Goal: Task Accomplishment & Management: Manage account settings

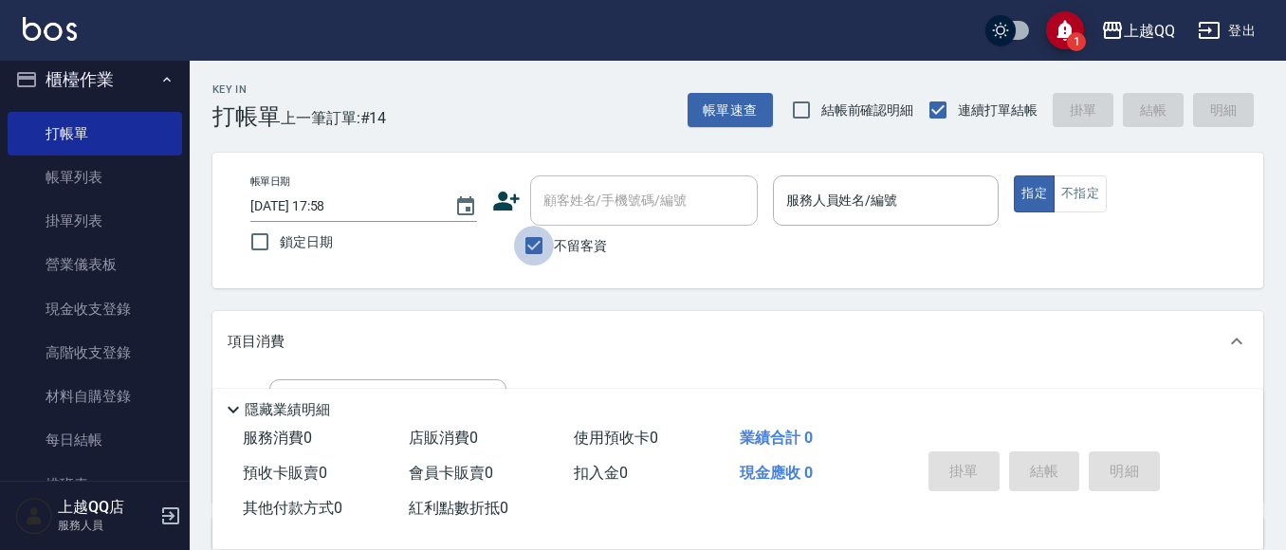
drag, startPoint x: 553, startPoint y: 257, endPoint x: 597, endPoint y: 166, distance: 101.3
click at [556, 250] on label "不留客資" at bounding box center [560, 246] width 93 height 40
click at [554, 250] on input "不留客資" at bounding box center [534, 246] width 40 height 40
checkbox input "false"
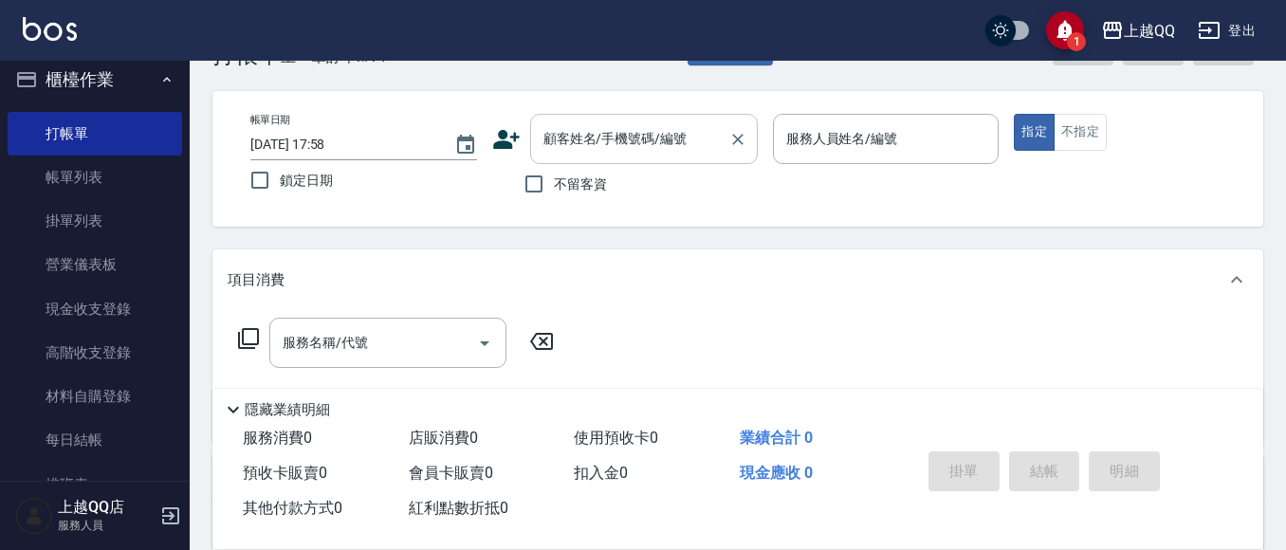
scroll to position [95, 0]
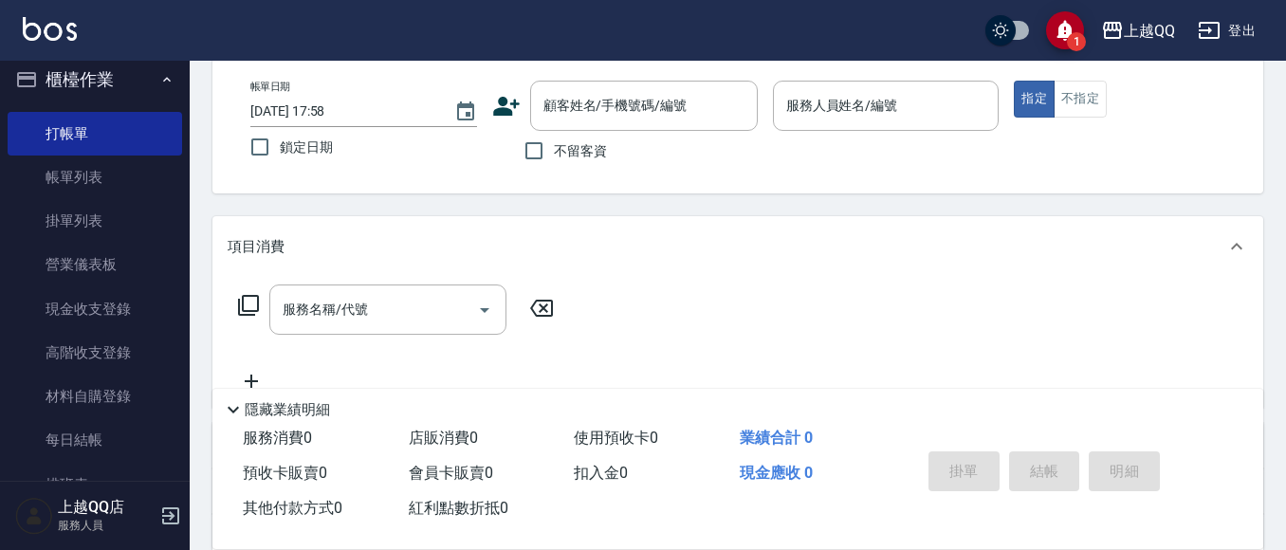
click at [590, 98] on div "顧客姓名/手機號碼/編號 顧客姓名/手機號碼/編號" at bounding box center [644, 106] width 228 height 50
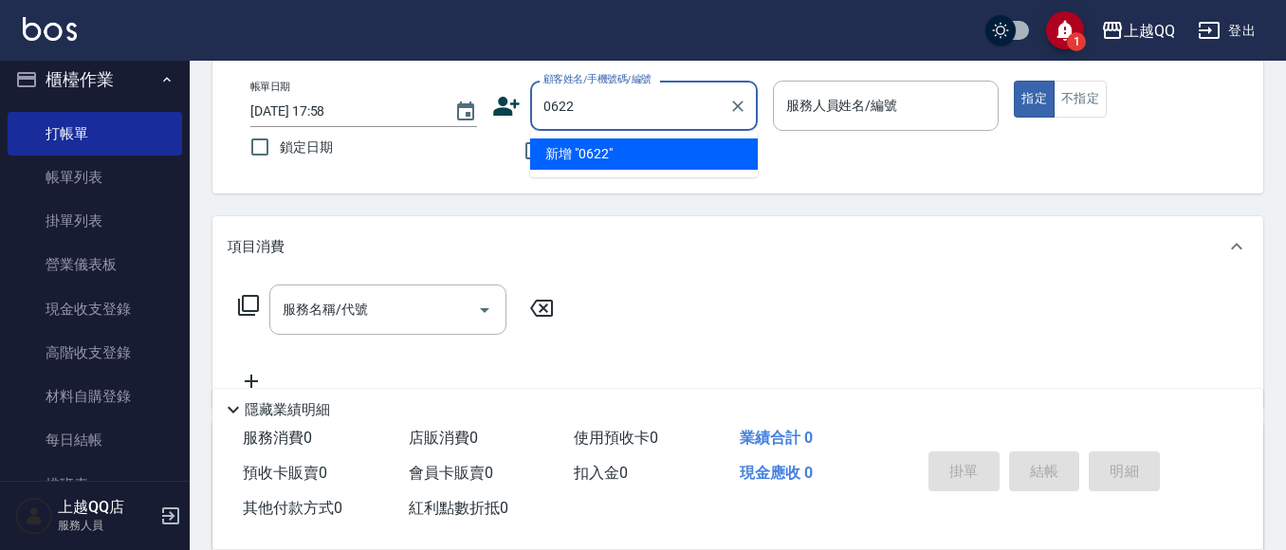
type input "0622"
click at [1014, 81] on button "指定" at bounding box center [1034, 99] width 41 height 37
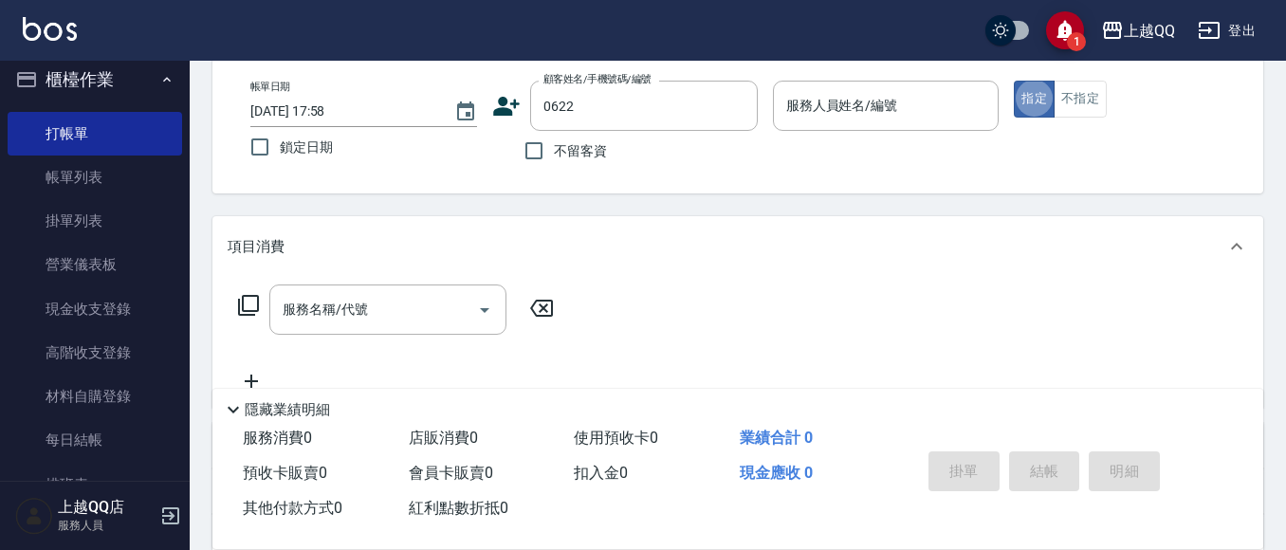
type button "true"
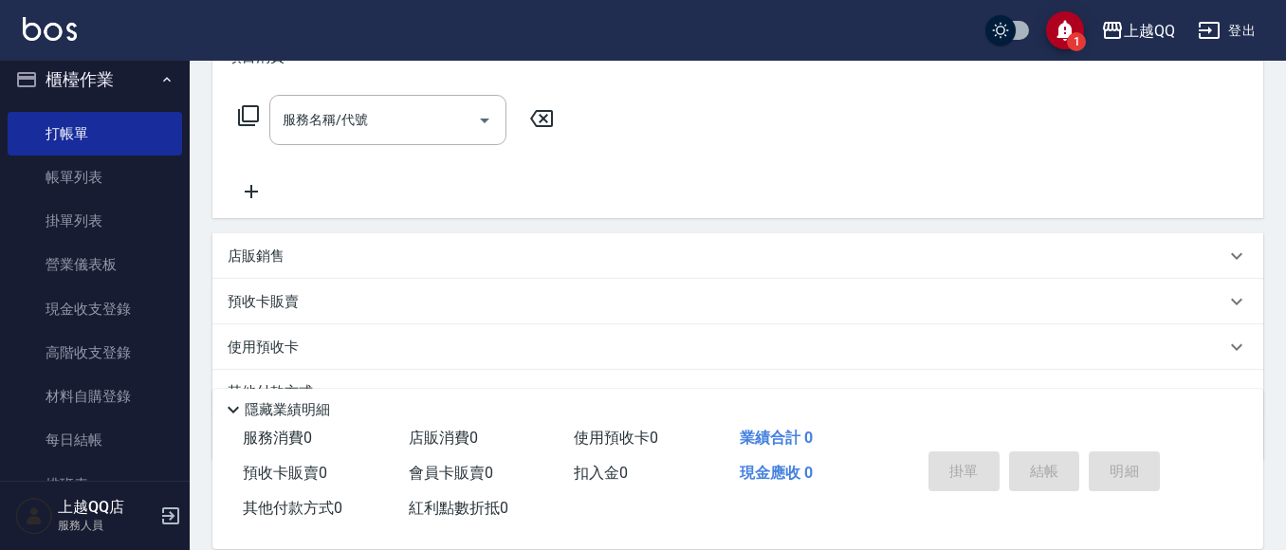
type input "[PERSON_NAME]/0928528535/0622"
type input "欣樺-6"
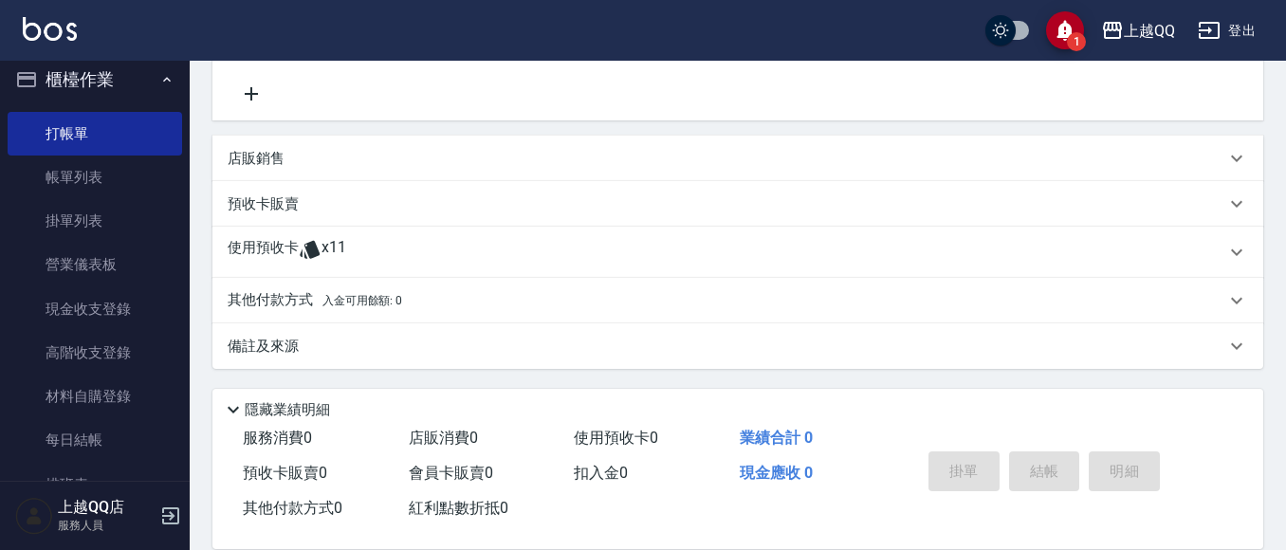
scroll to position [383, 0]
click at [330, 249] on span "x11" at bounding box center [333, 251] width 25 height 28
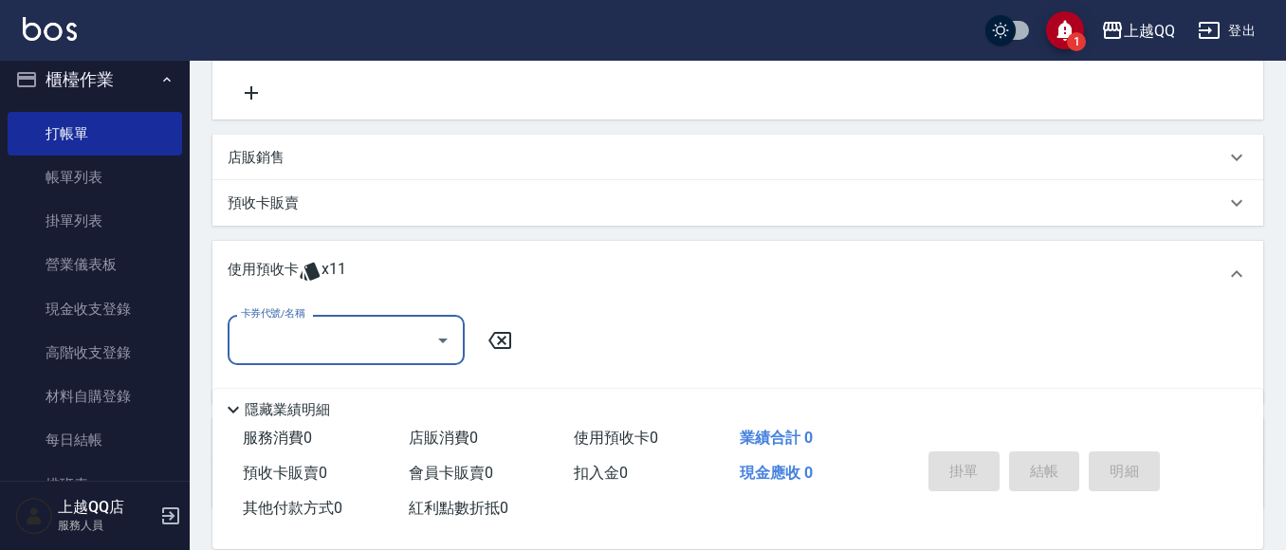
scroll to position [0, 0]
click at [357, 322] on div "卡券代號/名稱" at bounding box center [346, 340] width 237 height 50
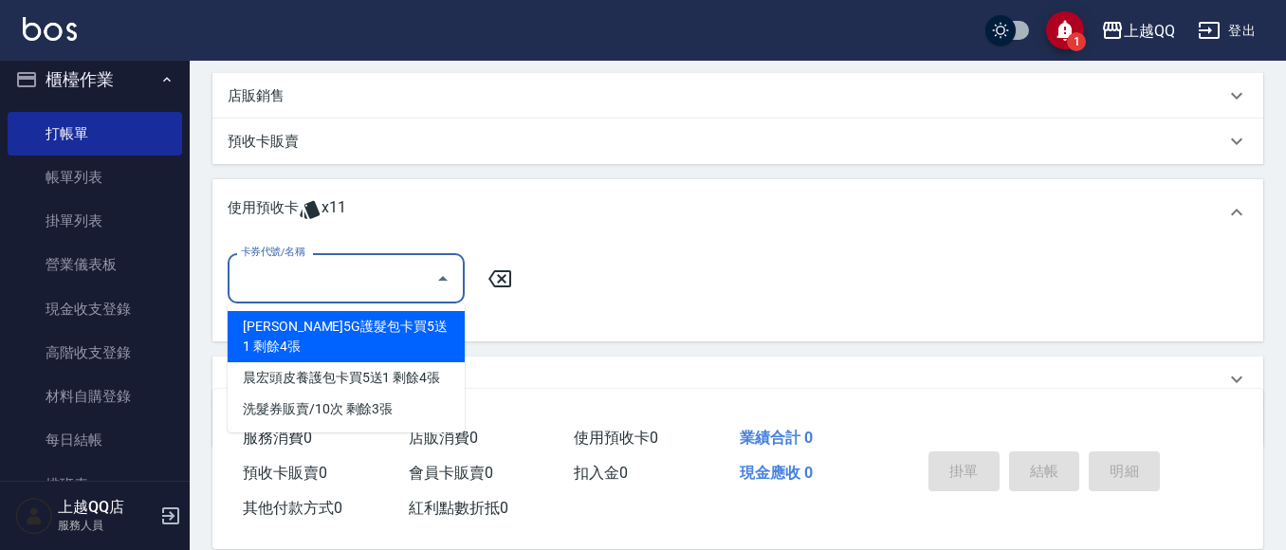
scroll to position [478, 0]
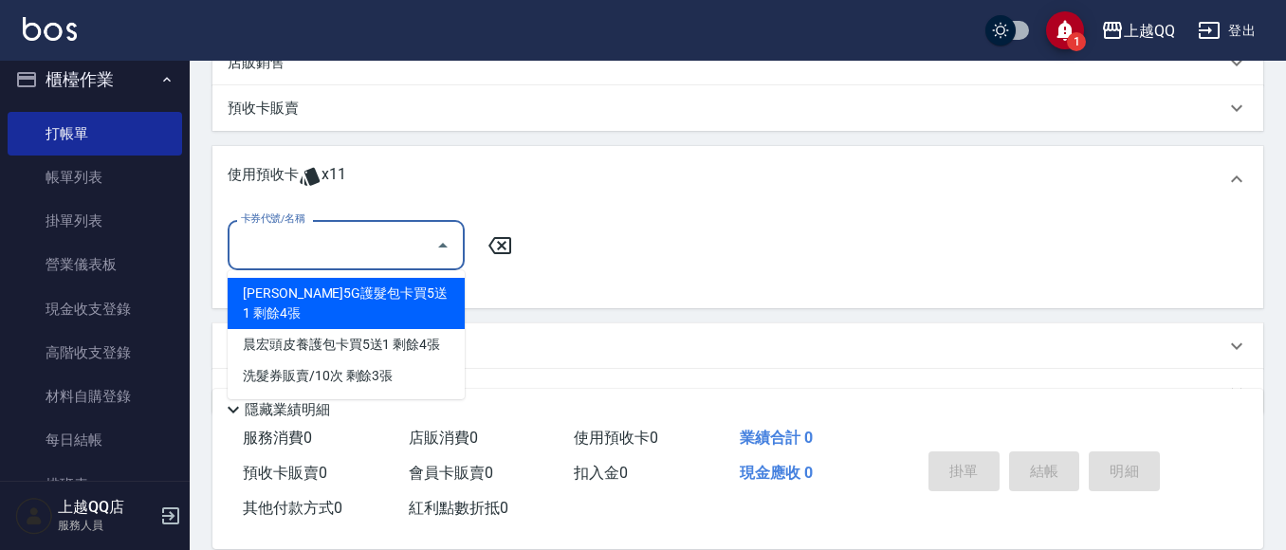
click at [411, 296] on div "[PERSON_NAME]5G護髮包卡買5送1 剩餘4張" at bounding box center [346, 303] width 237 height 51
type input "歐納西斯5G護髮包卡買5送1"
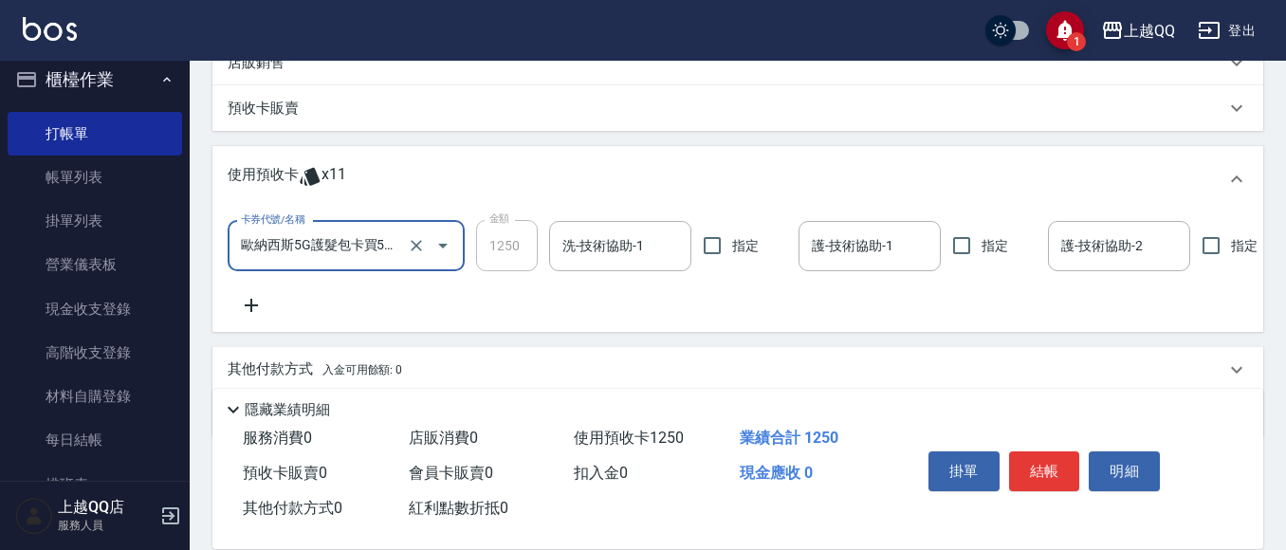
drag, startPoint x: 578, startPoint y: 257, endPoint x: 555, endPoint y: 192, distance: 68.7
click at [579, 249] on input "洗-技術協助-1" at bounding box center [619, 245] width 125 height 33
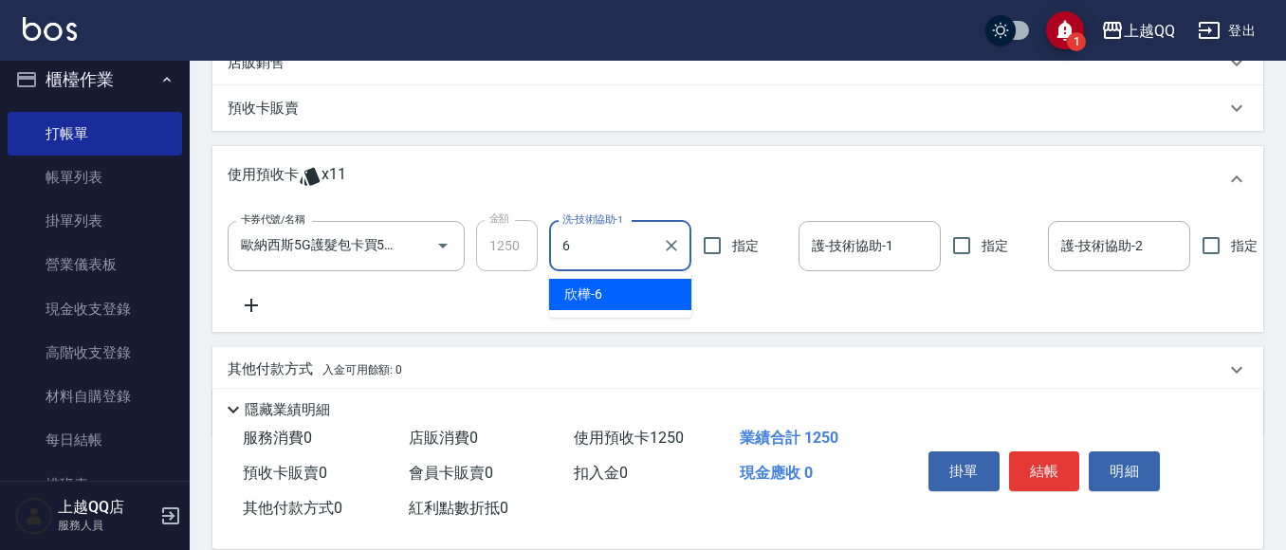
type input "欣樺-6"
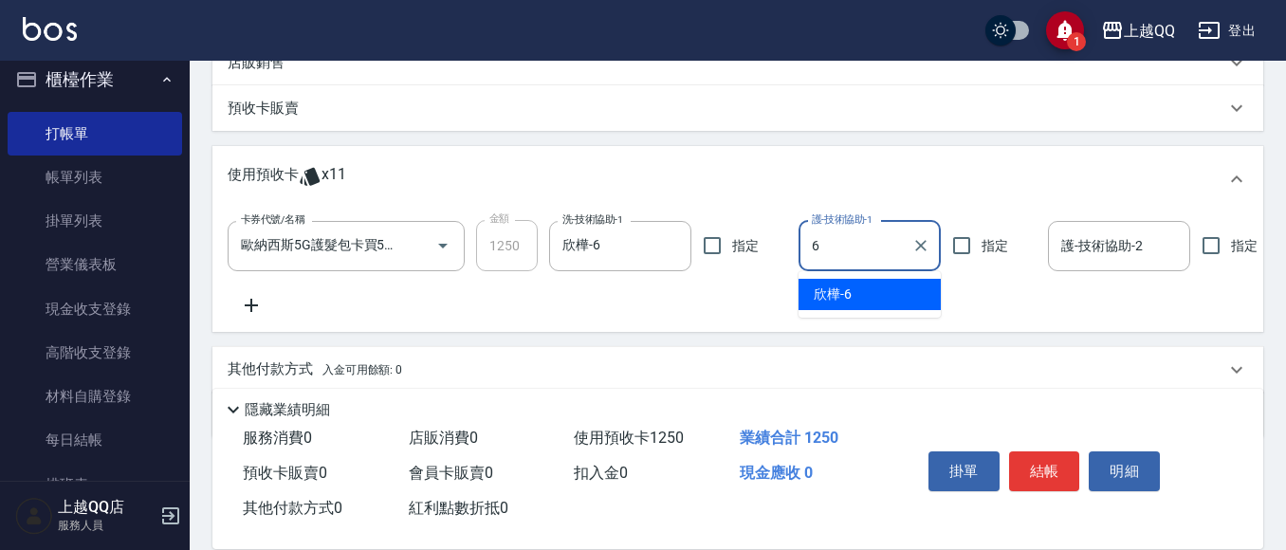
type input "欣樺-6"
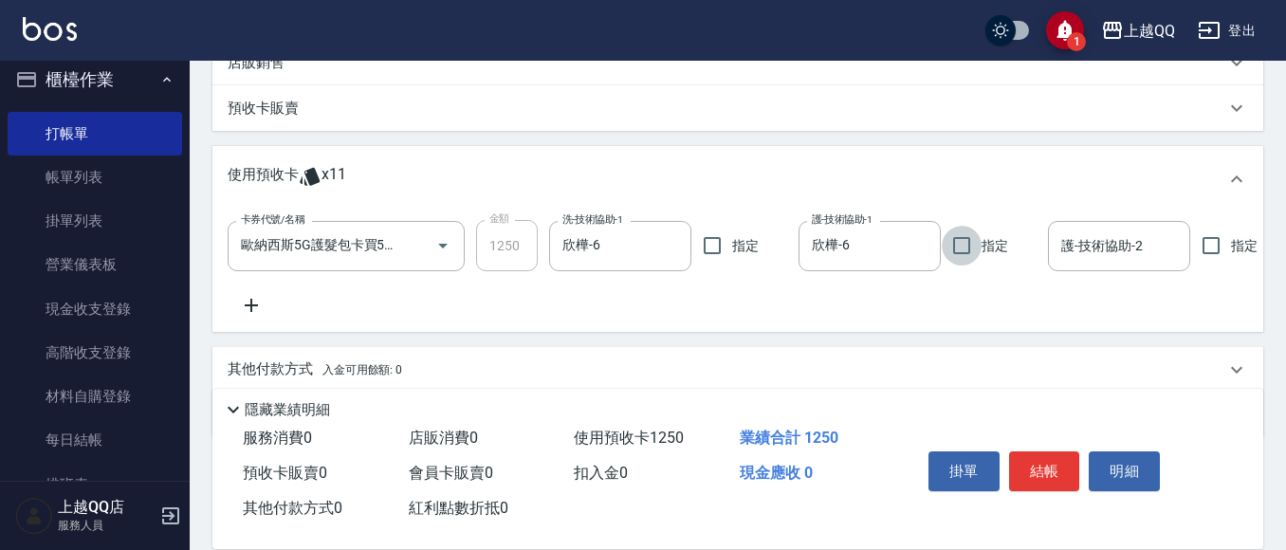
click at [241, 303] on icon at bounding box center [251, 305] width 47 height 23
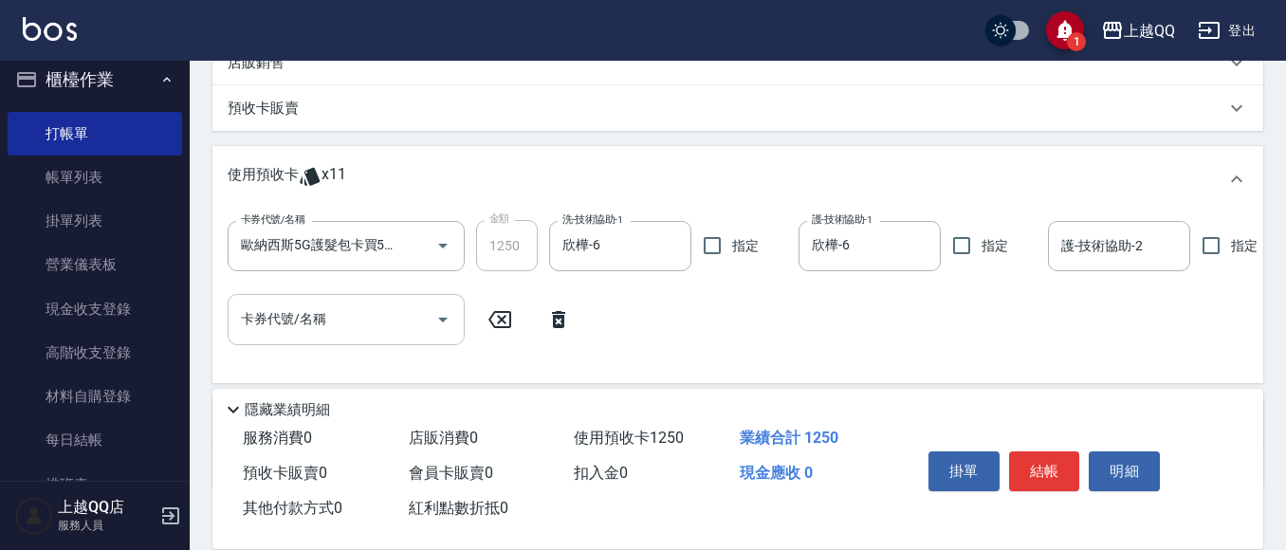
click at [290, 322] on div "卡券代號/名稱 卡券代號/名稱" at bounding box center [346, 319] width 237 height 50
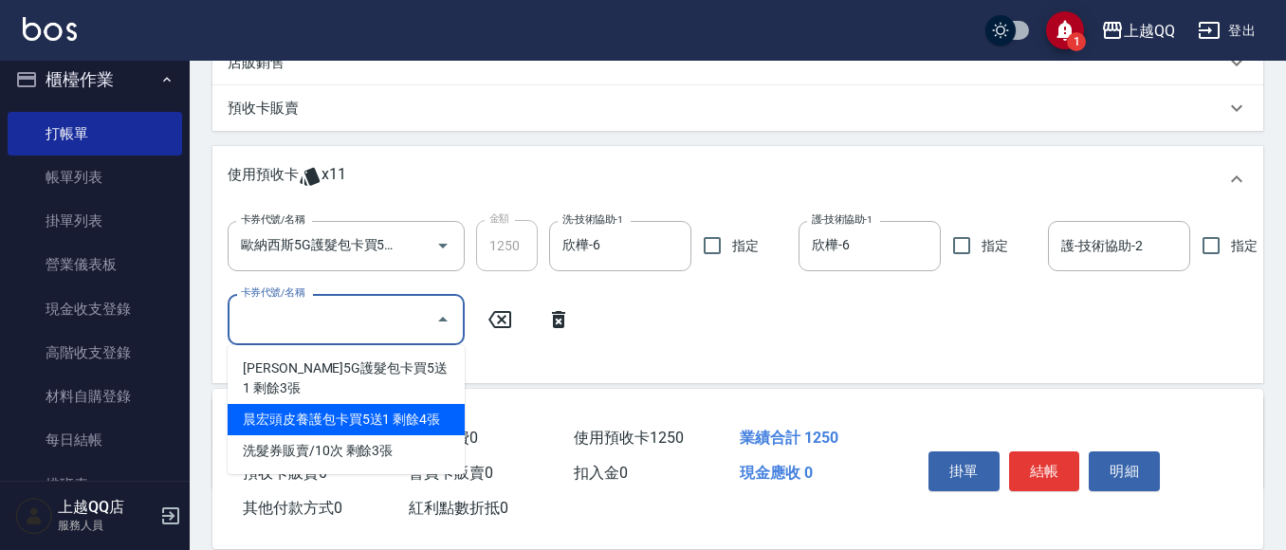
click at [403, 413] on div "晨宏頭皮養護包卡買5送1 剩餘4張" at bounding box center [346, 419] width 237 height 31
type input "晨宏頭皮養護包卡買5送1"
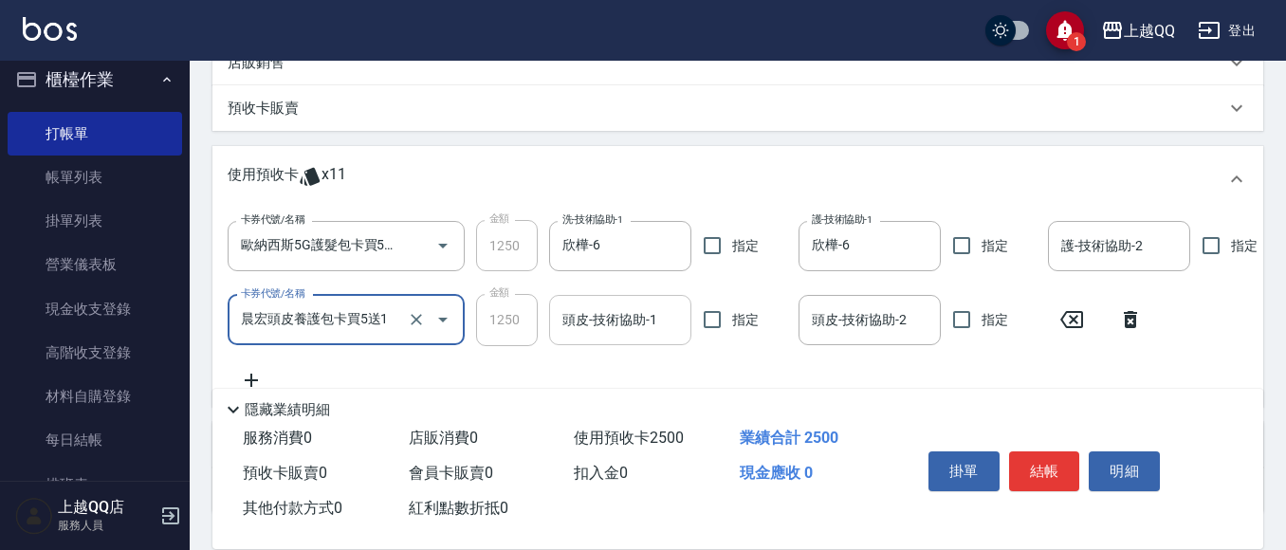
click at [630, 320] on div "頭皮-技術協助-1 頭皮-技術協助-1" at bounding box center [620, 320] width 142 height 50
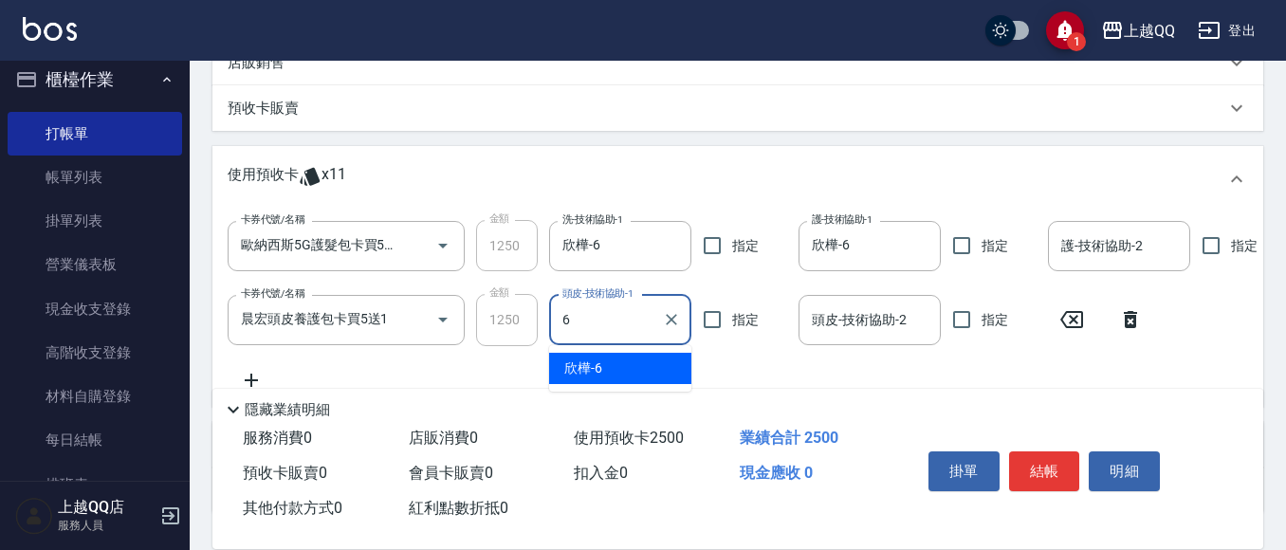
type input "欣樺-6"
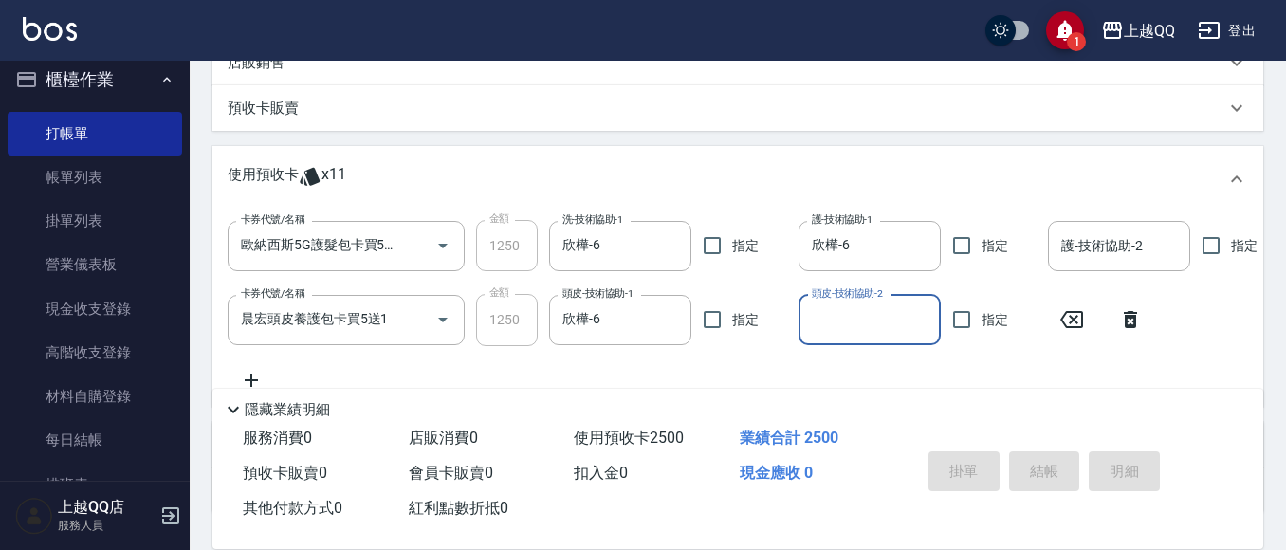
type input "[DATE] 19:14"
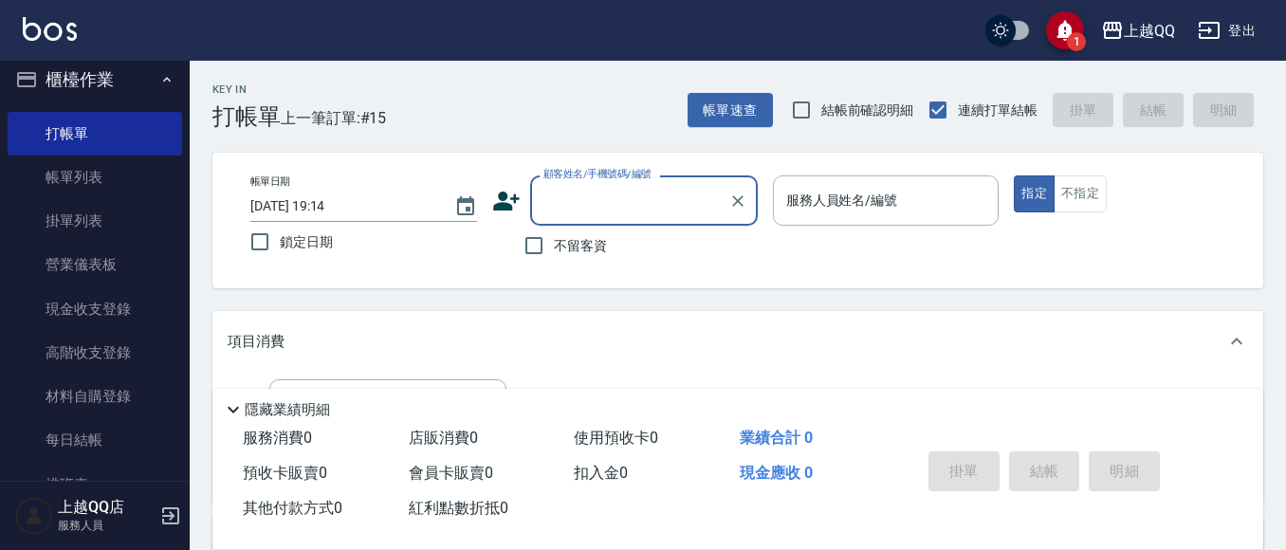
scroll to position [95, 0]
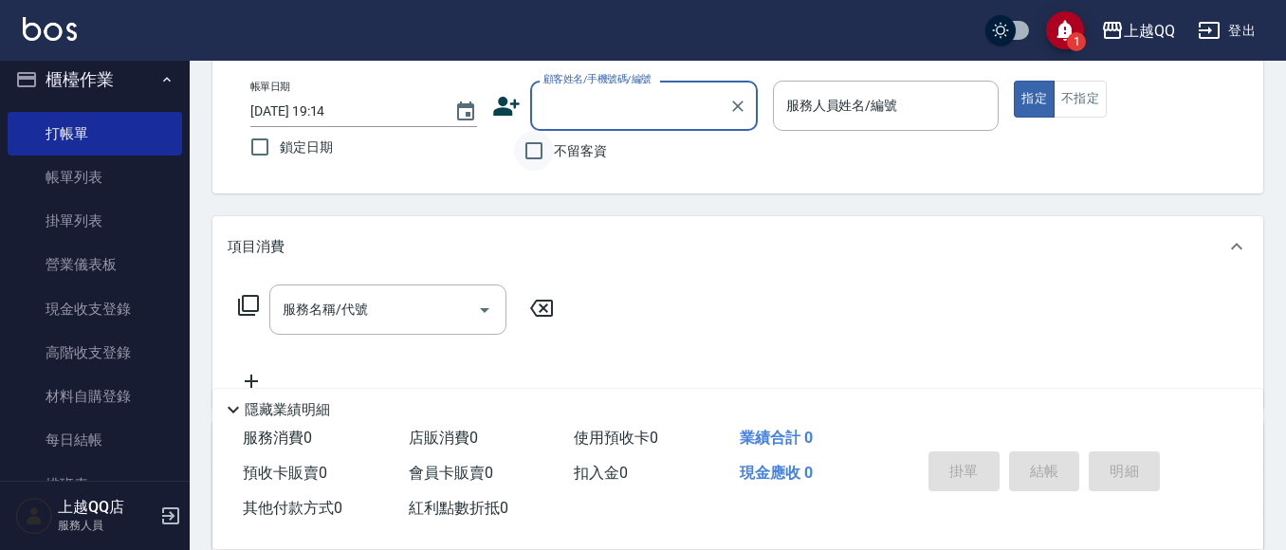
click at [550, 157] on input "不留客資" at bounding box center [534, 151] width 40 height 40
checkbox input "true"
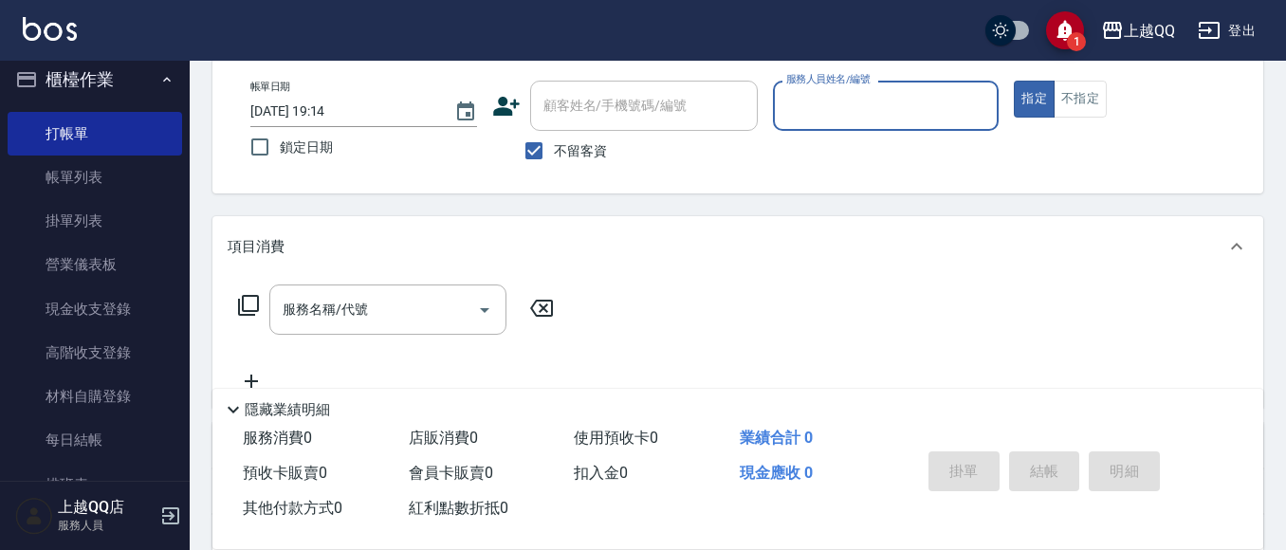
drag, startPoint x: 875, startPoint y: 116, endPoint x: 852, endPoint y: 88, distance: 35.7
click at [871, 116] on input "服務人員姓名/編號" at bounding box center [886, 105] width 210 height 33
type input "欣樺-6"
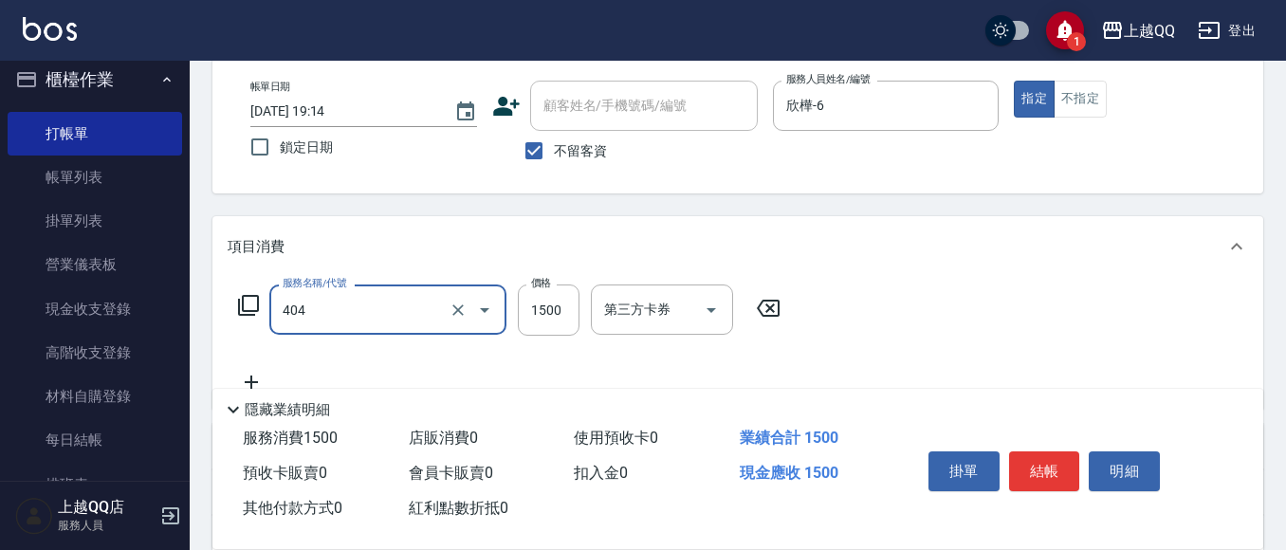
type input "設計染髮(404)"
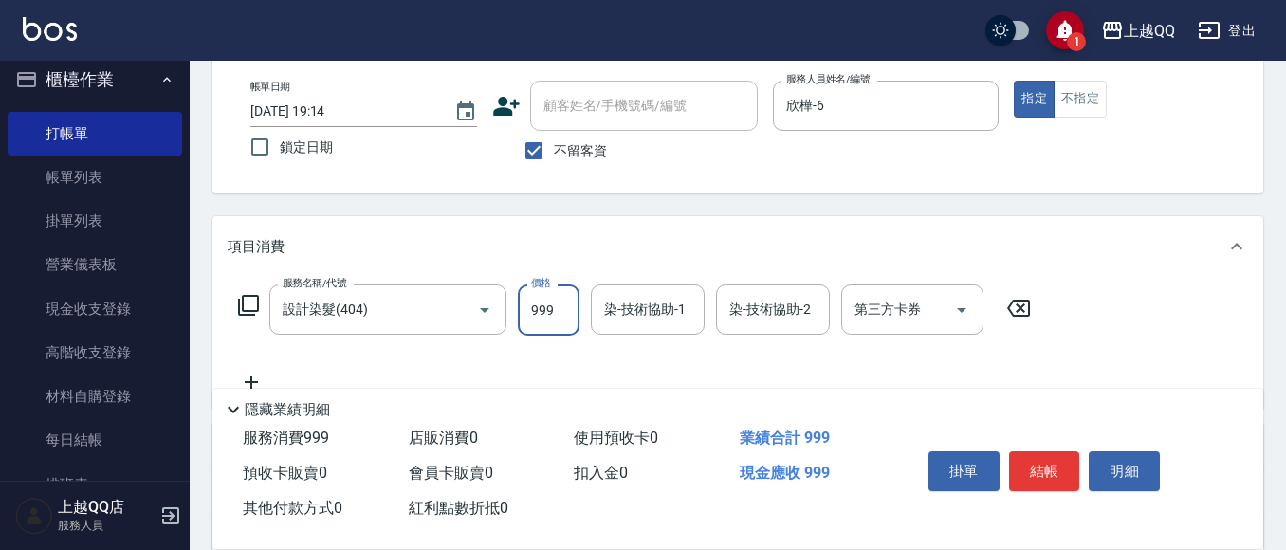
type input "999"
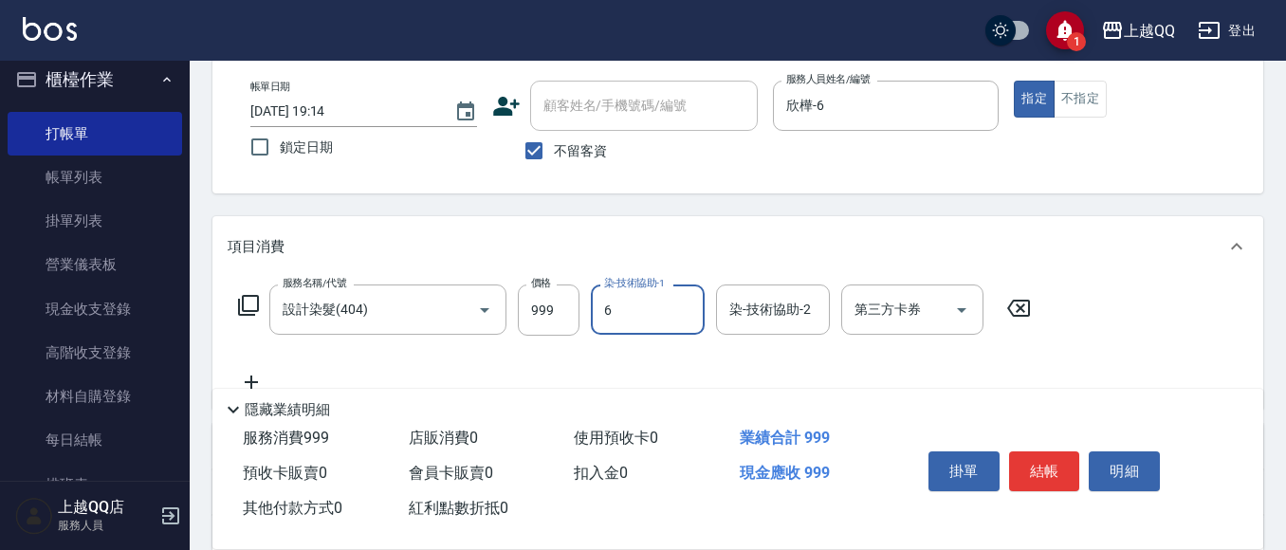
type input "欣樺-6"
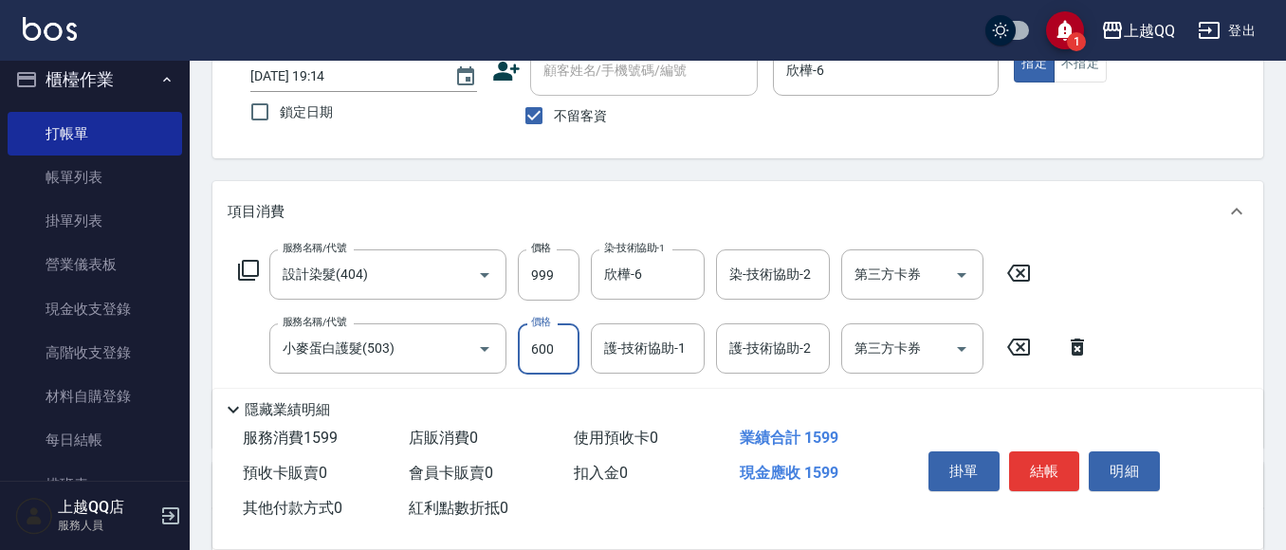
scroll to position [190, 0]
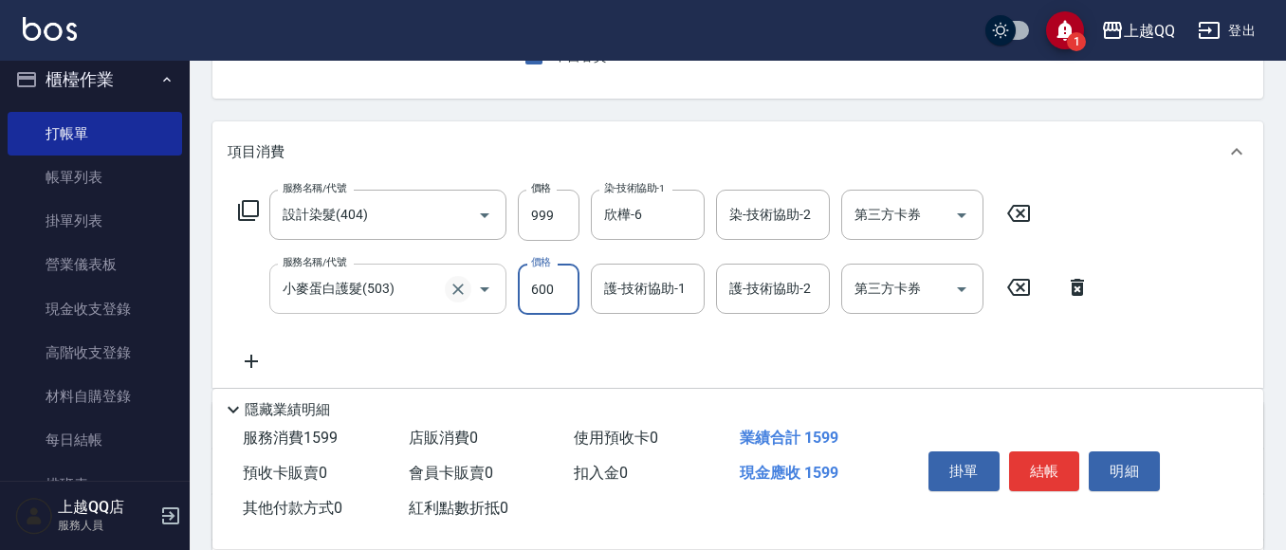
click at [461, 288] on icon "Clear" at bounding box center [457, 289] width 19 height 19
type input "小麥蛋白護髮(503)"
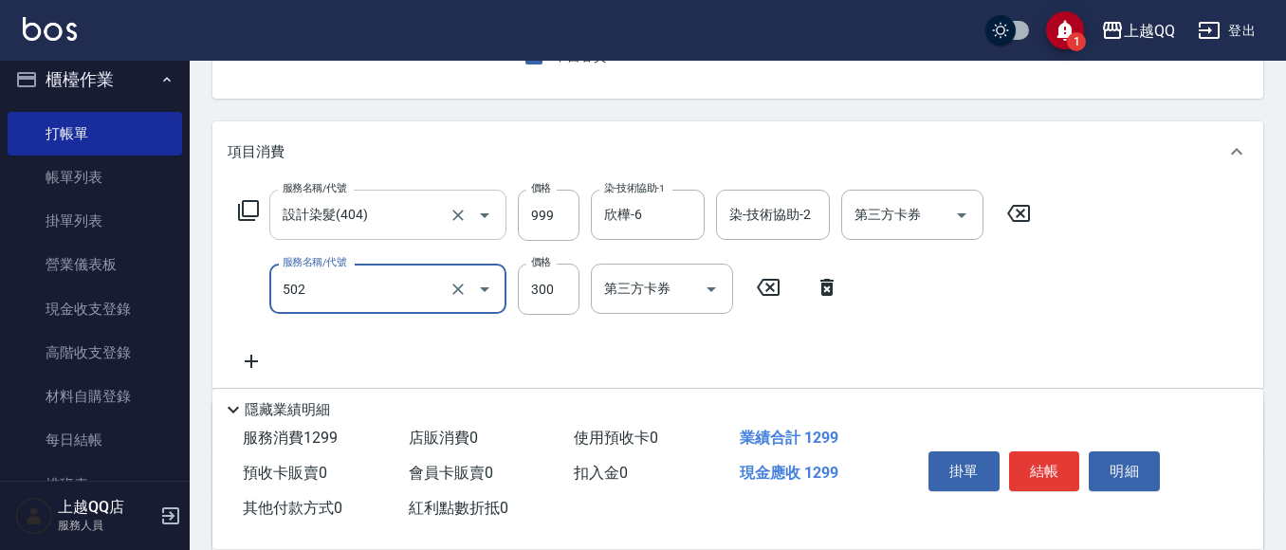
type input "自備護髮(502)"
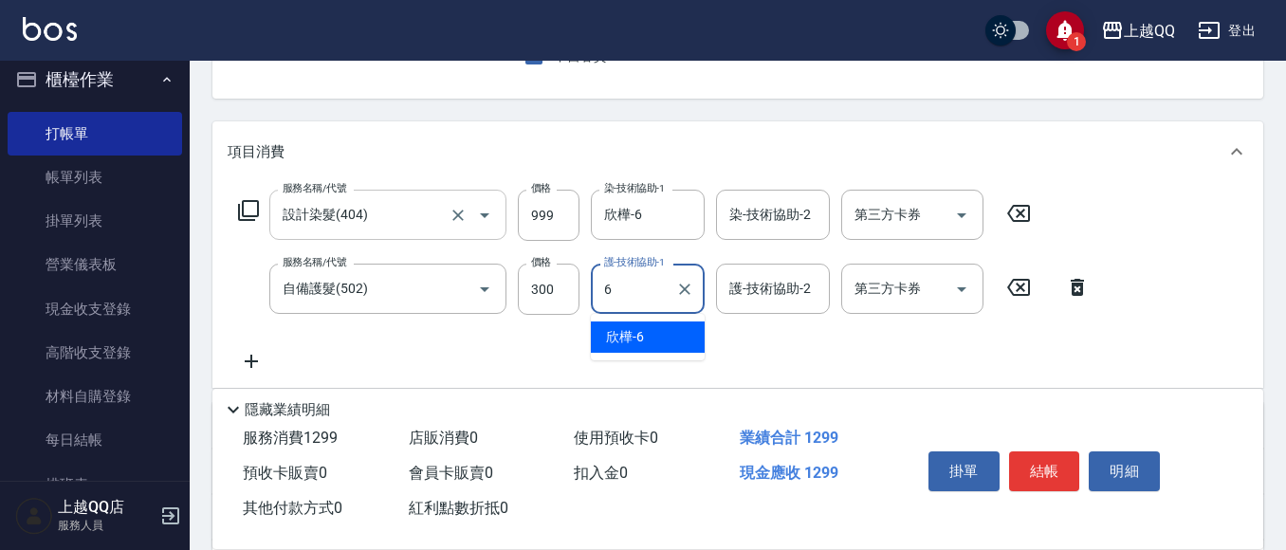
type input "欣樺-6"
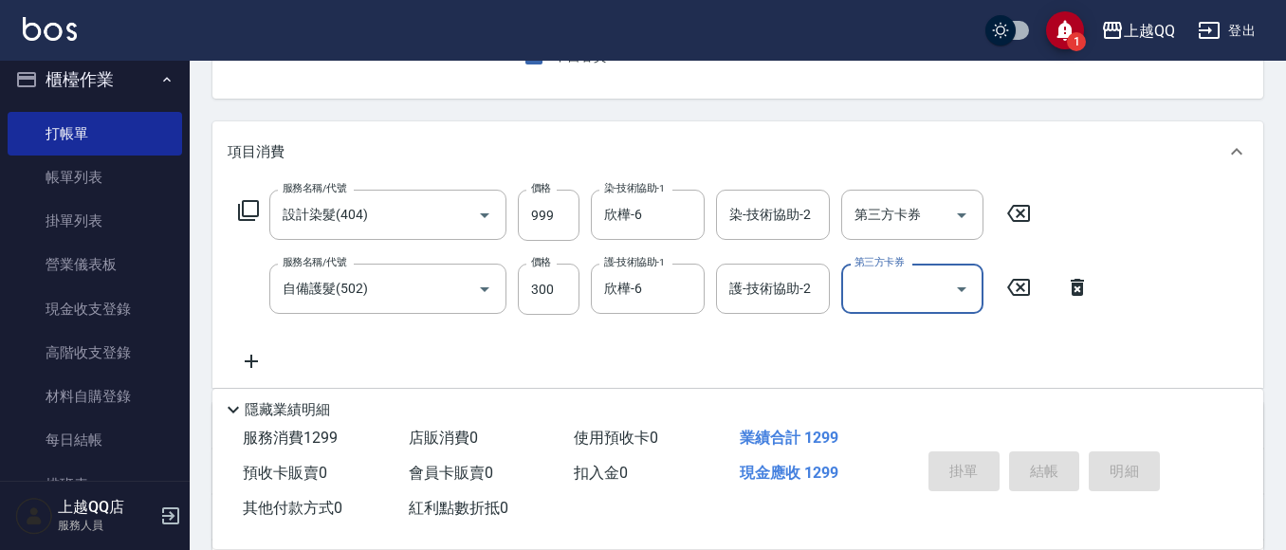
type input "[DATE] 19:15"
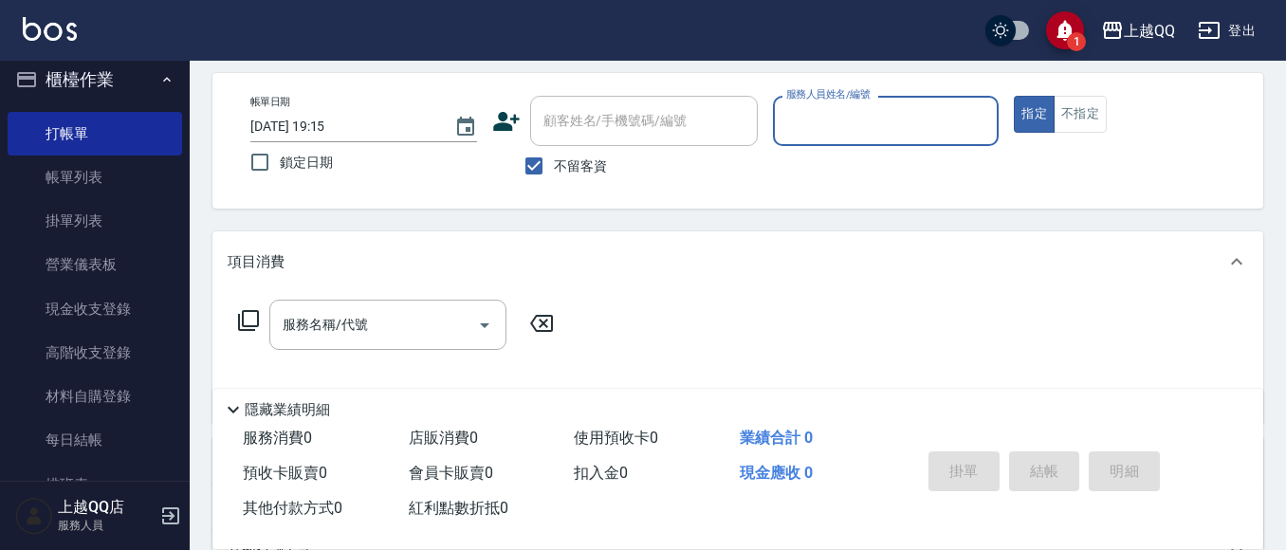
scroll to position [95, 0]
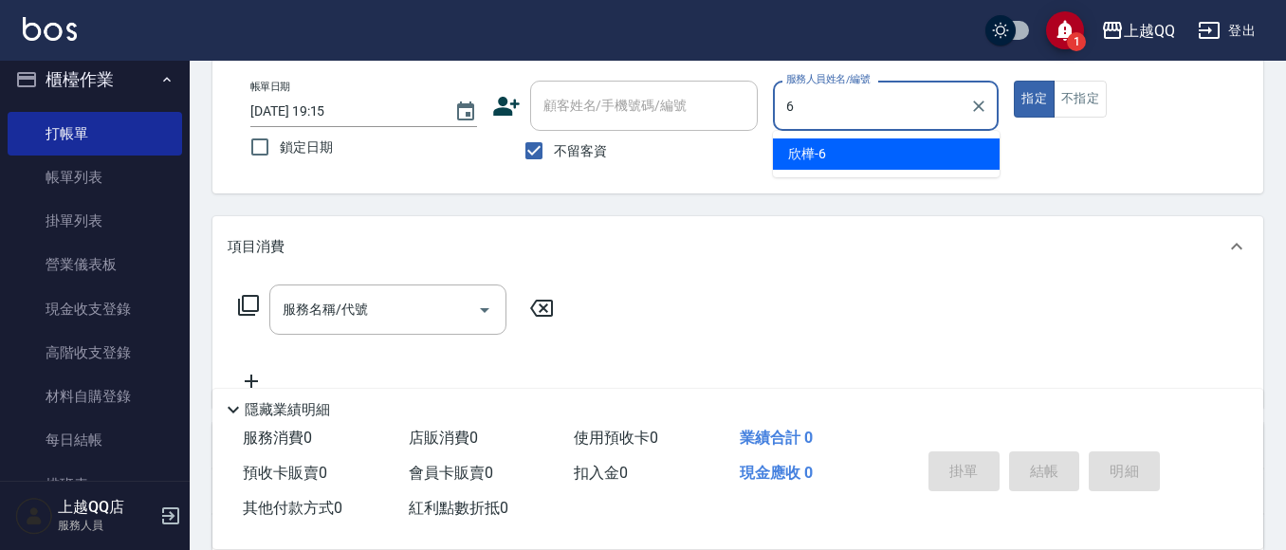
type input "欣樺-6"
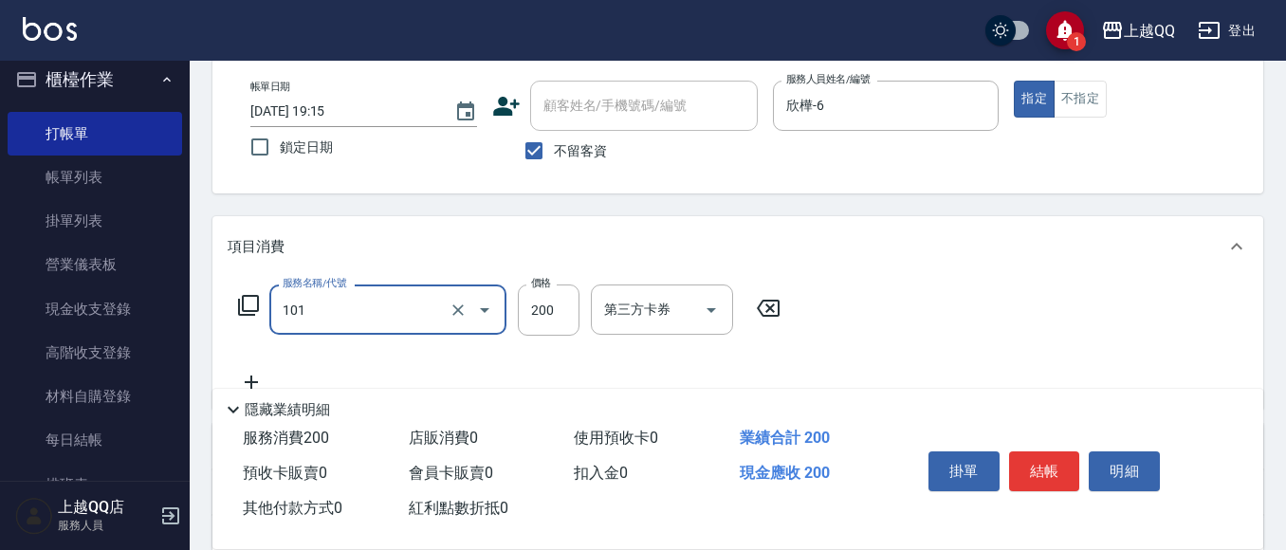
type input "洗髮(101)"
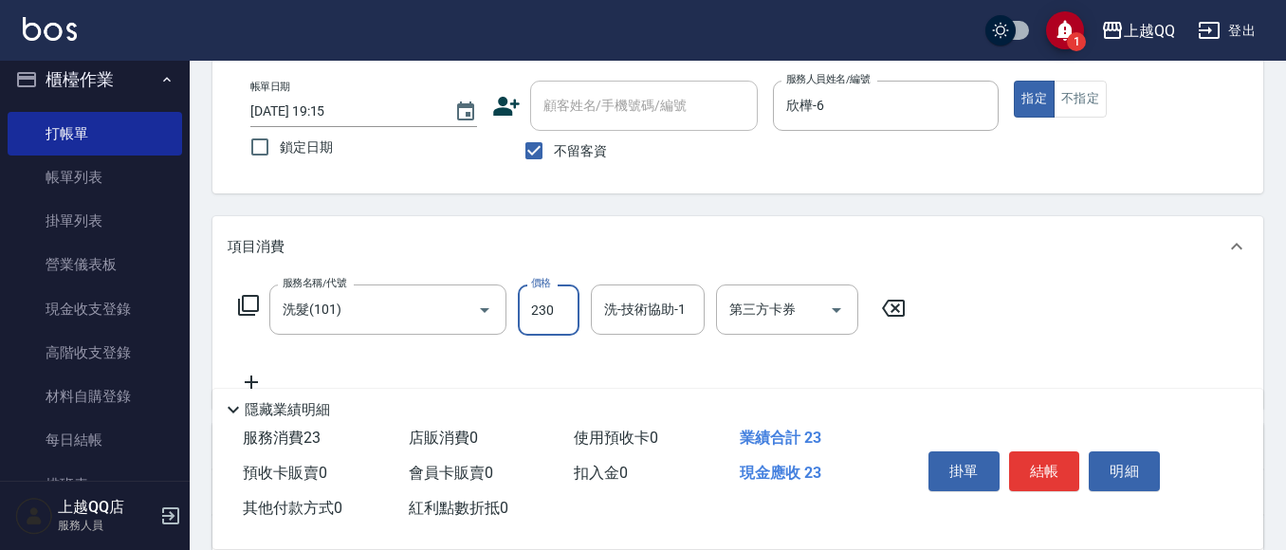
type input "230"
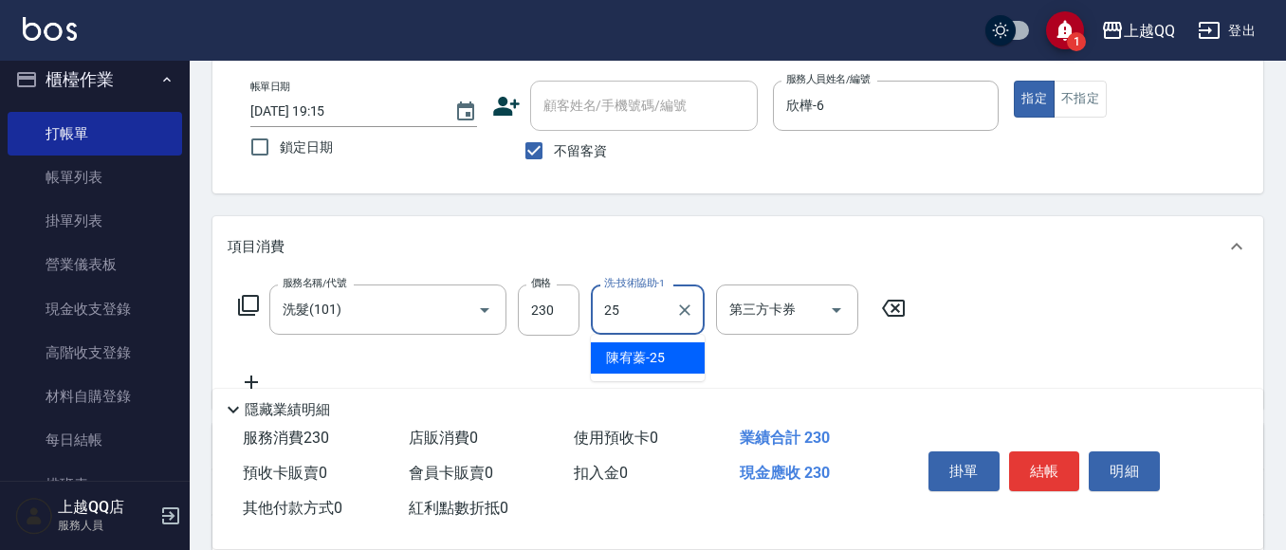
type input "[PERSON_NAME]-25"
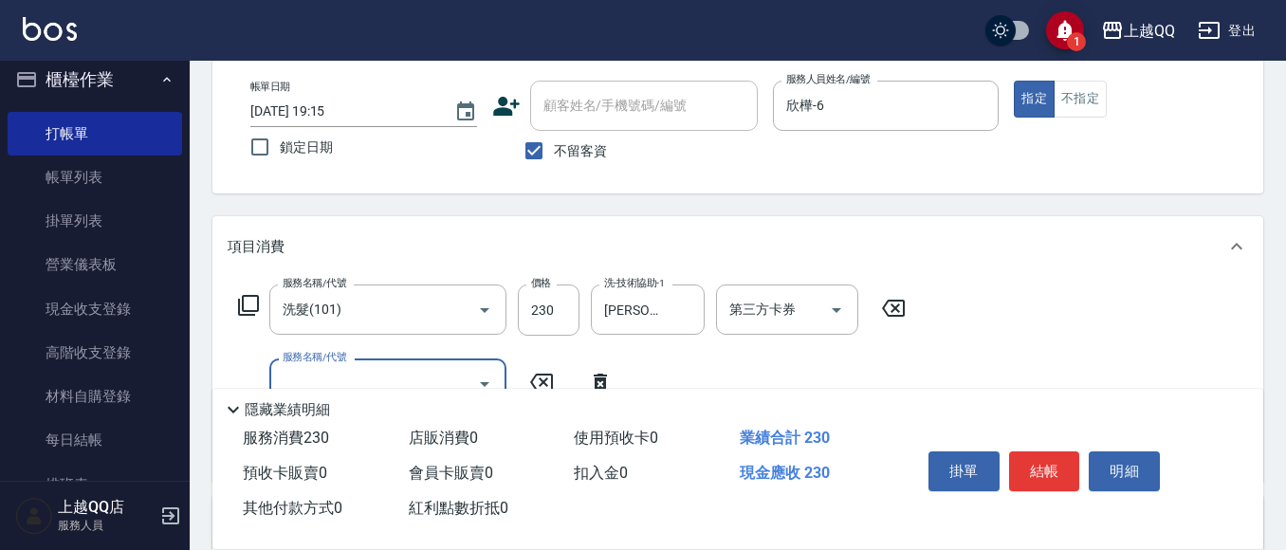
type input "2"
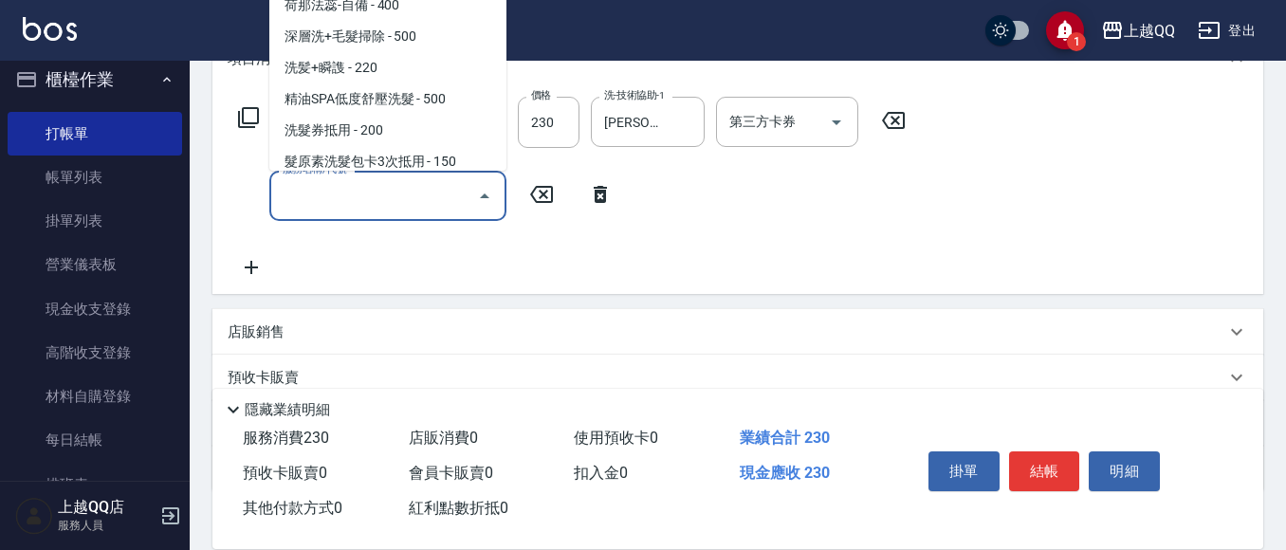
scroll to position [284, 0]
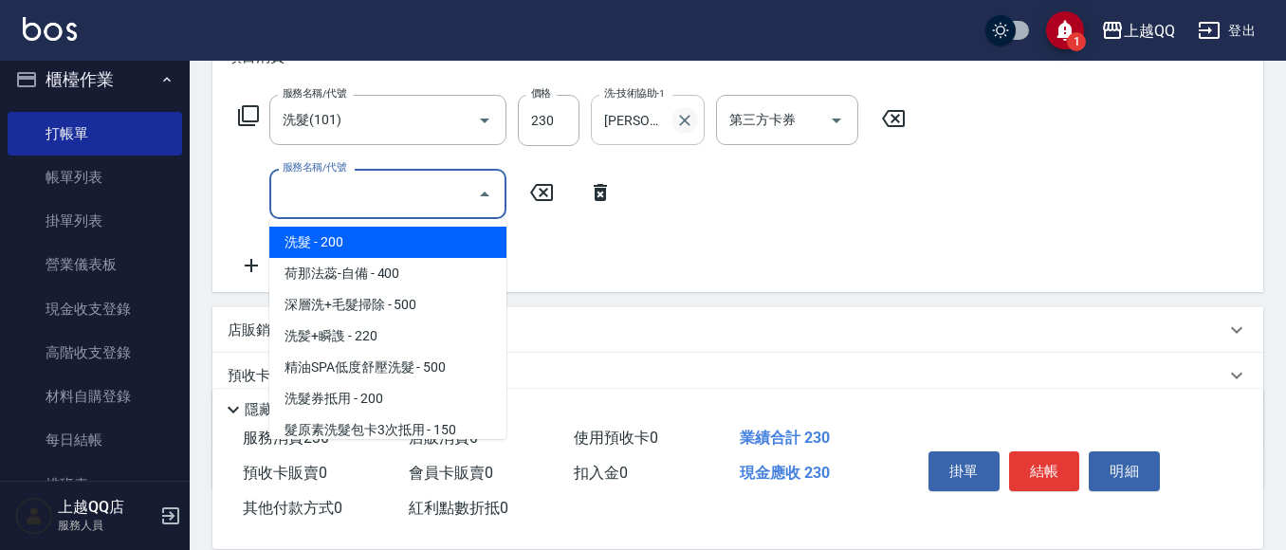
click at [689, 131] on button "Clear" at bounding box center [684, 120] width 27 height 27
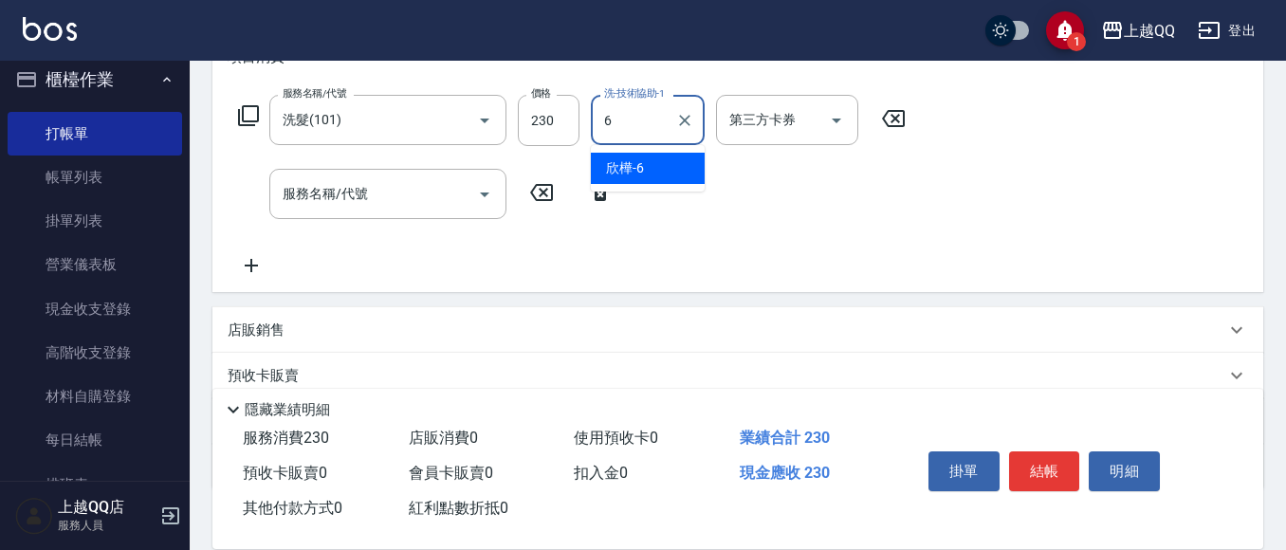
type input "欣樺-6"
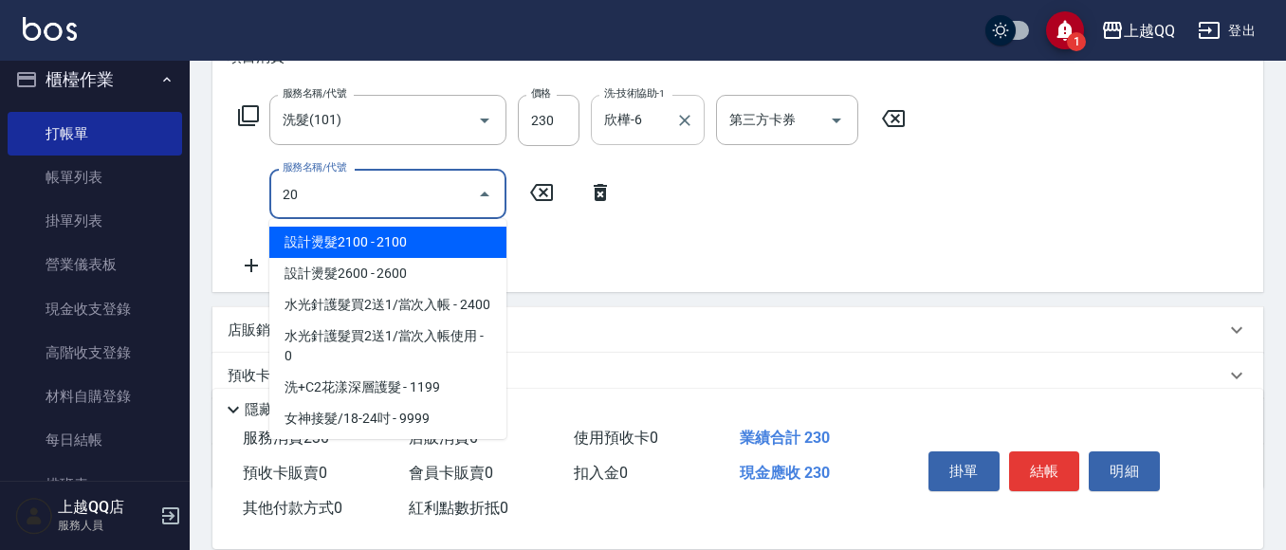
type input "203"
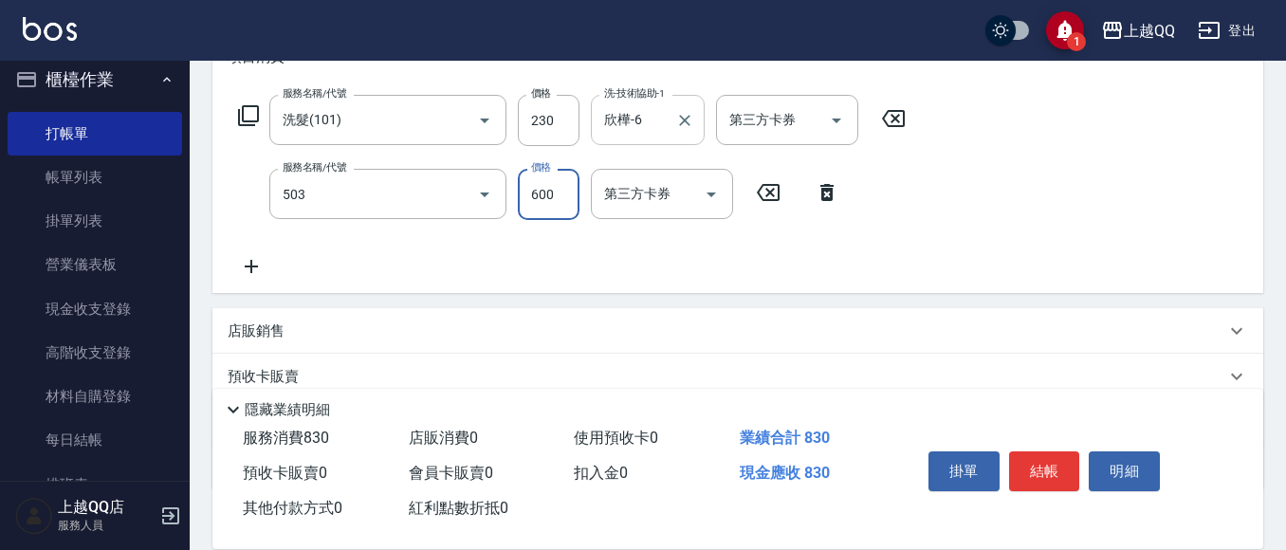
type input "小麥蛋白護髮(503)"
type input "300"
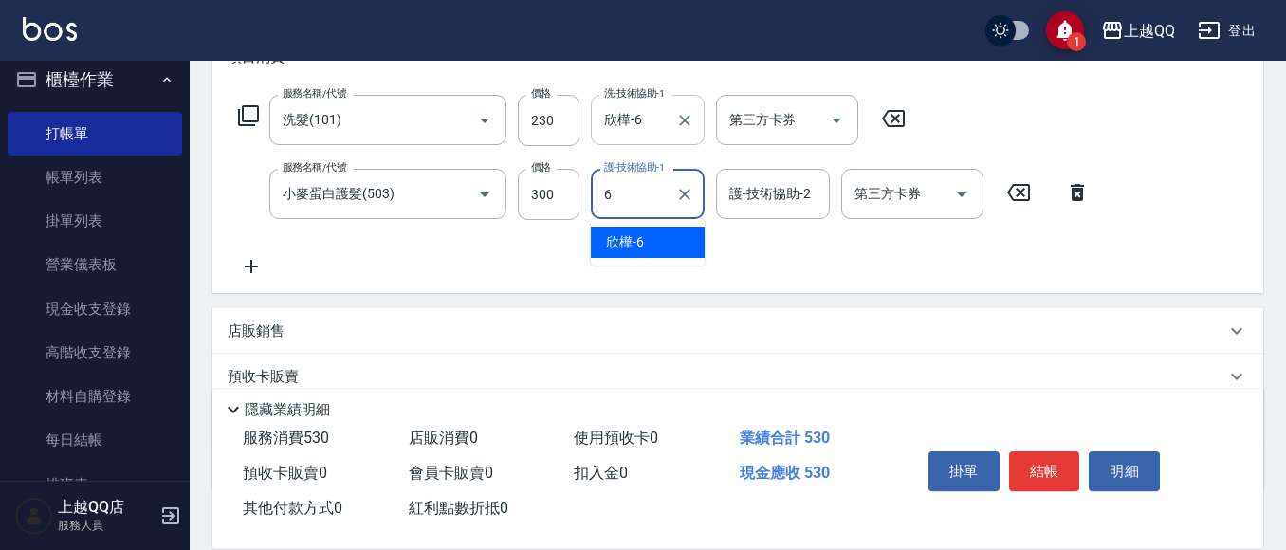
type input "欣樺-6"
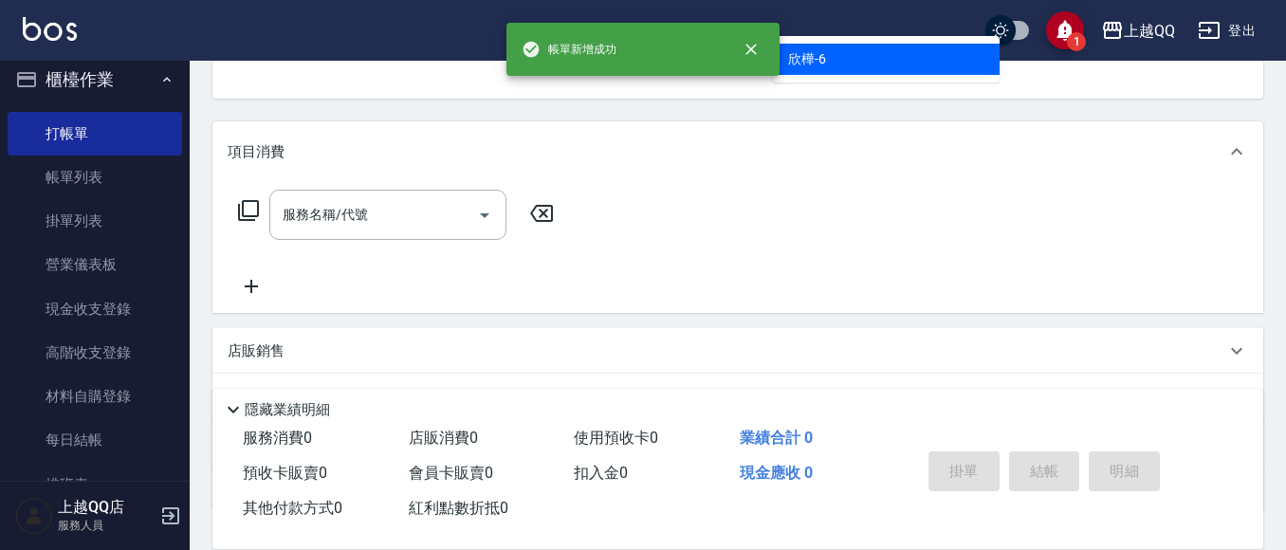
type input "欣樺-6"
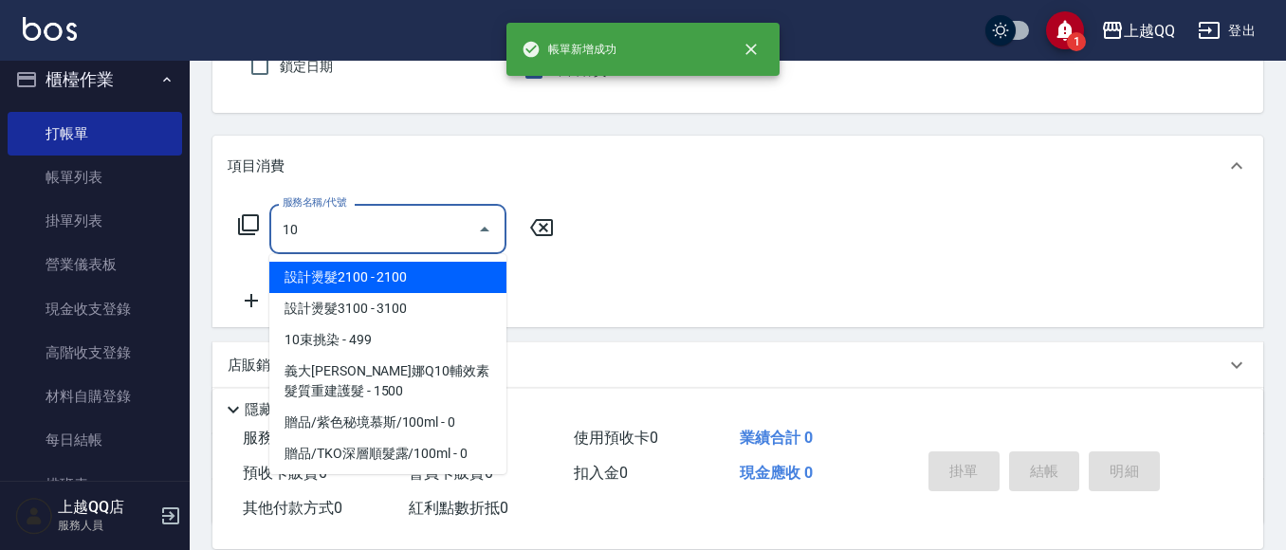
type input "1"
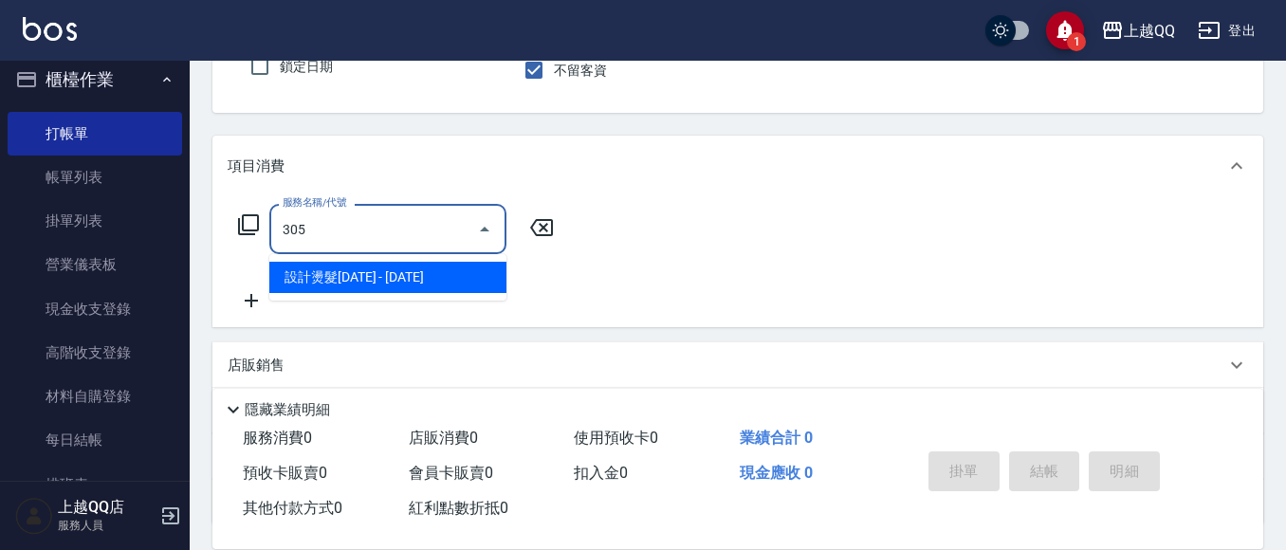
type input "設計燙髮1600(305)"
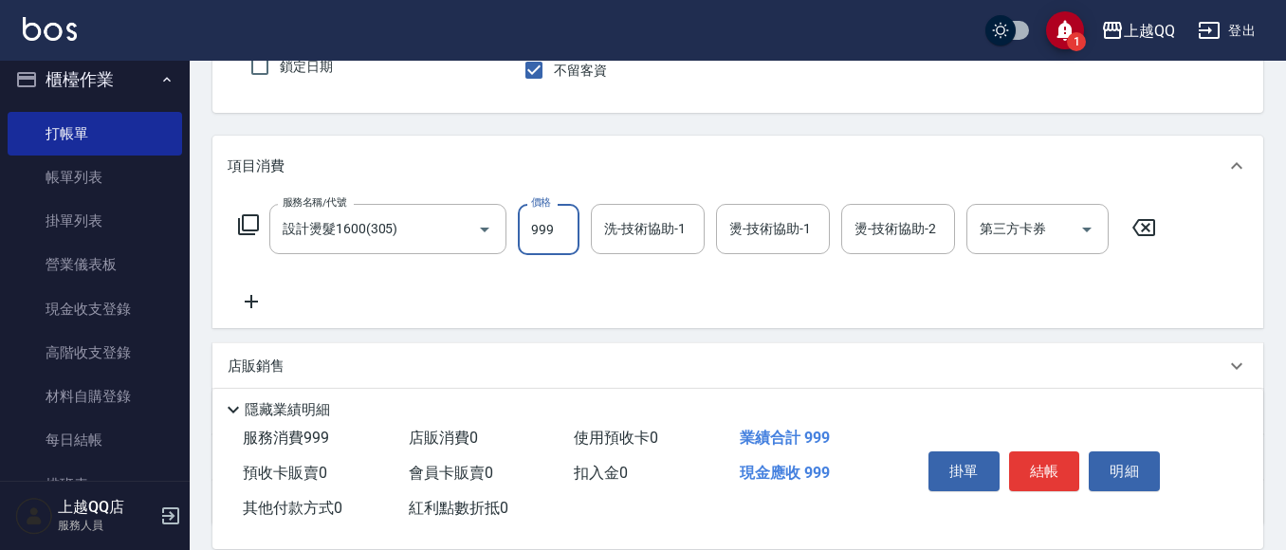
type input "999"
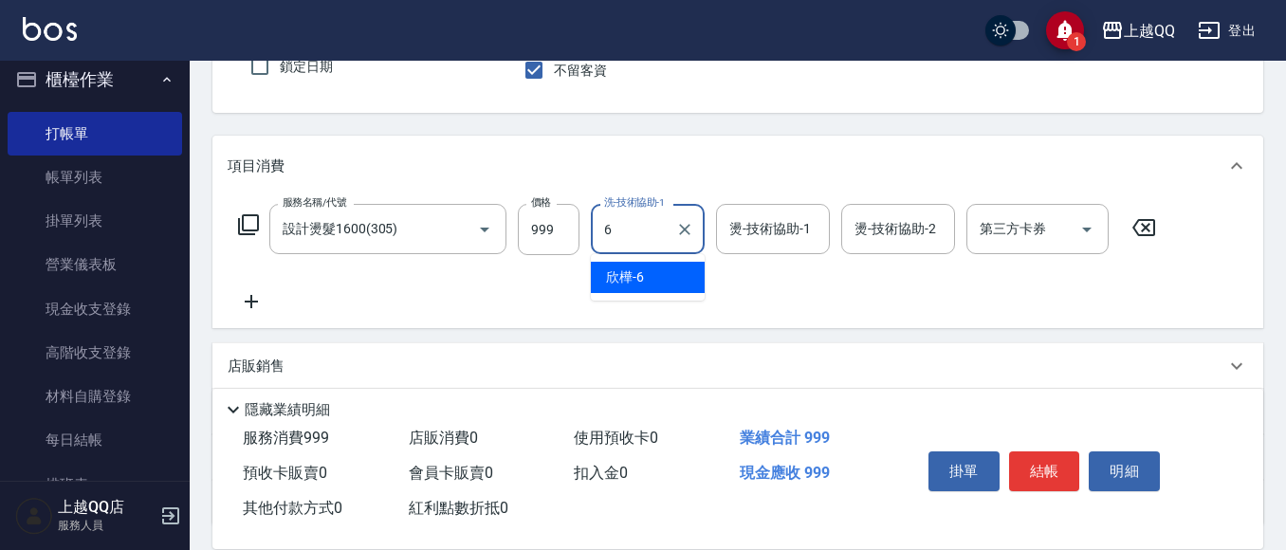
type input "欣樺-6"
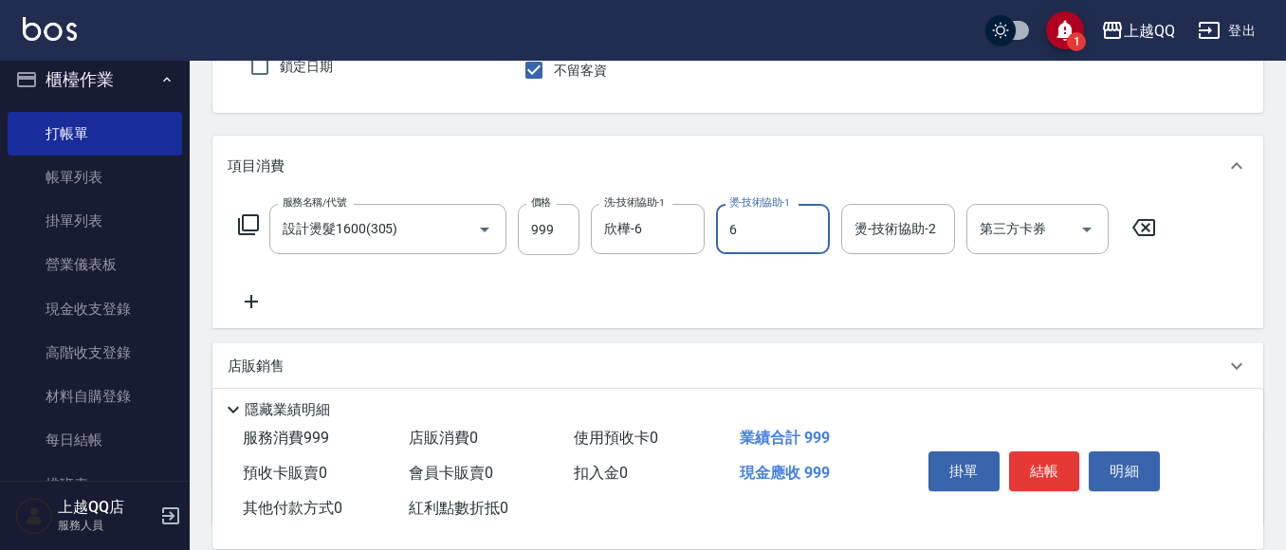
type input "欣樺-6"
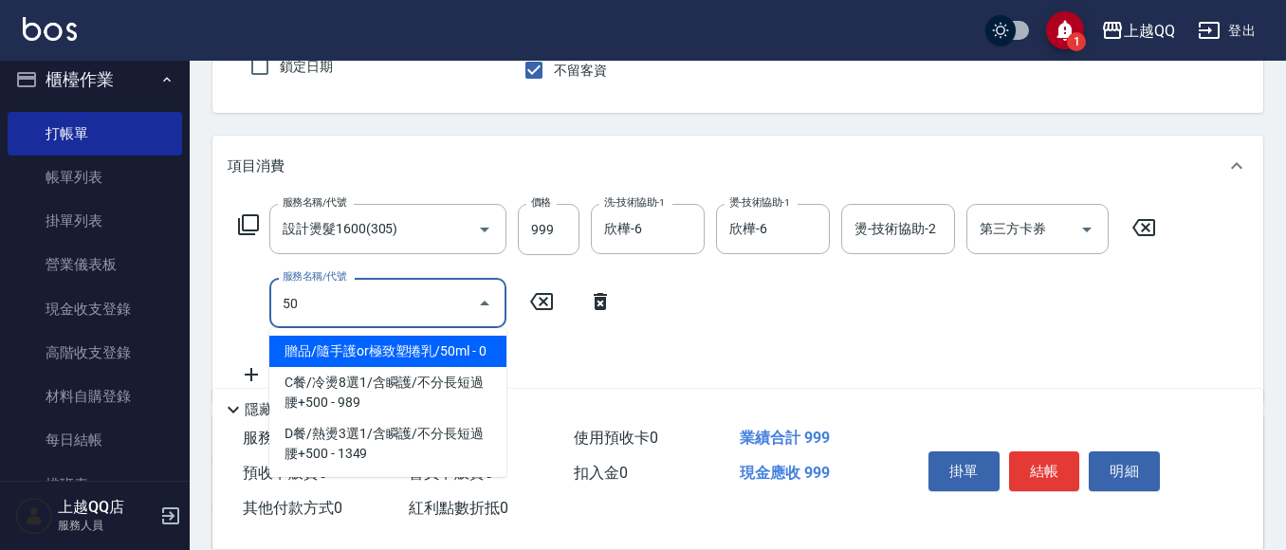
type input "502"
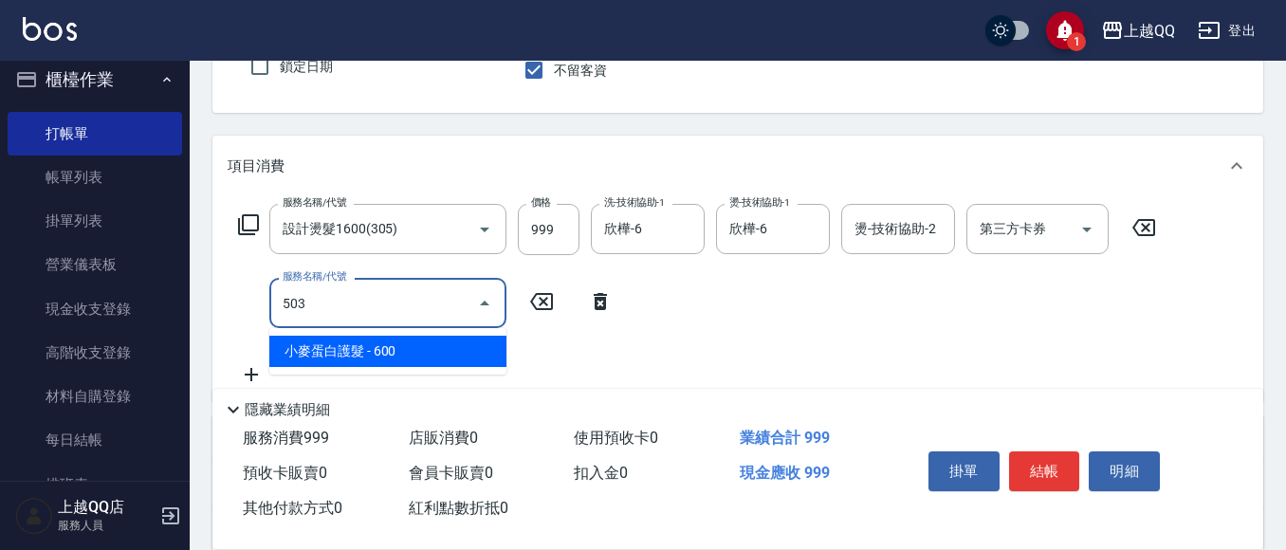
type input "小麥蛋白護髮(503)"
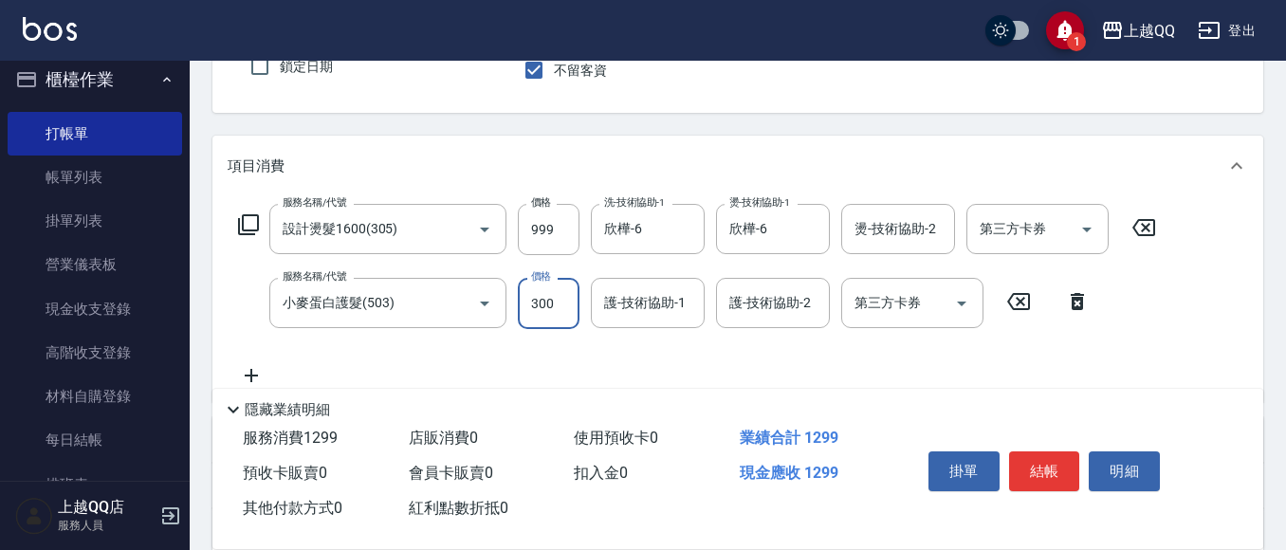
type input "300"
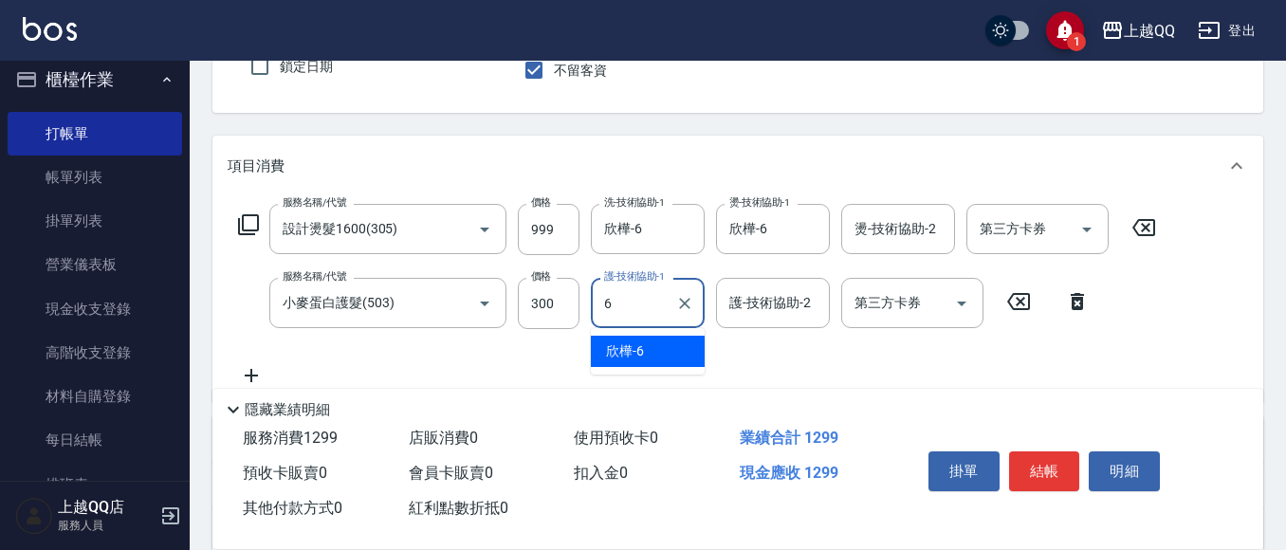
type input "欣樺-6"
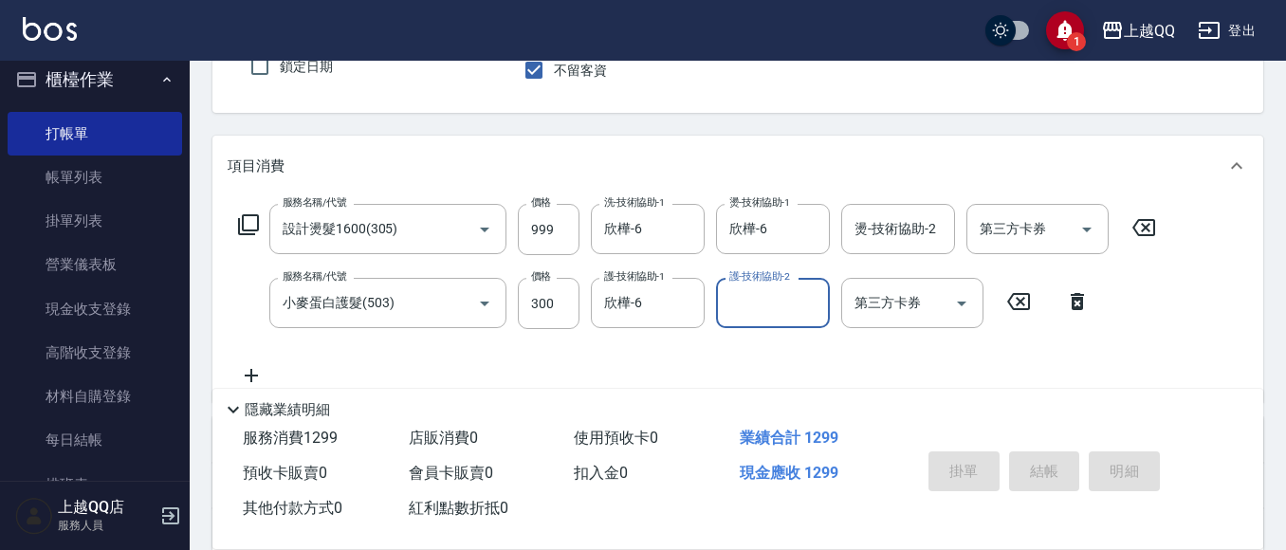
type input "[DATE] 19:16"
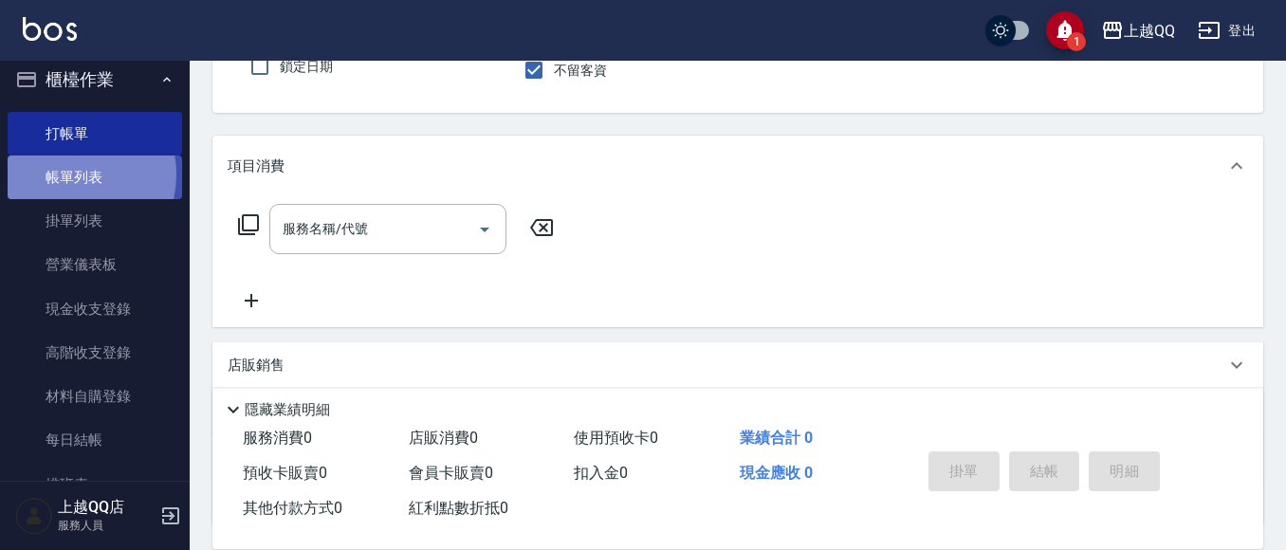
click at [68, 174] on link "帳單列表" at bounding box center [95, 177] width 174 height 44
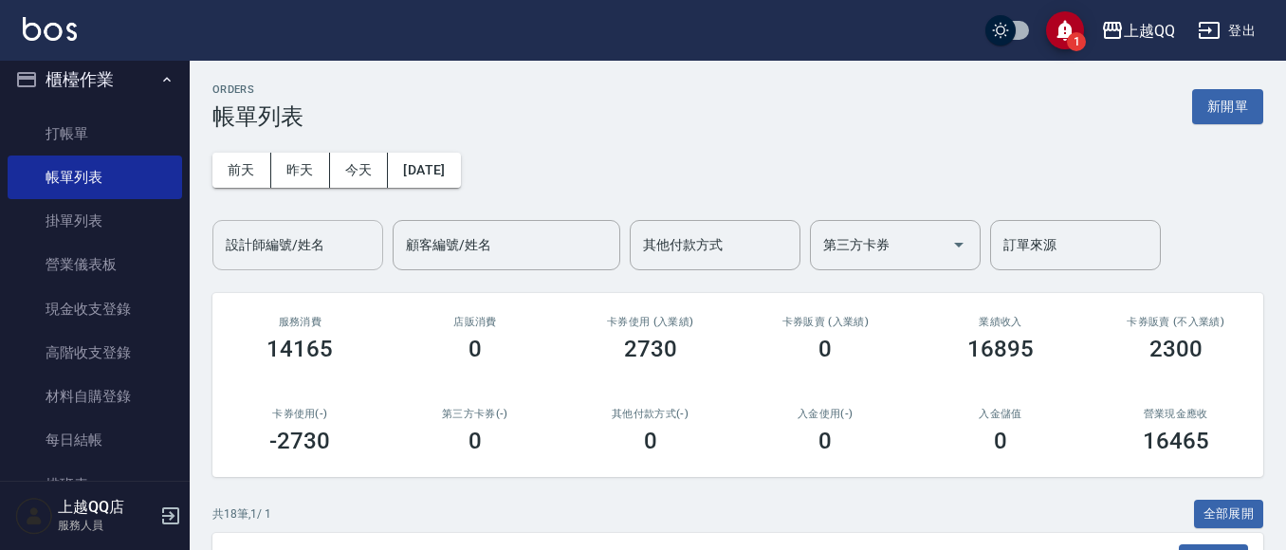
click at [329, 247] on input "設計師編號/姓名" at bounding box center [298, 244] width 154 height 33
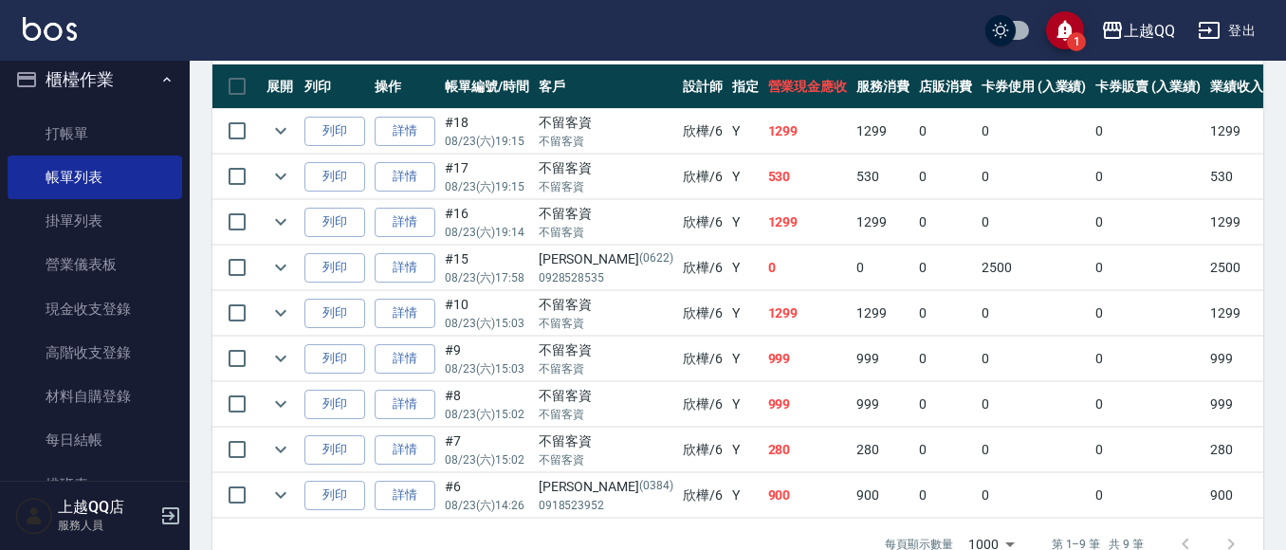
scroll to position [569, 0]
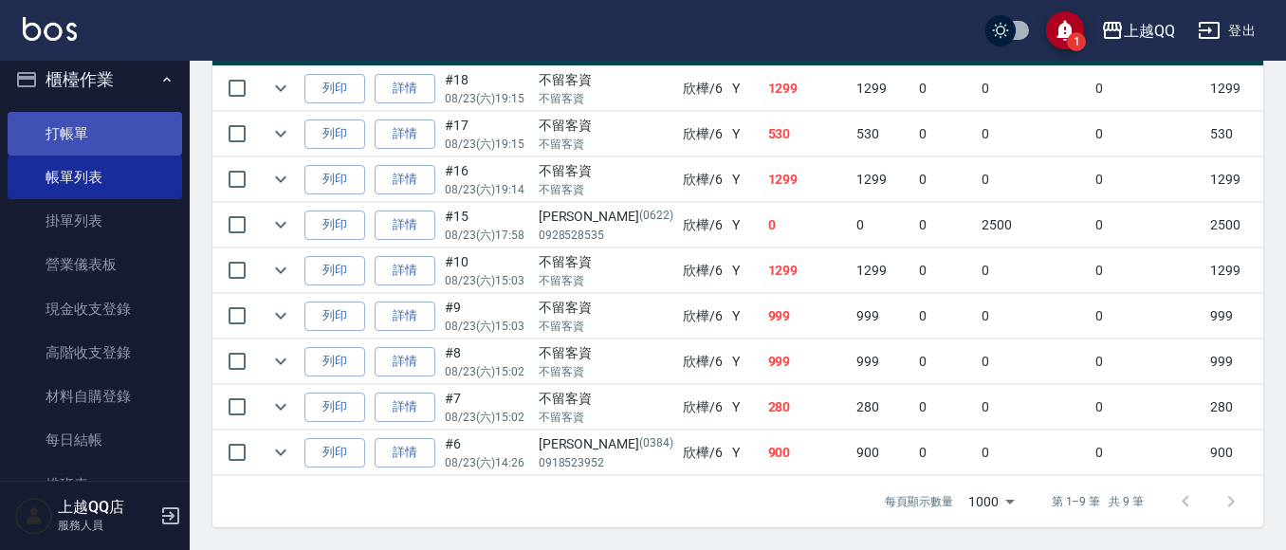
type input "欣樺-6"
click at [99, 129] on link "打帳單" at bounding box center [95, 134] width 174 height 44
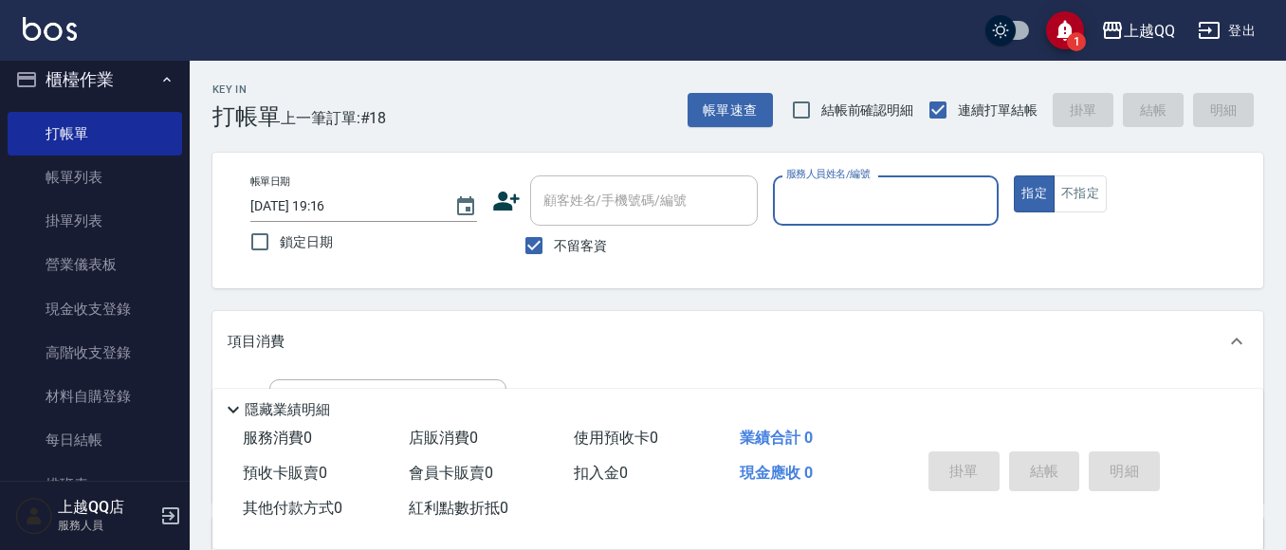
scroll to position [95, 0]
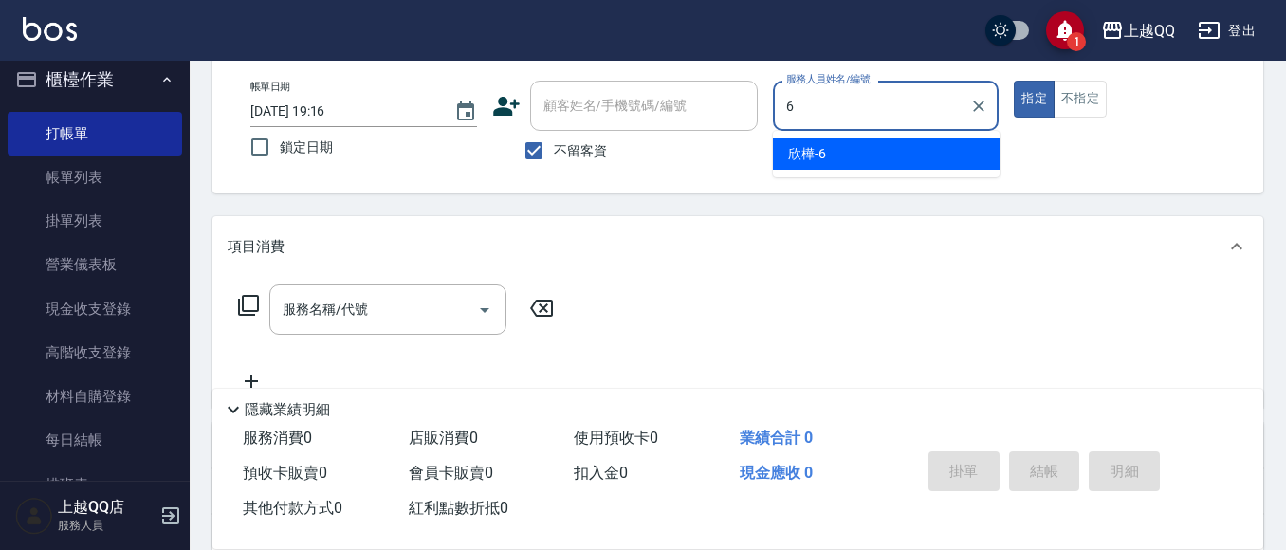
type input "欣樺-6"
type button "true"
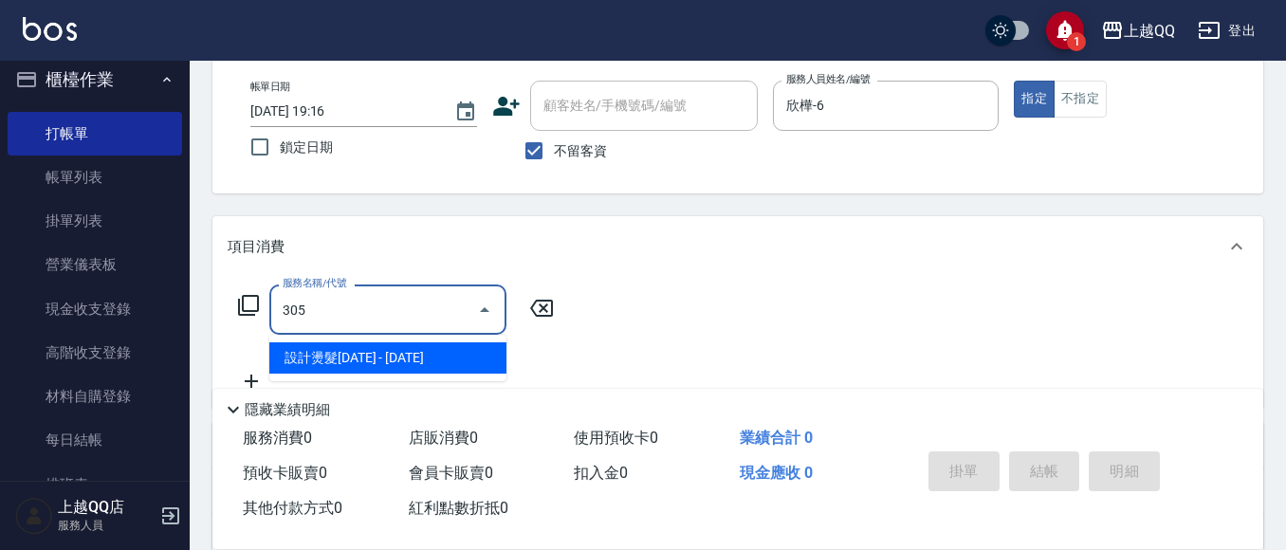
type input "設計燙髮1600(305)"
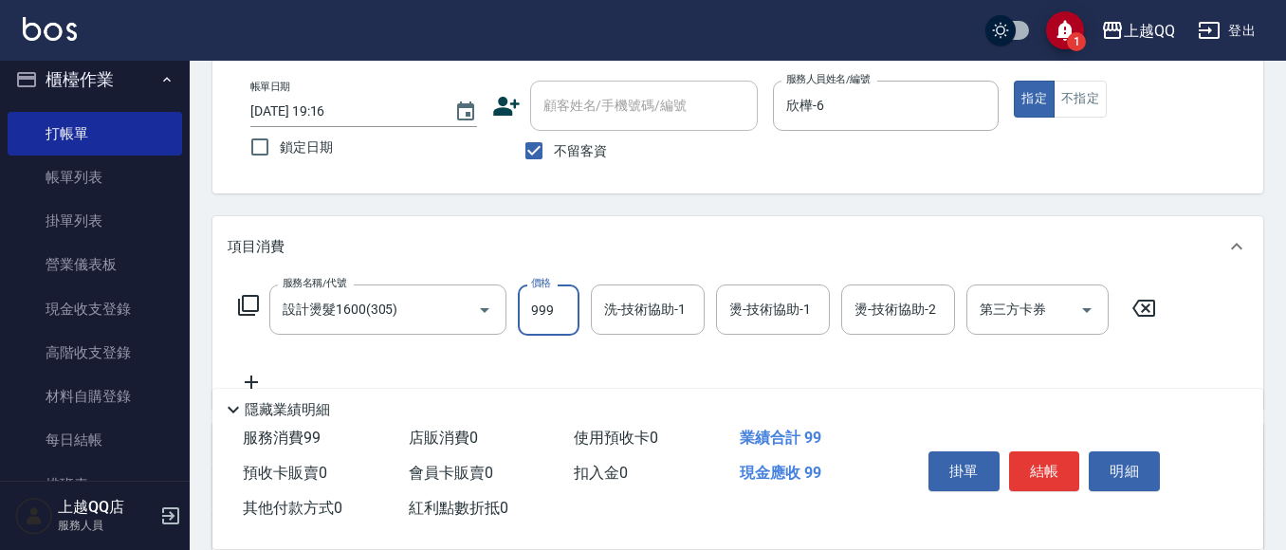
type input "999"
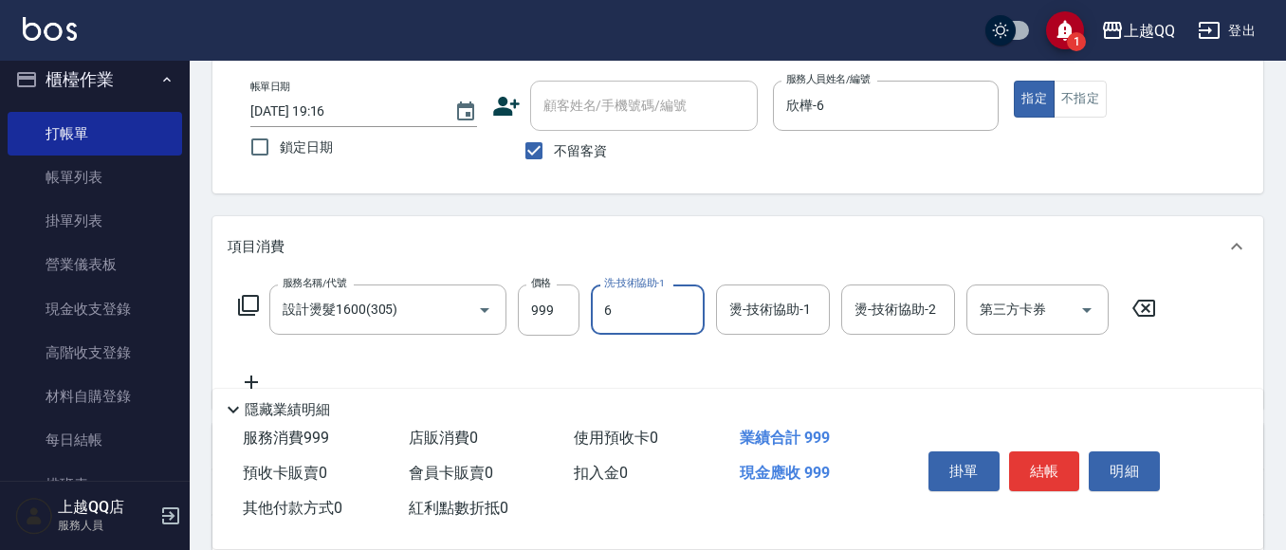
type input "欣樺-6"
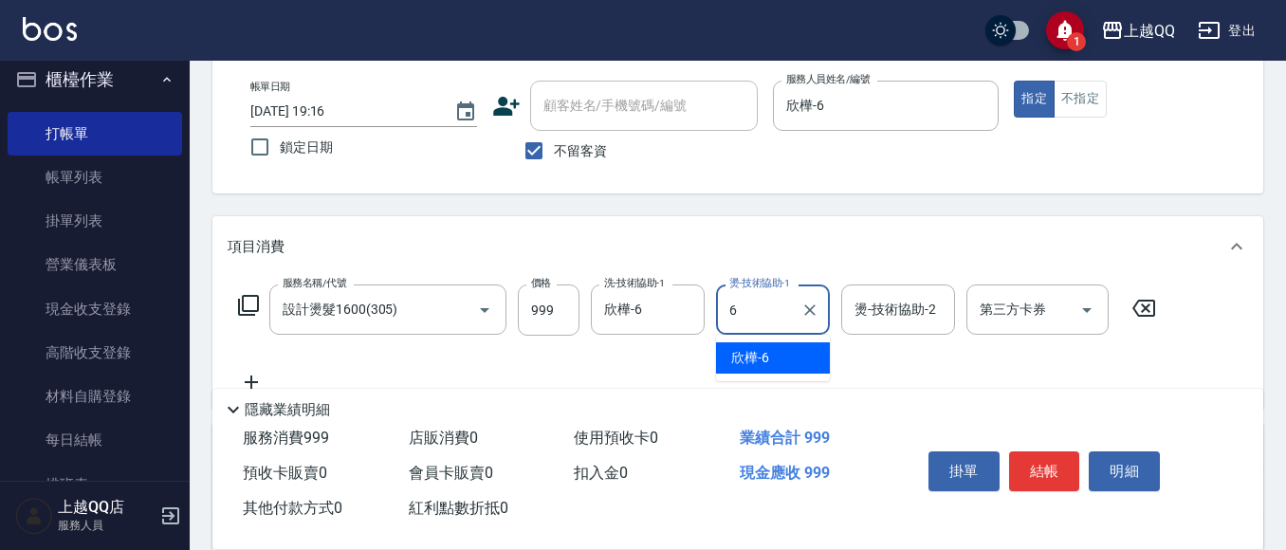
type input "欣樺-6"
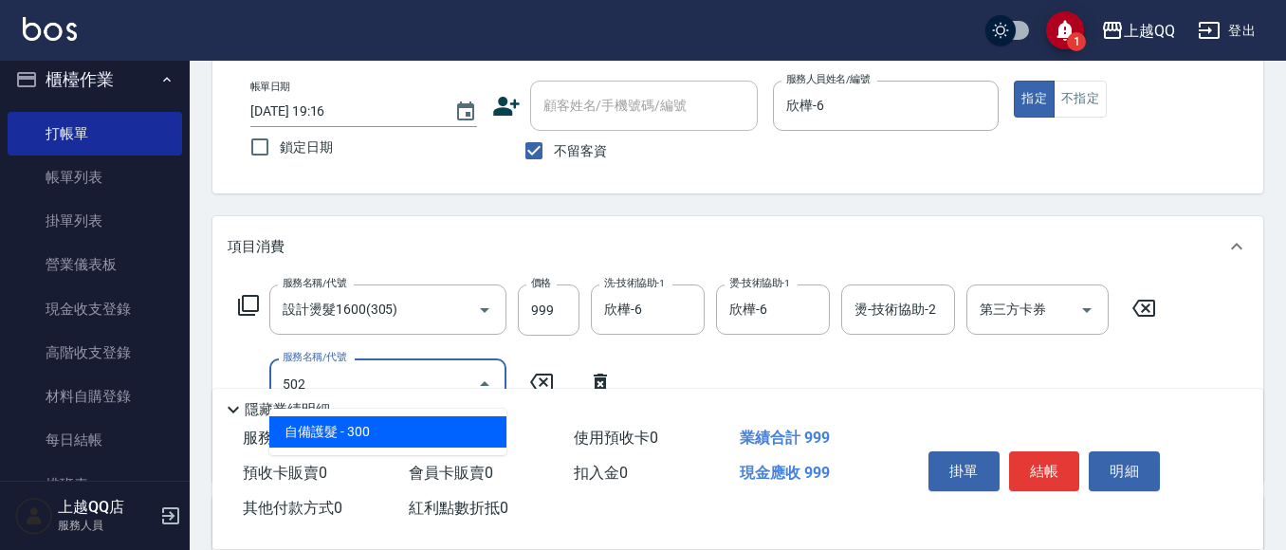
type input "自備護髮(502)"
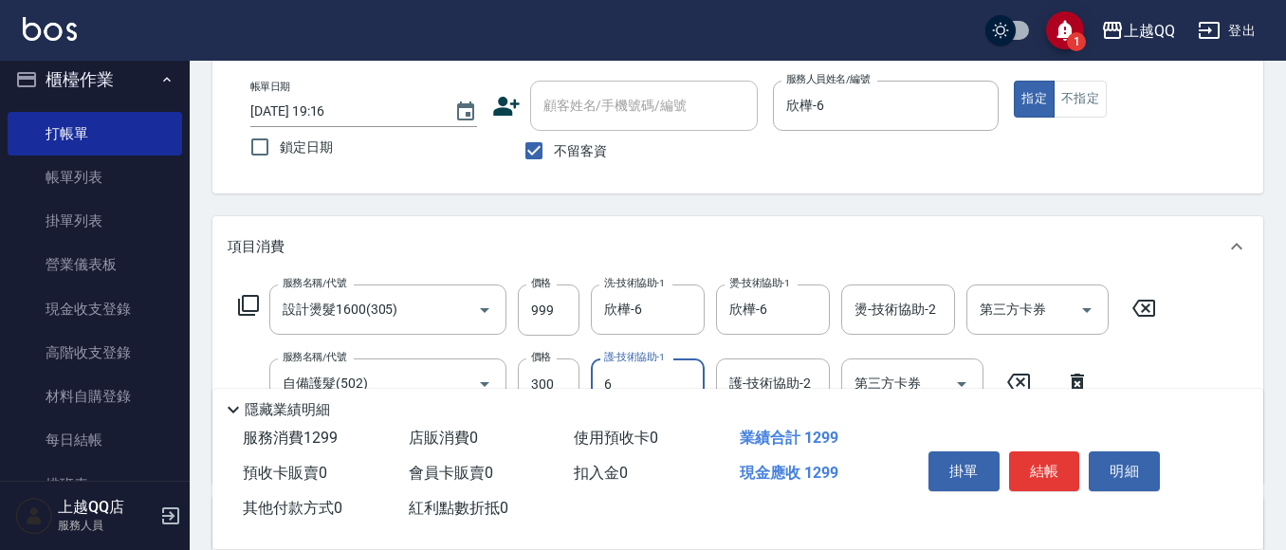
type input "欣樺-6"
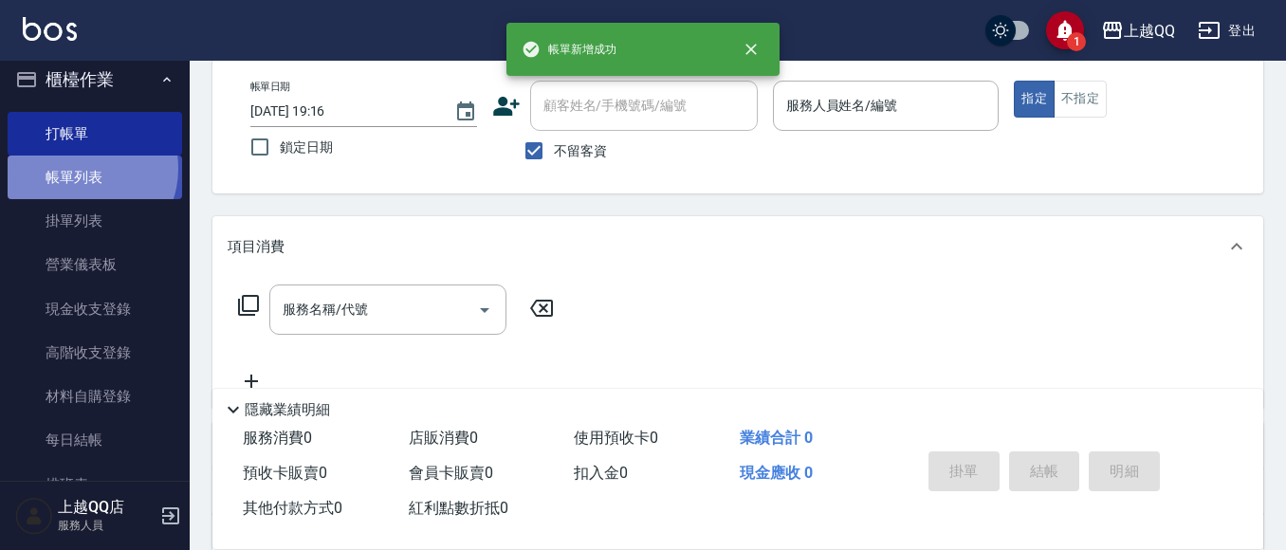
click at [82, 169] on link "帳單列表" at bounding box center [95, 177] width 174 height 44
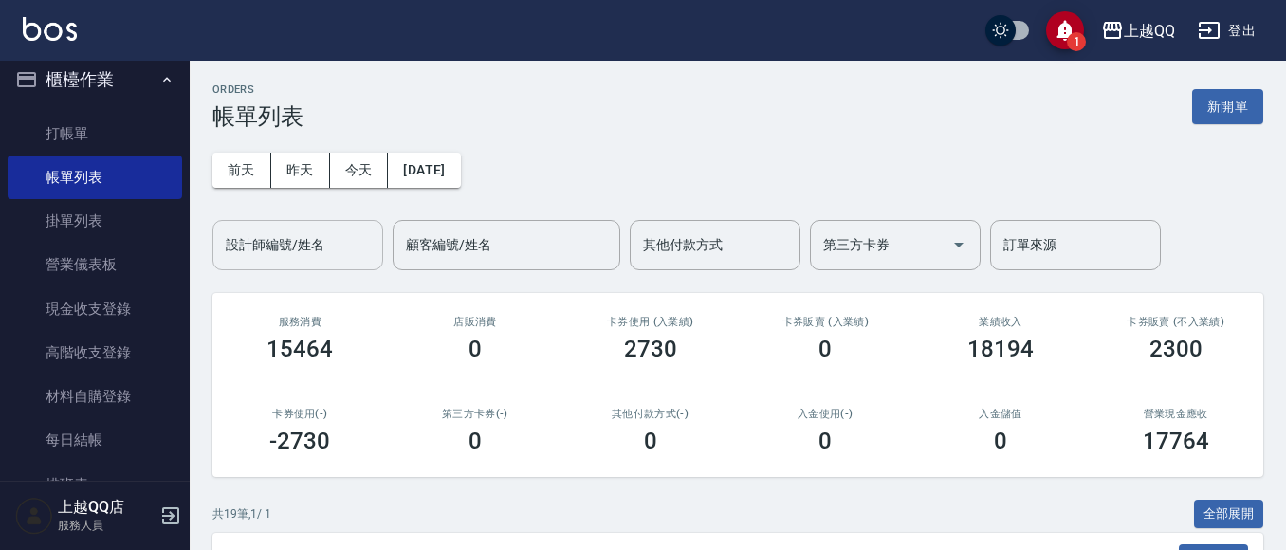
click at [332, 234] on input "設計師編號/姓名" at bounding box center [298, 244] width 154 height 33
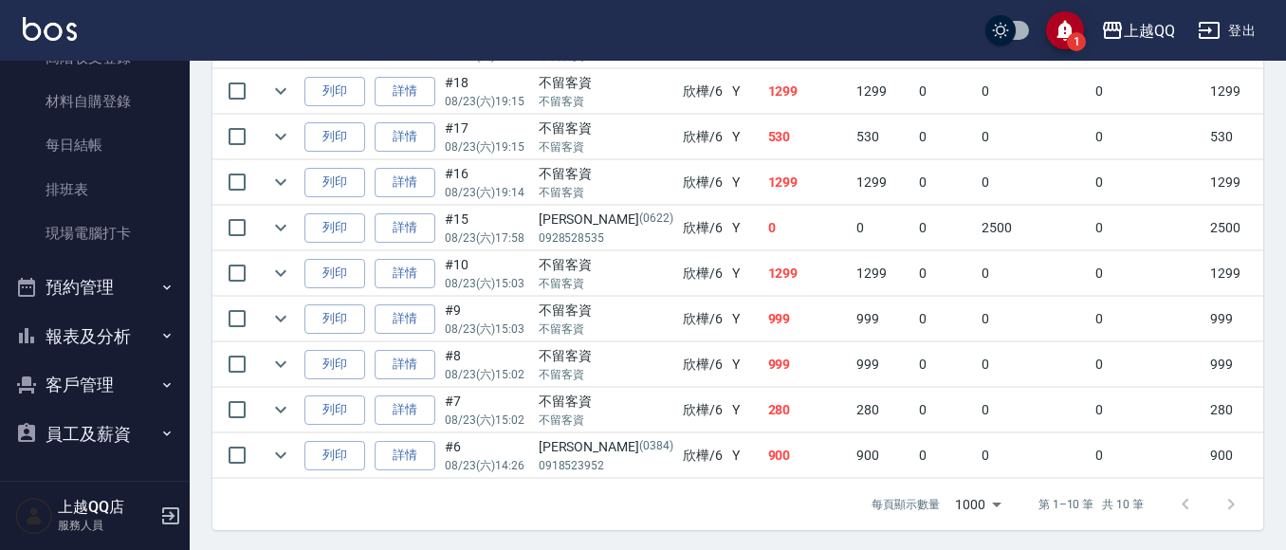
scroll to position [626, 0]
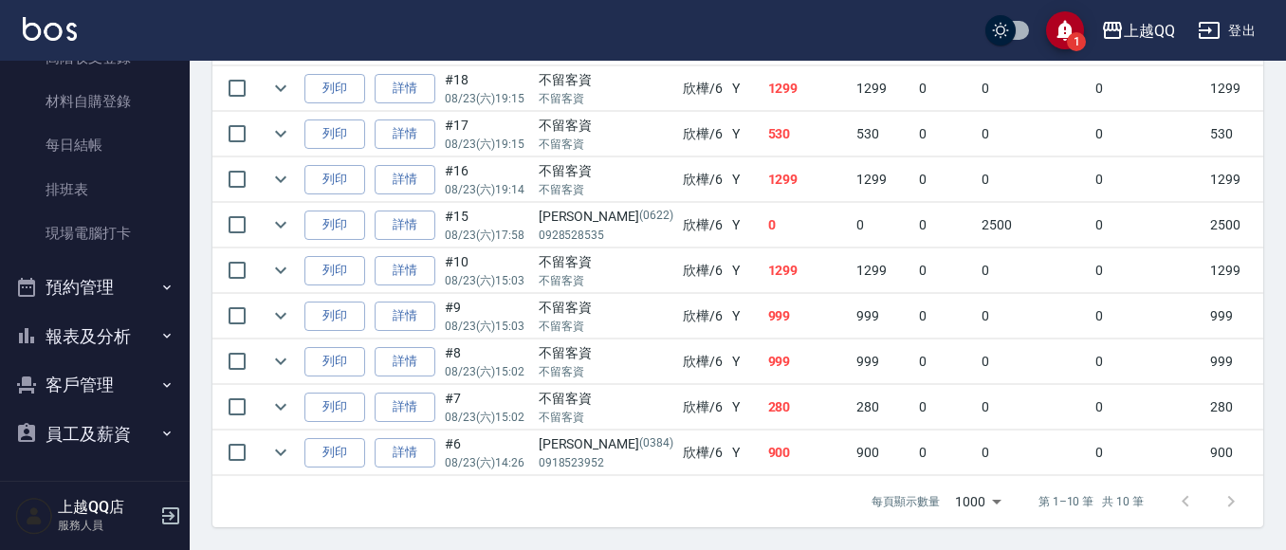
type input "欣樺-6"
click at [116, 338] on button "報表及分析" at bounding box center [95, 336] width 174 height 49
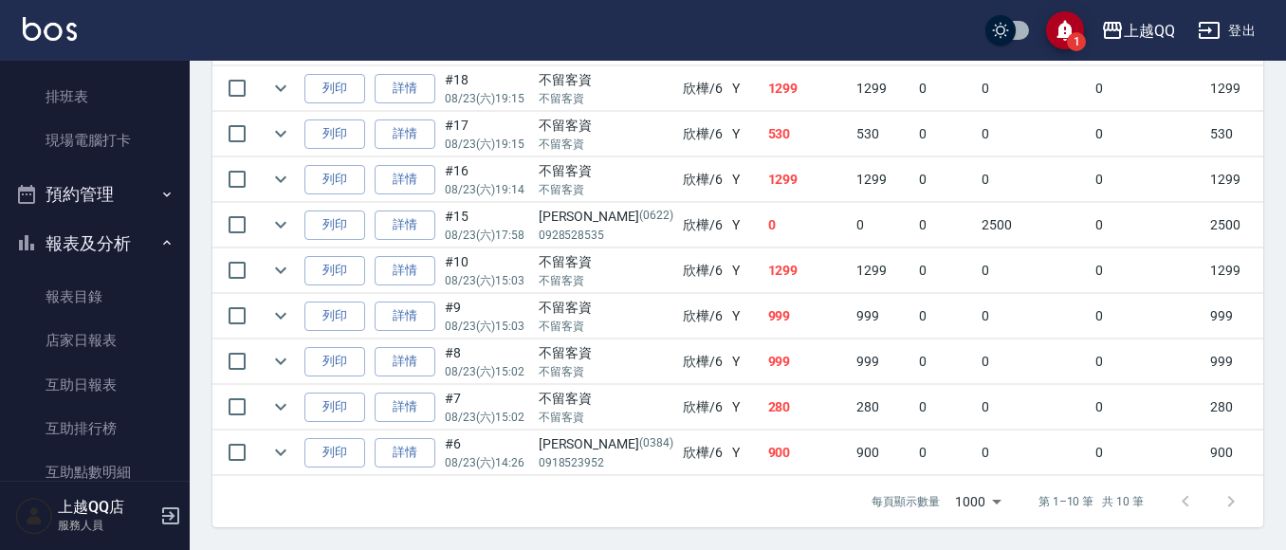
scroll to position [593, 0]
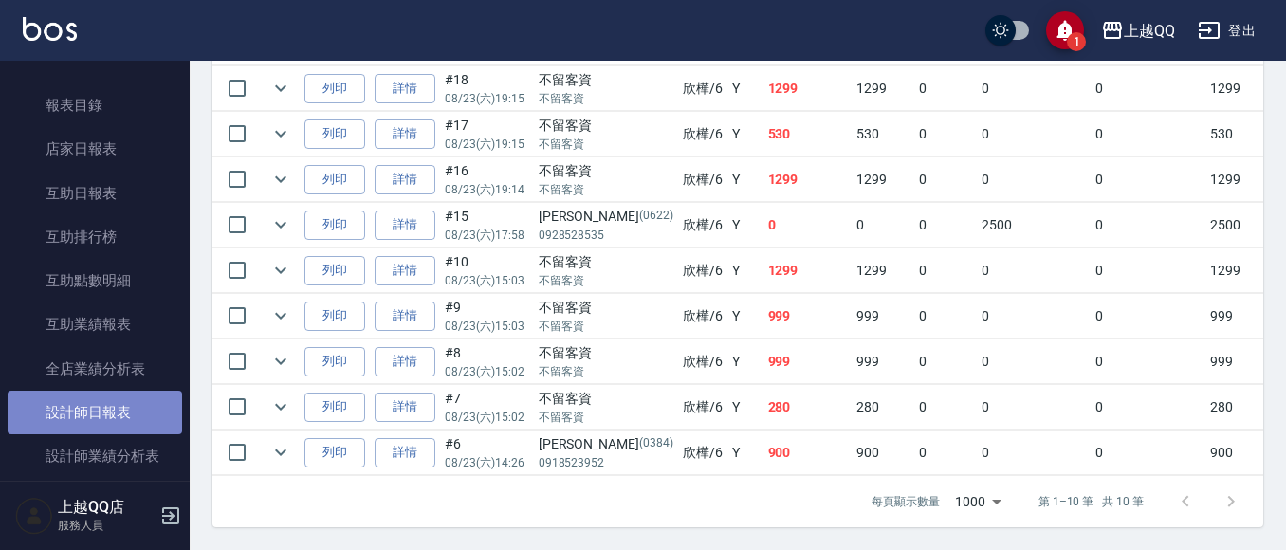
click at [101, 400] on link "設計師日報表" at bounding box center [95, 413] width 174 height 44
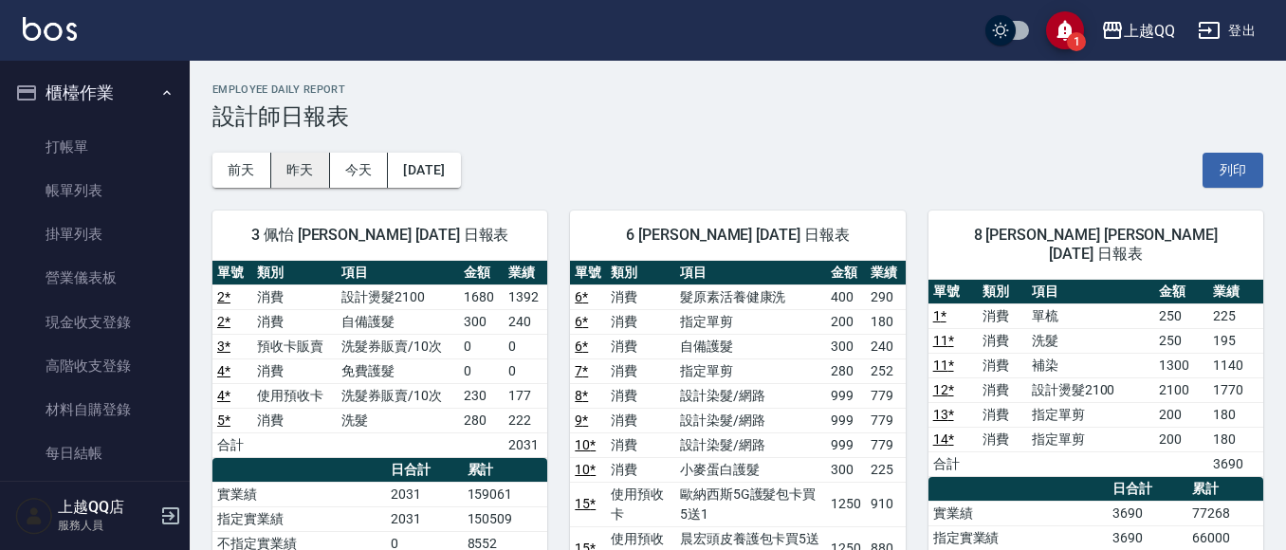
click at [306, 169] on button "昨天" at bounding box center [300, 170] width 59 height 35
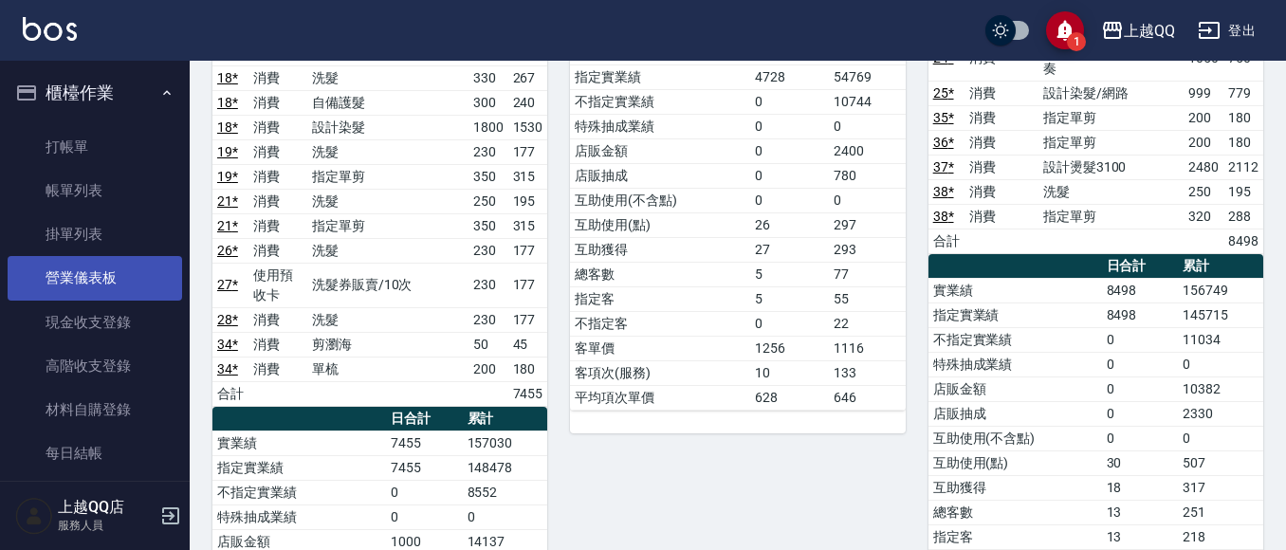
scroll to position [379, 0]
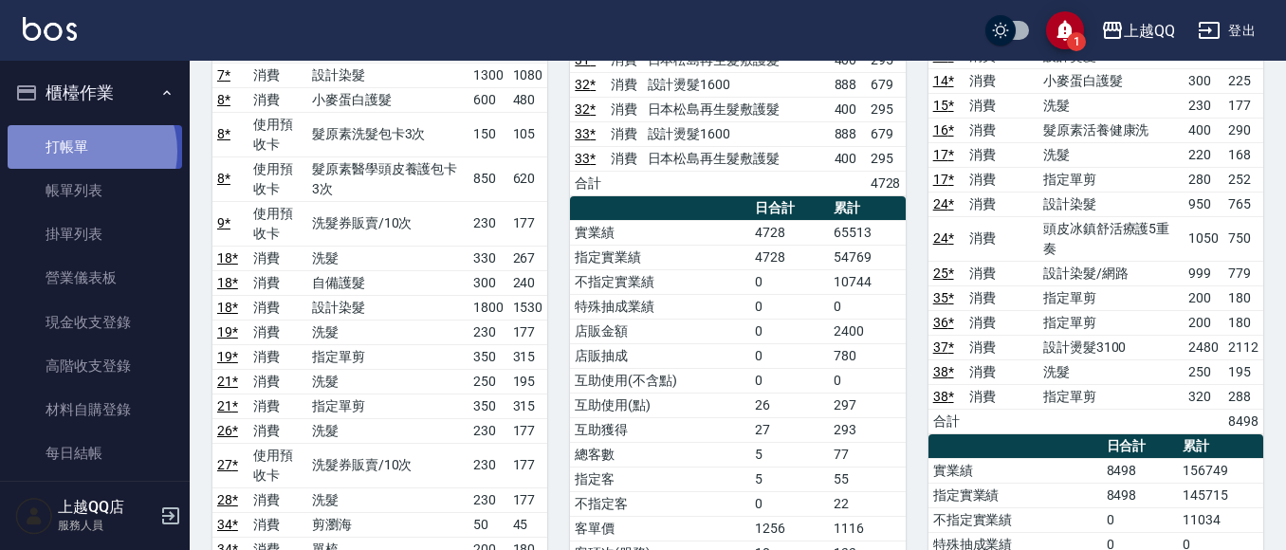
click at [83, 151] on link "打帳單" at bounding box center [95, 147] width 174 height 44
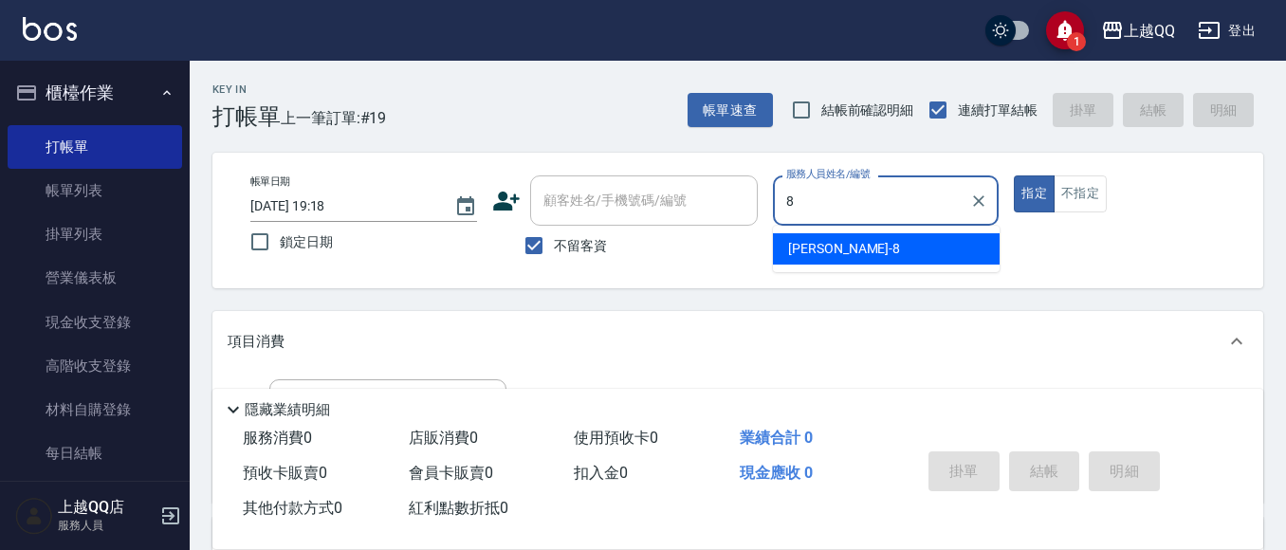
type input "8"
type button "true"
type input "[PERSON_NAME]-8"
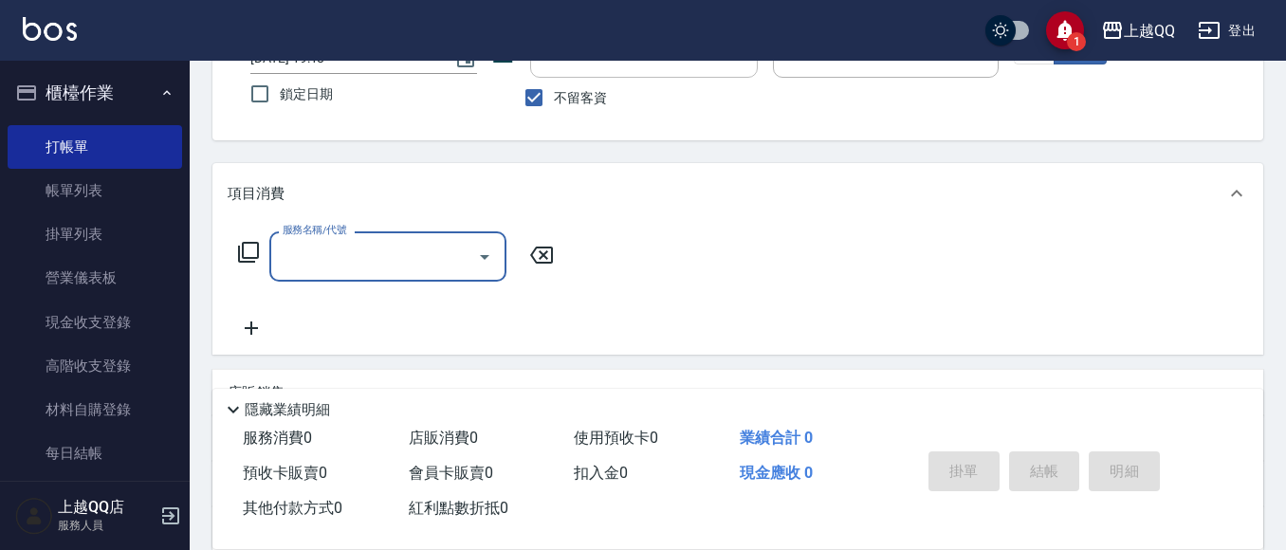
scroll to position [157, 0]
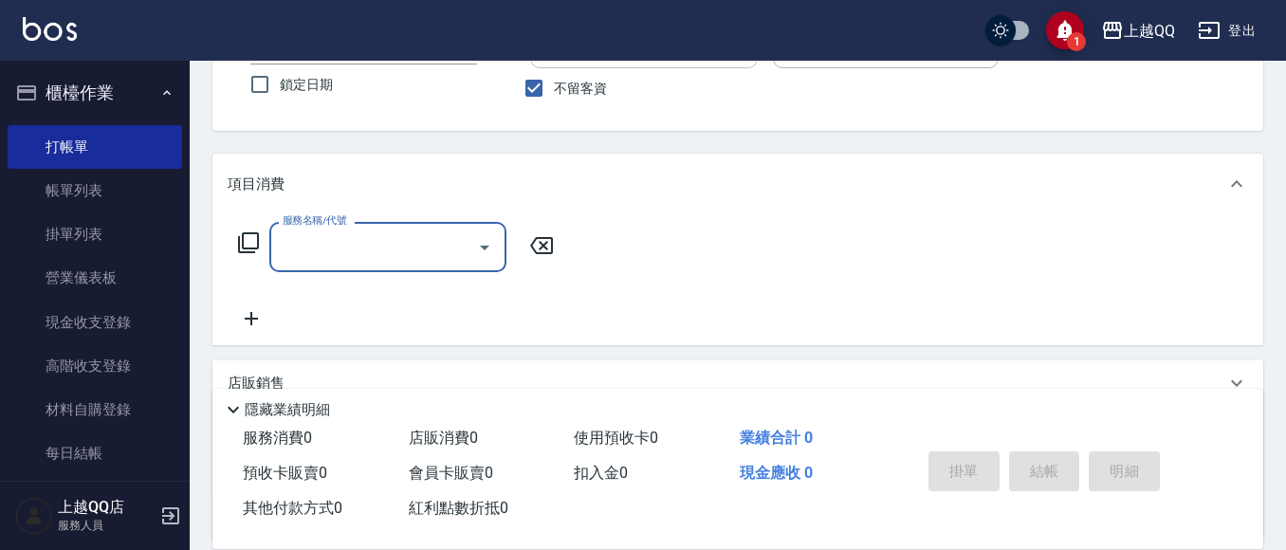
click at [247, 239] on icon at bounding box center [248, 242] width 23 height 23
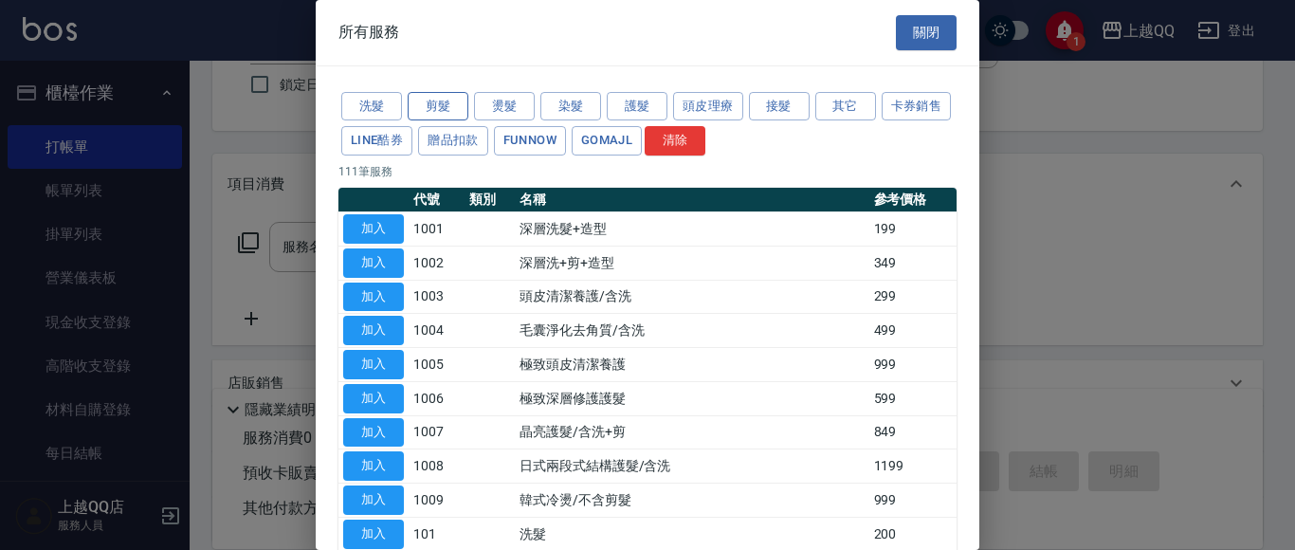
click at [452, 109] on button "剪髮" at bounding box center [438, 106] width 61 height 29
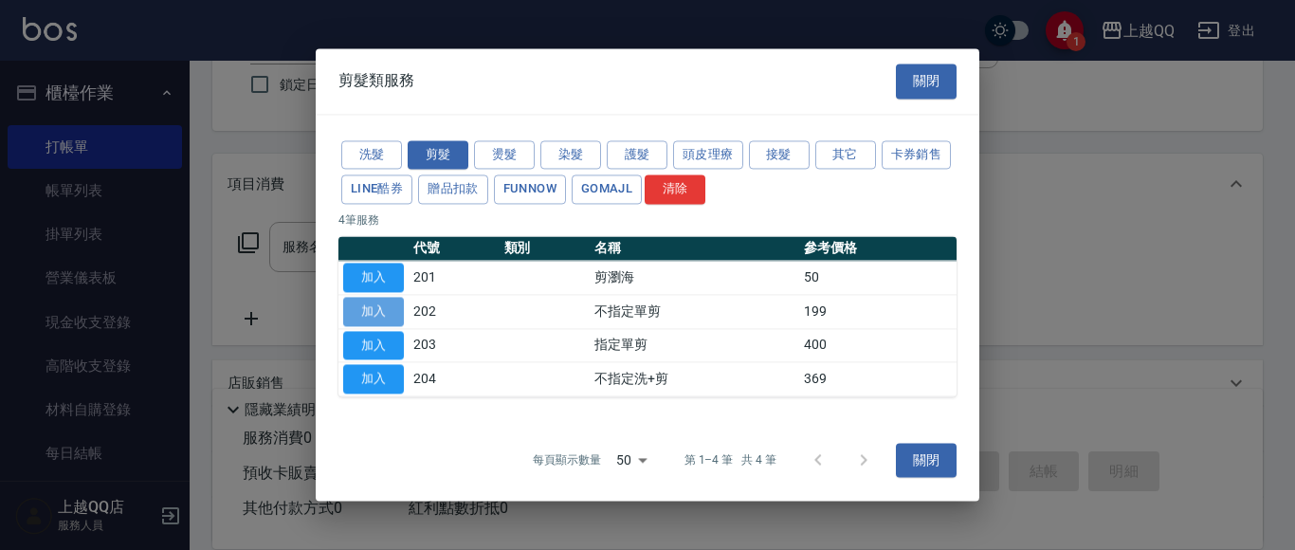
click at [375, 314] on button "加入" at bounding box center [373, 311] width 61 height 29
type input "不指定單剪(202)"
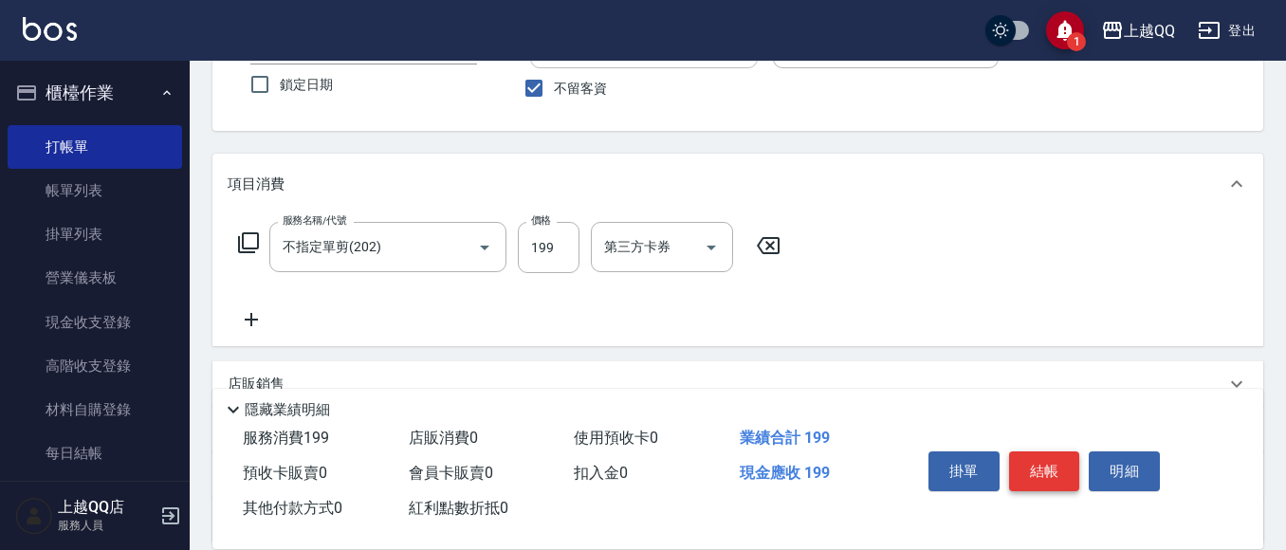
click at [1039, 468] on button "結帳" at bounding box center [1044, 471] width 71 height 40
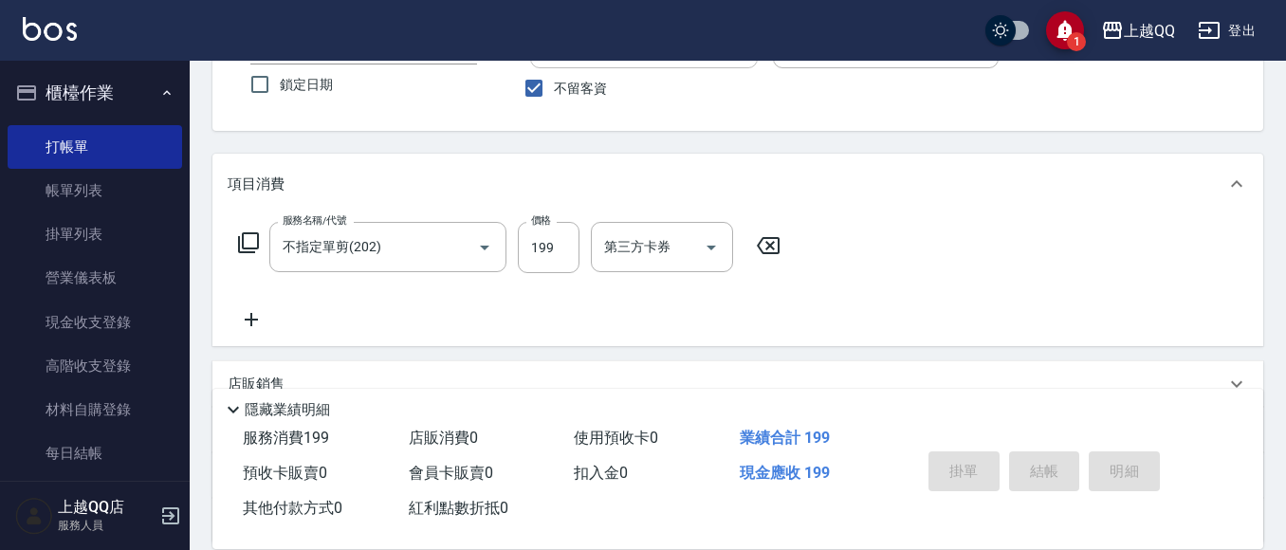
type input "[DATE] 19:29"
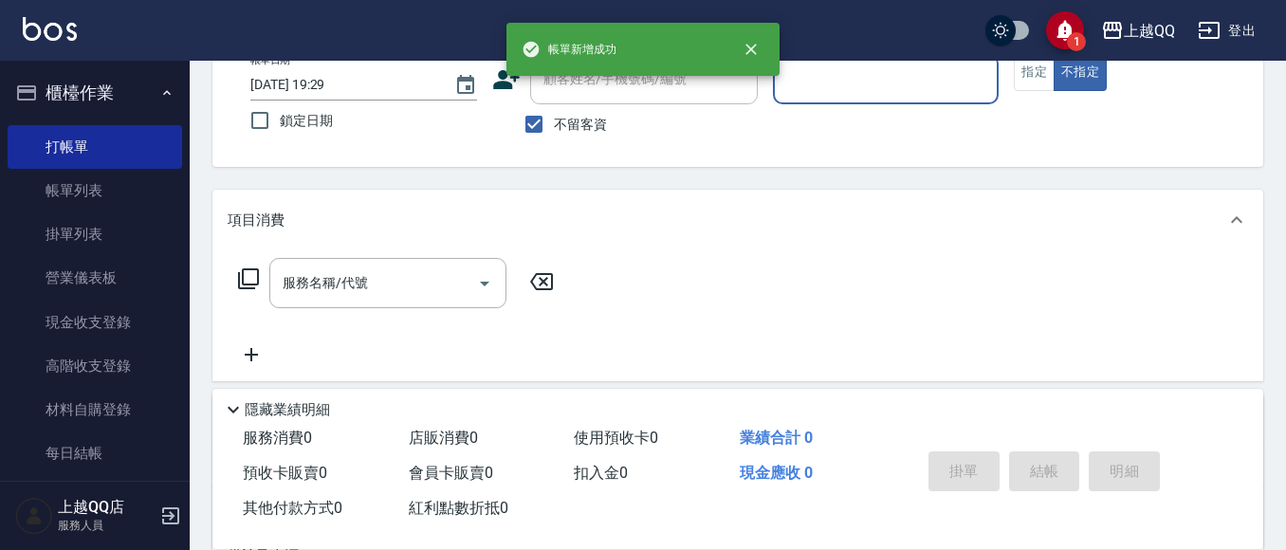
scroll to position [107, 0]
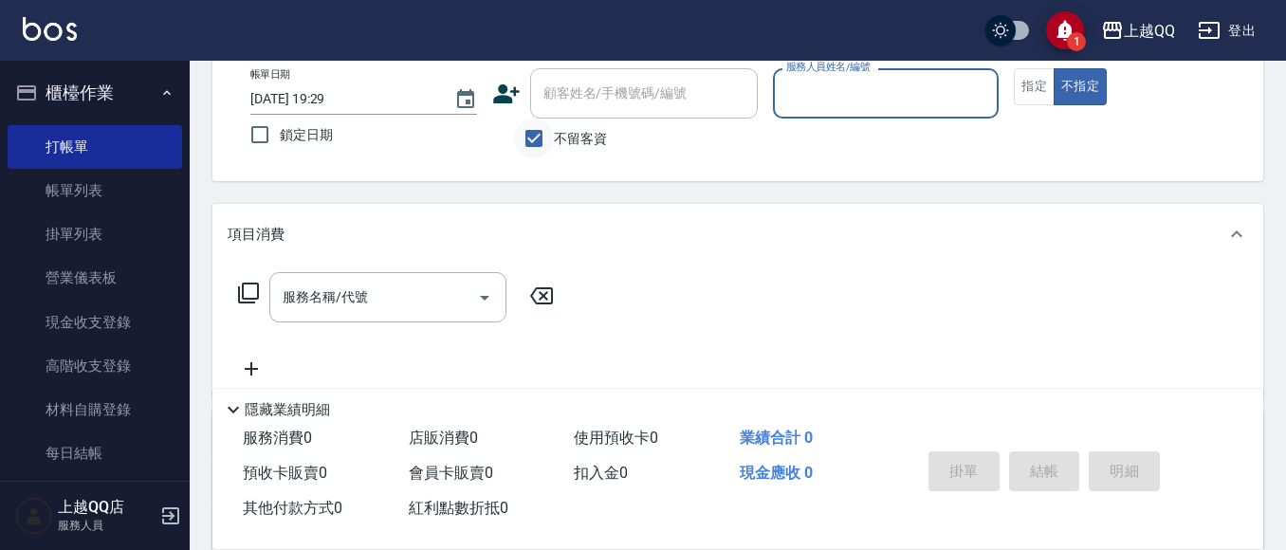
click at [538, 140] on input "不留客資" at bounding box center [534, 139] width 40 height 40
checkbox input "false"
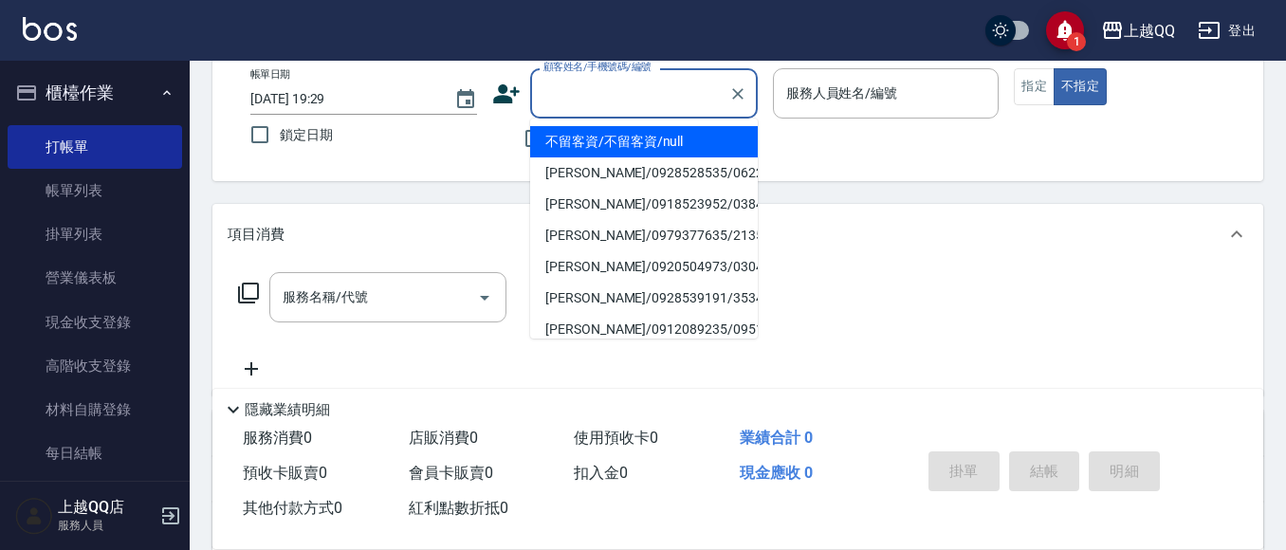
click at [542, 103] on input "顧客姓名/手機號碼/編號" at bounding box center [630, 93] width 182 height 33
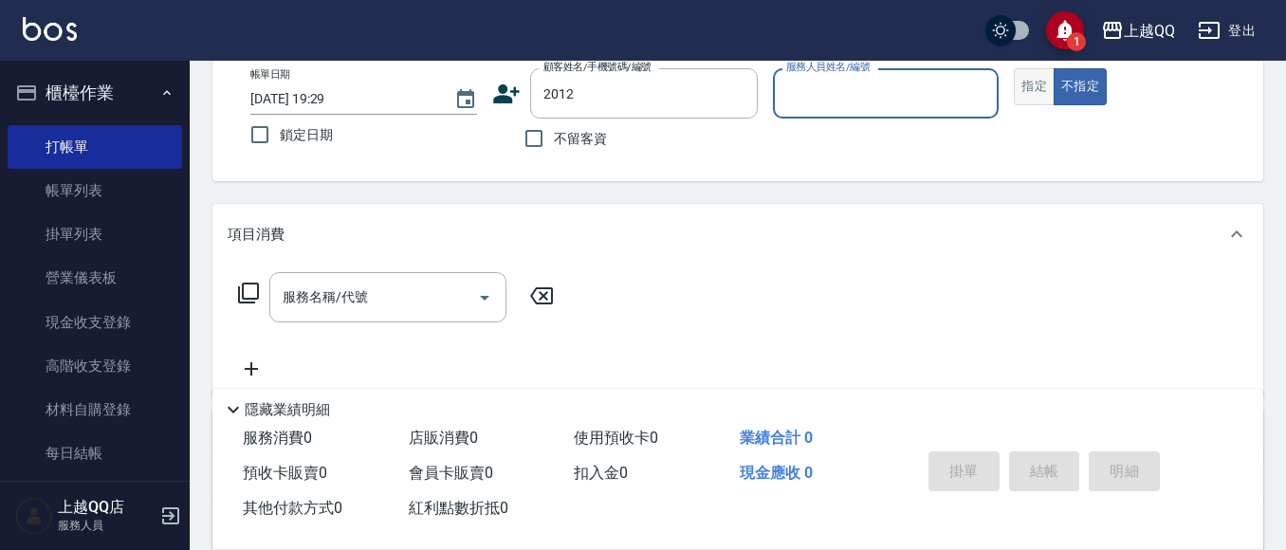
type input "[PERSON_NAME]/0979355100/2012"
type input "[PERSON_NAME]-8"
click at [1032, 93] on button "指定" at bounding box center [1034, 86] width 41 height 37
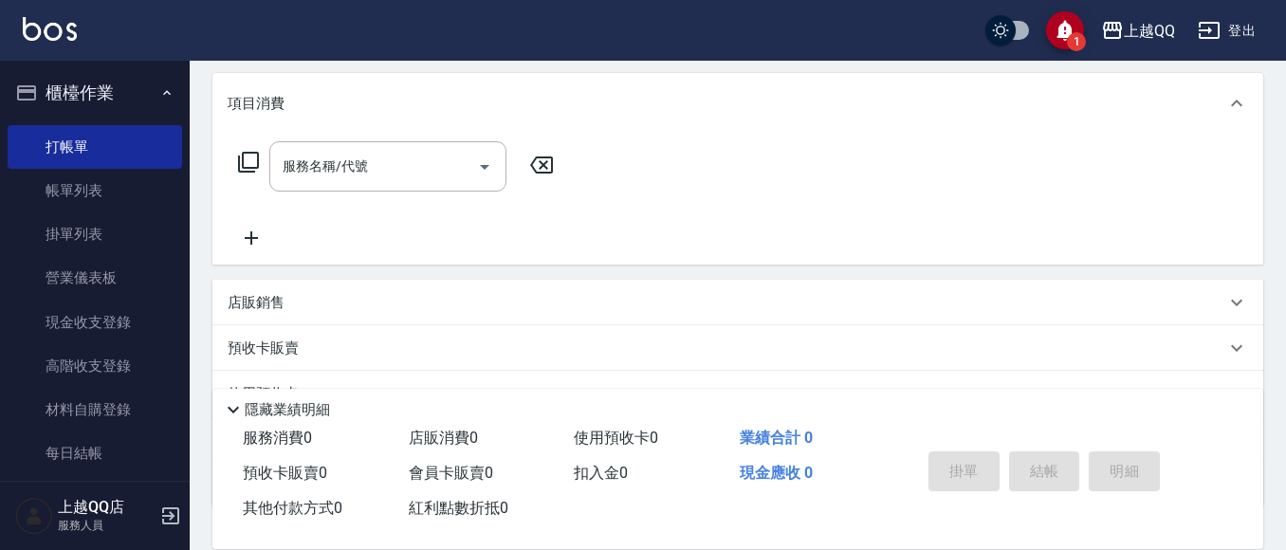
scroll to position [240, 0]
click at [251, 161] on icon at bounding box center [248, 160] width 23 height 23
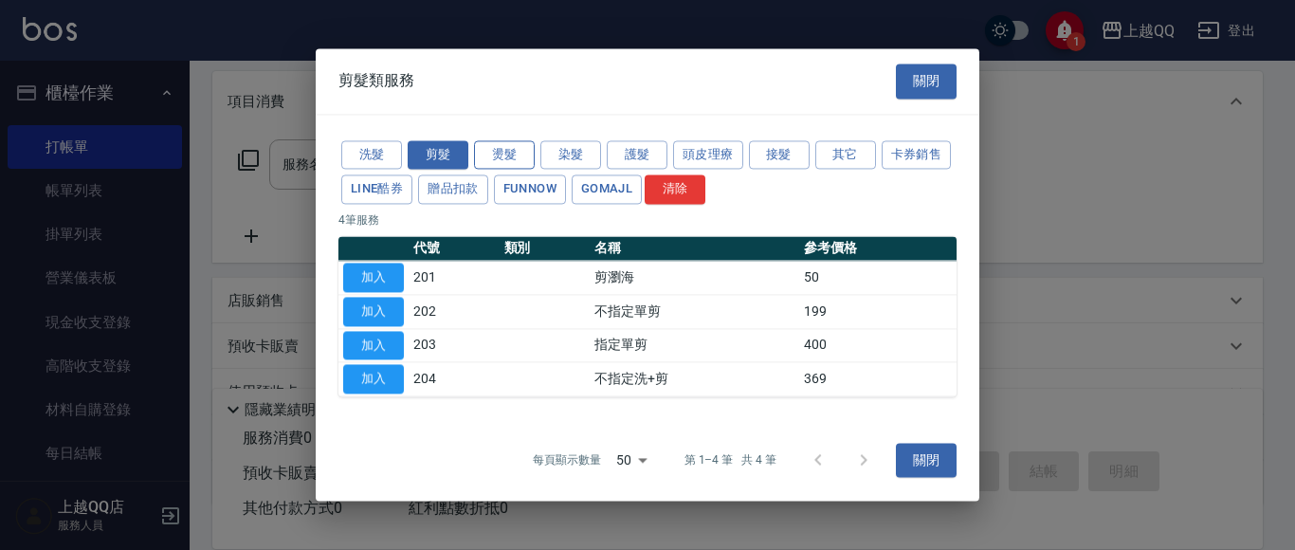
click at [500, 149] on button "燙髮" at bounding box center [504, 154] width 61 height 29
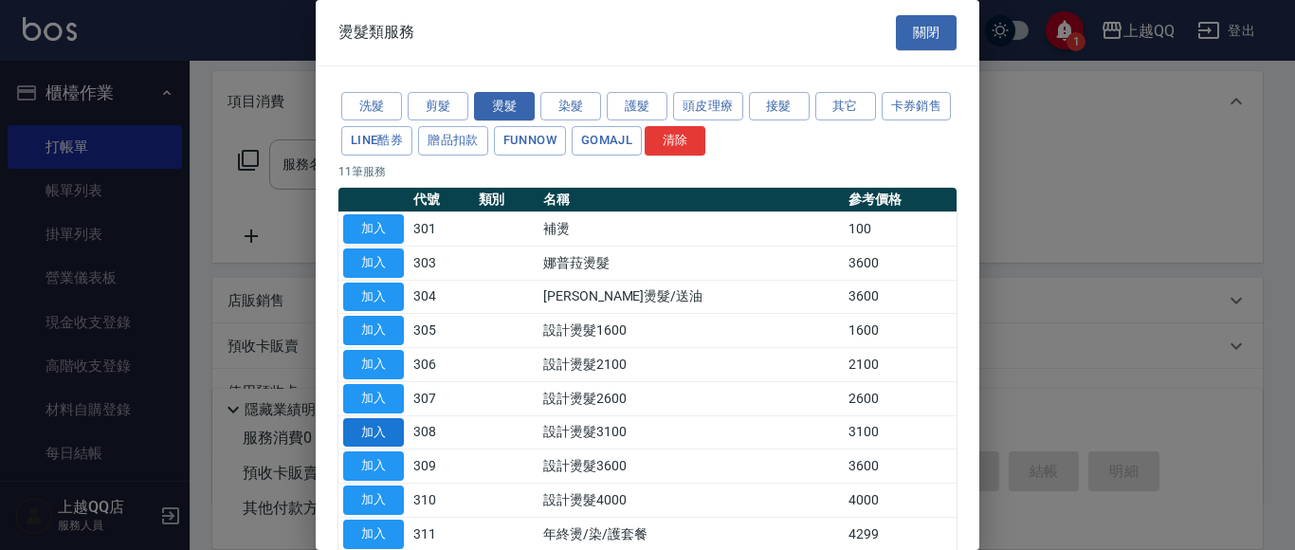
click at [399, 431] on button "加入" at bounding box center [373, 432] width 61 height 29
type input "設計燙髮3100(308)"
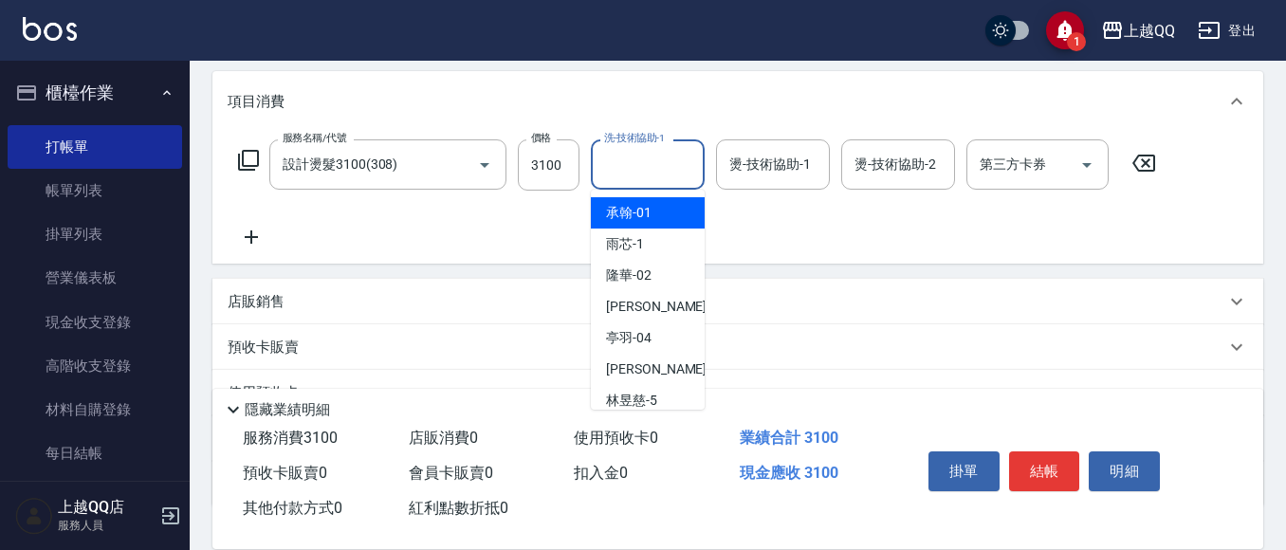
click at [631, 171] on input "洗-技術協助-1" at bounding box center [647, 164] width 97 height 33
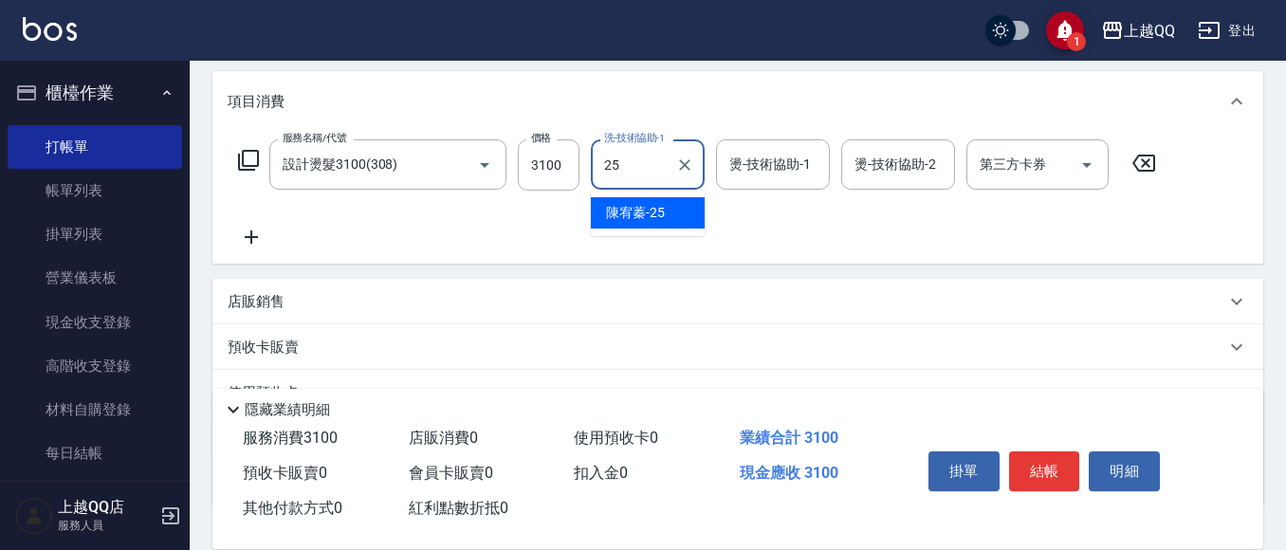
click at [623, 208] on span "[PERSON_NAME]-25" at bounding box center [635, 213] width 59 height 20
type input "[PERSON_NAME]-25"
click at [744, 178] on input "燙-技術協助-1" at bounding box center [772, 164] width 97 height 33
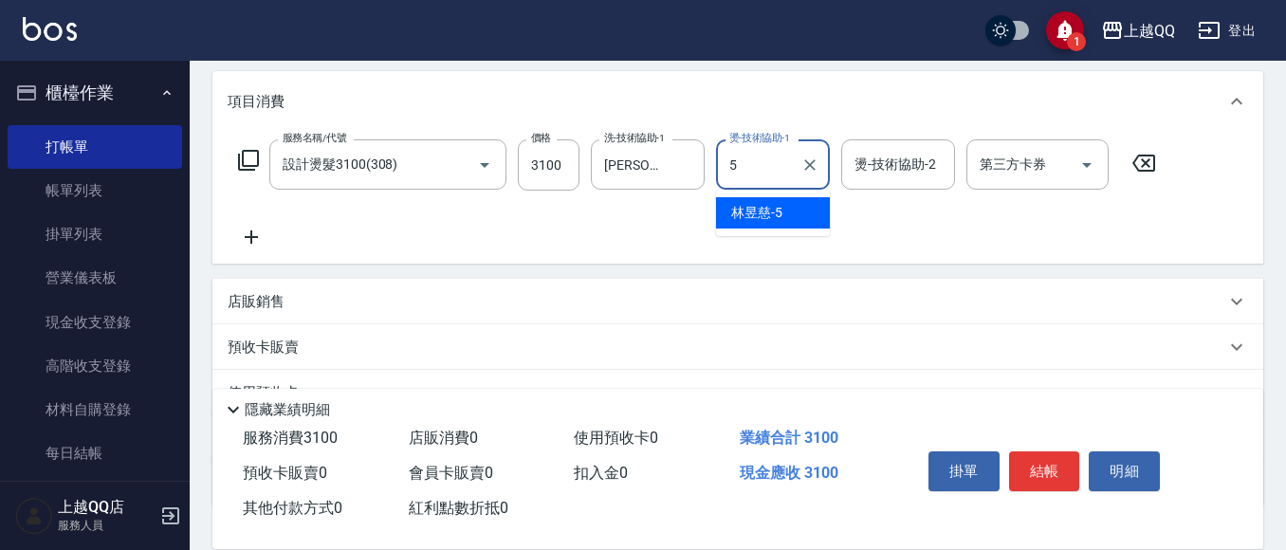
click at [736, 210] on span "[PERSON_NAME]5" at bounding box center [756, 213] width 51 height 20
type input "[PERSON_NAME]5"
click at [809, 163] on icon "Clear" at bounding box center [809, 164] width 11 height 11
click at [740, 210] on span "[PERSON_NAME] -8" at bounding box center [787, 213] width 112 height 20
type input "[PERSON_NAME]-8"
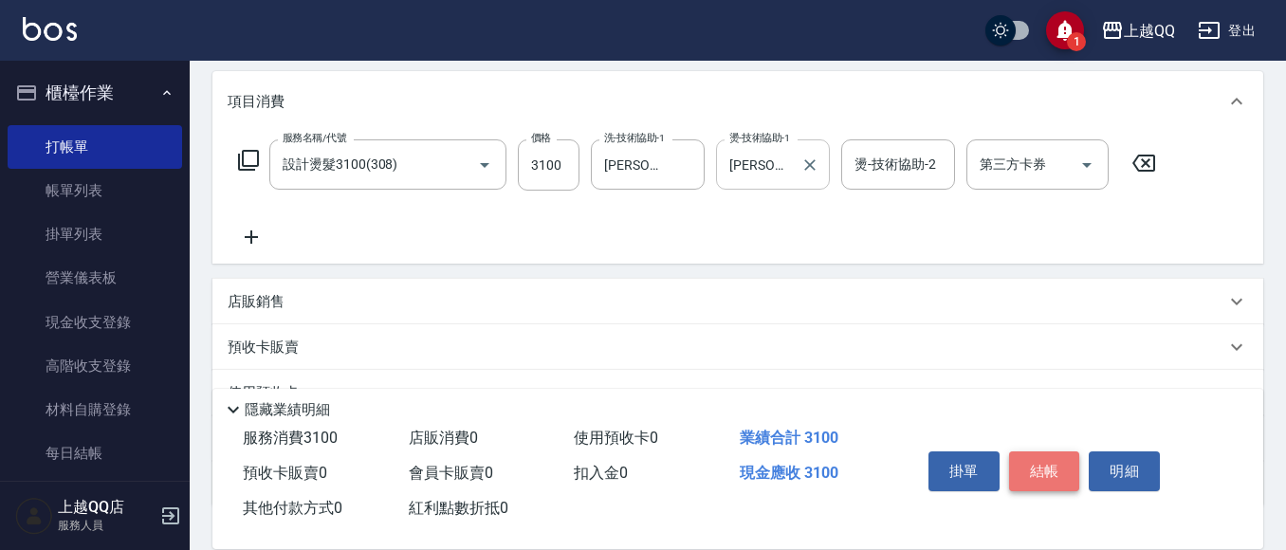
click at [1059, 464] on button "結帳" at bounding box center [1044, 471] width 71 height 40
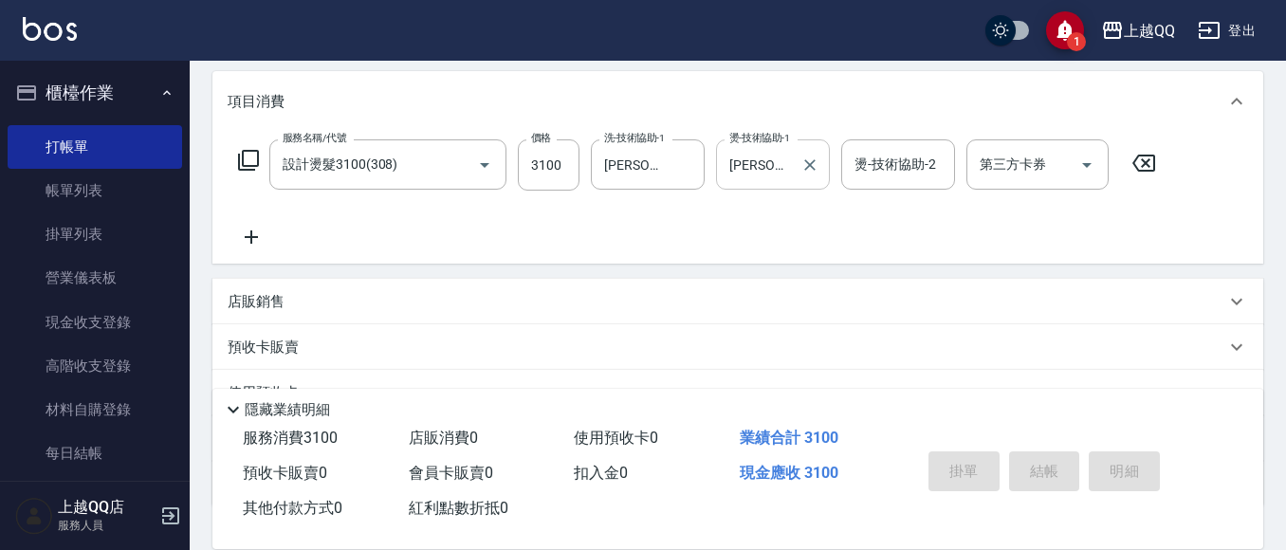
type input "[DATE] 19:31"
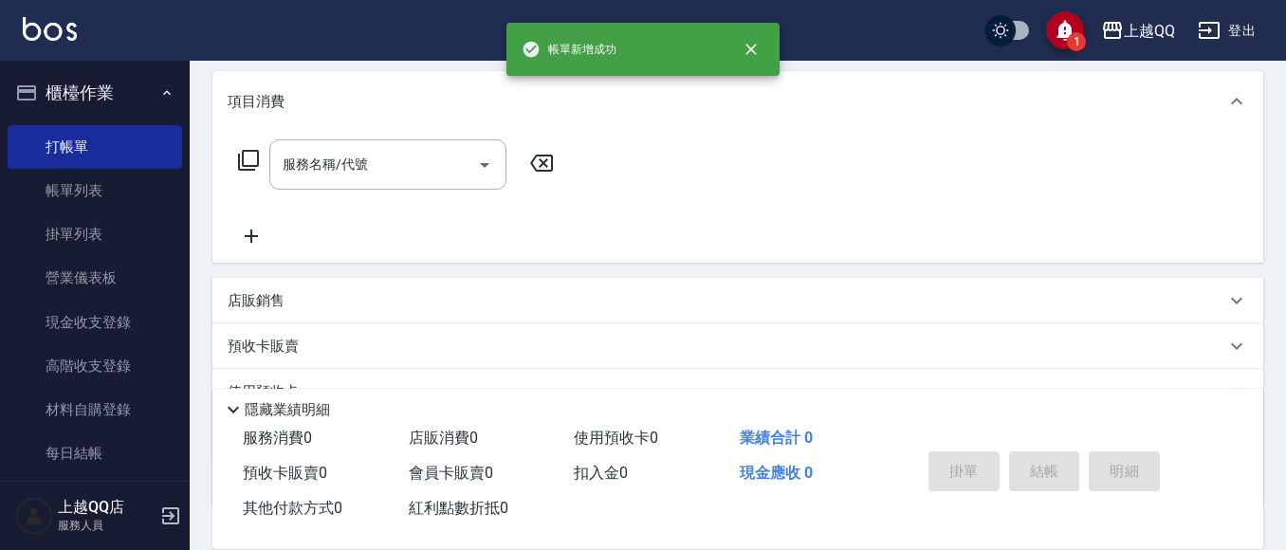
scroll to position [0, 0]
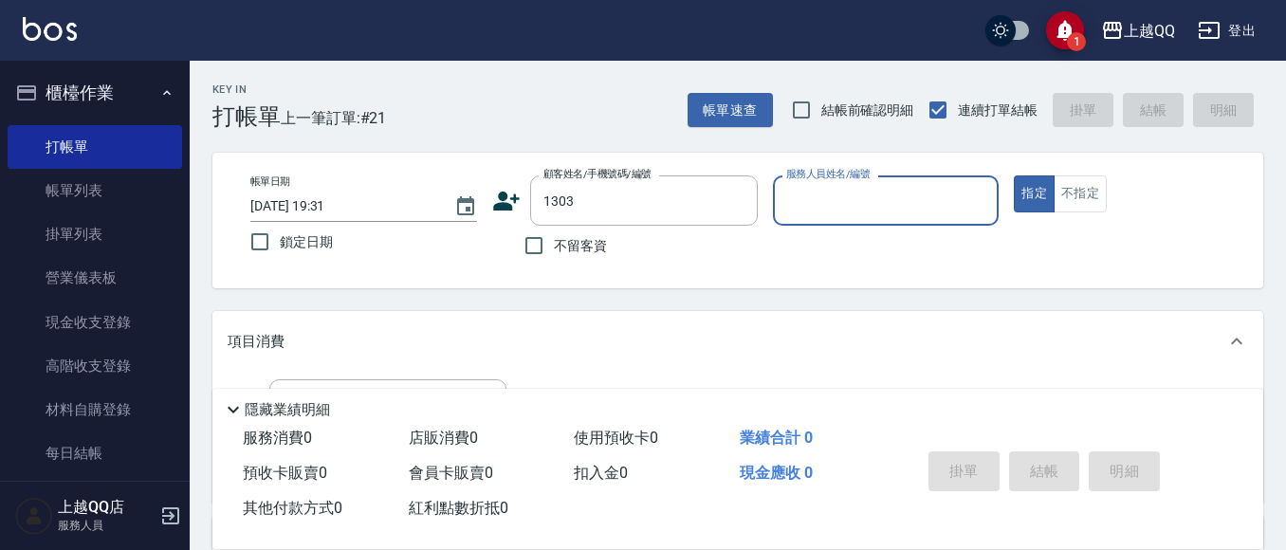
click at [1014, 175] on button "指定" at bounding box center [1034, 193] width 41 height 37
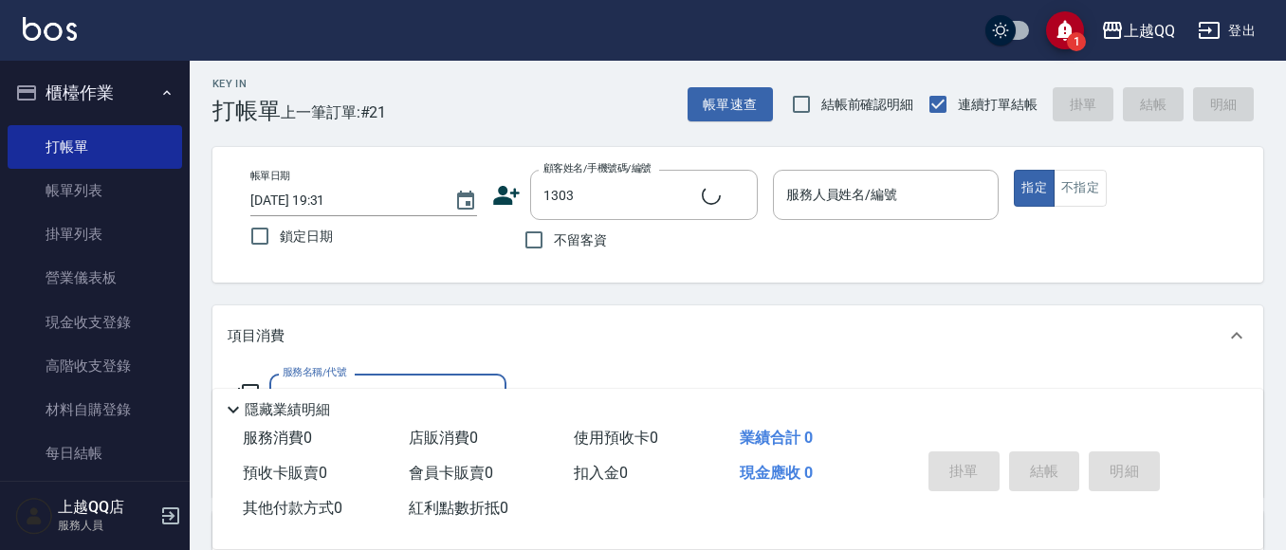
type input "[PERSON_NAME]/0910015771/1303"
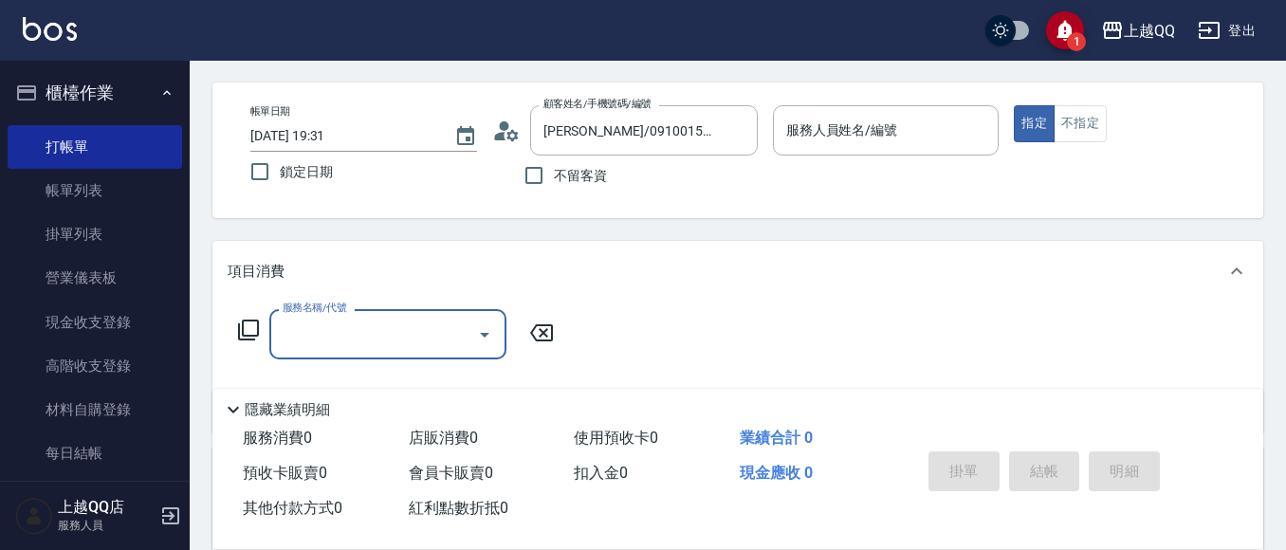
type input "欣樺-6"
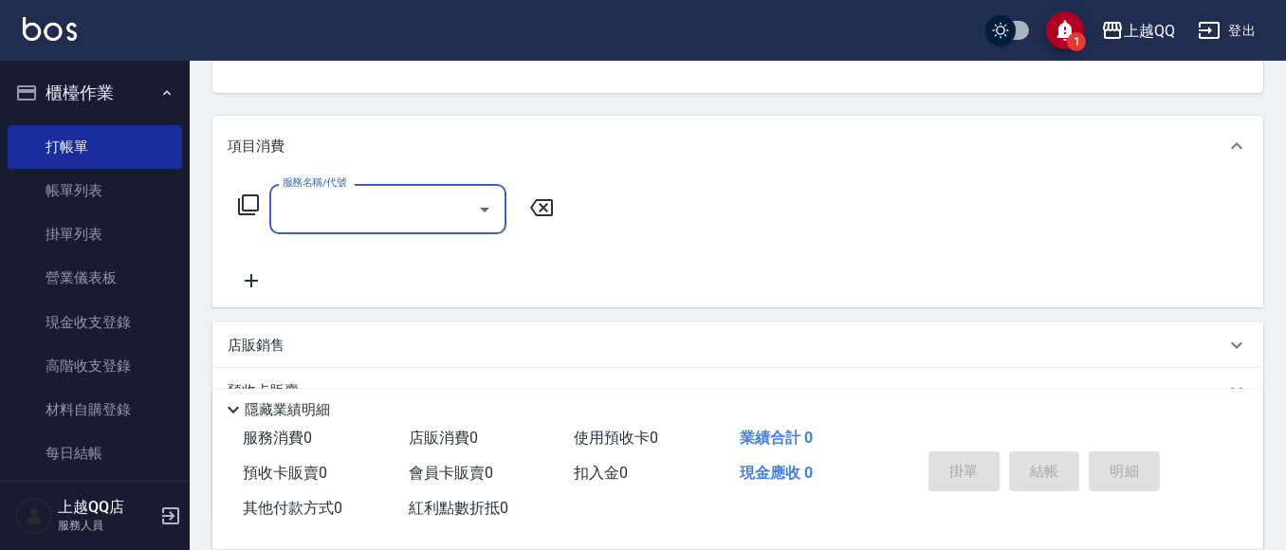
scroll to position [383, 0]
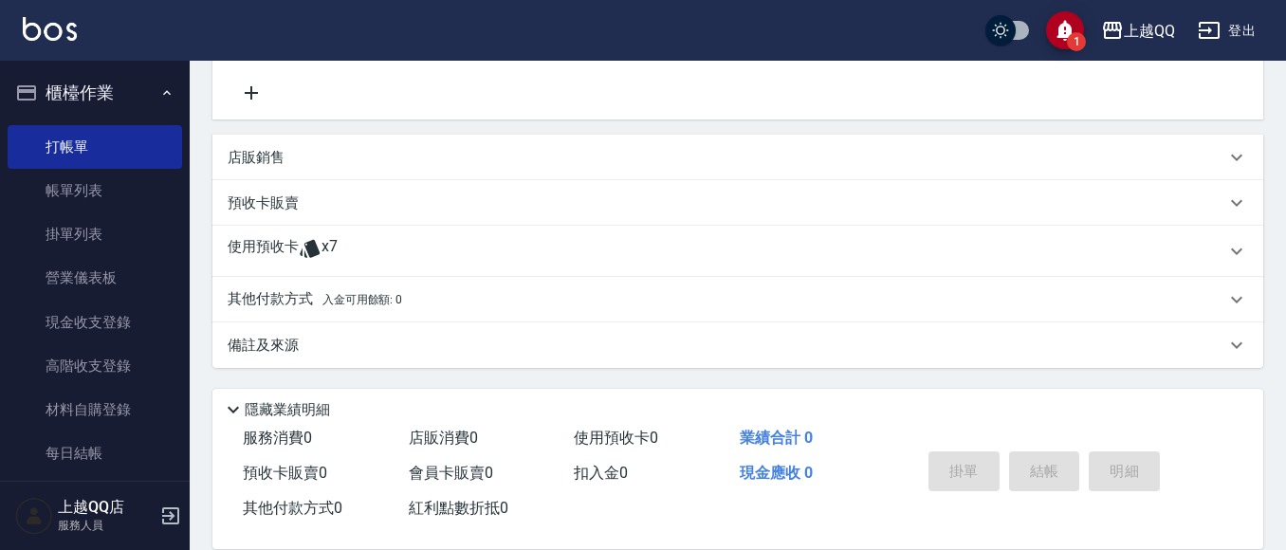
click at [337, 254] on span "x7" at bounding box center [329, 251] width 16 height 28
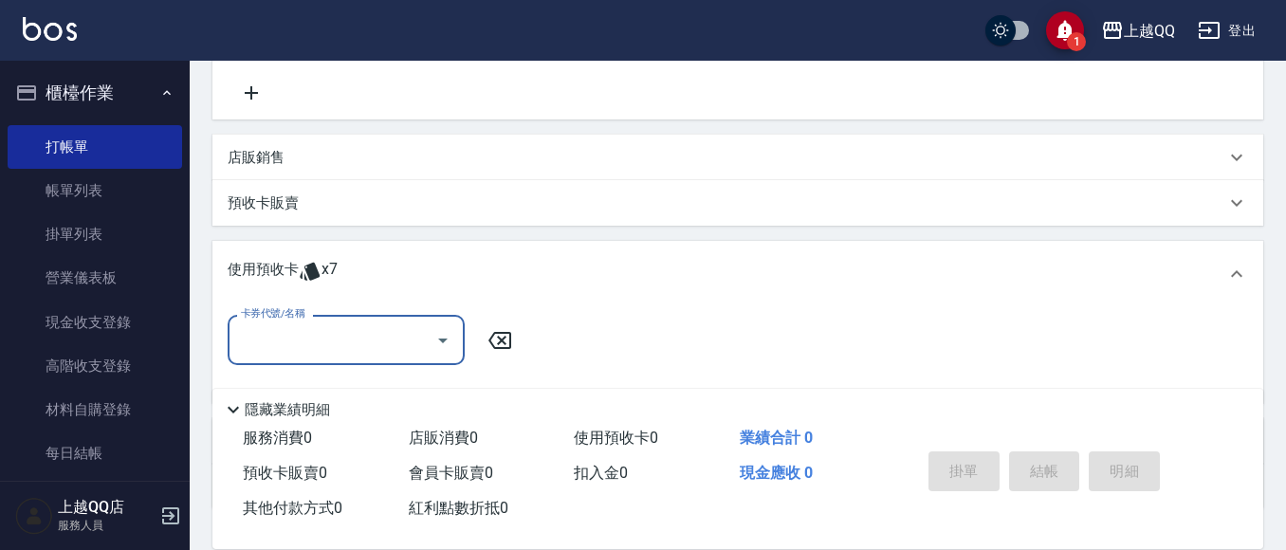
scroll to position [0, 0]
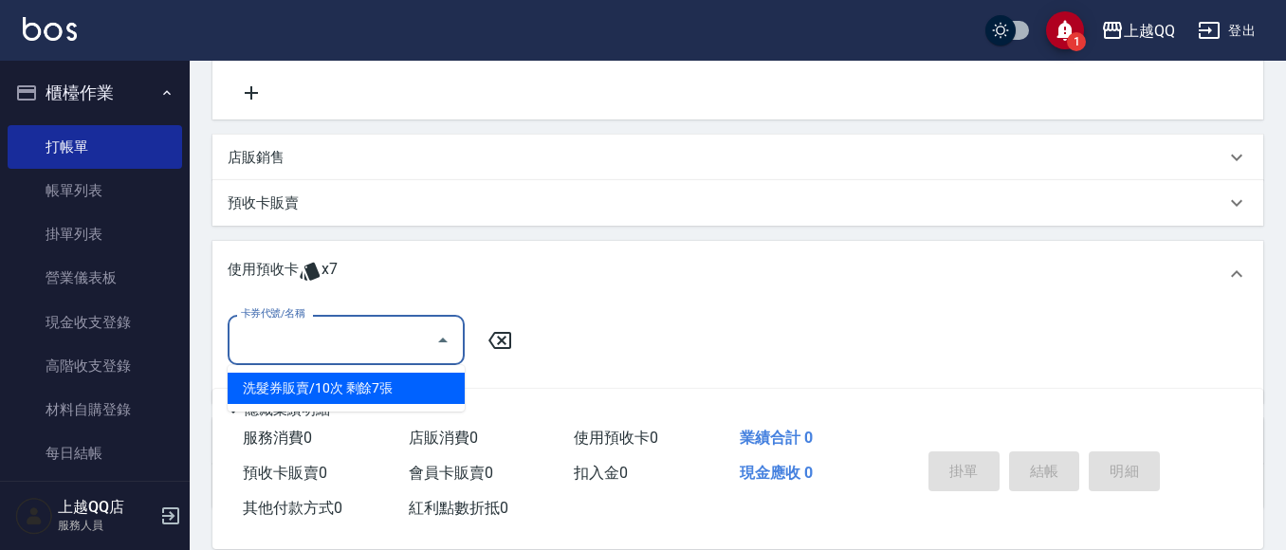
drag, startPoint x: 342, startPoint y: 335, endPoint x: 391, endPoint y: 373, distance: 61.5
click at [344, 336] on input "卡券代號/名稱" at bounding box center [332, 339] width 192 height 33
click at [385, 385] on div "洗髮券販賣/10次 剩餘7張" at bounding box center [346, 388] width 237 height 31
type input "洗髮券販賣/10次"
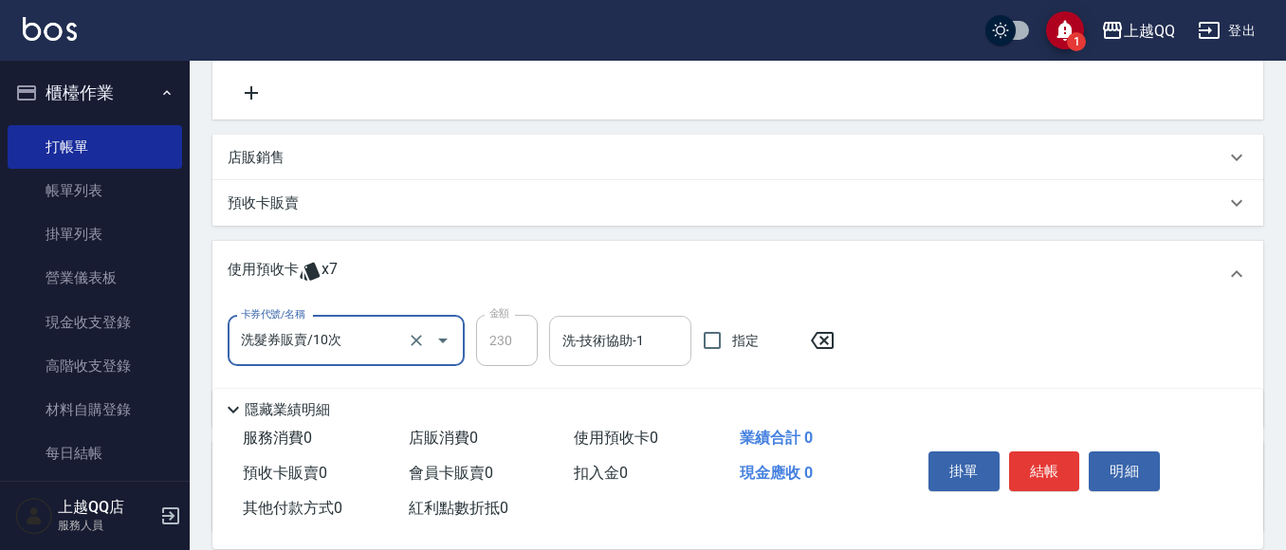
click at [609, 353] on input "洗-技術協助-1" at bounding box center [619, 340] width 125 height 33
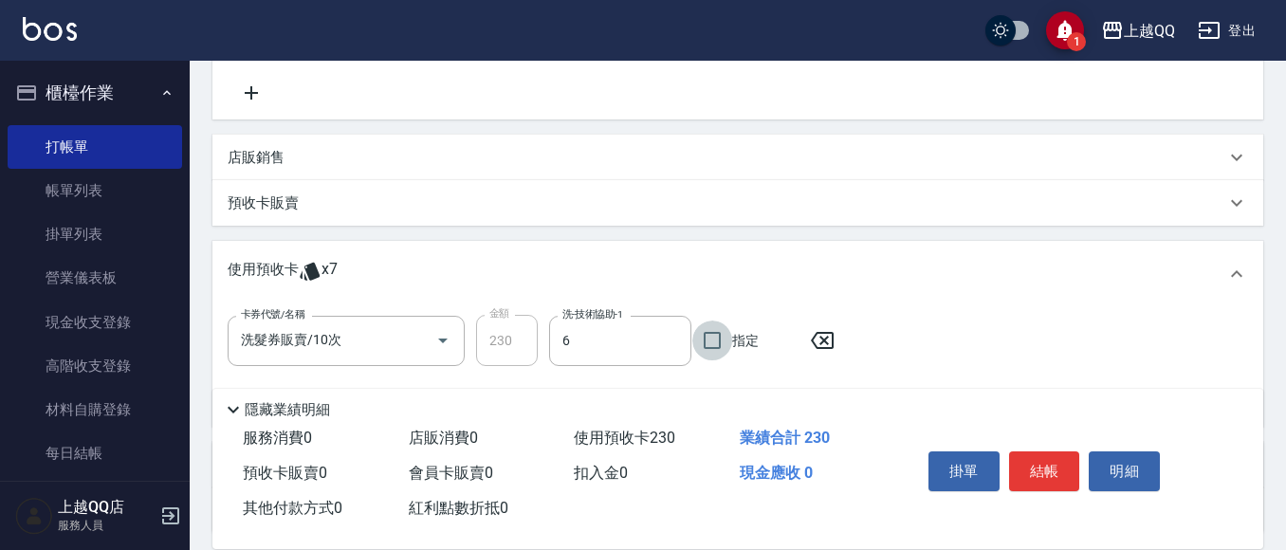
type input "欣樺-6"
click at [672, 345] on icon "Clear" at bounding box center [671, 340] width 19 height 19
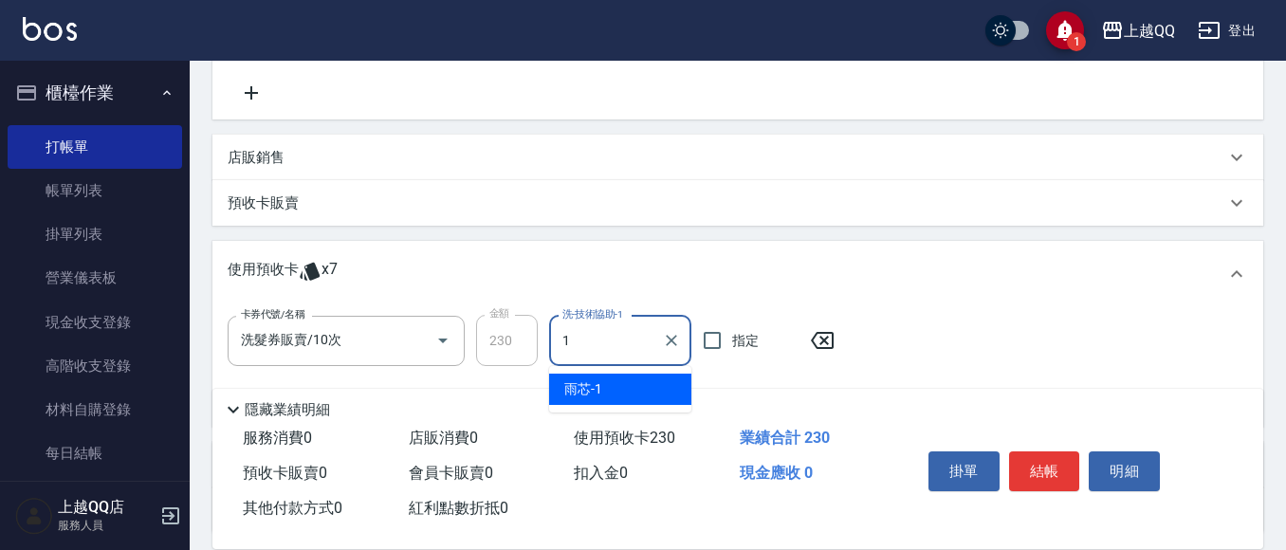
type input "雨芯-1"
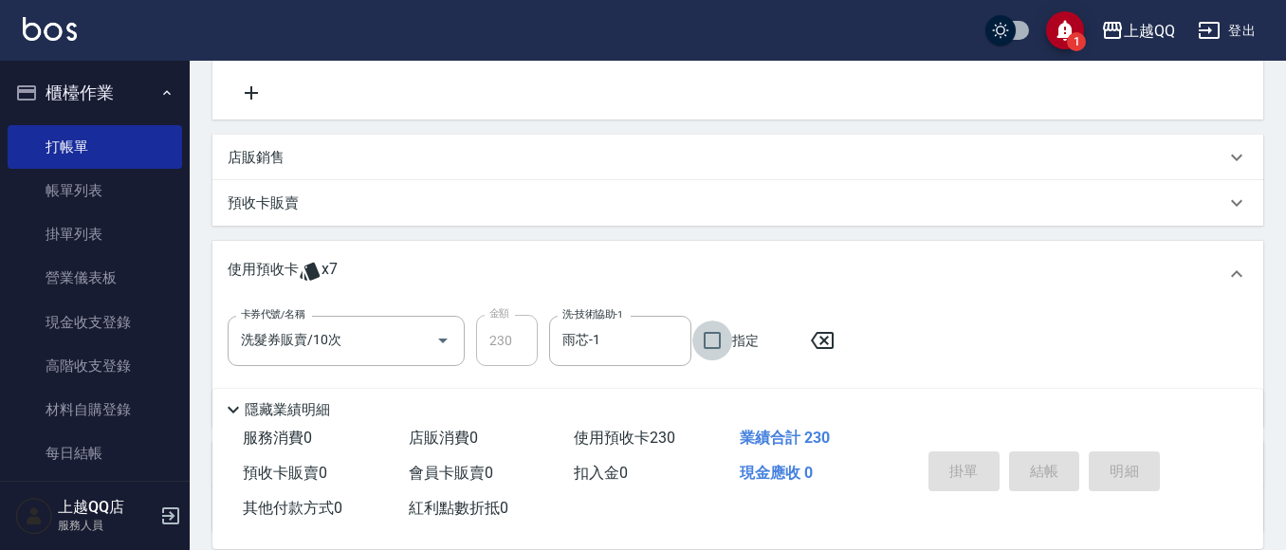
type input "[DATE] 19:33"
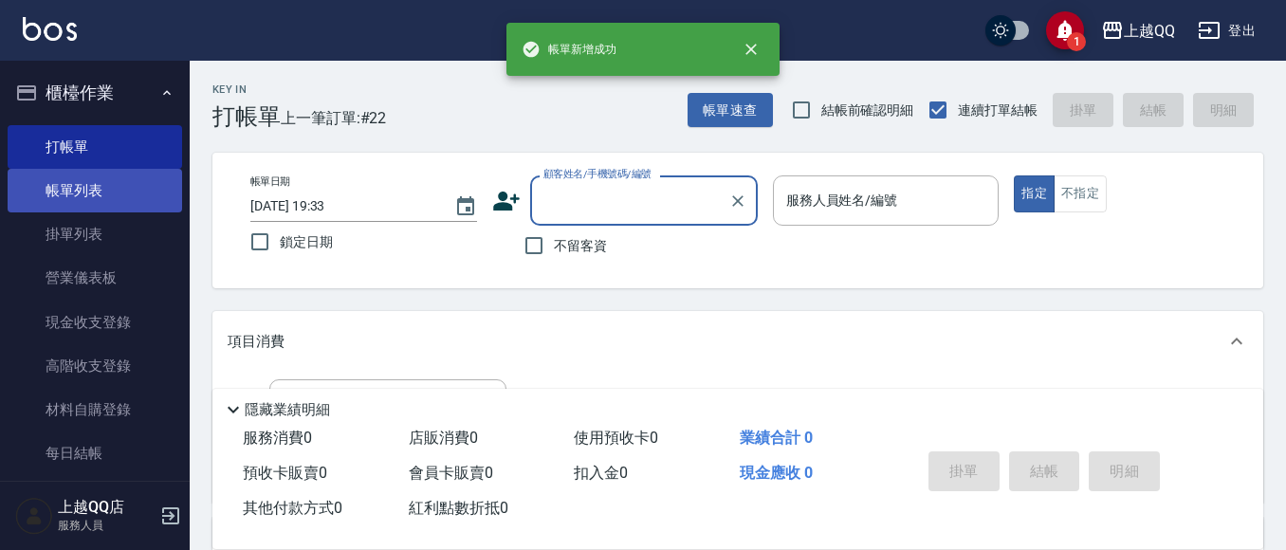
click at [66, 178] on link "帳單列表" at bounding box center [95, 191] width 174 height 44
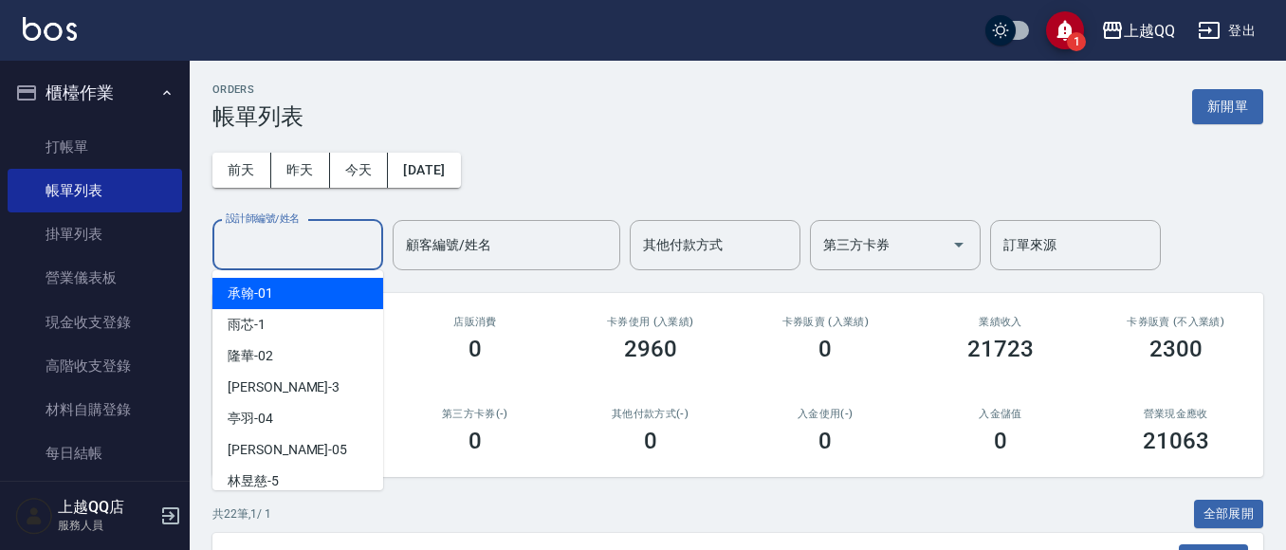
click at [243, 257] on input "設計師編號/姓名" at bounding box center [298, 244] width 154 height 33
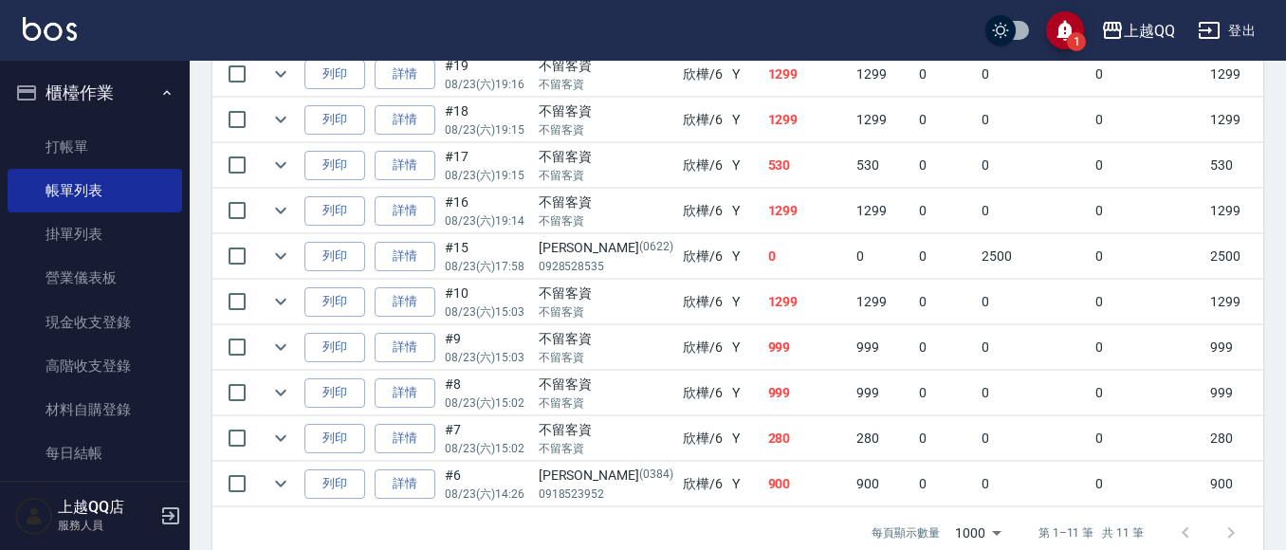
scroll to position [664, 0]
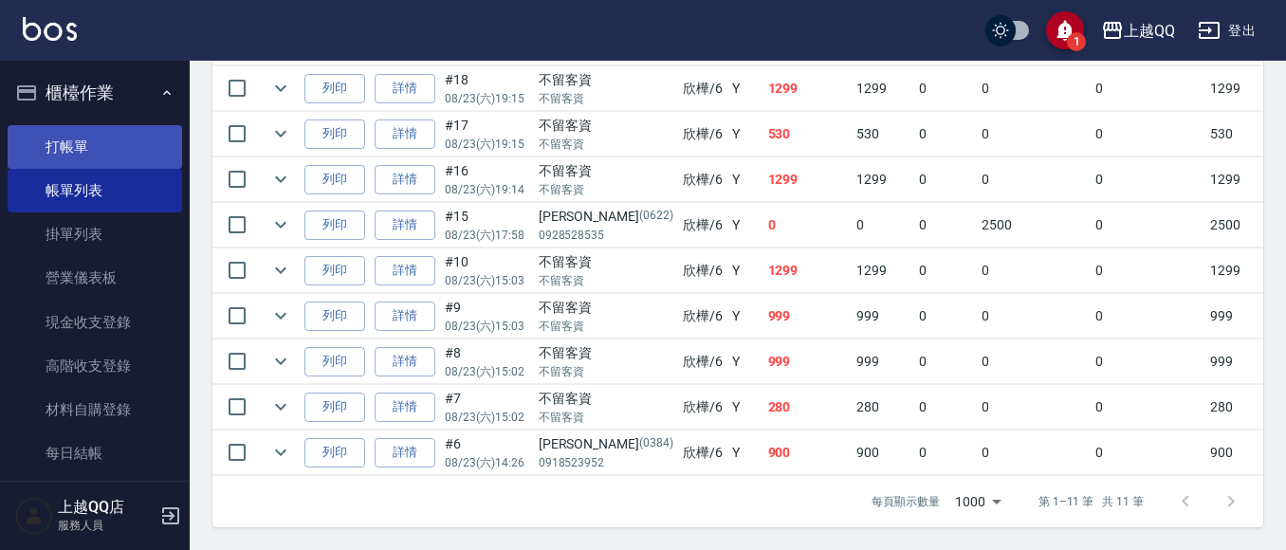
type input "欣樺-6"
click at [77, 134] on link "打帳單" at bounding box center [95, 147] width 174 height 44
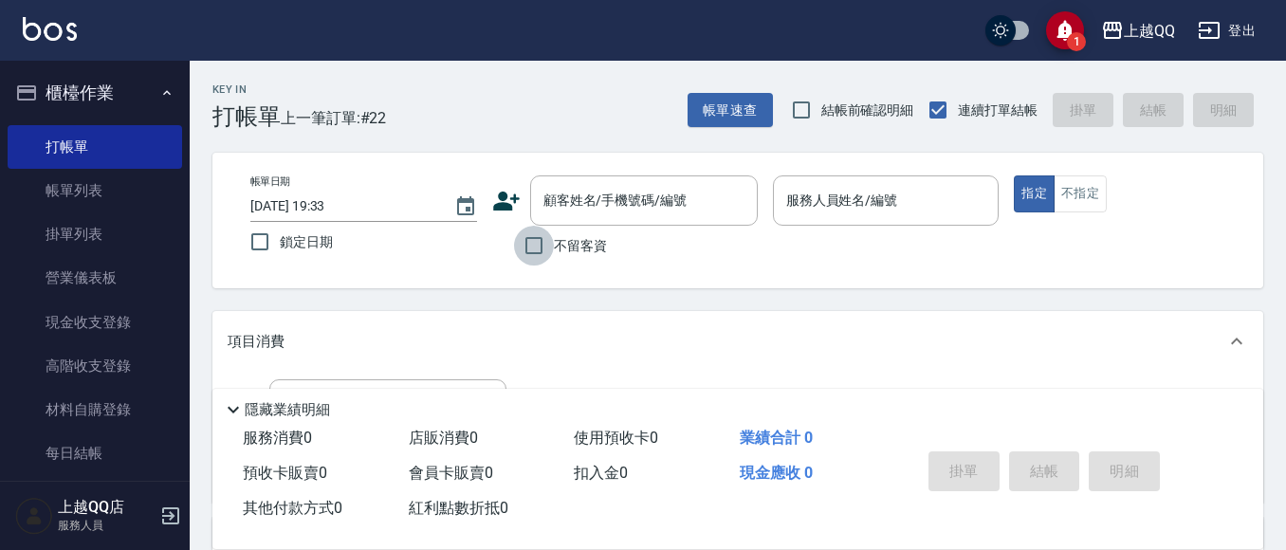
click at [525, 247] on input "不留客資" at bounding box center [534, 246] width 40 height 40
checkbox input "true"
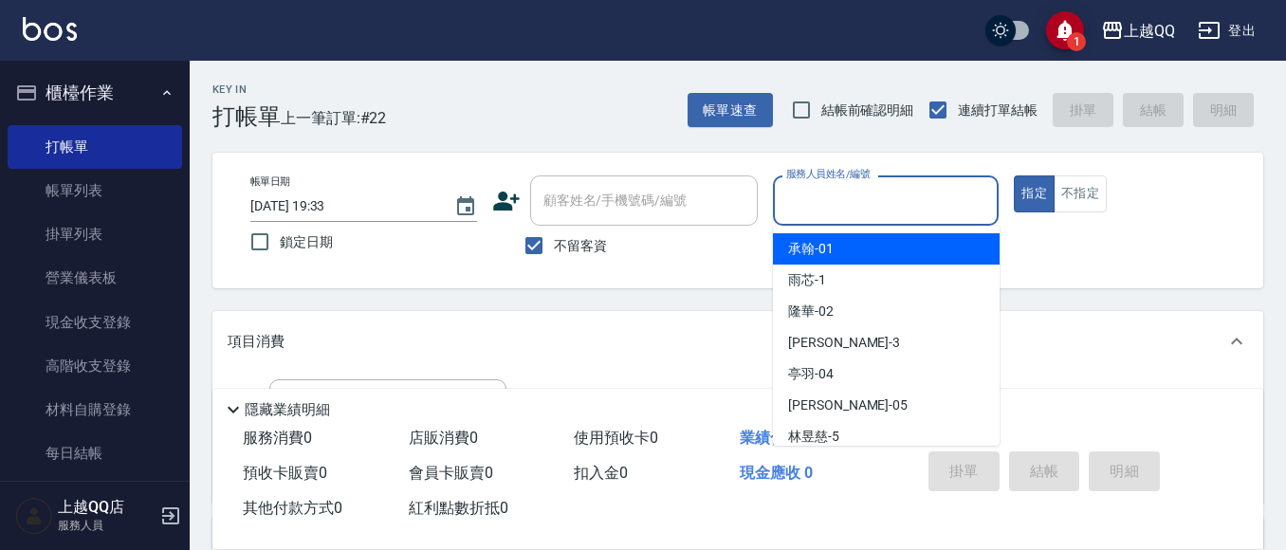
click at [864, 199] on input "服務人員姓名/編號" at bounding box center [886, 200] width 210 height 33
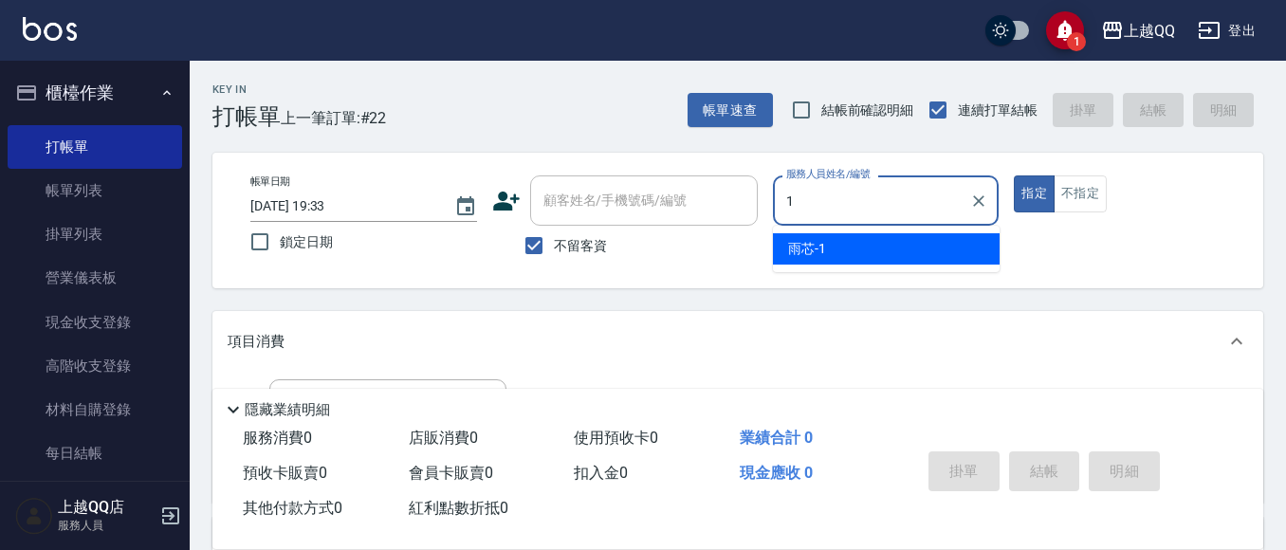
type input "雨芯-1"
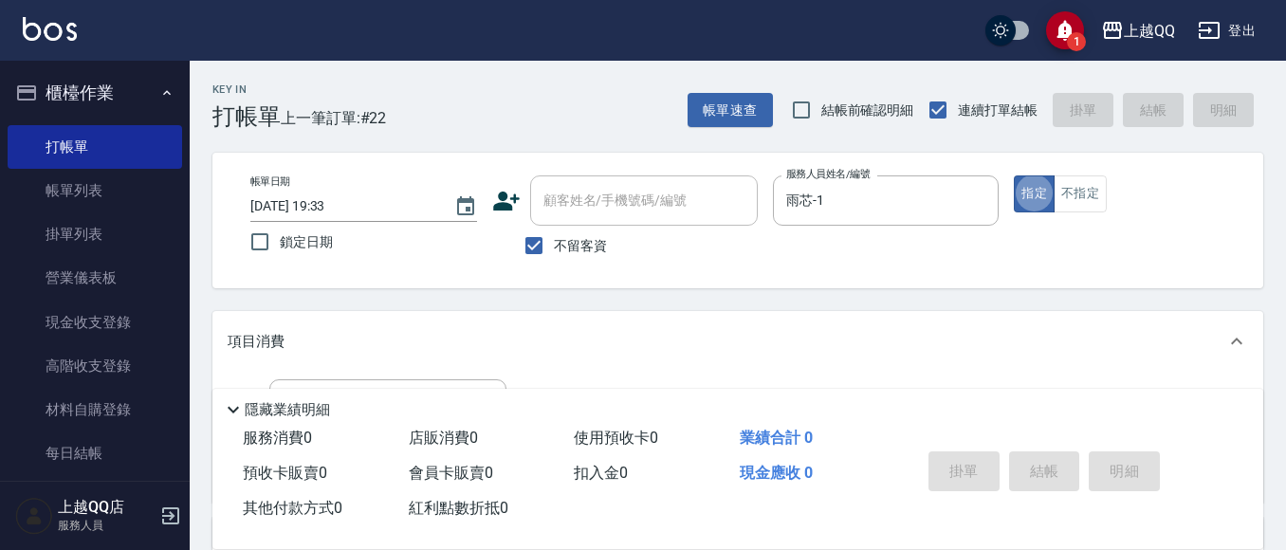
type button "true"
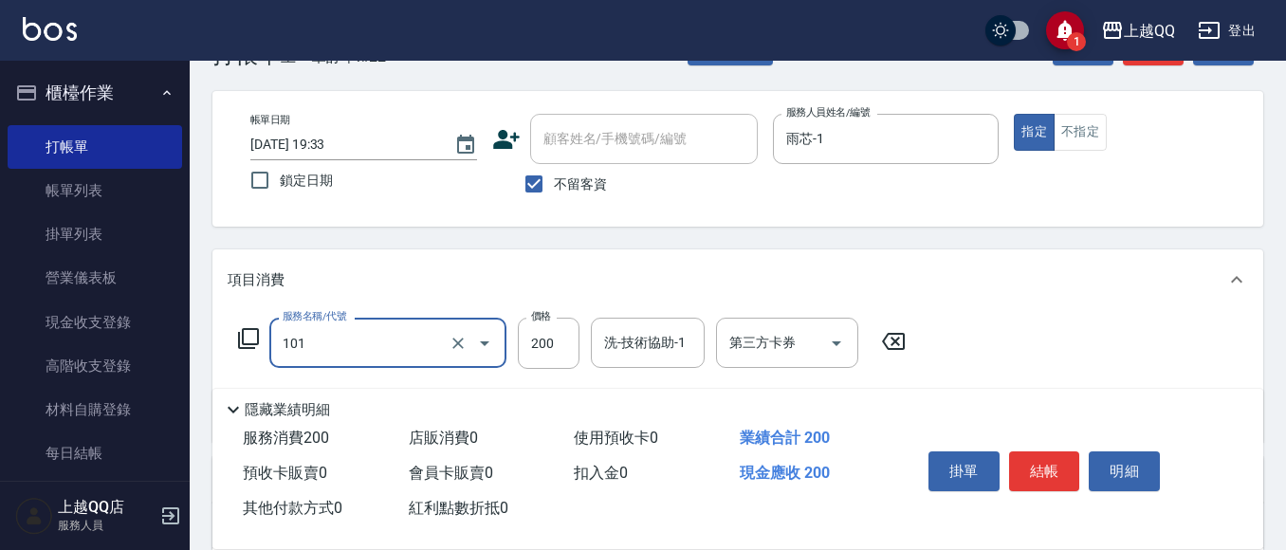
scroll to position [95, 0]
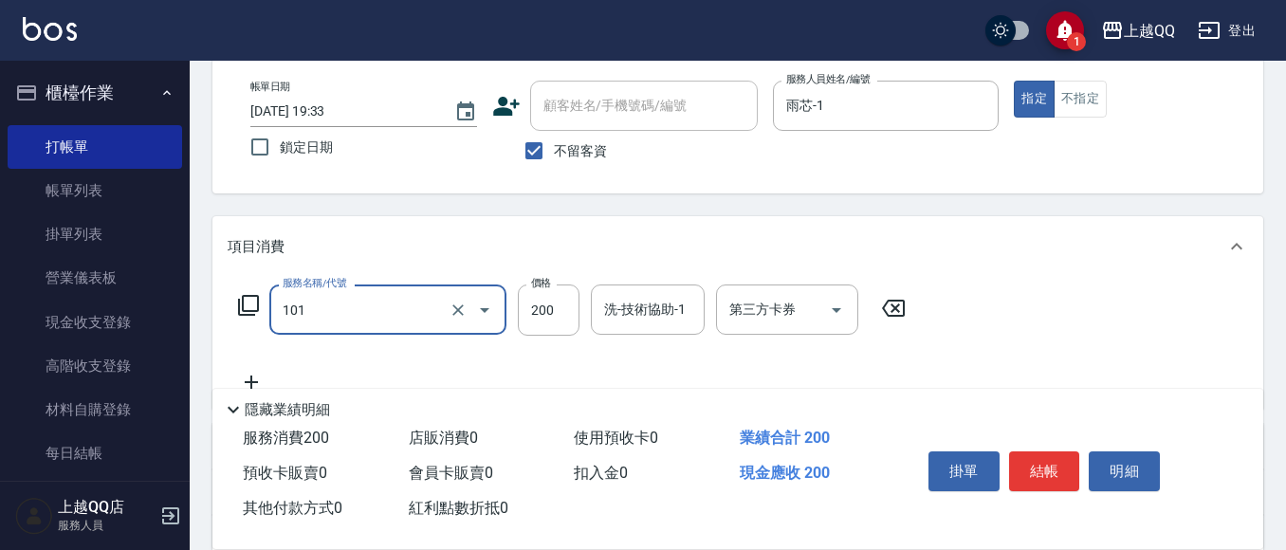
type input "洗髮(101)"
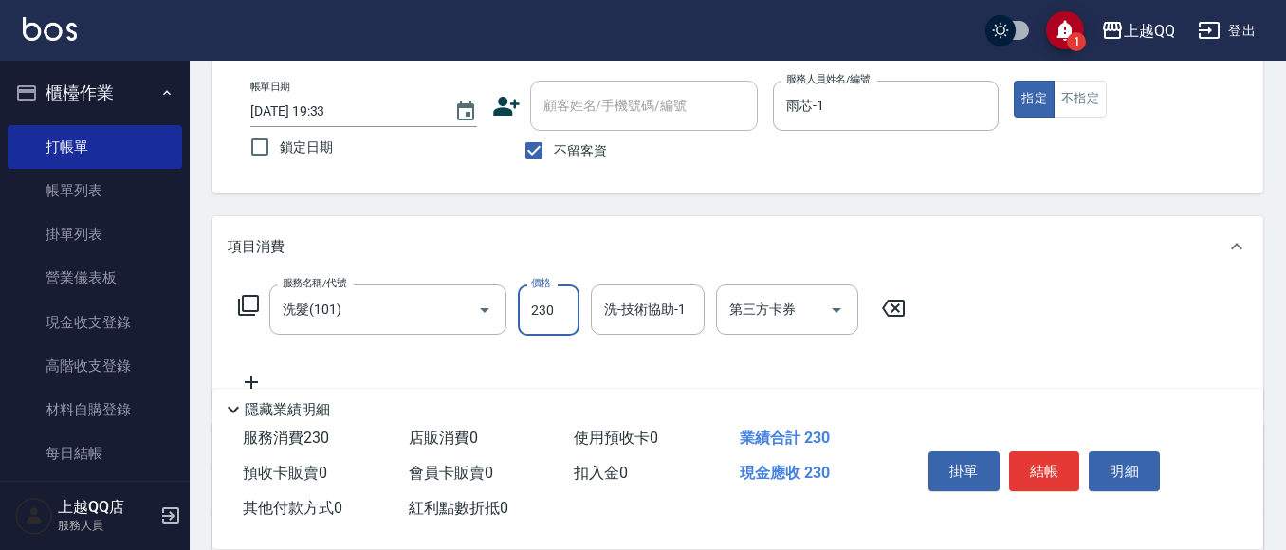
click at [543, 313] on input "230" at bounding box center [549, 309] width 62 height 51
type input "250"
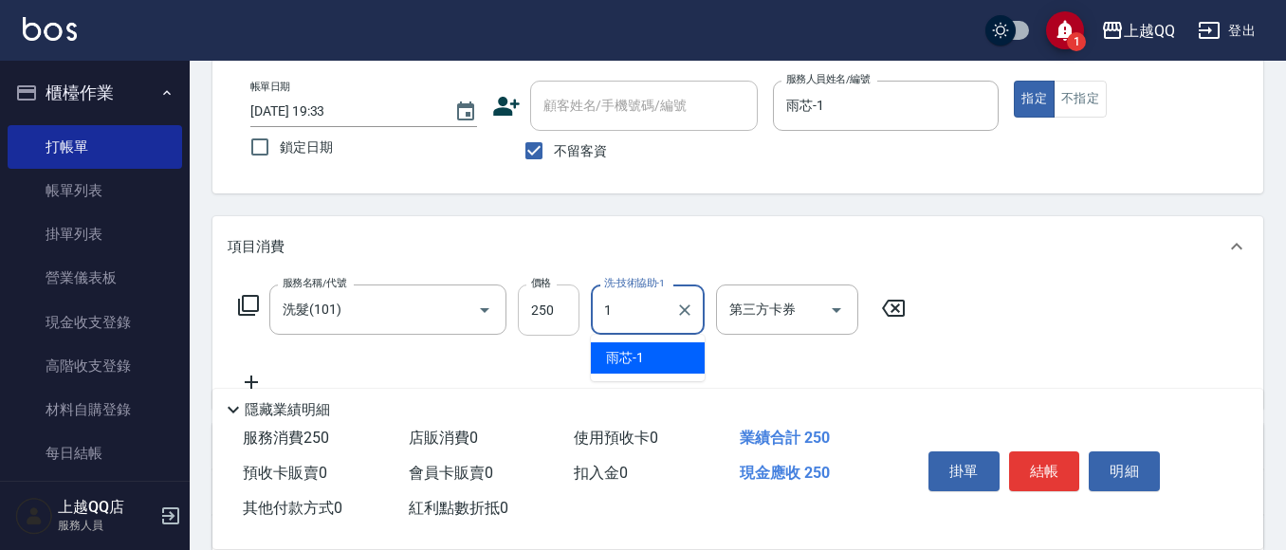
type input "雨芯-1"
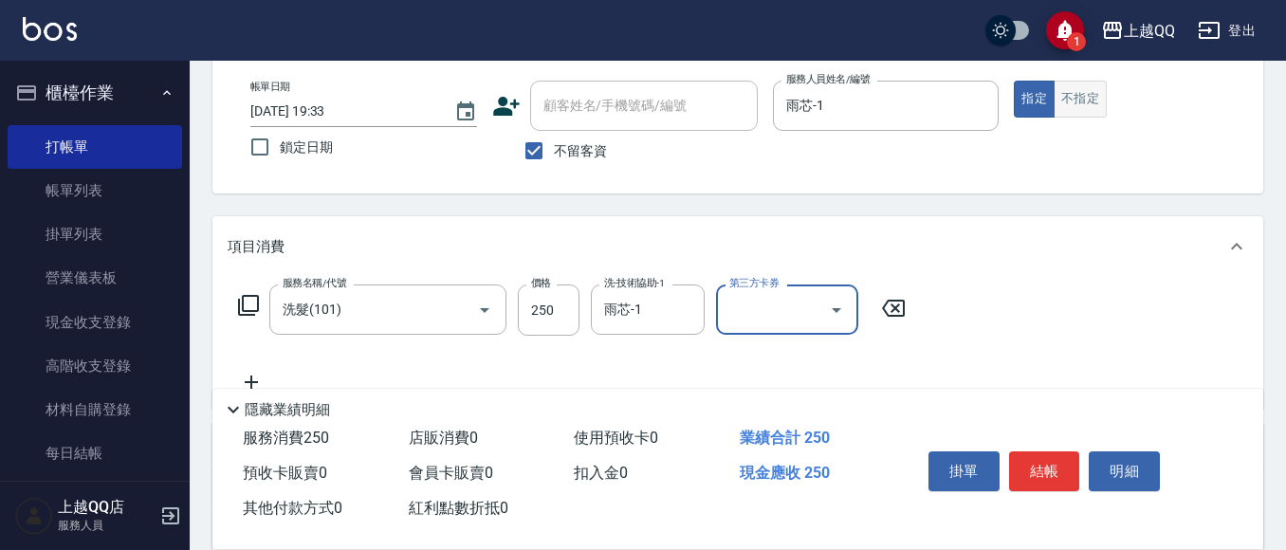
click at [1088, 109] on button "不指定" at bounding box center [1079, 99] width 53 height 37
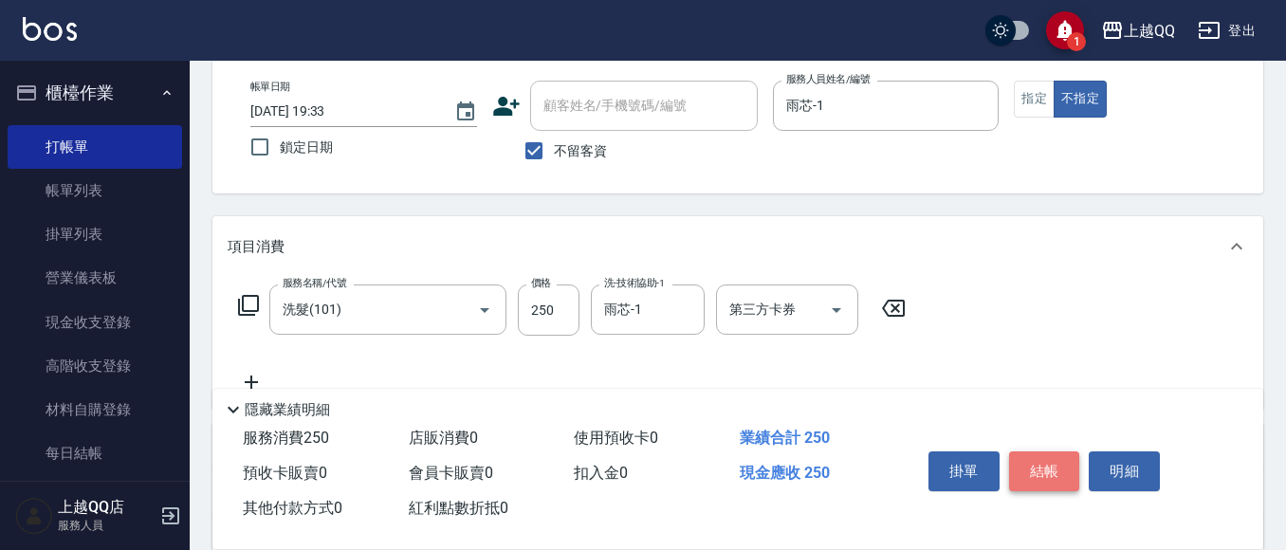
click at [1044, 466] on button "結帳" at bounding box center [1044, 471] width 71 height 40
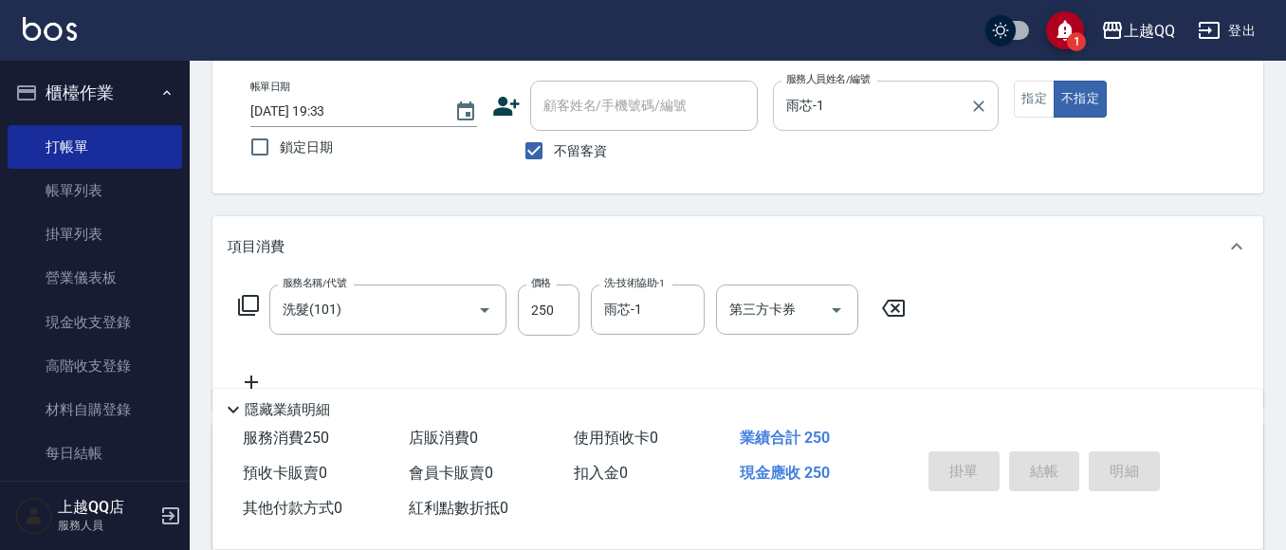
type input "[DATE] 19:37"
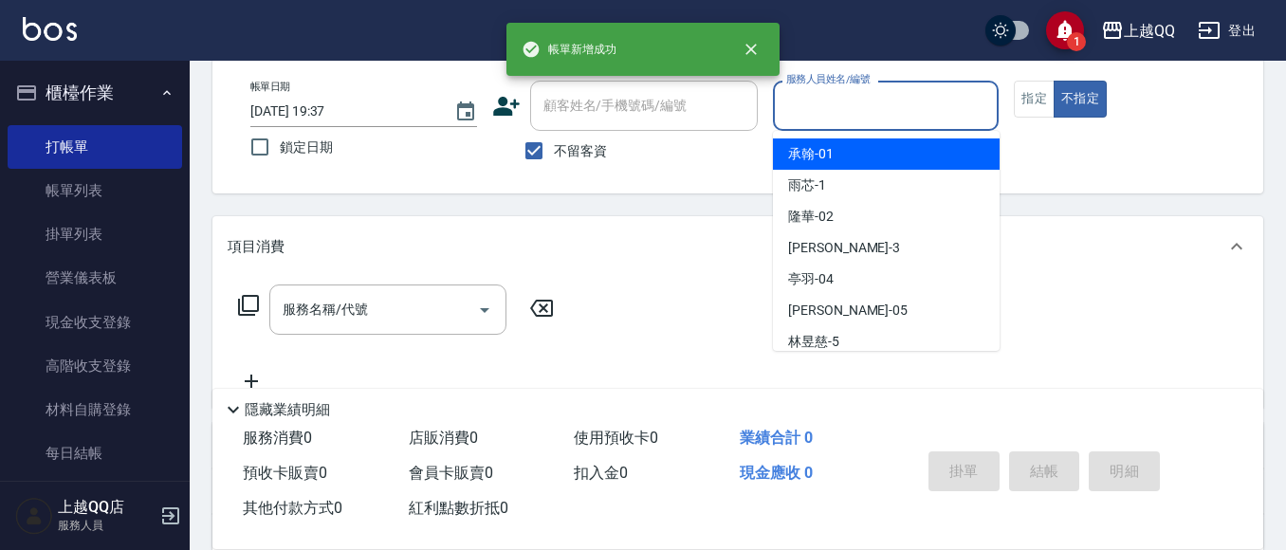
click at [873, 114] on input "服務人員姓名/編號" at bounding box center [886, 105] width 210 height 33
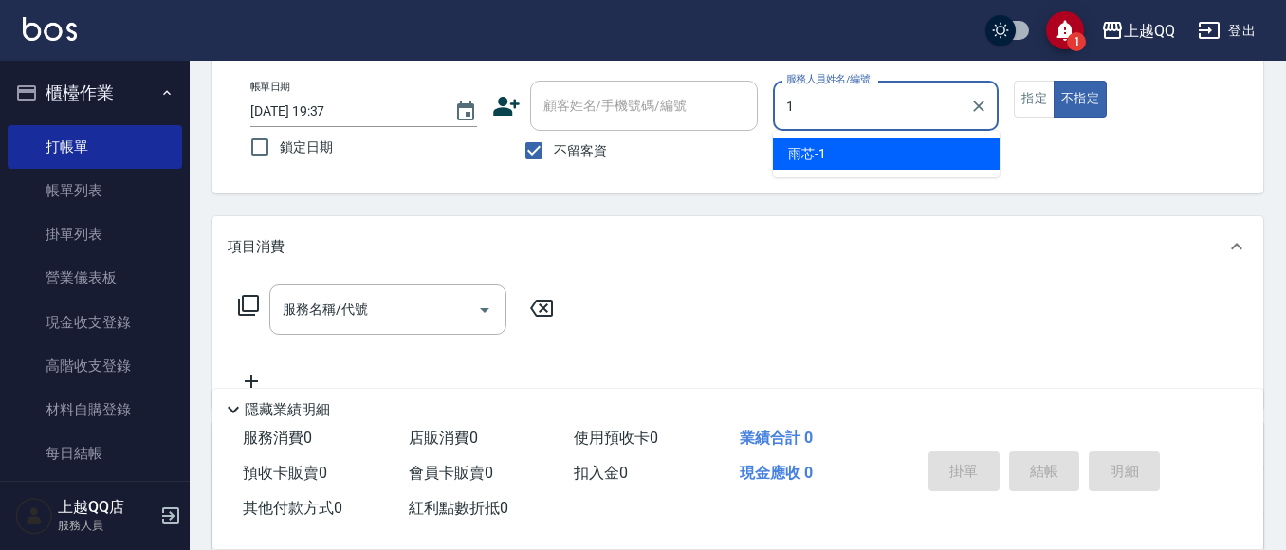
type input "雨芯-1"
type button "false"
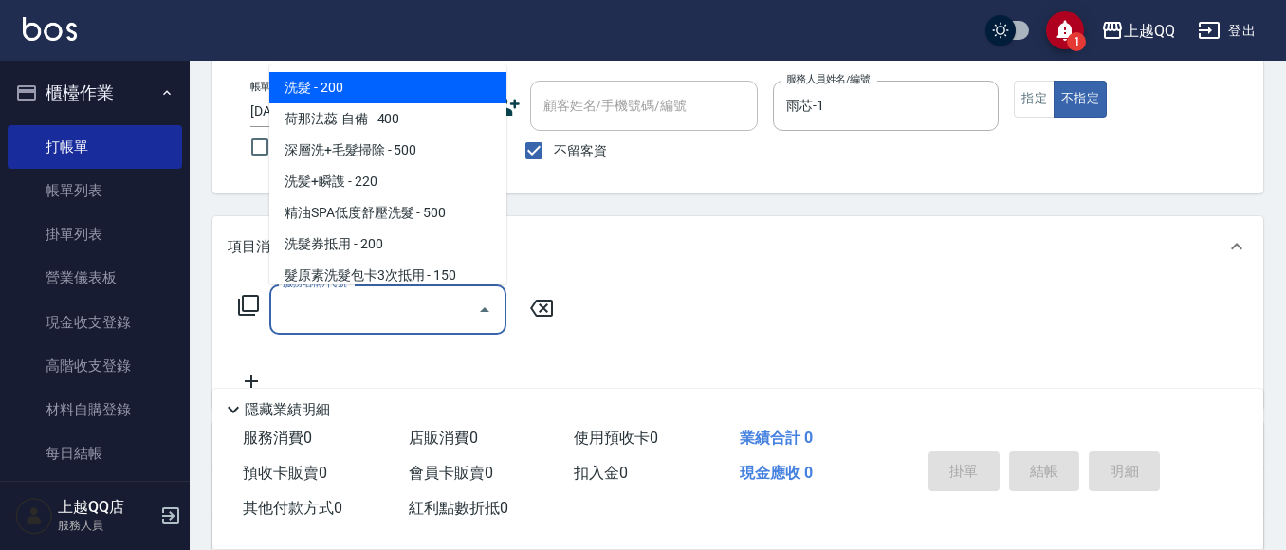
click at [335, 322] on input "服務名稱/代號" at bounding box center [374, 309] width 192 height 33
click at [289, 317] on input "服務名稱/代號" at bounding box center [374, 309] width 192 height 33
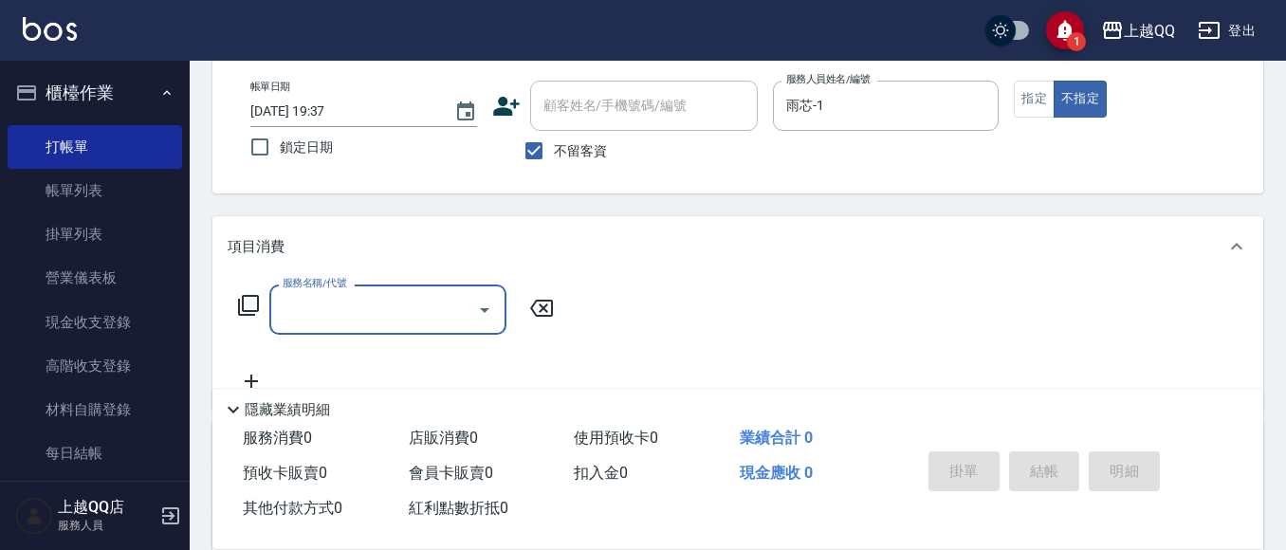
click at [315, 320] on input "服務名稱/代號" at bounding box center [374, 309] width 192 height 33
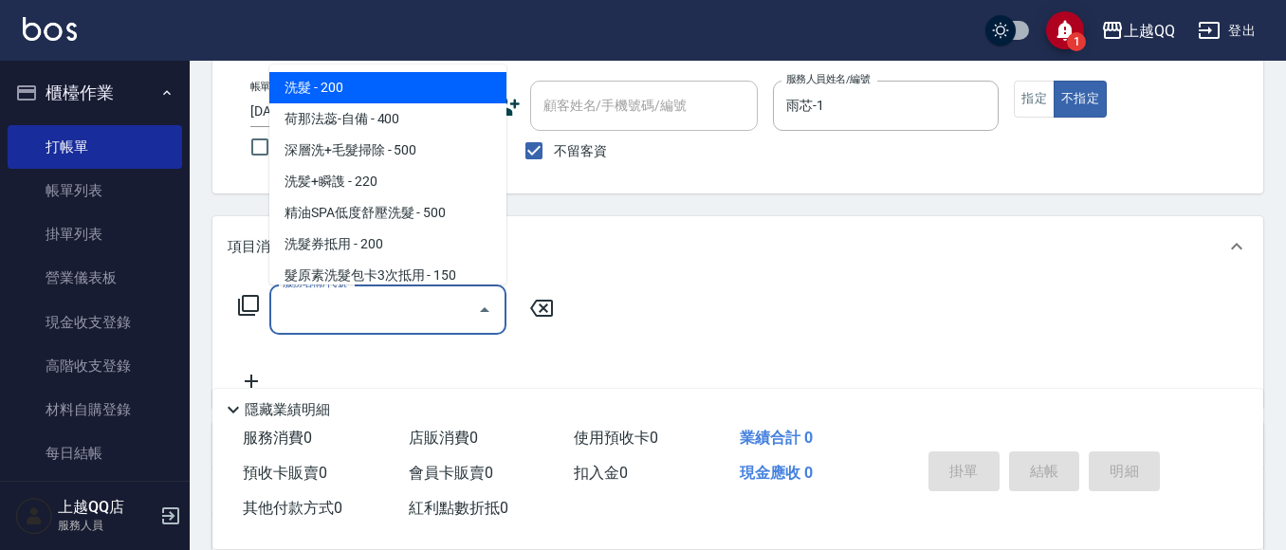
click at [315, 320] on input "服務名稱/代號" at bounding box center [374, 309] width 192 height 33
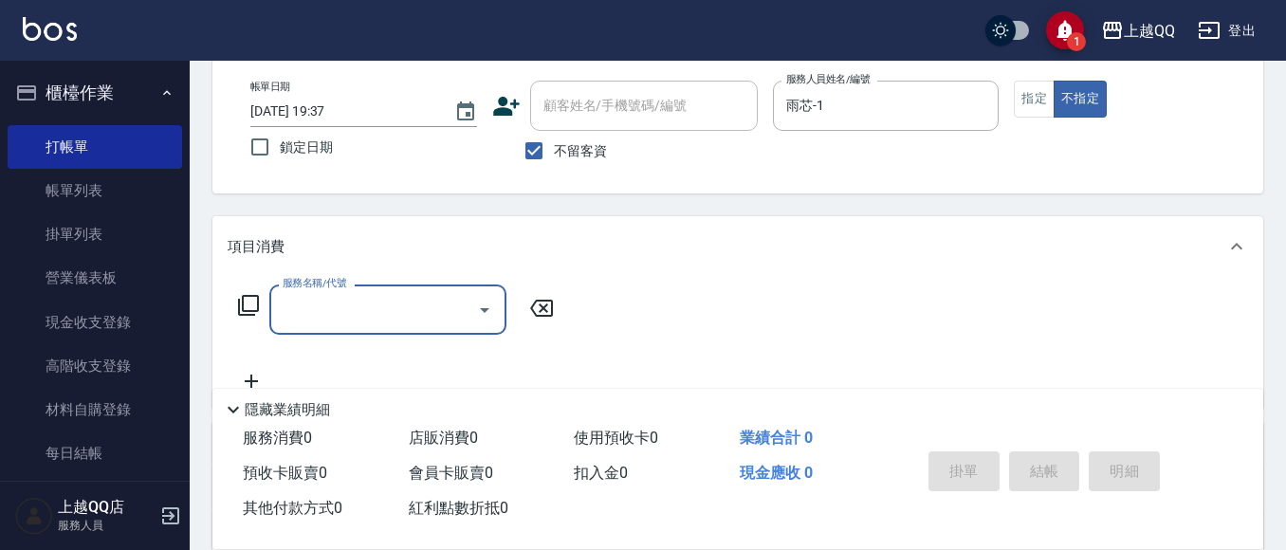
click at [315, 320] on input "服務名稱/代號" at bounding box center [374, 309] width 192 height 33
click at [254, 304] on icon at bounding box center [248, 305] width 23 height 23
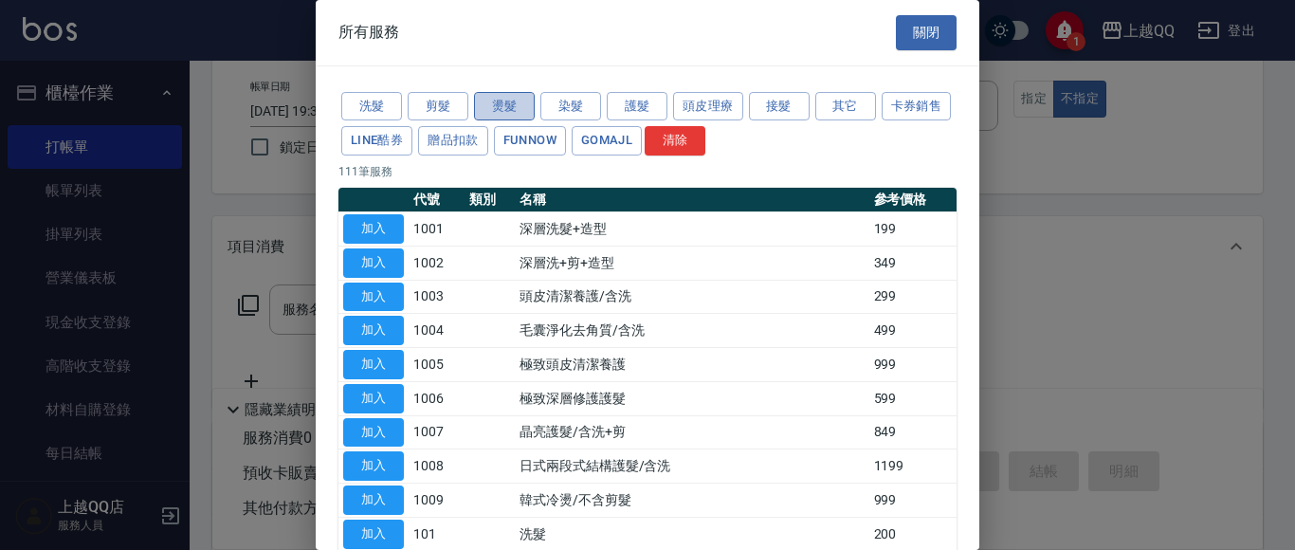
click at [495, 107] on button "燙髮" at bounding box center [504, 106] width 61 height 29
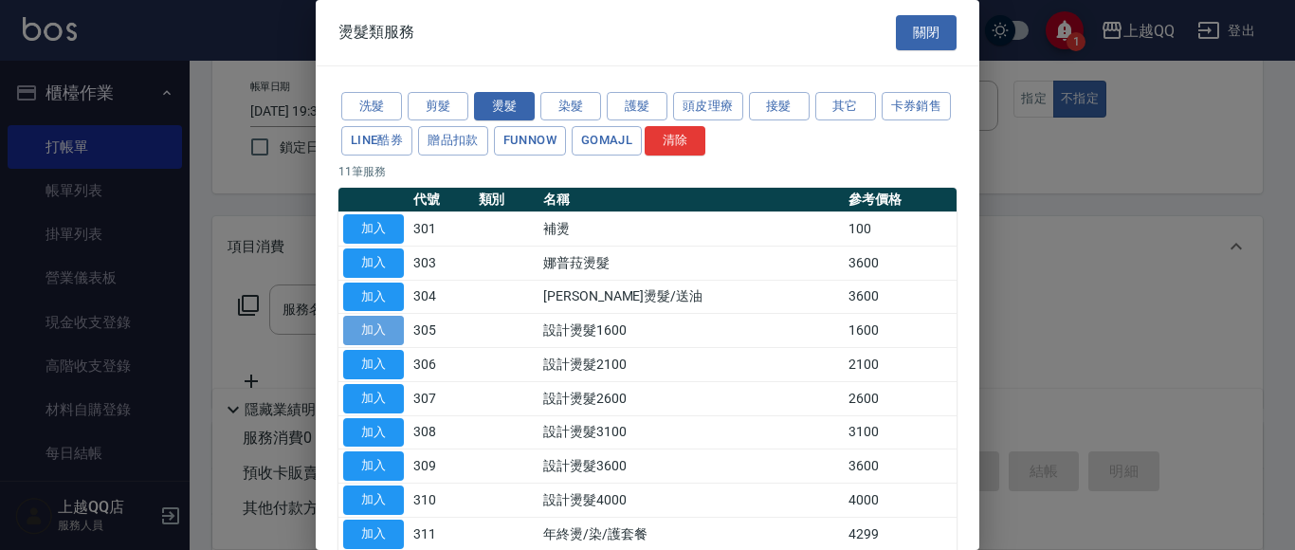
click at [401, 325] on button "加入" at bounding box center [373, 330] width 61 height 29
type input "設計燙髮1600(305)"
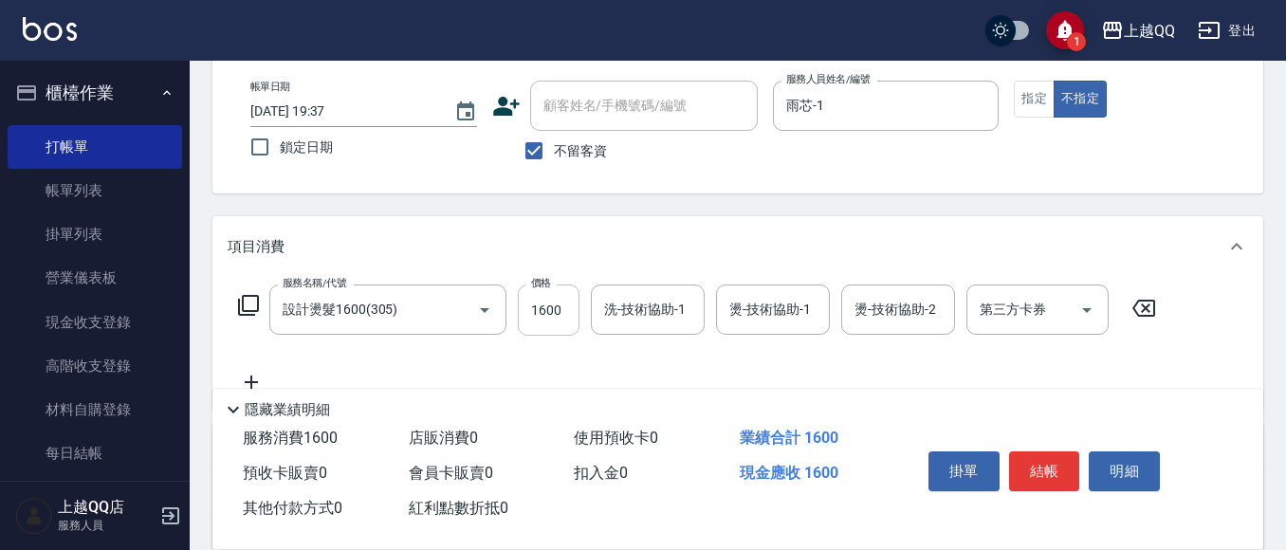
click at [560, 298] on input "1600" at bounding box center [549, 309] width 62 height 51
type input "1499"
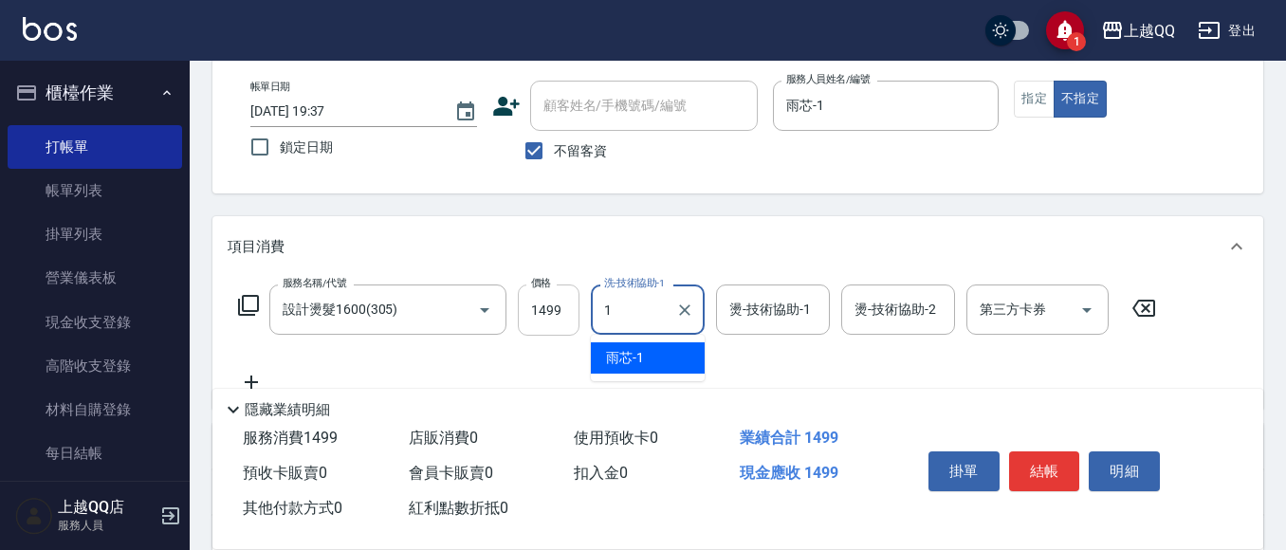
type input "雨芯-1"
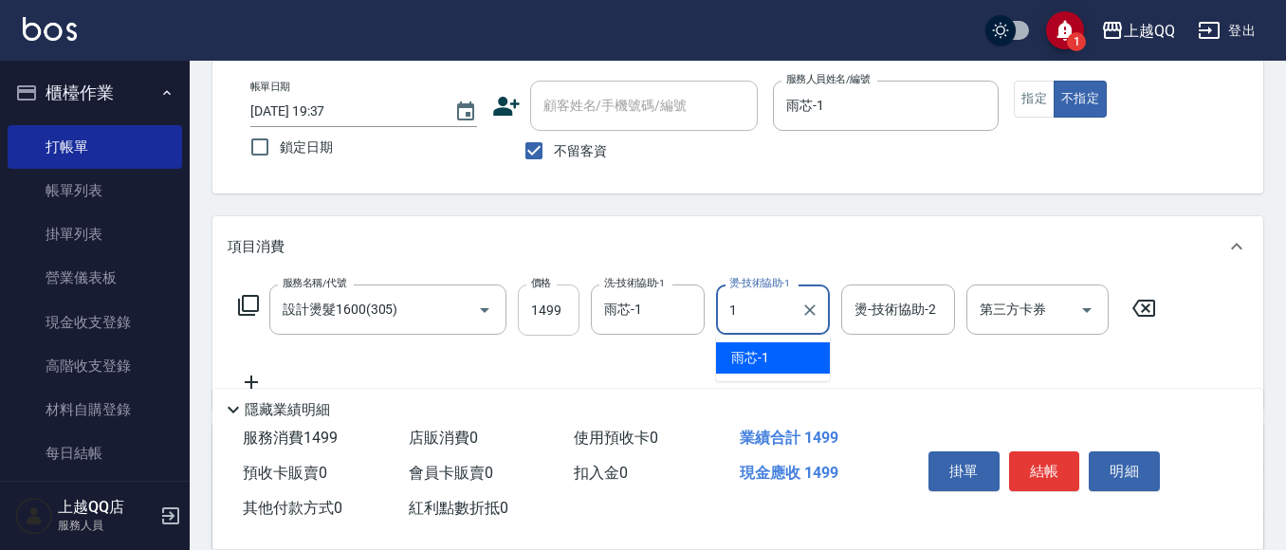
type input "雨芯-1"
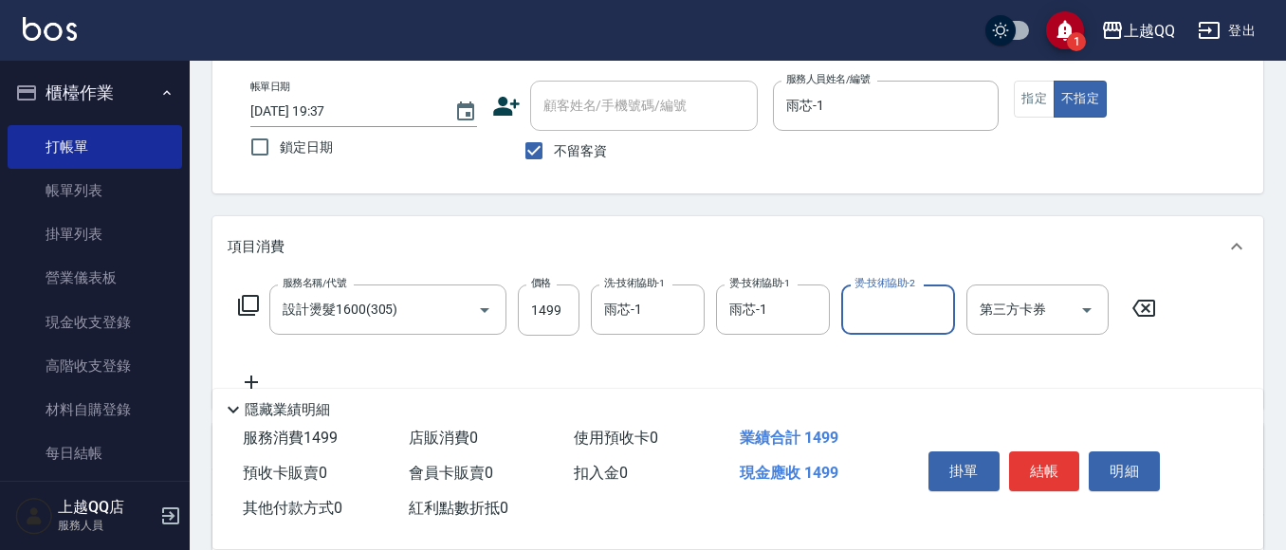
click at [250, 302] on icon at bounding box center [248, 305] width 23 height 23
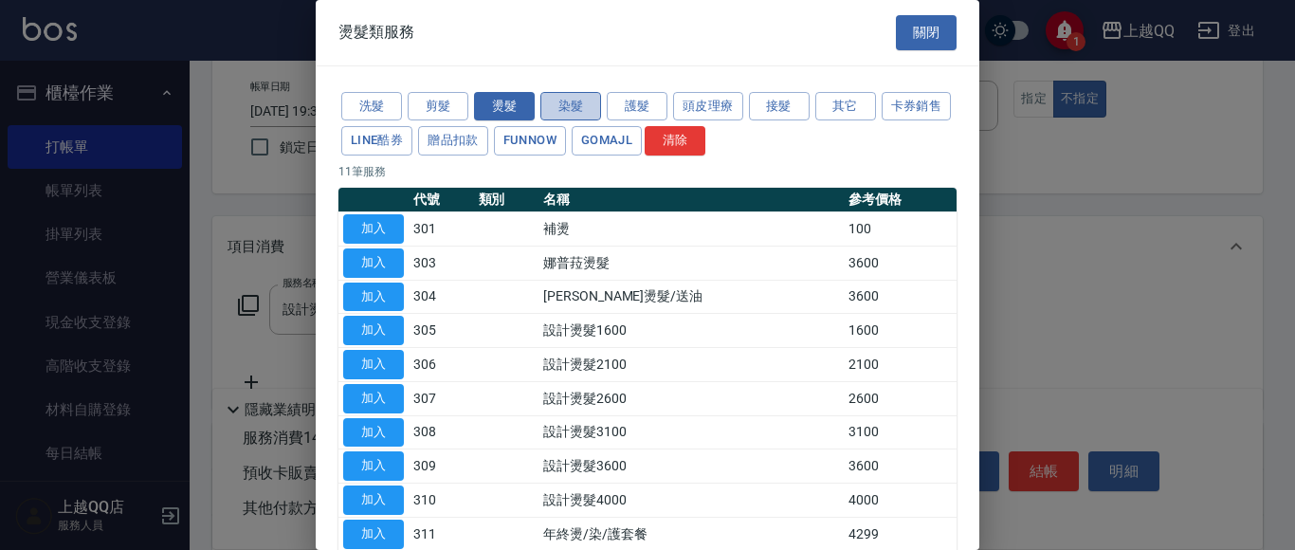
click at [556, 118] on button "染髮" at bounding box center [570, 106] width 61 height 29
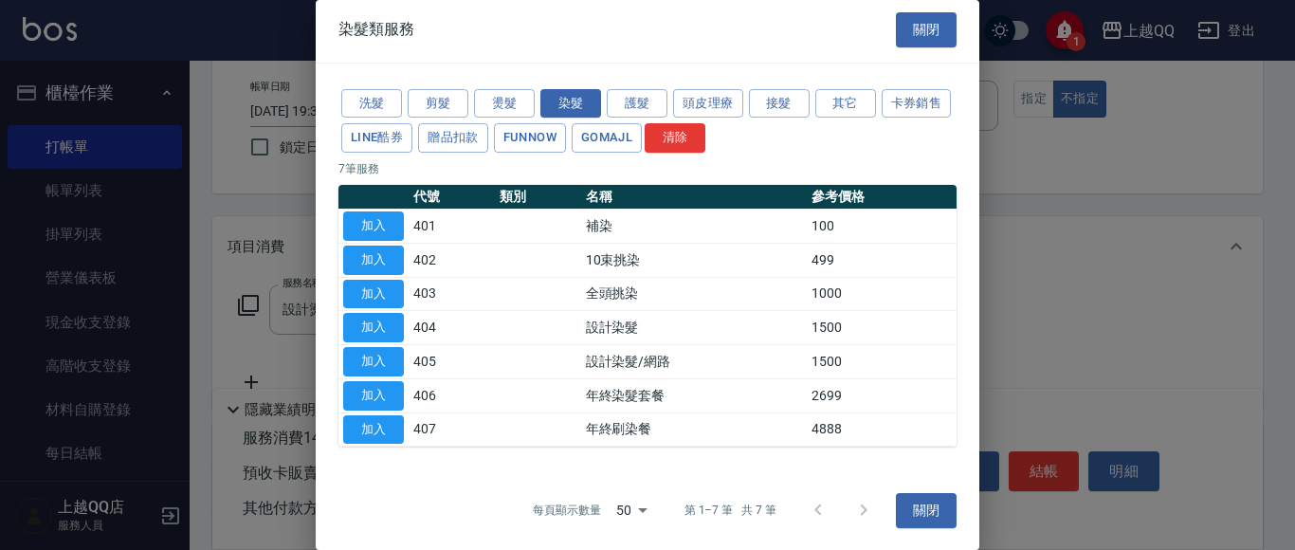
scroll to position [4, 0]
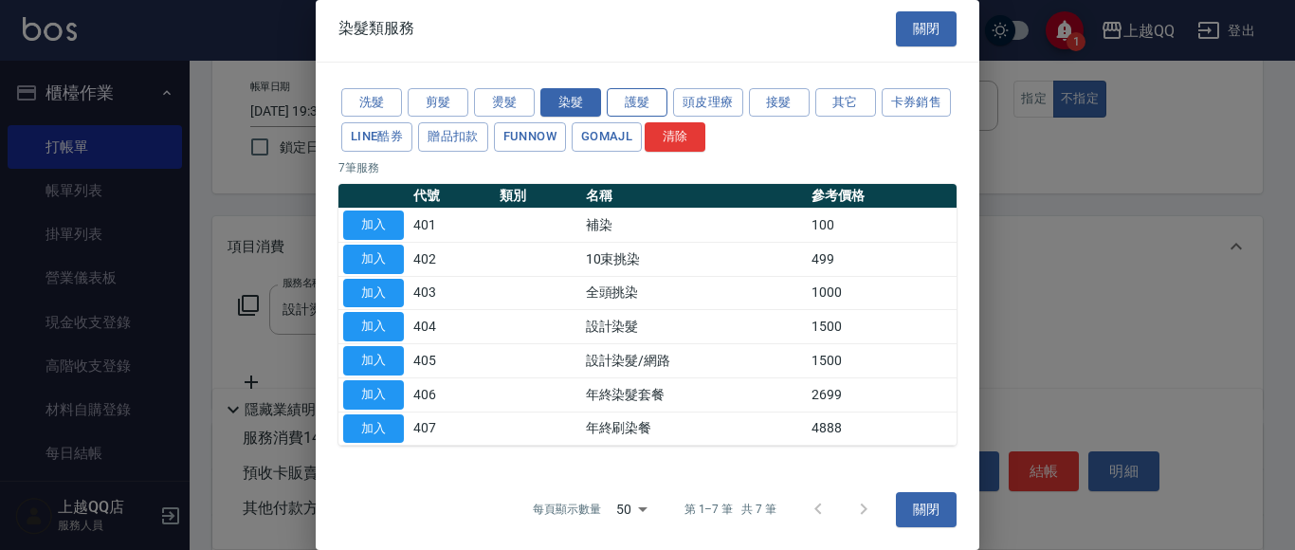
click at [644, 116] on button "護髮" at bounding box center [637, 102] width 61 height 29
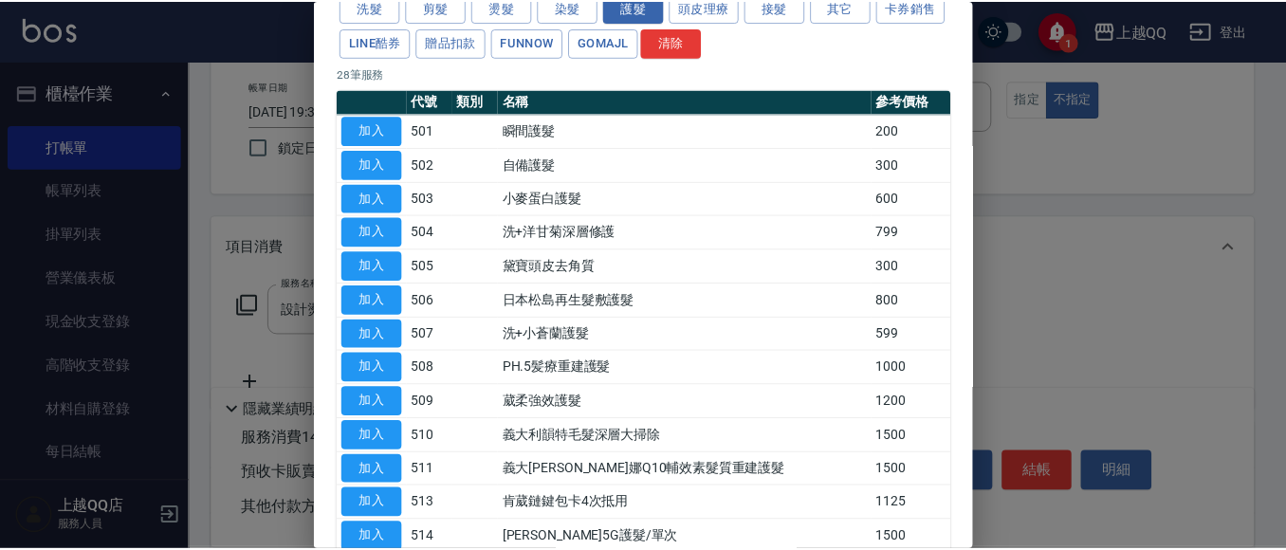
scroll to position [193, 0]
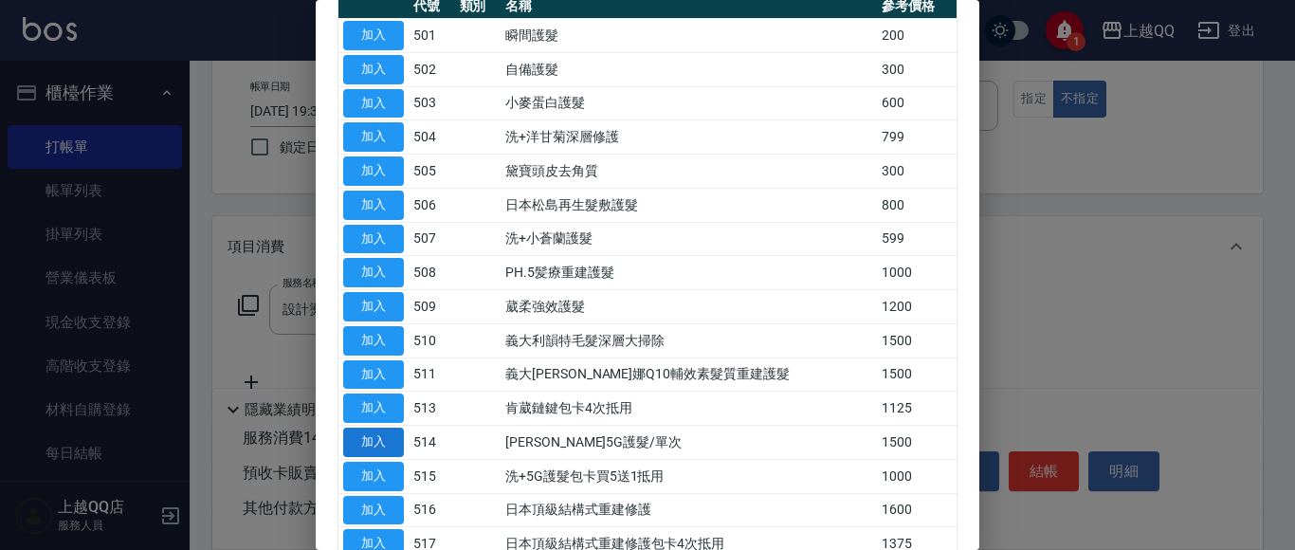
click at [388, 433] on button "加入" at bounding box center [373, 442] width 61 height 29
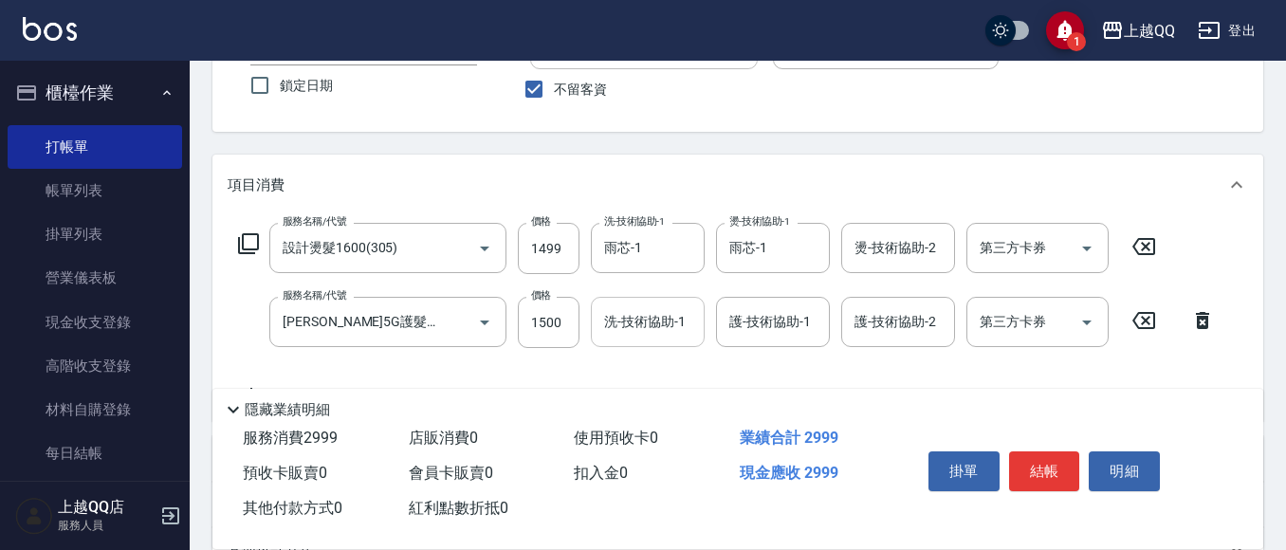
scroll to position [190, 0]
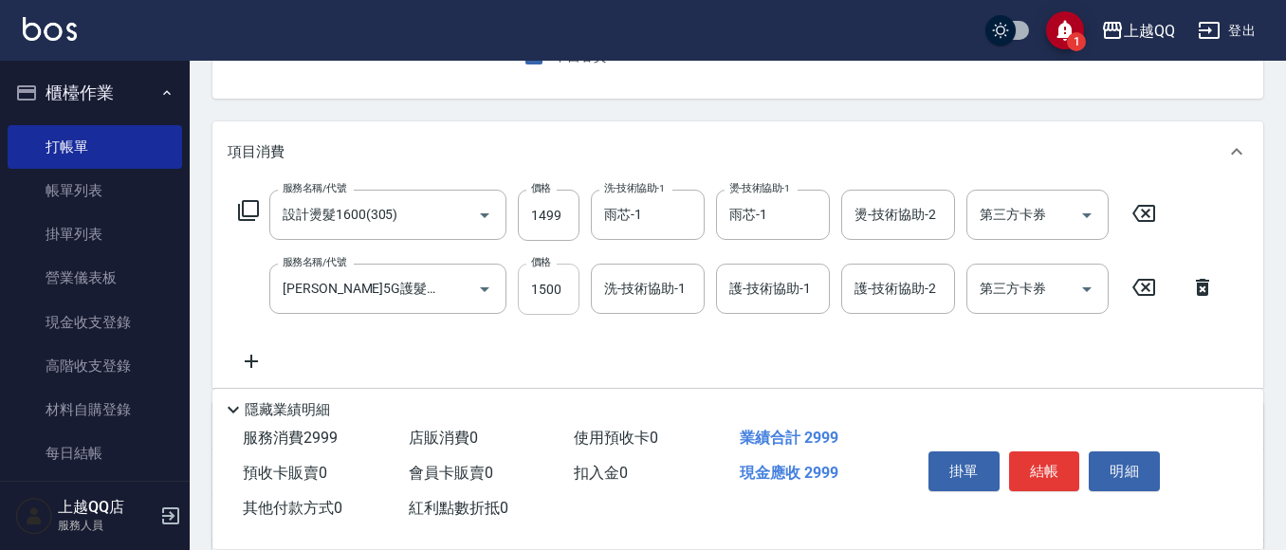
click at [556, 283] on input "1500" at bounding box center [549, 289] width 62 height 51
type input "999"
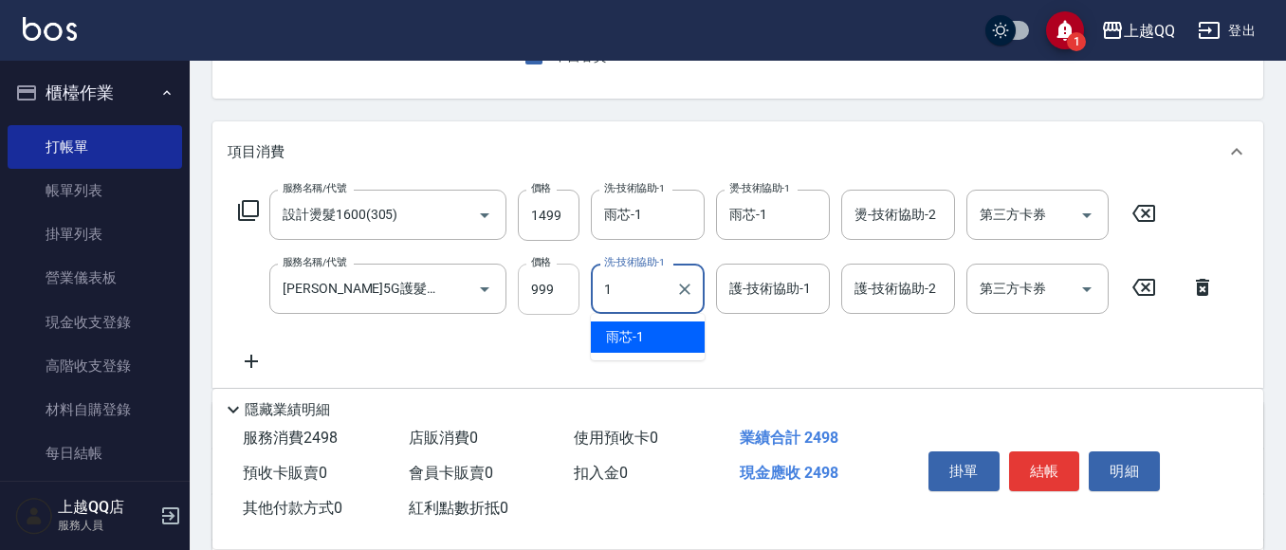
type input "雨芯-1"
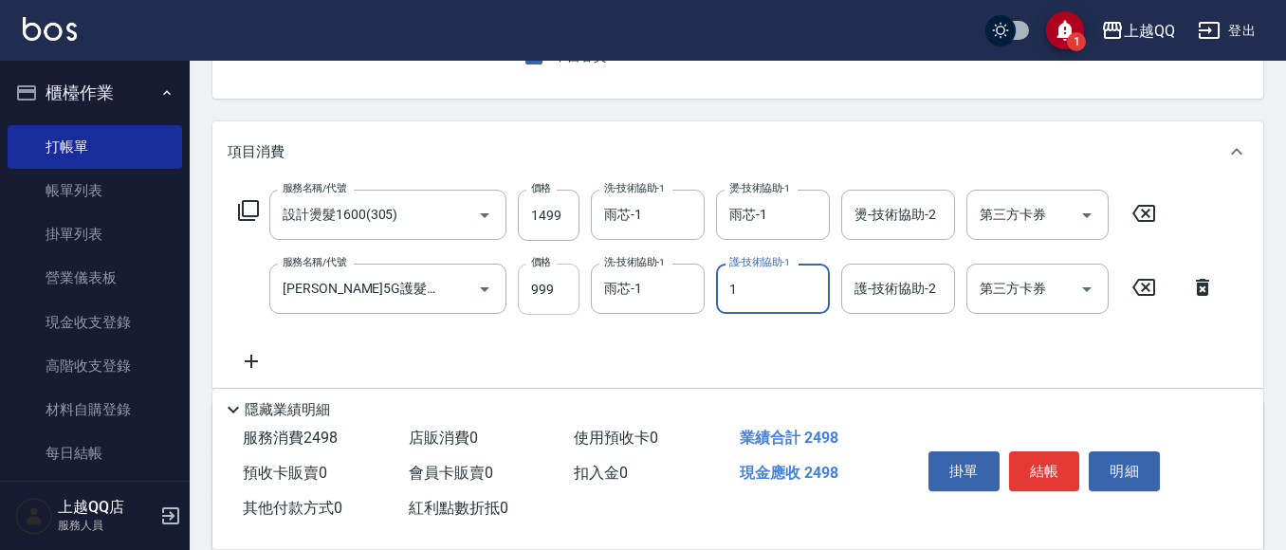
type input "雨芯-1"
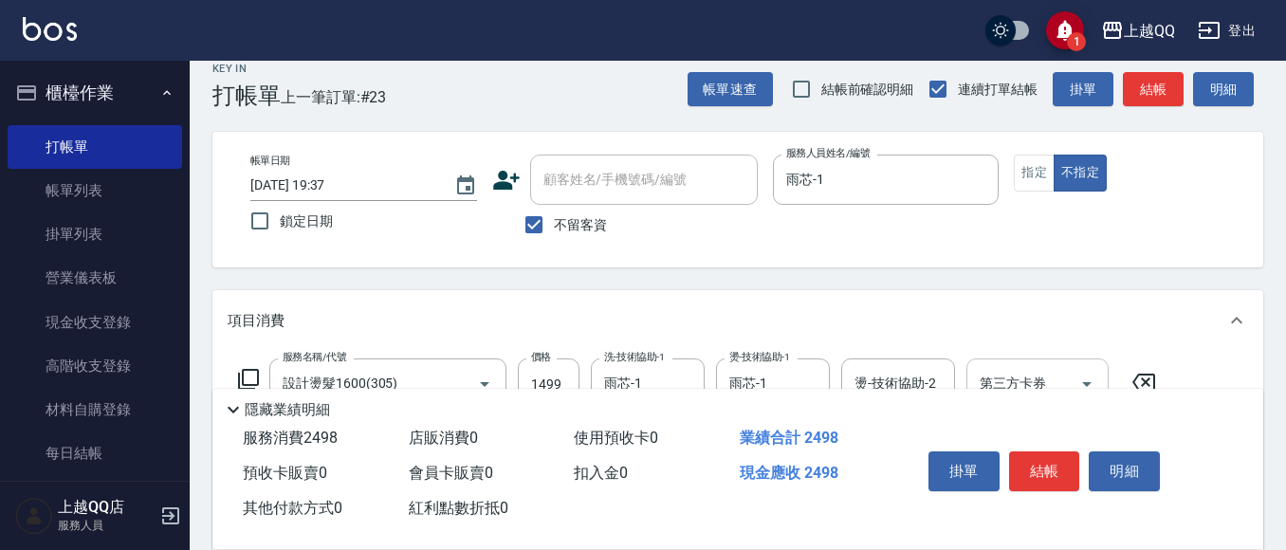
scroll to position [0, 0]
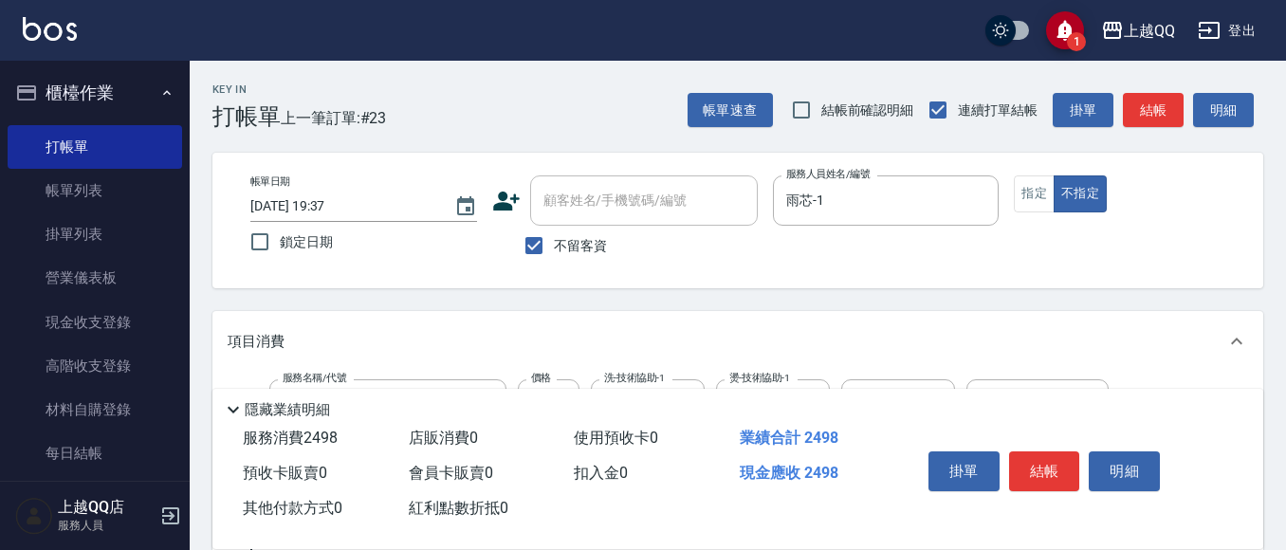
drag, startPoint x: 1047, startPoint y: 465, endPoint x: 1042, endPoint y: 456, distance: 9.8
click at [1044, 461] on button "結帳" at bounding box center [1044, 471] width 71 height 40
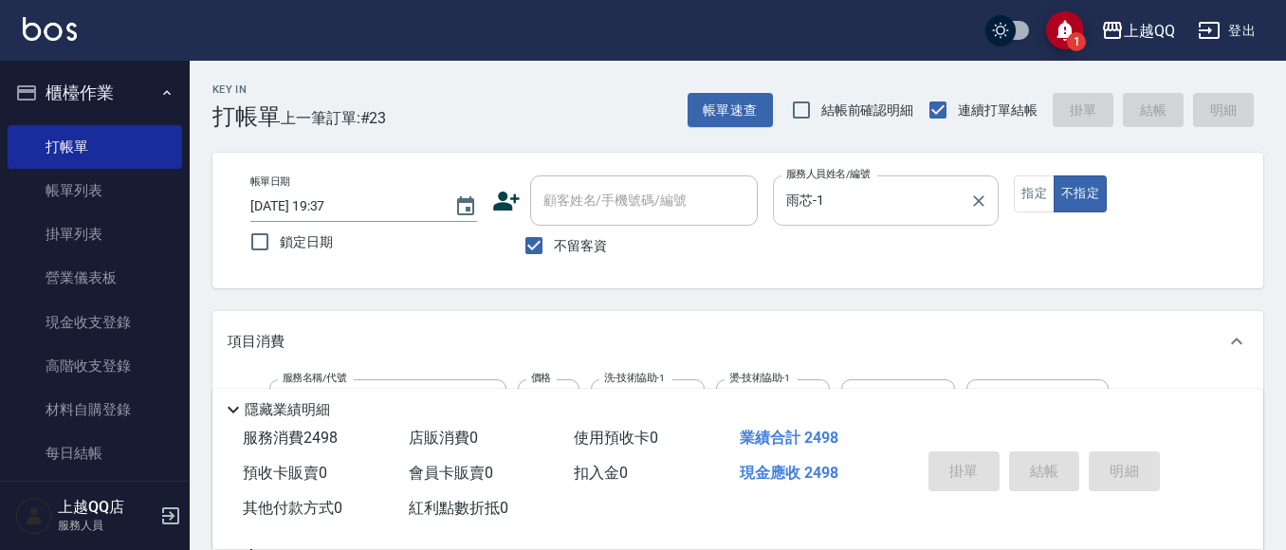
type input "[DATE] 19:39"
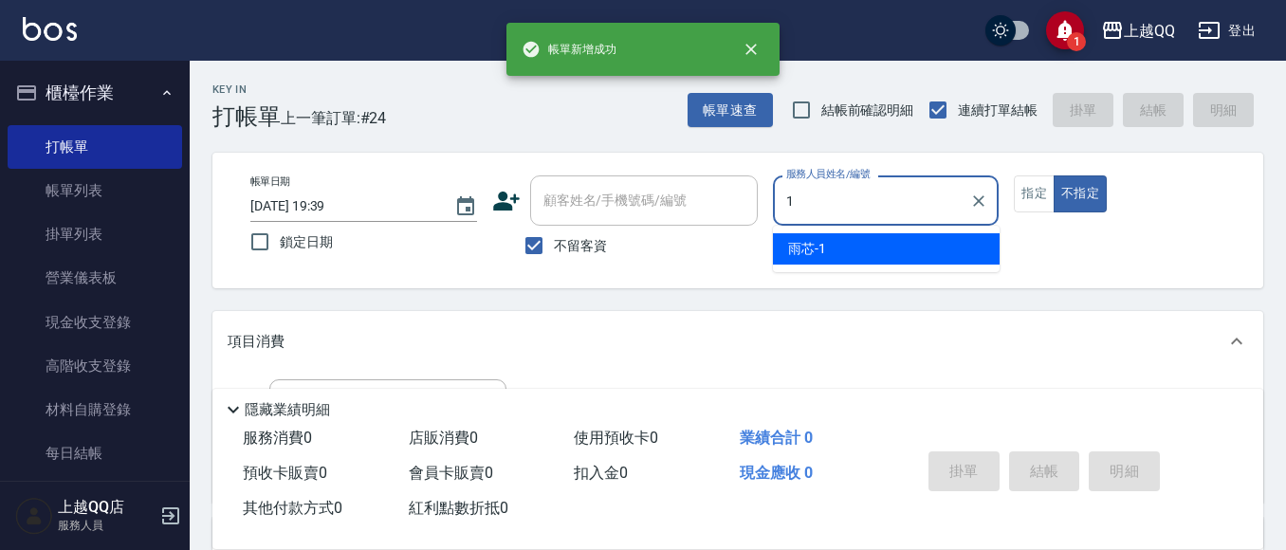
type input "雨芯-1"
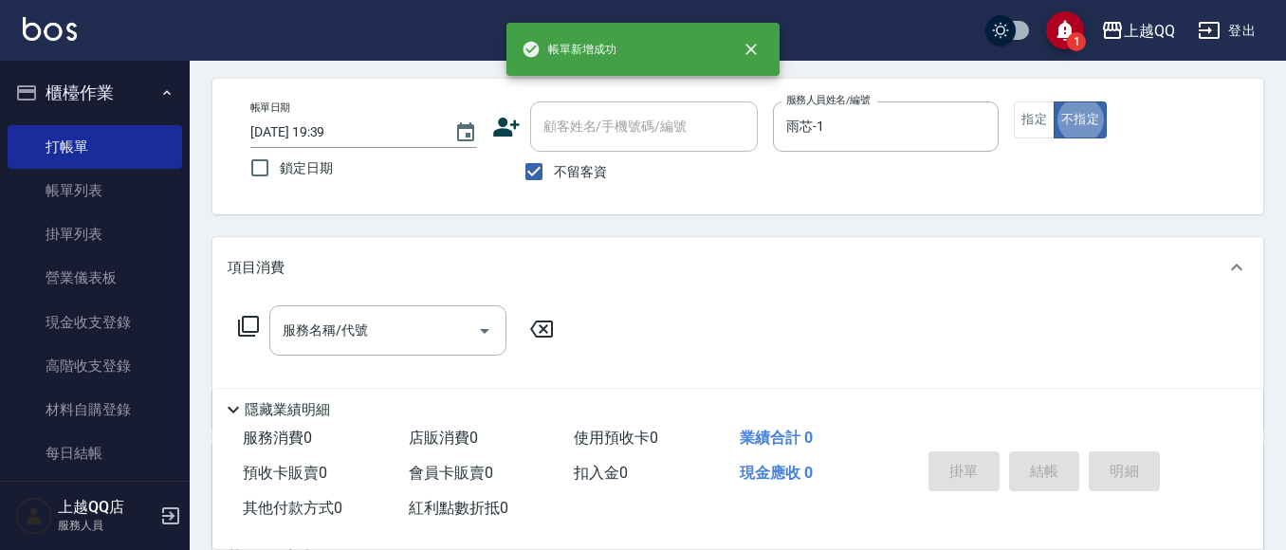
scroll to position [95, 0]
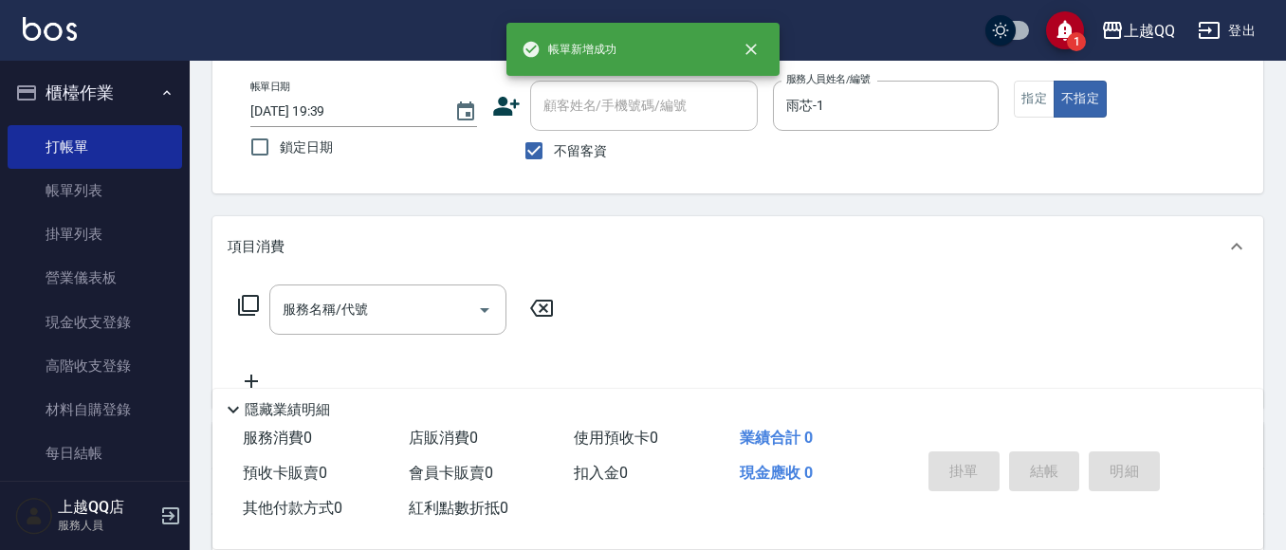
click at [250, 293] on div "服務名稱/代號 服務名稱/代號" at bounding box center [397, 309] width 338 height 50
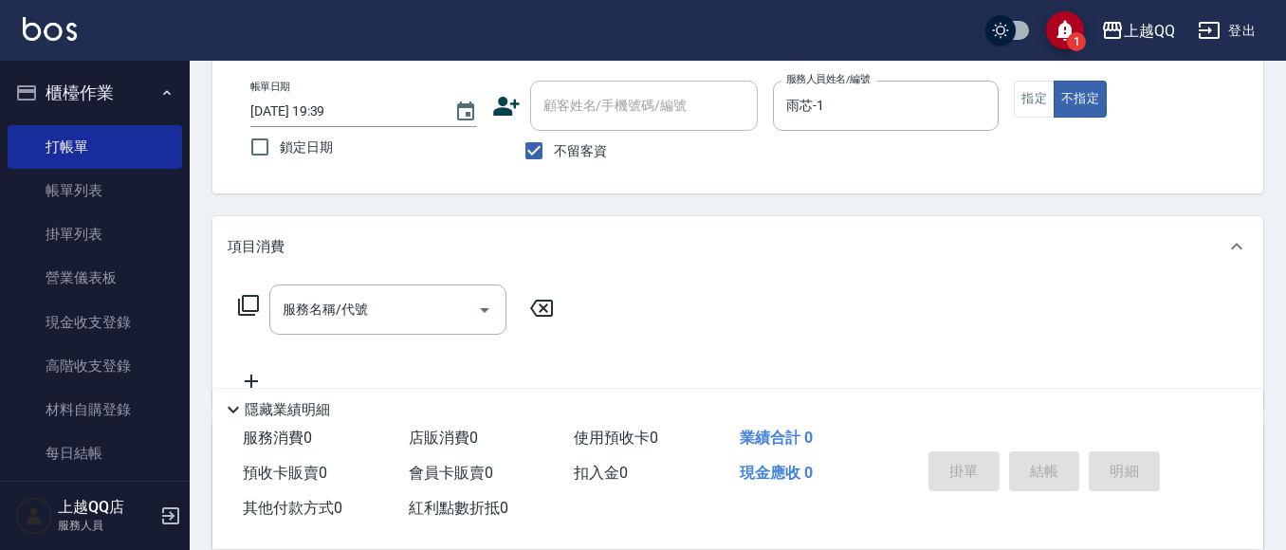
click at [257, 302] on icon at bounding box center [248, 305] width 21 height 21
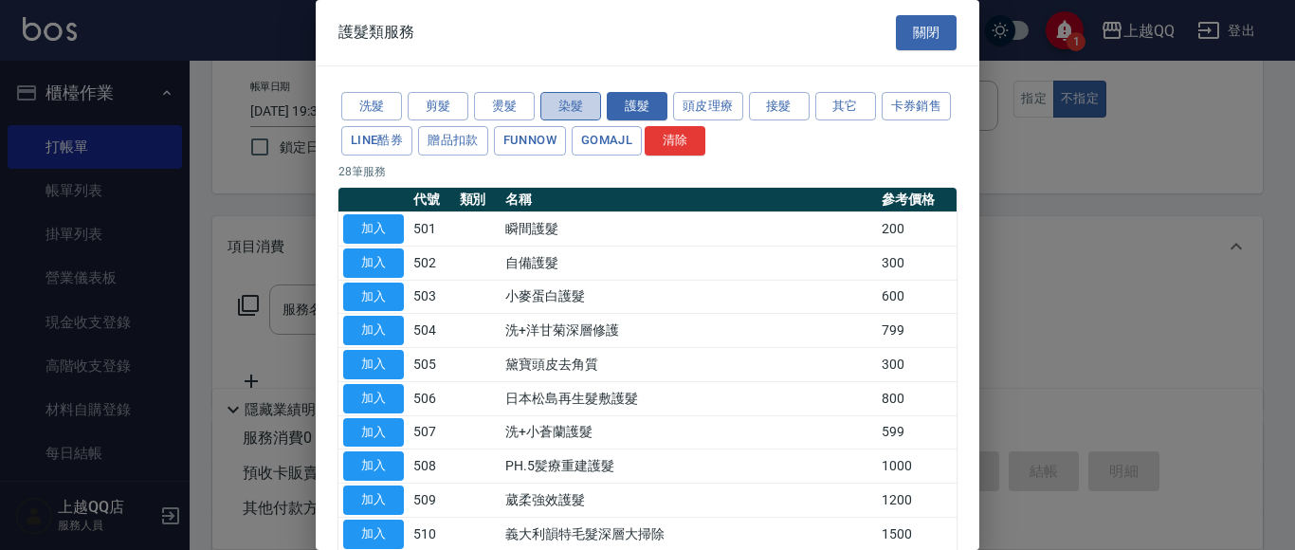
click at [570, 101] on button "染髮" at bounding box center [570, 106] width 61 height 29
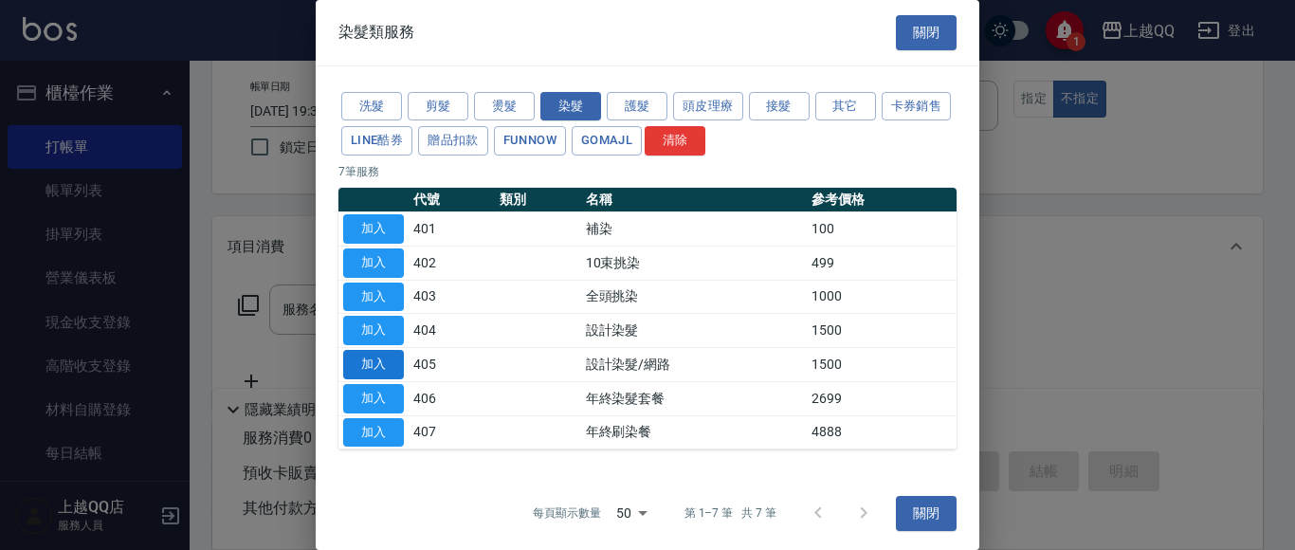
click at [378, 372] on button "加入" at bounding box center [373, 364] width 61 height 29
type input "設計染髮/網路(405)"
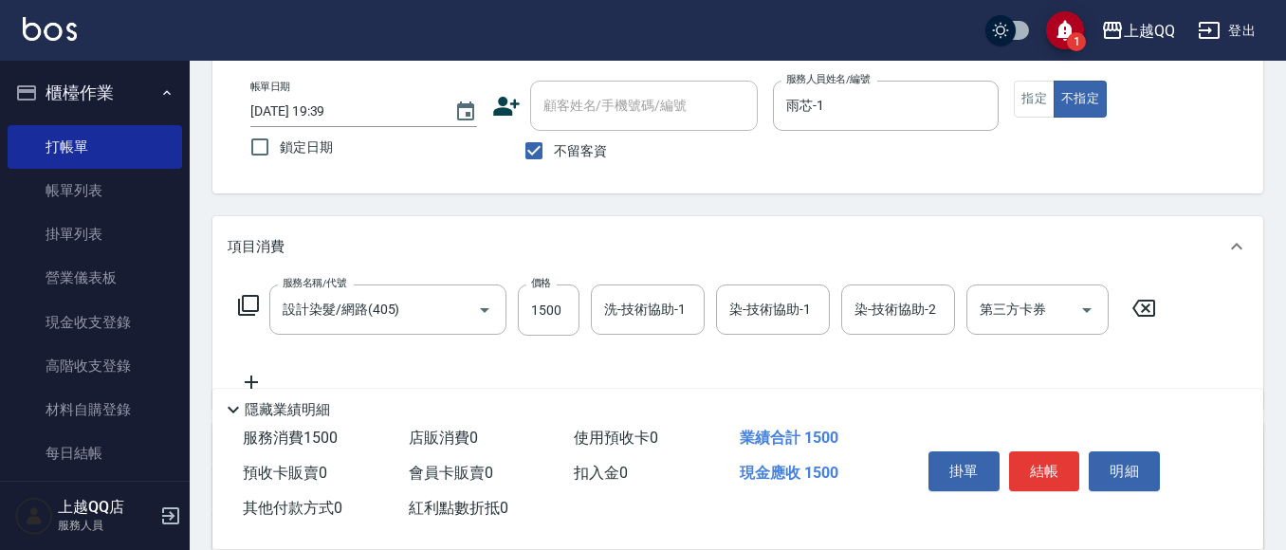
drag, startPoint x: 594, startPoint y: 317, endPoint x: 580, endPoint y: 317, distance: 14.2
click at [582, 317] on div "服務名稱/代號 設計染髮/網路(405) 服務名稱/代號 價格 1500 價格 洗-技術協助-1 洗-技術協助-1 染-技術協助-1 染-技術協助-1 染-技…" at bounding box center [698, 309] width 940 height 51
click at [564, 317] on input "1500" at bounding box center [549, 309] width 62 height 51
type input "1399"
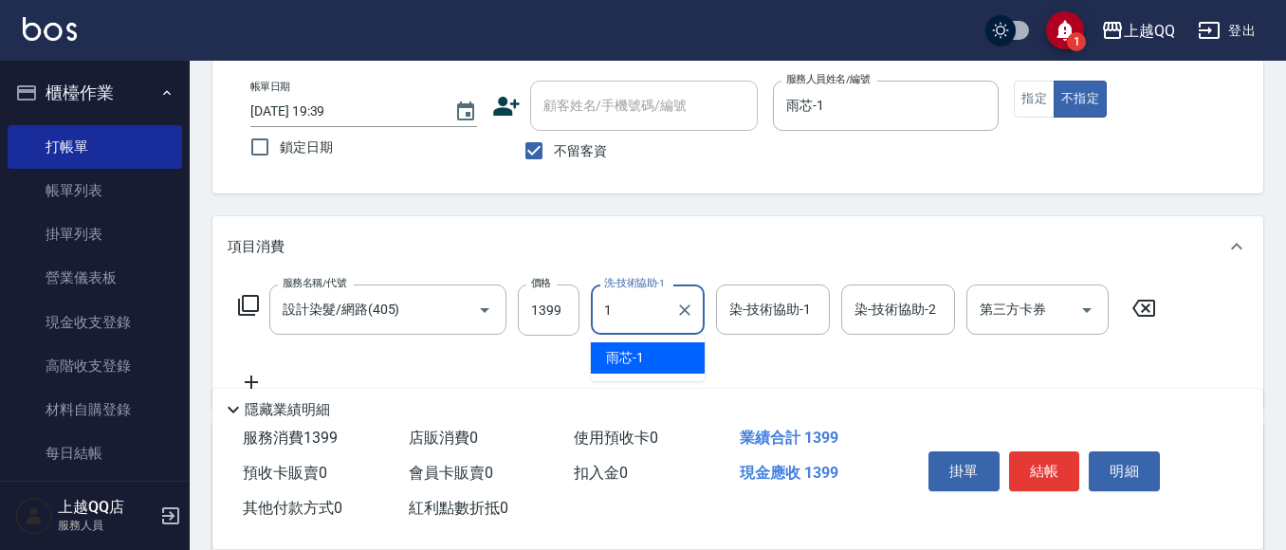
type input "雨芯-1"
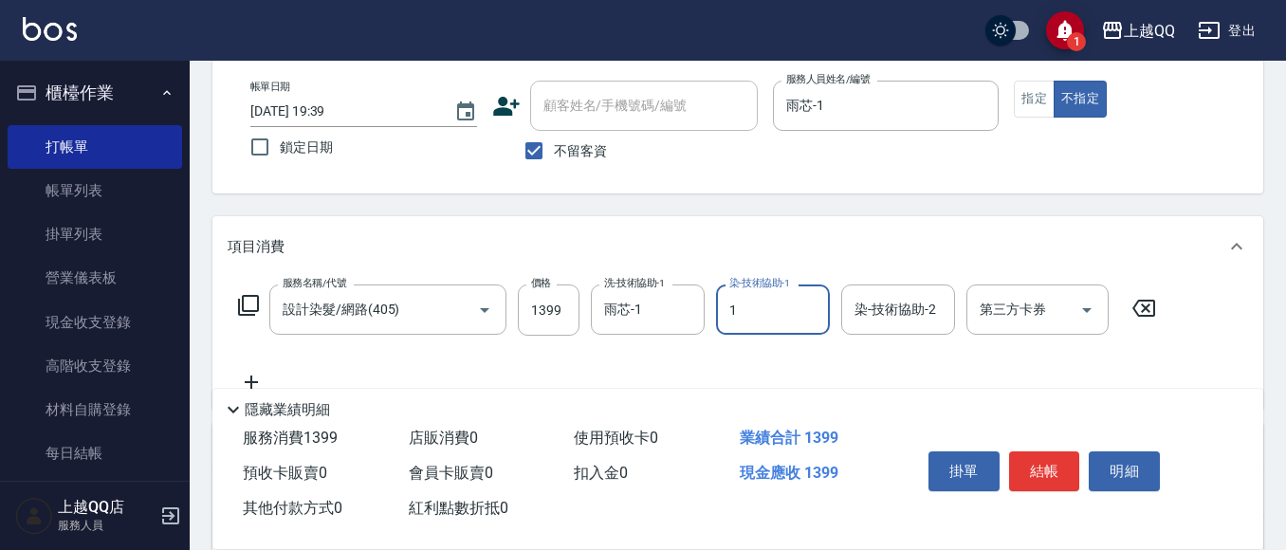
type input "雨芯-1"
click at [248, 297] on icon at bounding box center [248, 305] width 21 height 21
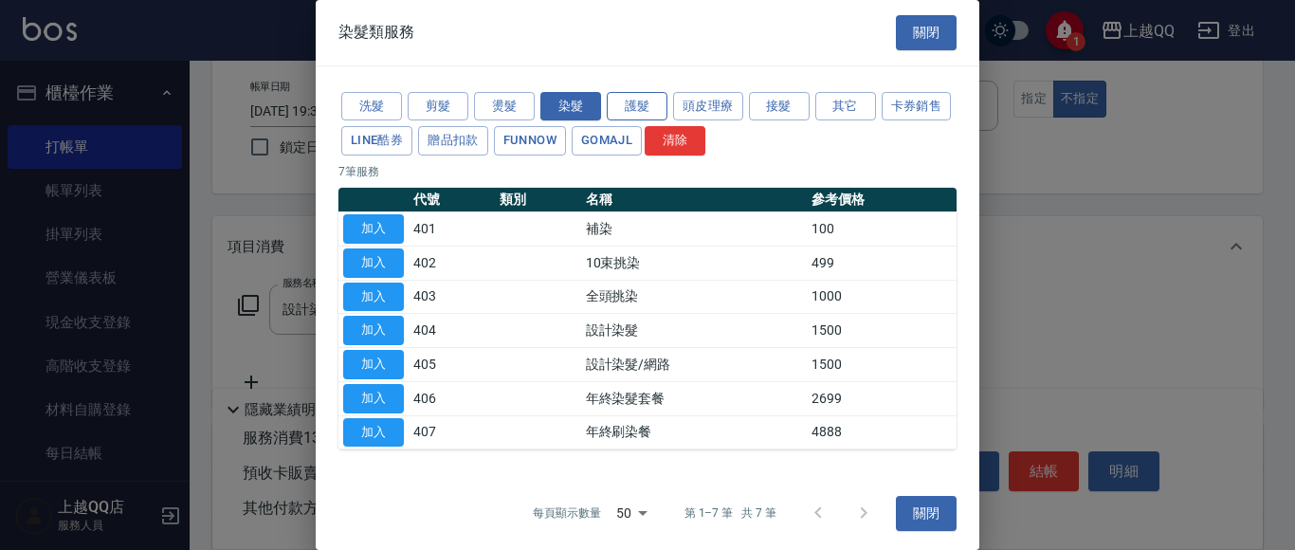
click at [628, 108] on button "護髮" at bounding box center [637, 106] width 61 height 29
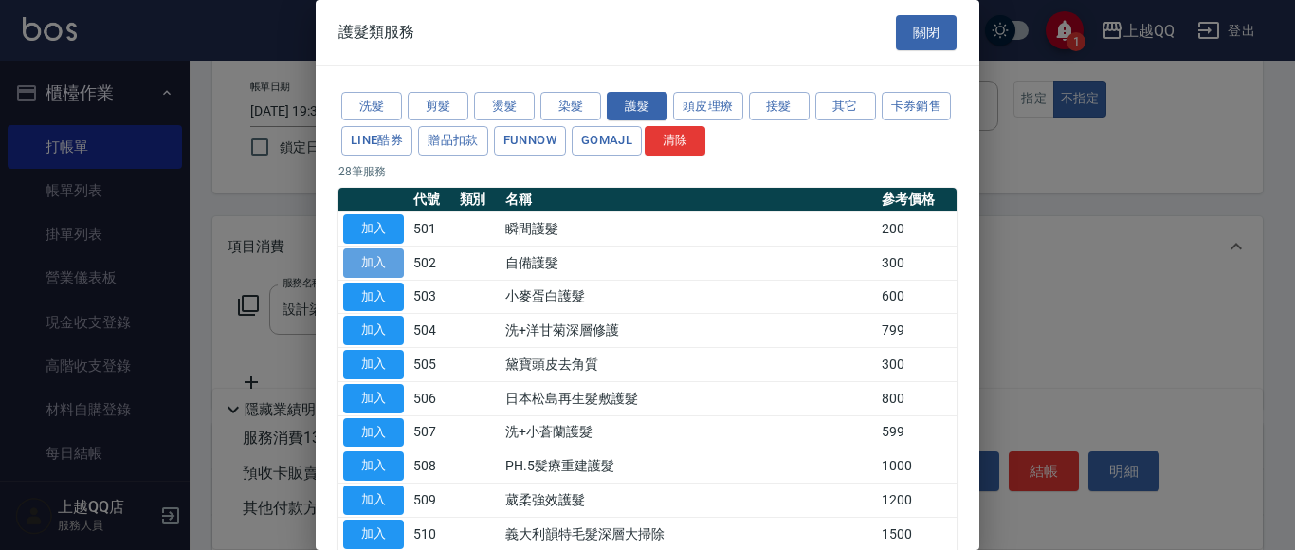
click at [379, 264] on button "加入" at bounding box center [373, 262] width 61 height 29
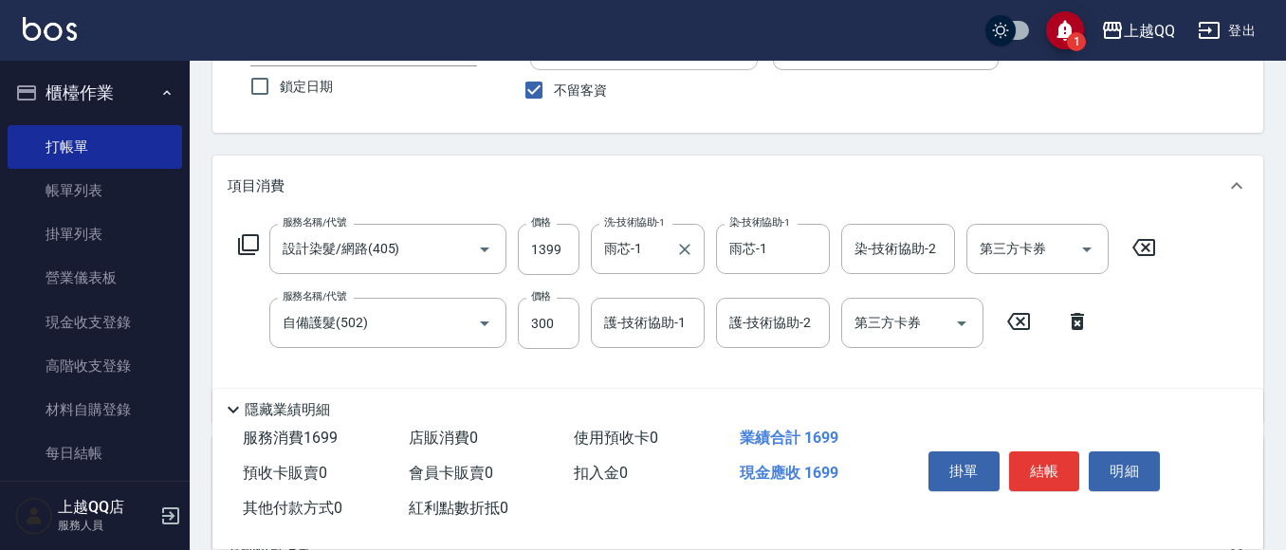
scroll to position [190, 0]
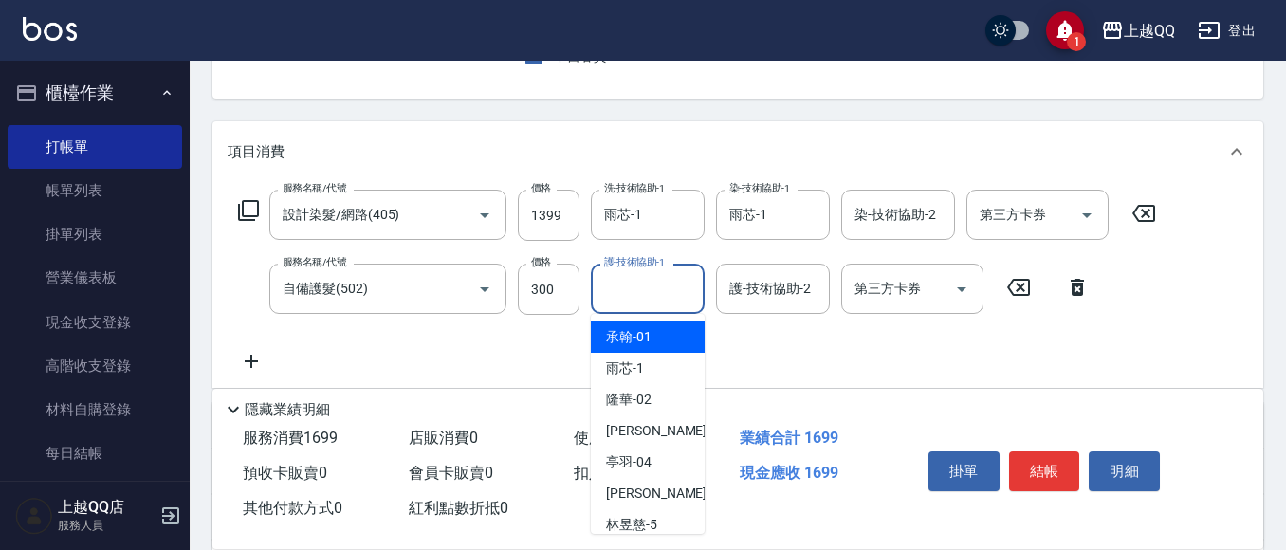
click at [629, 297] on input "護-技術協助-1" at bounding box center [647, 288] width 97 height 33
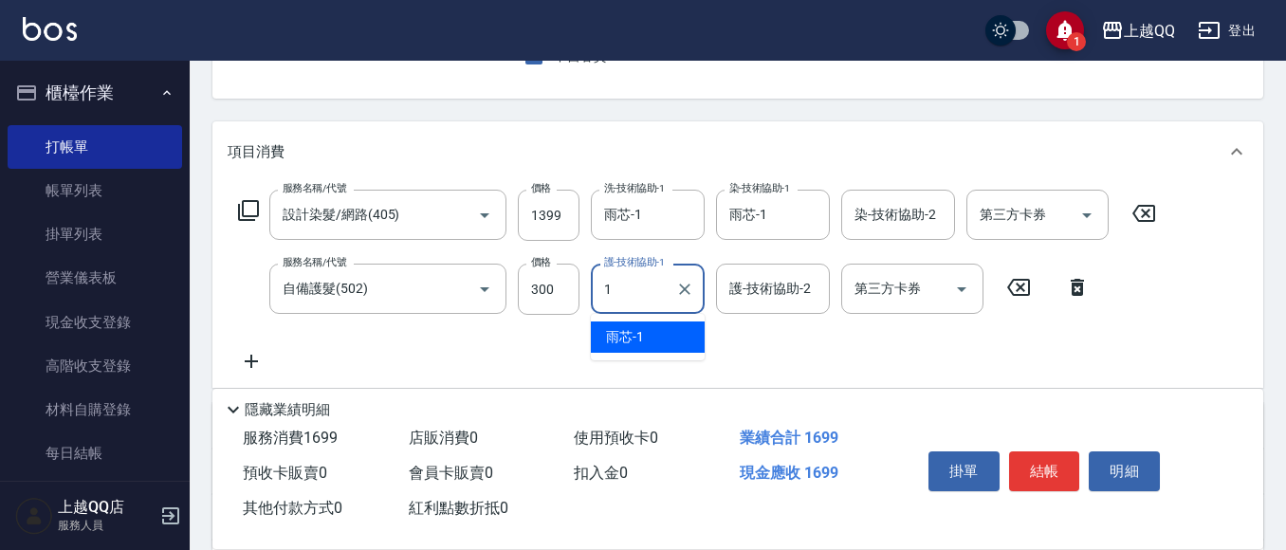
type input "雨芯-1"
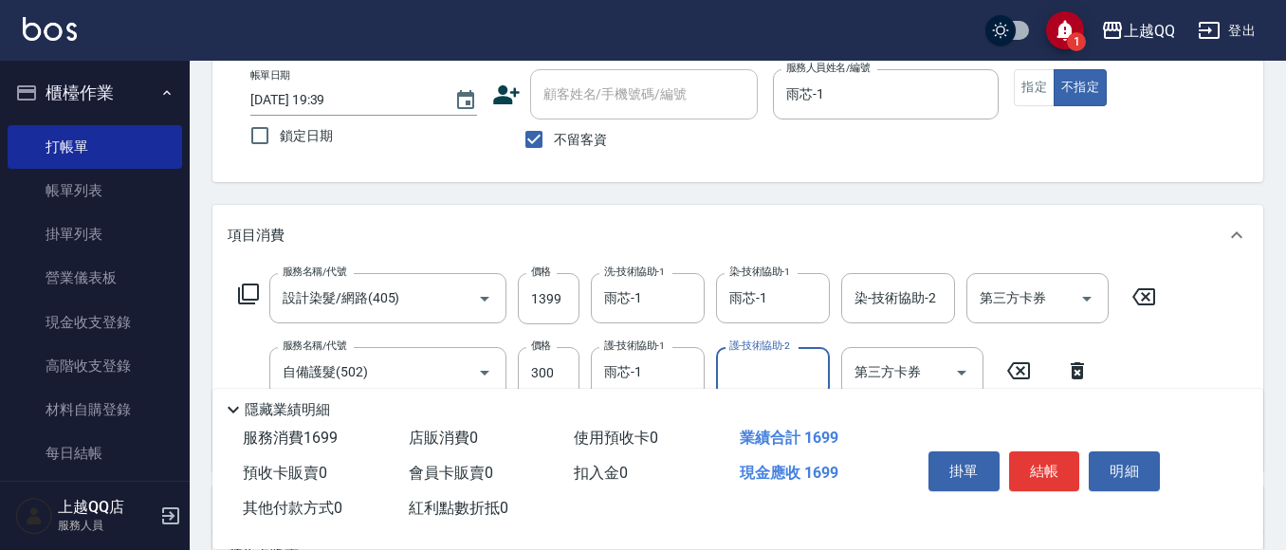
scroll to position [0, 0]
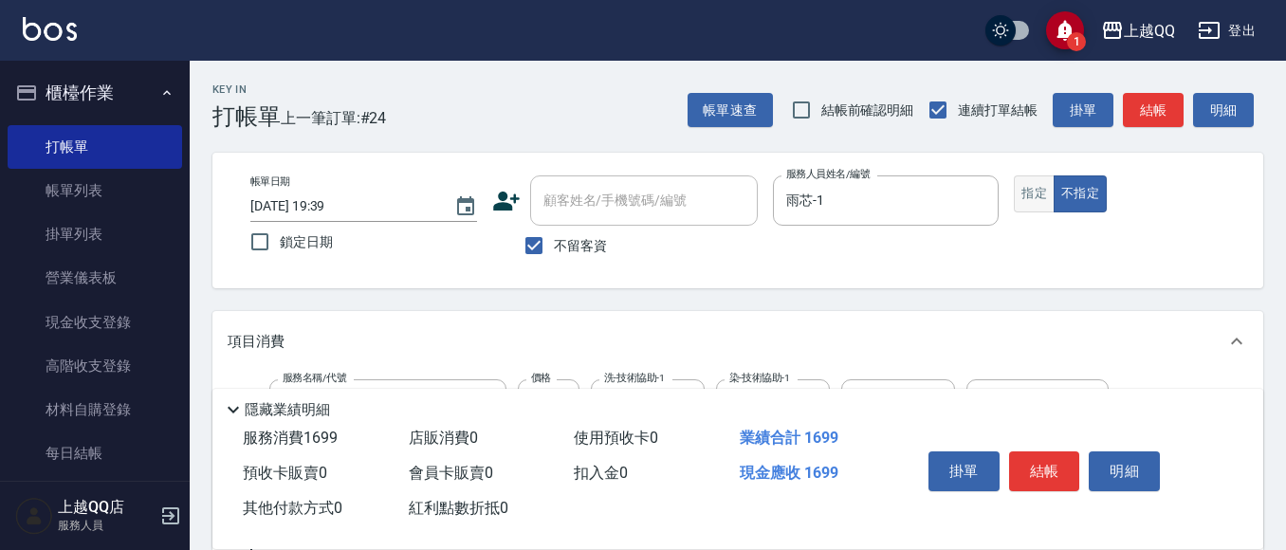
drag, startPoint x: 1027, startPoint y: 207, endPoint x: 1019, endPoint y: 213, distance: 10.1
click at [1027, 208] on button "指定" at bounding box center [1034, 193] width 41 height 37
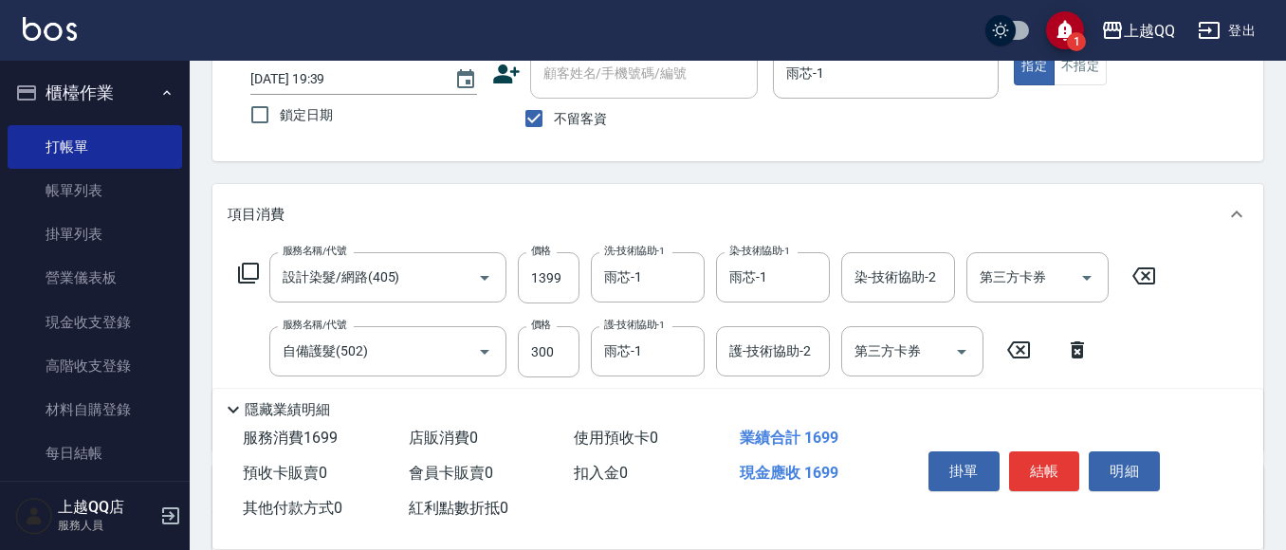
scroll to position [190, 0]
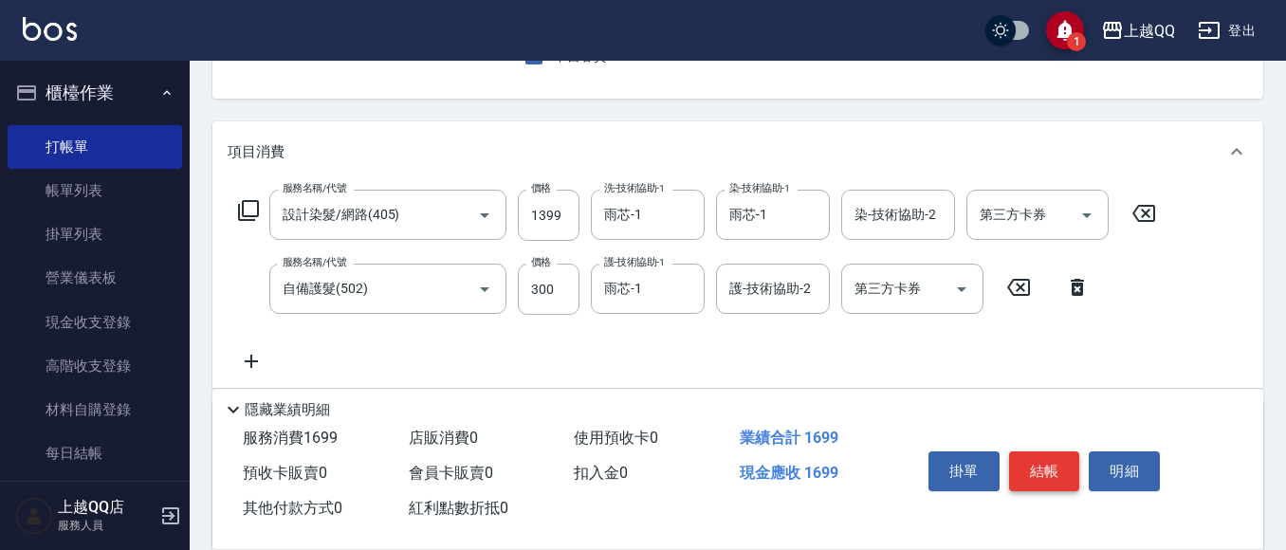
click at [1031, 462] on button "結帳" at bounding box center [1044, 471] width 71 height 40
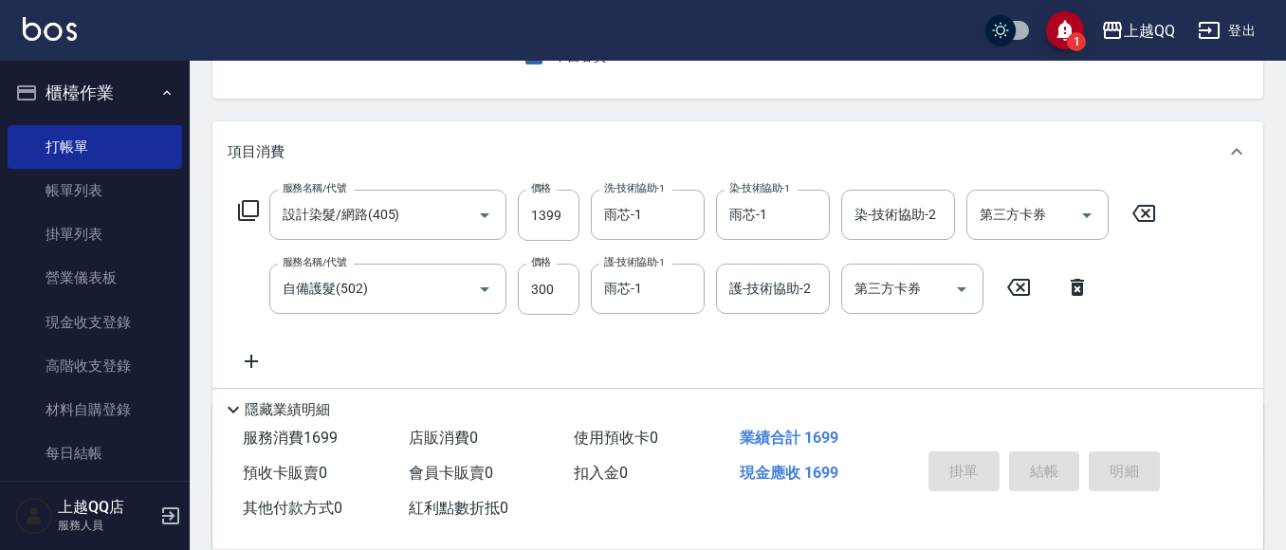
type input "[DATE] 19:40"
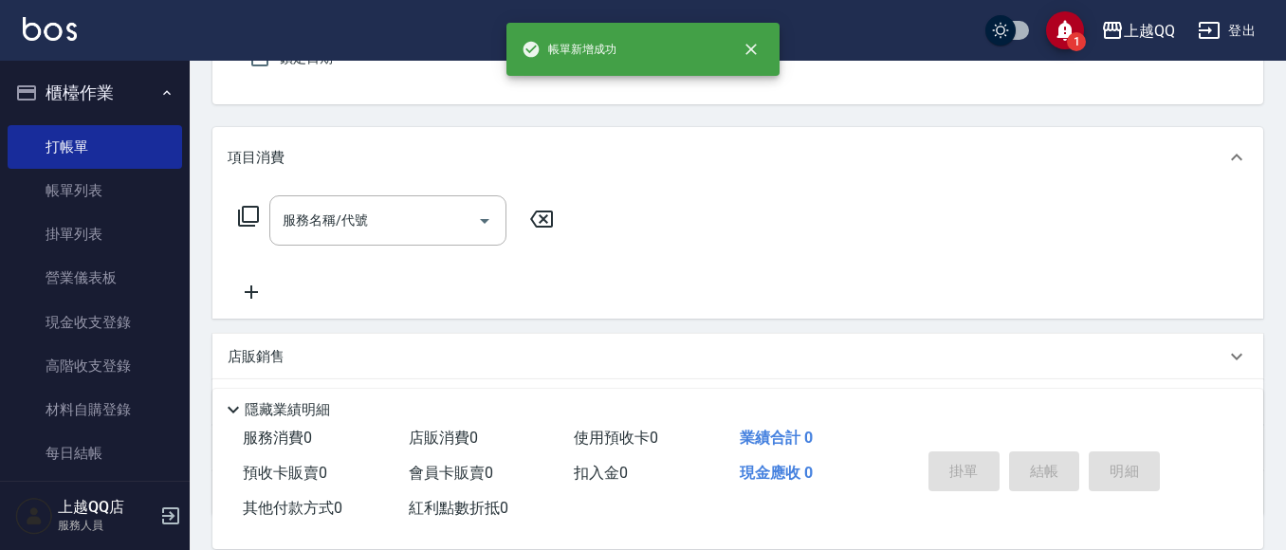
click at [1014, 0] on button "指定" at bounding box center [1034, 9] width 41 height 37
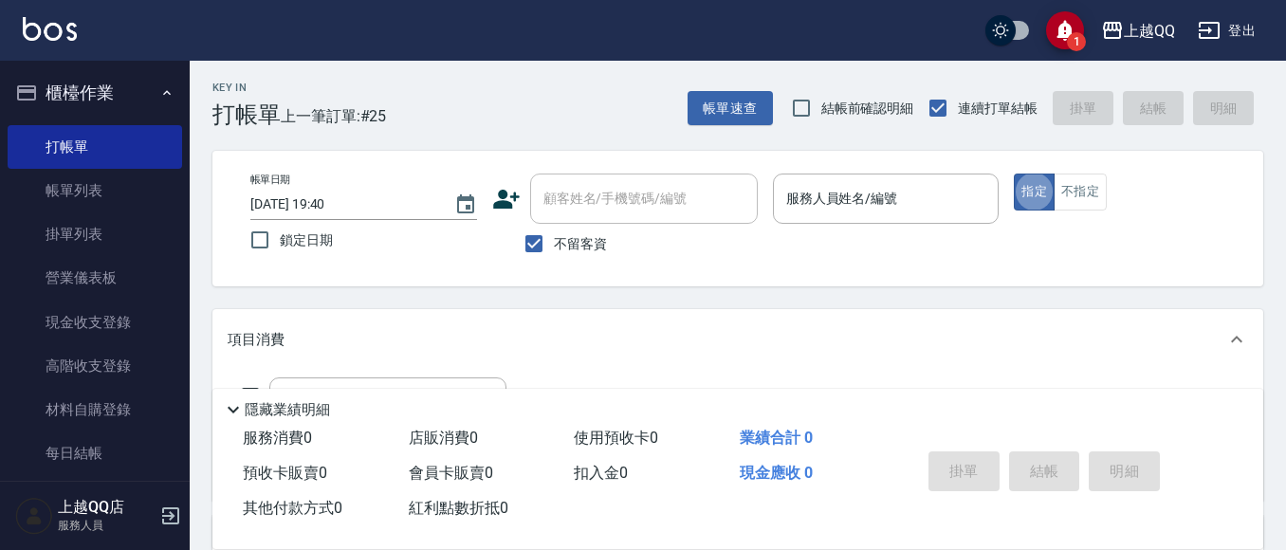
scroll to position [0, 0]
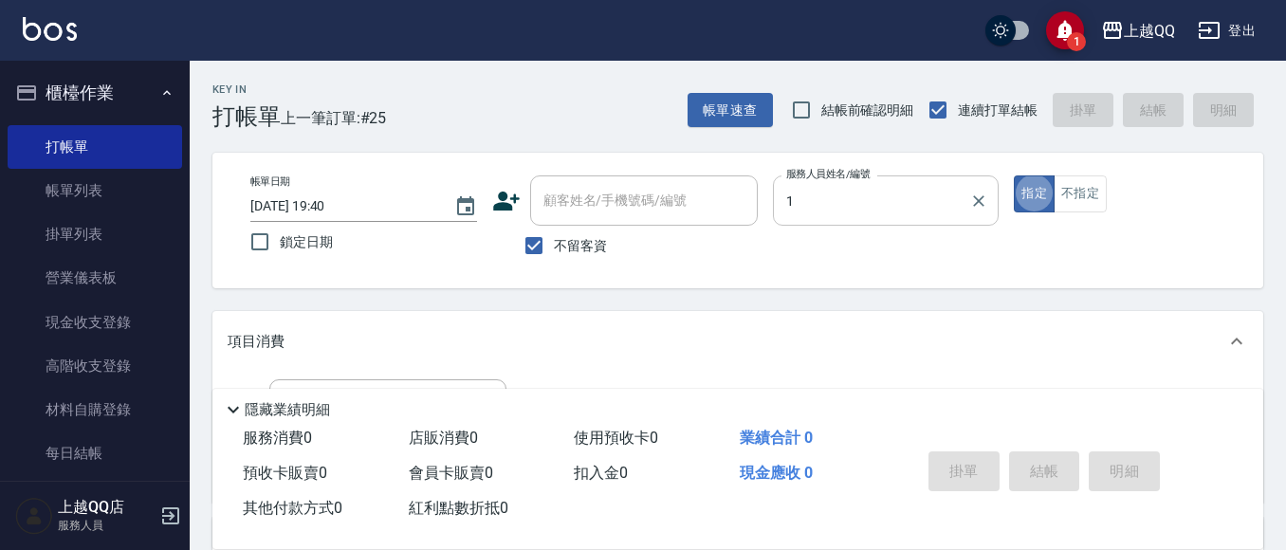
type input "雨芯-1"
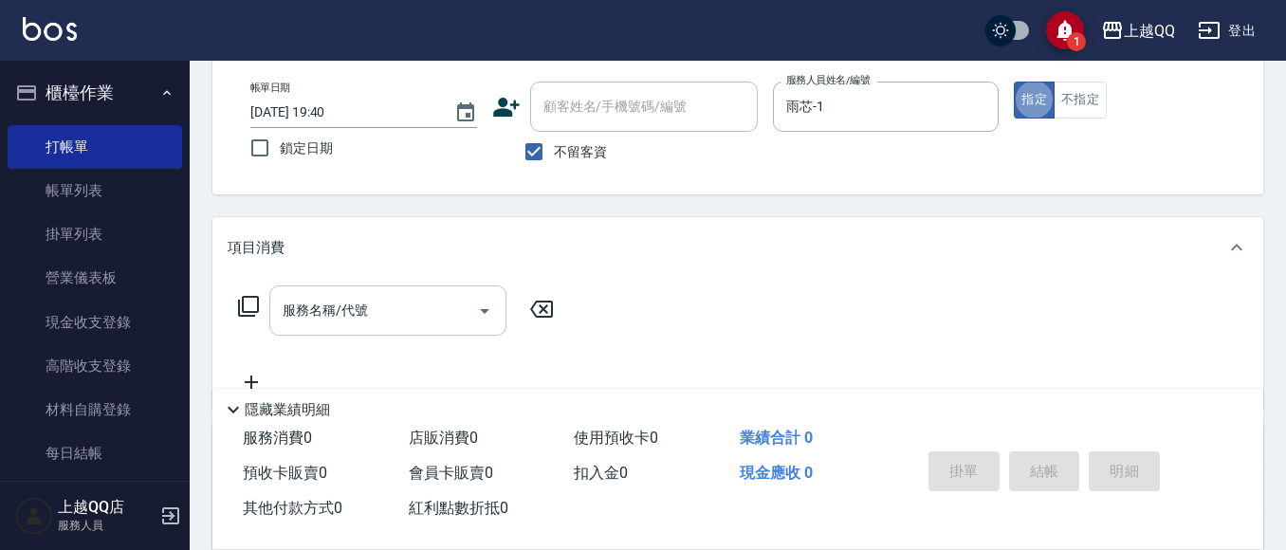
scroll to position [95, 0]
click at [249, 302] on icon at bounding box center [248, 305] width 23 height 23
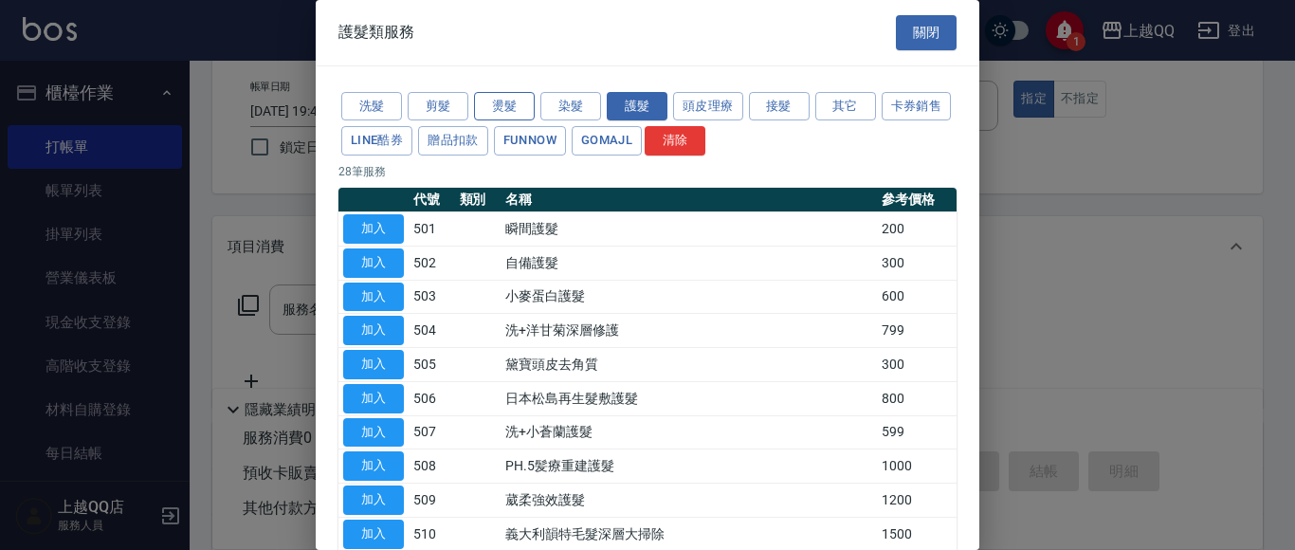
click at [518, 102] on button "燙髮" at bounding box center [504, 106] width 61 height 29
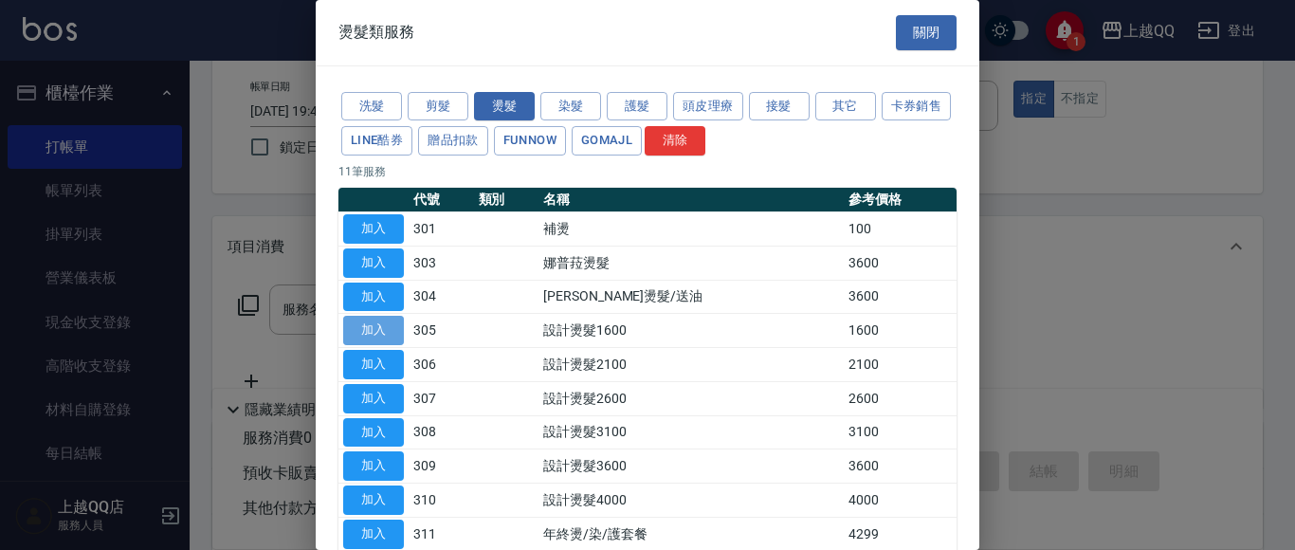
click at [386, 331] on button "加入" at bounding box center [373, 330] width 61 height 29
type input "設計燙髮1600(305)"
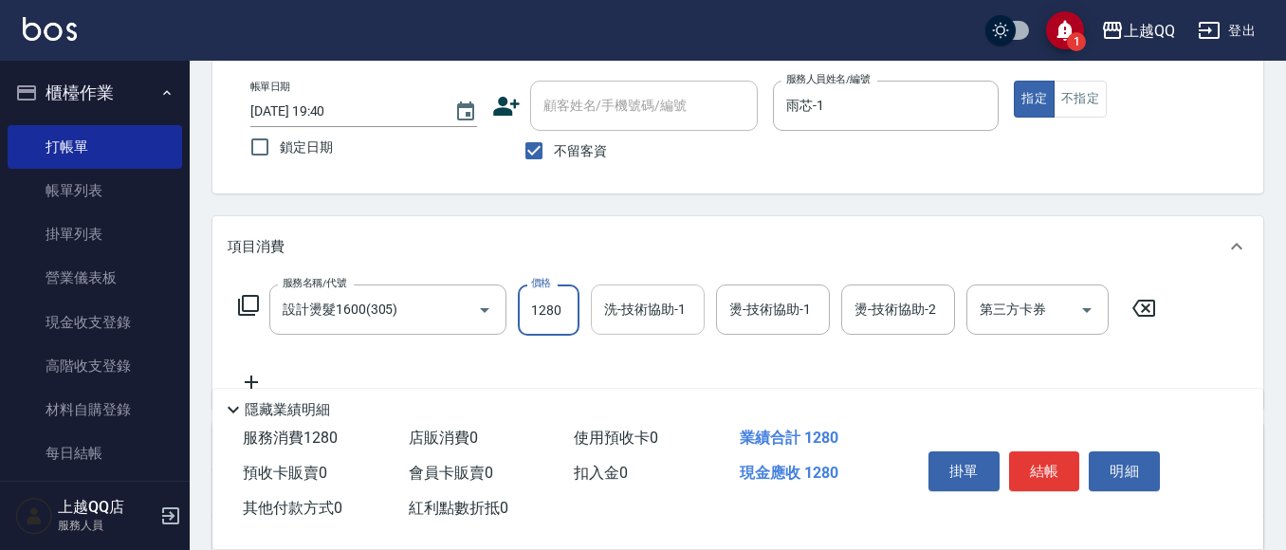
type input "1280"
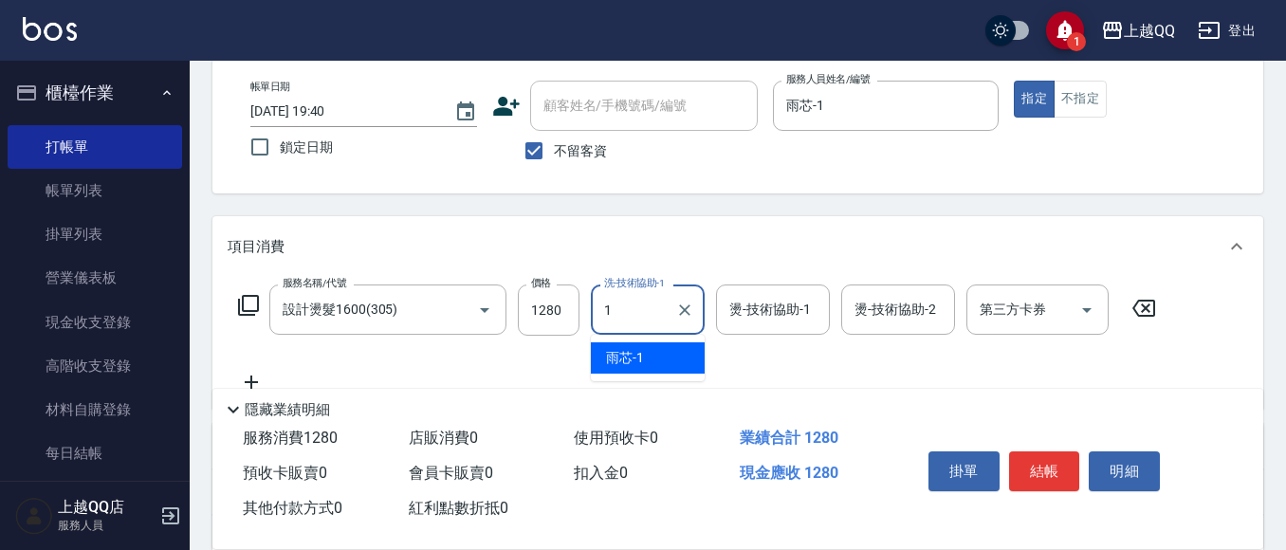
type input "雨芯-1"
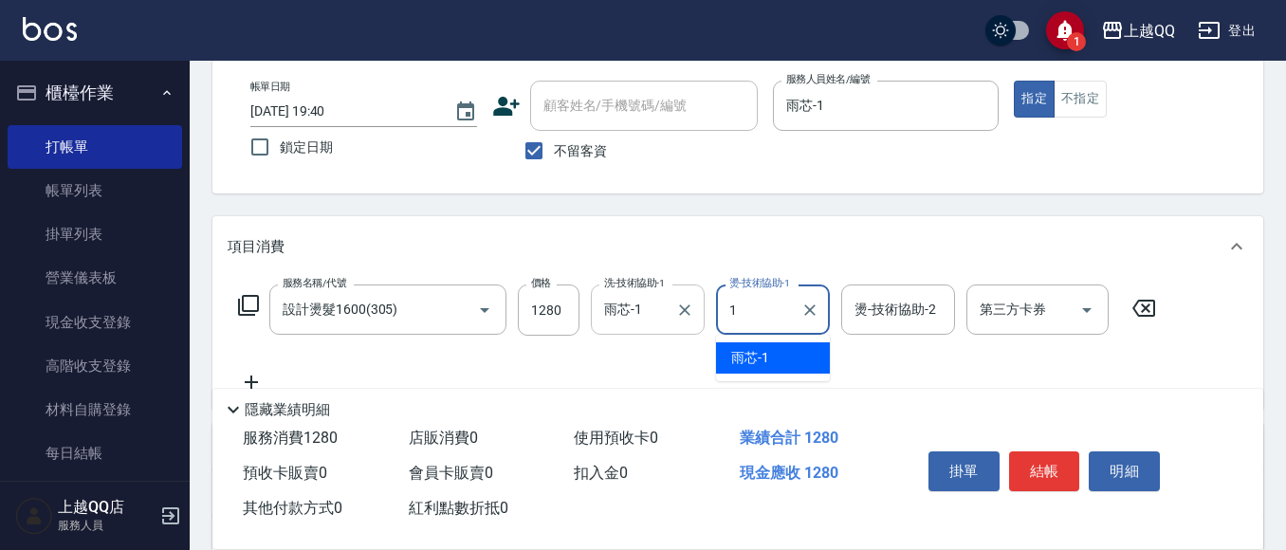
type input "雨芯-1"
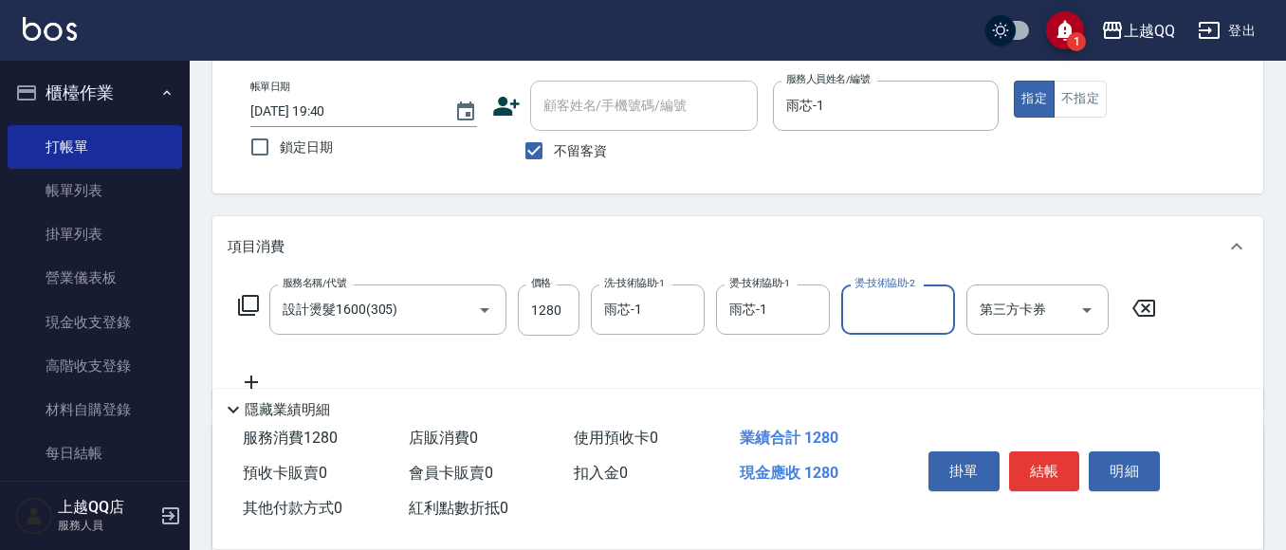
click at [247, 304] on icon at bounding box center [248, 305] width 23 height 23
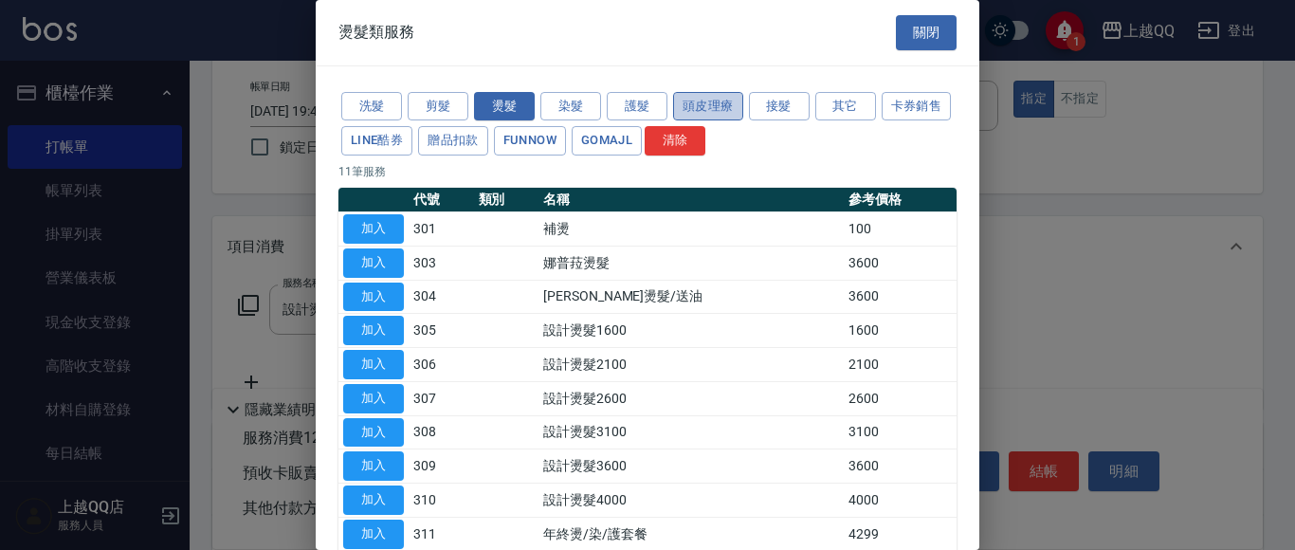
click at [709, 105] on button "頭皮理療" at bounding box center [708, 106] width 70 height 29
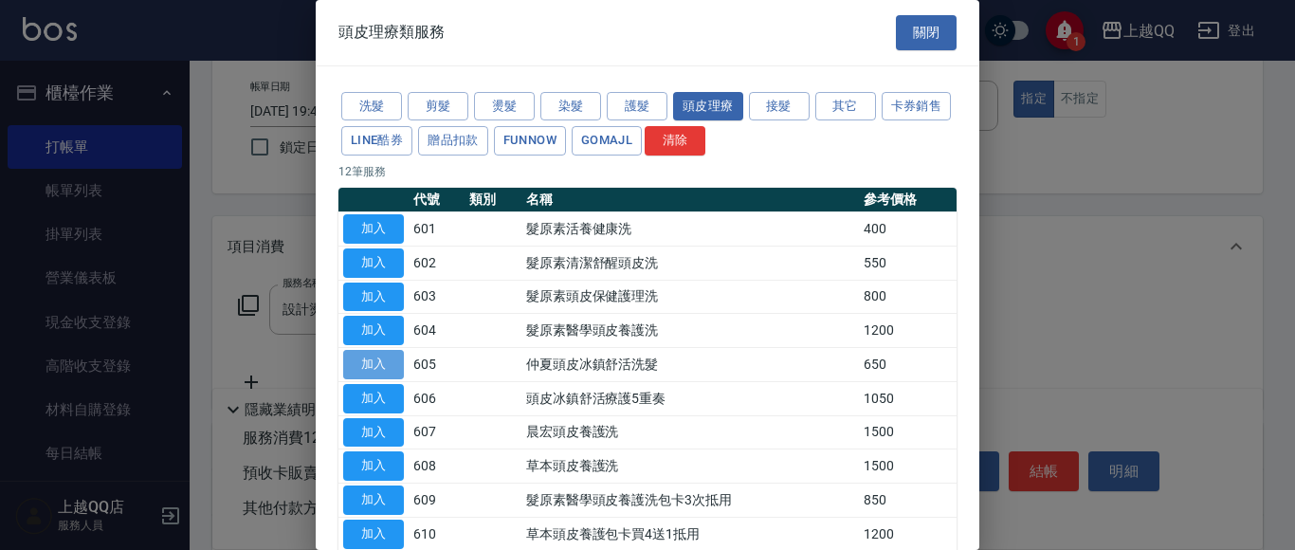
click at [384, 372] on button "加入" at bounding box center [373, 364] width 61 height 29
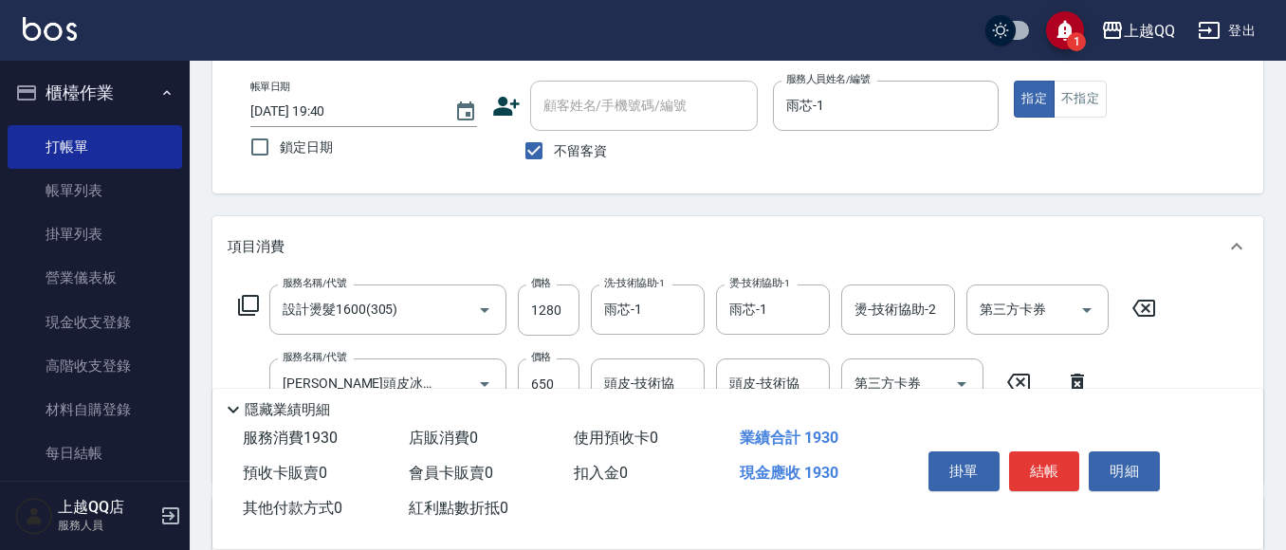
scroll to position [190, 0]
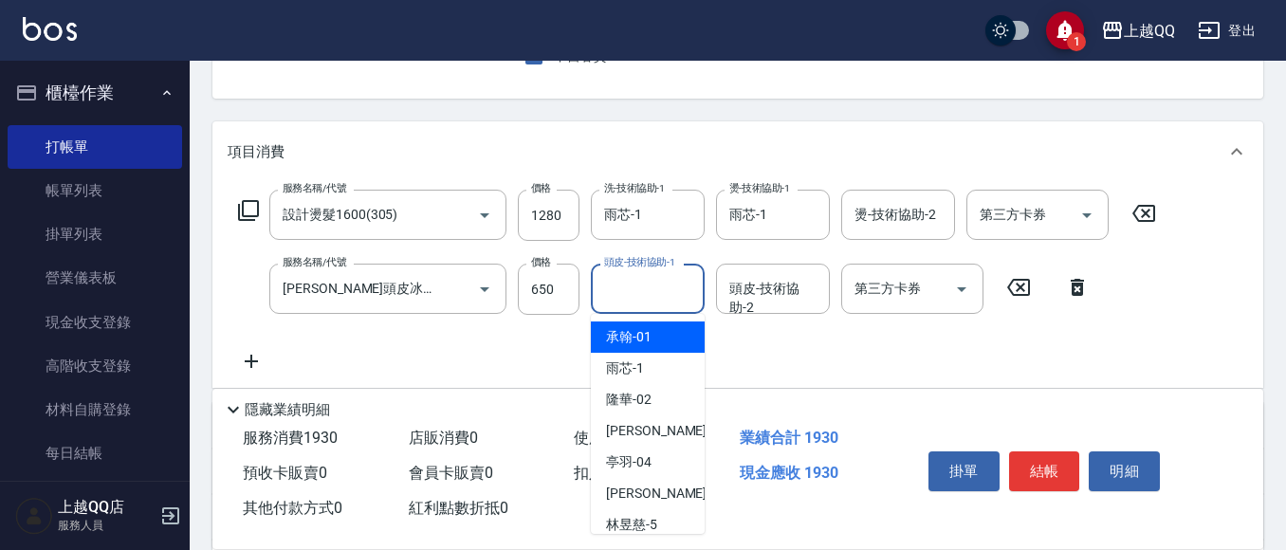
click at [639, 295] on div "頭皮-技術協助-1 頭皮-技術協助-1" at bounding box center [648, 289] width 114 height 50
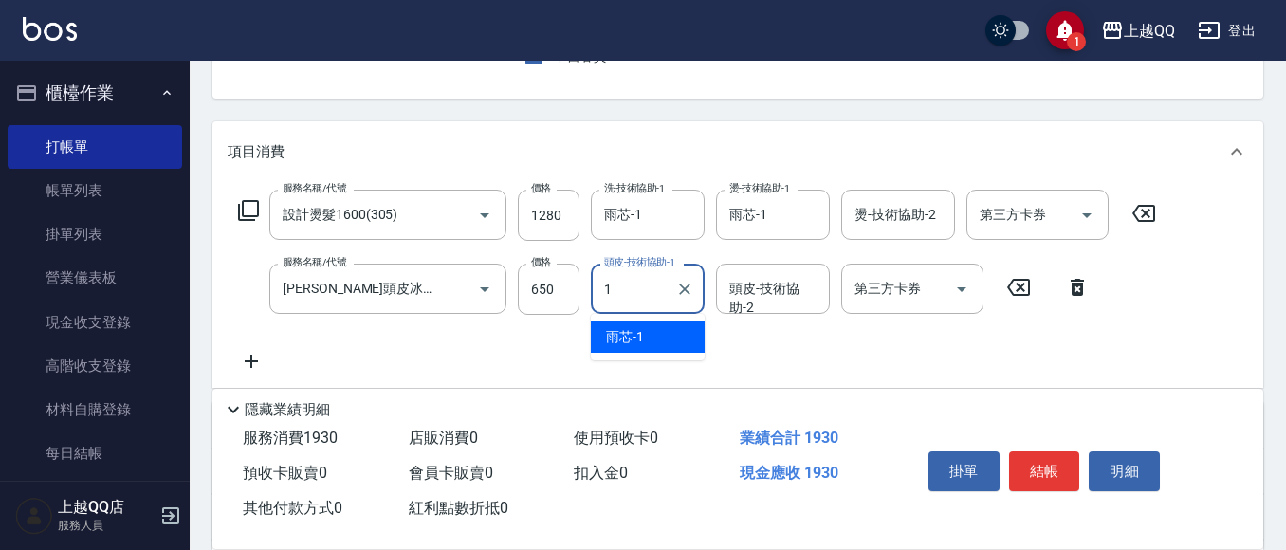
type input "雨芯-1"
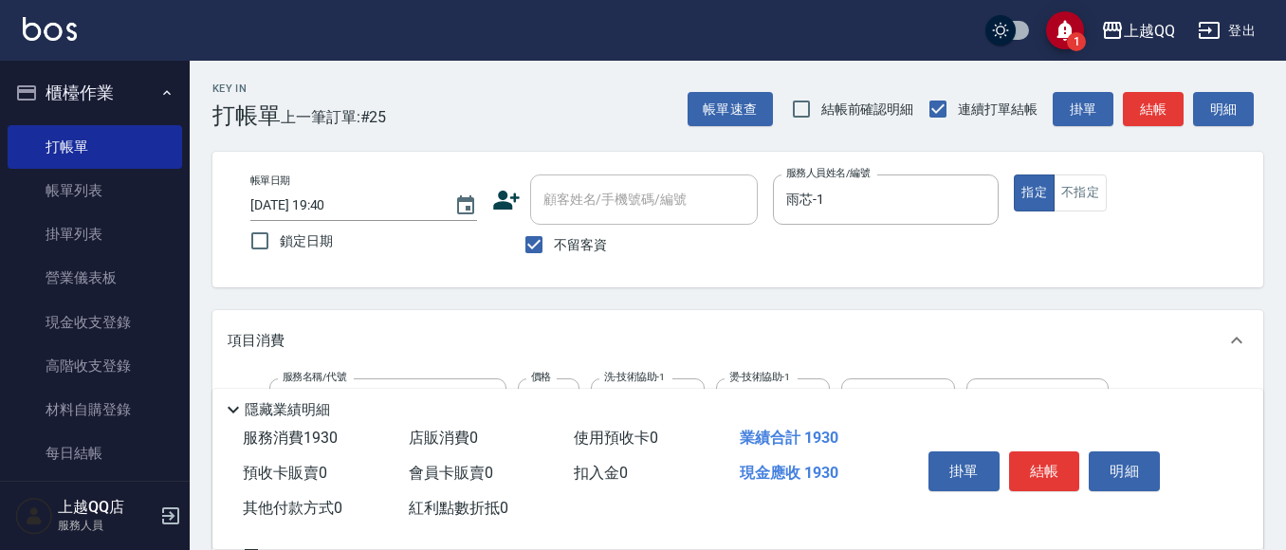
scroll to position [0, 0]
drag, startPoint x: 1035, startPoint y: 448, endPoint x: 1014, endPoint y: 426, distance: 31.5
click at [1034, 451] on button "結帳" at bounding box center [1044, 471] width 71 height 40
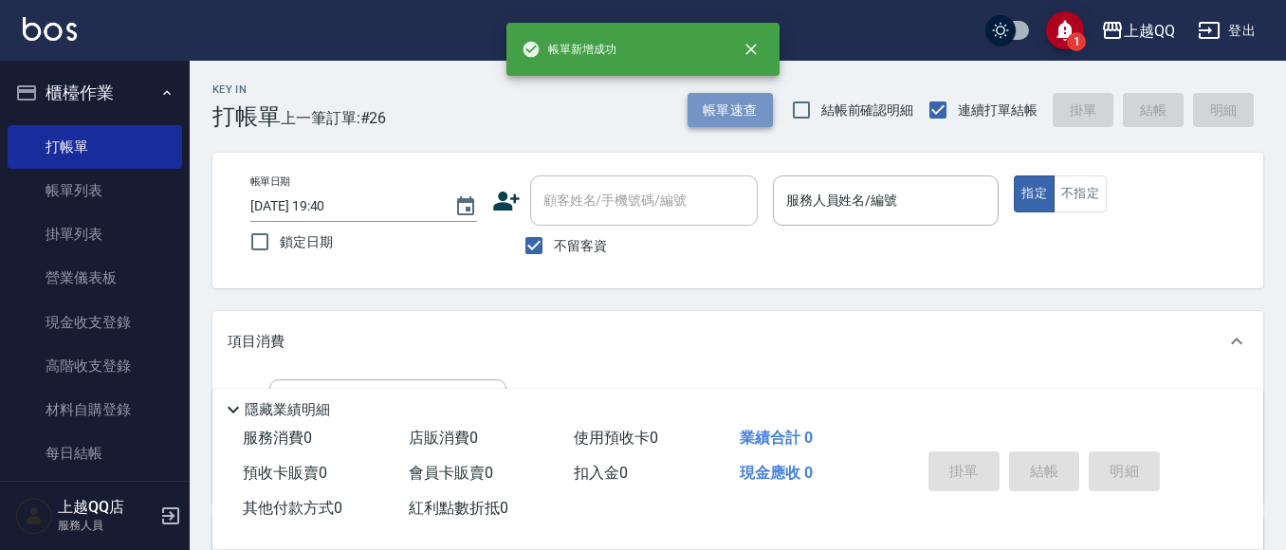
click at [736, 101] on button "帳單速查" at bounding box center [729, 110] width 85 height 35
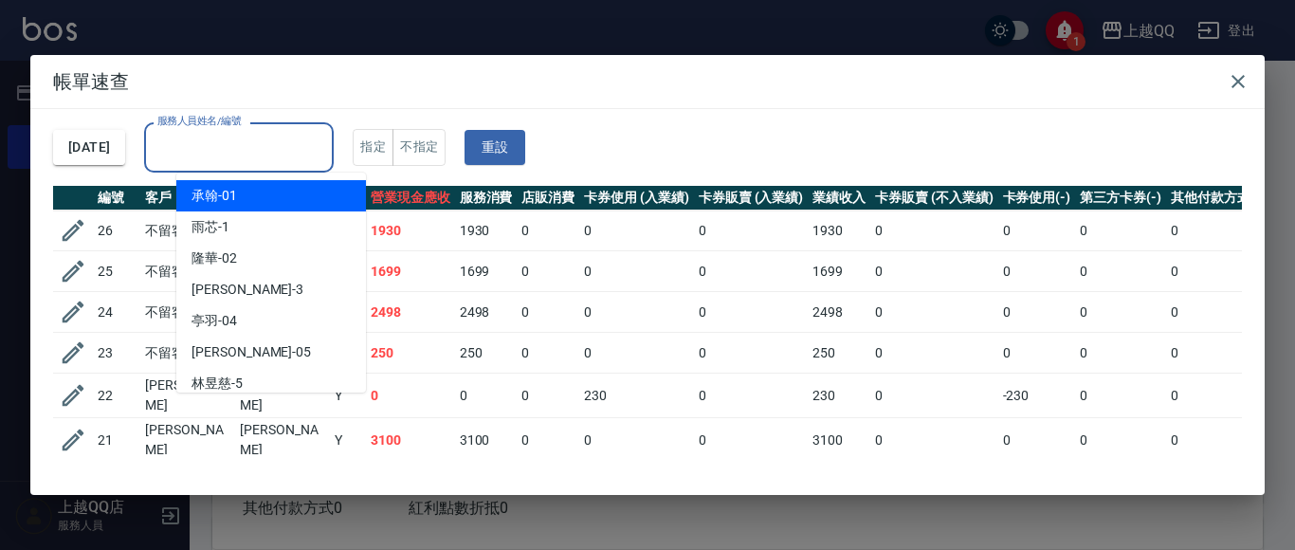
click at [312, 158] on input "服務人員姓名/編號" at bounding box center [239, 147] width 173 height 33
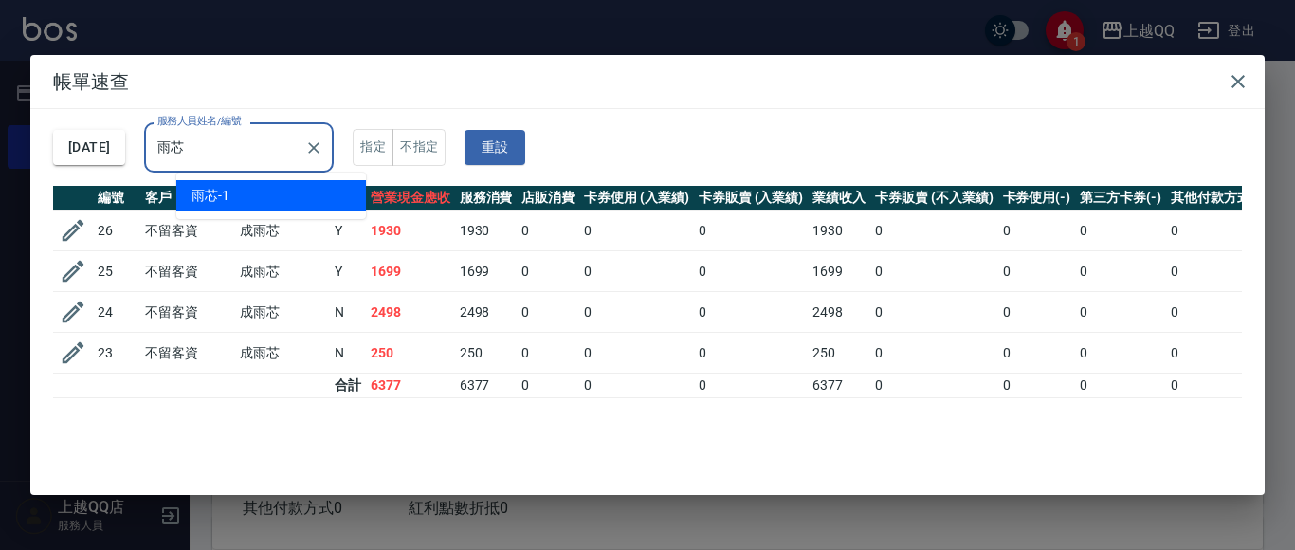
type input "雨"
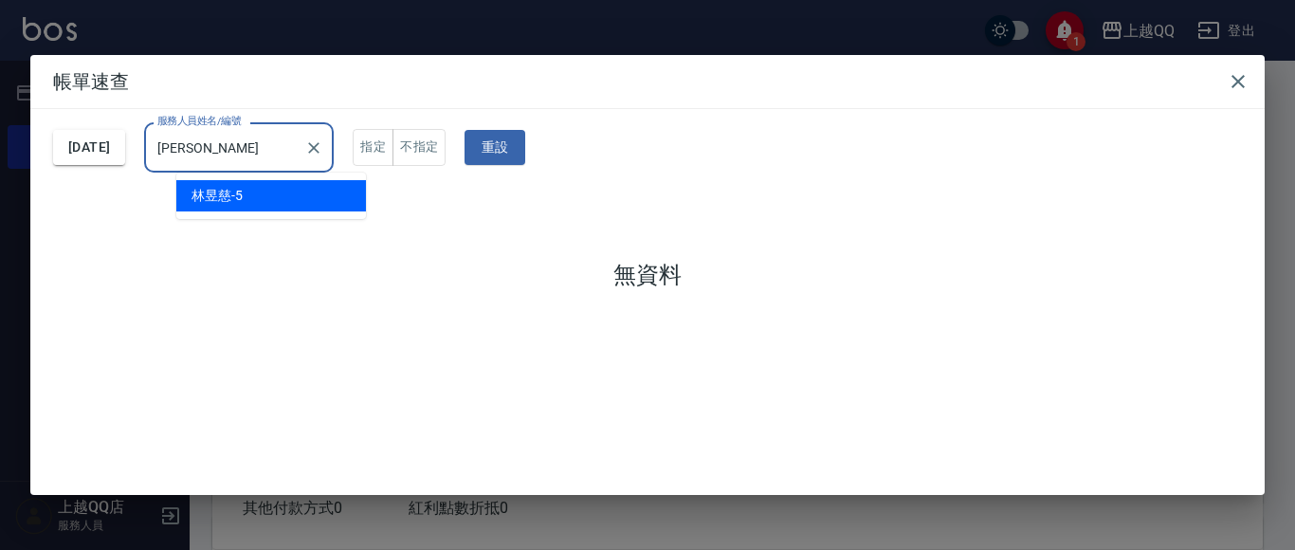
type input "林"
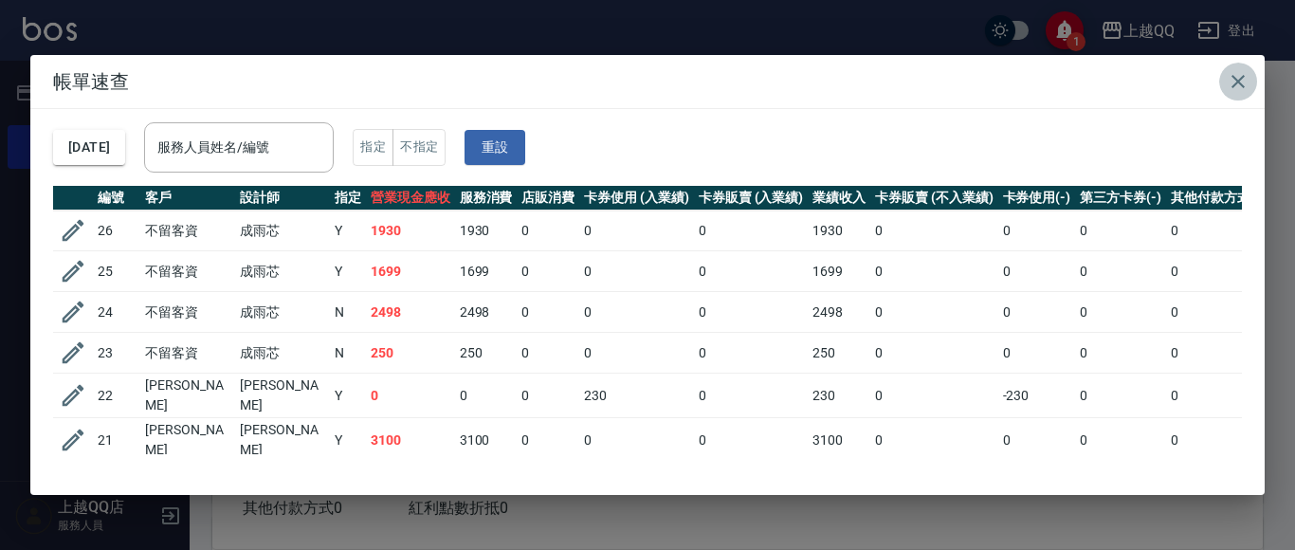
click at [1232, 80] on icon "button" at bounding box center [1238, 81] width 23 height 23
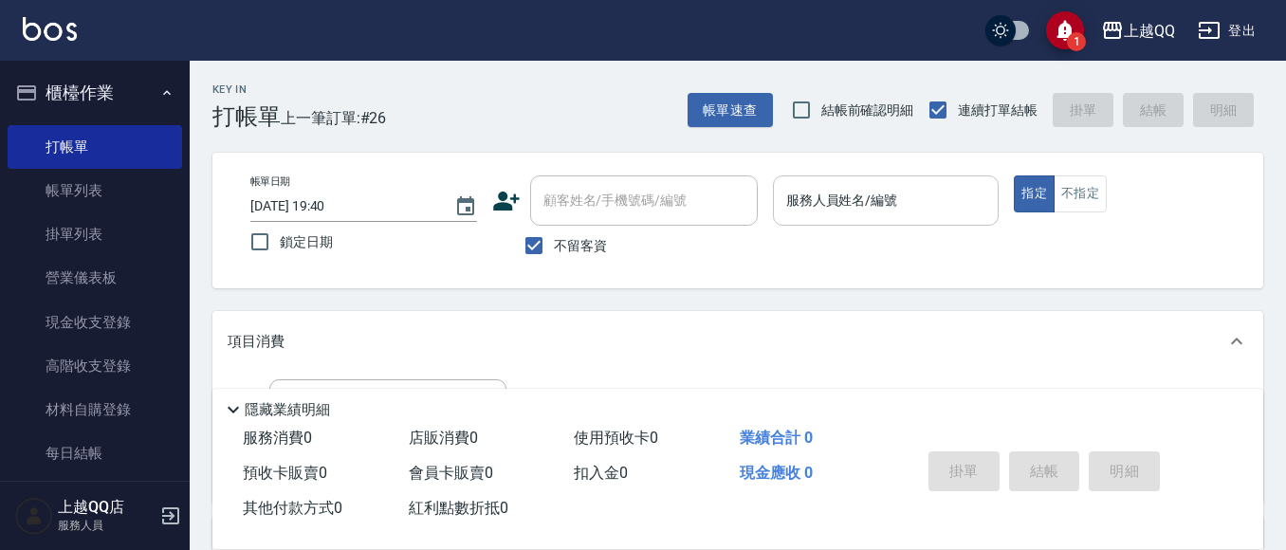
click at [924, 192] on input "服務人員姓名/編號" at bounding box center [886, 200] width 210 height 33
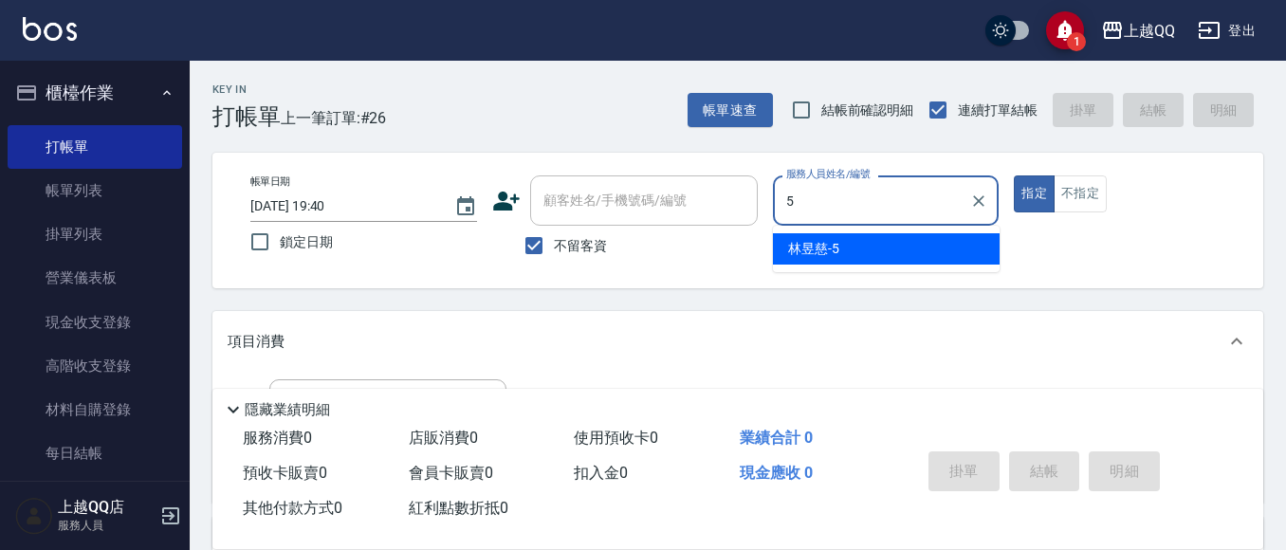
type input "[PERSON_NAME]5"
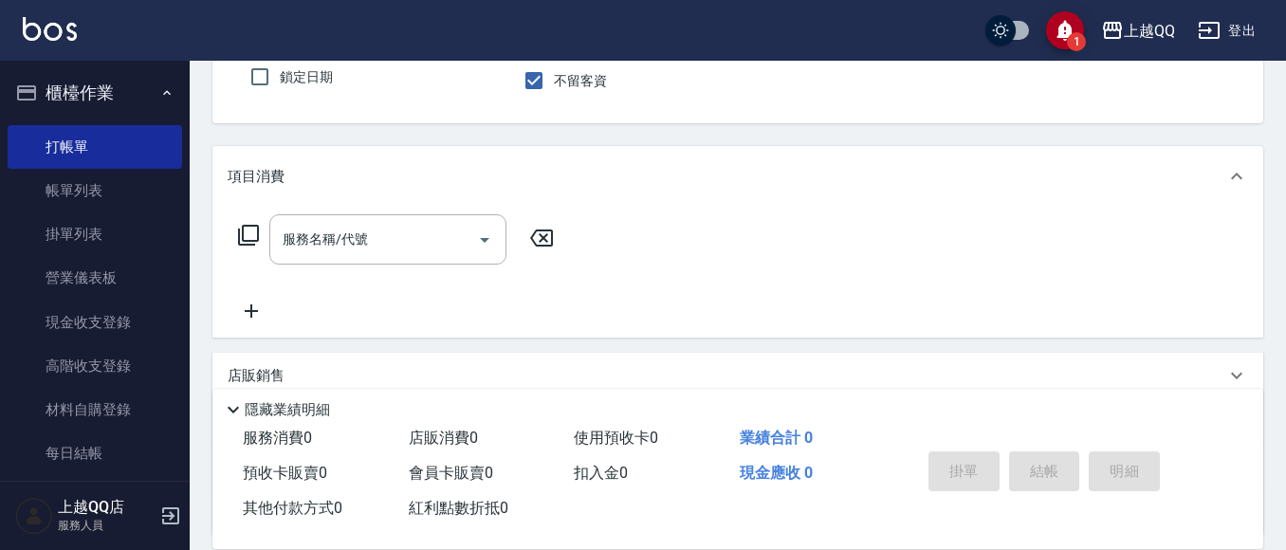
scroll to position [190, 0]
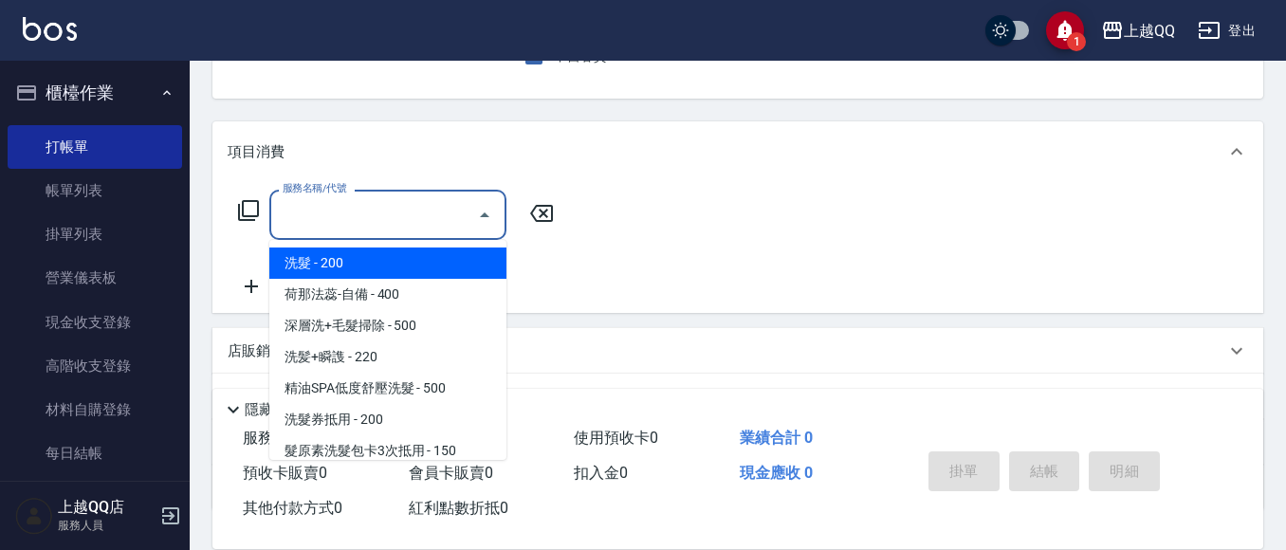
click at [401, 214] on input "服務名稱/代號" at bounding box center [374, 214] width 192 height 33
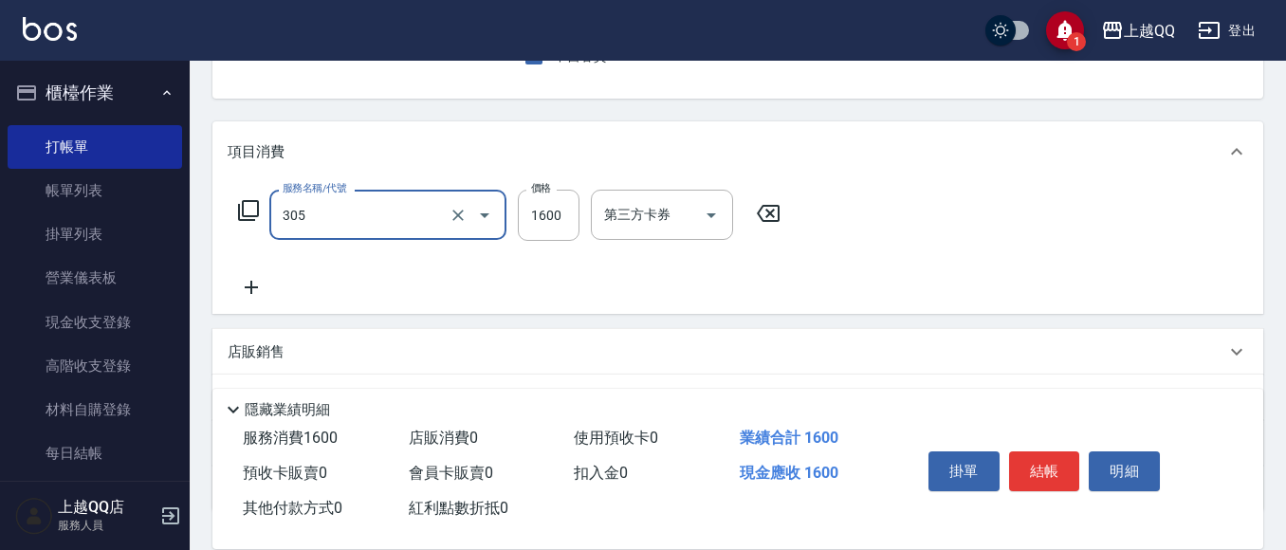
type input "設計燙髮1600(305)"
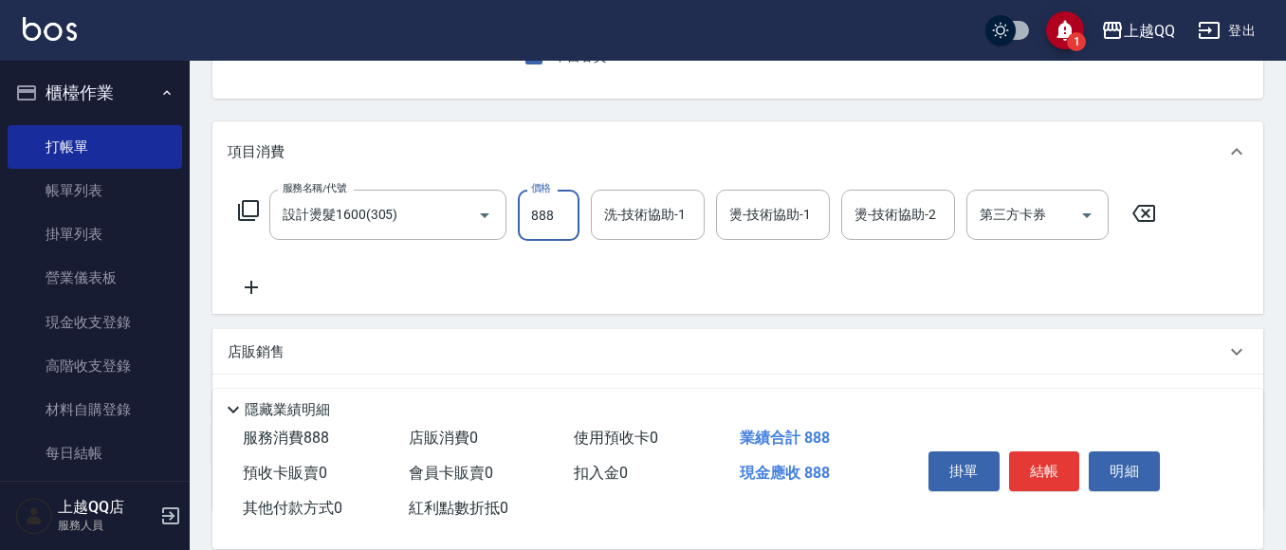
type input "888"
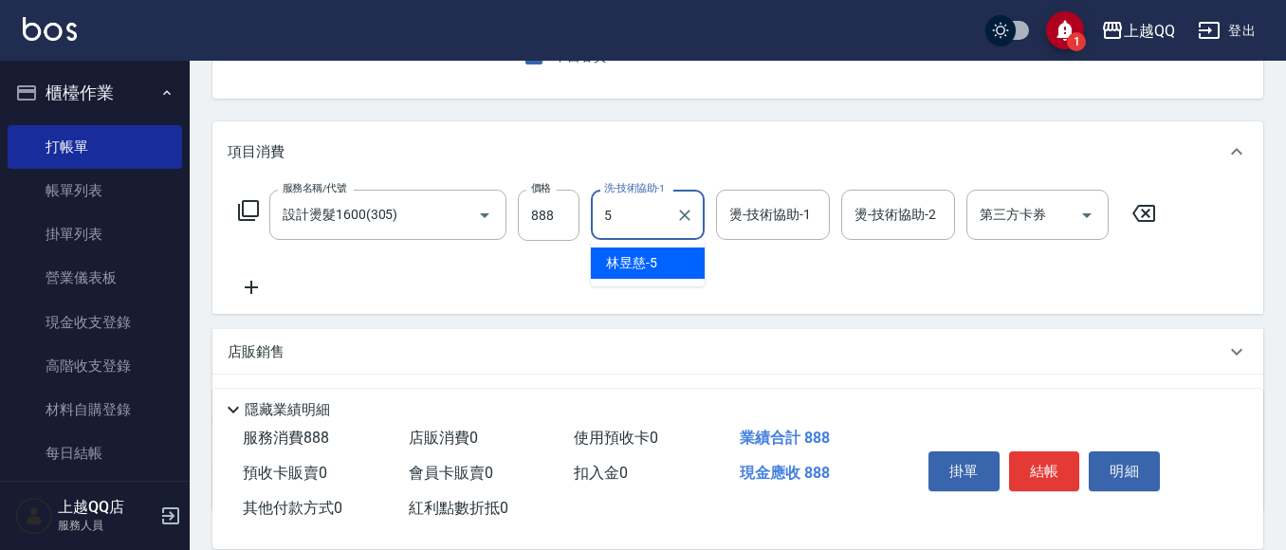
type input "[PERSON_NAME]5"
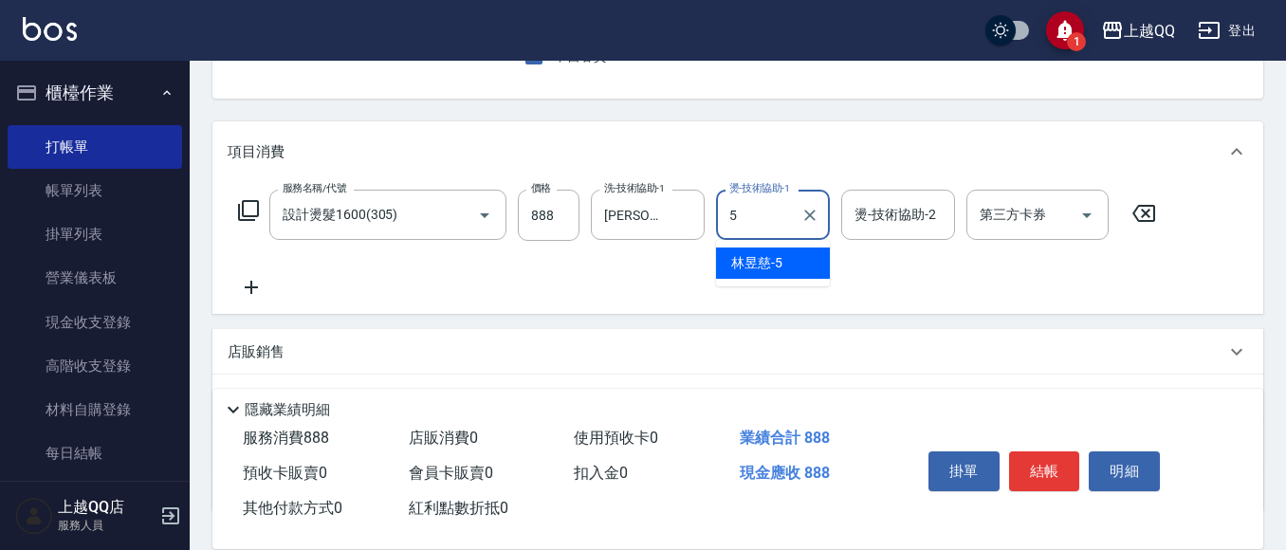
type input "[PERSON_NAME]5"
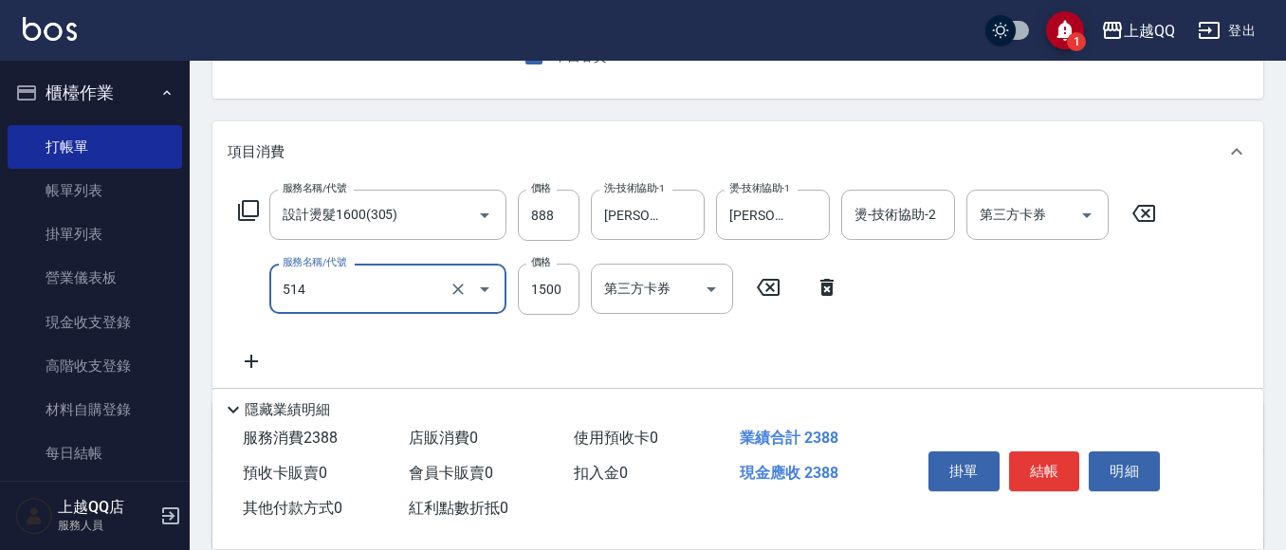
type input "[PERSON_NAME]5G護髮/單次(514)"
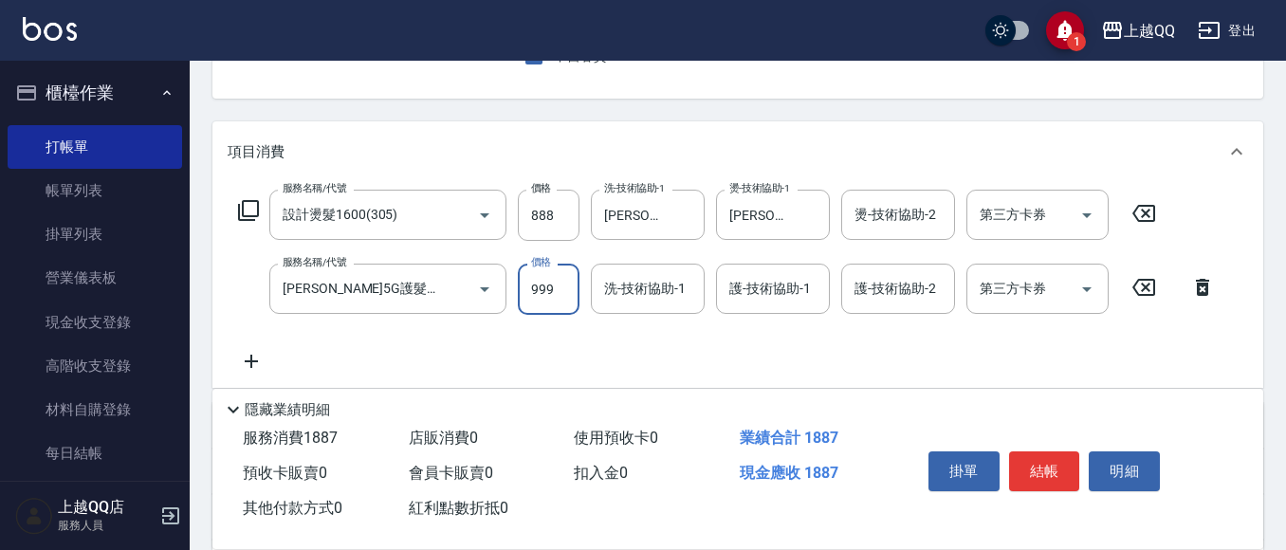
type input "999"
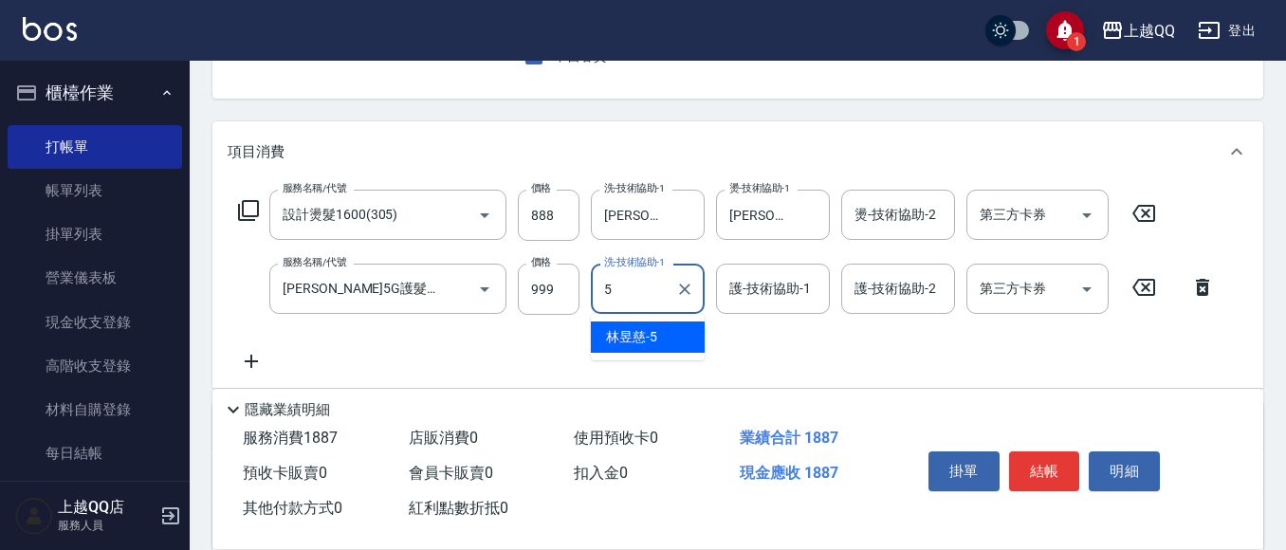
type input "[PERSON_NAME]5"
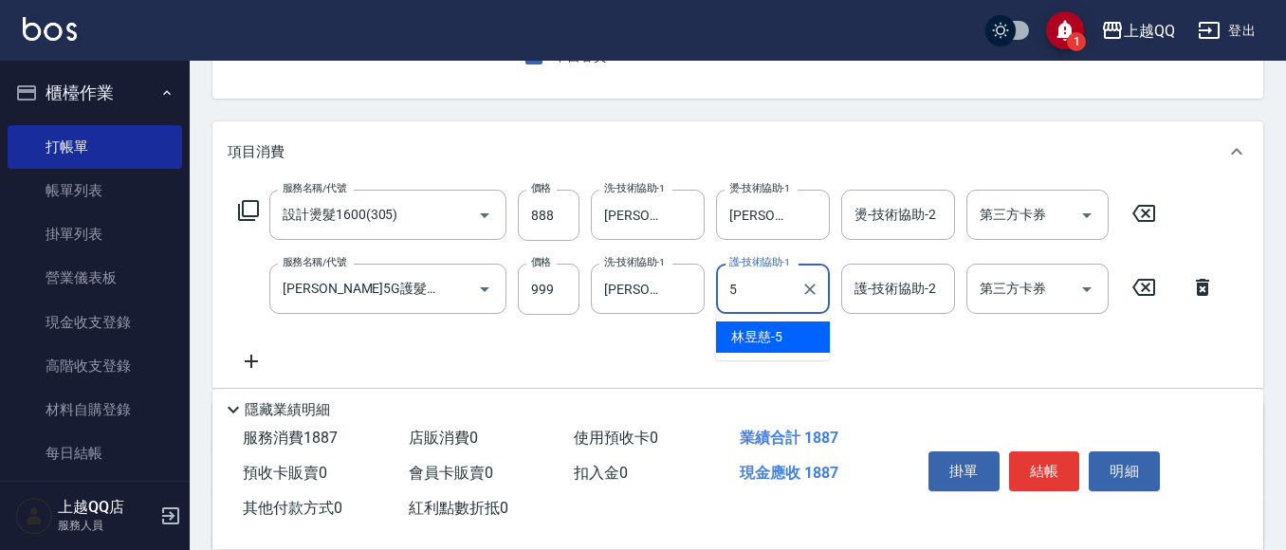
type input "[PERSON_NAME]5"
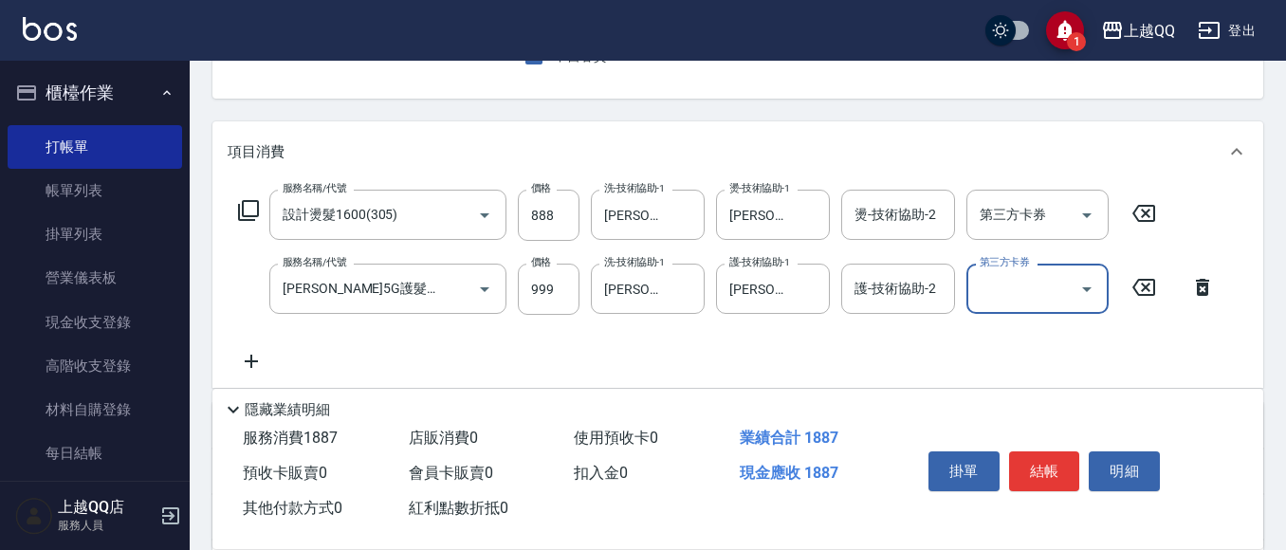
scroll to position [0, 0]
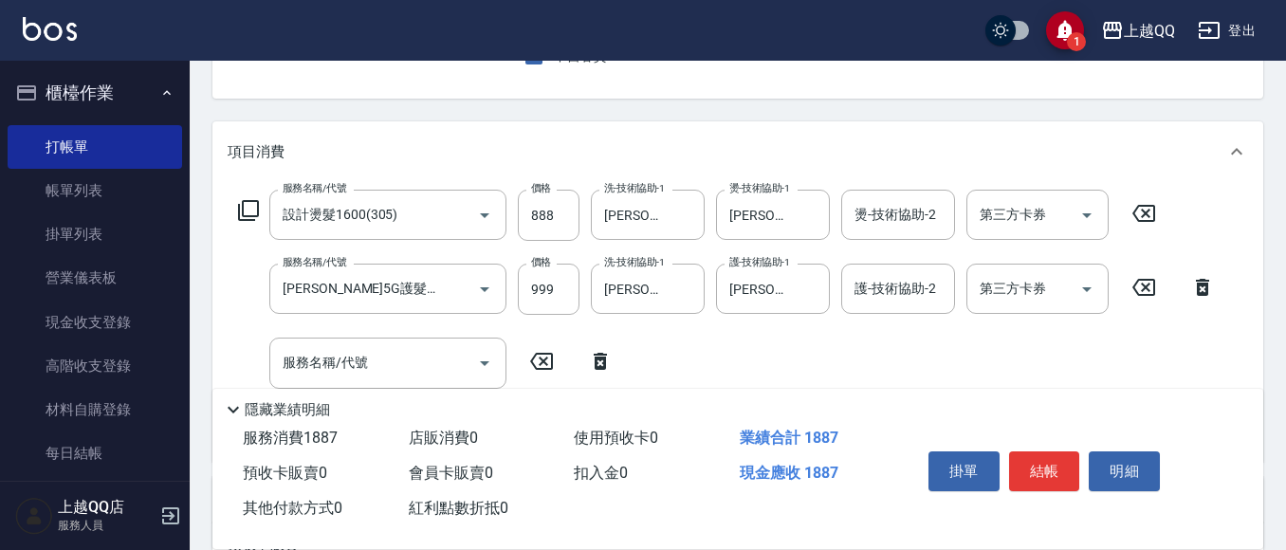
click at [549, 360] on icon at bounding box center [541, 361] width 47 height 23
click at [592, 363] on icon at bounding box center [599, 361] width 47 height 23
click at [1037, 466] on button "結帳" at bounding box center [1044, 471] width 71 height 40
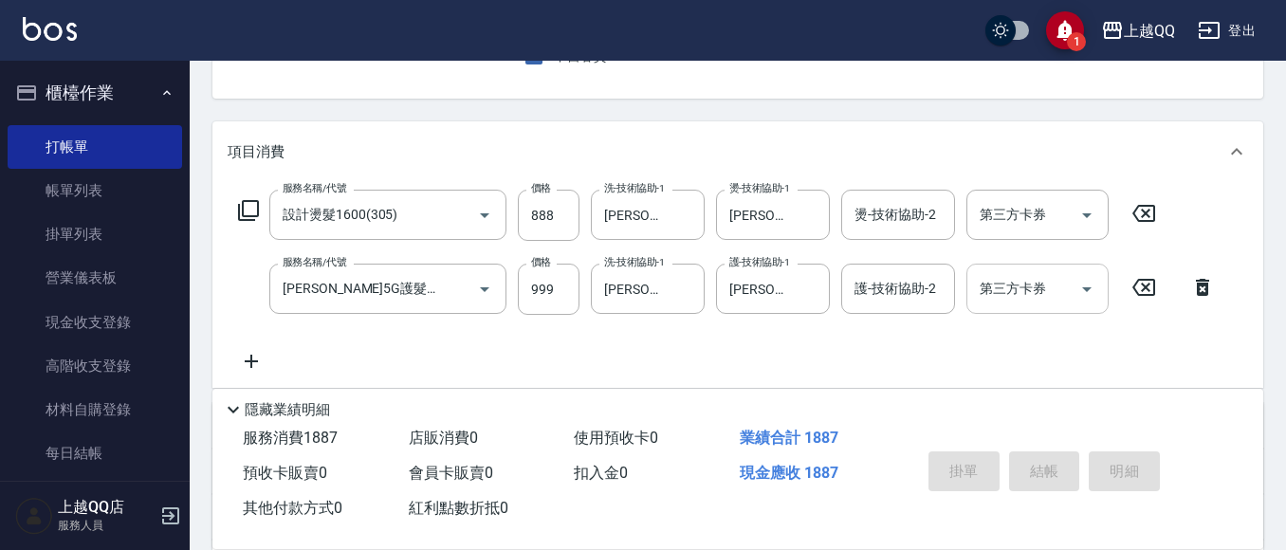
type input "[DATE] 19:52"
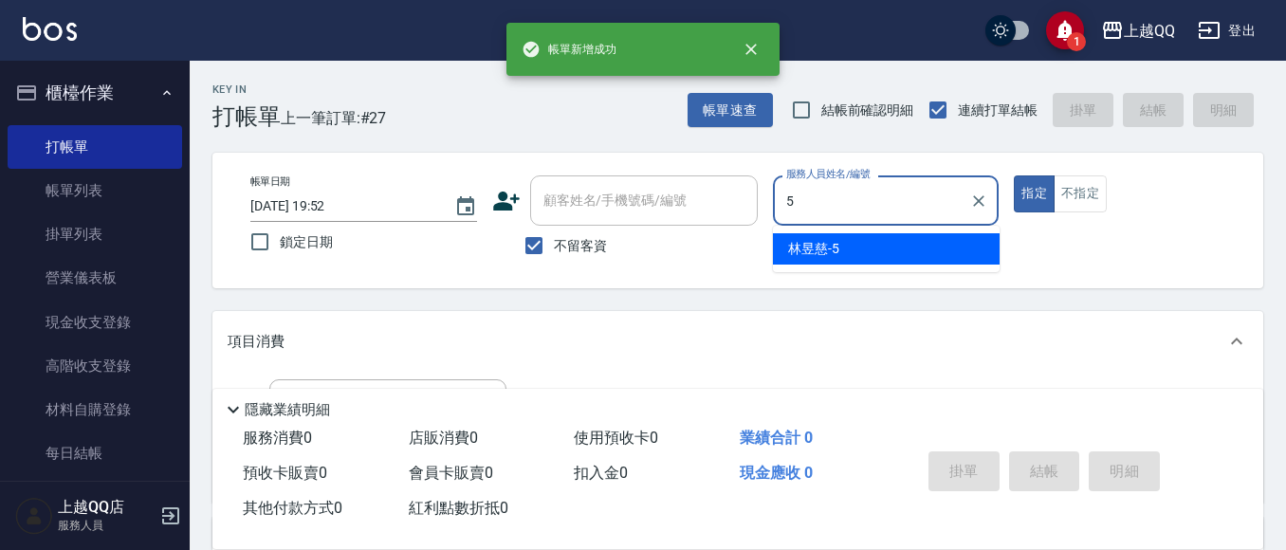
type input "[PERSON_NAME]5"
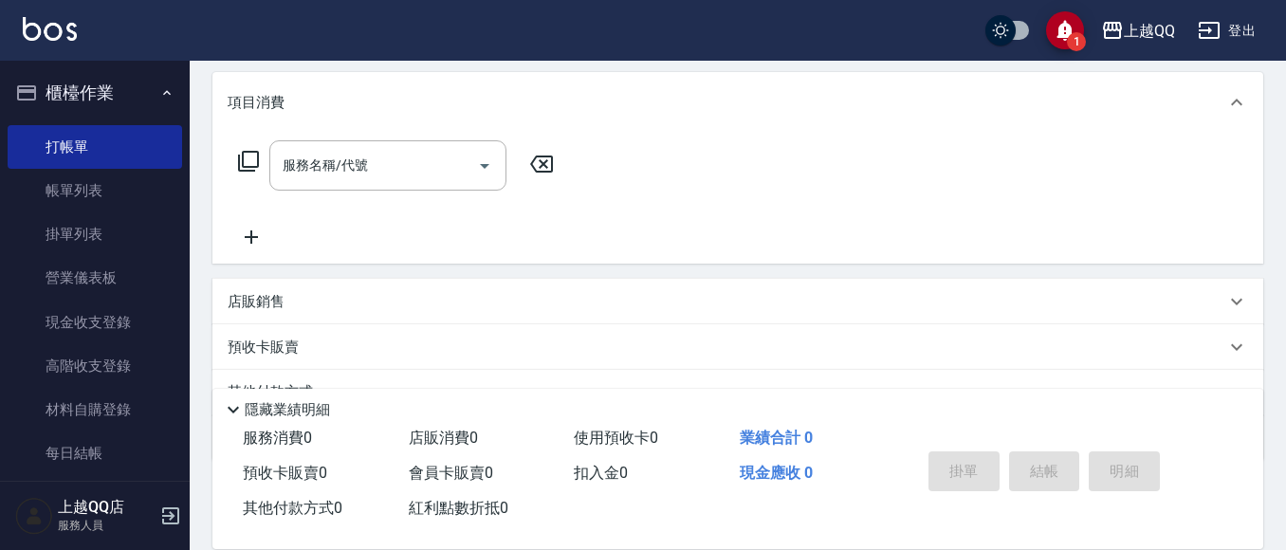
scroll to position [284, 0]
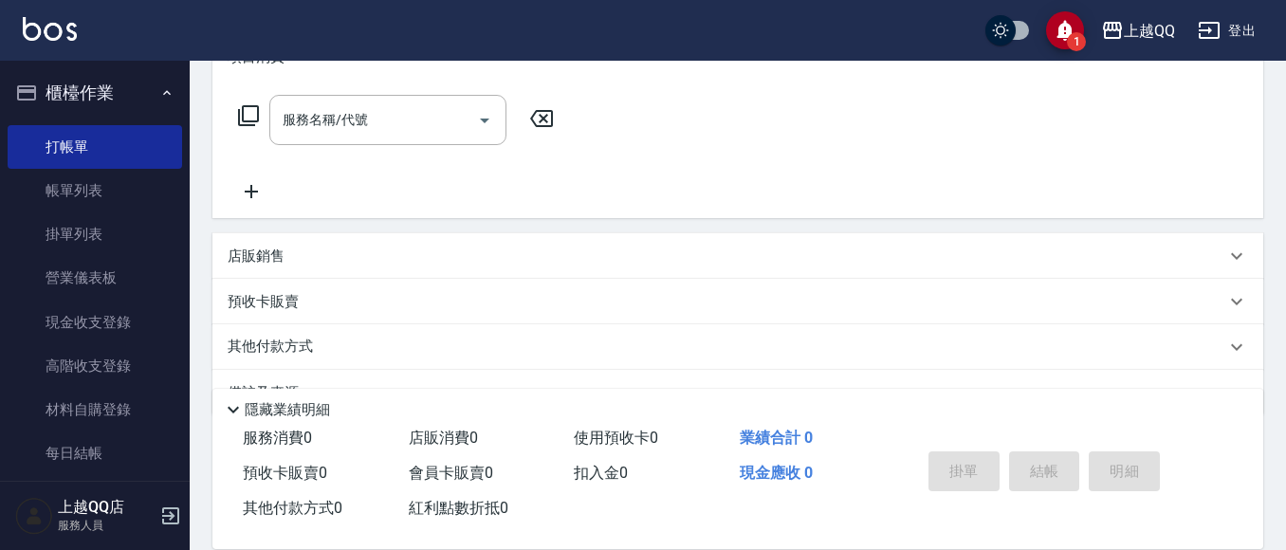
click at [425, 148] on div "服務名稱/代號 服務名稱/代號" at bounding box center [397, 149] width 338 height 108
click at [423, 108] on input "服務名稱/代號" at bounding box center [374, 119] width 192 height 33
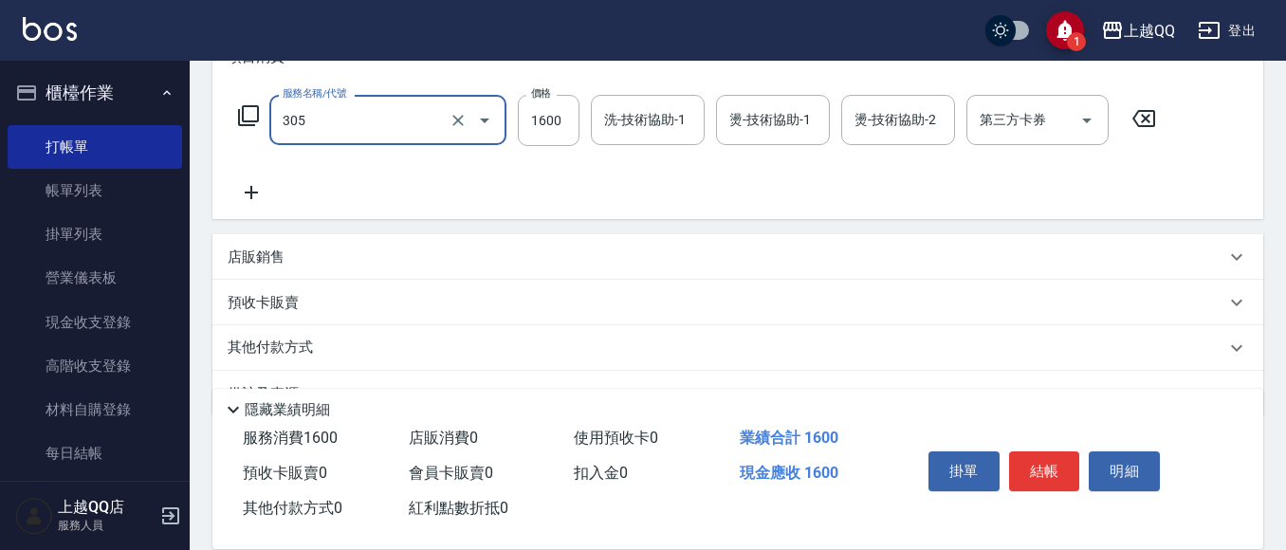
type input "設計燙髮1600(305)"
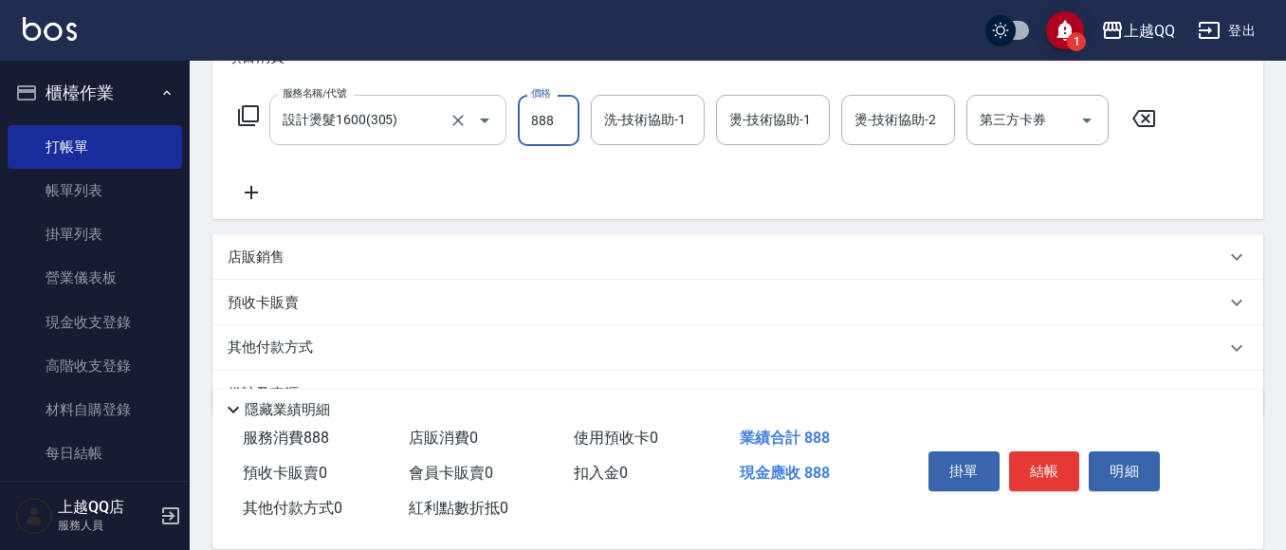
type input "888"
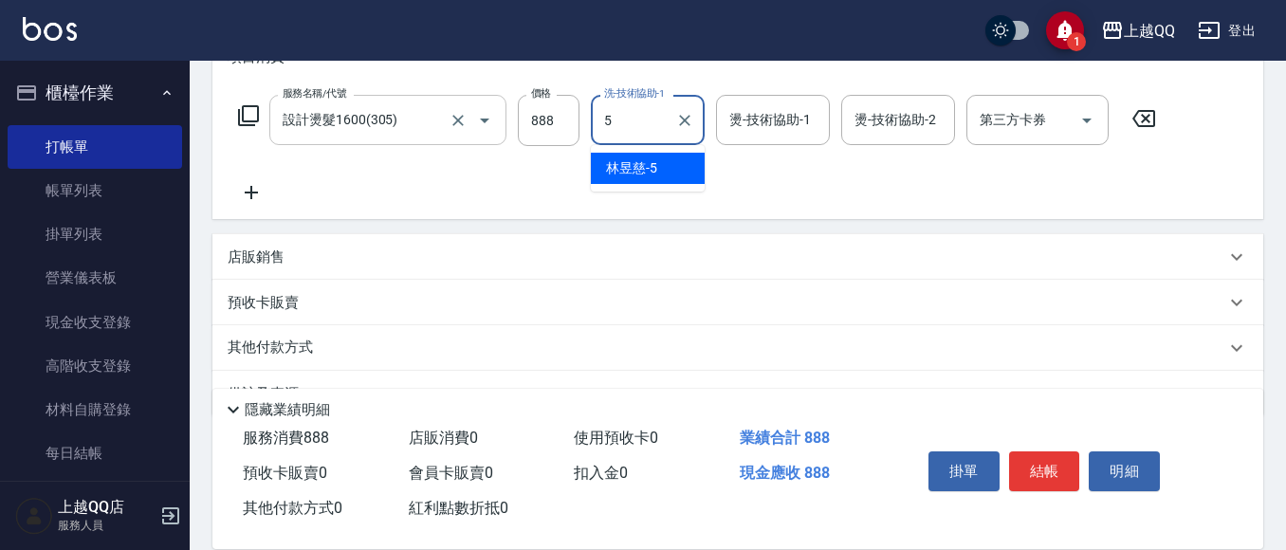
type input "[PERSON_NAME]5"
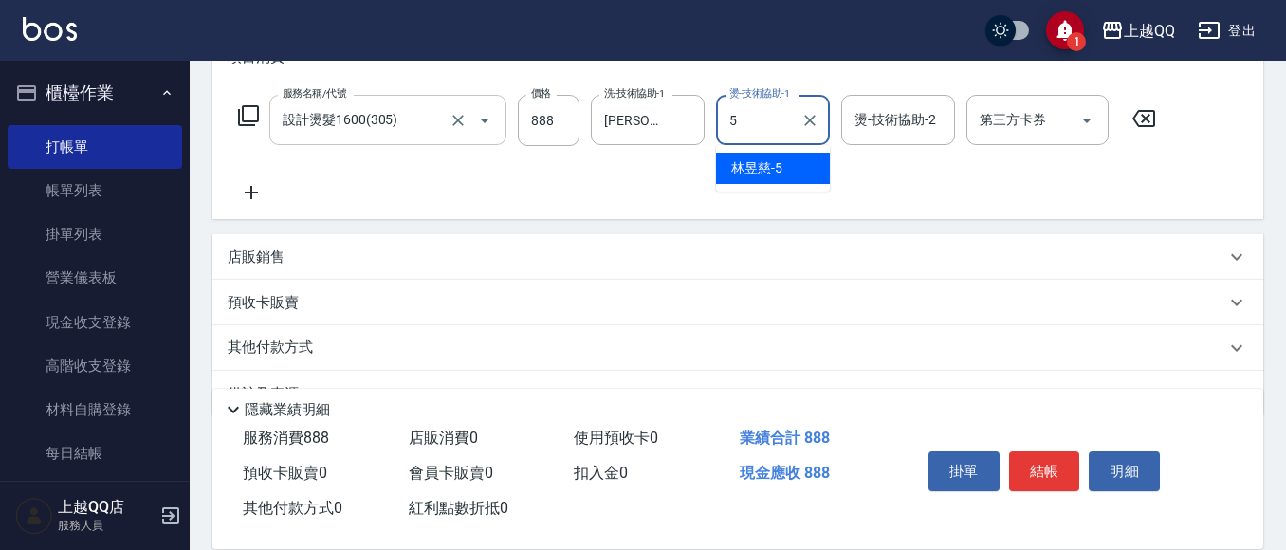
type input "[PERSON_NAME]5"
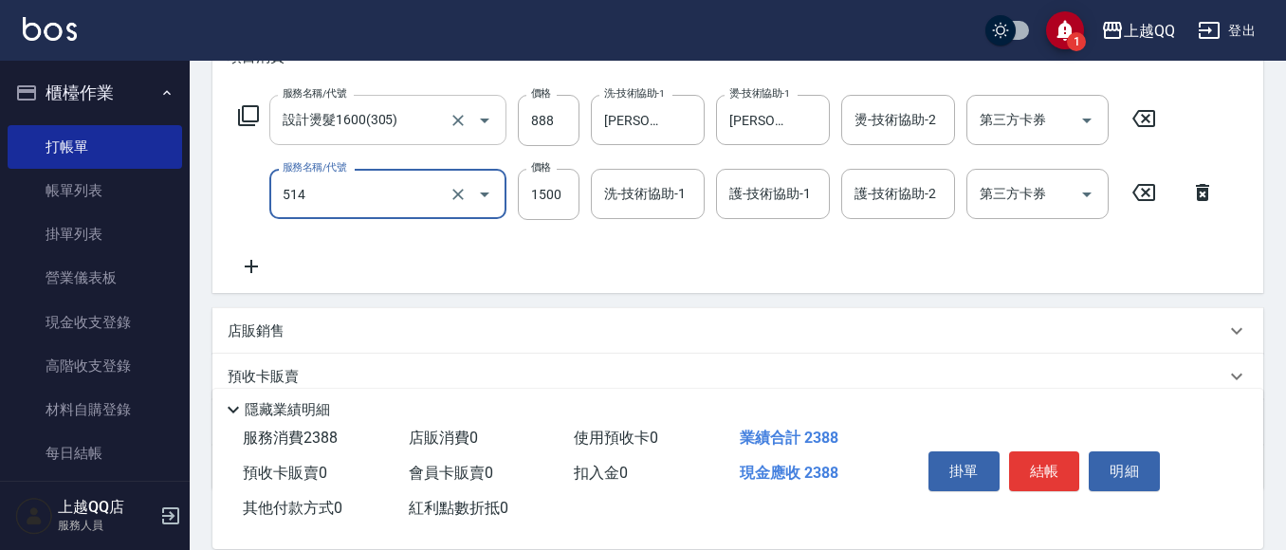
type input "[PERSON_NAME]5G護髮/單次(514)"
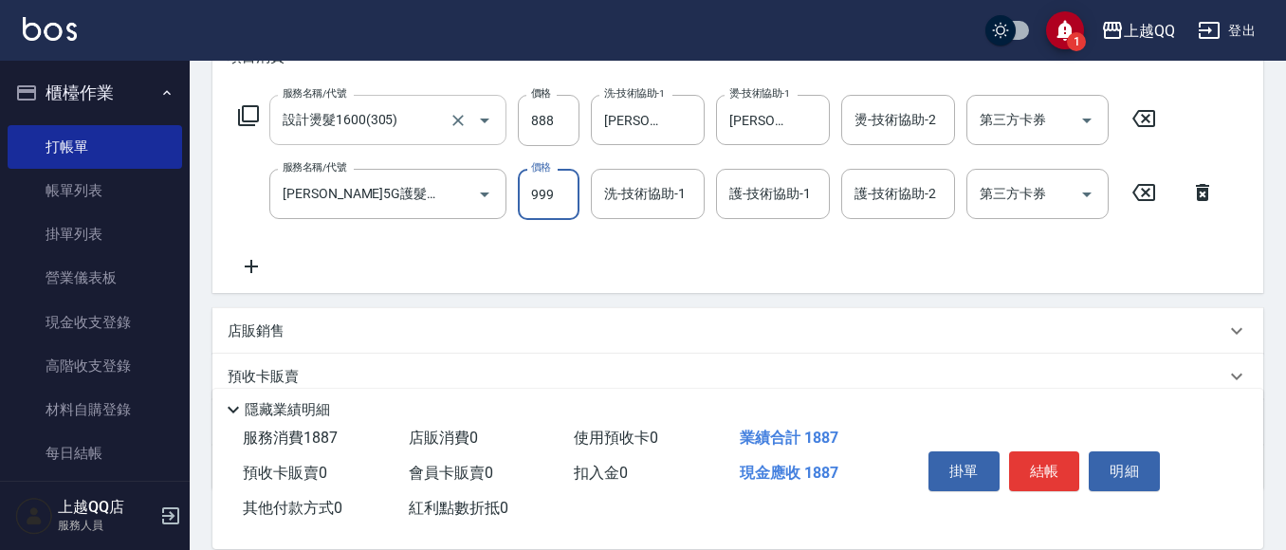
type input "999"
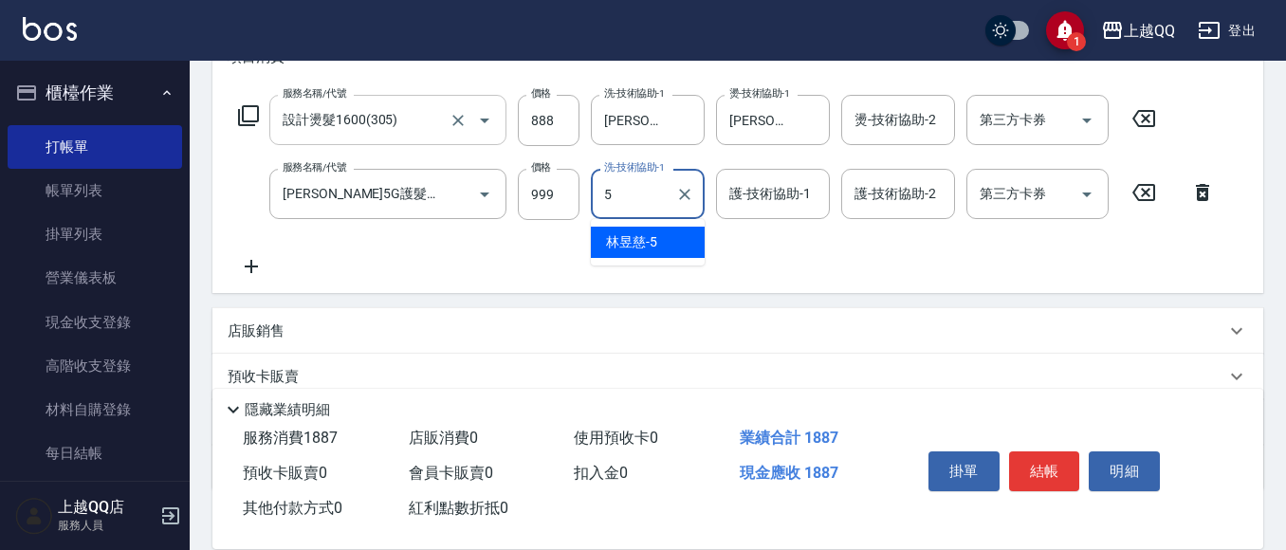
type input "[PERSON_NAME]5"
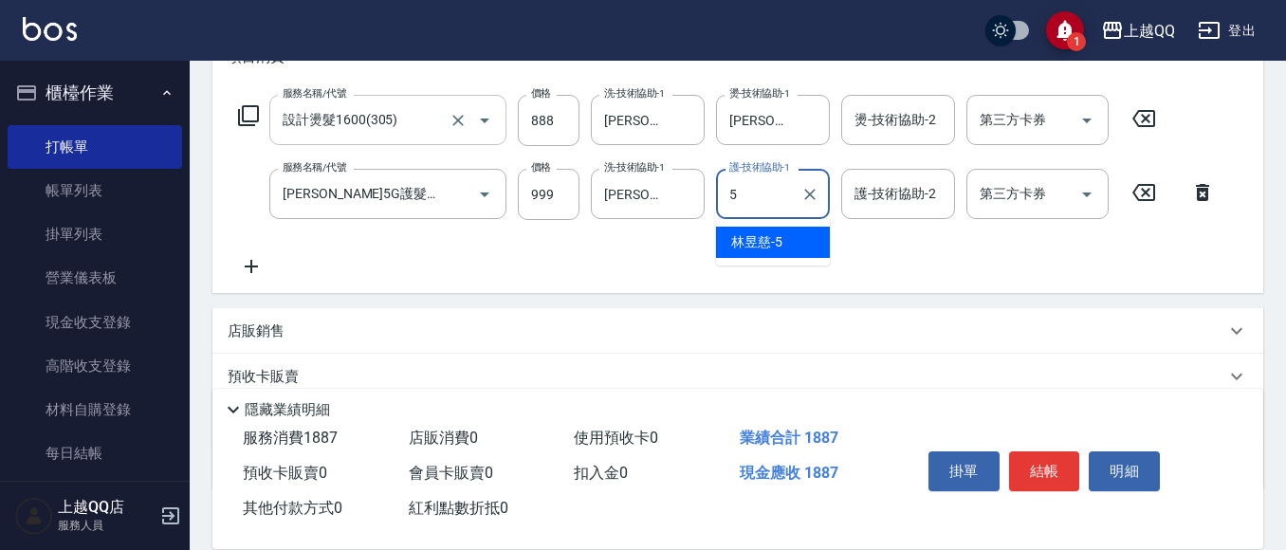
type input "[PERSON_NAME]5"
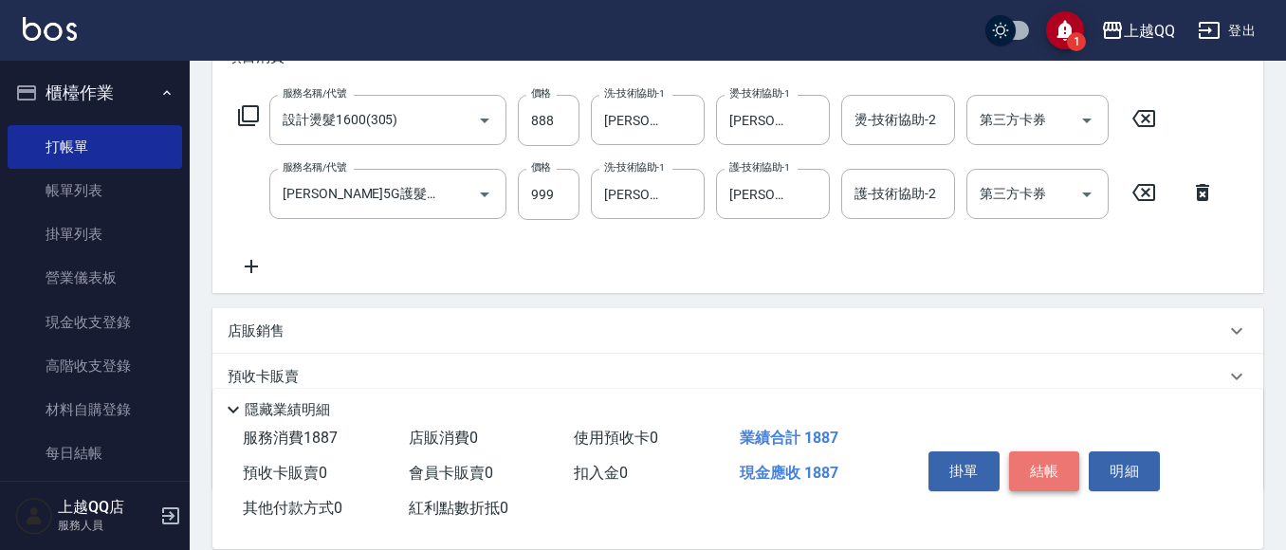
click at [1022, 466] on button "結帳" at bounding box center [1044, 471] width 71 height 40
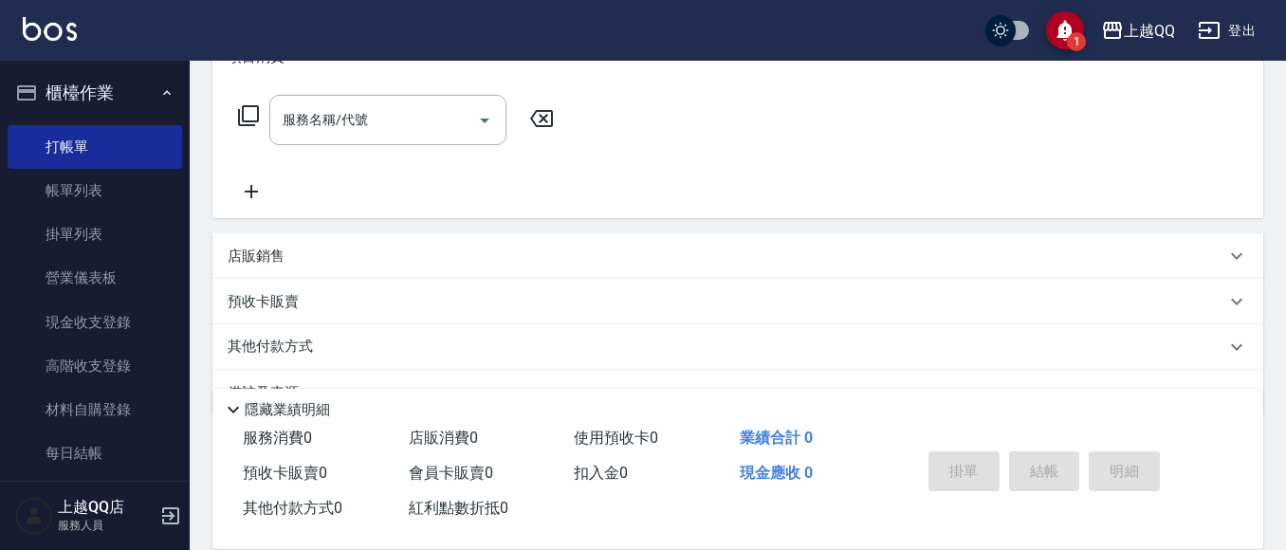
click at [257, 113] on icon at bounding box center [248, 115] width 21 height 21
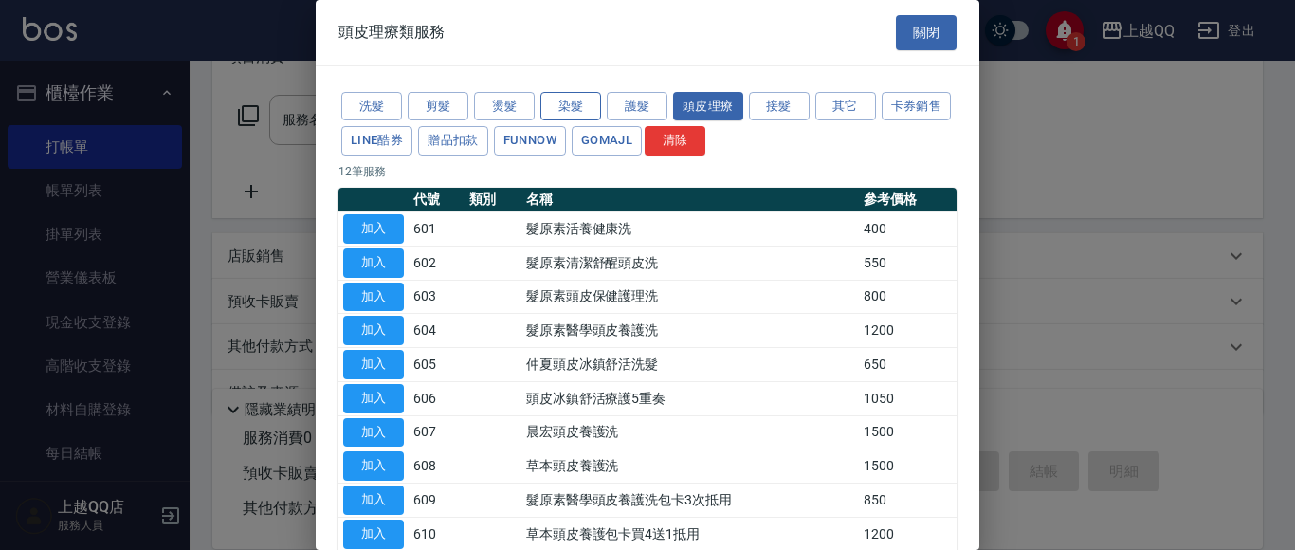
click at [586, 100] on button "染髮" at bounding box center [570, 106] width 61 height 29
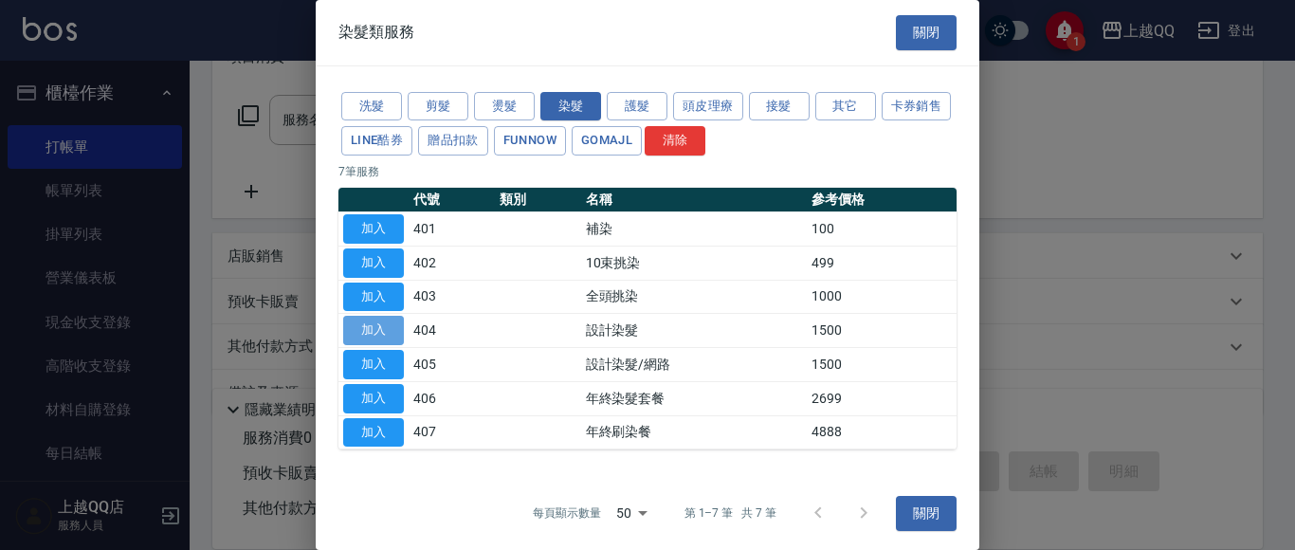
click at [362, 327] on button "加入" at bounding box center [373, 330] width 61 height 29
type input "設計染髮(404)"
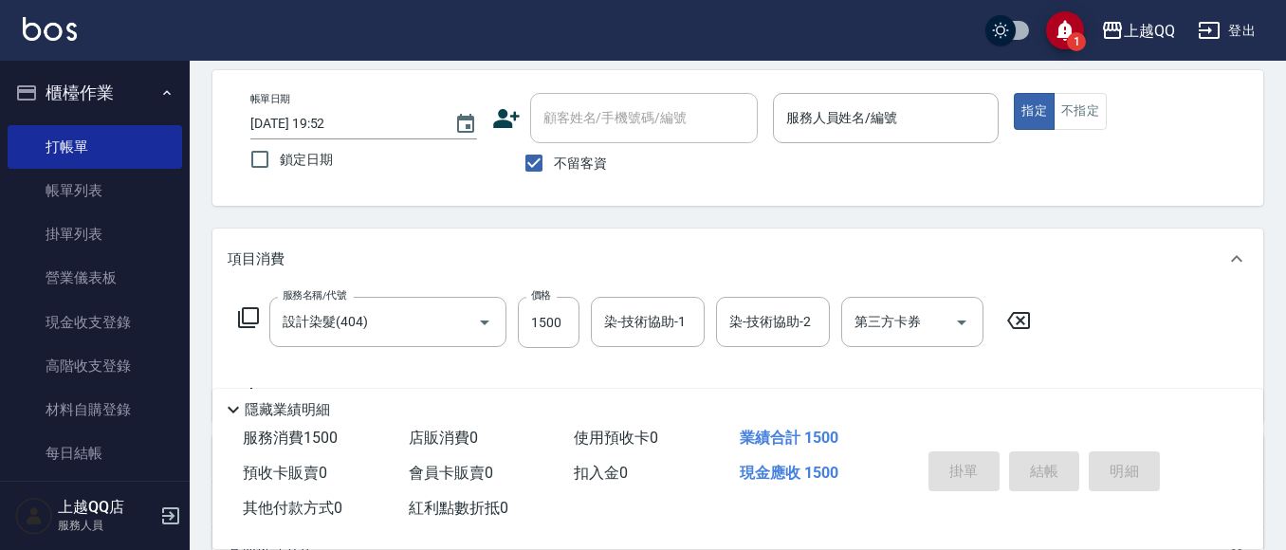
scroll to position [190, 0]
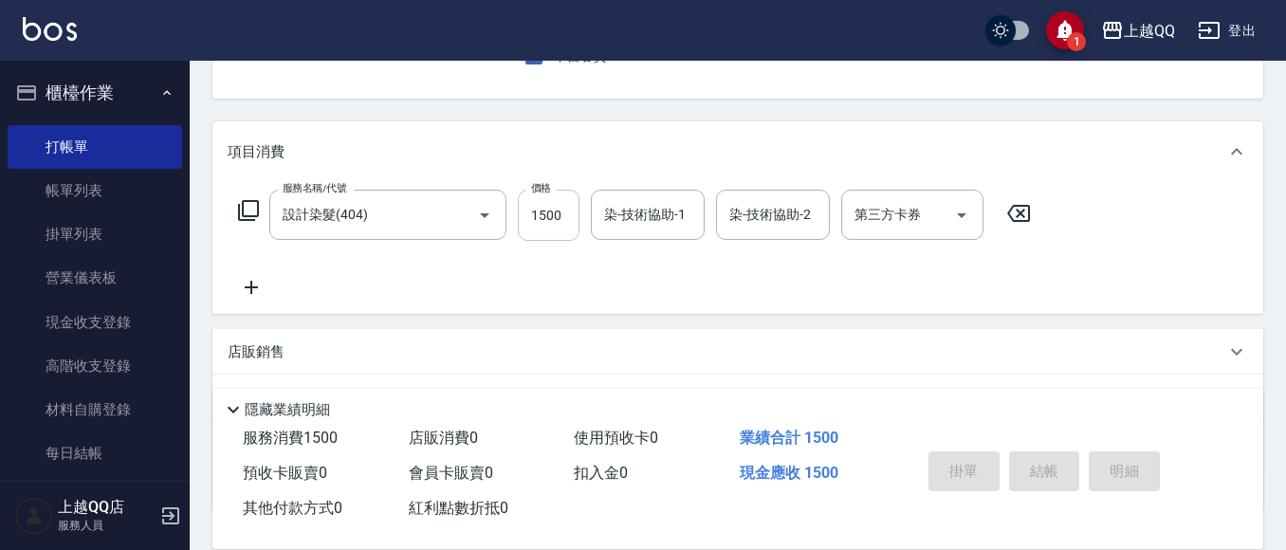
click at [569, 222] on input "1500" at bounding box center [549, 215] width 62 height 51
type input "1"
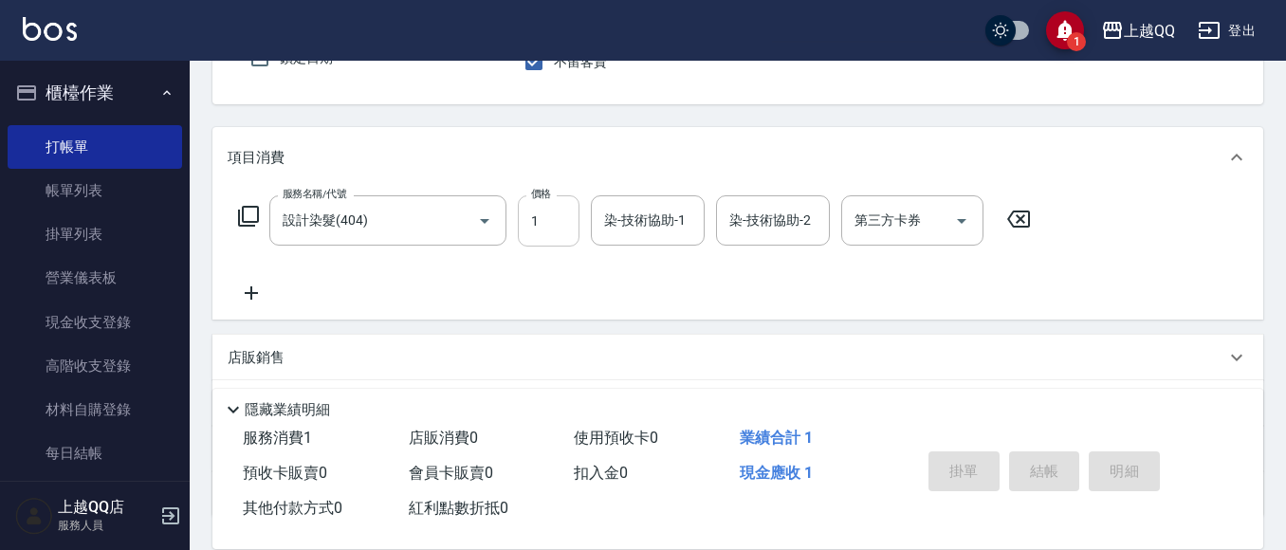
type input "30"
click at [561, 227] on input "1" at bounding box center [549, 220] width 62 height 51
type input "13"
type input "0000"
click at [586, 227] on div "服務名稱/代號 設計染髮(404) 服務名稱/代號 價格 13 價格 染-技術協助-1 染-技術協助-1 染-技術協助-2 染-技術協助-2 第三方卡券 第三…" at bounding box center [635, 220] width 814 height 51
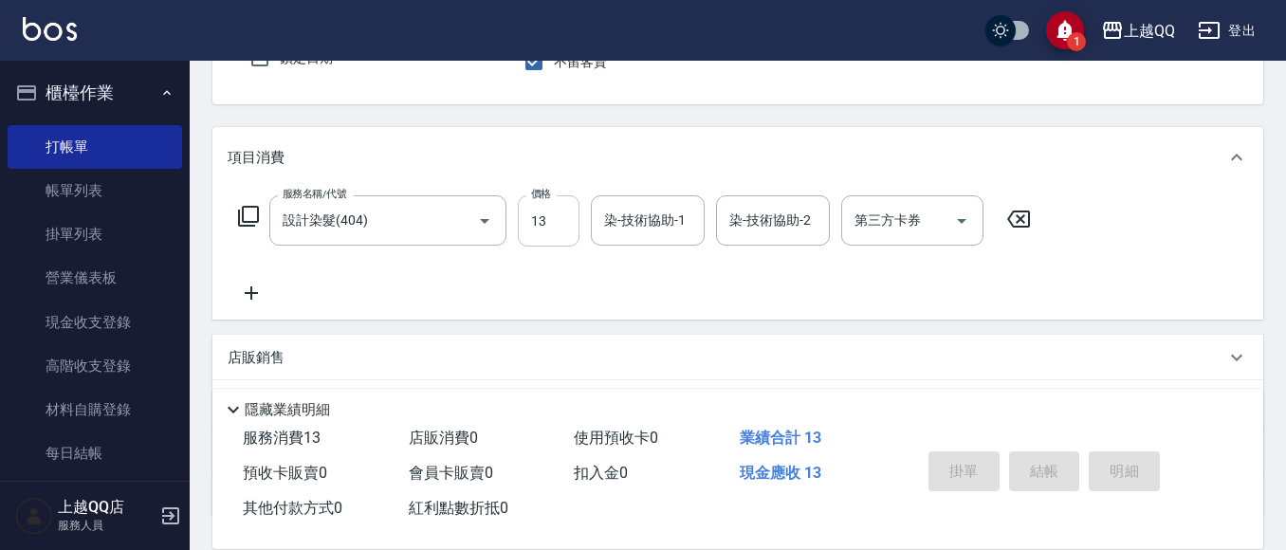
click at [543, 225] on input "13" at bounding box center [549, 220] width 62 height 51
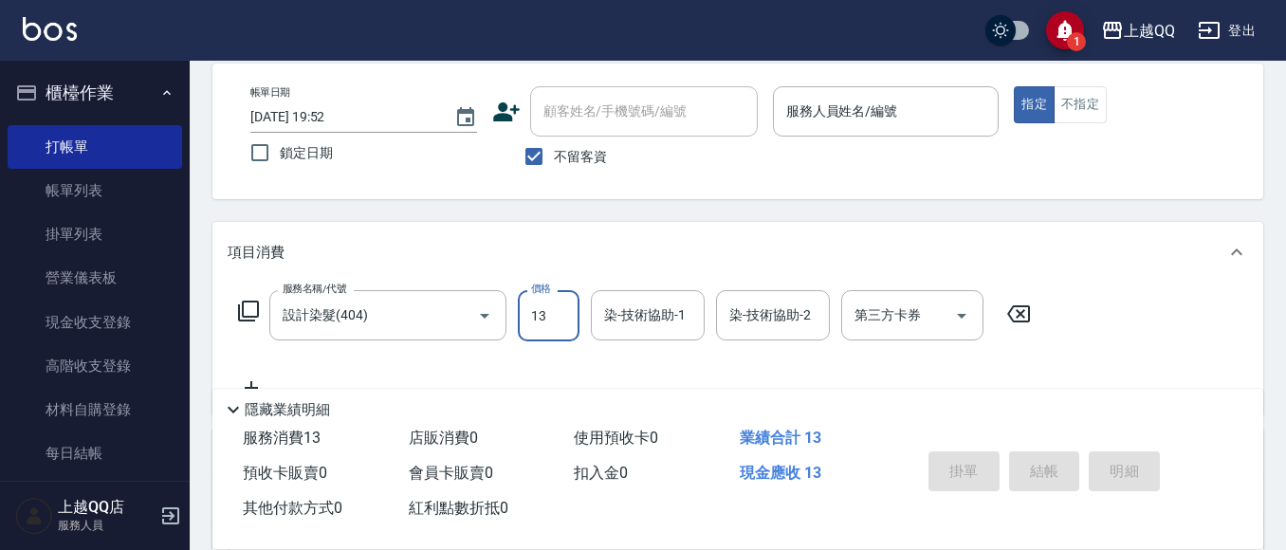
click at [576, 314] on input "13" at bounding box center [549, 315] width 62 height 51
type input "1"
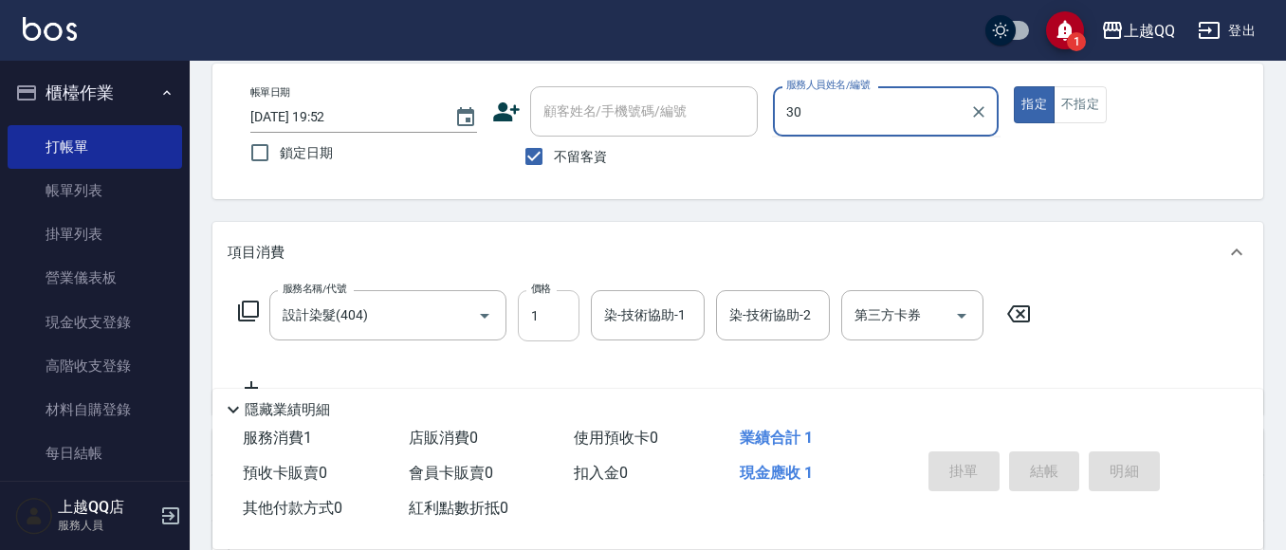
type input "3"
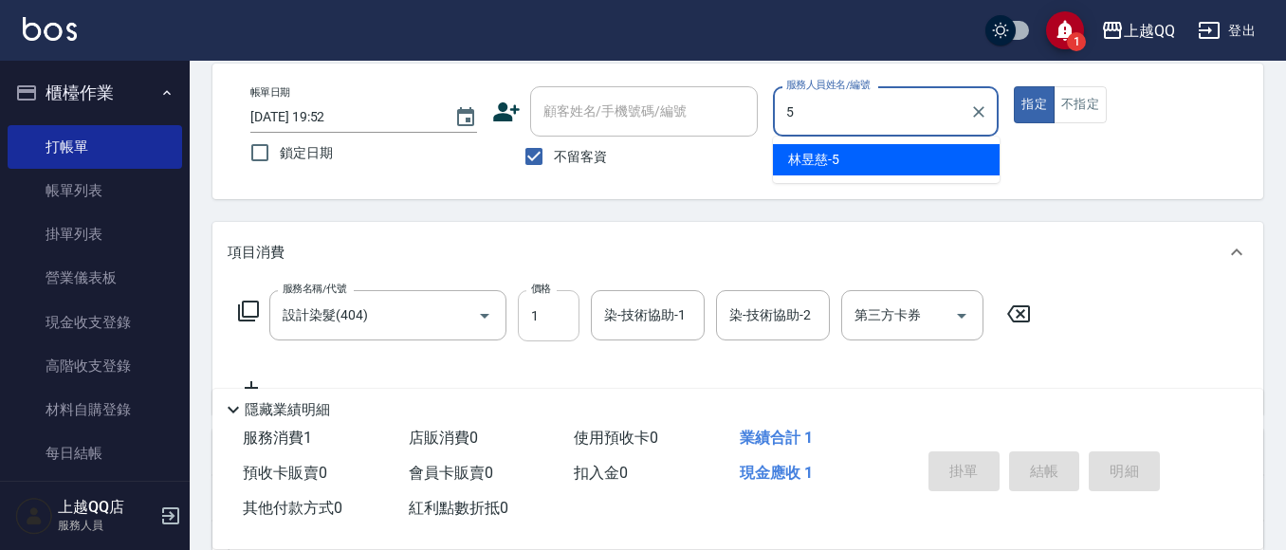
type input "[PERSON_NAME]5"
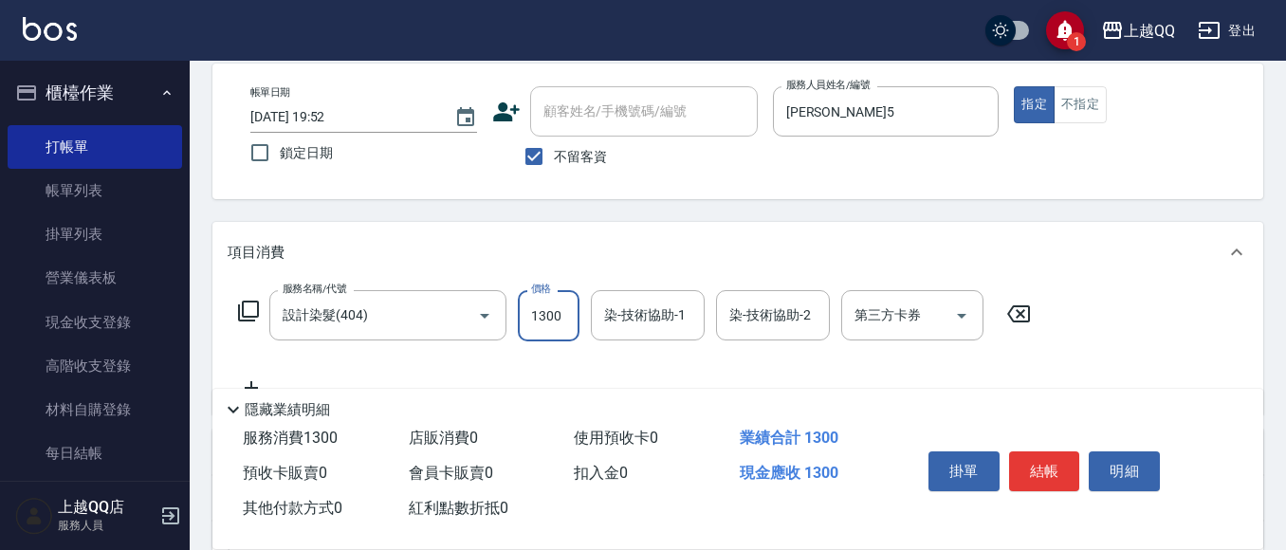
type input "1300"
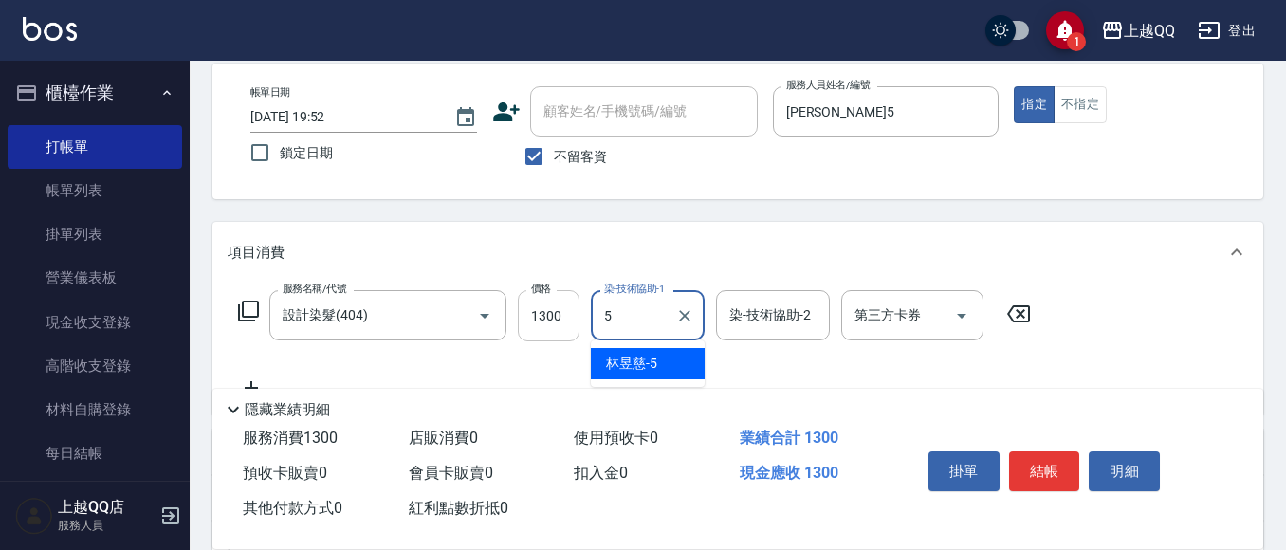
type input "[PERSON_NAME]5"
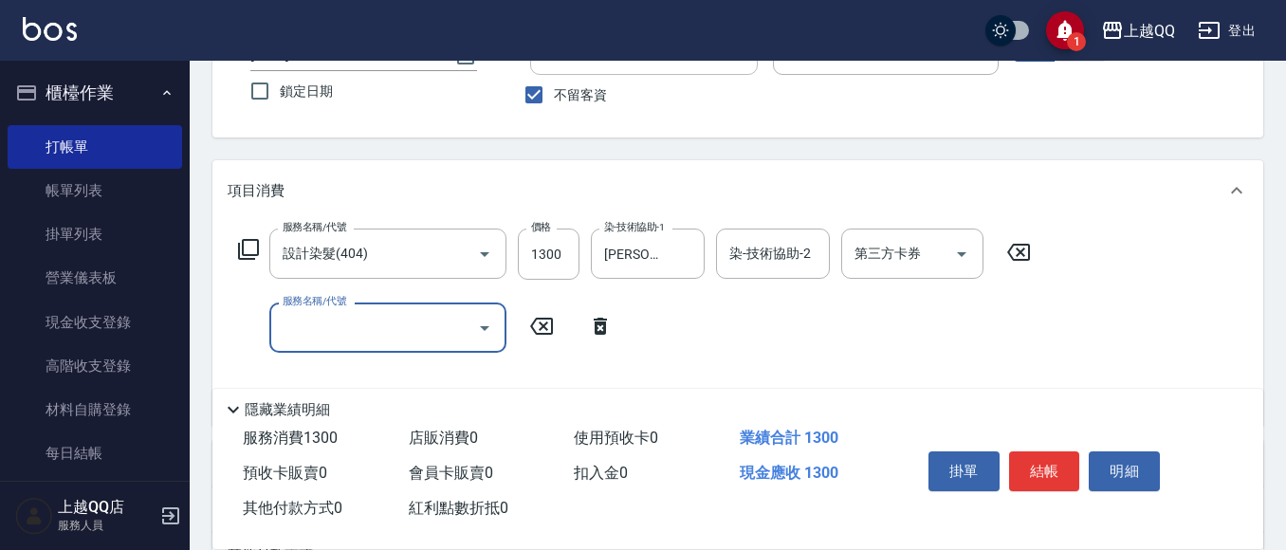
scroll to position [184, 0]
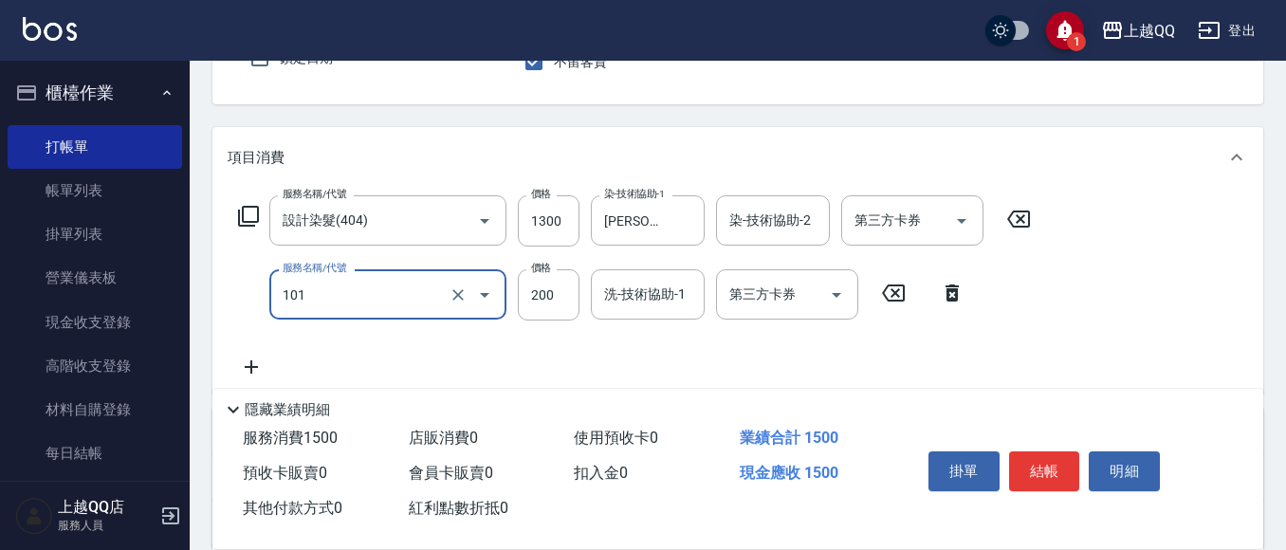
type input "洗髮(101)"
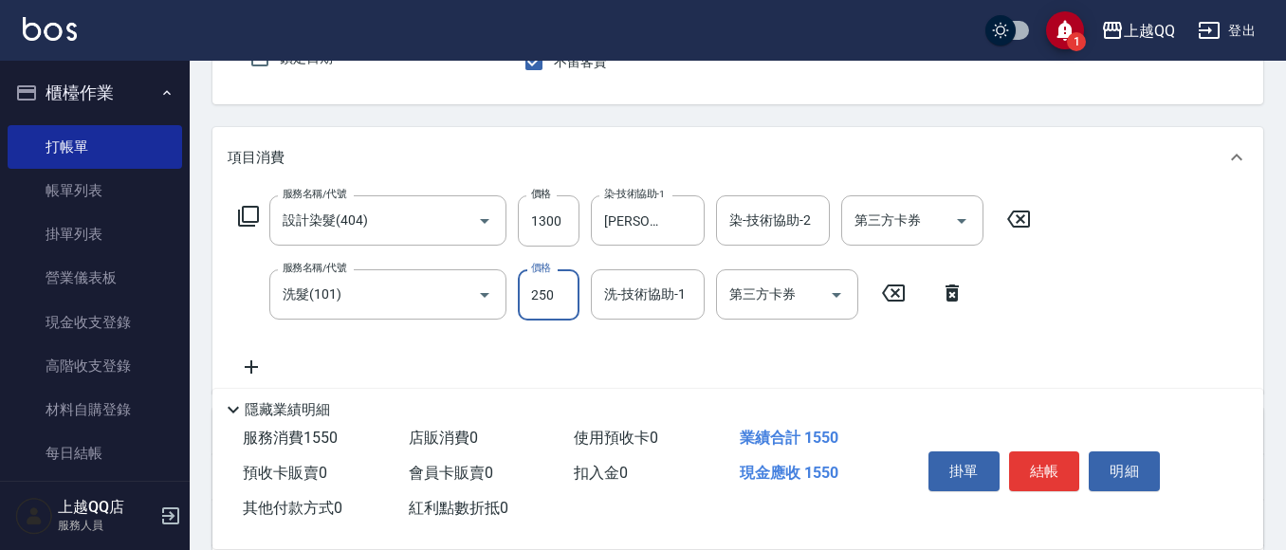
type input "250"
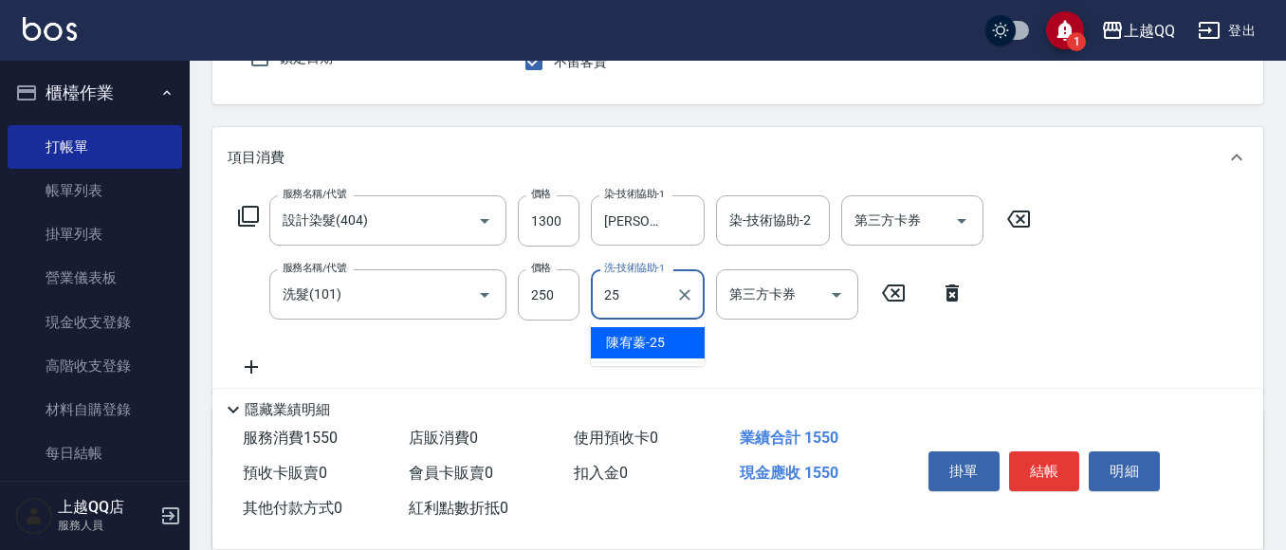
type input "[PERSON_NAME]-25"
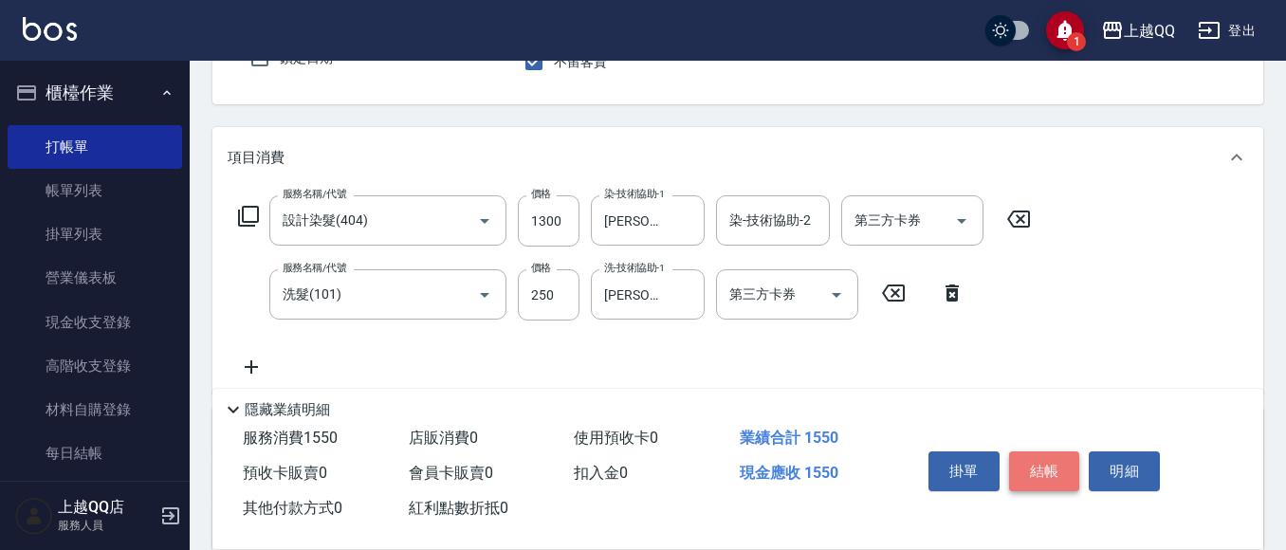
click at [1058, 456] on button "結帳" at bounding box center [1044, 471] width 71 height 40
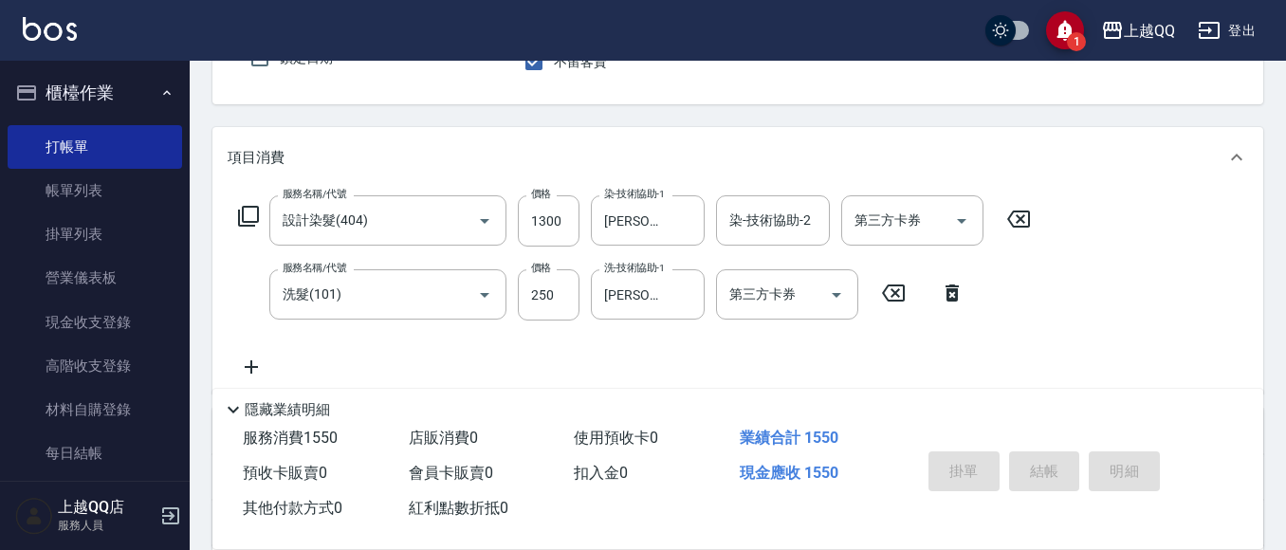
type input "[DATE] 19:53"
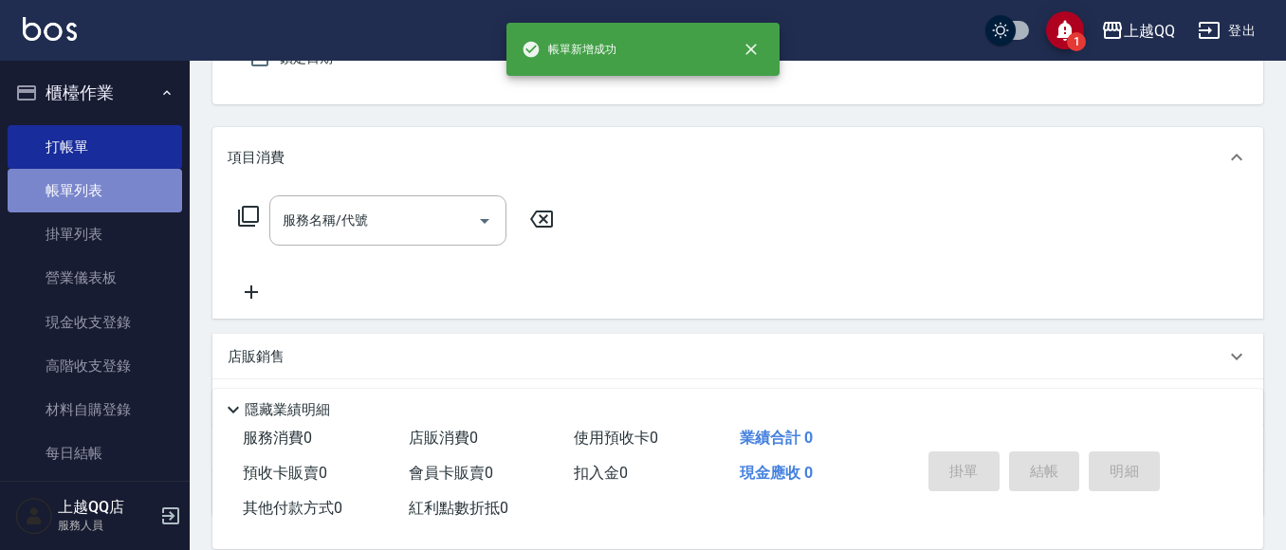
click at [119, 176] on link "帳單列表" at bounding box center [95, 191] width 174 height 44
click at [128, 182] on link "帳單列表" at bounding box center [95, 191] width 174 height 44
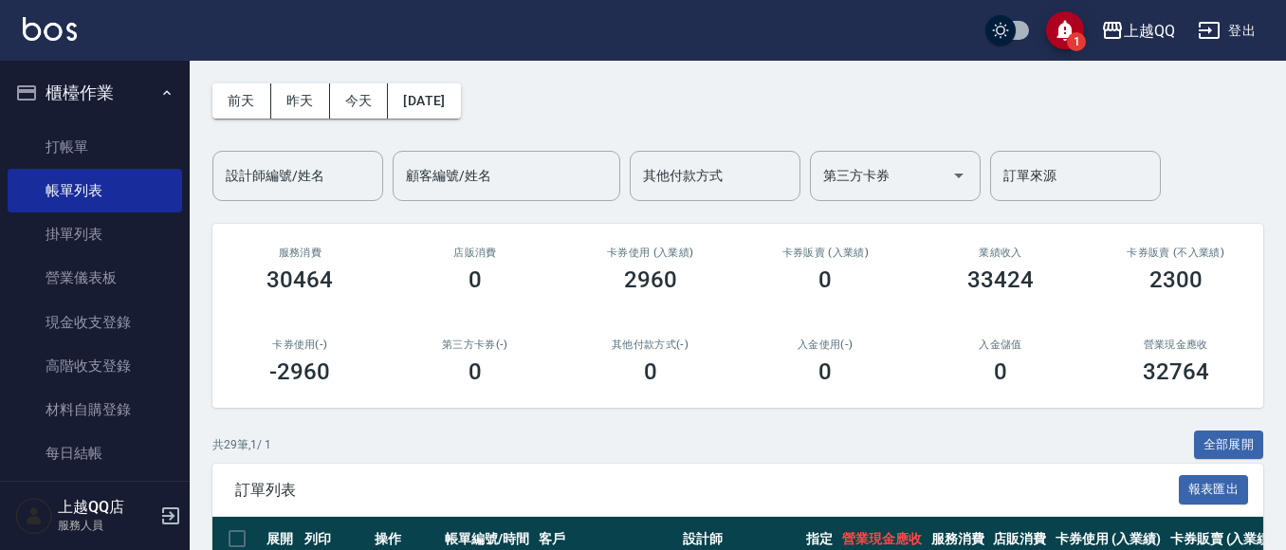
scroll to position [379, 0]
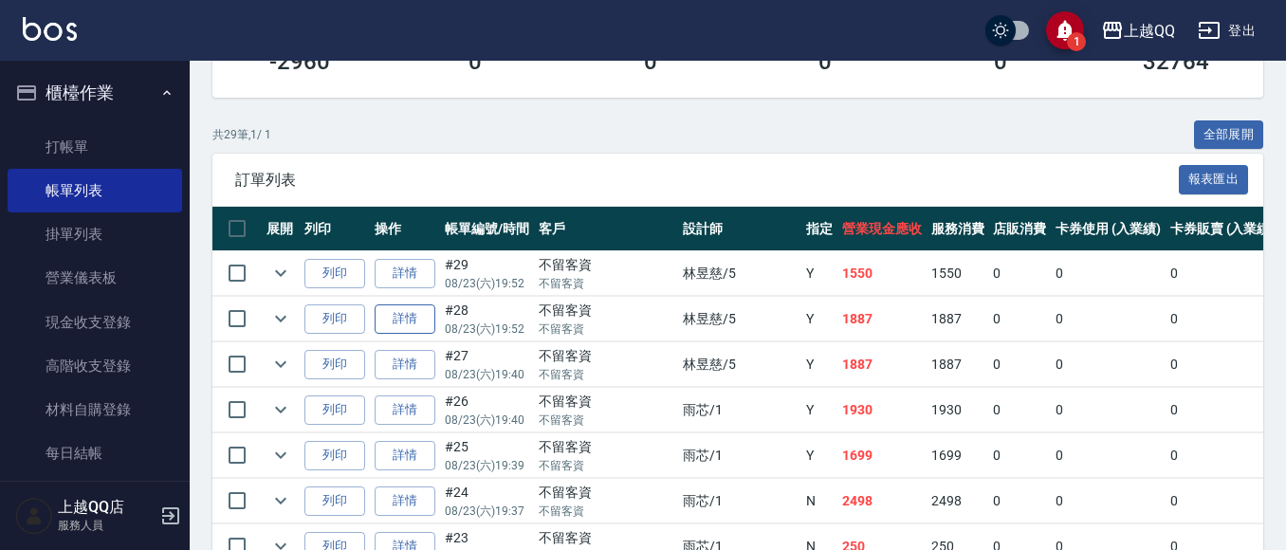
click at [406, 322] on link "詳情" at bounding box center [405, 318] width 61 height 29
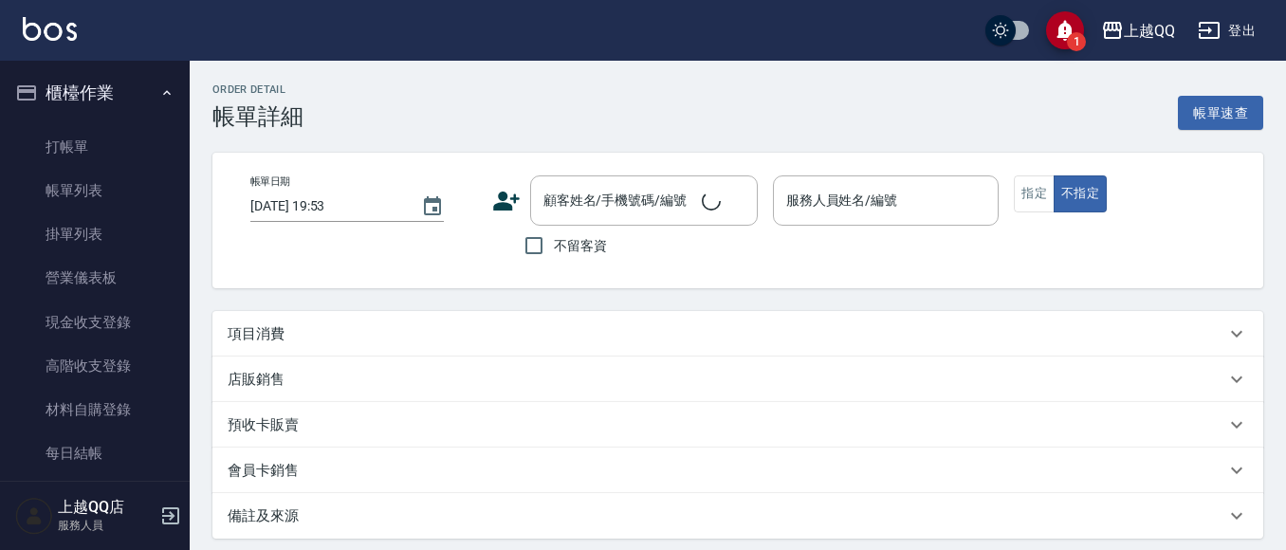
type input "[DATE] 19:52"
checkbox input "true"
type input "[PERSON_NAME]5"
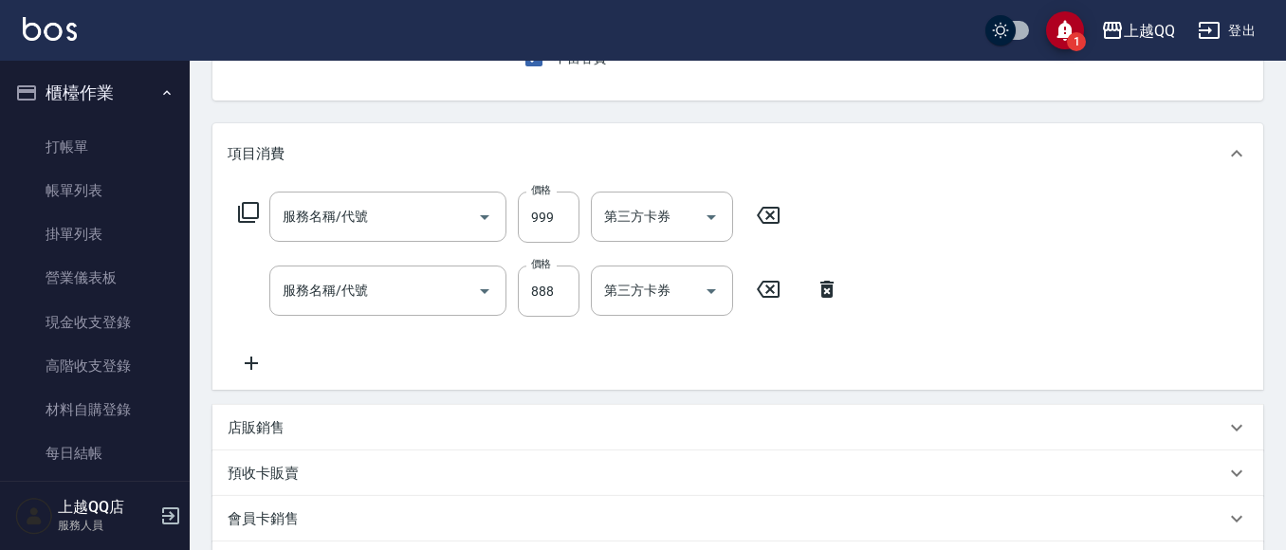
type input "[PERSON_NAME]5G護髮/單次(514)"
type input "設計燙髮1600(305)"
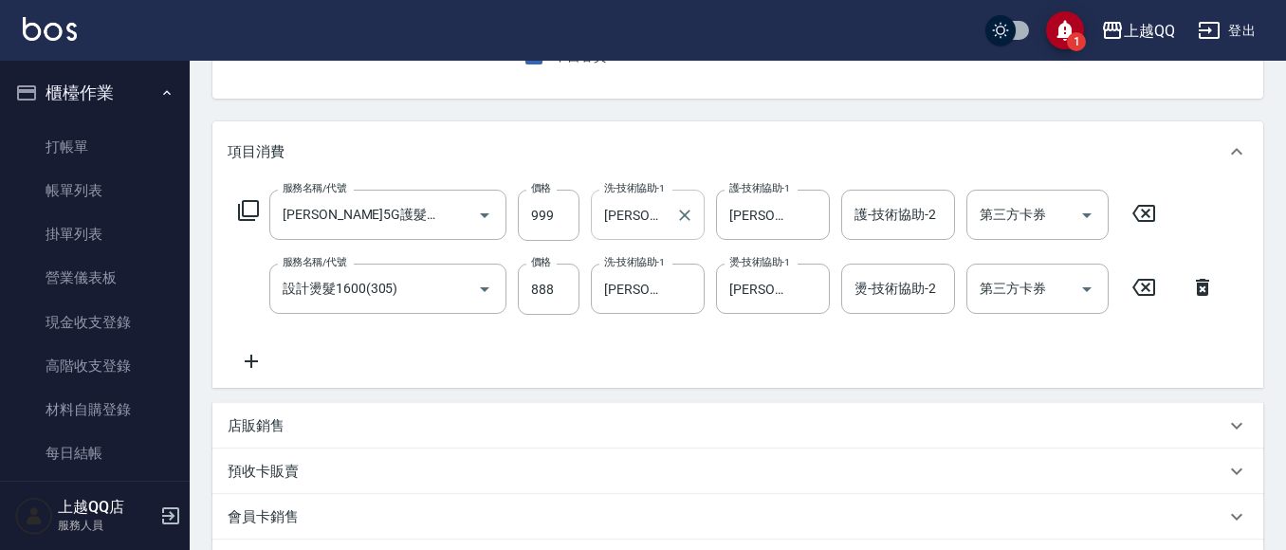
click at [662, 225] on input "[PERSON_NAME]5" at bounding box center [633, 214] width 68 height 33
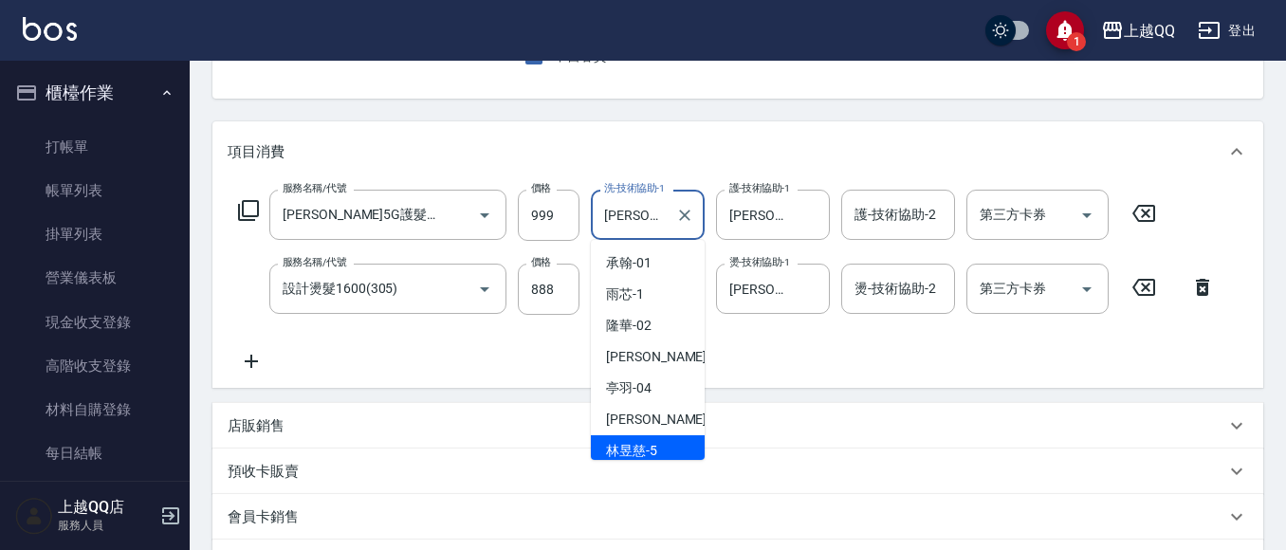
scroll to position [7, 0]
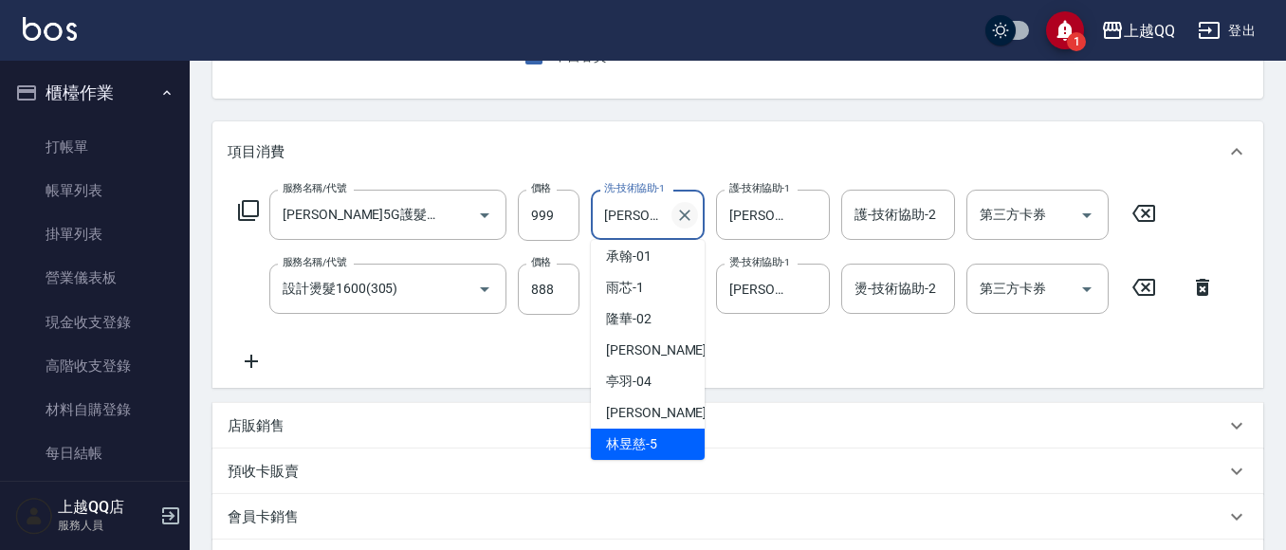
click at [692, 214] on icon "Clear" at bounding box center [684, 215] width 19 height 19
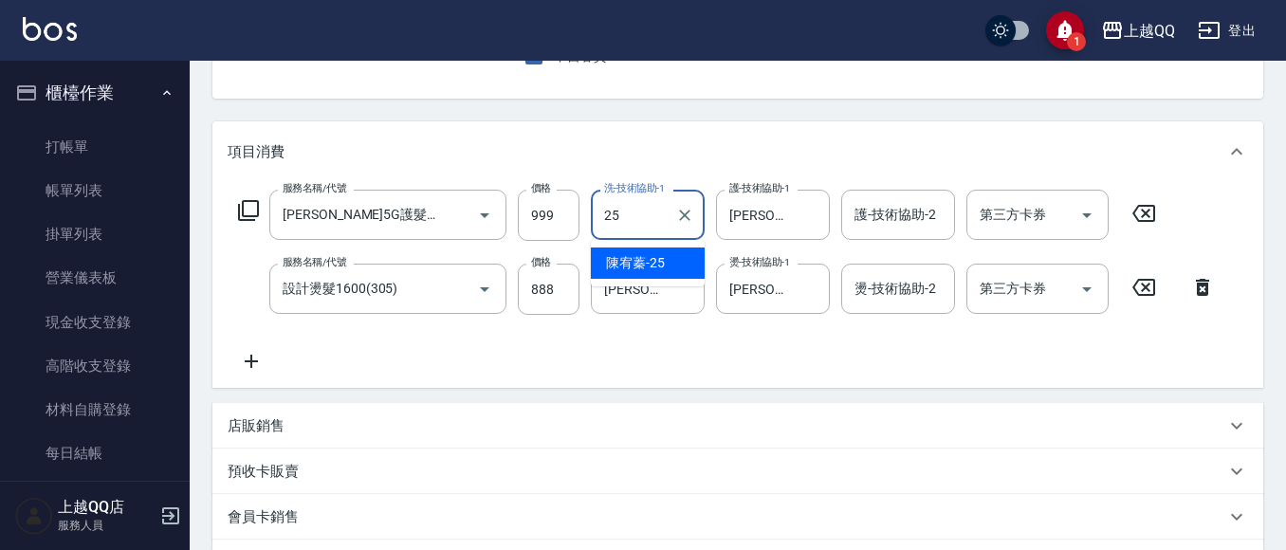
type input "[PERSON_NAME]-25"
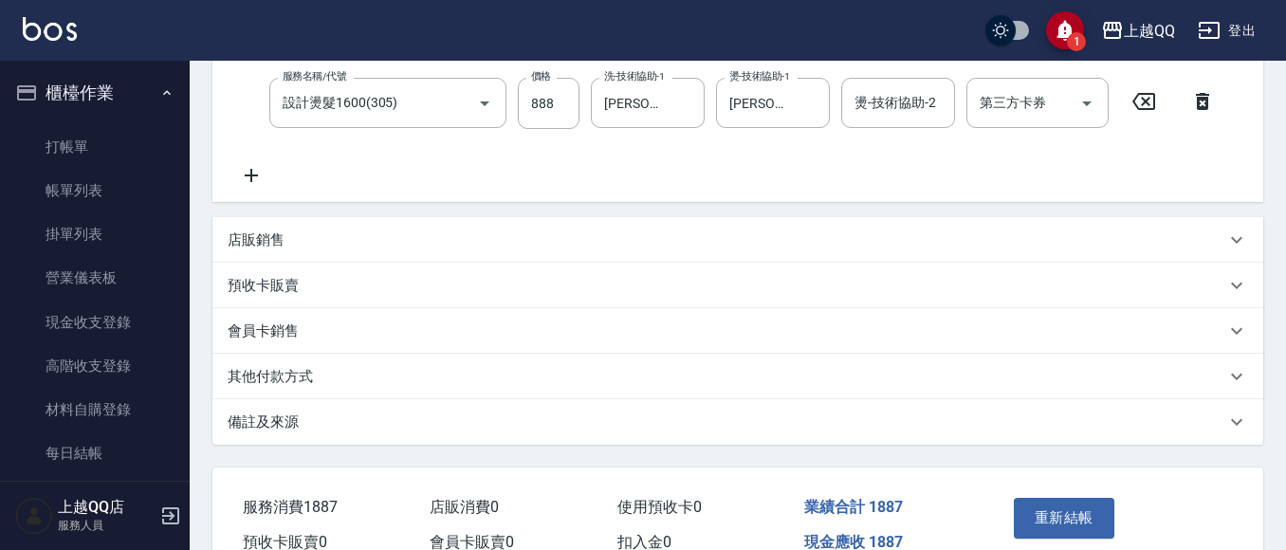
scroll to position [379, 0]
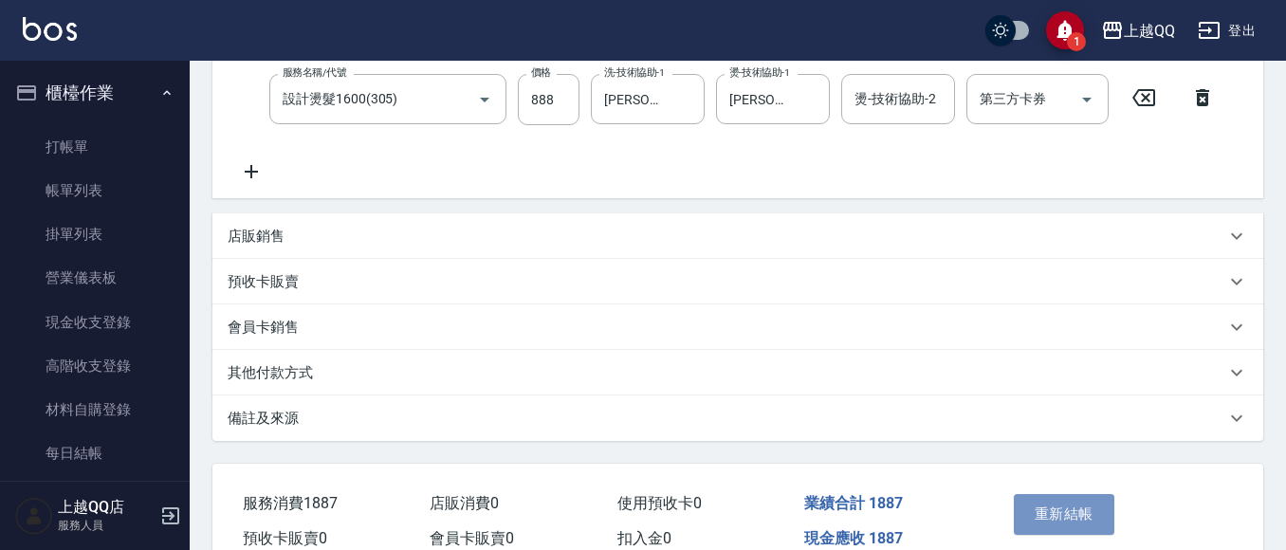
click at [1050, 492] on div "重新結帳" at bounding box center [1059, 527] width 106 height 82
click at [1033, 503] on button "重新結帳" at bounding box center [1064, 514] width 101 height 40
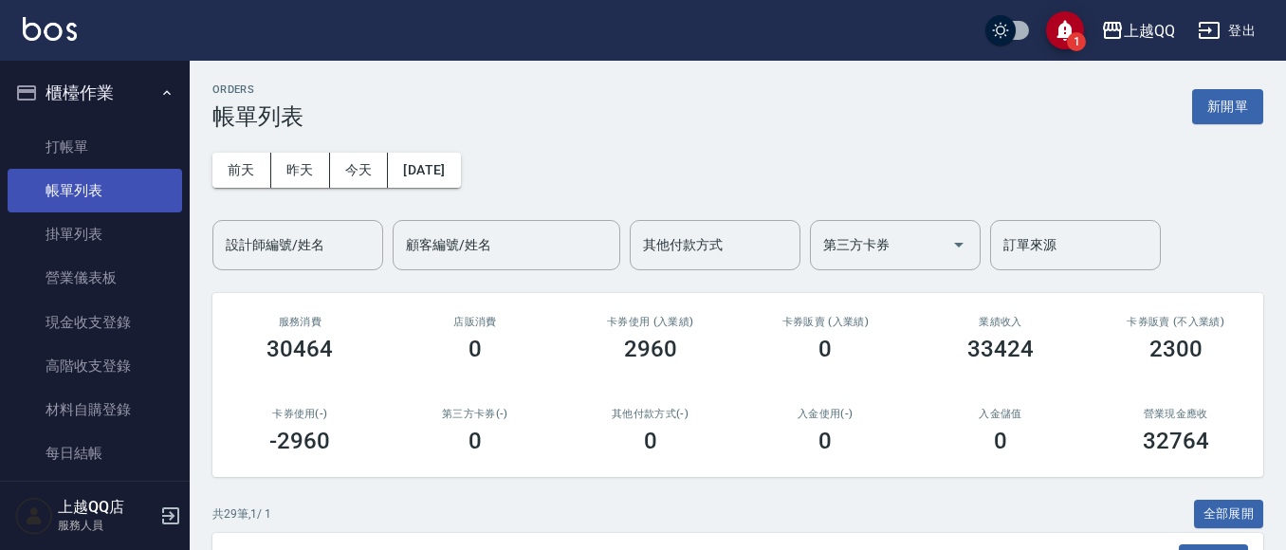
click at [84, 188] on link "帳單列表" at bounding box center [95, 191] width 174 height 44
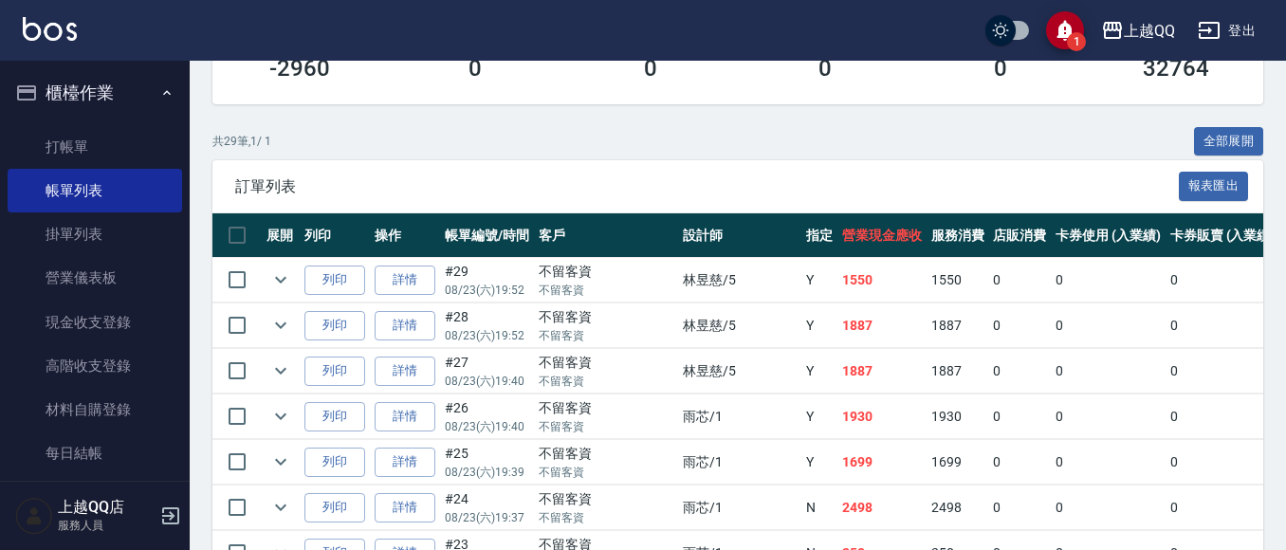
scroll to position [379, 0]
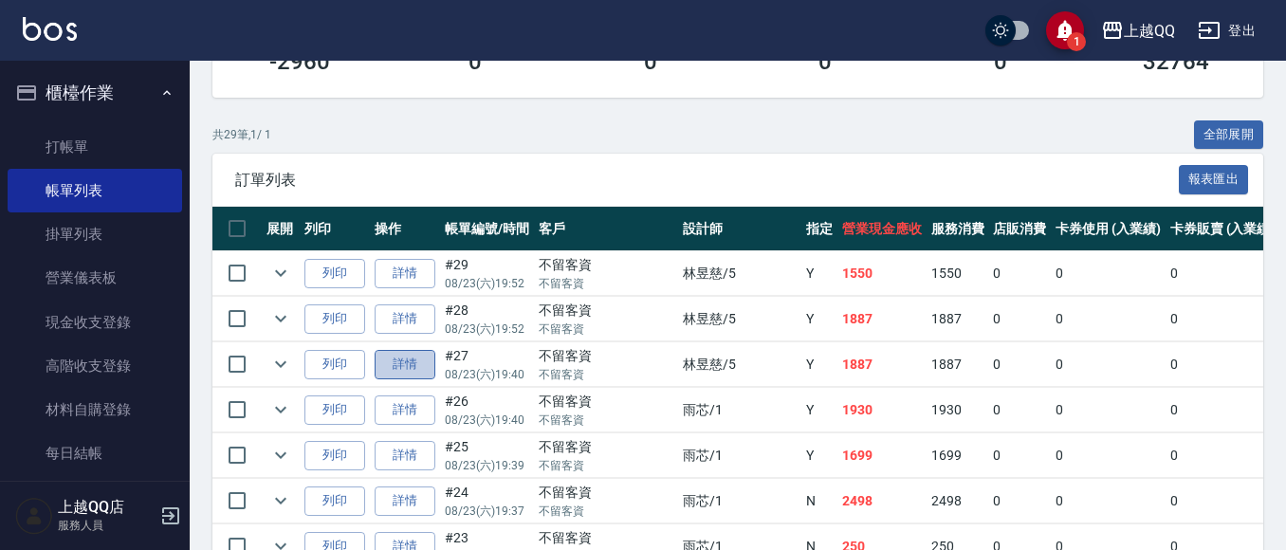
click at [396, 367] on link "詳情" at bounding box center [405, 364] width 61 height 29
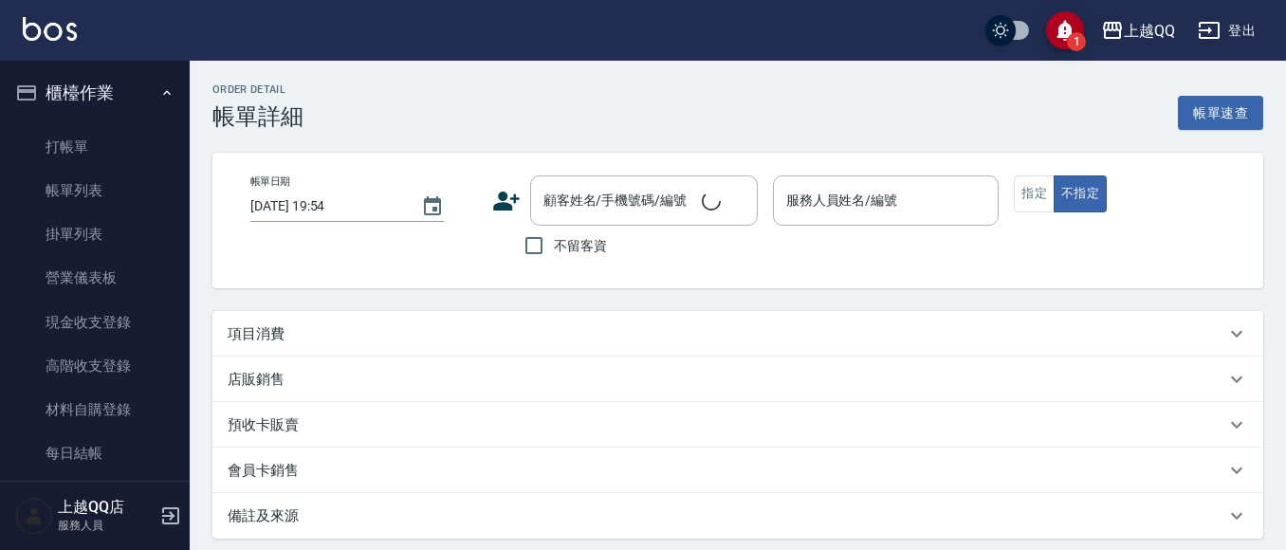
type input "[DATE] 19:40"
checkbox input "true"
type input "[PERSON_NAME]5"
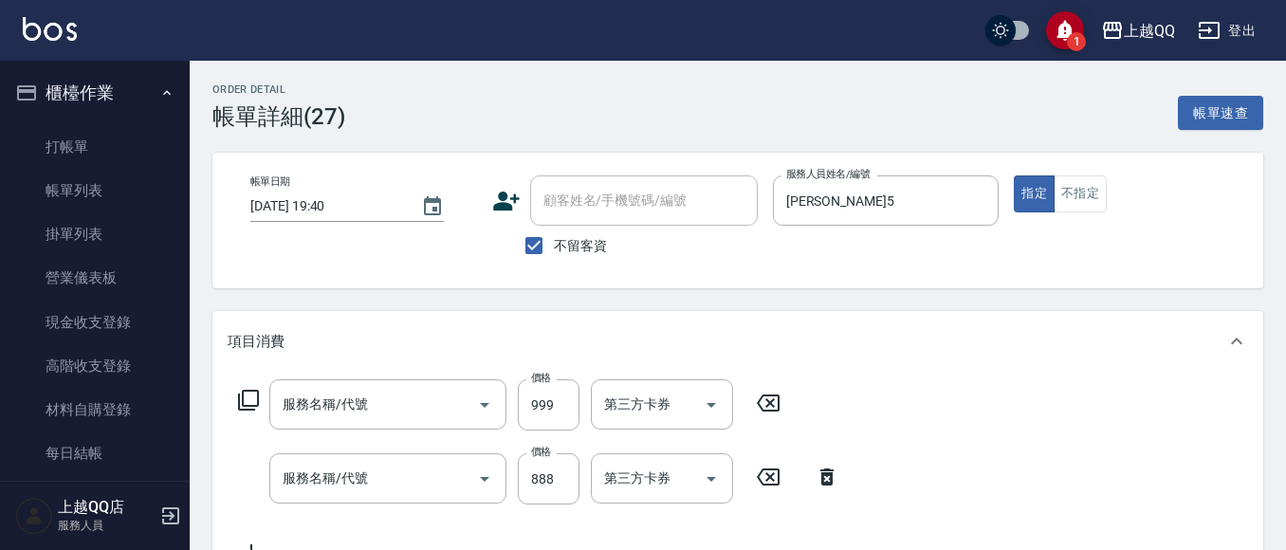
type input "[PERSON_NAME]5G護髮/單次(514)"
type input "設計燙髮1600(305)"
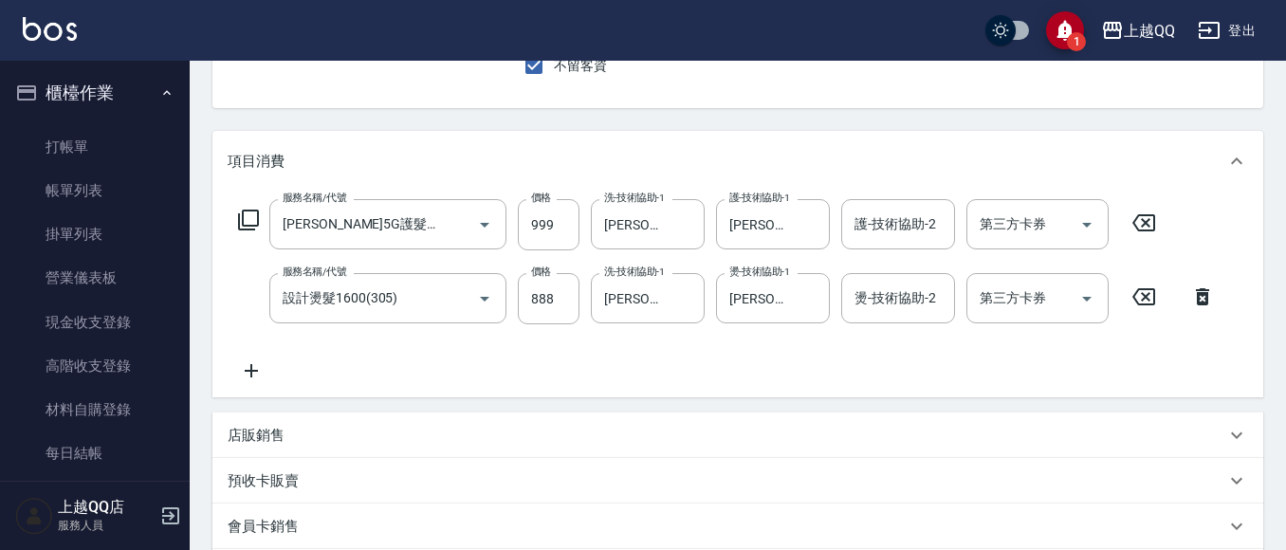
scroll to position [190, 0]
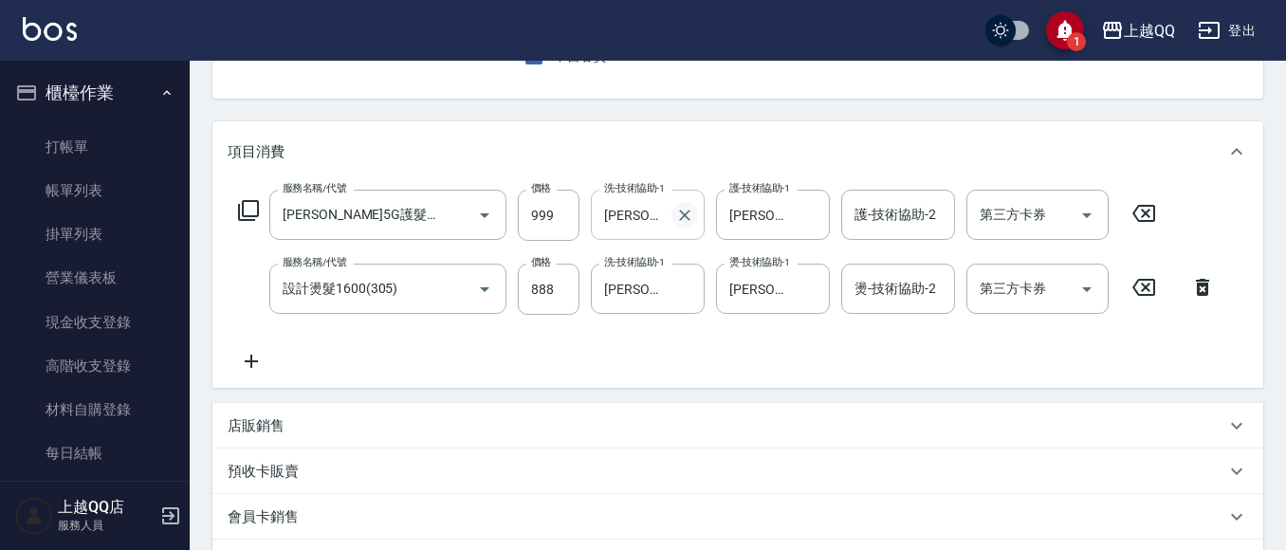
click at [690, 218] on icon "Clear" at bounding box center [684, 215] width 19 height 19
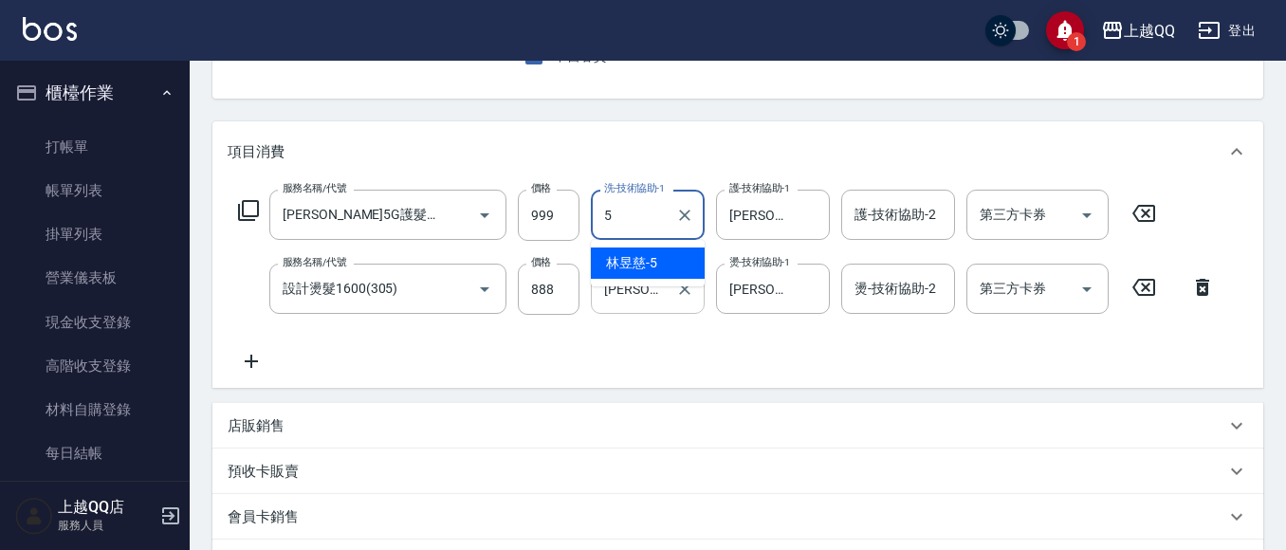
click at [614, 309] on div "[PERSON_NAME]-5 洗-技術協助-1" at bounding box center [648, 289] width 114 height 50
type input "5"
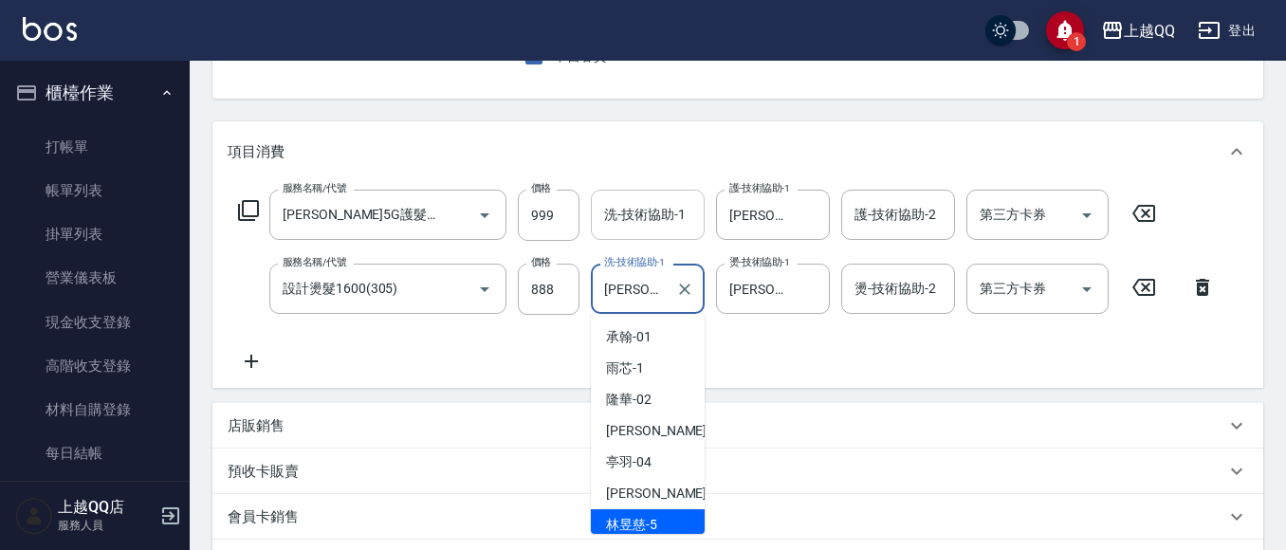
scroll to position [7, 0]
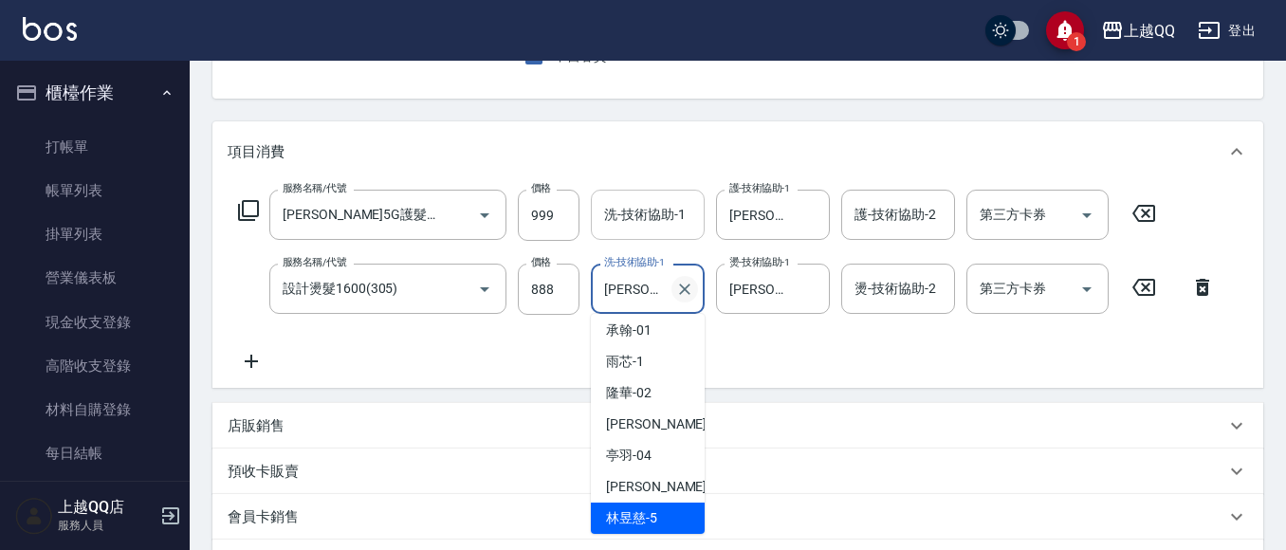
click at [684, 296] on icon "Clear" at bounding box center [684, 289] width 19 height 19
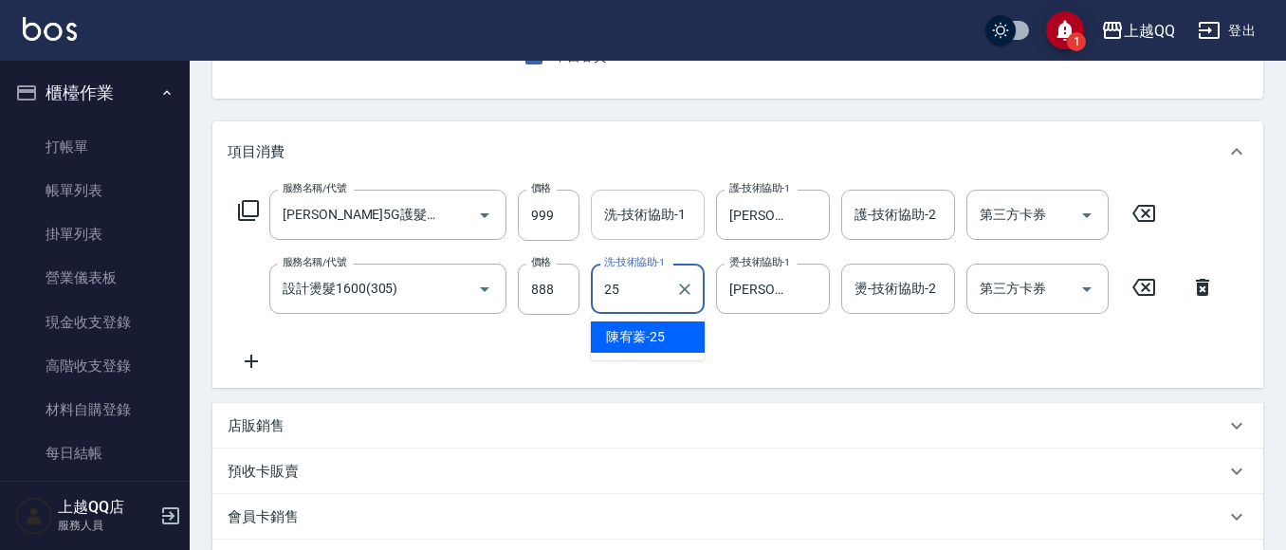
type input "[PERSON_NAME]-25"
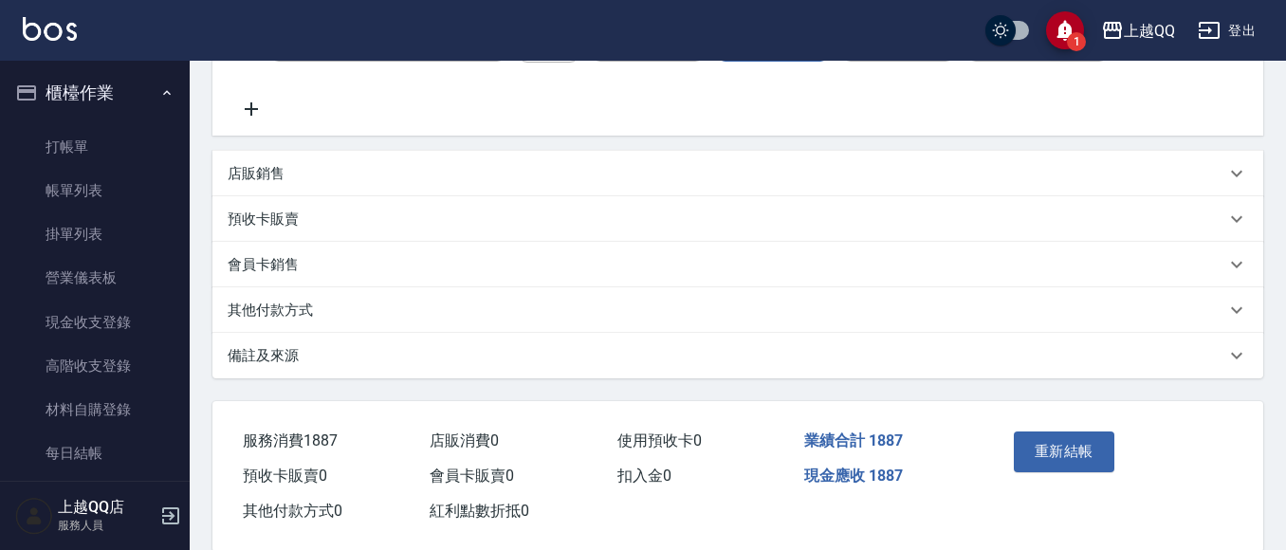
scroll to position [475, 0]
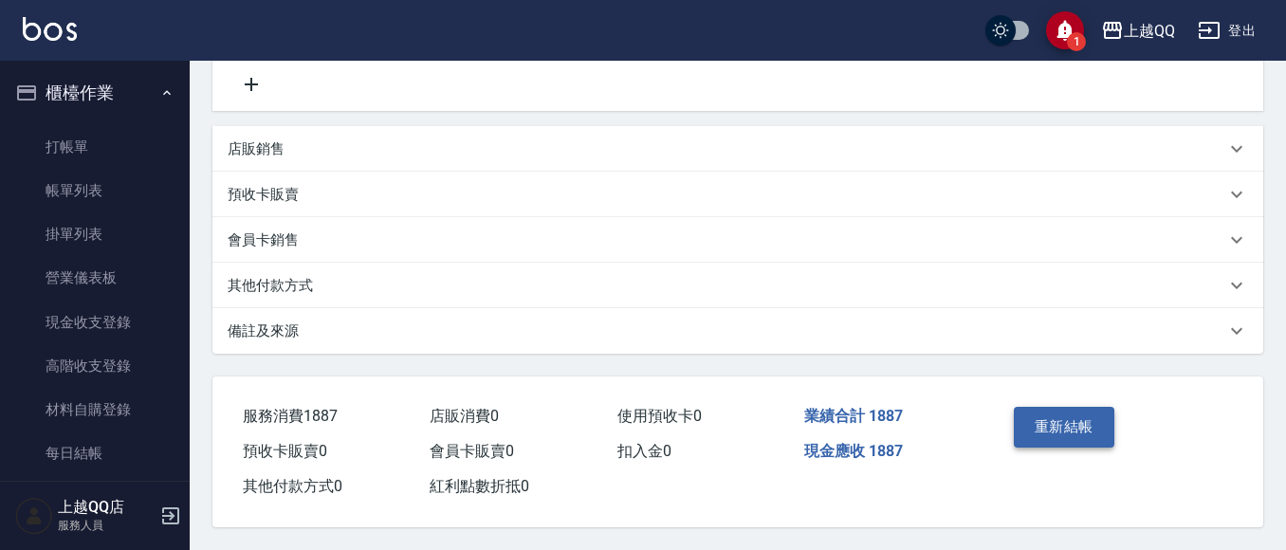
click at [1062, 411] on button "重新結帳" at bounding box center [1064, 427] width 101 height 40
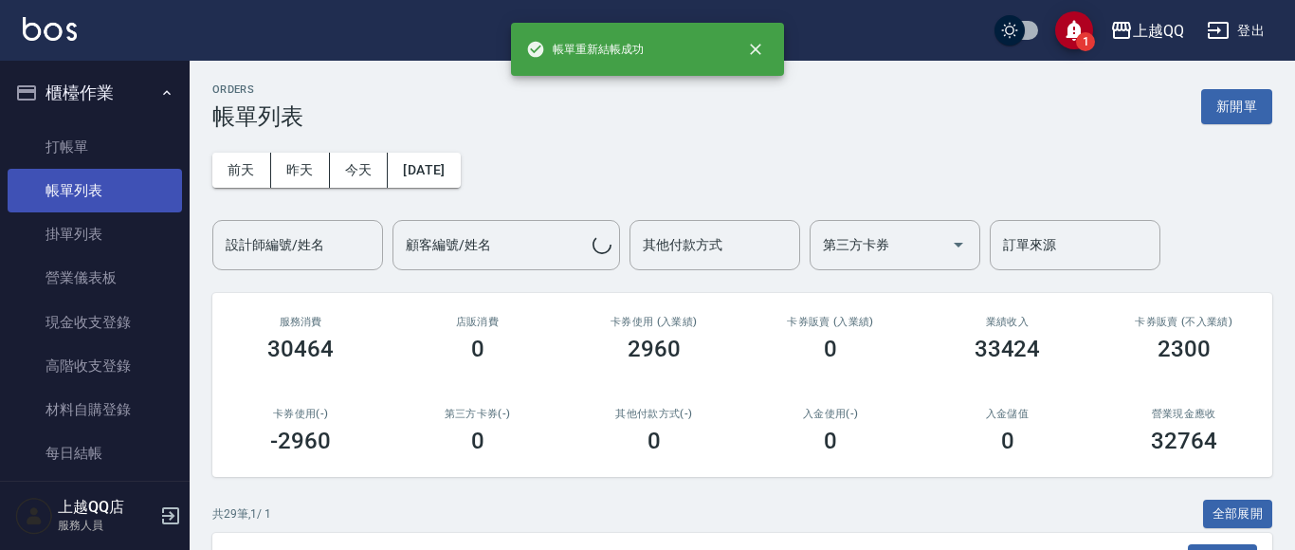
click at [127, 193] on link "帳單列表" at bounding box center [95, 191] width 174 height 44
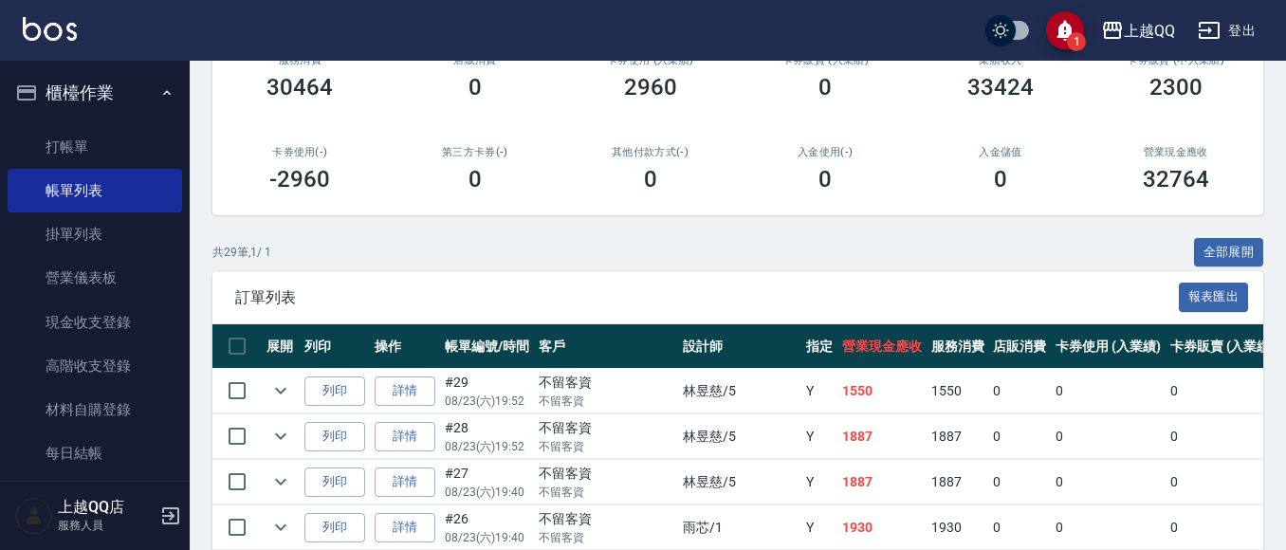
scroll to position [284, 0]
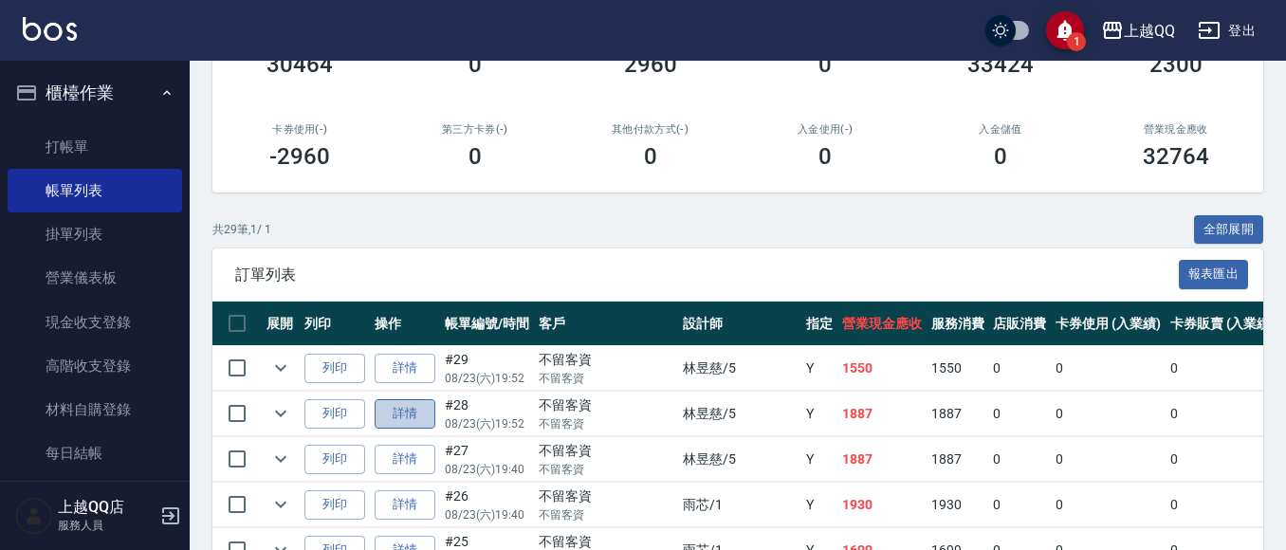
click at [393, 399] on link "詳情" at bounding box center [405, 413] width 61 height 29
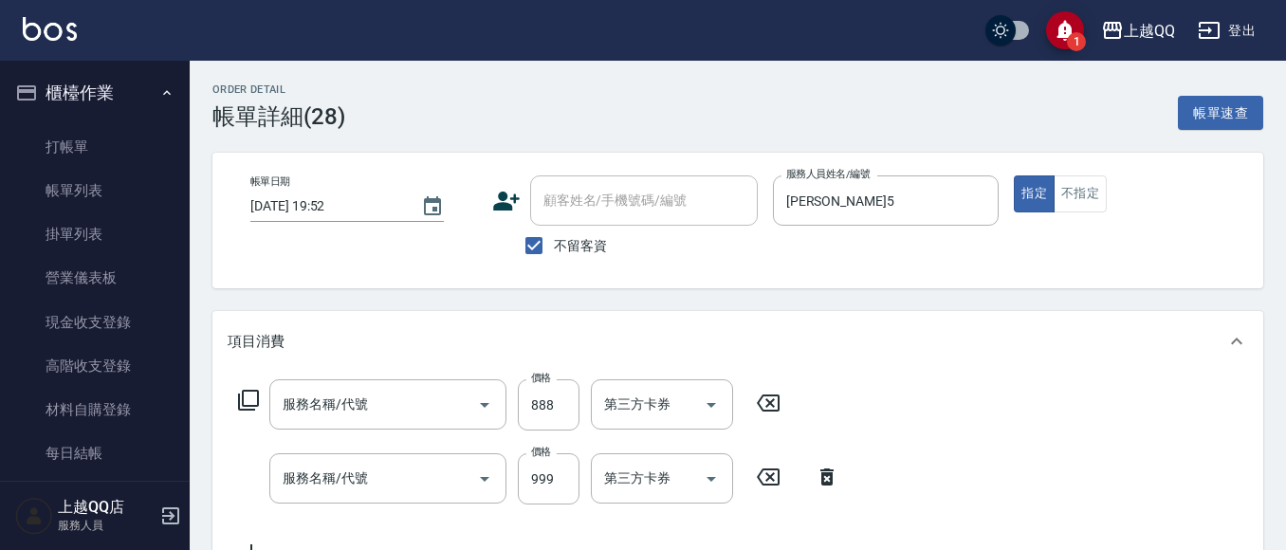
type input "[DATE] 19:52"
checkbox input "true"
type input "[PERSON_NAME]5"
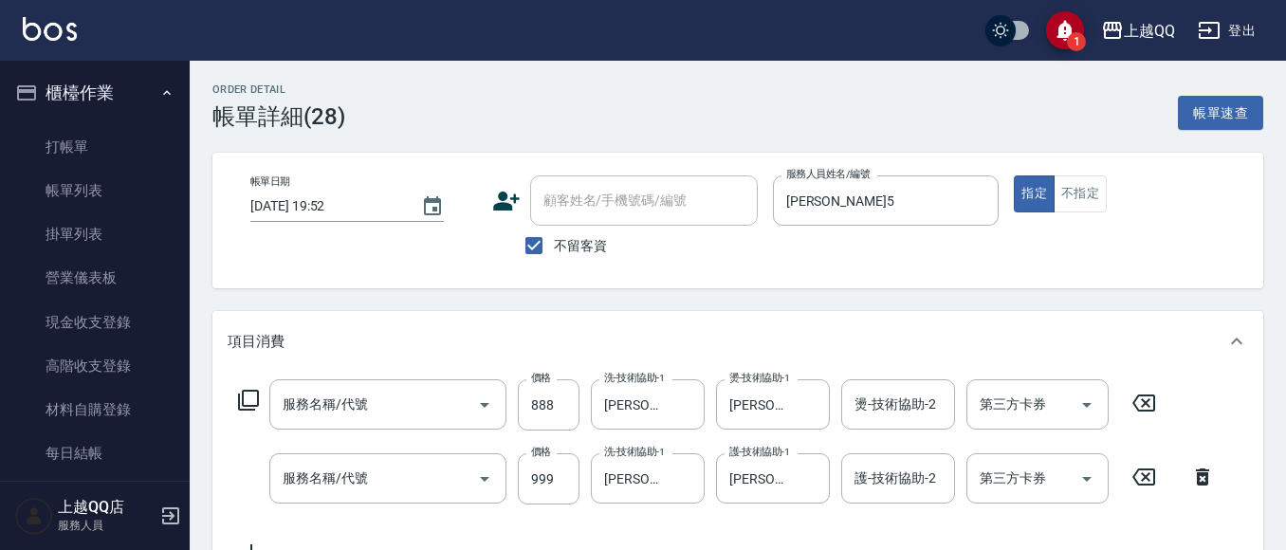
type input "設計燙髮1600(305)"
type input "[PERSON_NAME]5G護髮/單次(514)"
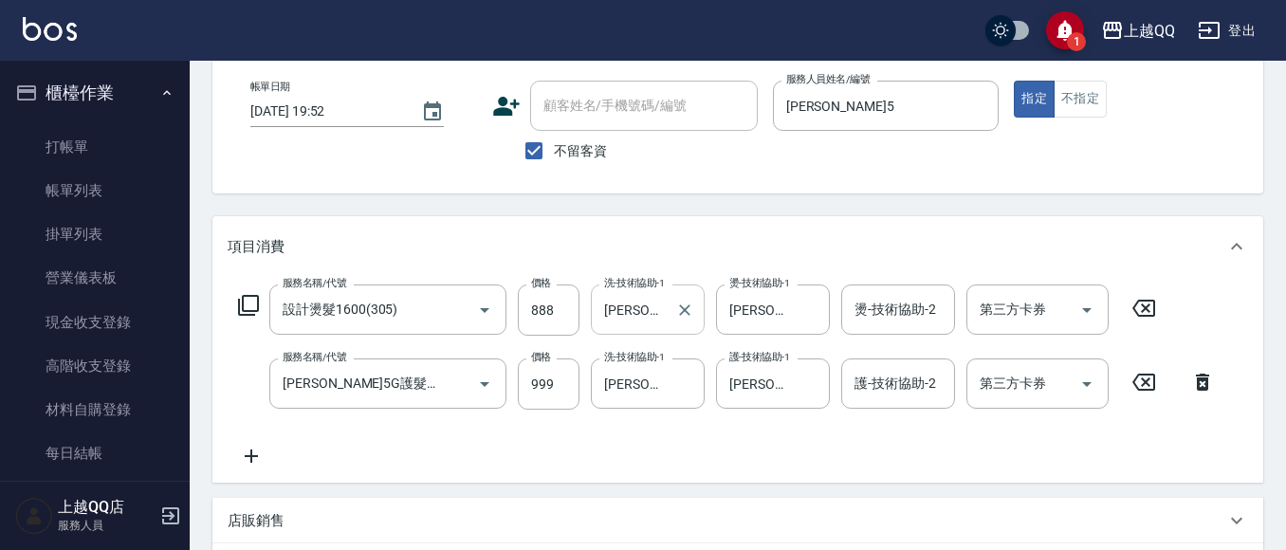
click at [670, 322] on div "[PERSON_NAME]-5 洗-技術協助-1" at bounding box center [648, 309] width 114 height 50
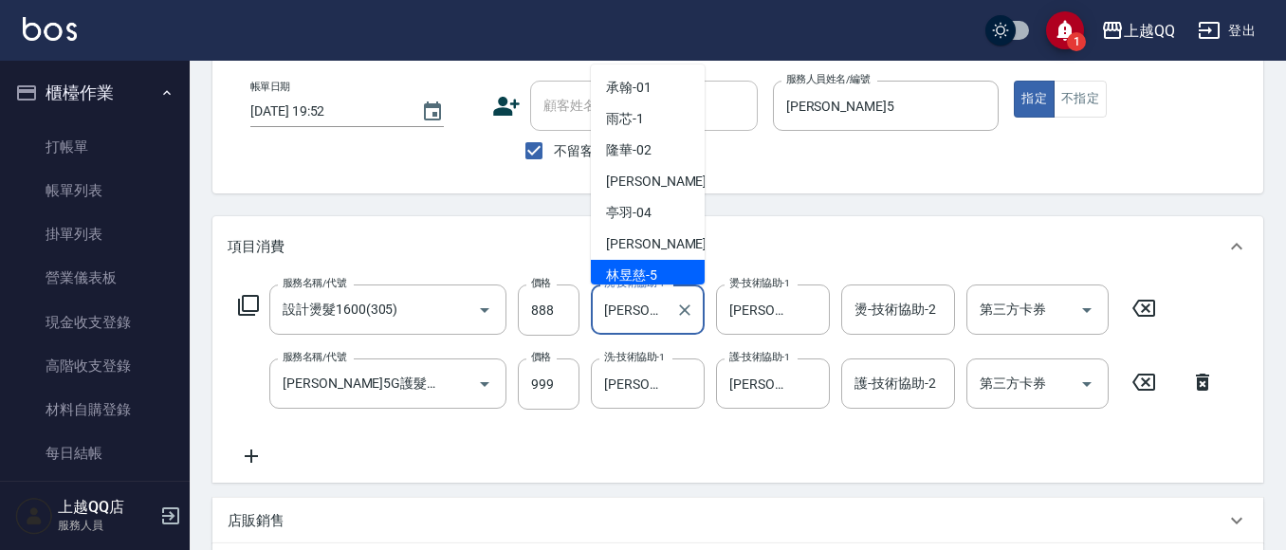
scroll to position [7, 0]
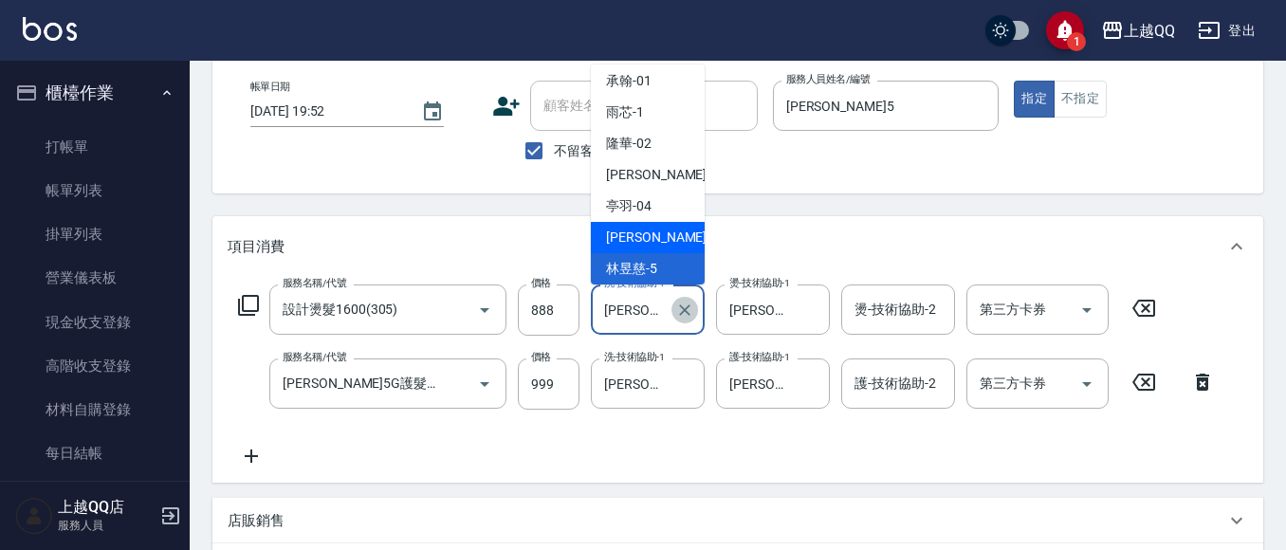
click at [688, 317] on icon "Clear" at bounding box center [684, 310] width 19 height 19
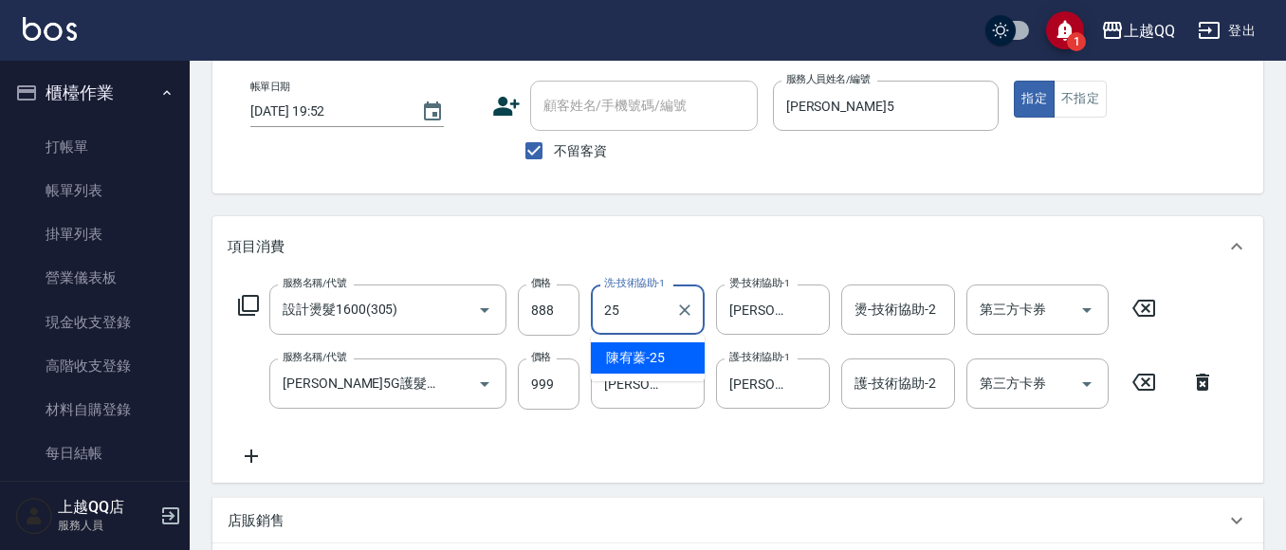
type input "[PERSON_NAME]-25"
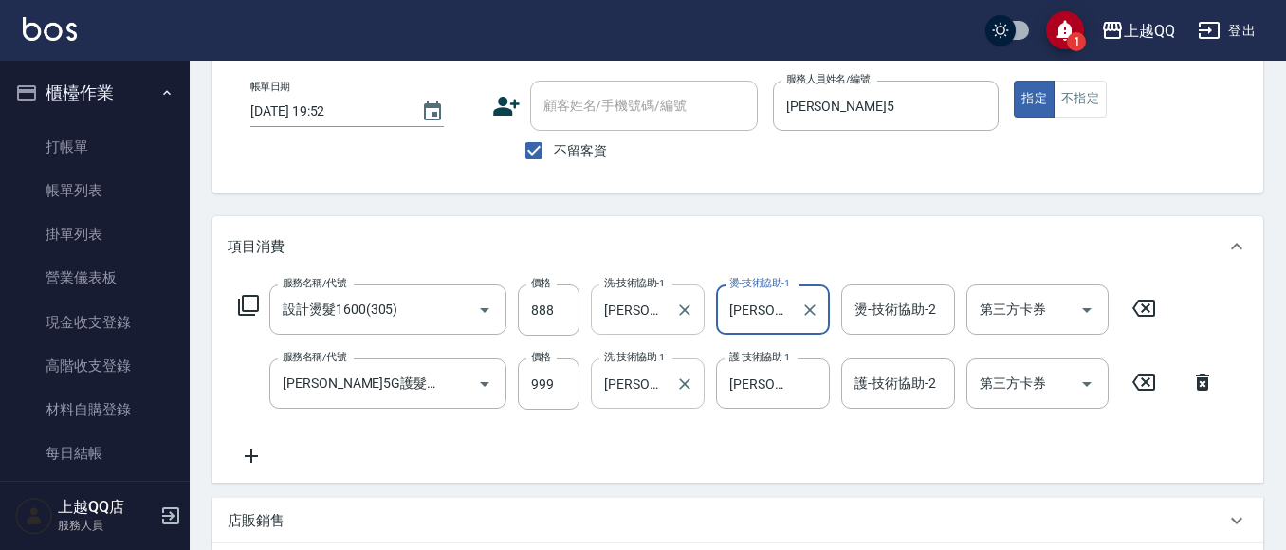
click at [669, 391] on div "[PERSON_NAME]-25 洗-技術協助-1" at bounding box center [648, 383] width 114 height 50
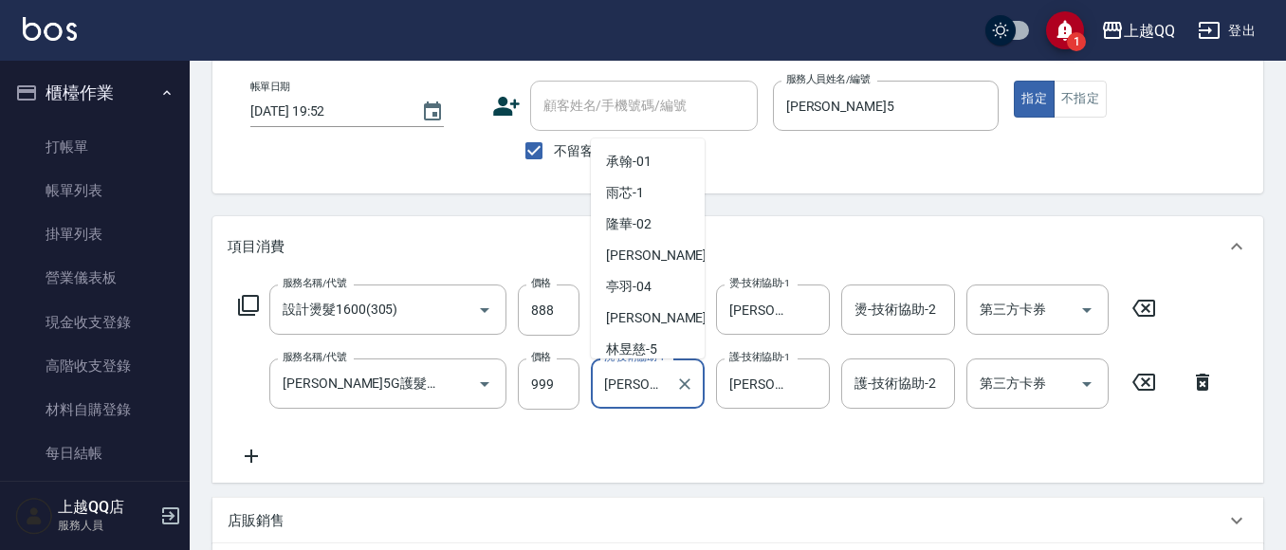
scroll to position [226, 0]
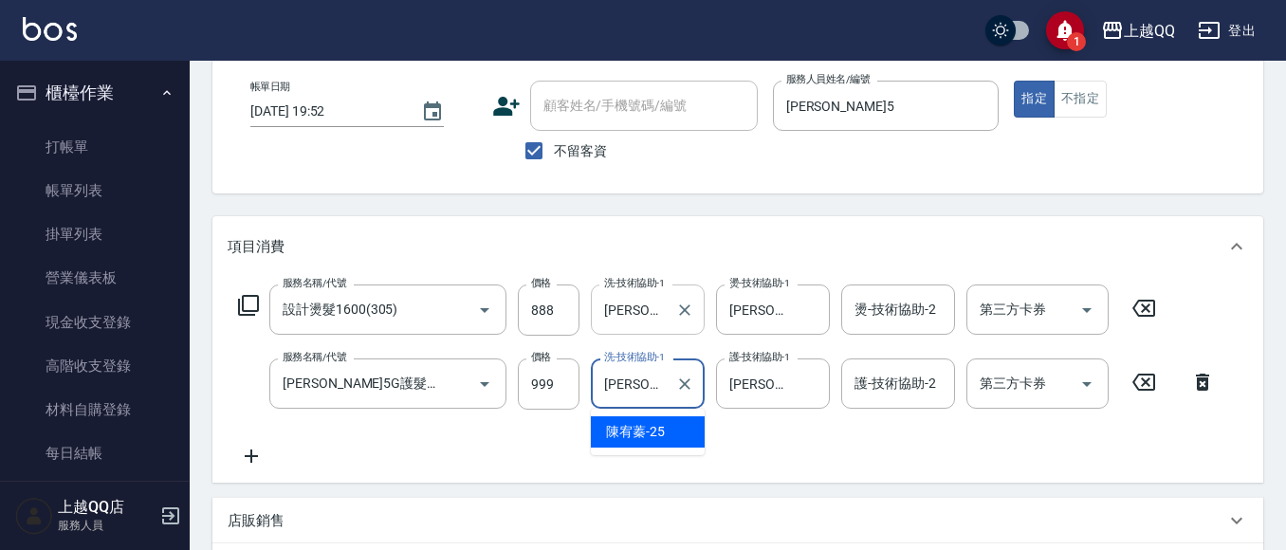
type input "陳"
type input "[PERSON_NAME]5"
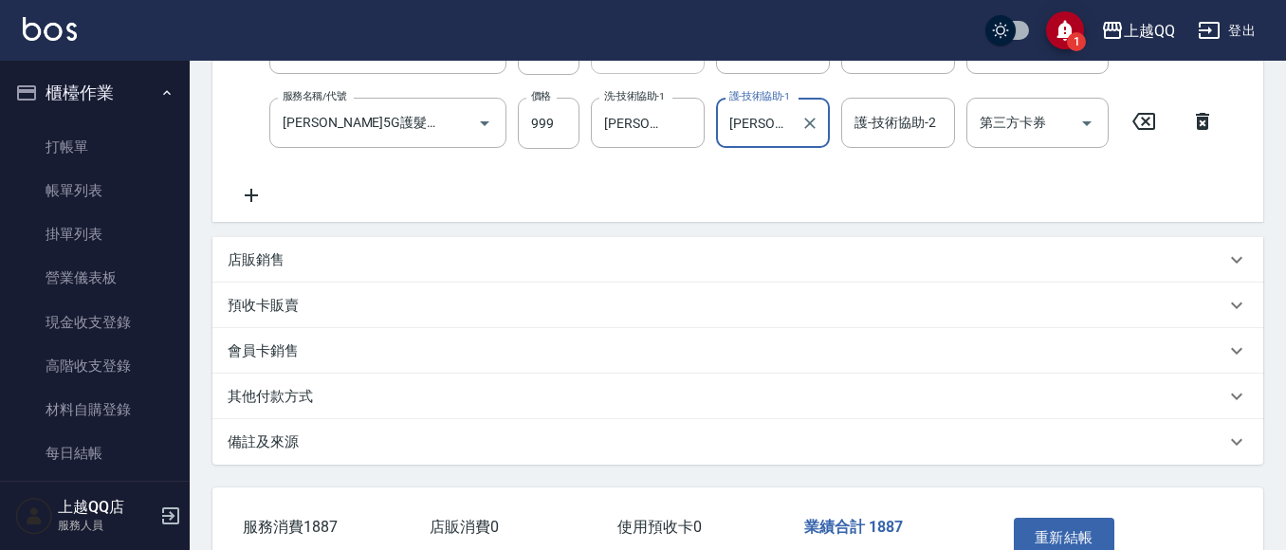
scroll to position [379, 0]
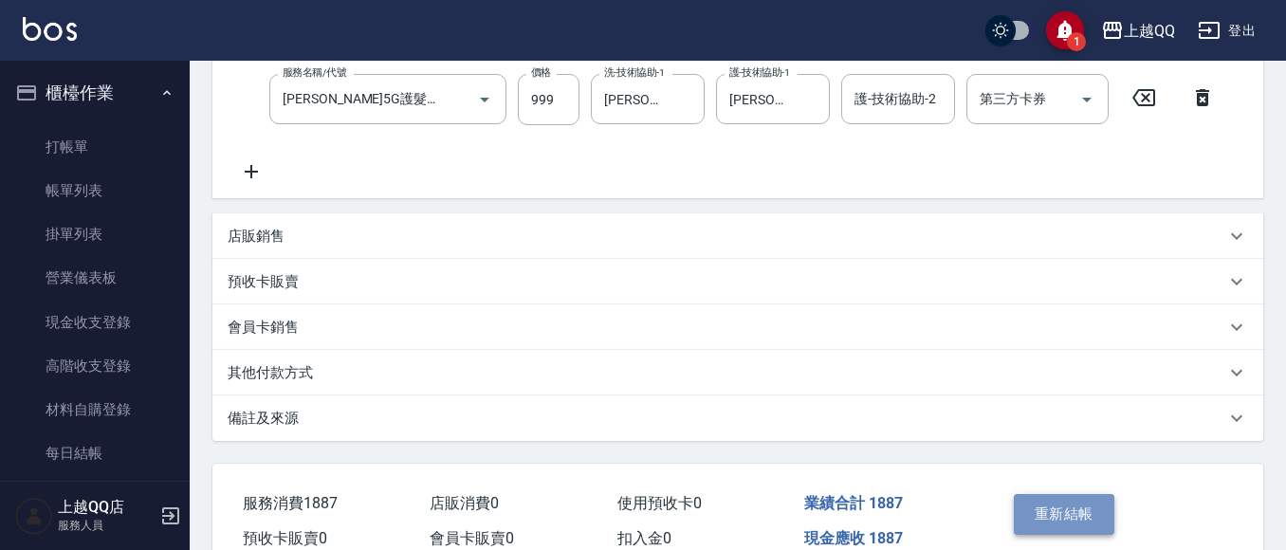
click at [1091, 510] on button "重新結帳" at bounding box center [1064, 514] width 101 height 40
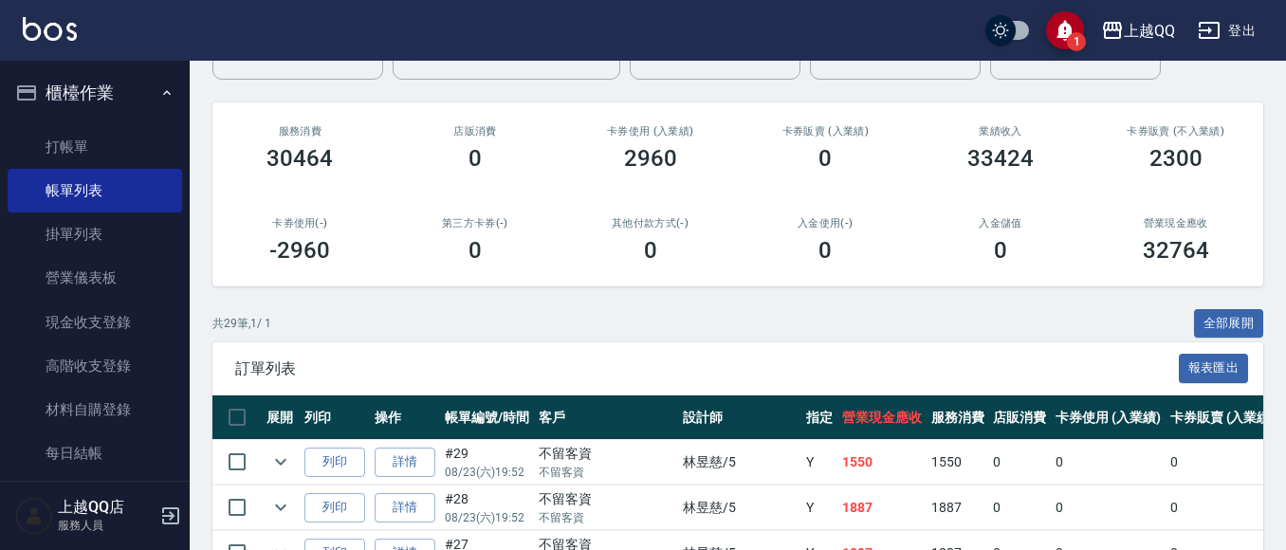
scroll to position [284, 0]
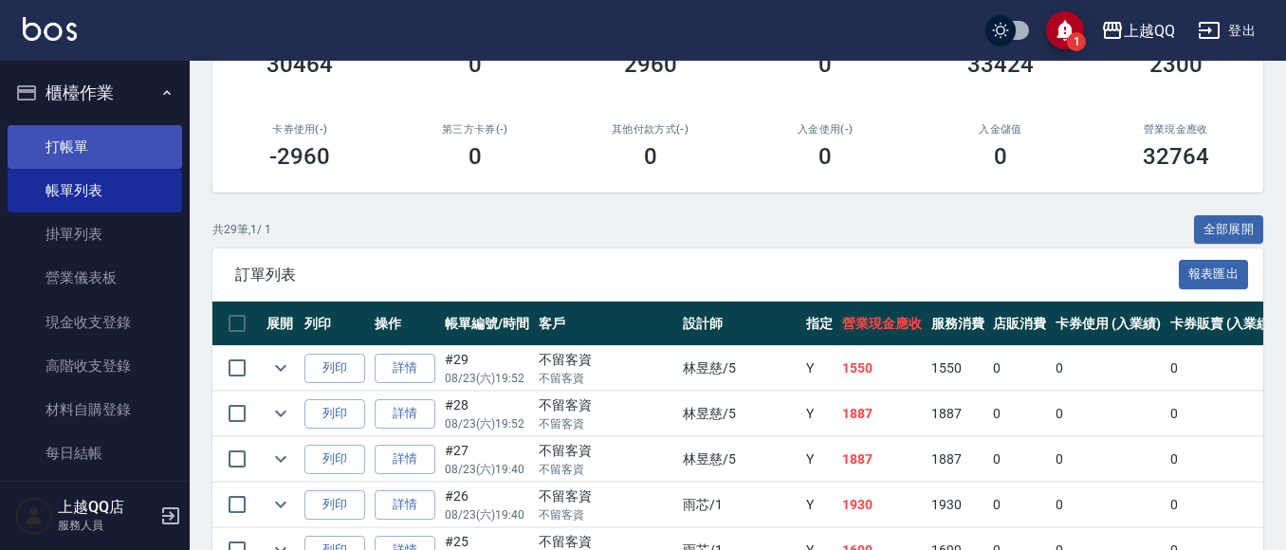
click at [47, 146] on link "打帳單" at bounding box center [95, 147] width 174 height 44
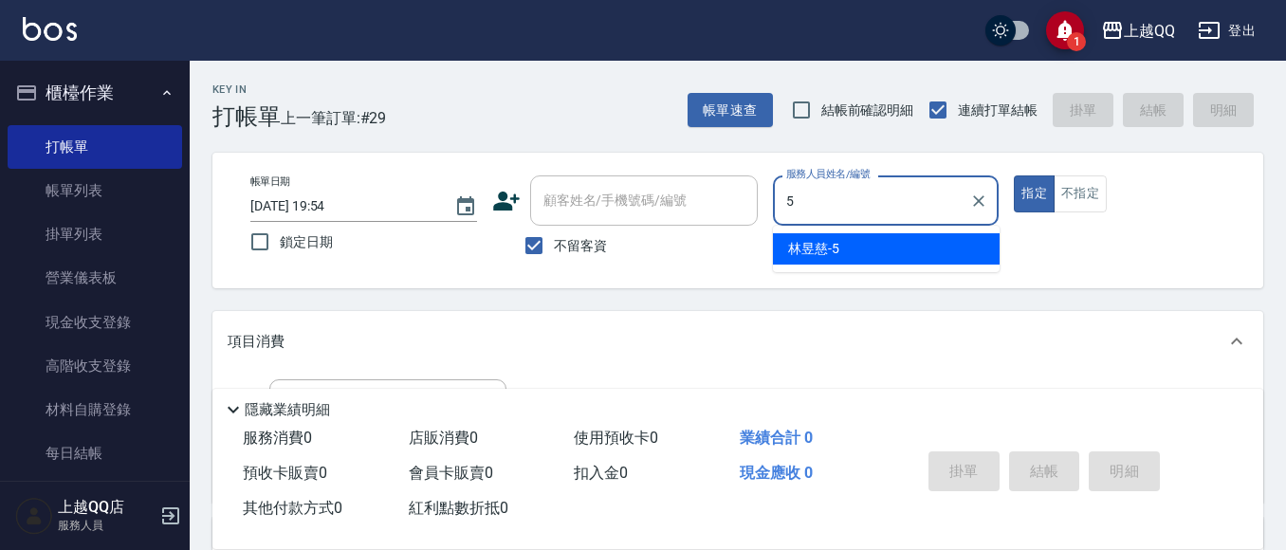
type input "[PERSON_NAME]5"
type button "true"
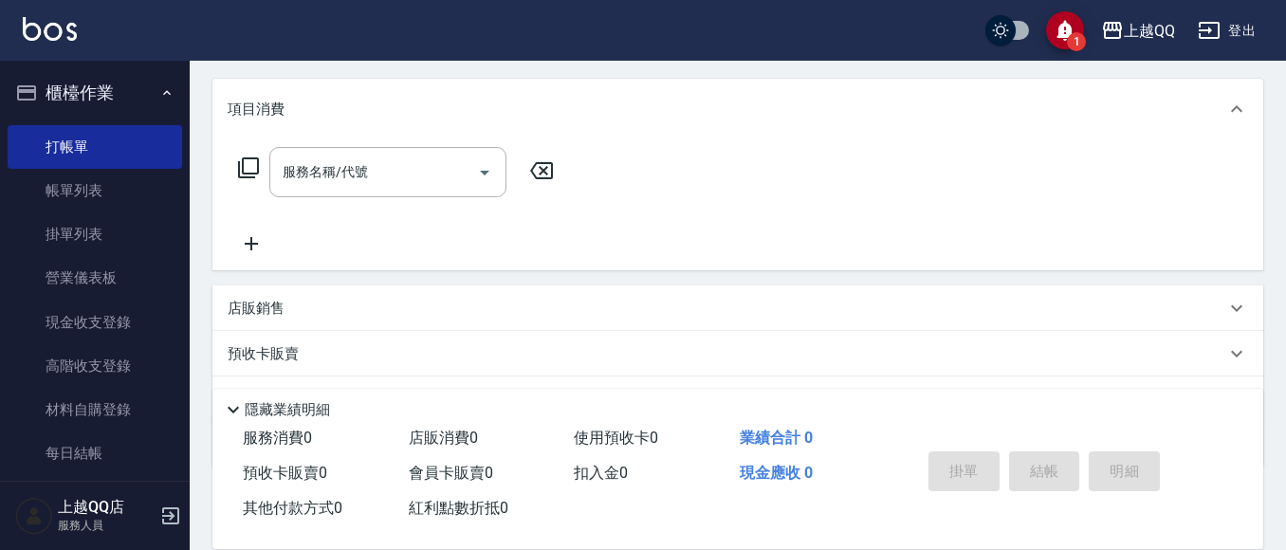
scroll to position [284, 0]
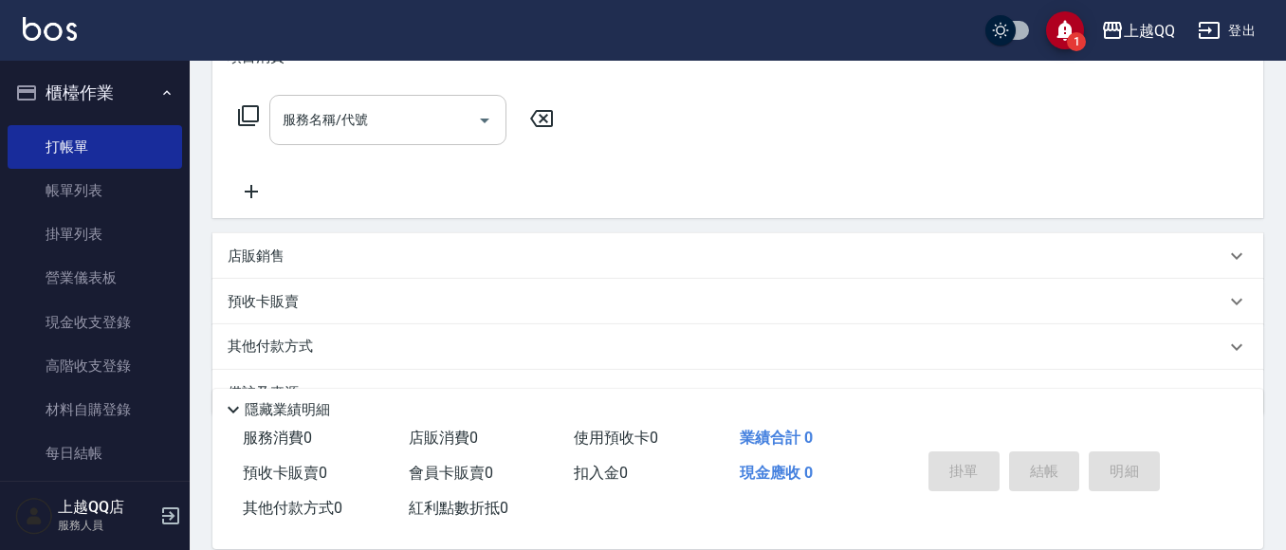
click at [441, 124] on input "服務名稱/代號" at bounding box center [374, 119] width 192 height 33
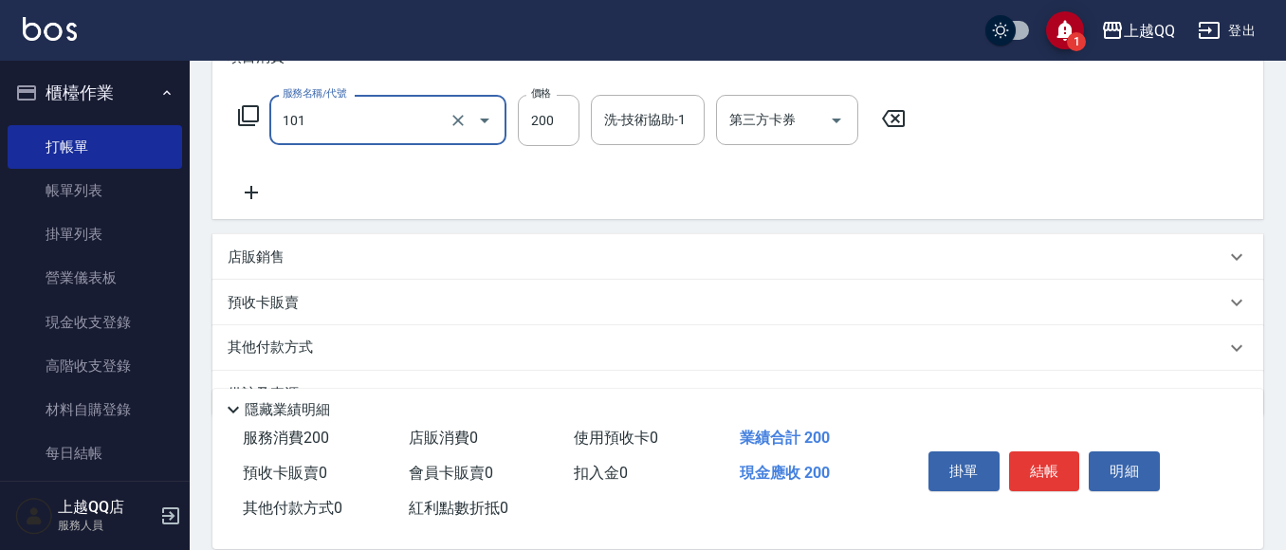
type input "洗髮(101)"
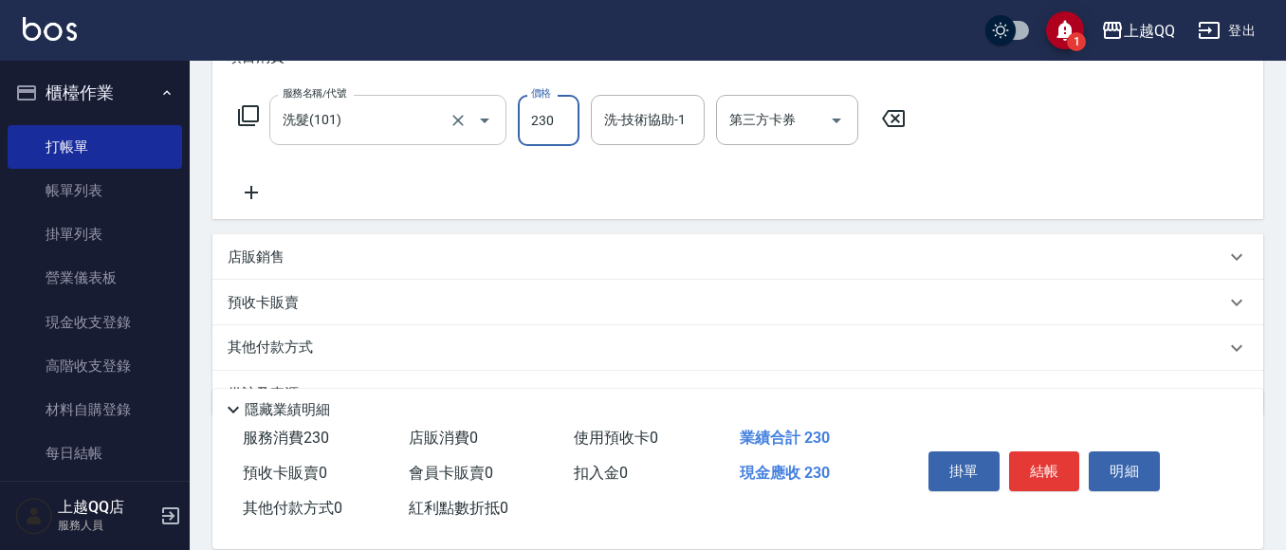
type input "230"
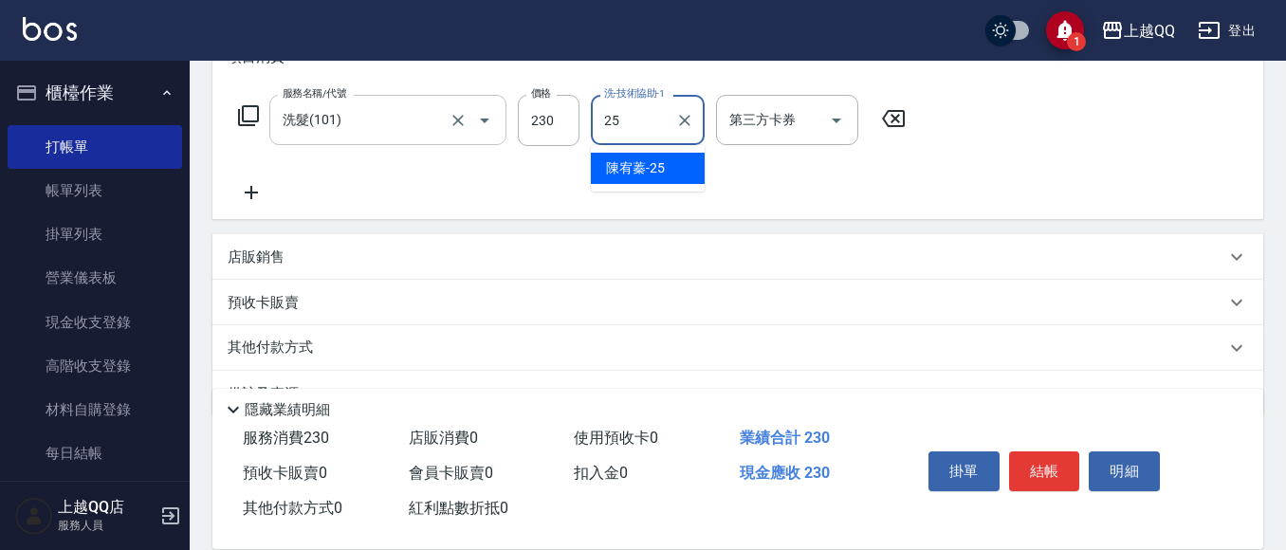
type input "[PERSON_NAME]-25"
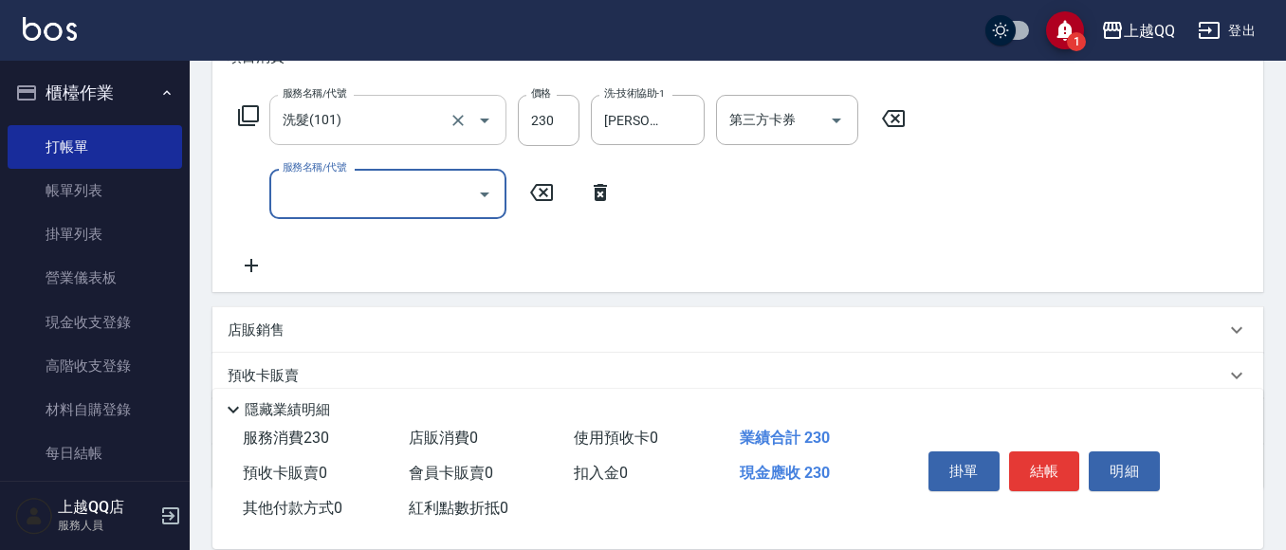
type input "1"
type input "不指定單剪(202)"
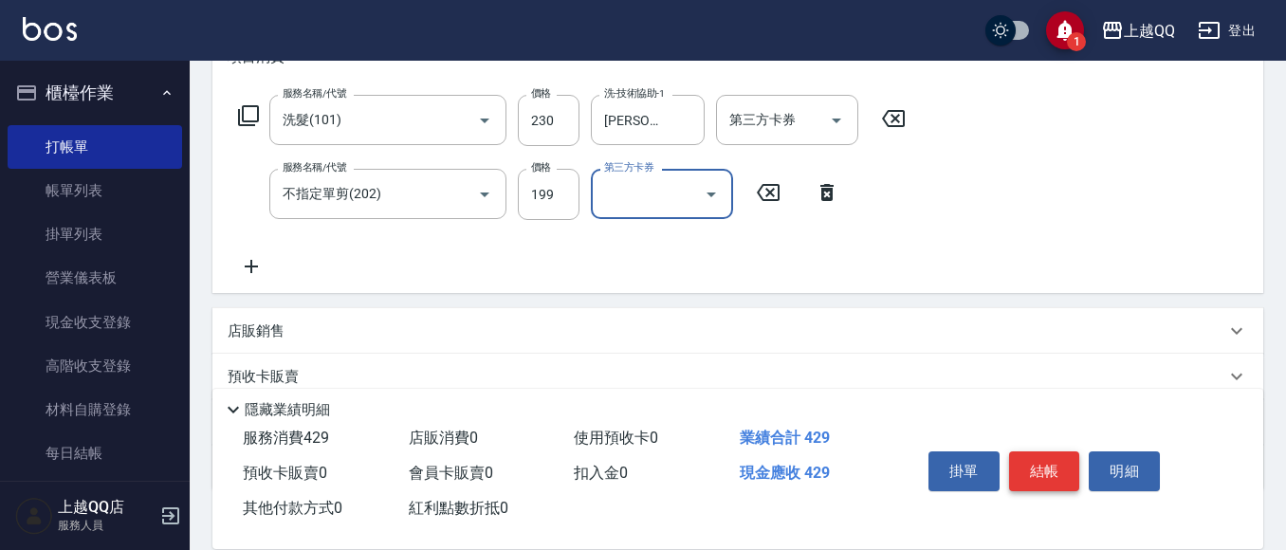
click at [1067, 465] on button "結帳" at bounding box center [1044, 471] width 71 height 40
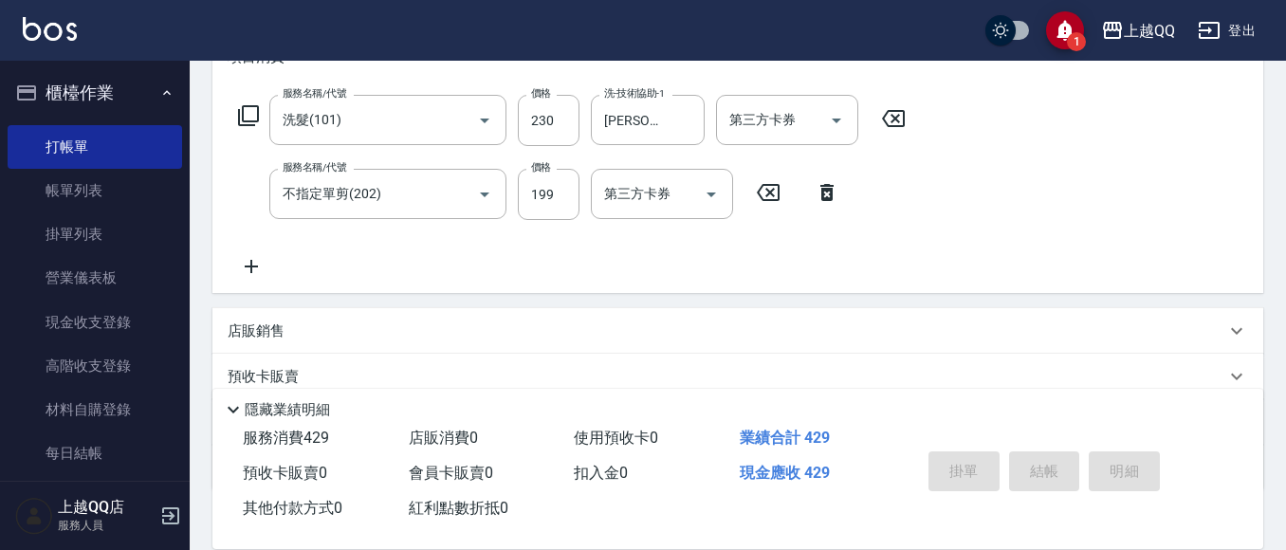
type input "[DATE] 19:55"
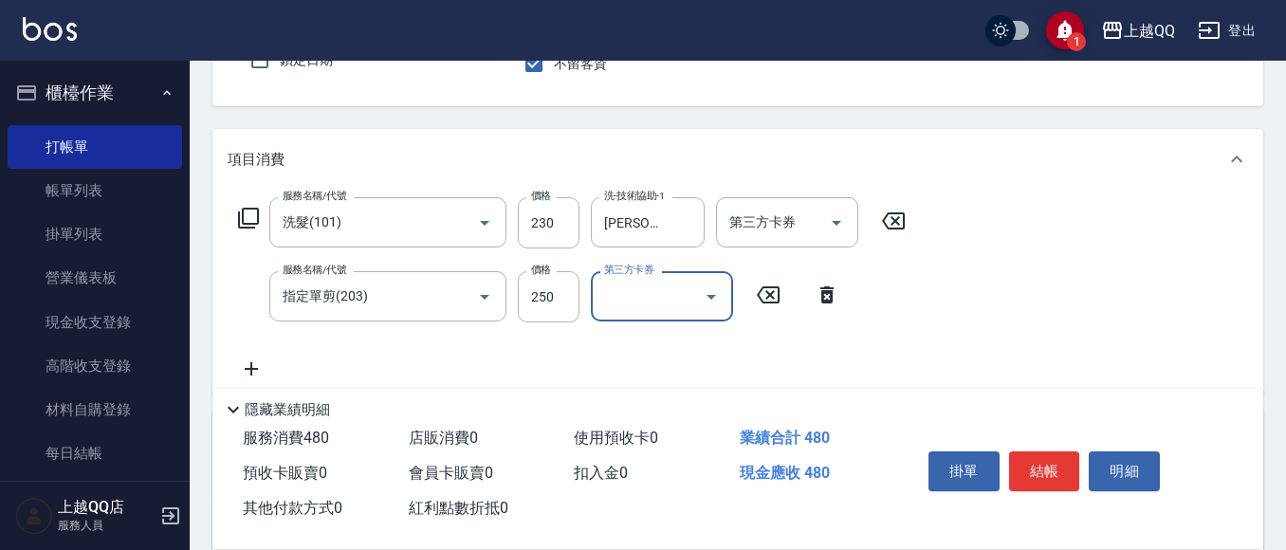
scroll to position [190, 0]
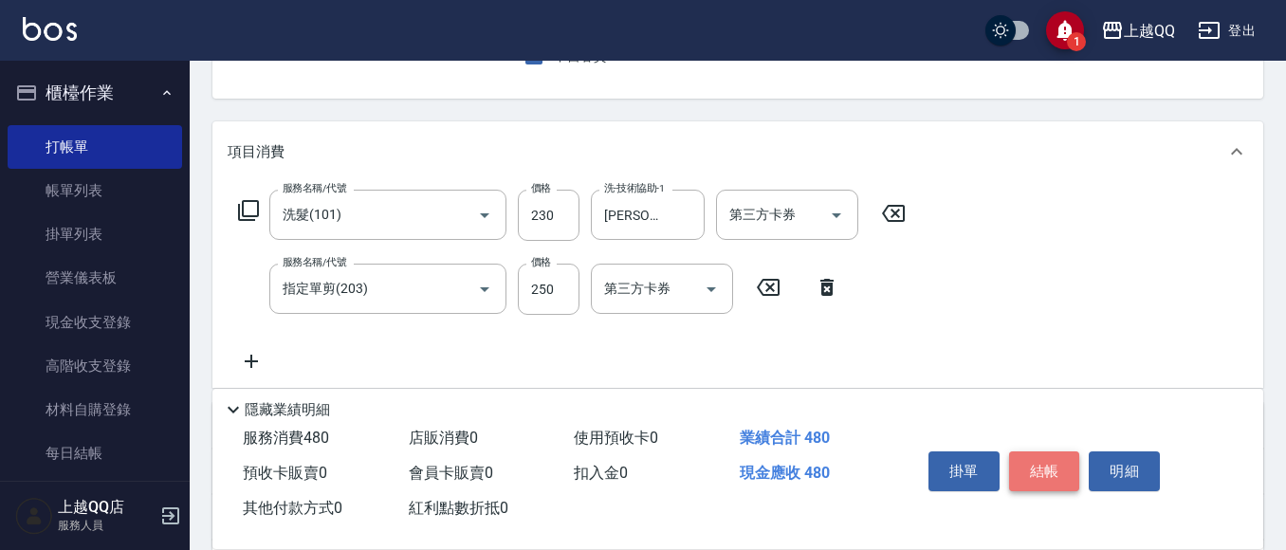
click at [1058, 464] on button "結帳" at bounding box center [1044, 471] width 71 height 40
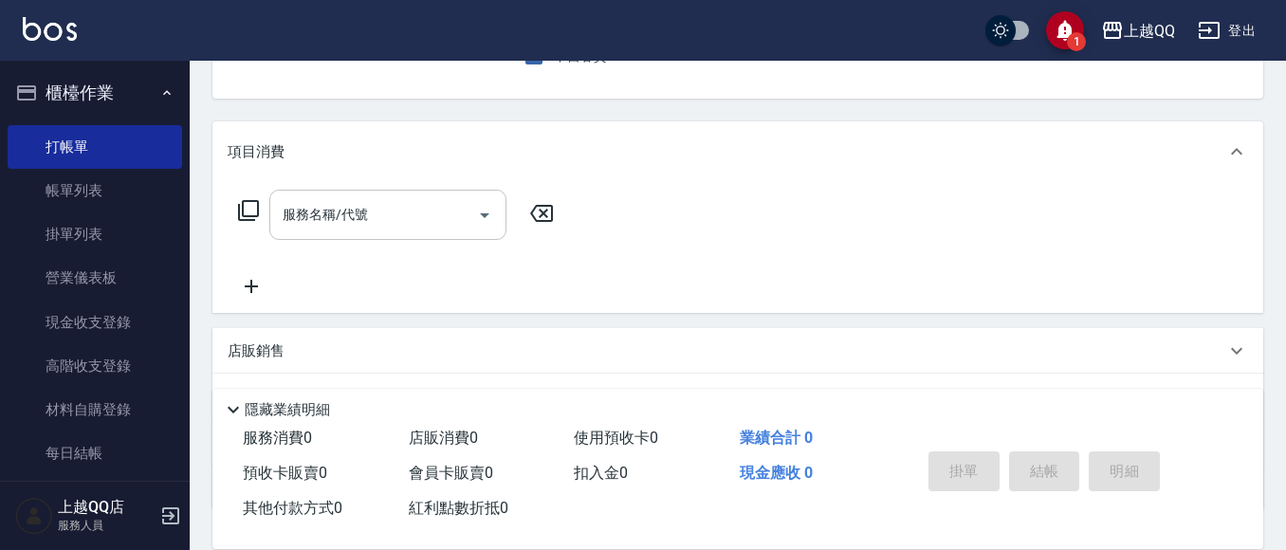
click at [441, 200] on input "服務名稱/代號" at bounding box center [374, 214] width 192 height 33
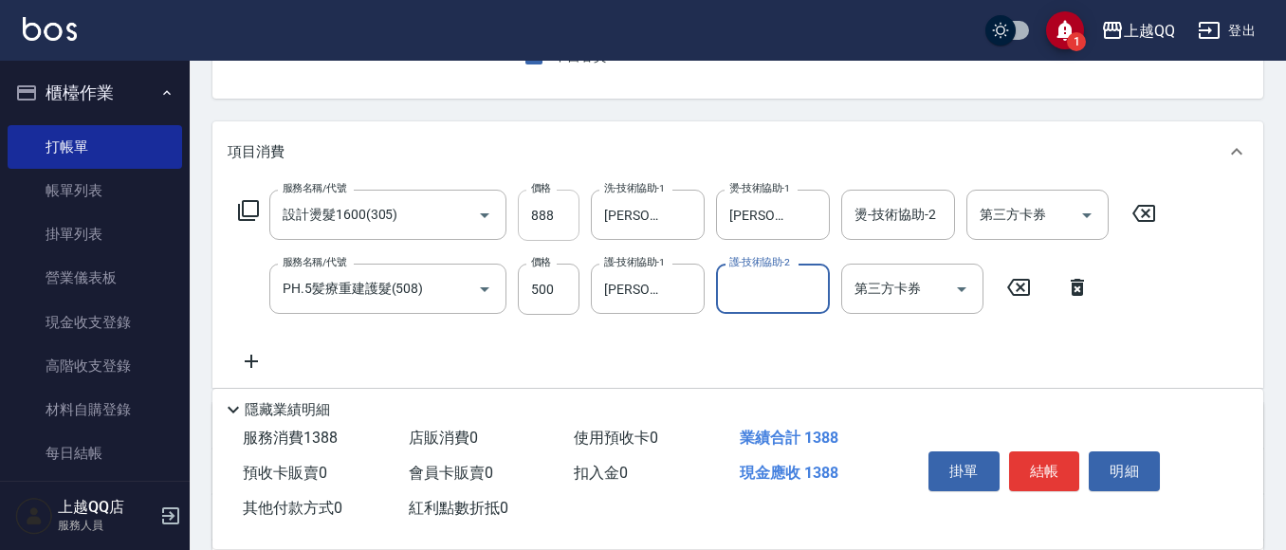
click at [543, 222] on input "888" at bounding box center [549, 215] width 62 height 51
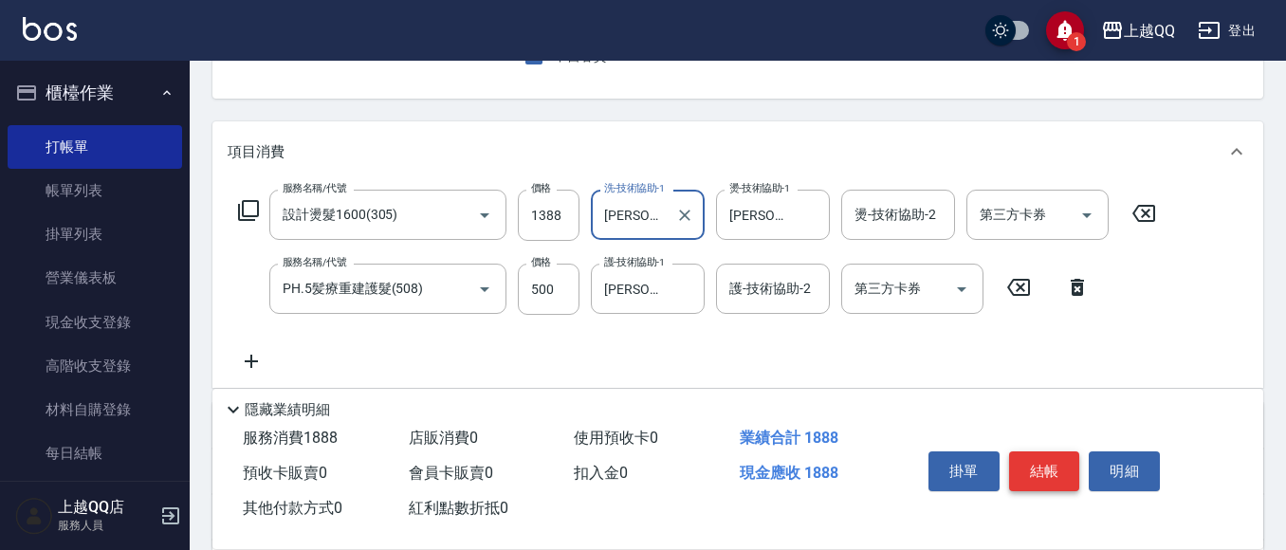
click at [1026, 462] on button "結帳" at bounding box center [1044, 471] width 71 height 40
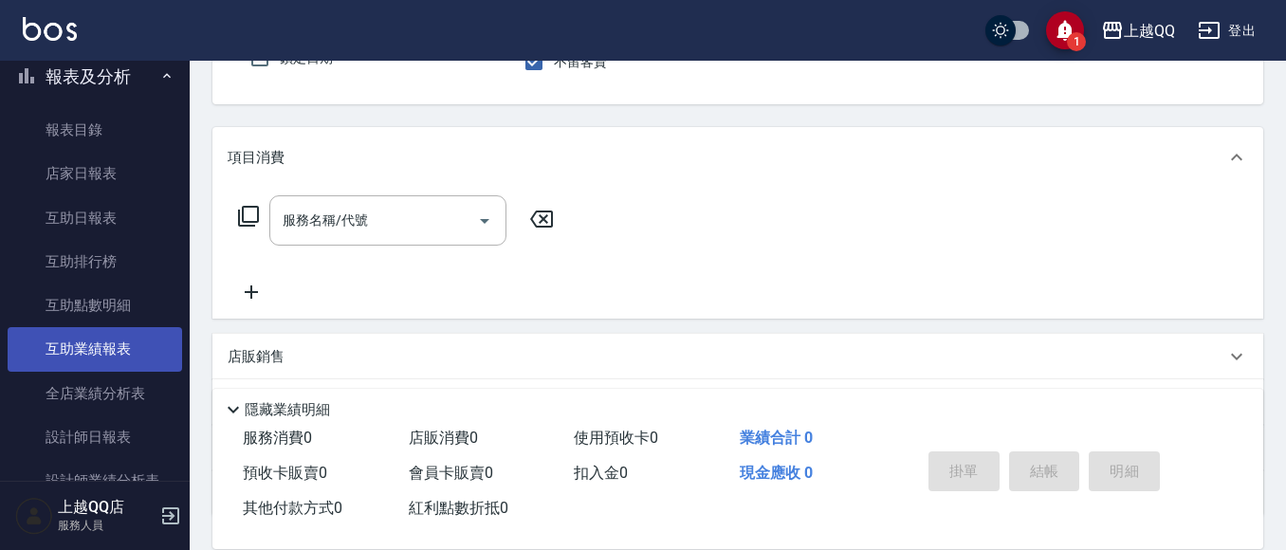
scroll to position [569, 0]
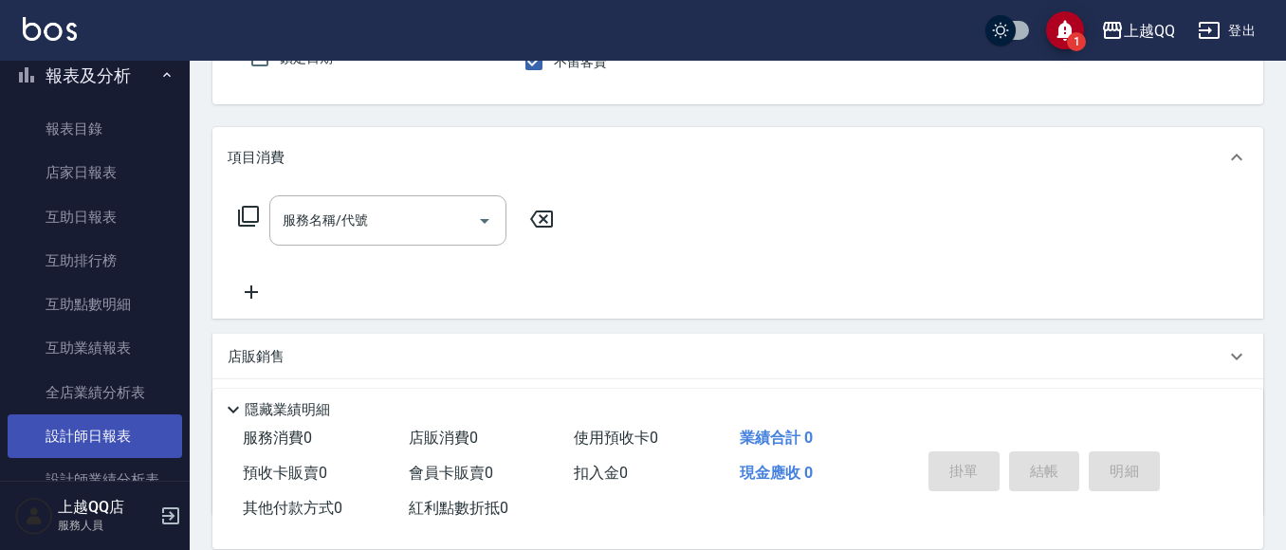
click at [84, 436] on link "設計師日報表" at bounding box center [95, 436] width 174 height 44
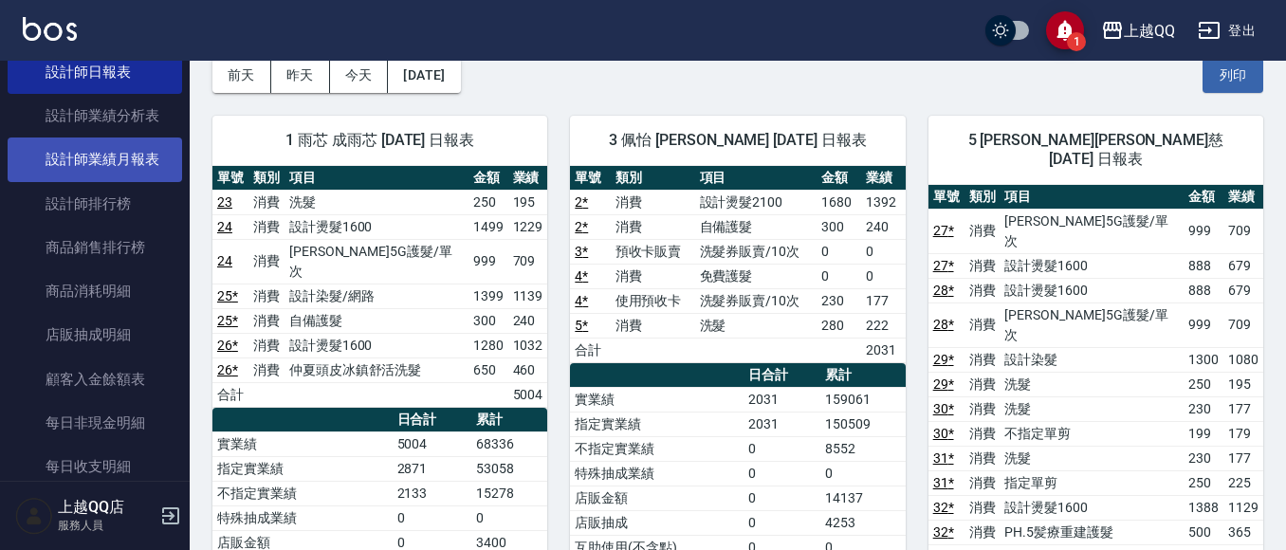
scroll to position [923, 0]
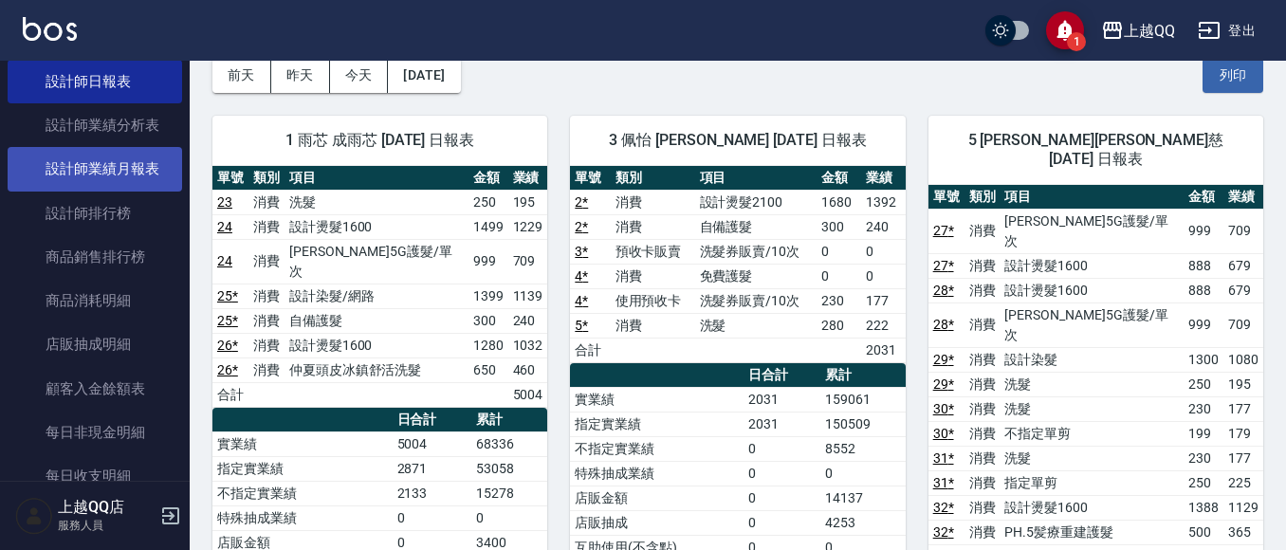
click at [115, 150] on link "設計師業績月報表" at bounding box center [95, 169] width 174 height 44
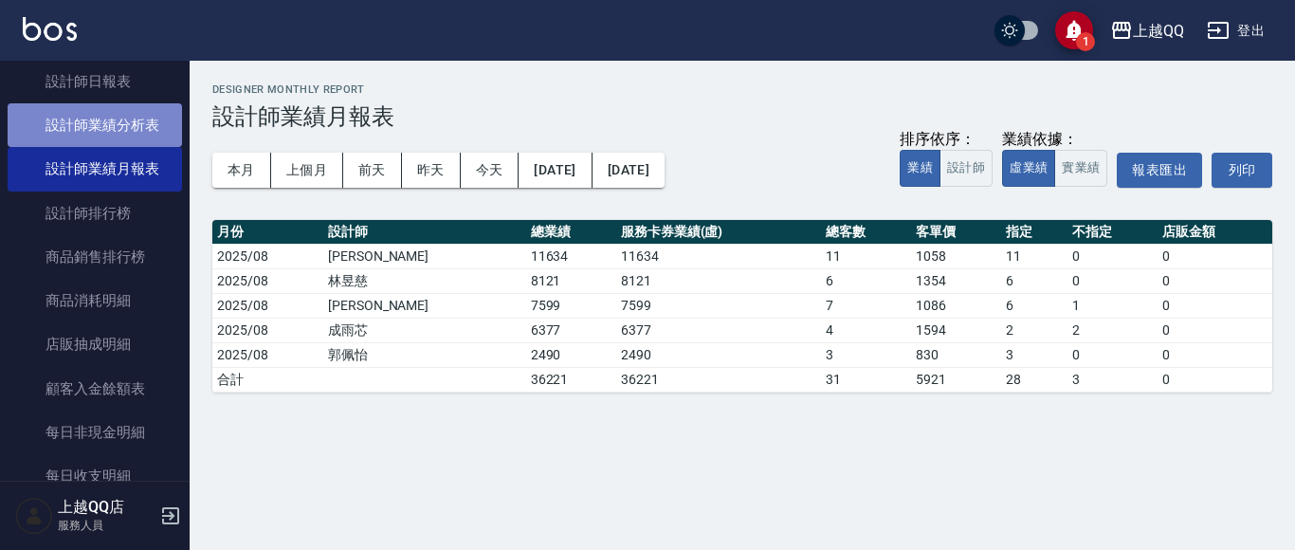
click at [152, 132] on link "設計師業績分析表" at bounding box center [95, 125] width 174 height 44
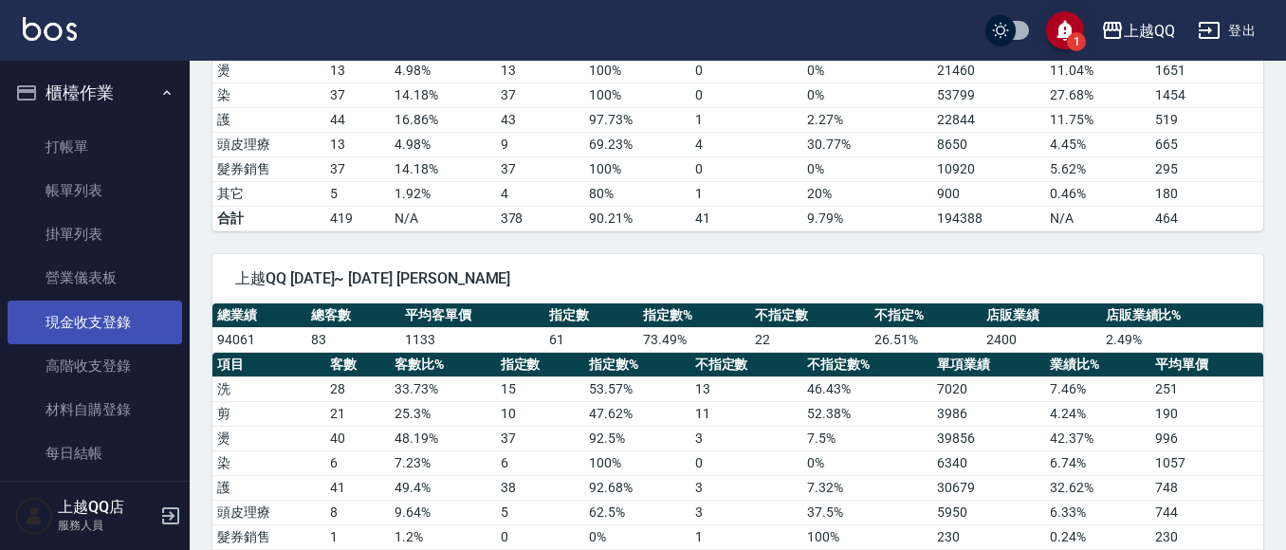
click at [87, 145] on link "打帳單" at bounding box center [95, 147] width 174 height 44
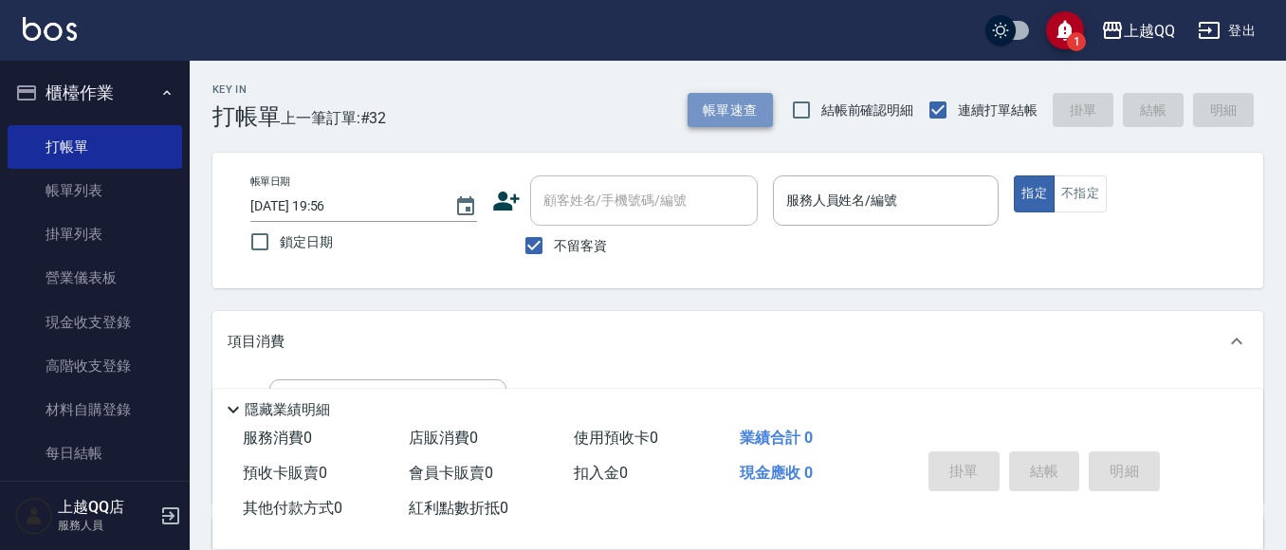
click at [713, 109] on button "帳單速查" at bounding box center [729, 110] width 85 height 35
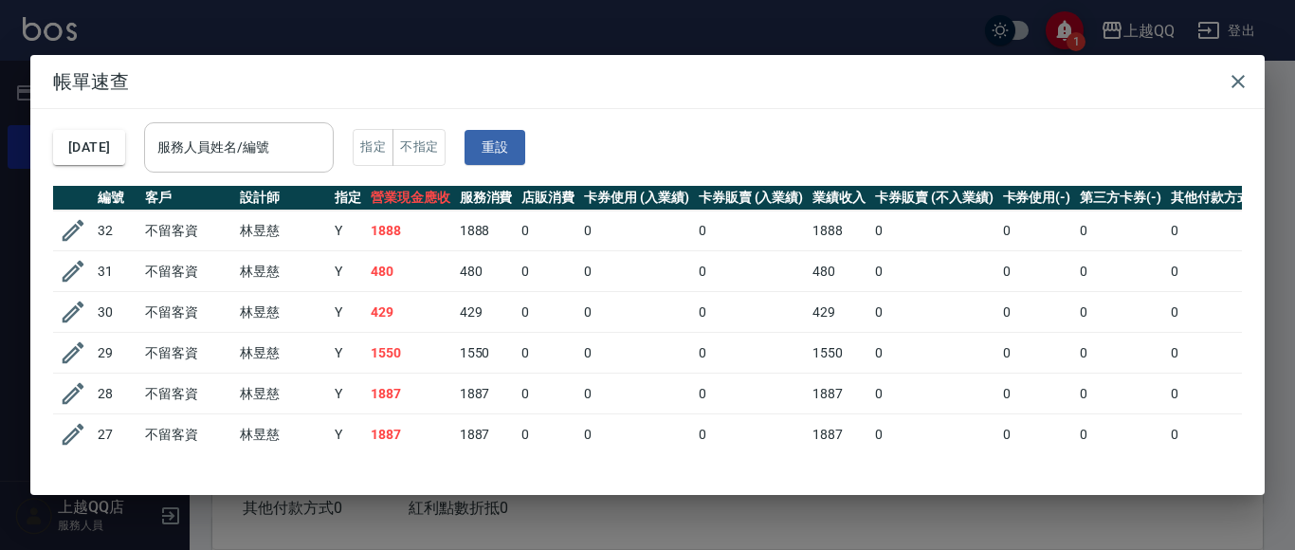
click at [246, 149] on input "服務人員姓名/編號" at bounding box center [239, 147] width 173 height 33
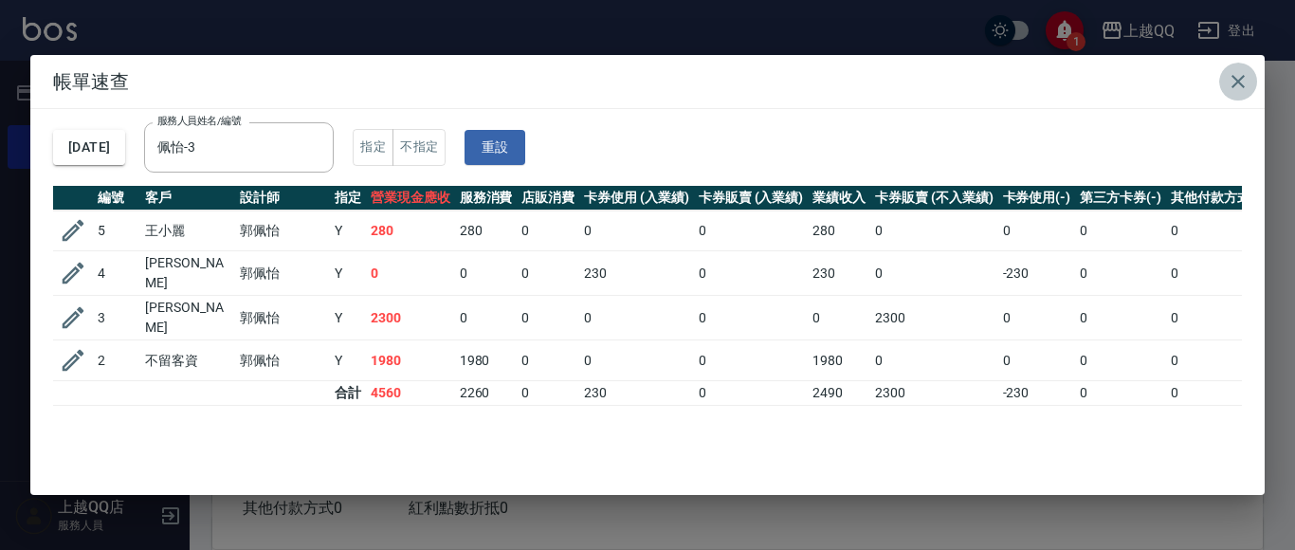
click at [1244, 73] on icon "button" at bounding box center [1238, 81] width 23 height 23
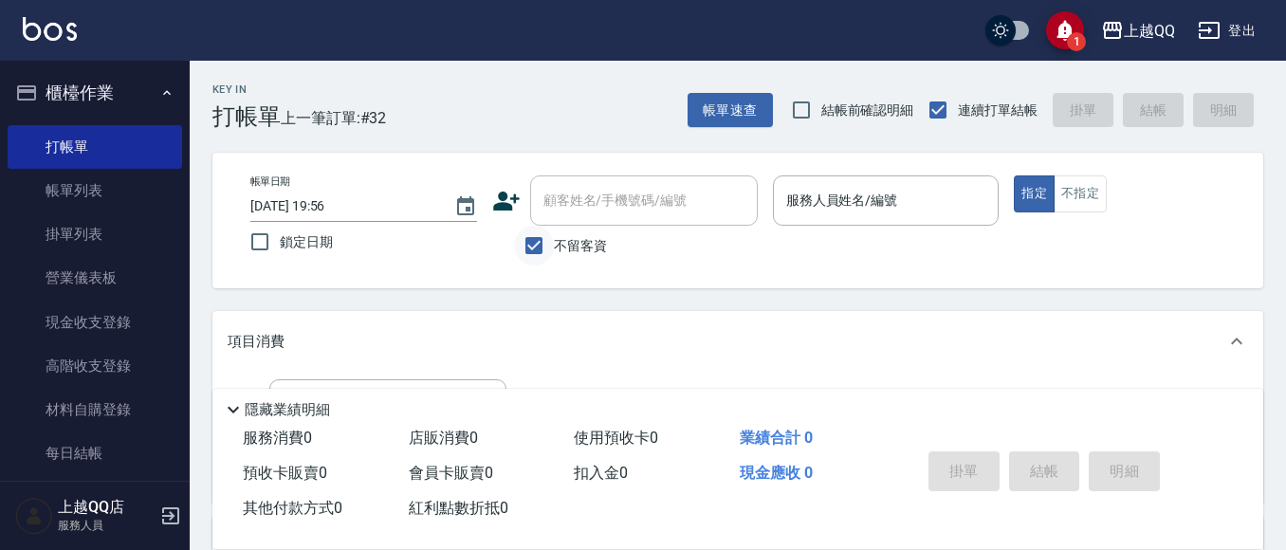
click at [525, 244] on input "不留客資" at bounding box center [534, 246] width 40 height 40
click at [599, 218] on div "顧客姓名/手機號碼/編號" at bounding box center [644, 200] width 228 height 50
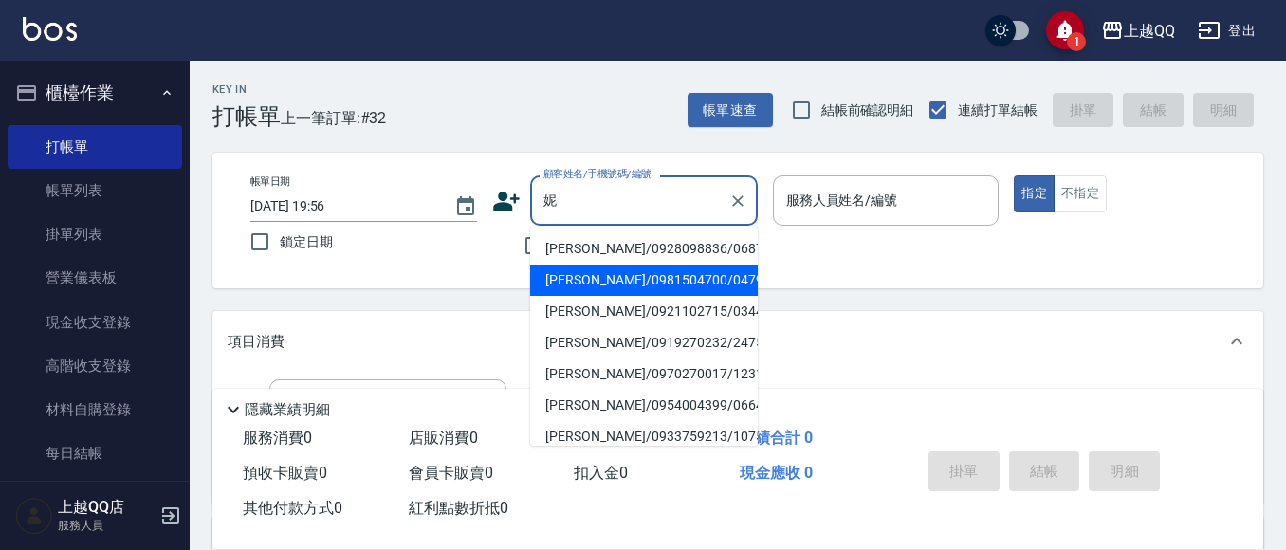
click at [594, 286] on li "[PERSON_NAME]/0981504700/0479" at bounding box center [644, 280] width 228 height 31
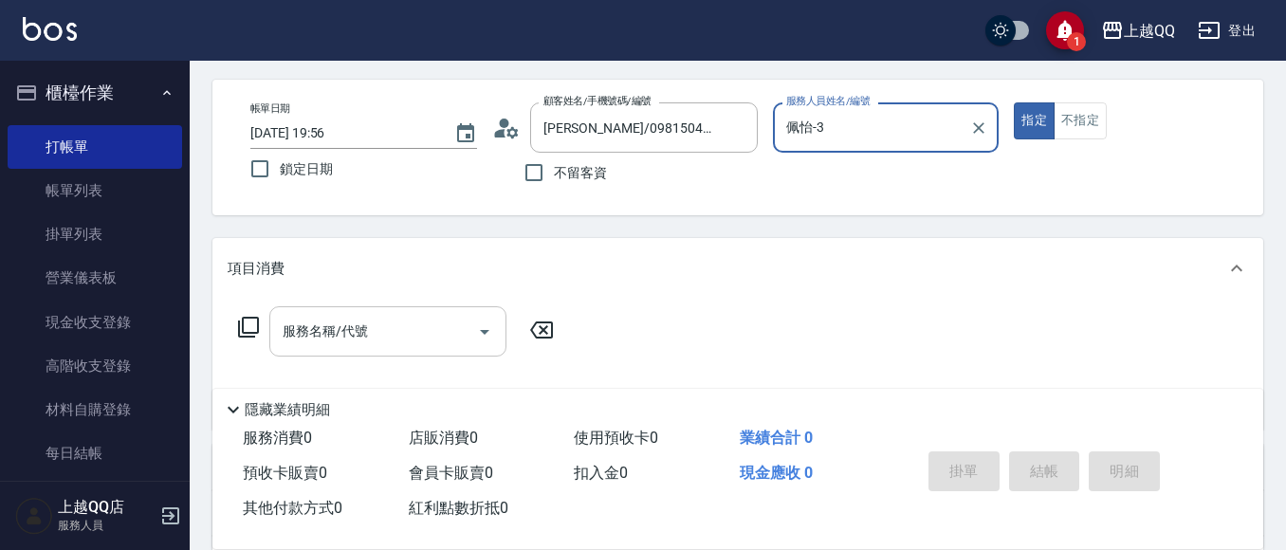
scroll to position [95, 0]
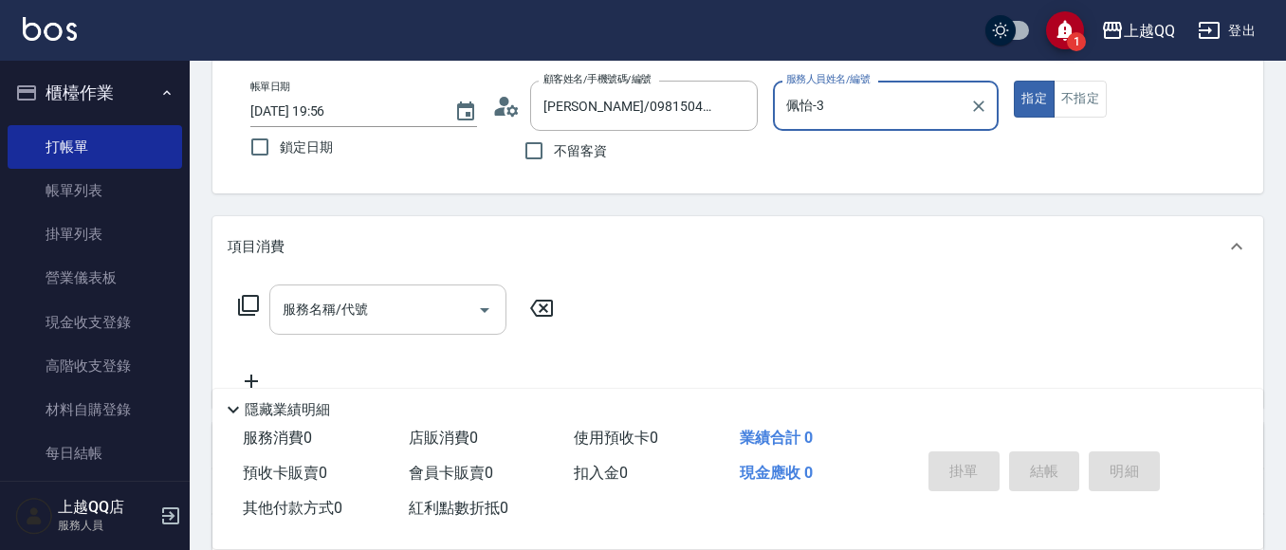
click at [405, 318] on input "服務名稱/代號" at bounding box center [374, 309] width 192 height 33
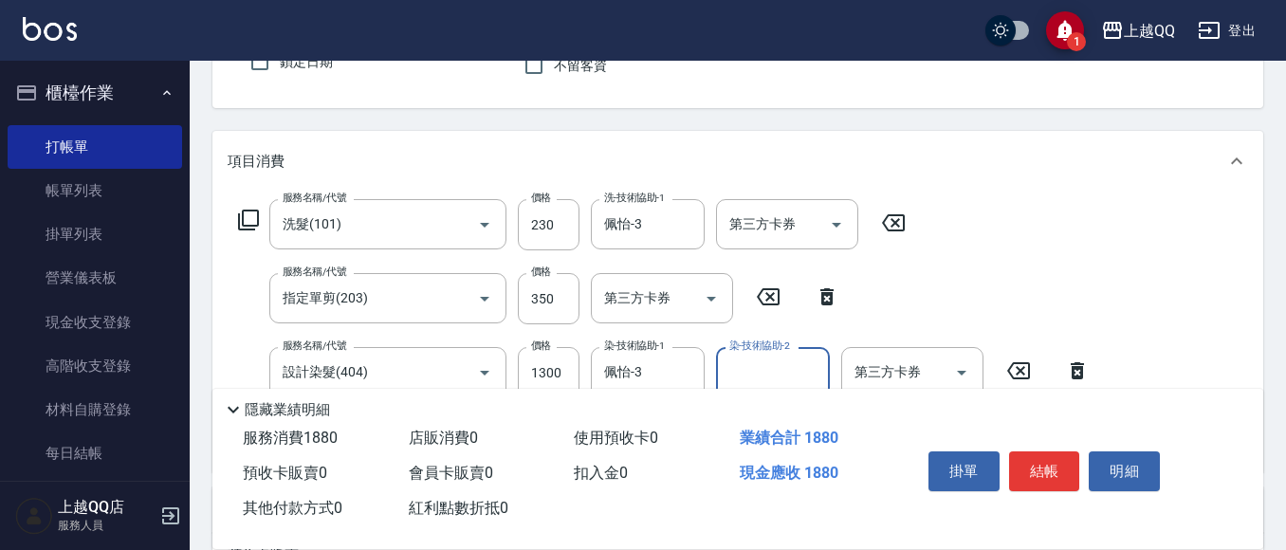
scroll to position [284, 0]
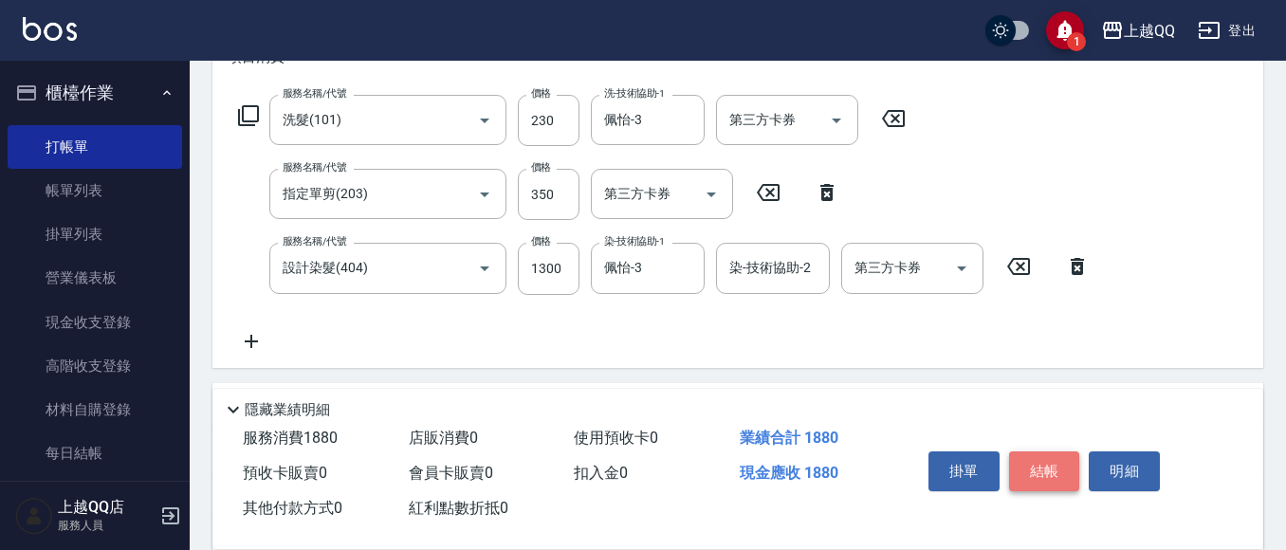
click at [1058, 463] on button "結帳" at bounding box center [1044, 471] width 71 height 40
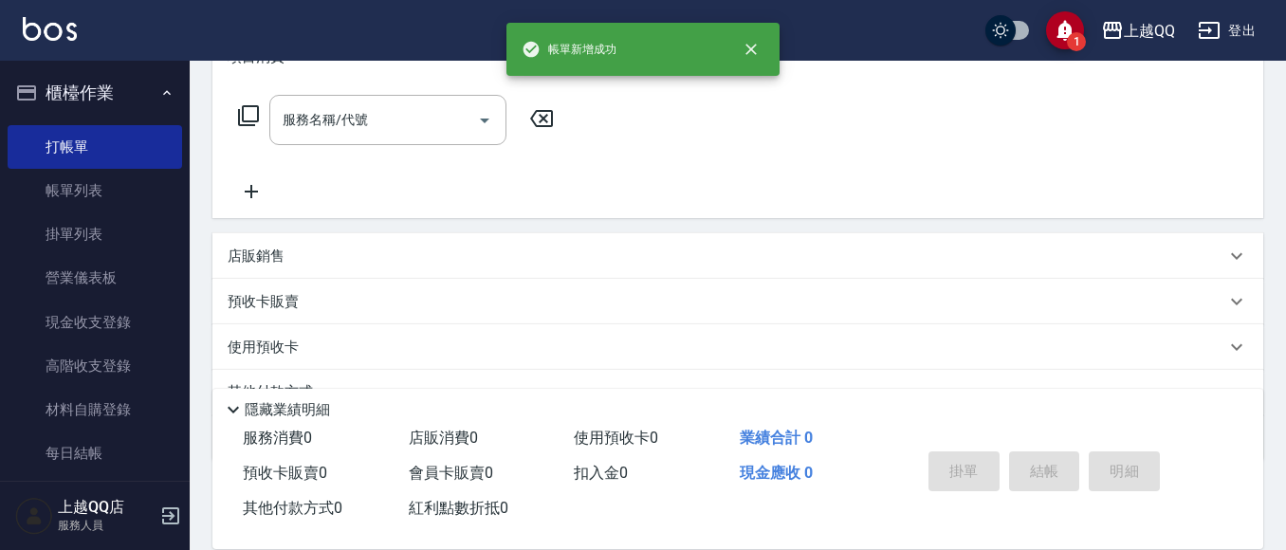
scroll to position [82, 0]
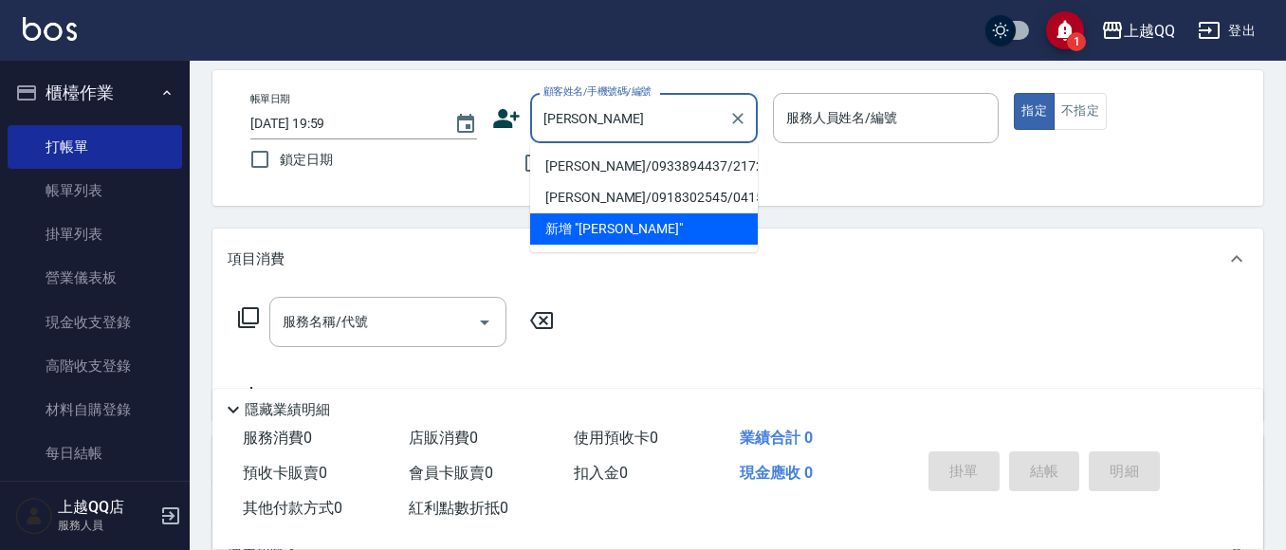
click at [568, 170] on li "[PERSON_NAME]/0933894437/2172" at bounding box center [644, 166] width 228 height 31
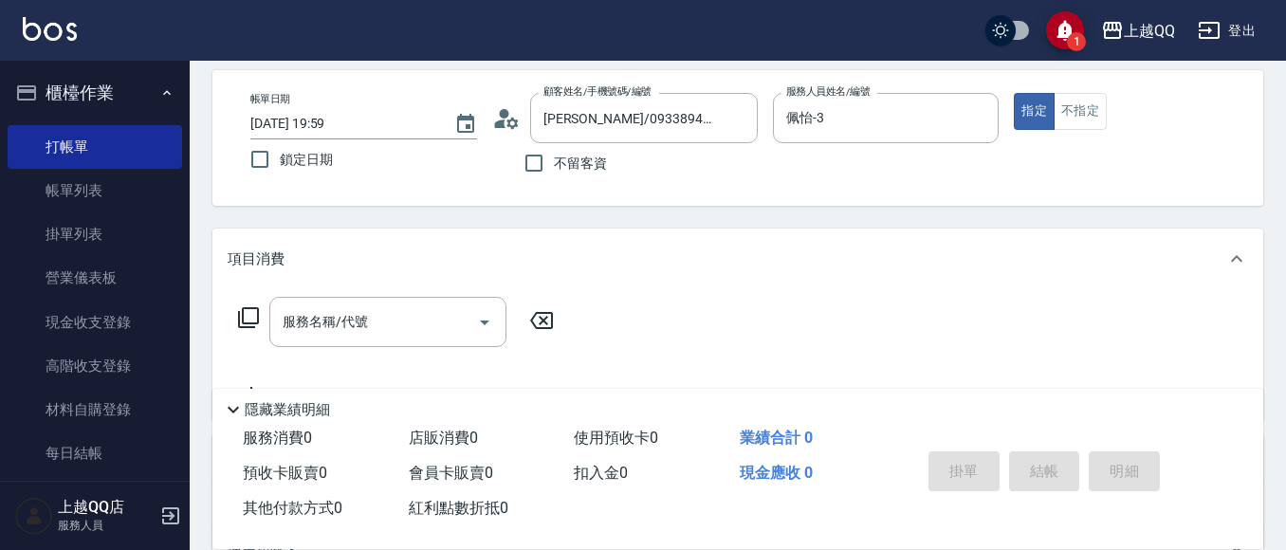
click at [253, 320] on icon at bounding box center [248, 317] width 23 height 23
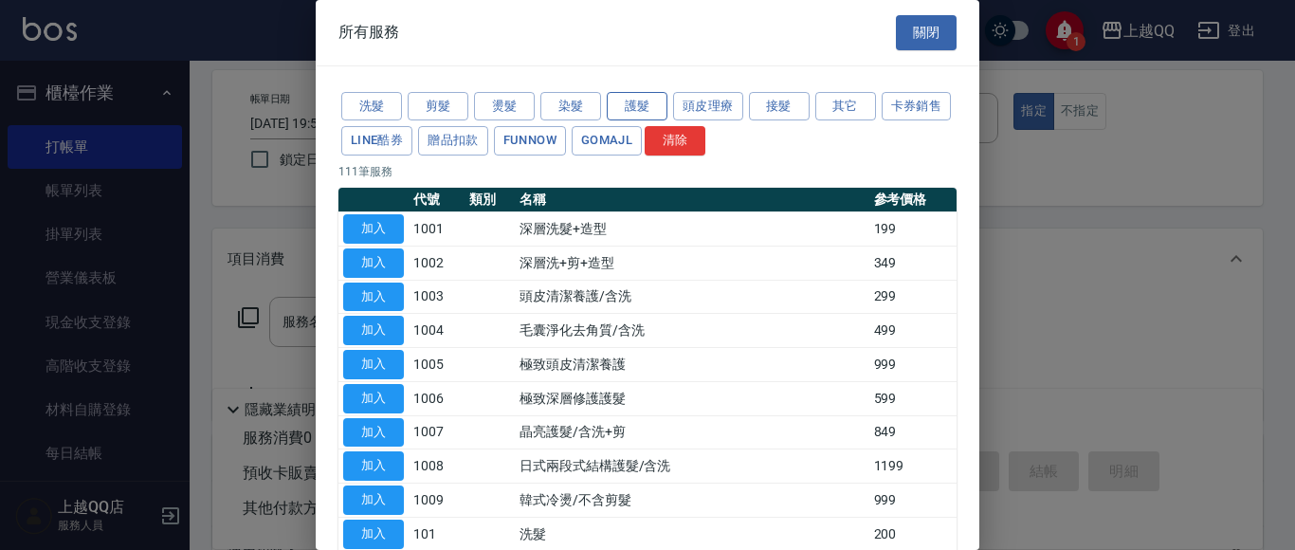
click at [623, 106] on button "護髮" at bounding box center [637, 106] width 61 height 29
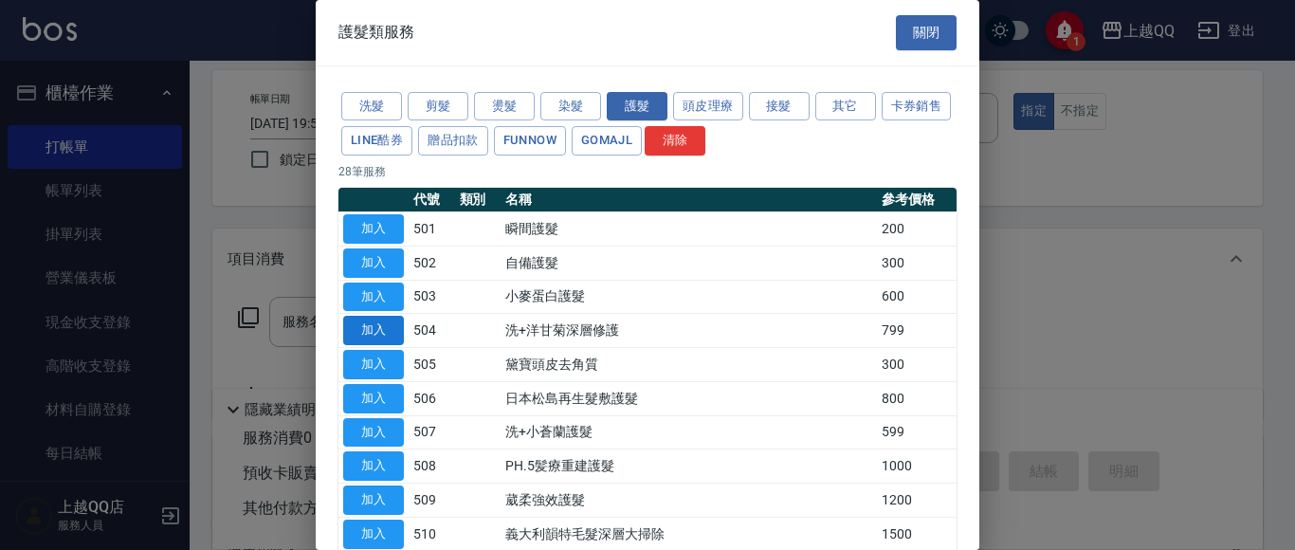
click at [356, 327] on button "加入" at bounding box center [373, 330] width 61 height 29
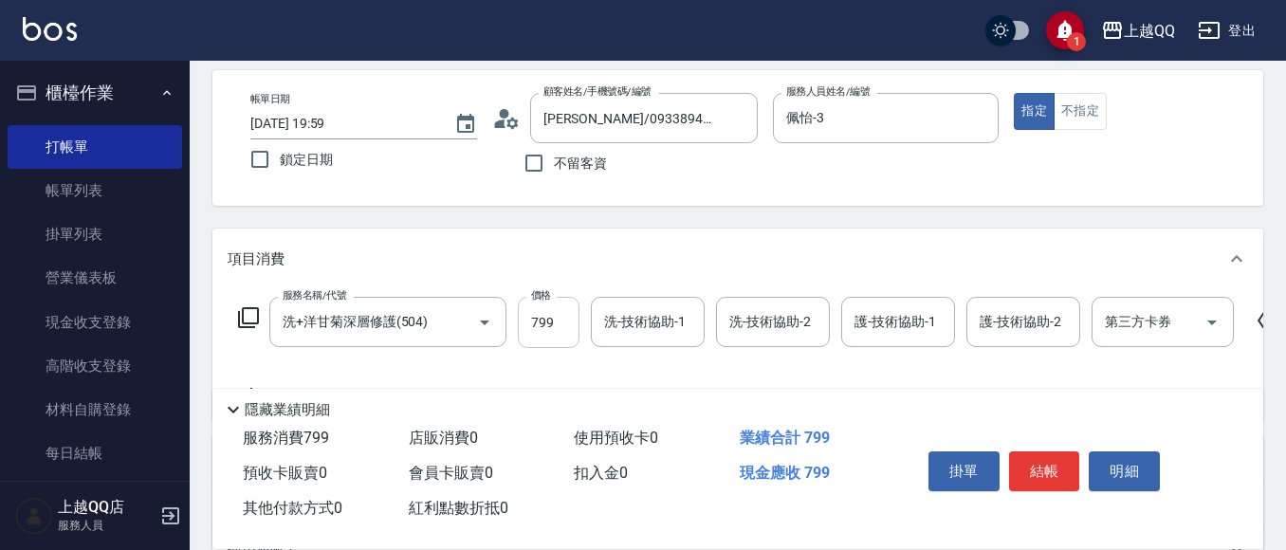
click at [566, 316] on input "799" at bounding box center [549, 322] width 62 height 51
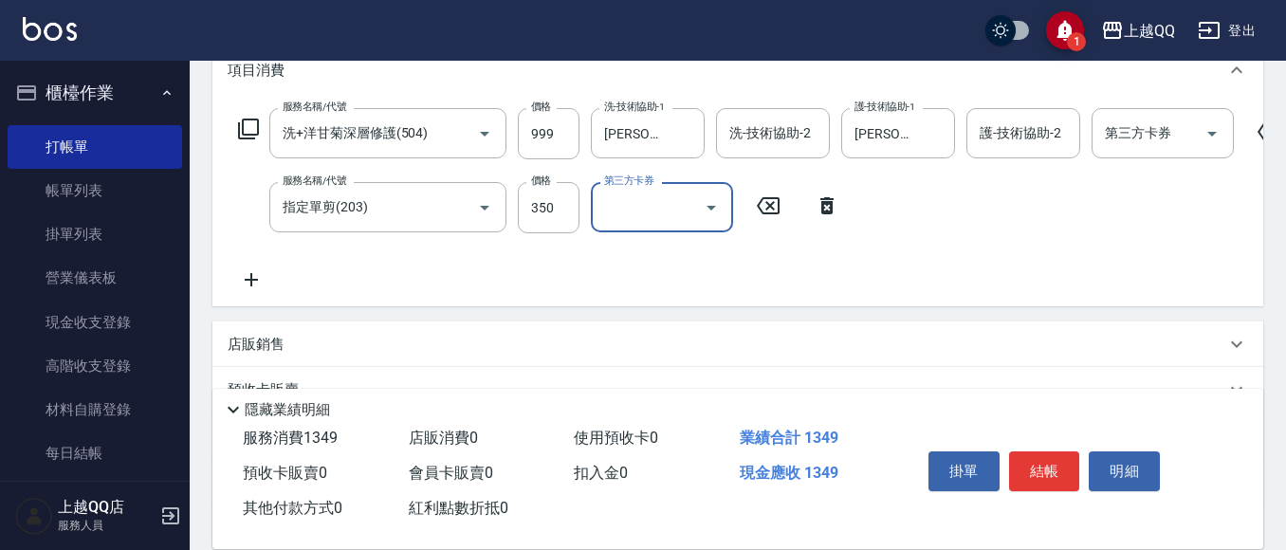
scroll to position [272, 0]
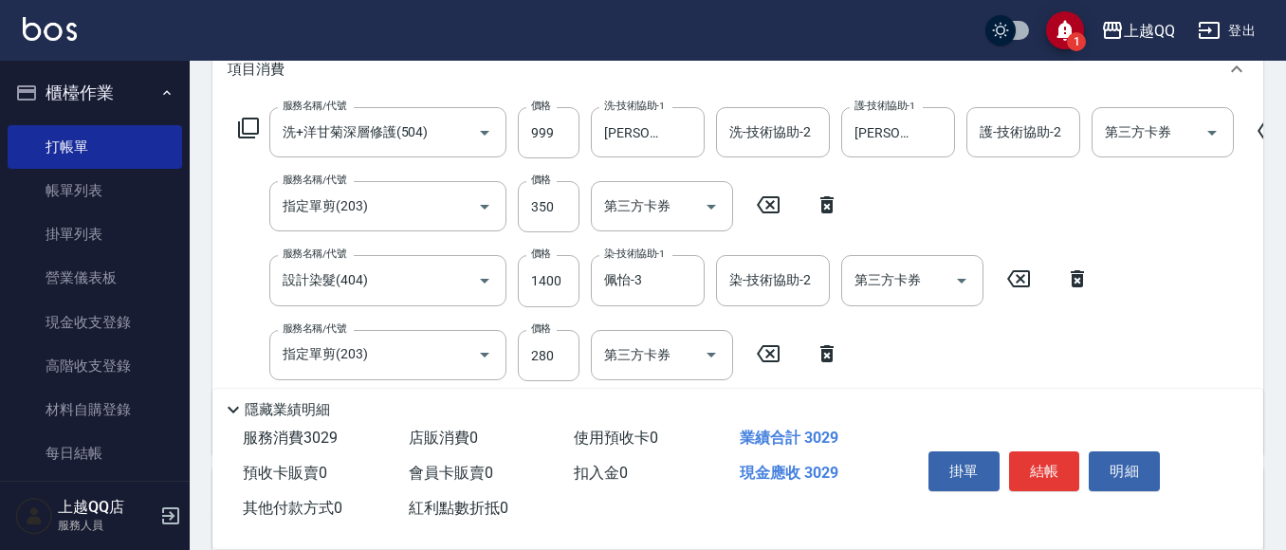
click at [826, 195] on icon at bounding box center [826, 204] width 47 height 23
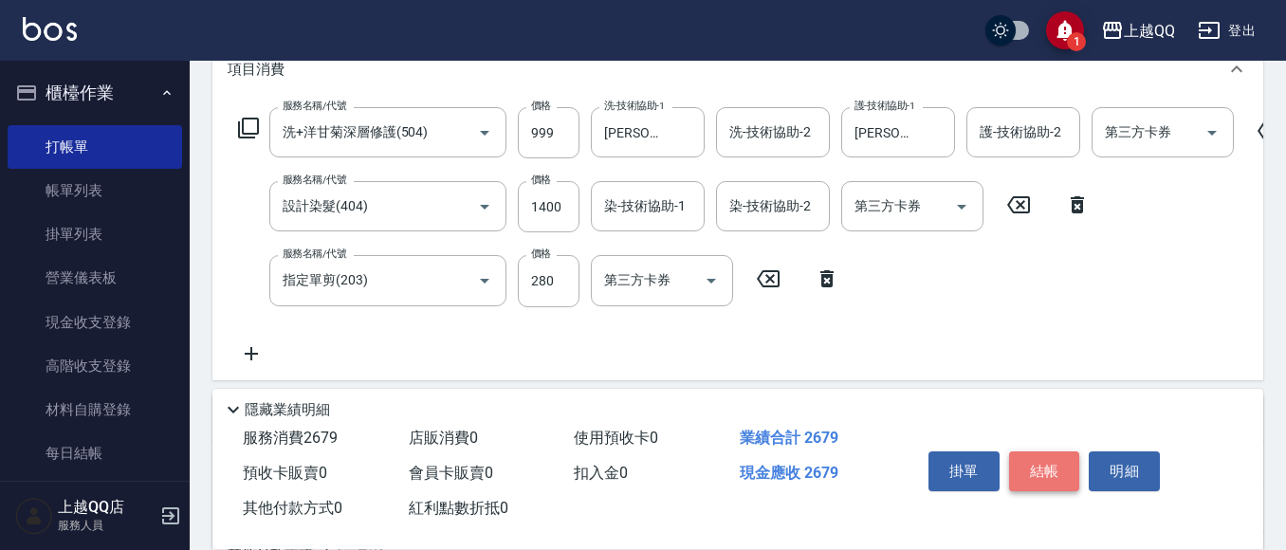
click at [1049, 469] on button "結帳" at bounding box center [1044, 471] width 71 height 40
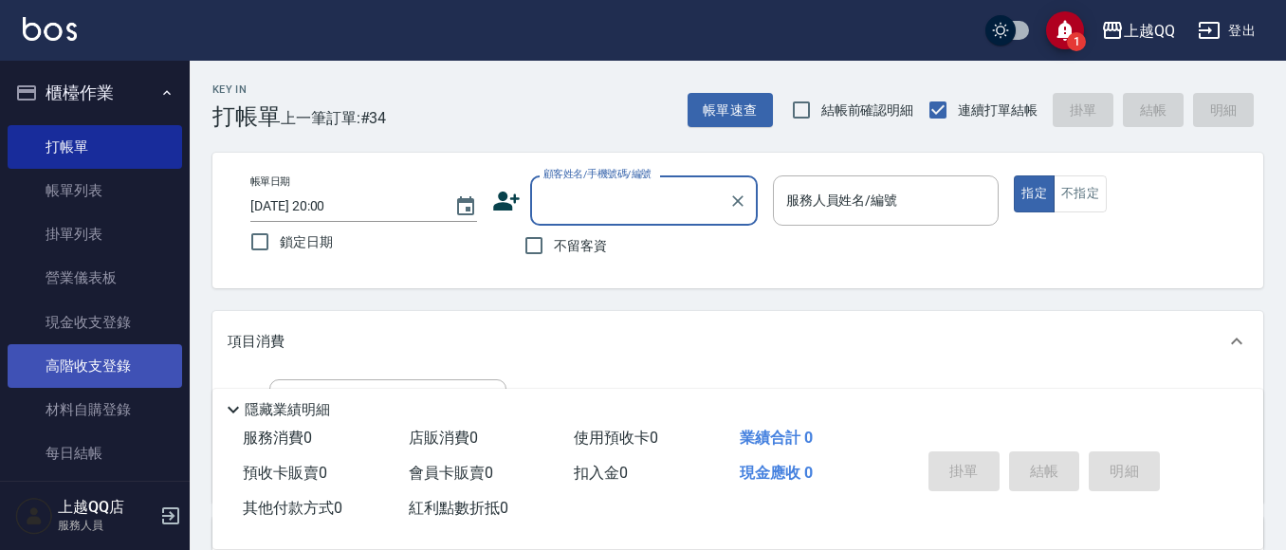
scroll to position [95, 0]
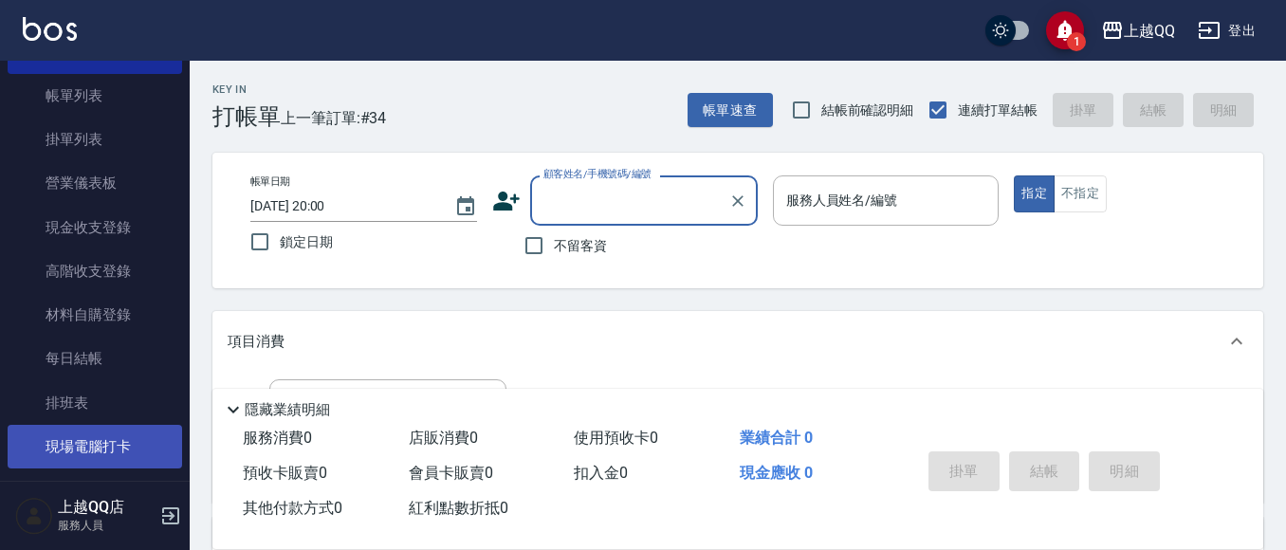
click at [74, 443] on link "現場電腦打卡" at bounding box center [95, 447] width 174 height 44
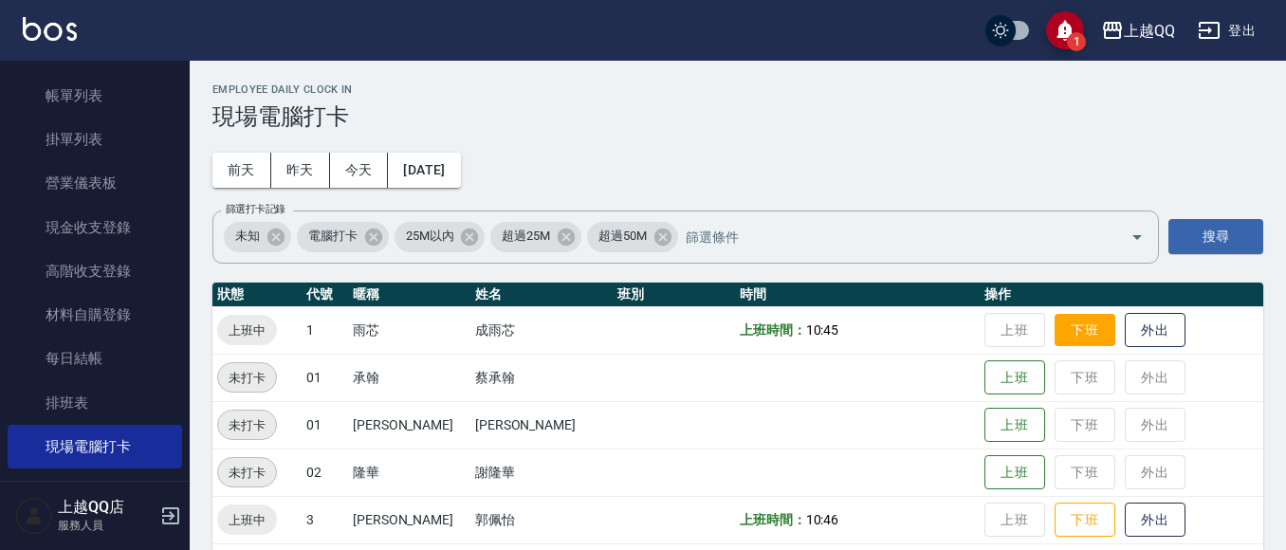
click at [1054, 326] on button "下班" at bounding box center [1084, 330] width 61 height 33
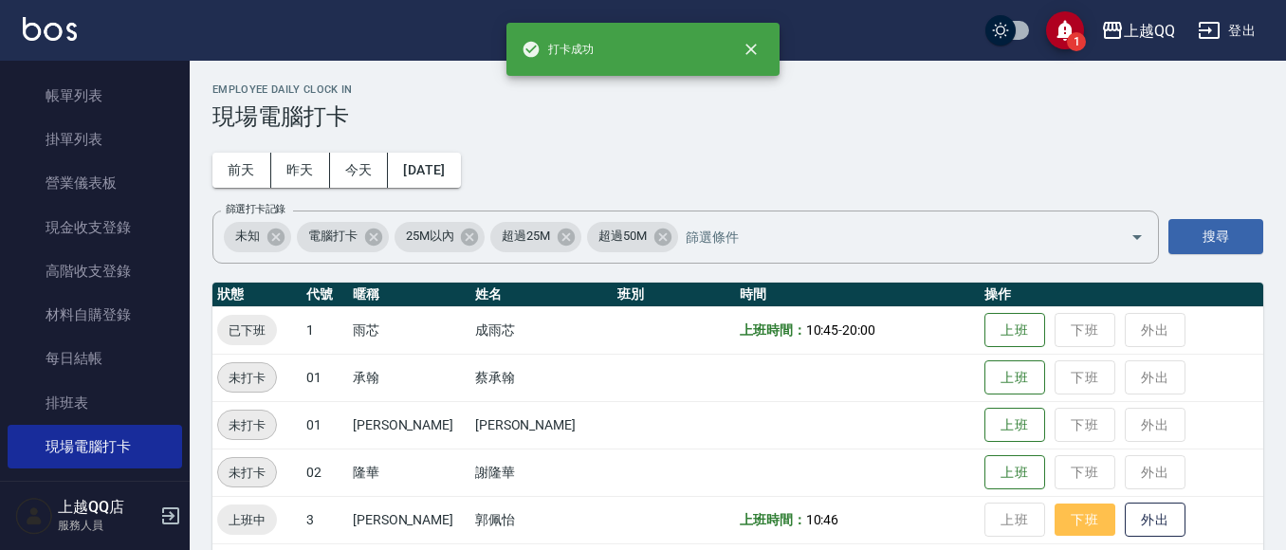
click at [1059, 504] on button "下班" at bounding box center [1084, 519] width 61 height 33
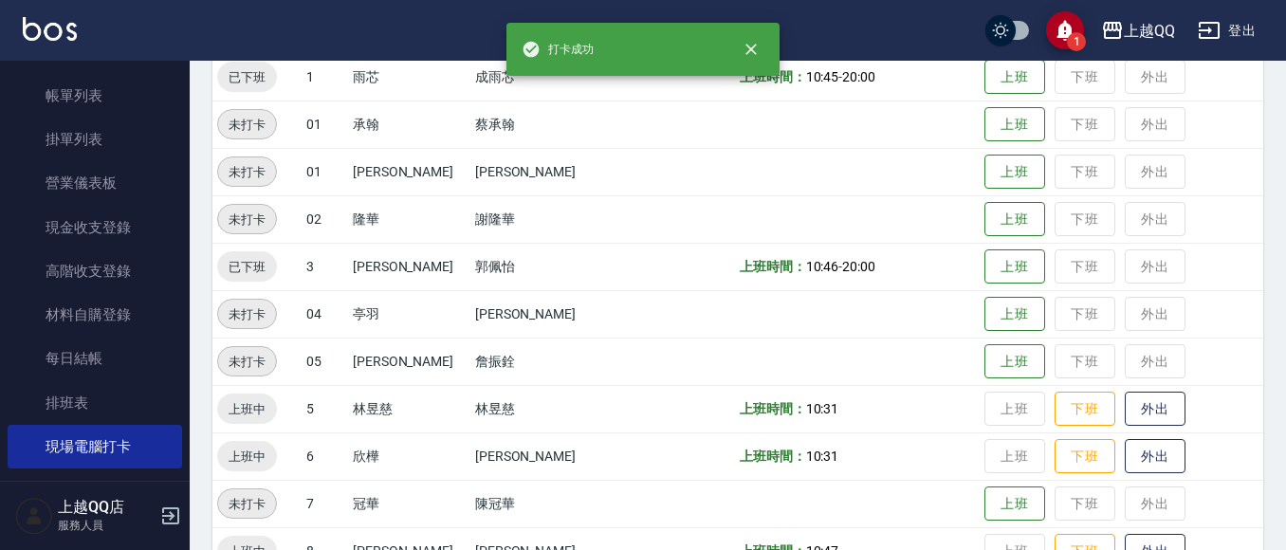
scroll to position [284, 0]
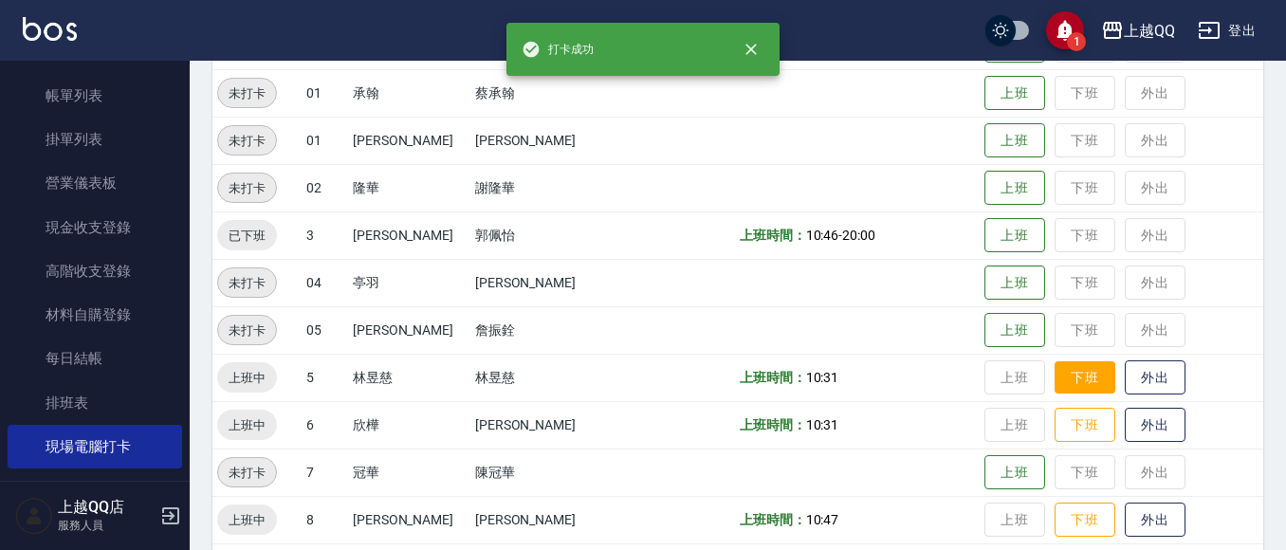
click at [1081, 380] on button "下班" at bounding box center [1084, 377] width 61 height 33
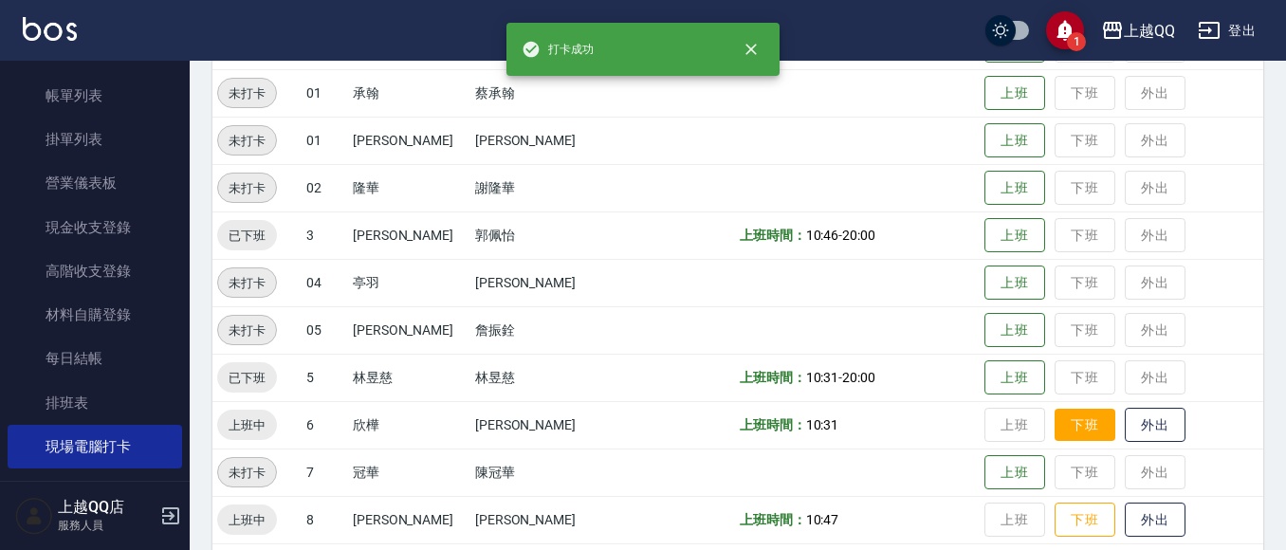
click at [1074, 422] on button "下班" at bounding box center [1084, 425] width 61 height 33
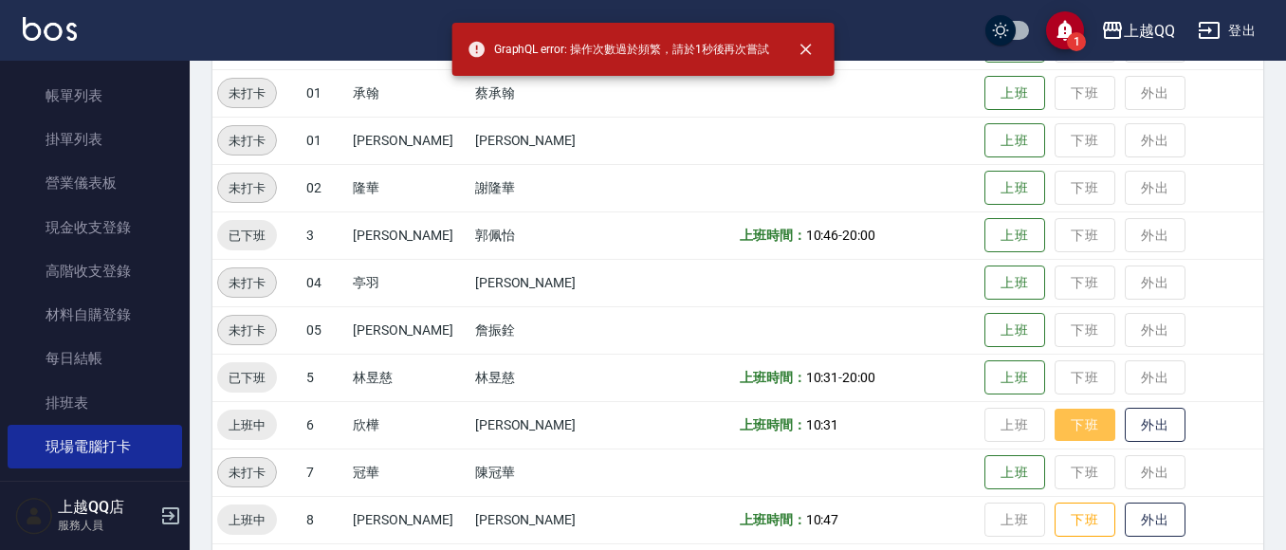
click at [1058, 429] on button "下班" at bounding box center [1084, 425] width 61 height 33
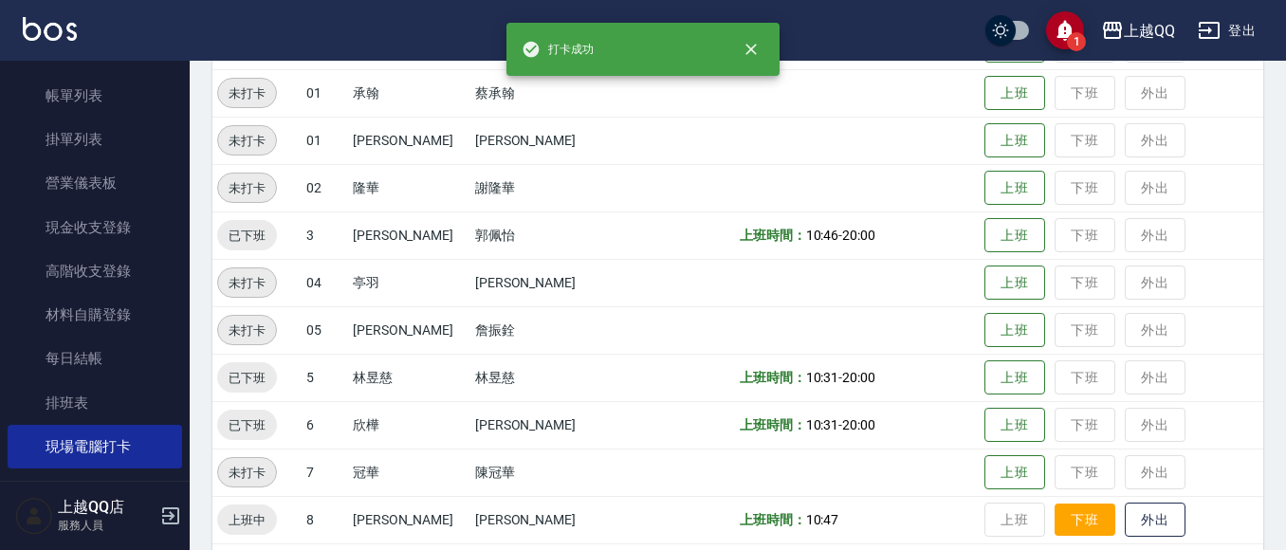
click at [1060, 520] on button "下班" at bounding box center [1084, 519] width 61 height 33
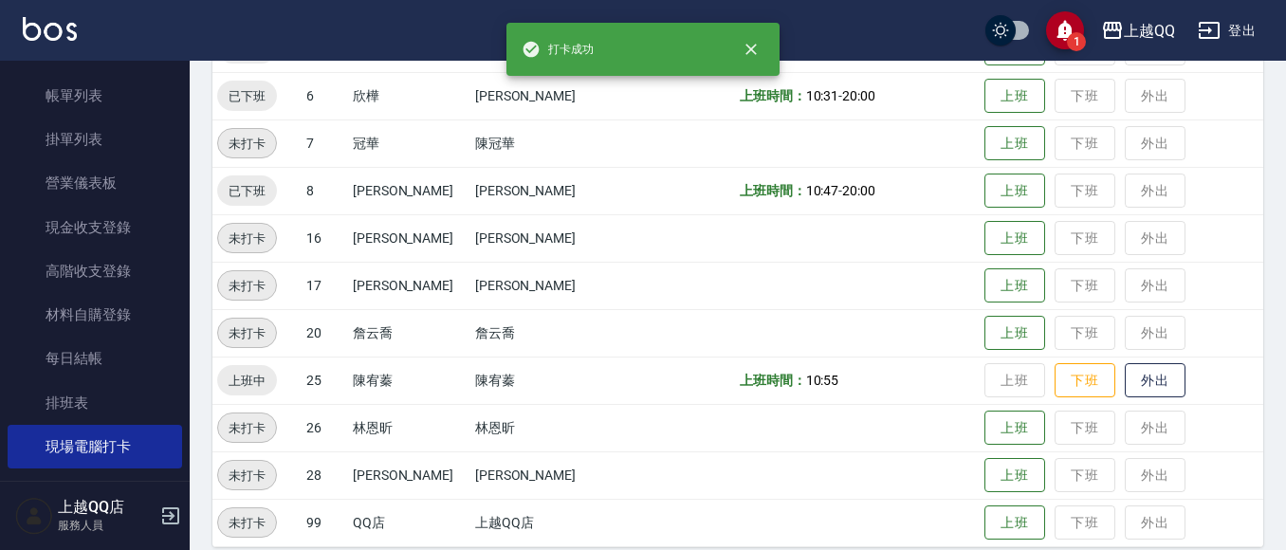
scroll to position [633, 0]
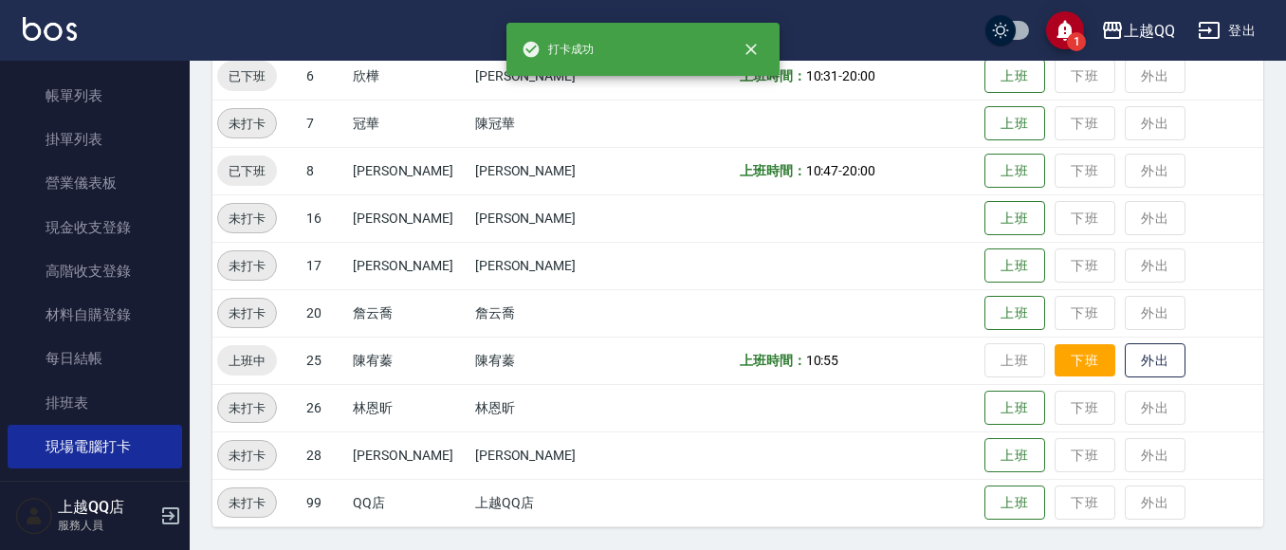
click at [1080, 373] on button "下班" at bounding box center [1084, 360] width 61 height 33
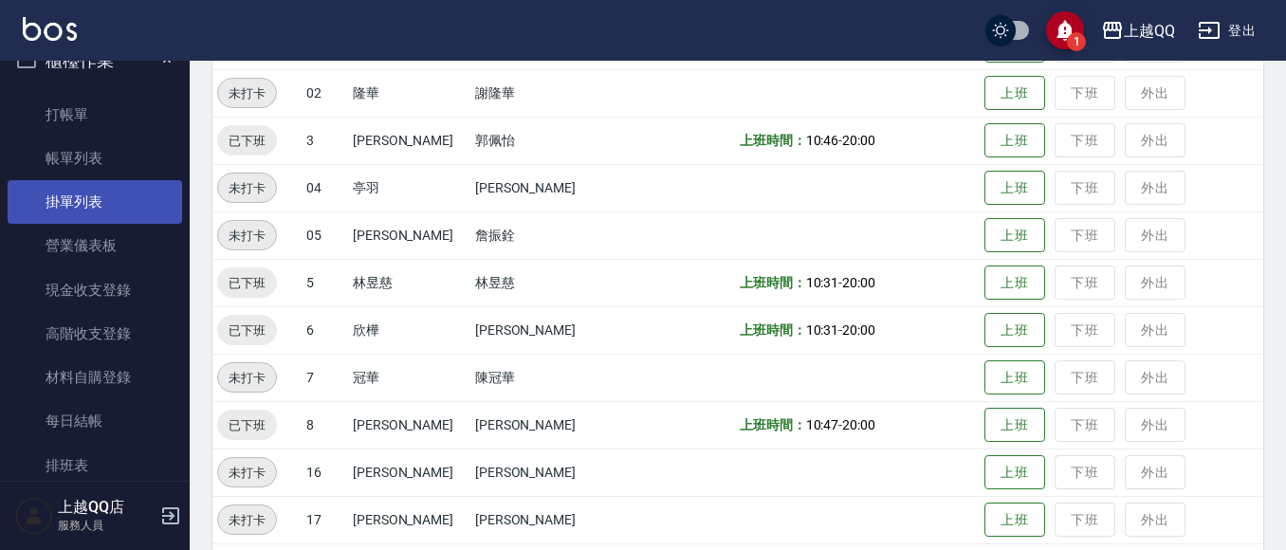
scroll to position [0, 0]
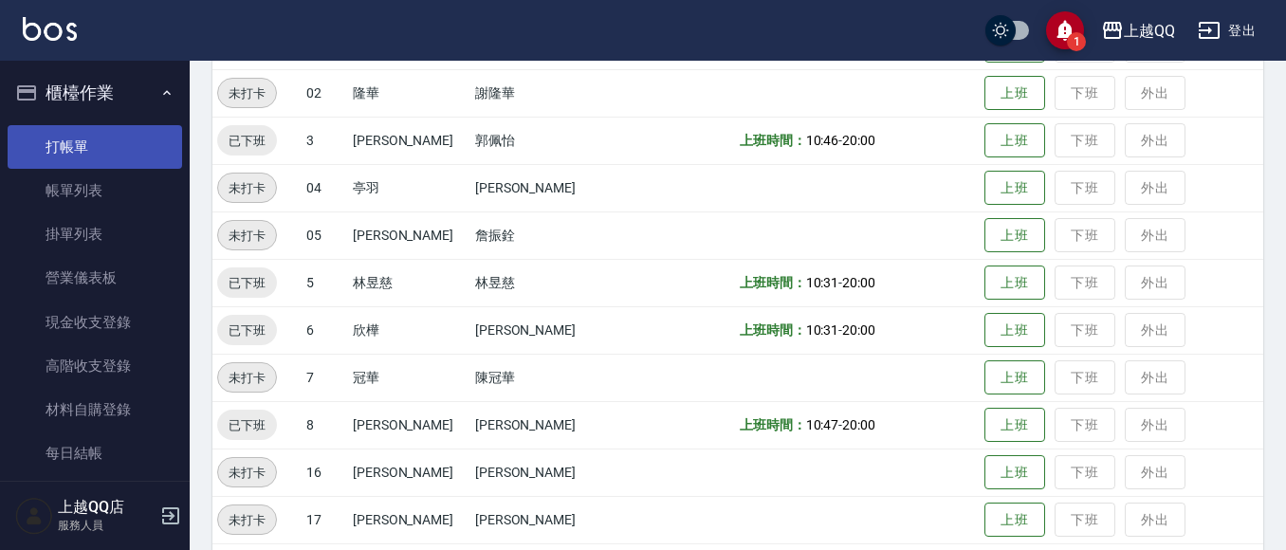
click at [81, 152] on link "打帳單" at bounding box center [95, 147] width 174 height 44
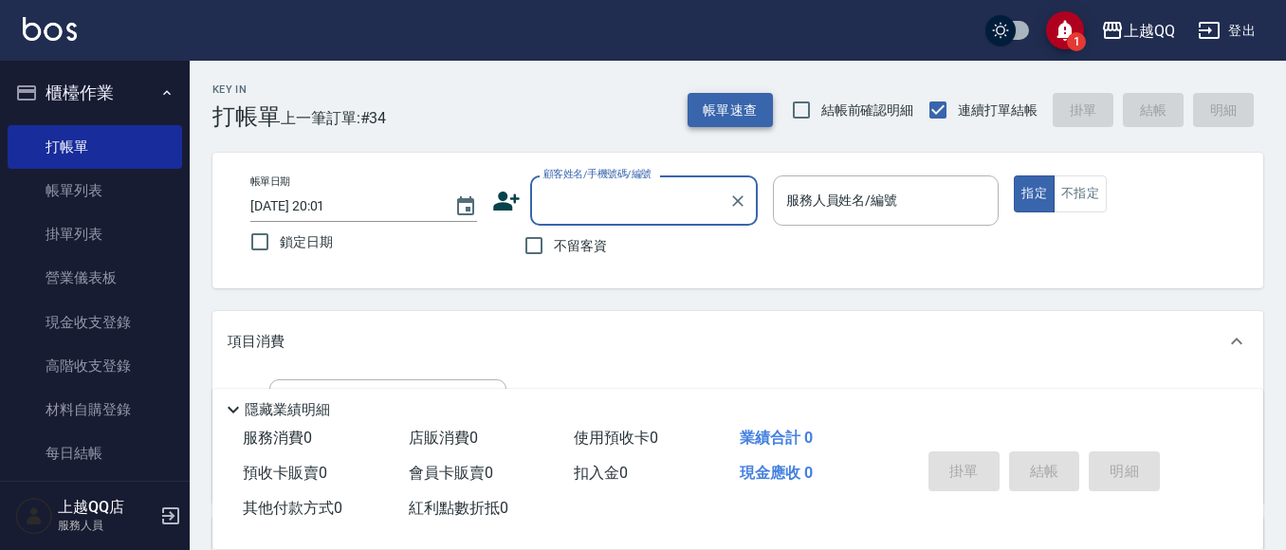
click at [740, 111] on button "帳單速查" at bounding box center [729, 110] width 85 height 35
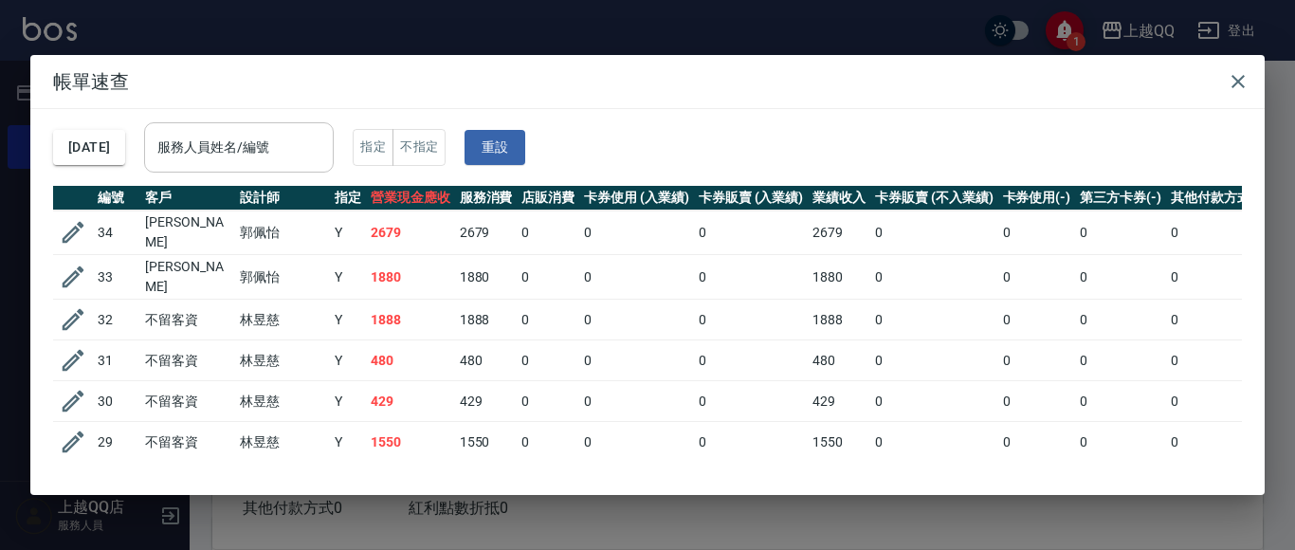
click at [239, 155] on input "服務人員姓名/編號" at bounding box center [239, 147] width 173 height 33
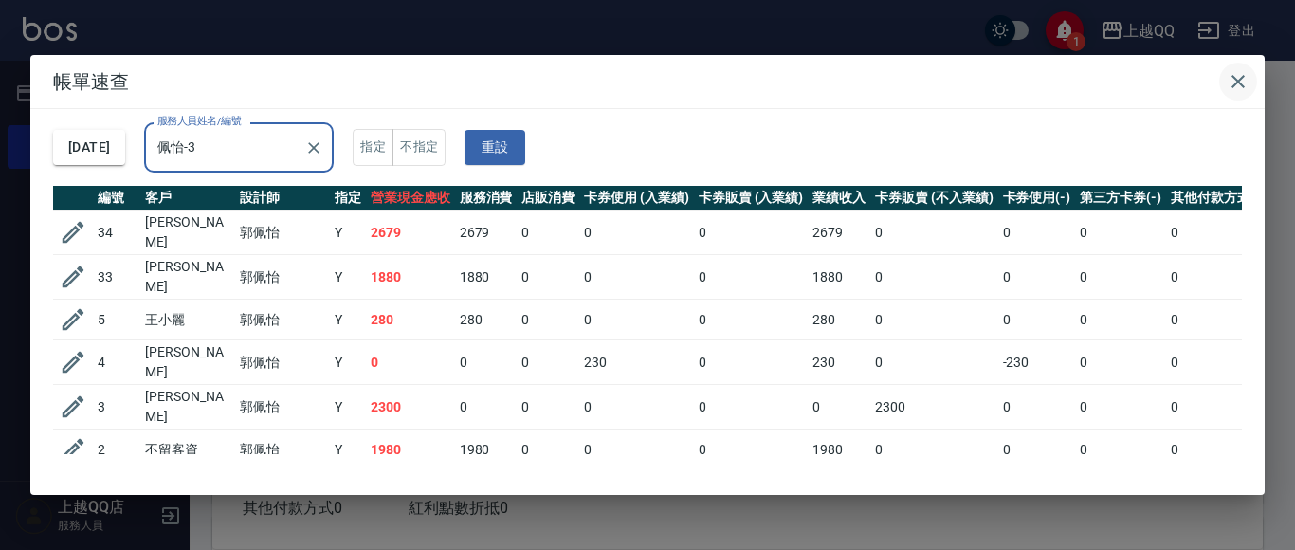
click at [1254, 82] on button "button" at bounding box center [1238, 82] width 38 height 38
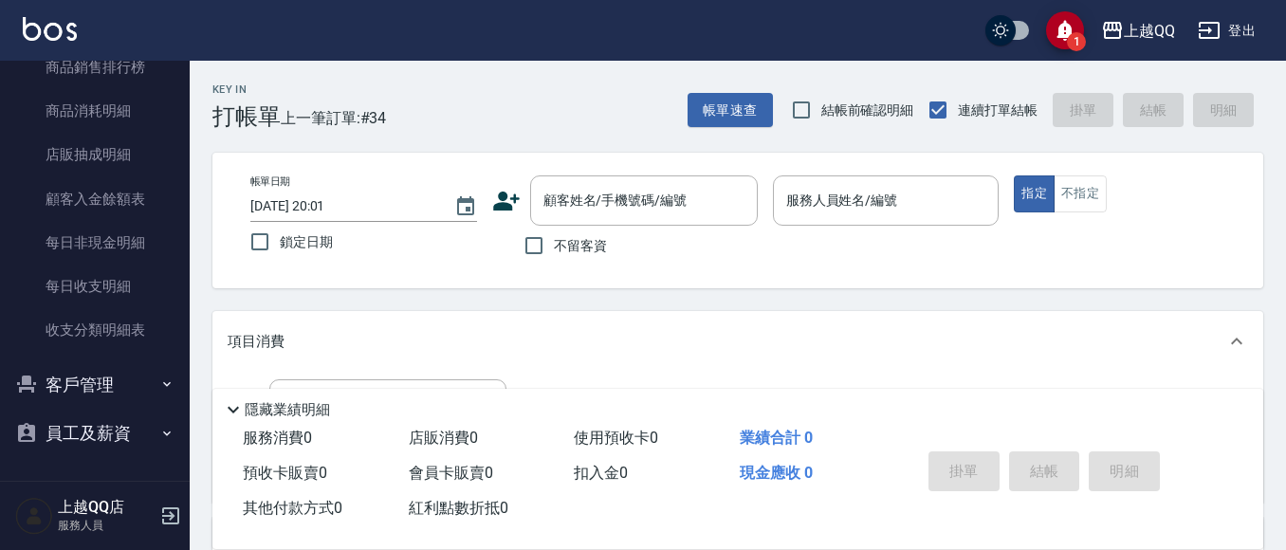
scroll to position [377, 0]
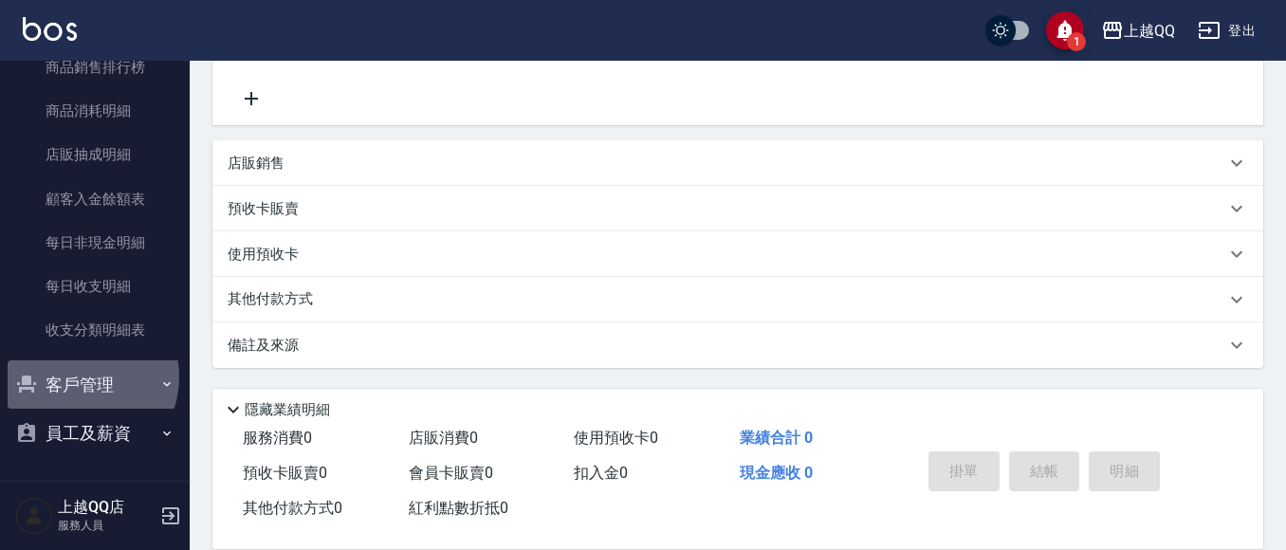
click at [81, 376] on button "客戶管理" at bounding box center [95, 384] width 174 height 49
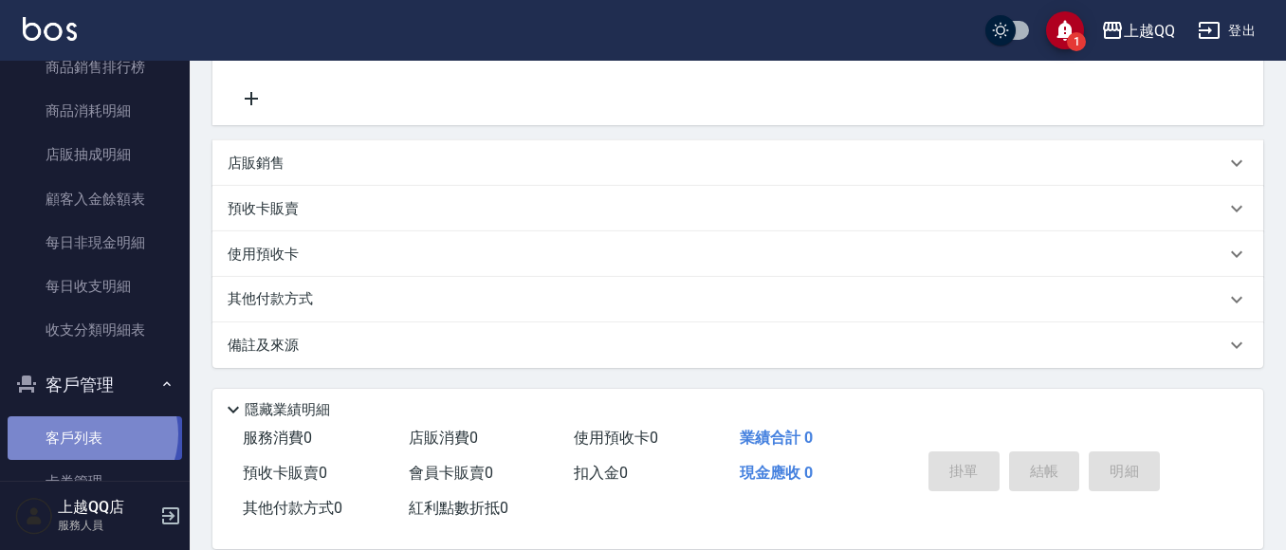
click at [87, 433] on link "客戶列表" at bounding box center [95, 438] width 174 height 44
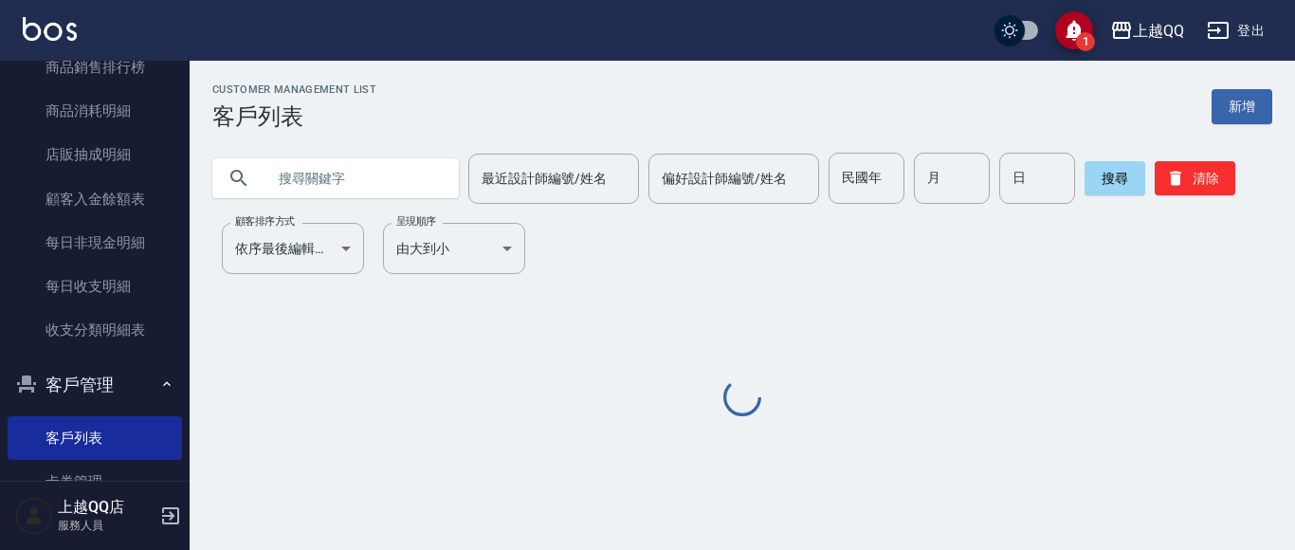
click at [334, 175] on input "text" at bounding box center [354, 178] width 178 height 51
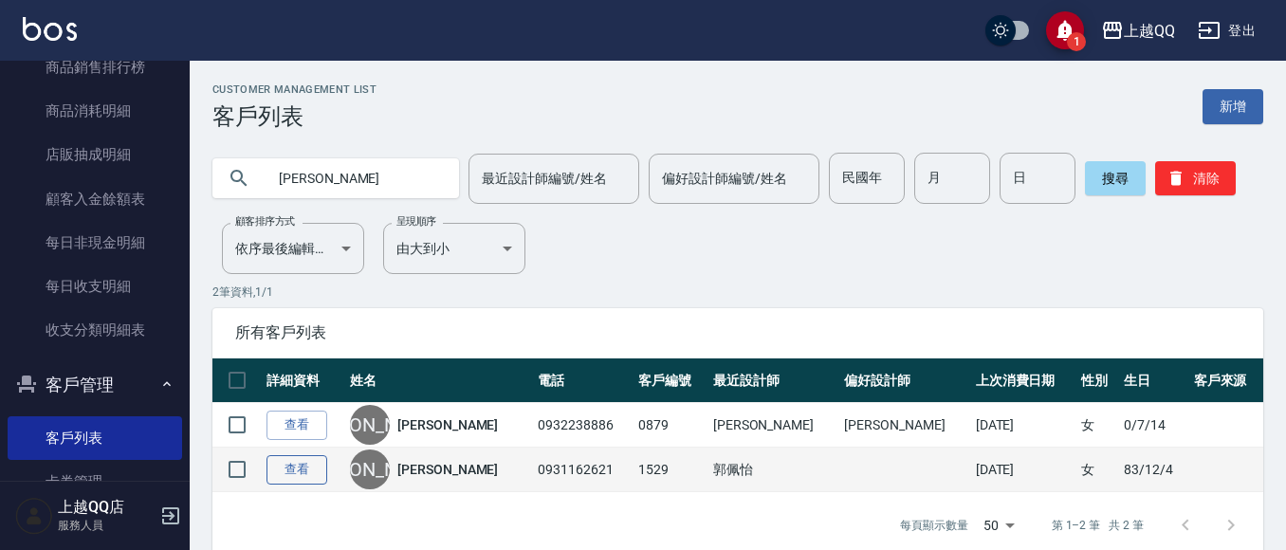
click at [289, 474] on link "查看" at bounding box center [296, 469] width 61 height 29
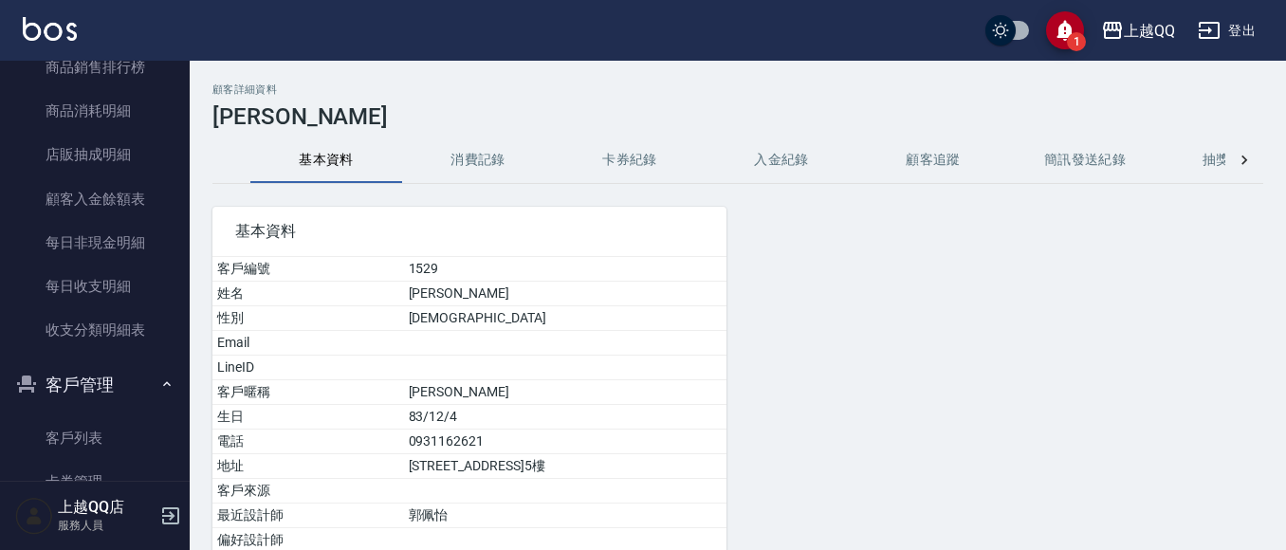
click at [489, 177] on button "消費記錄" at bounding box center [478, 160] width 152 height 46
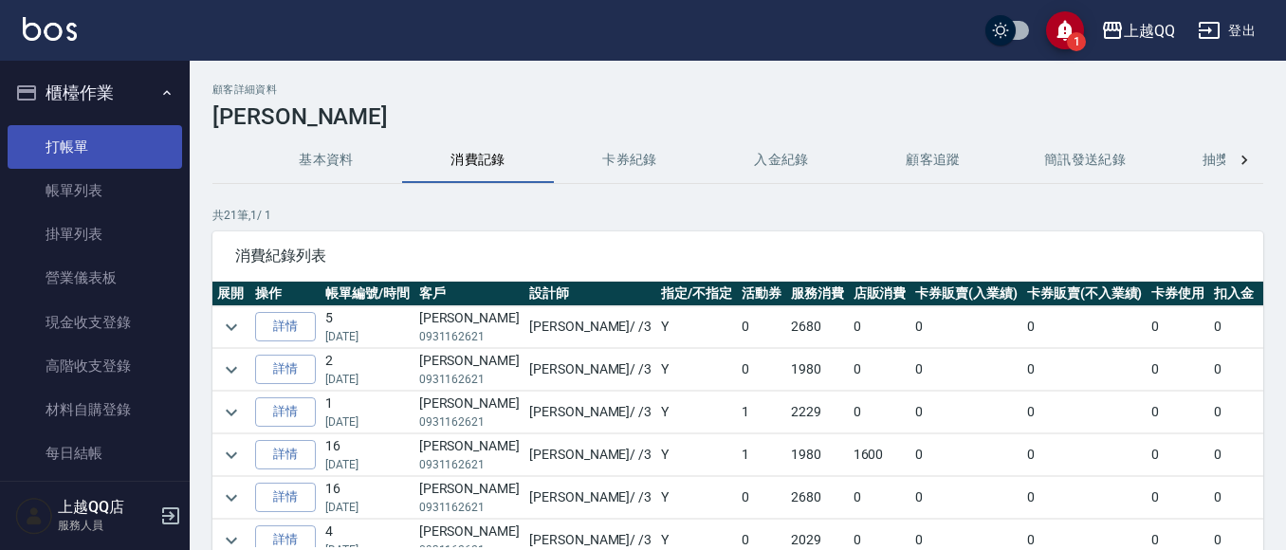
click at [111, 140] on link "打帳單" at bounding box center [95, 147] width 174 height 44
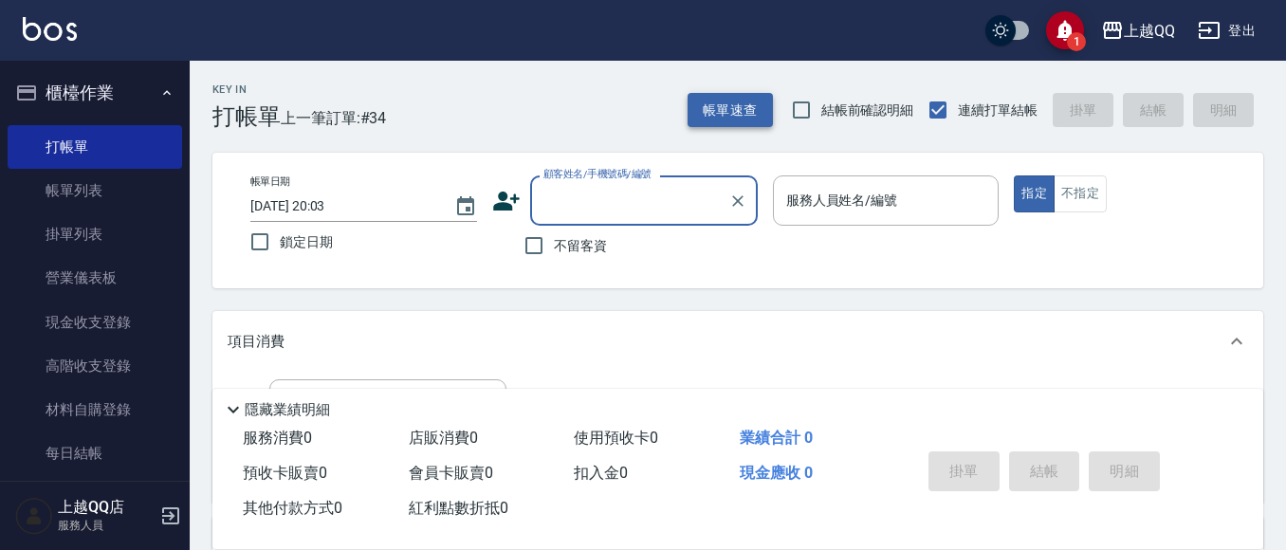
click at [764, 112] on button "帳單速查" at bounding box center [729, 110] width 85 height 35
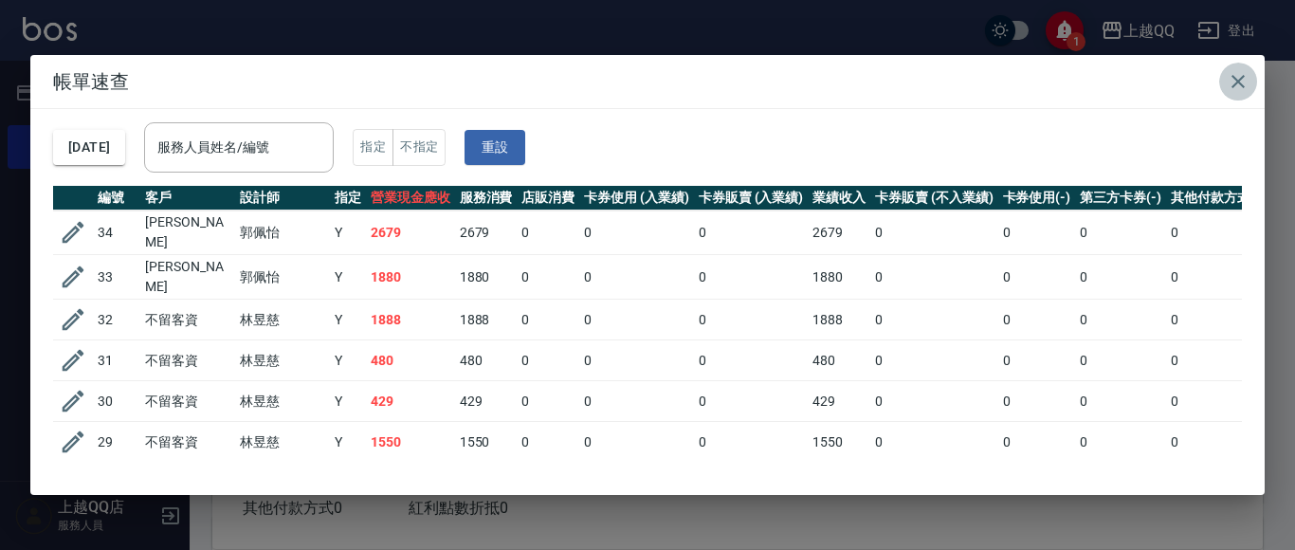
click at [1248, 76] on icon "button" at bounding box center [1238, 81] width 23 height 23
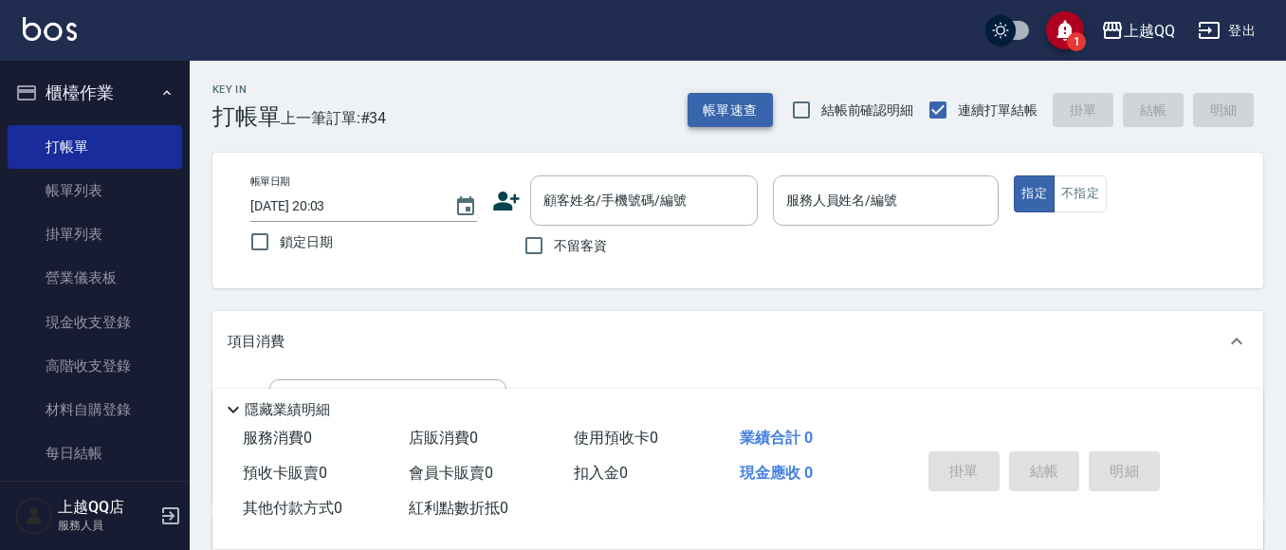
click at [724, 122] on button "帳單速查" at bounding box center [729, 110] width 85 height 35
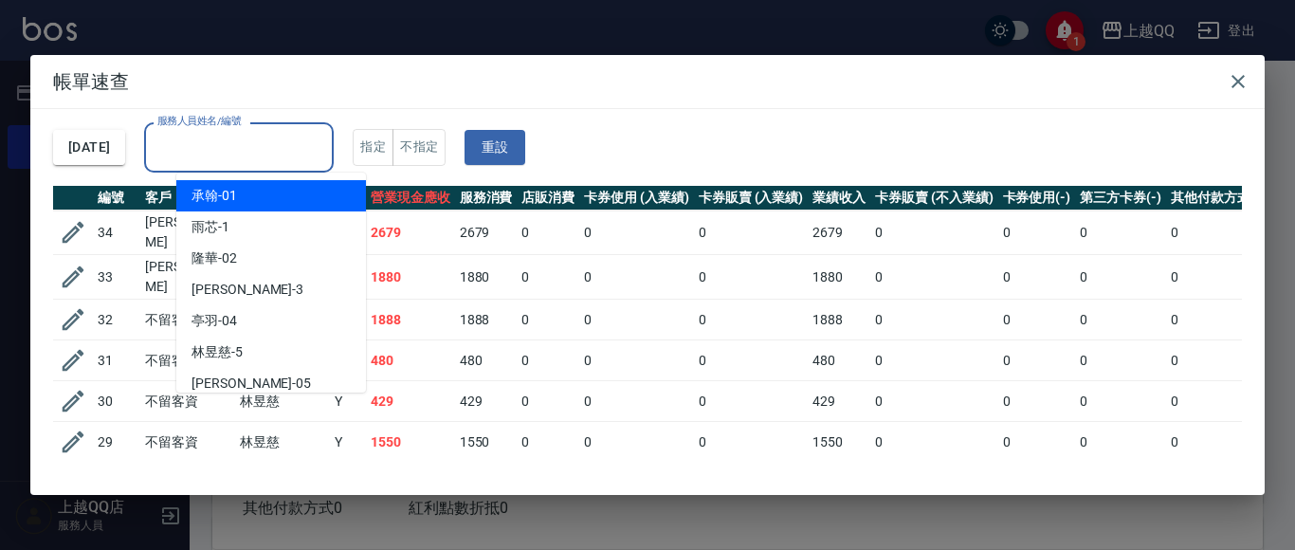
click at [255, 132] on div "服務人員姓名/編號 服務人員姓名/編號" at bounding box center [239, 147] width 190 height 50
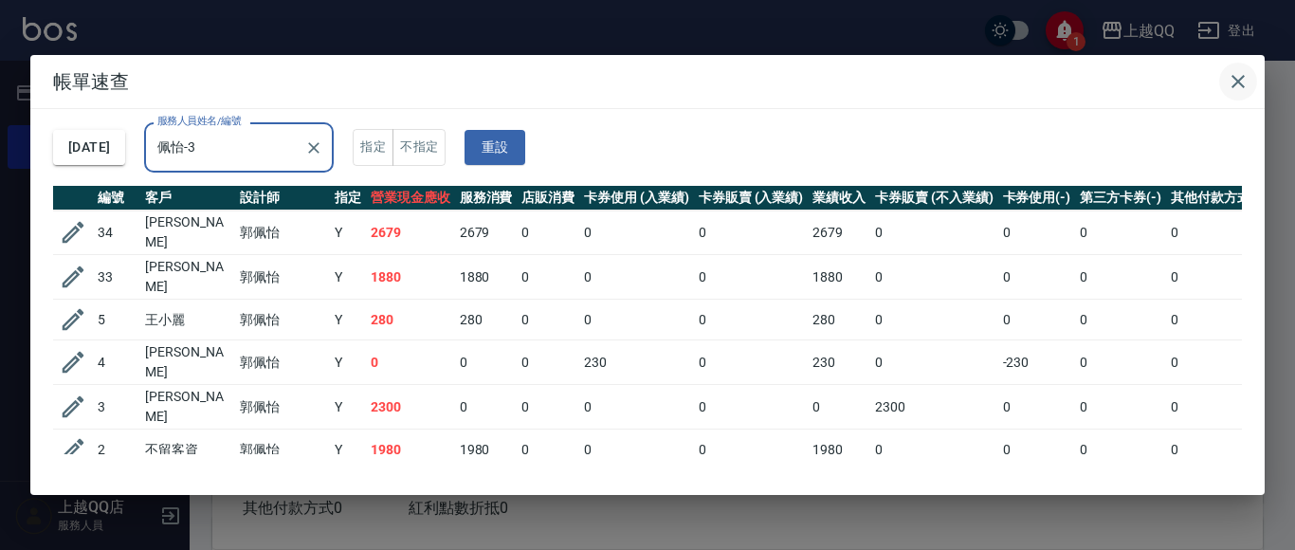
click at [1253, 81] on button "button" at bounding box center [1238, 82] width 38 height 38
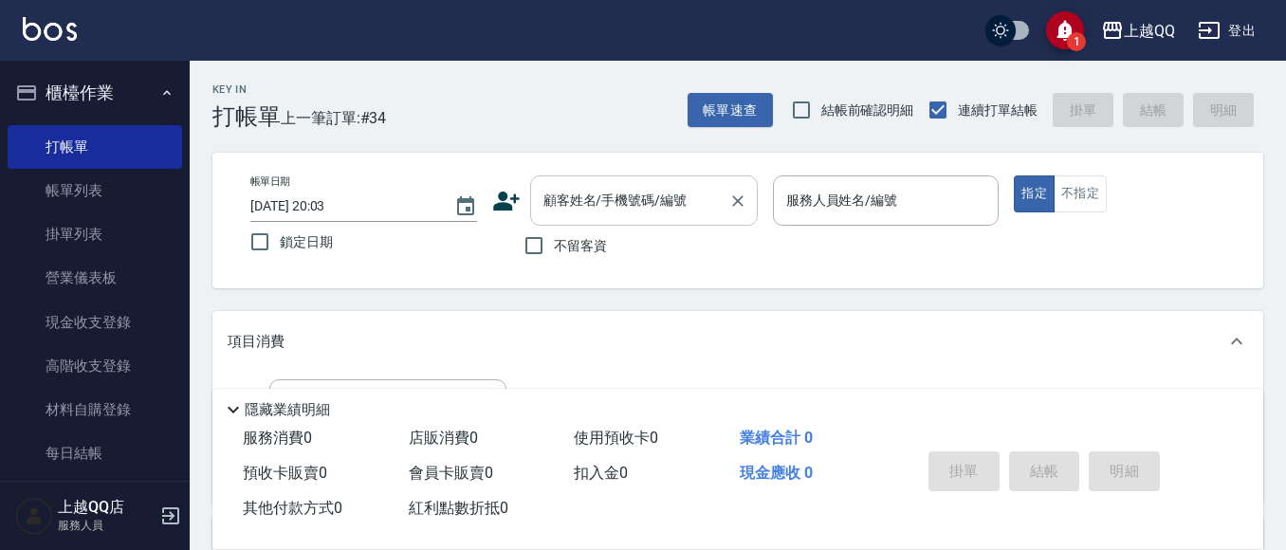
click at [733, 216] on div at bounding box center [736, 200] width 25 height 50
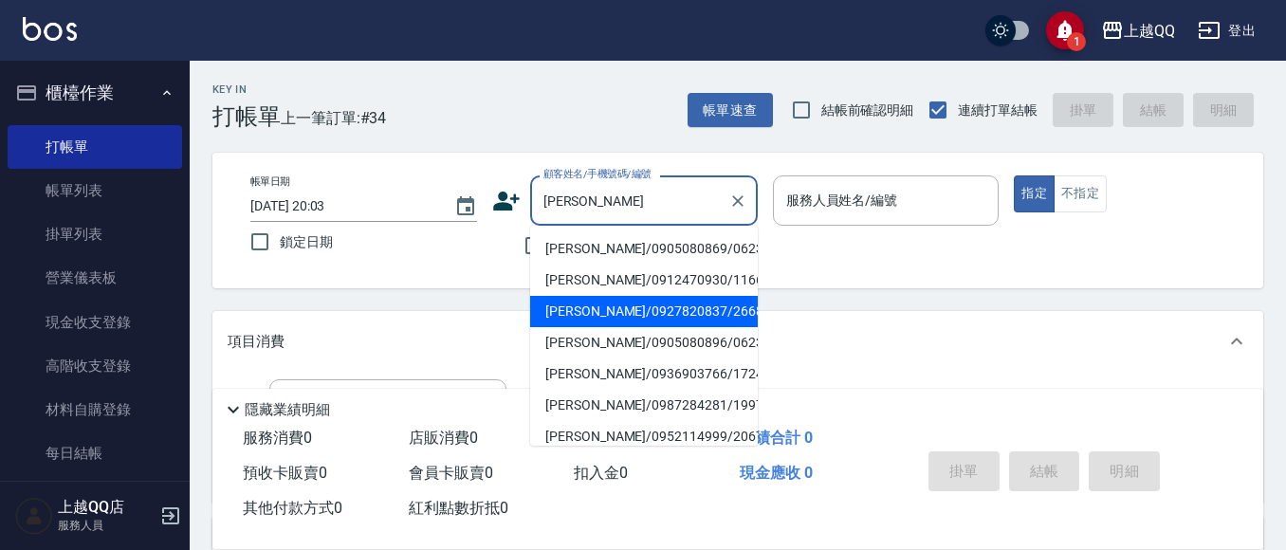
click at [621, 310] on li "[PERSON_NAME]/0927820837/2668" at bounding box center [644, 311] width 228 height 31
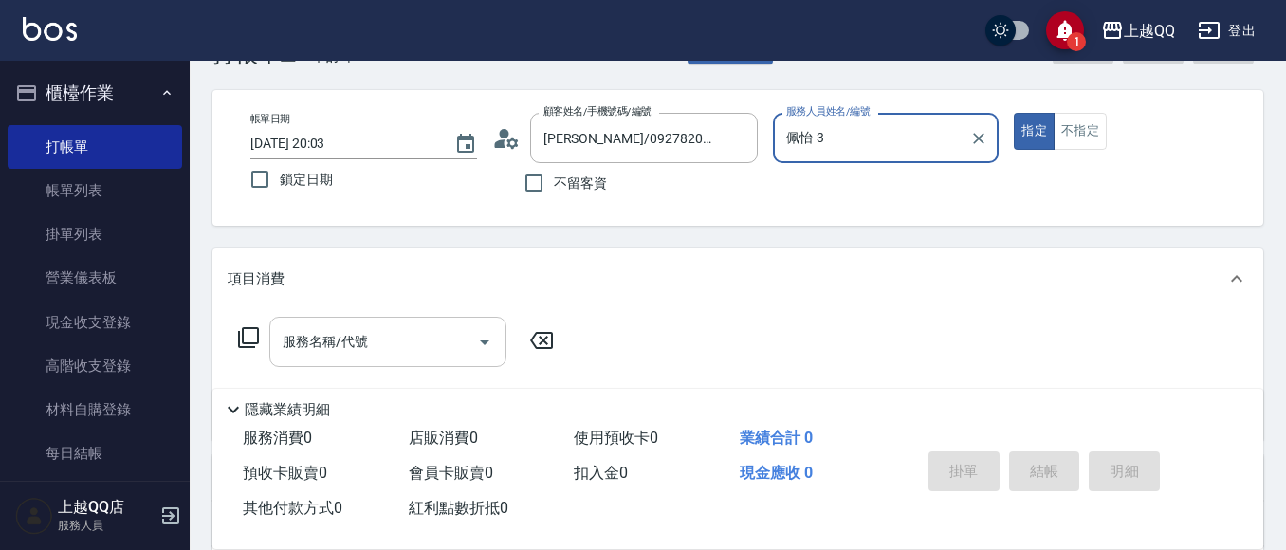
scroll to position [95, 0]
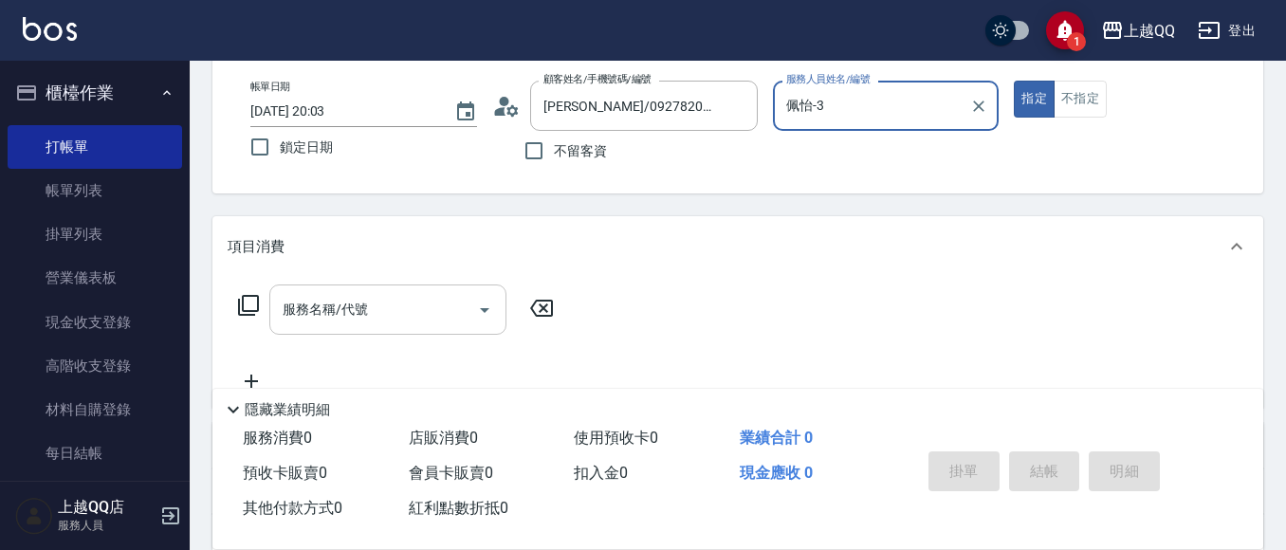
click at [362, 314] on div "服務名稱/代號 服務名稱/代號" at bounding box center [387, 309] width 237 height 50
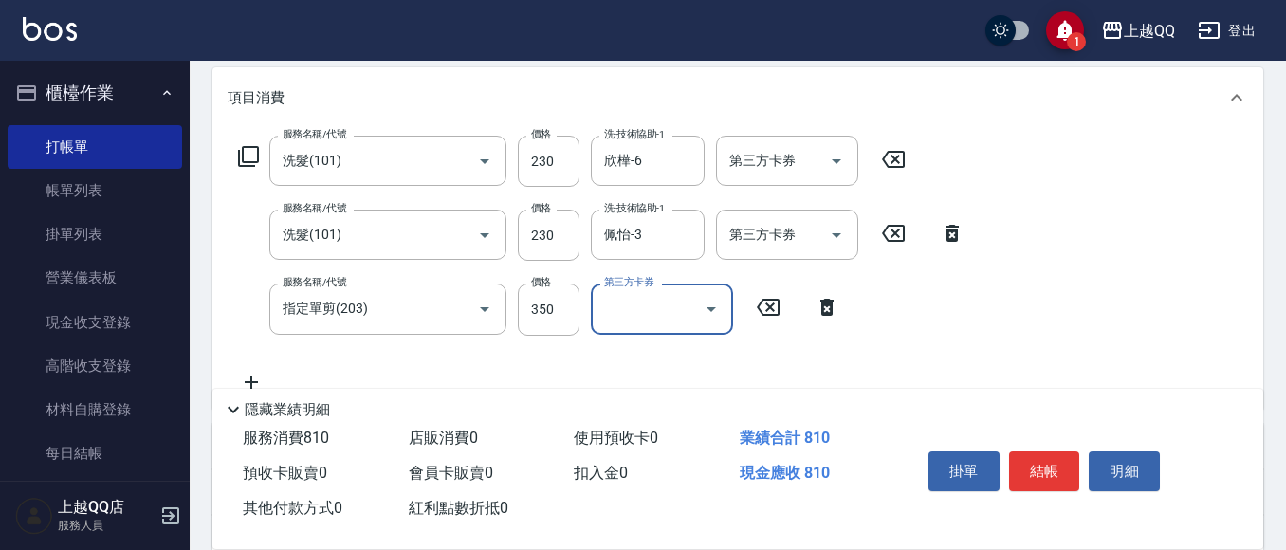
scroll to position [284, 0]
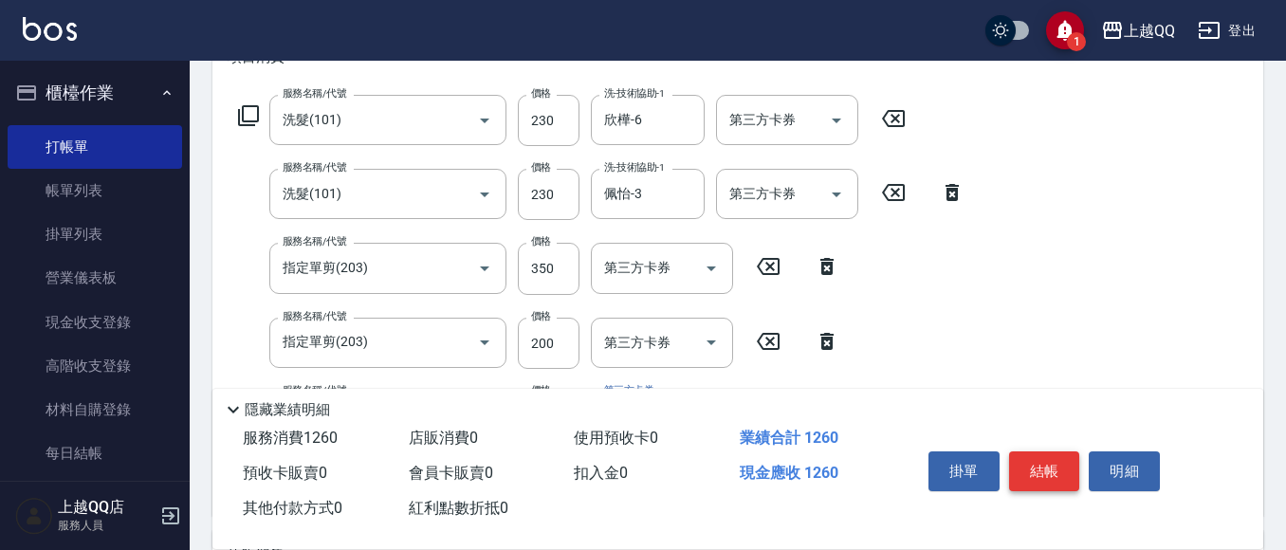
click at [1057, 454] on button "結帳" at bounding box center [1044, 471] width 71 height 40
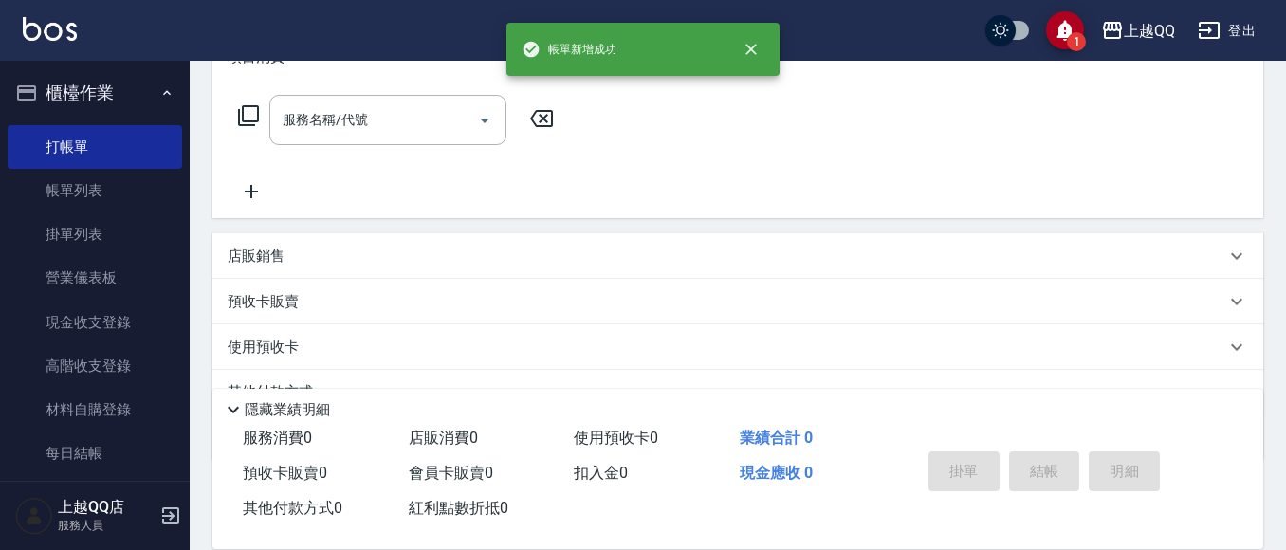
scroll to position [0, 0]
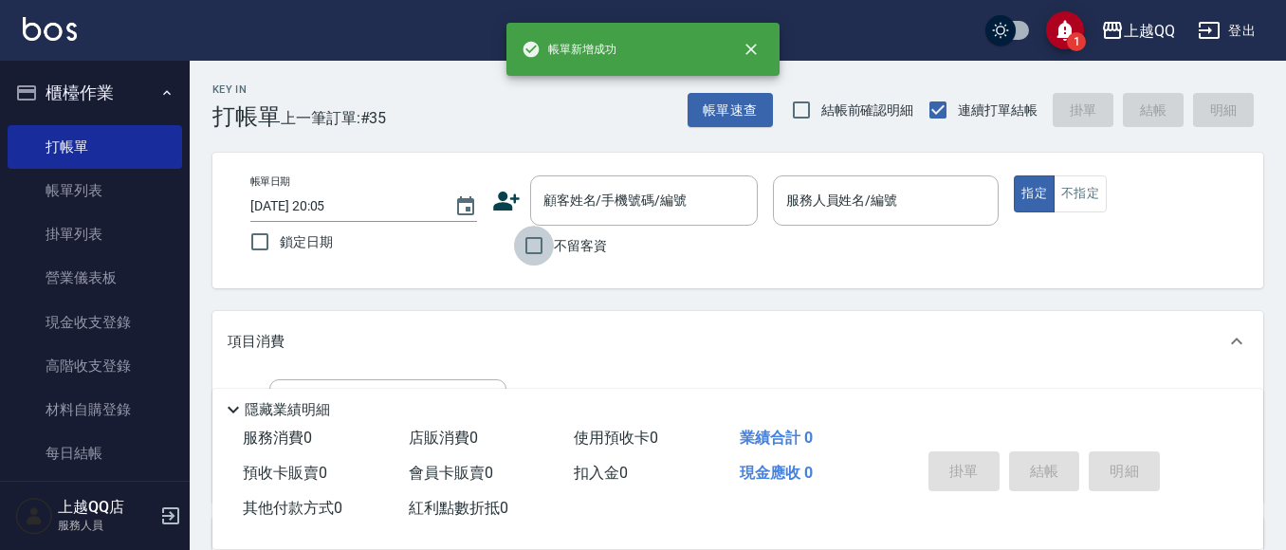
click at [539, 243] on input "不留客資" at bounding box center [534, 246] width 40 height 40
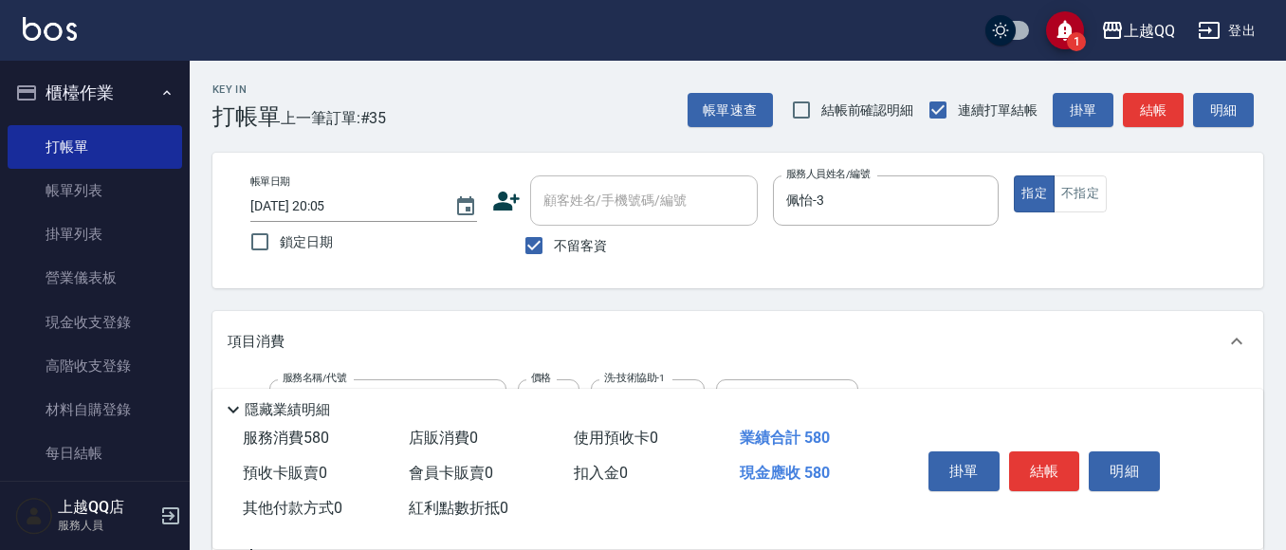
click at [1060, 462] on button "結帳" at bounding box center [1044, 471] width 71 height 40
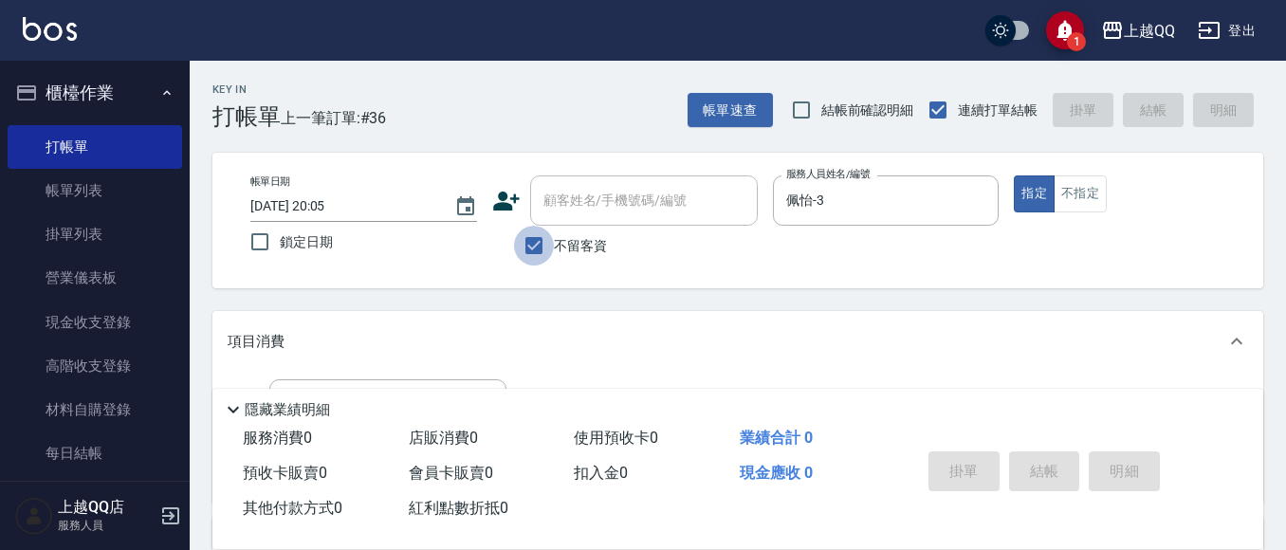
click at [545, 245] on input "不留客資" at bounding box center [534, 246] width 40 height 40
click at [586, 204] on div "顧客姓名/手機號碼/編號 顧客姓名/手機號碼/編號" at bounding box center [644, 200] width 228 height 50
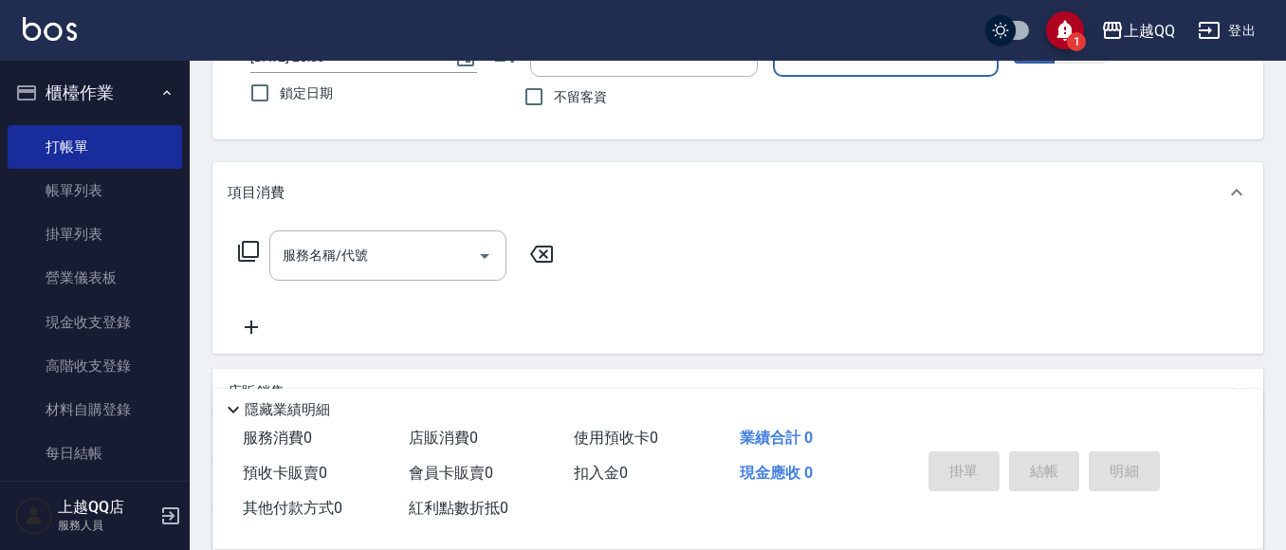
scroll to position [190, 0]
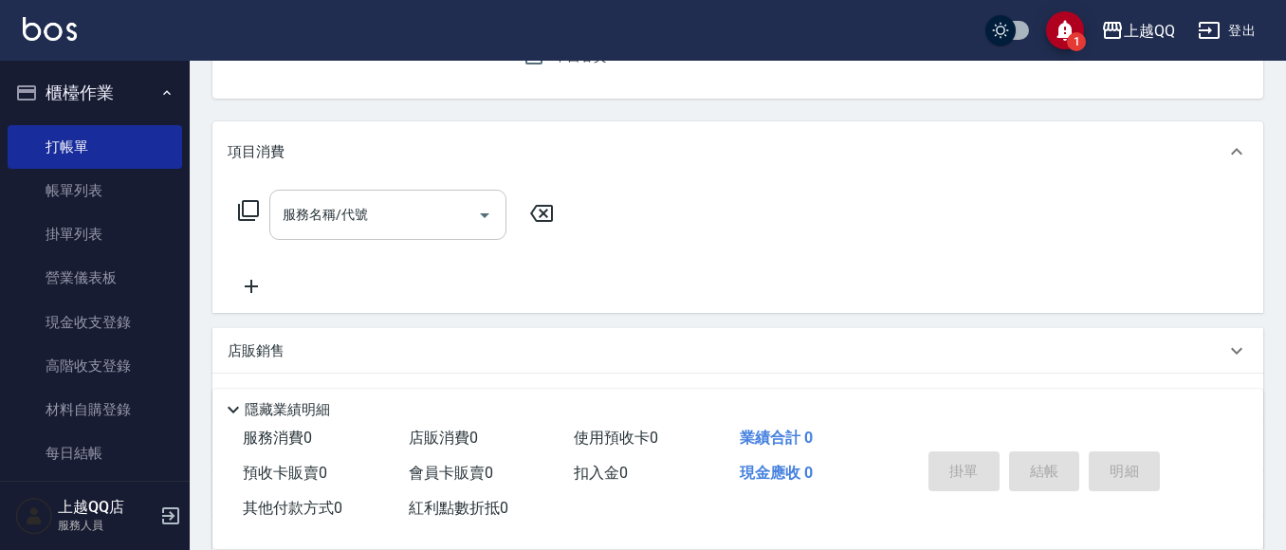
click at [330, 192] on div "服務名稱/代號" at bounding box center [387, 215] width 237 height 50
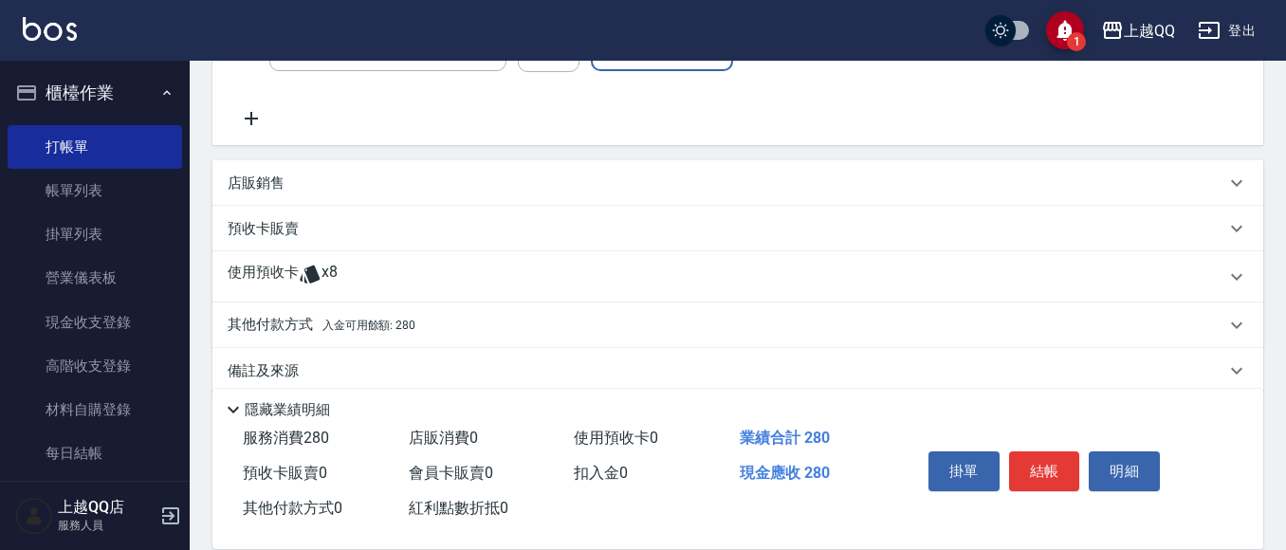
scroll to position [384, 0]
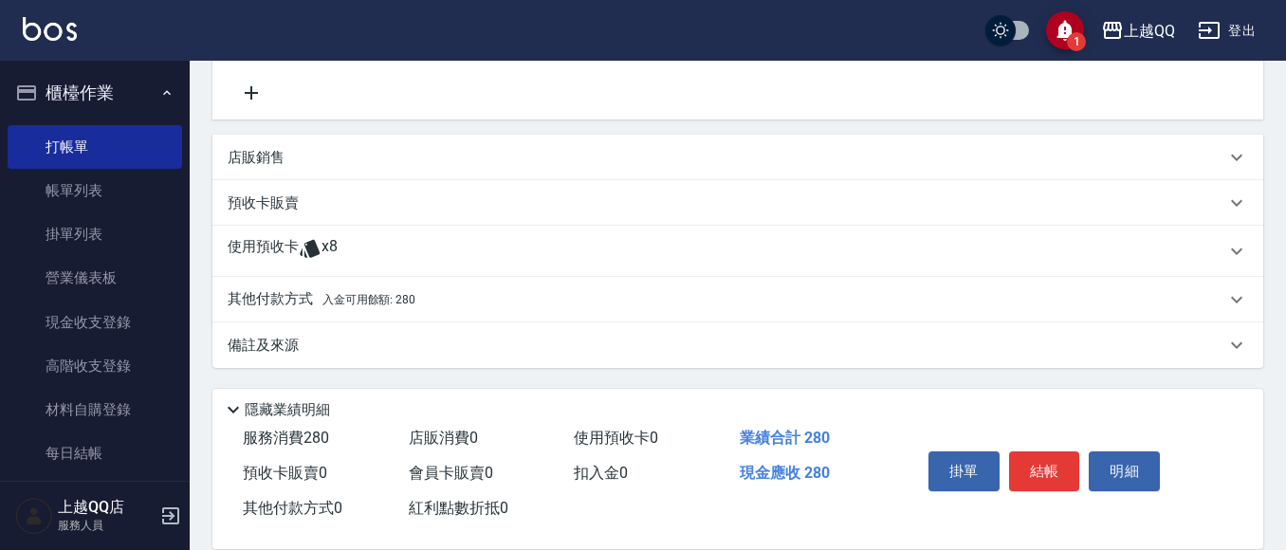
click at [266, 296] on p "其他付款方式 入金可用餘額: 280" at bounding box center [322, 299] width 188 height 21
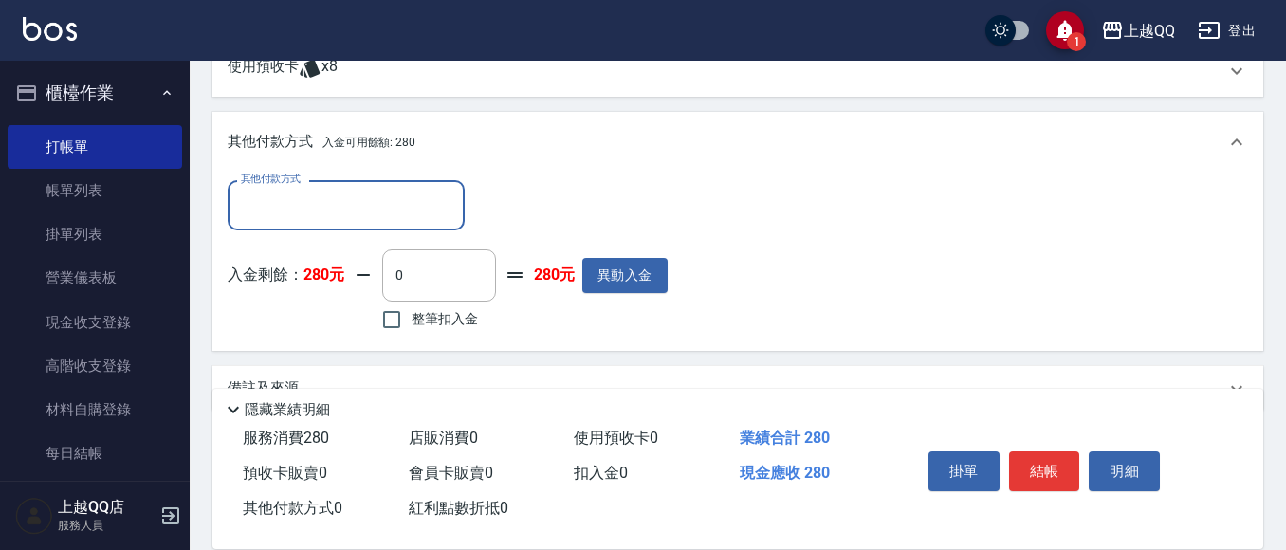
scroll to position [574, 0]
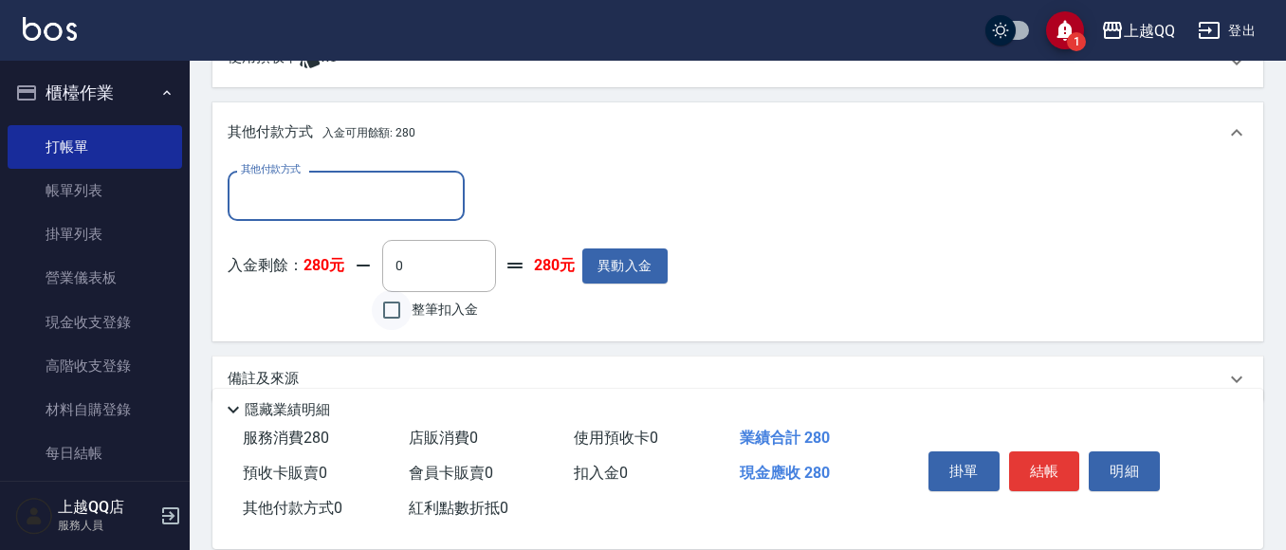
click at [389, 304] on input "整筆扣入金" at bounding box center [392, 310] width 40 height 40
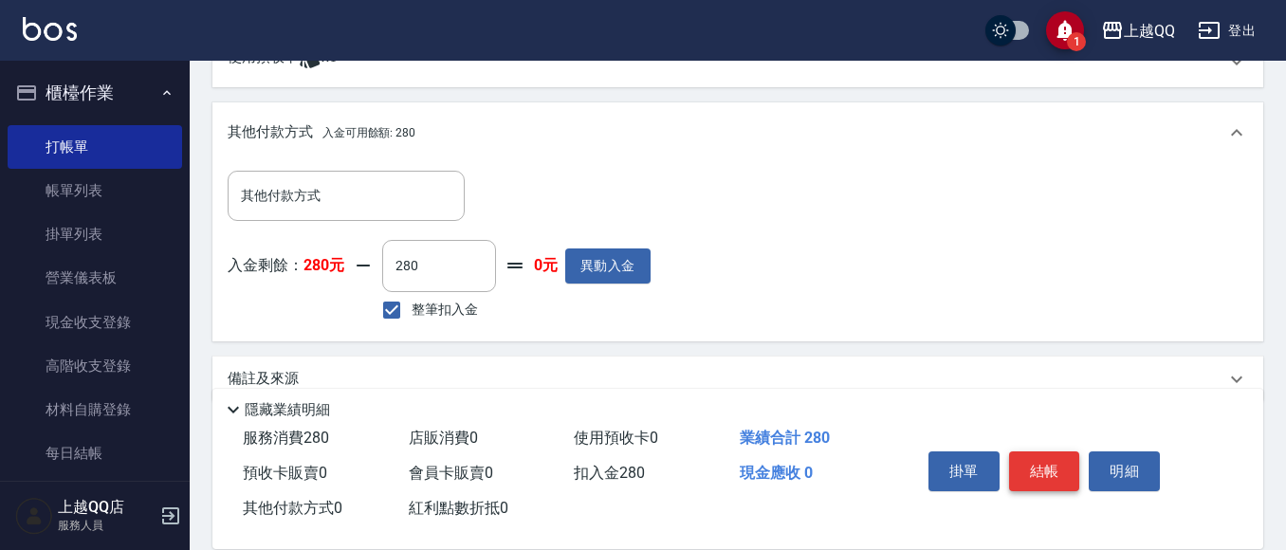
click at [1016, 464] on button "結帳" at bounding box center [1044, 471] width 71 height 40
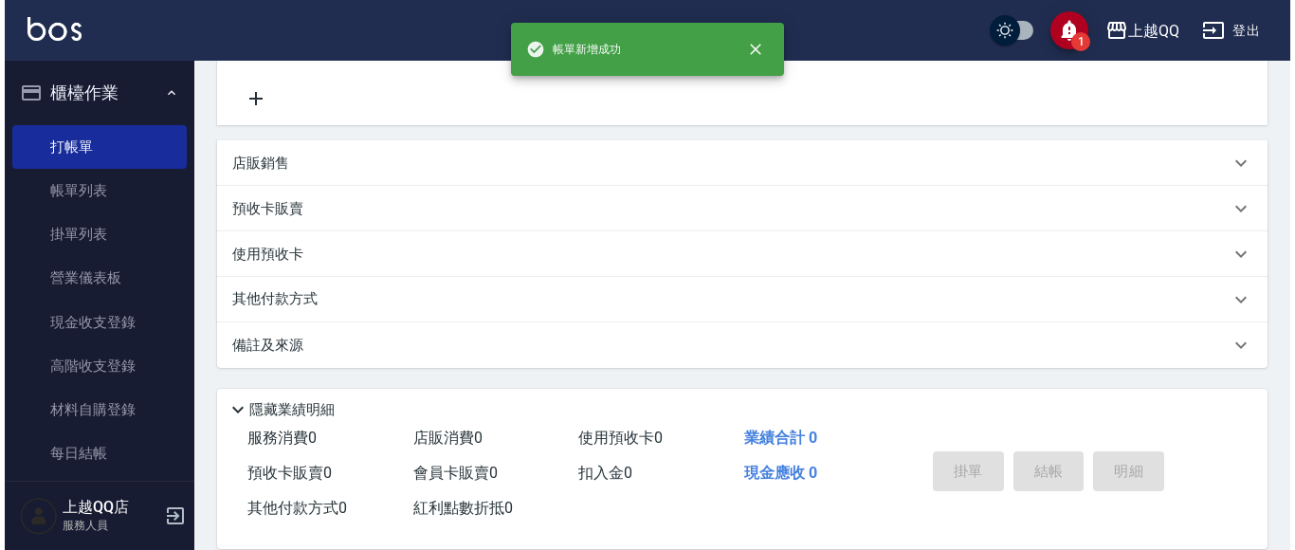
scroll to position [0, 0]
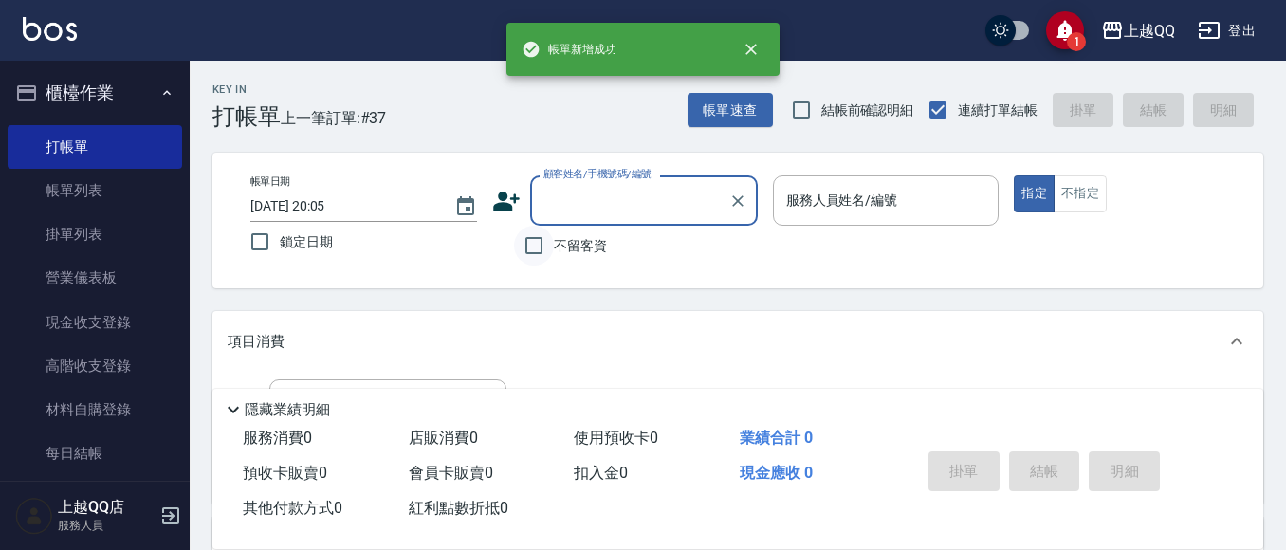
click at [539, 239] on input "不留客資" at bounding box center [534, 246] width 40 height 40
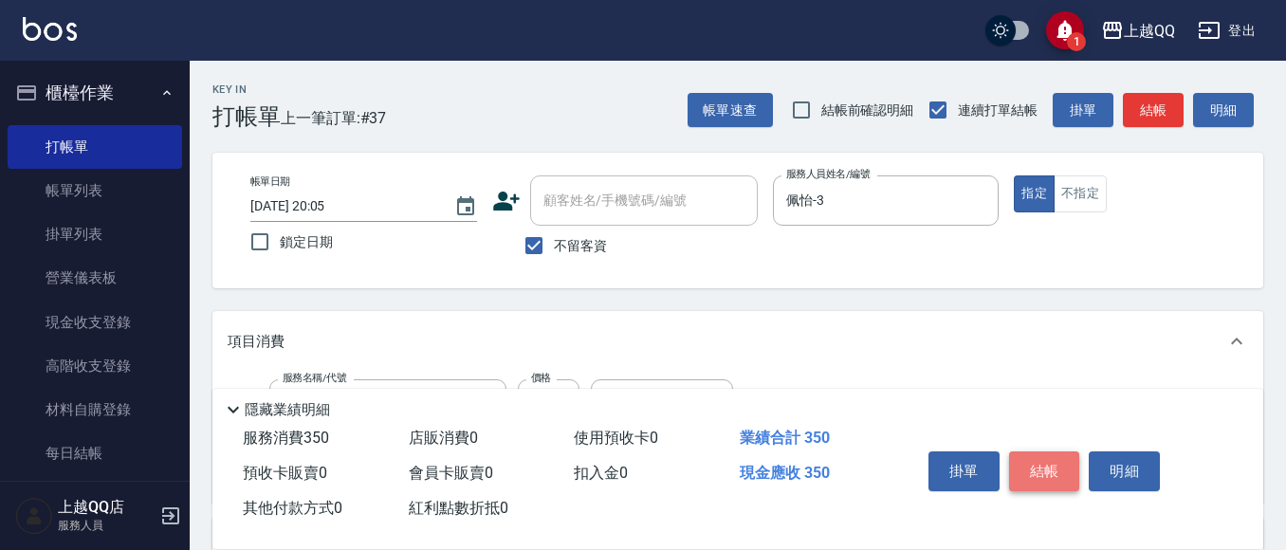
click at [1056, 467] on button "結帳" at bounding box center [1044, 471] width 71 height 40
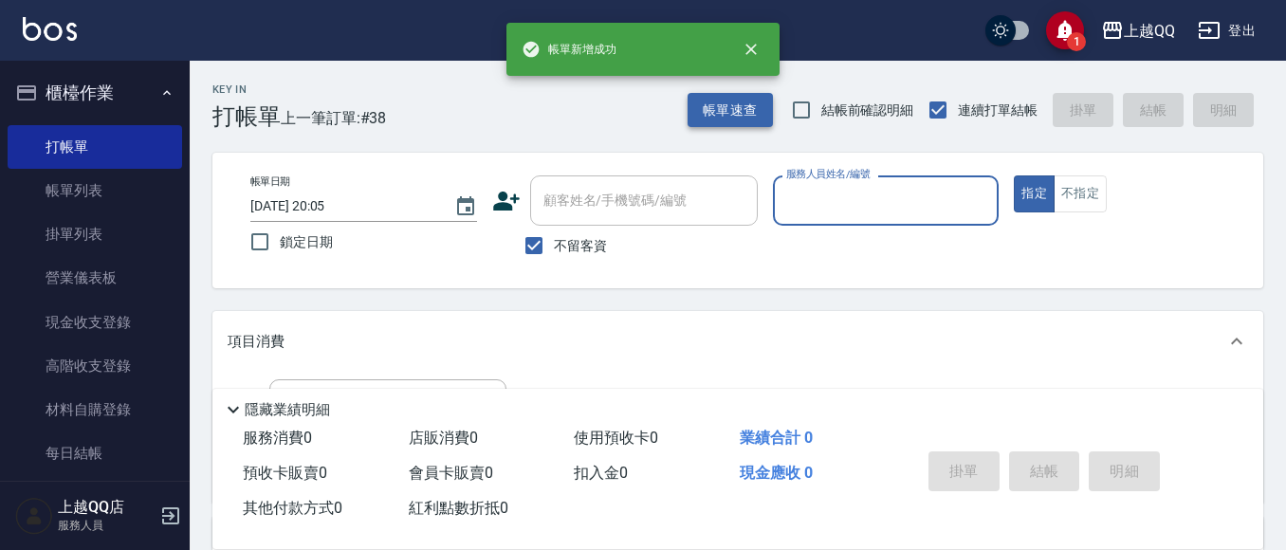
click at [730, 103] on button "帳單速查" at bounding box center [729, 110] width 85 height 35
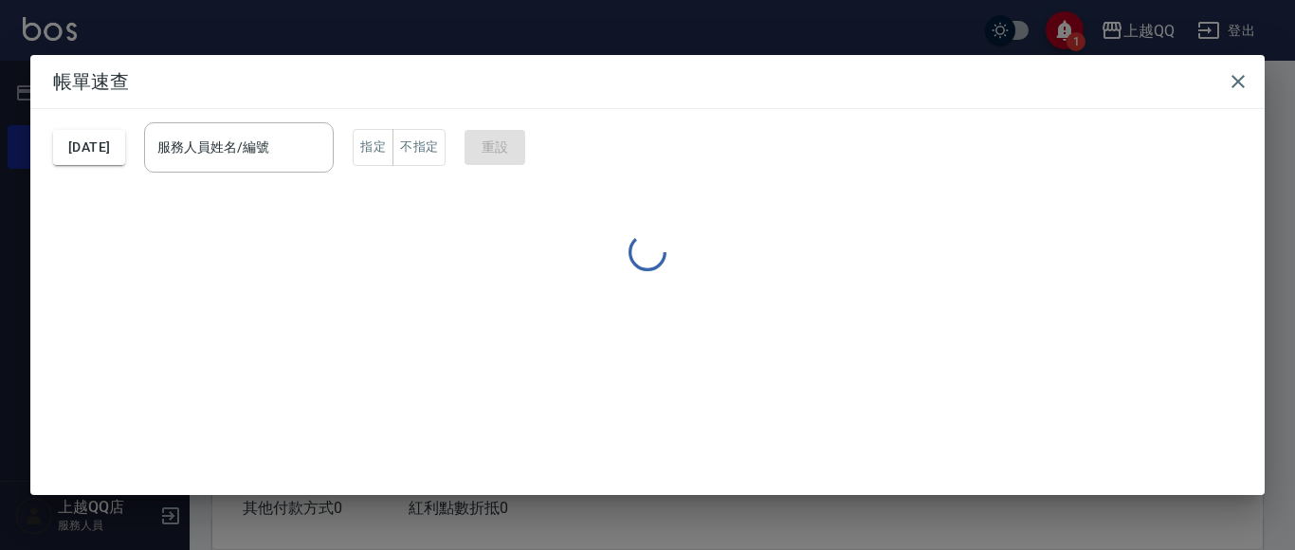
click at [235, 155] on div "服務人員姓名/編號 服務人員姓名/編號" at bounding box center [239, 147] width 190 height 50
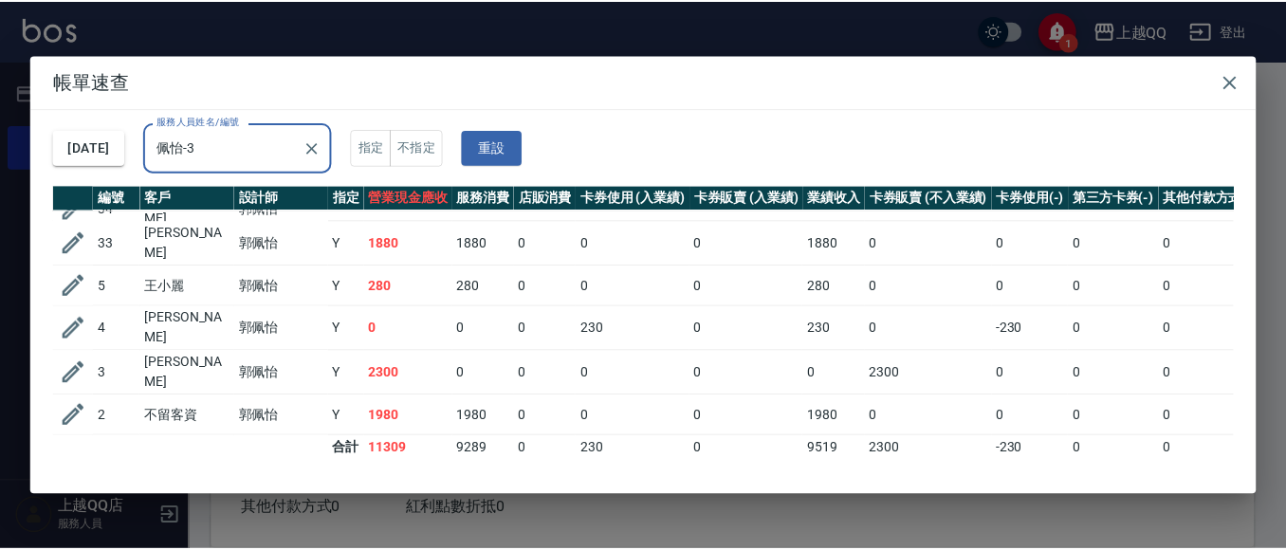
scroll to position [15, 0]
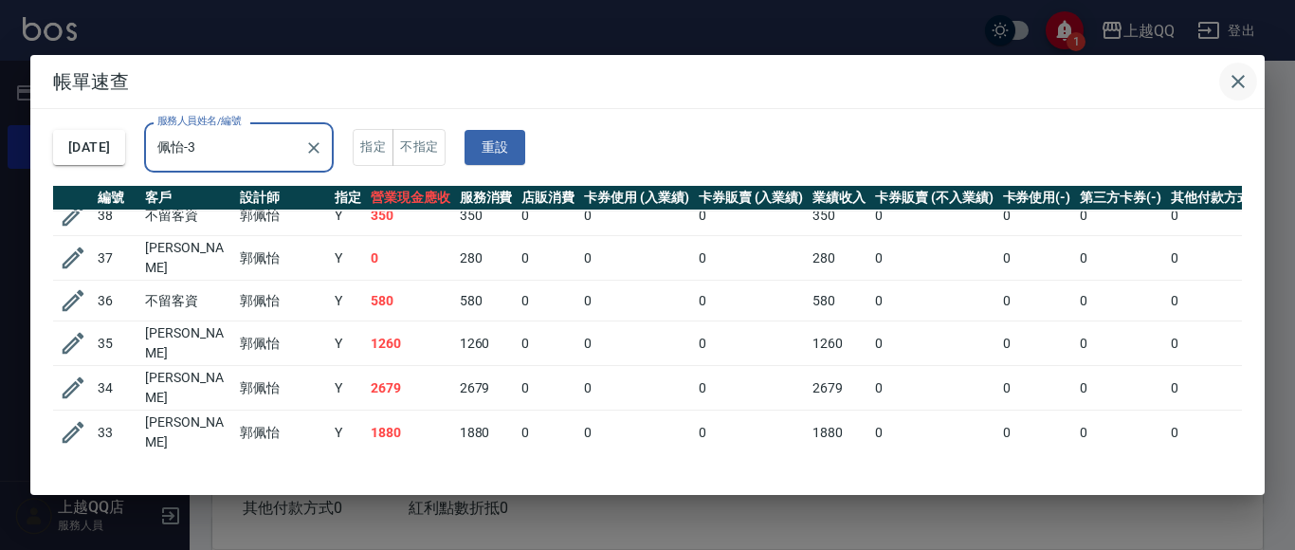
click at [1234, 84] on icon "button" at bounding box center [1238, 81] width 13 height 13
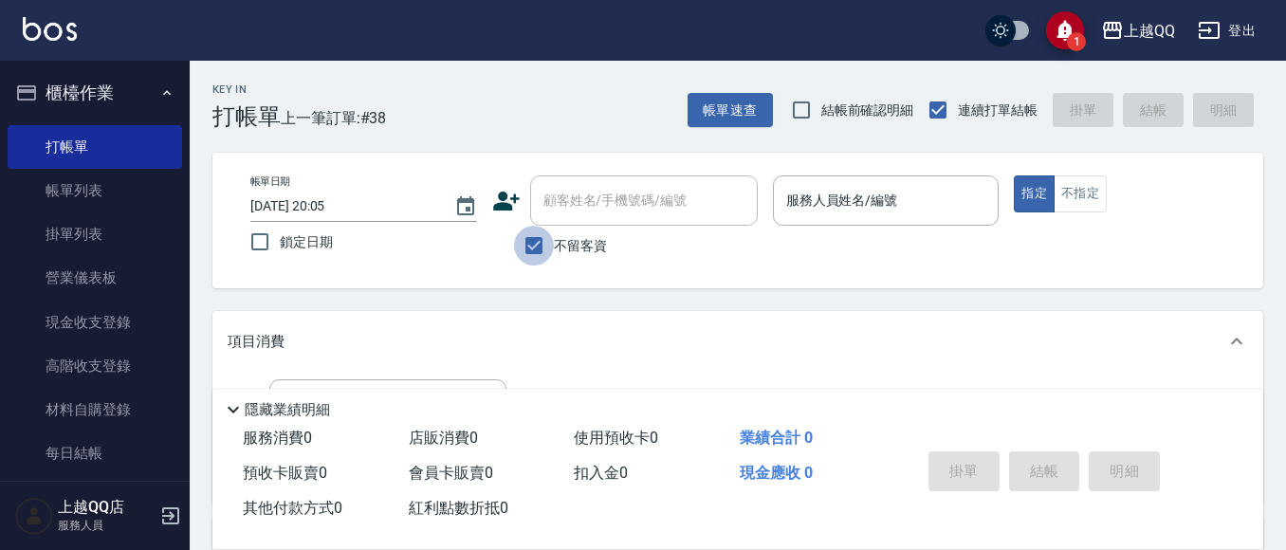
click at [542, 248] on input "不留客資" at bounding box center [534, 246] width 40 height 40
click at [630, 206] on input "顧客姓名/手機號碼/編號" at bounding box center [630, 200] width 182 height 33
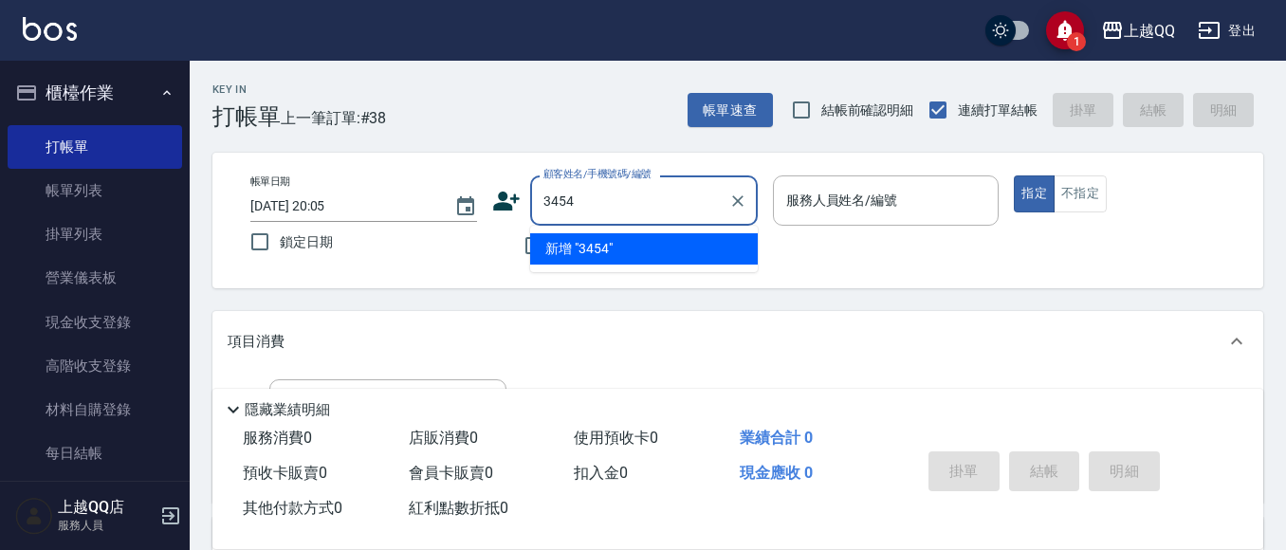
click at [1014, 175] on button "指定" at bounding box center [1034, 193] width 41 height 37
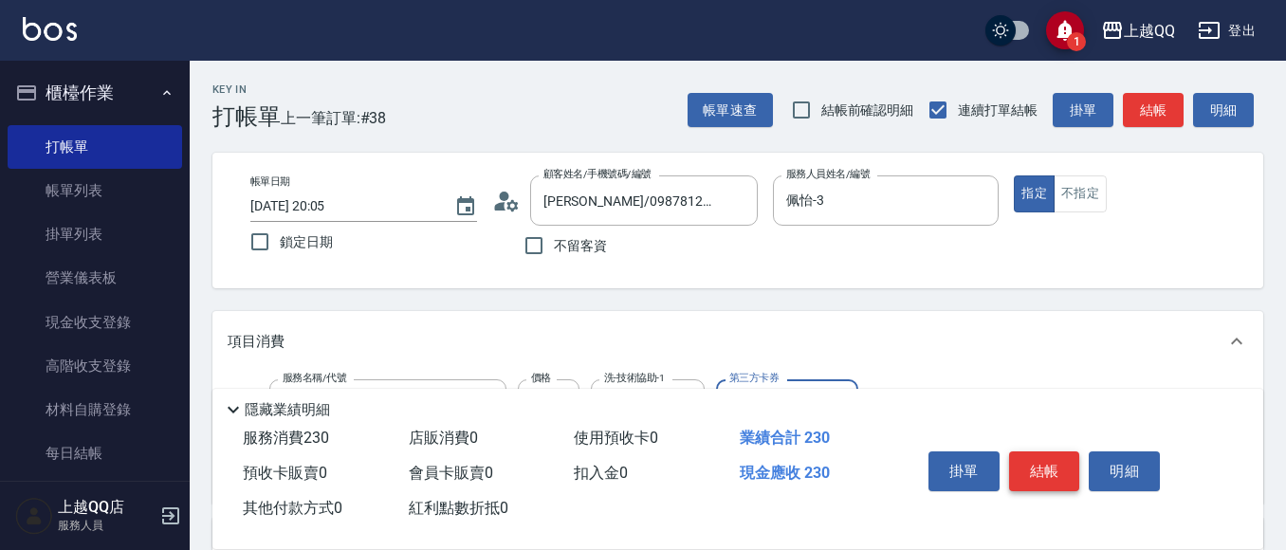
click at [1046, 455] on button "結帳" at bounding box center [1044, 471] width 71 height 40
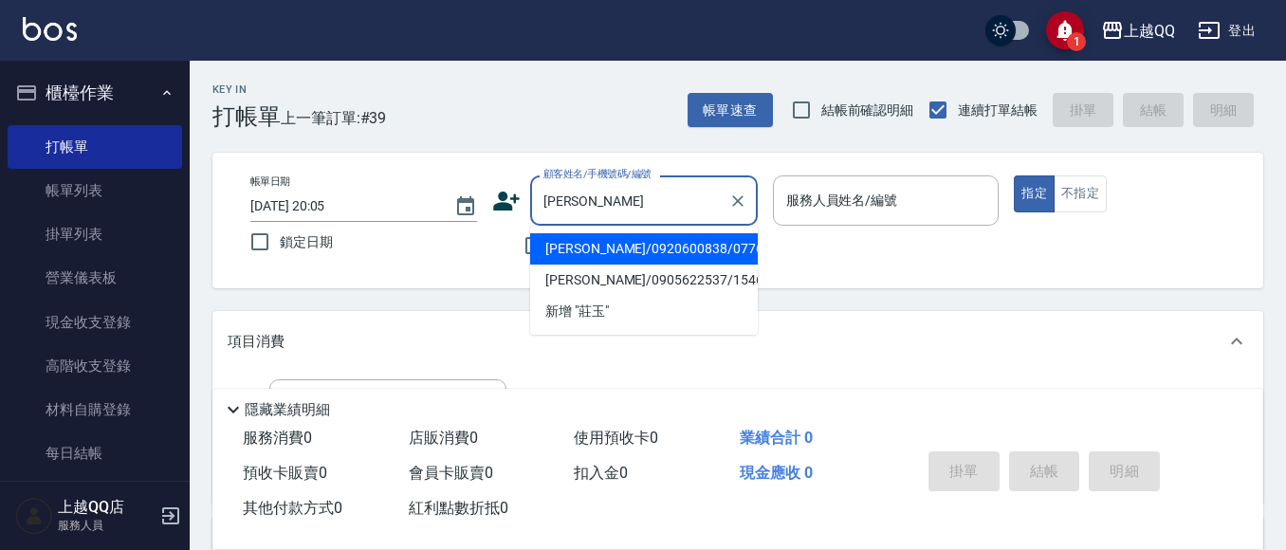
click at [666, 258] on li "[PERSON_NAME]/0920600838/0776" at bounding box center [644, 248] width 228 height 31
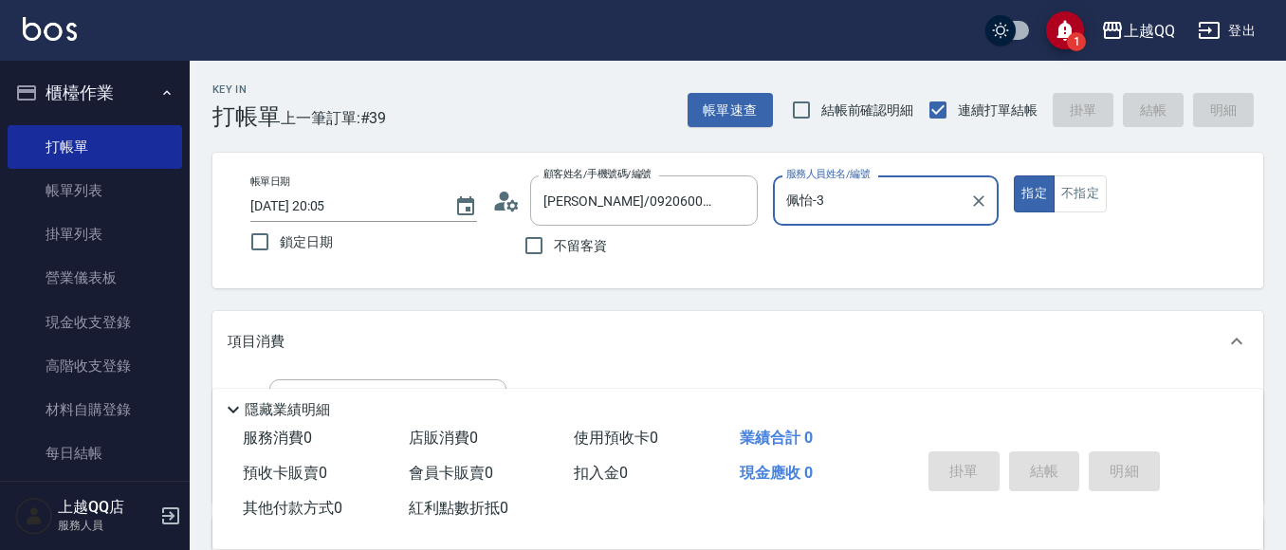
scroll to position [95, 0]
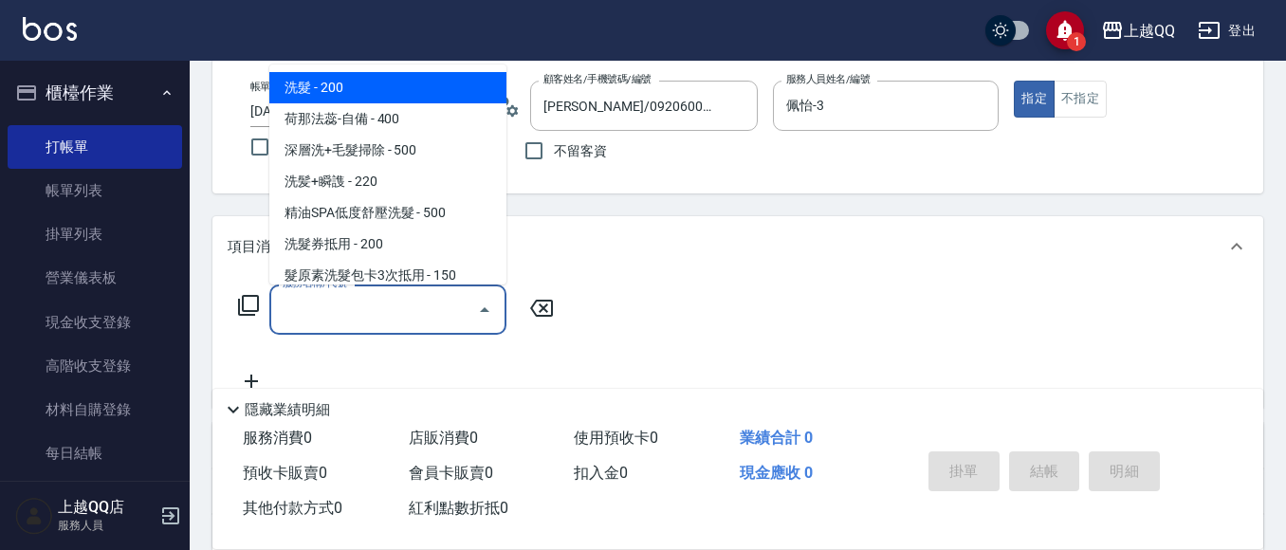
click at [371, 312] on input "服務名稱/代號" at bounding box center [374, 309] width 192 height 33
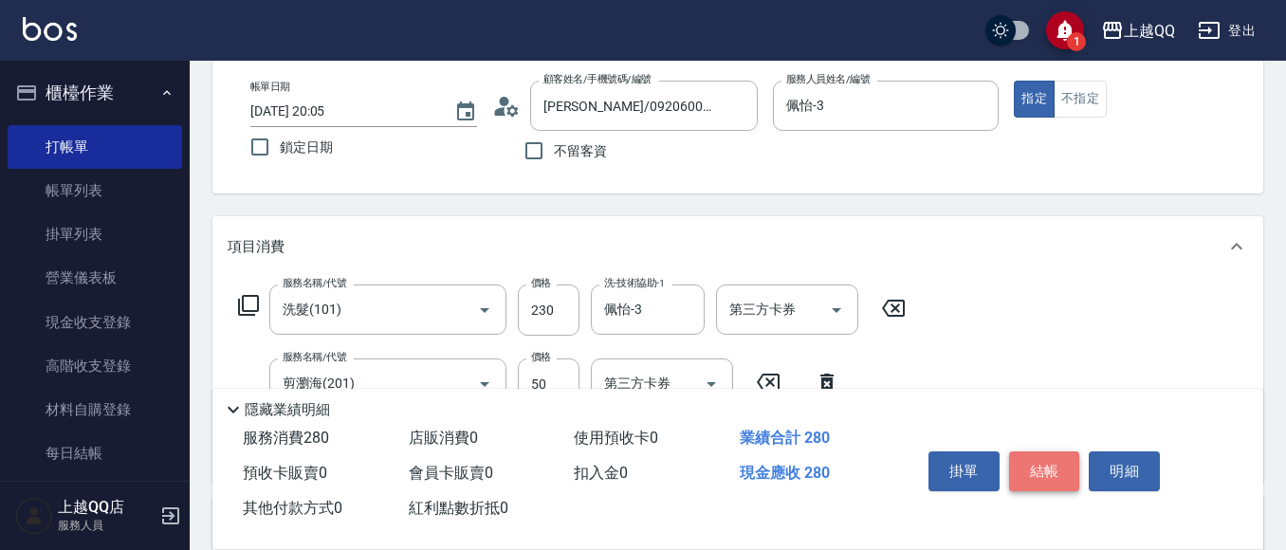
click at [1040, 451] on button "結帳" at bounding box center [1044, 471] width 71 height 40
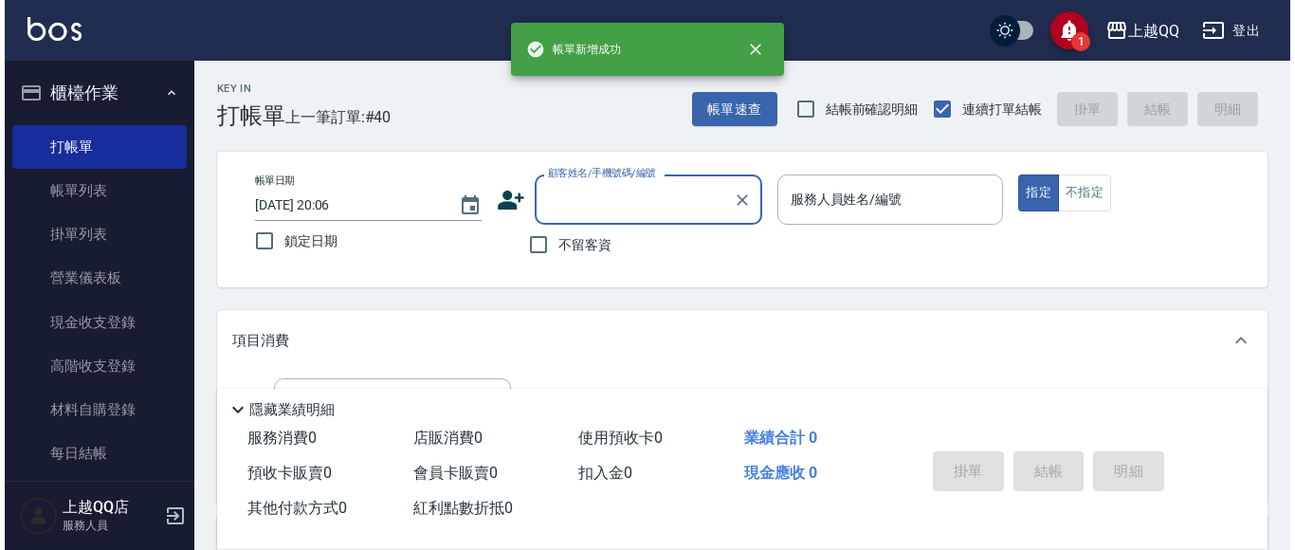
scroll to position [0, 0]
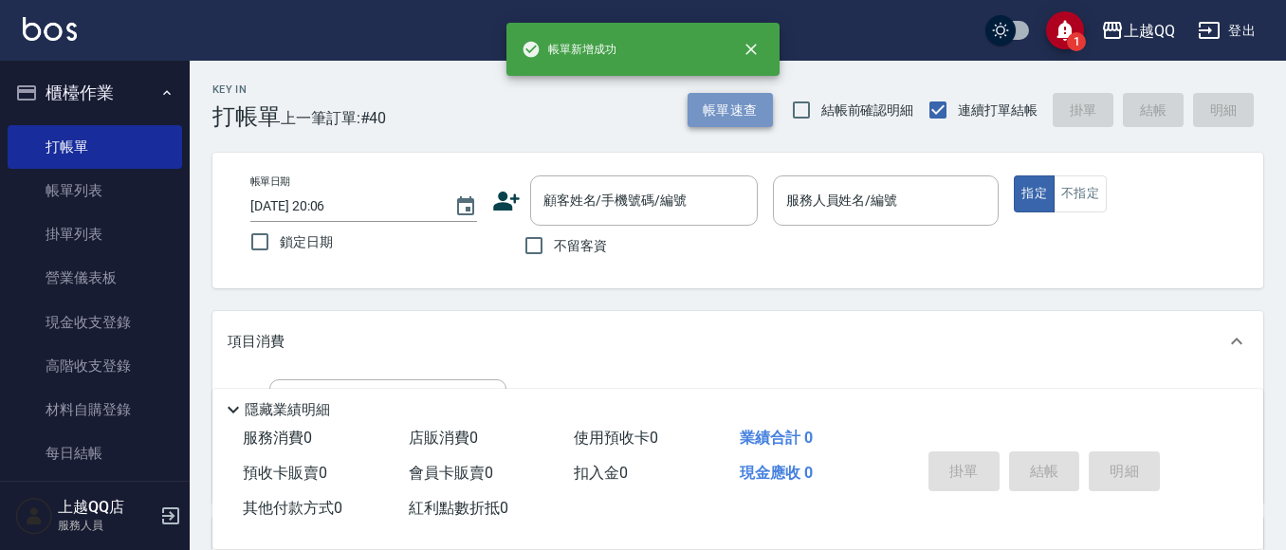
click at [729, 106] on button "帳單速查" at bounding box center [729, 110] width 85 height 35
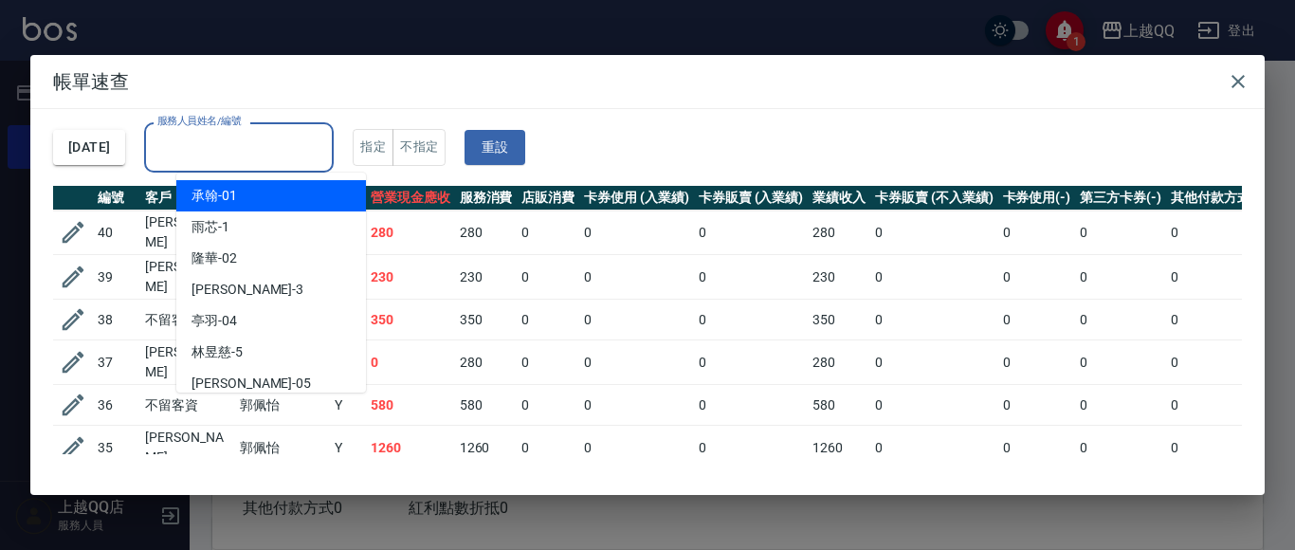
click at [325, 142] on input "服務人員姓名/編號" at bounding box center [239, 147] width 173 height 33
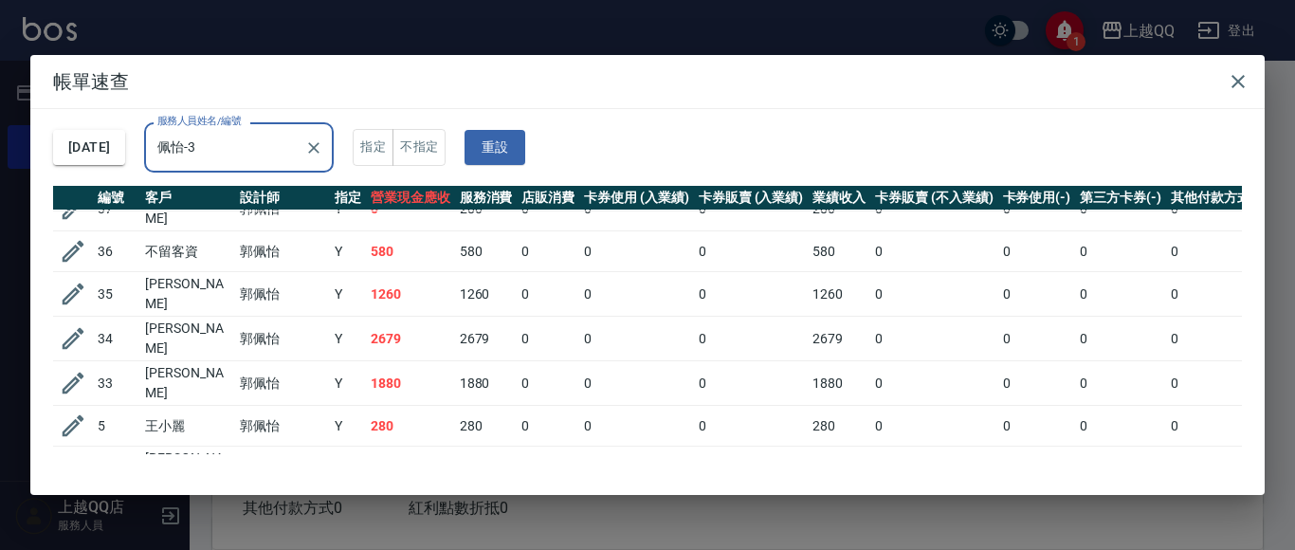
scroll to position [2, 0]
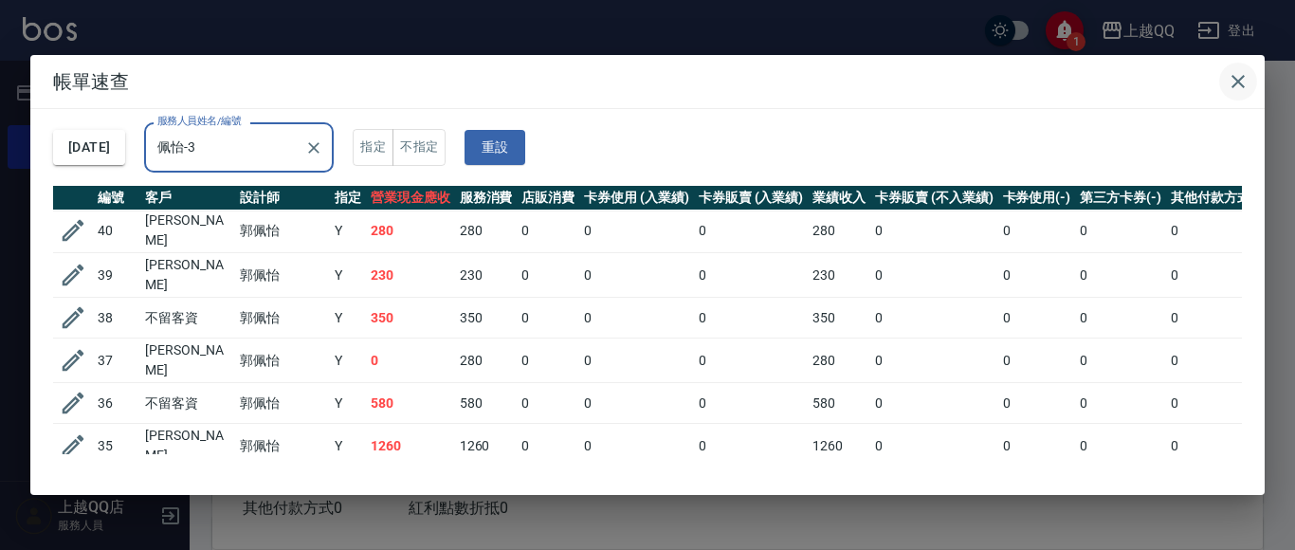
click at [1244, 75] on icon "button" at bounding box center [1238, 81] width 23 height 23
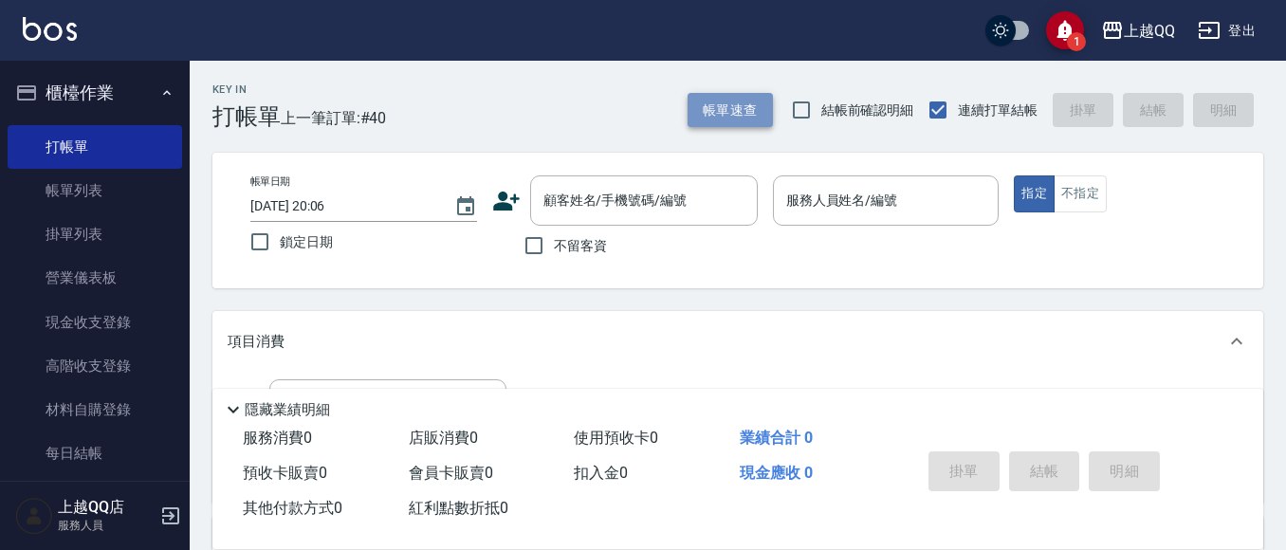
click at [704, 114] on button "帳單速查" at bounding box center [729, 110] width 85 height 35
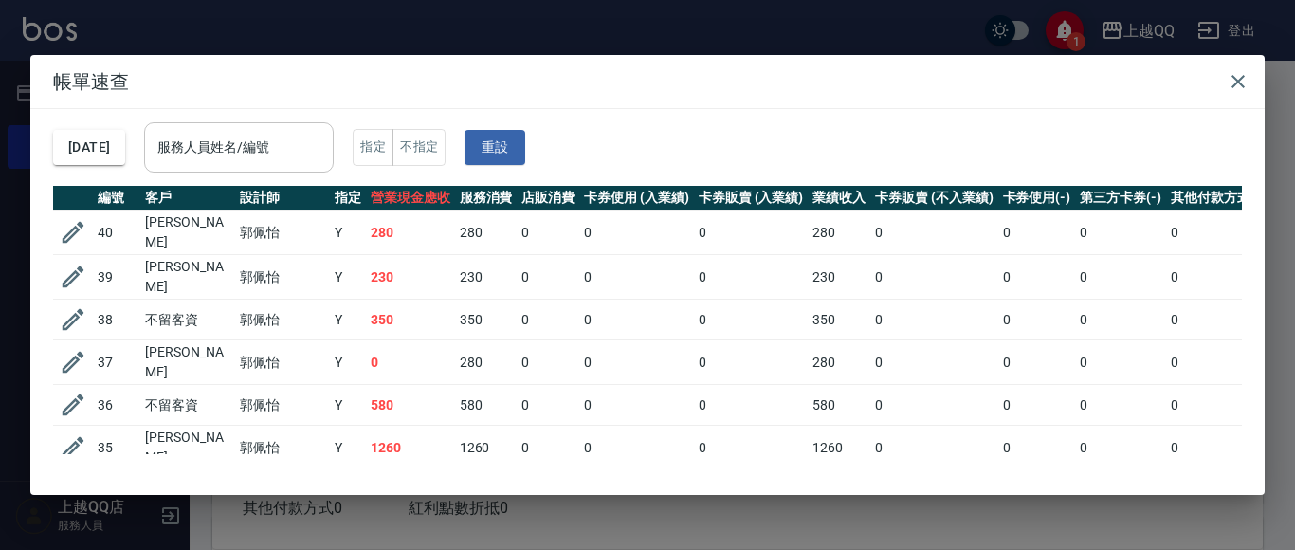
click at [283, 171] on div "服務人員姓名/編號" at bounding box center [239, 147] width 190 height 50
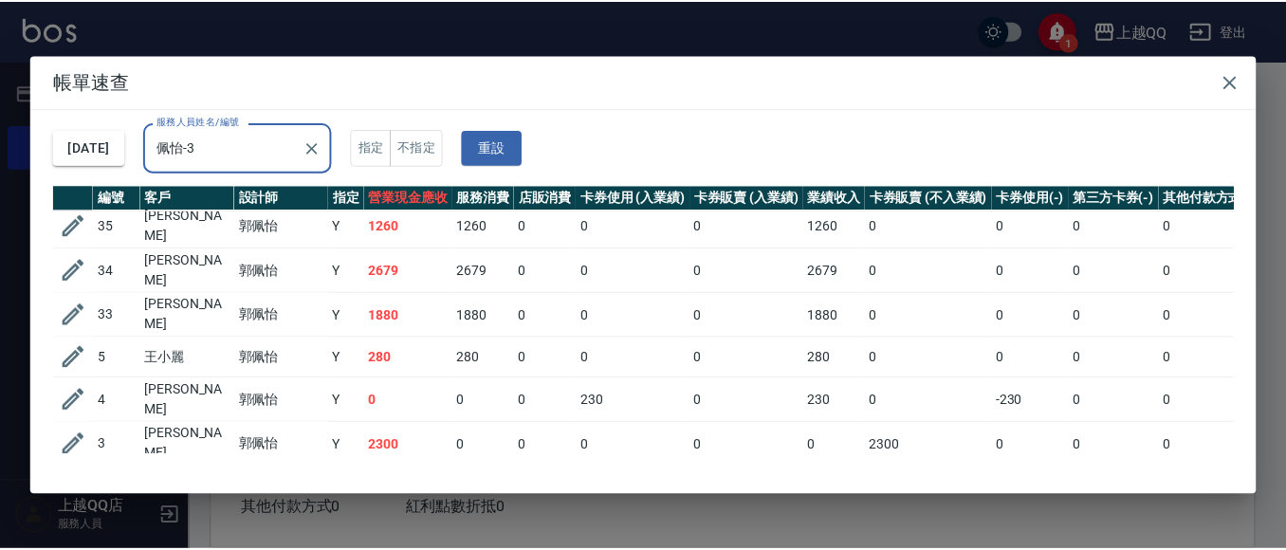
scroll to position [97, 0]
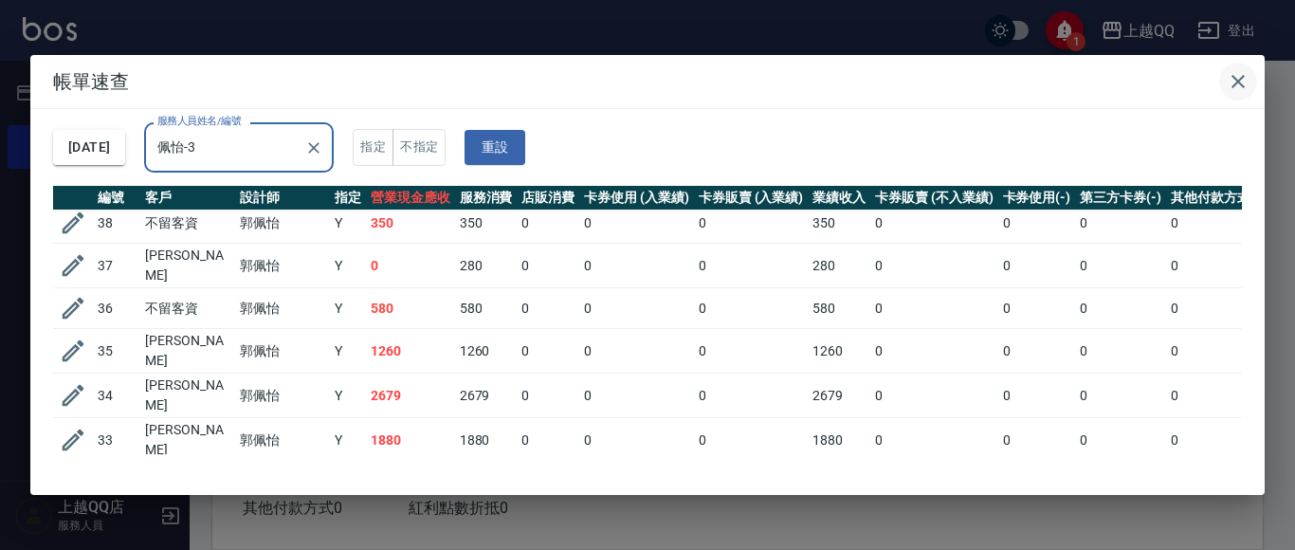
click at [1245, 85] on icon "button" at bounding box center [1238, 81] width 23 height 23
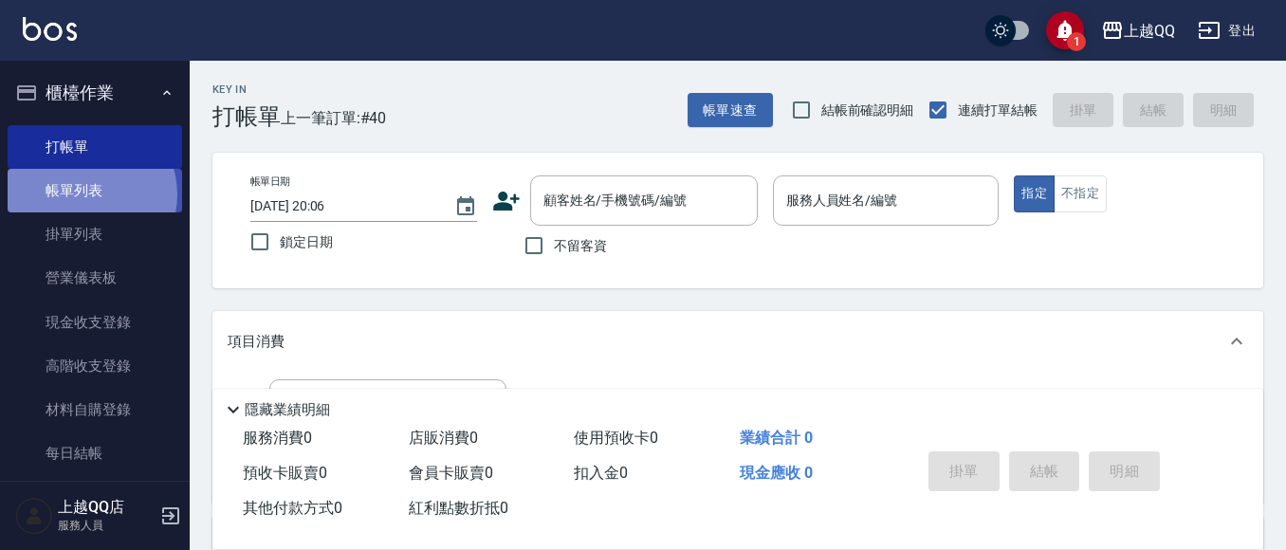
click at [83, 194] on link "帳單列表" at bounding box center [95, 191] width 174 height 44
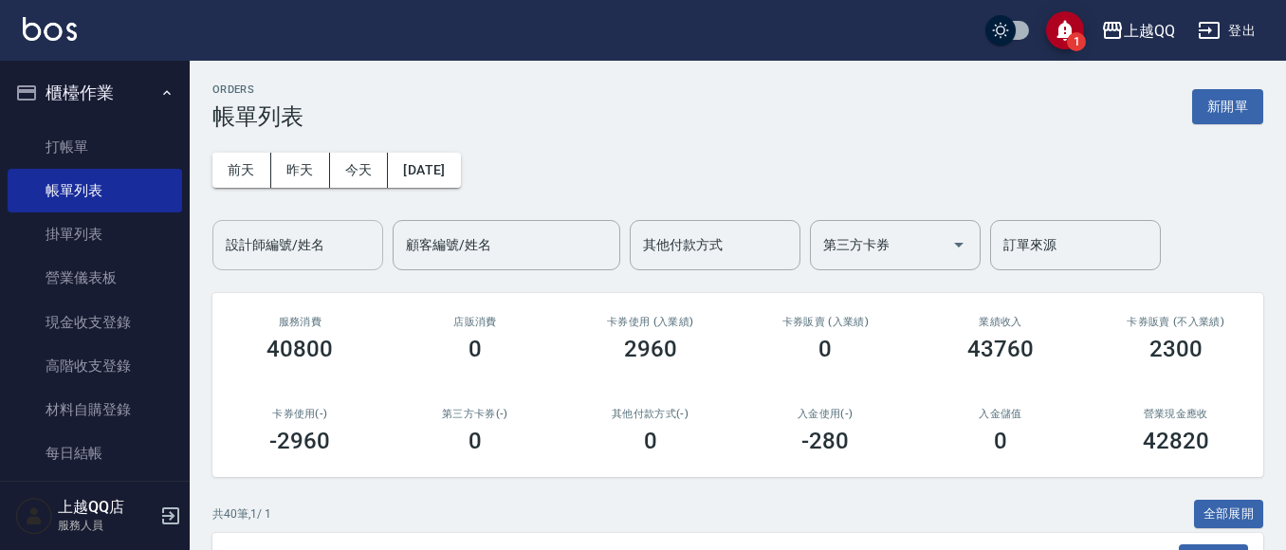
click at [247, 261] on input "設計師編號/姓名" at bounding box center [298, 244] width 154 height 33
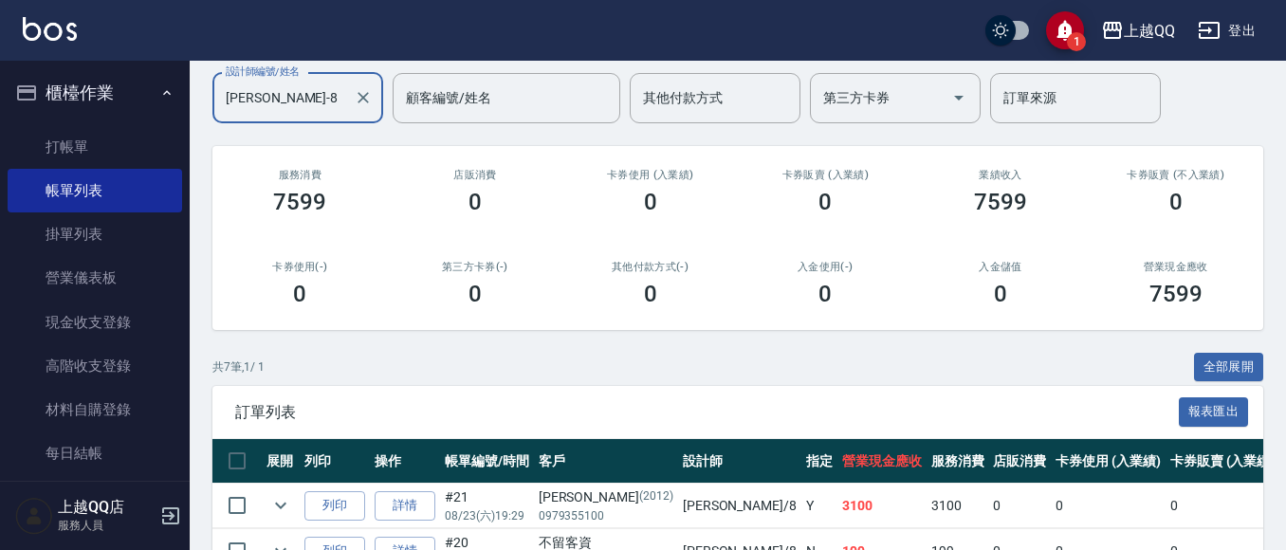
scroll to position [489, 0]
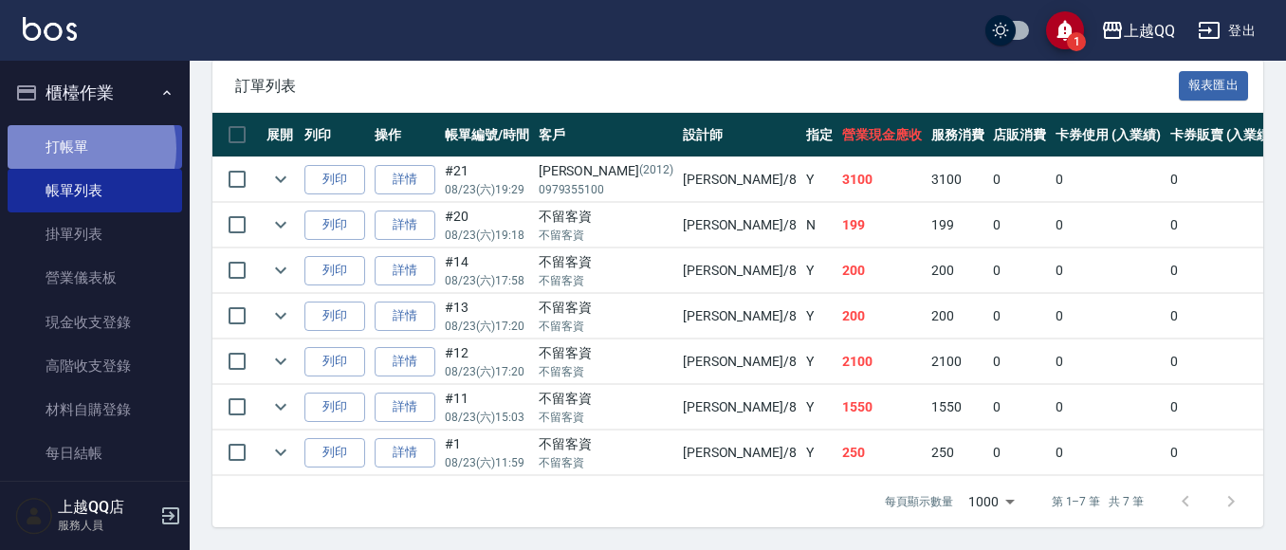
click at [71, 148] on link "打帳單" at bounding box center [95, 147] width 174 height 44
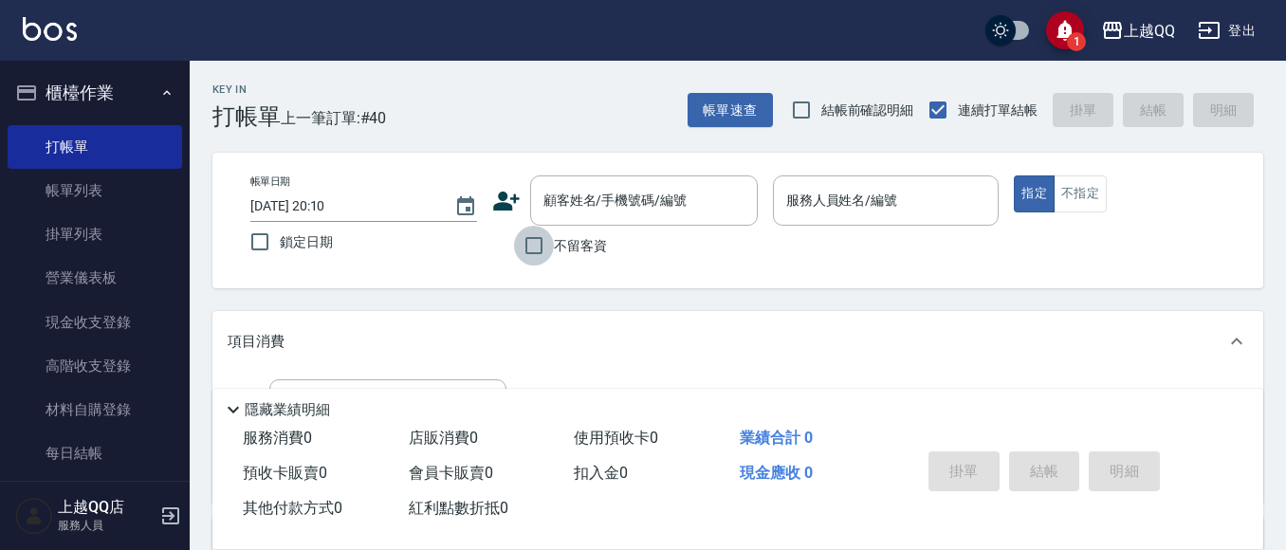
click at [538, 242] on input "不留客資" at bounding box center [534, 246] width 40 height 40
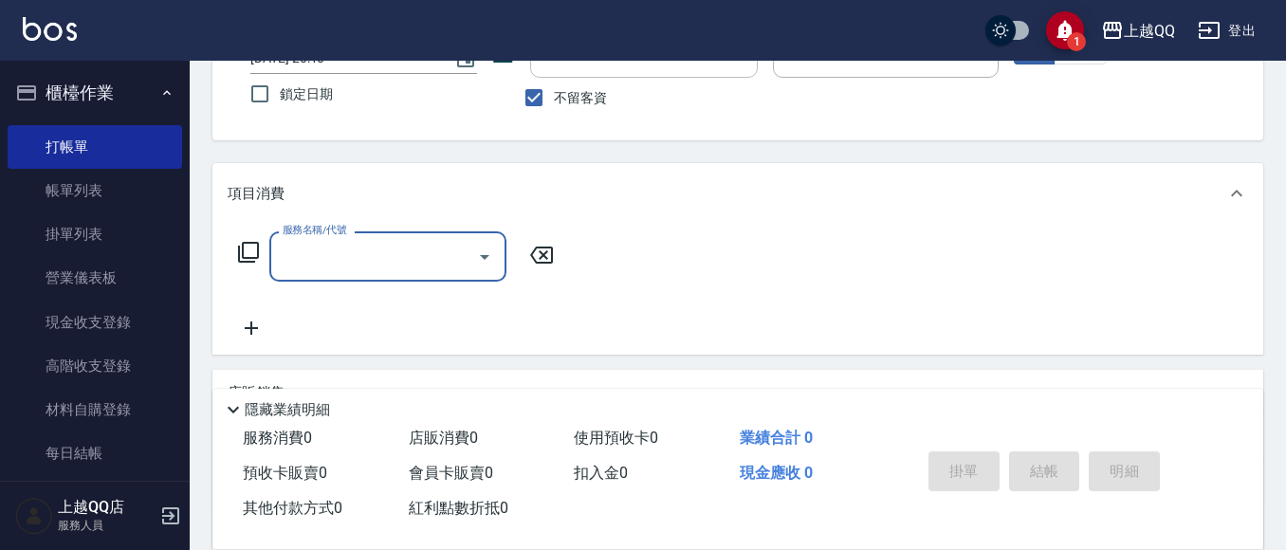
scroll to position [153, 0]
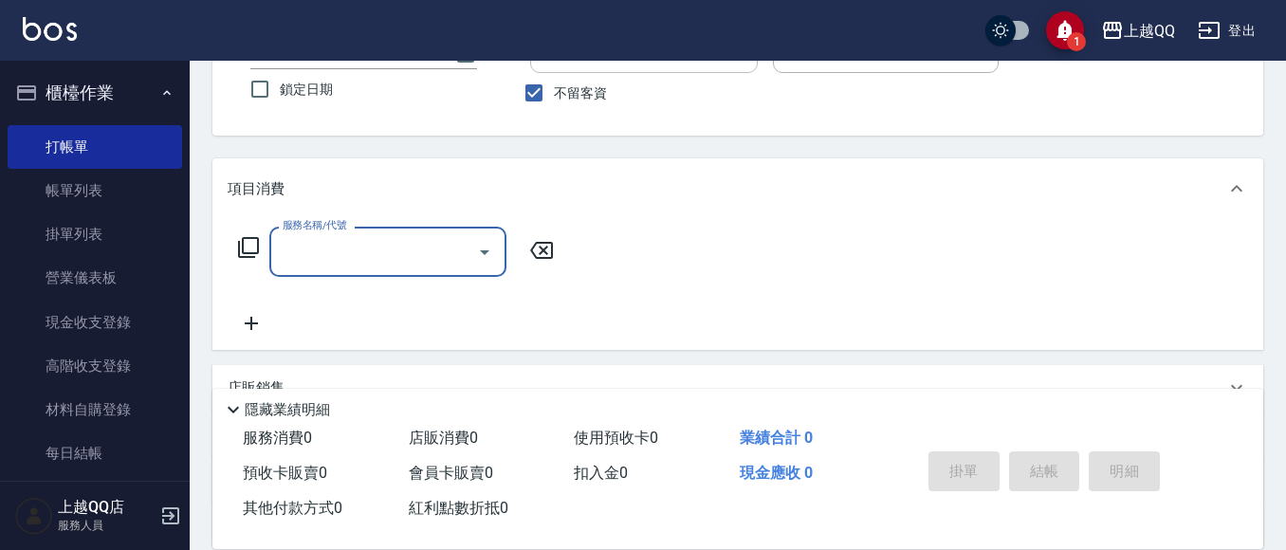
click at [254, 247] on icon at bounding box center [248, 247] width 23 height 23
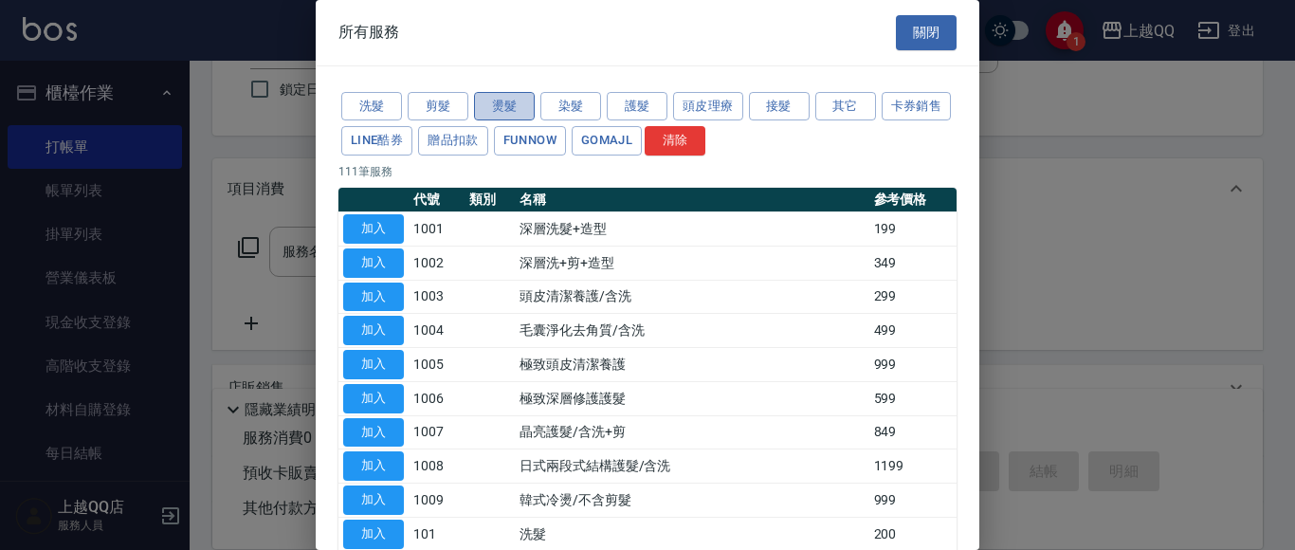
click at [522, 103] on button "燙髮" at bounding box center [504, 106] width 61 height 29
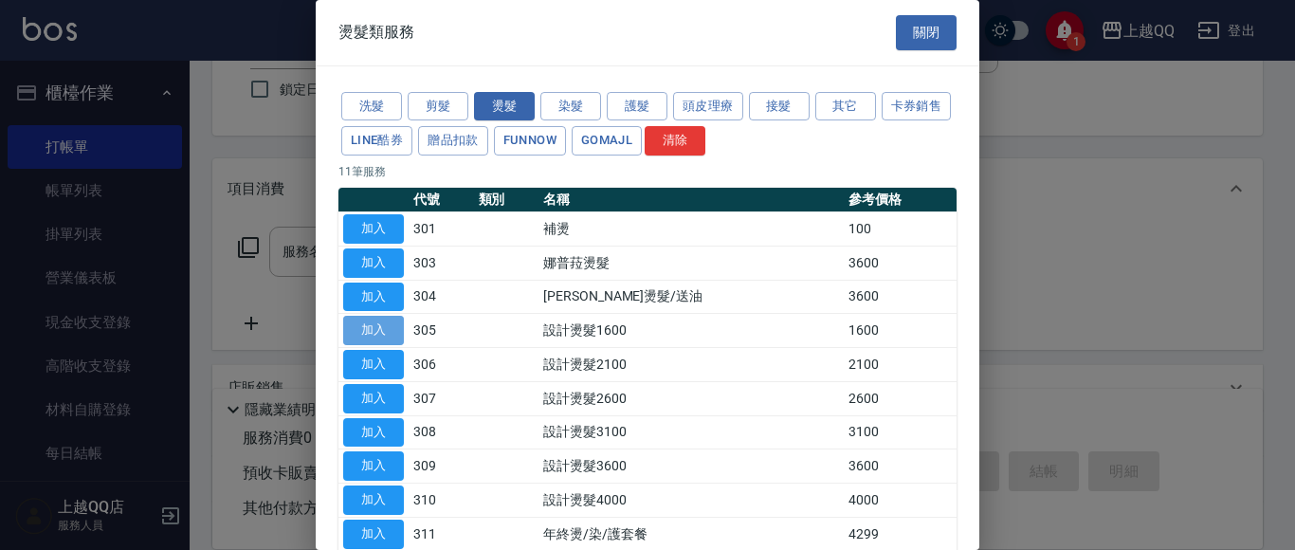
click at [367, 326] on button "加入" at bounding box center [373, 330] width 61 height 29
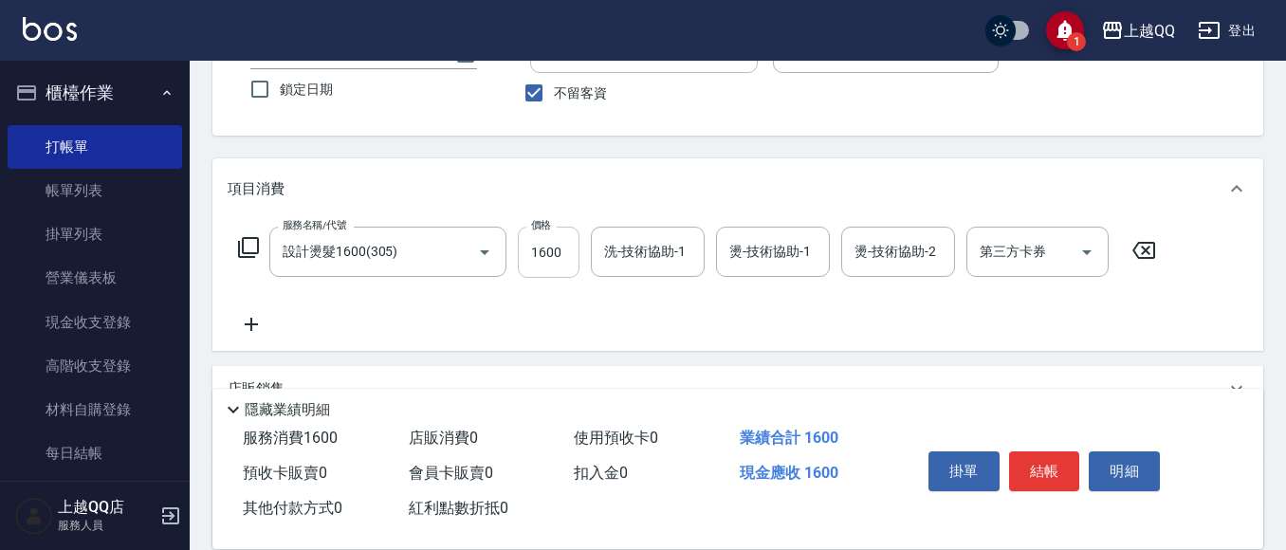
click at [563, 265] on input "1600" at bounding box center [549, 252] width 62 height 51
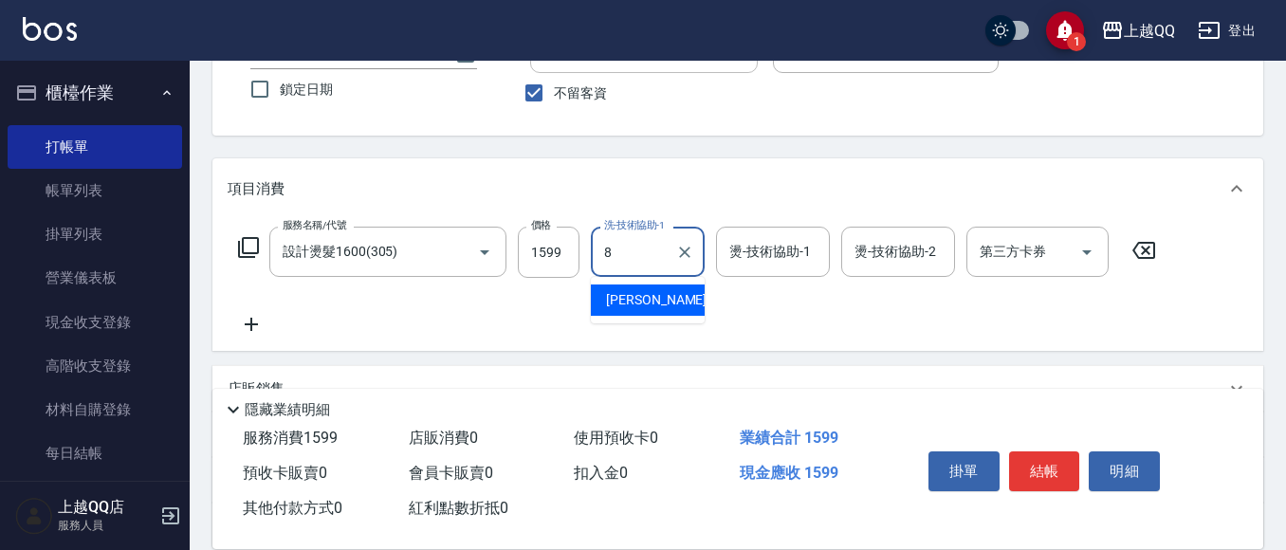
click at [616, 299] on span "[PERSON_NAME] -8" at bounding box center [662, 300] width 112 height 20
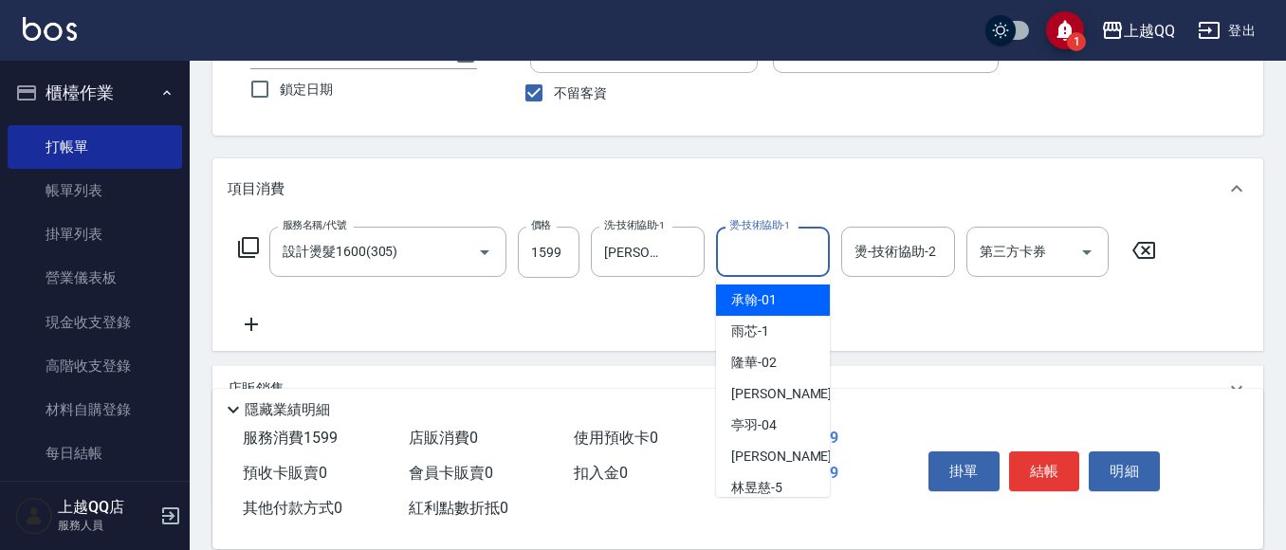
click at [762, 246] on input "燙-技術協助-1" at bounding box center [772, 251] width 97 height 33
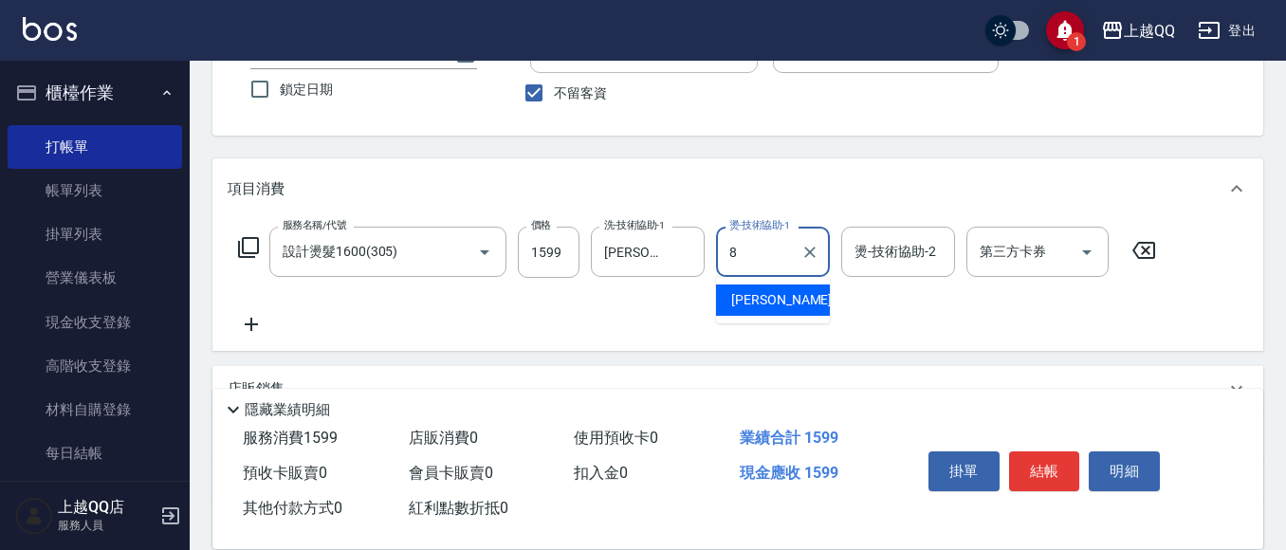
click at [765, 297] on span "[PERSON_NAME] -8" at bounding box center [787, 300] width 112 height 20
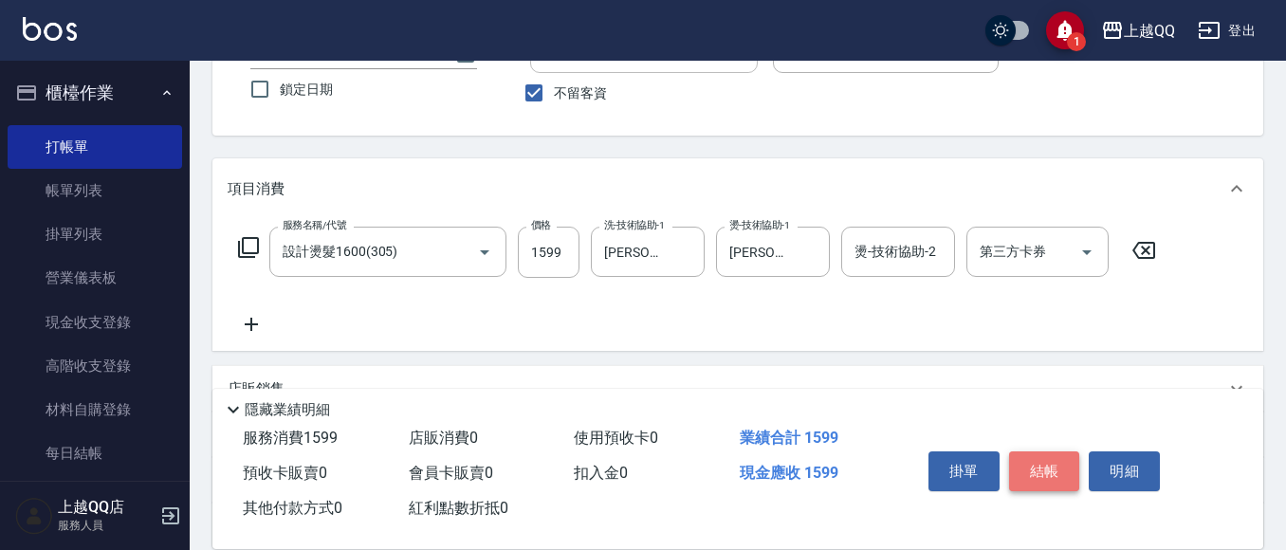
click at [1047, 471] on button "結帳" at bounding box center [1044, 471] width 71 height 40
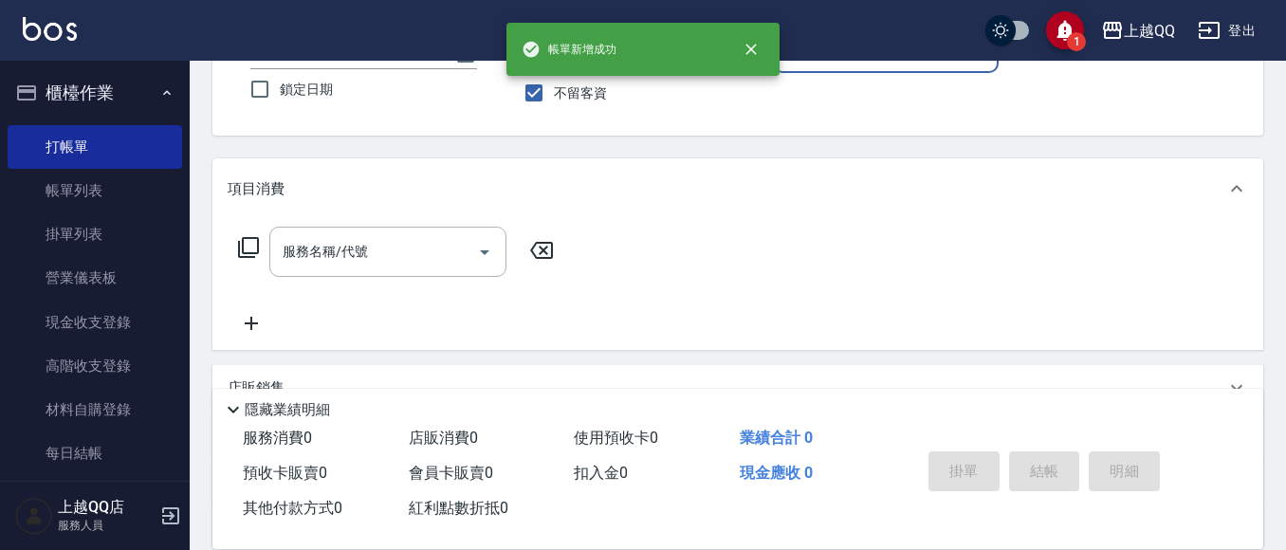
scroll to position [101, 0]
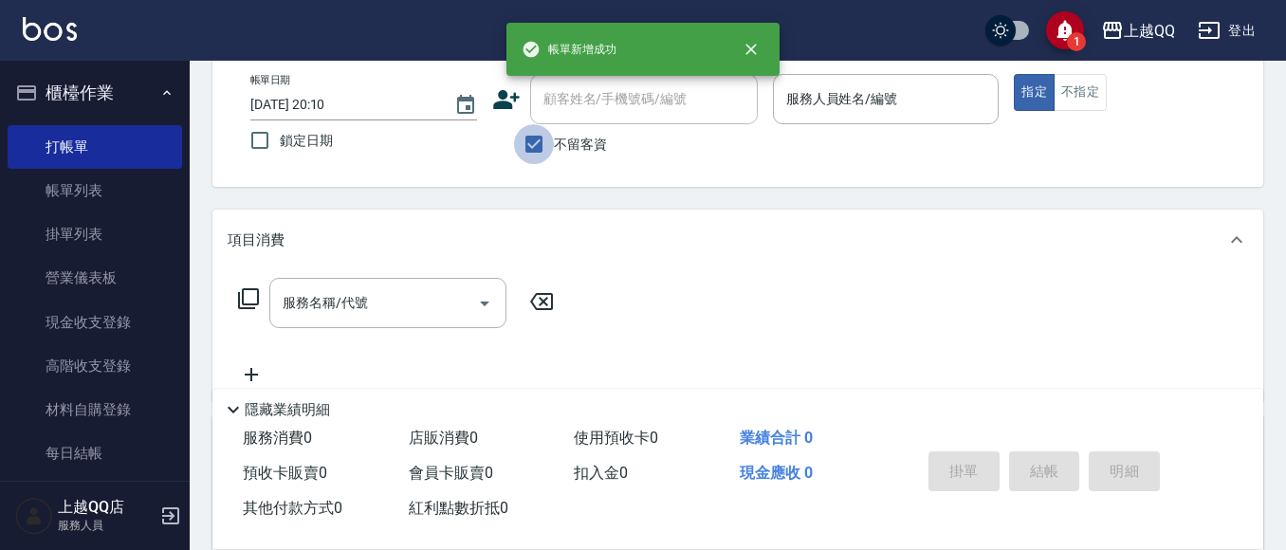
click at [532, 141] on input "不留客資" at bounding box center [534, 144] width 40 height 40
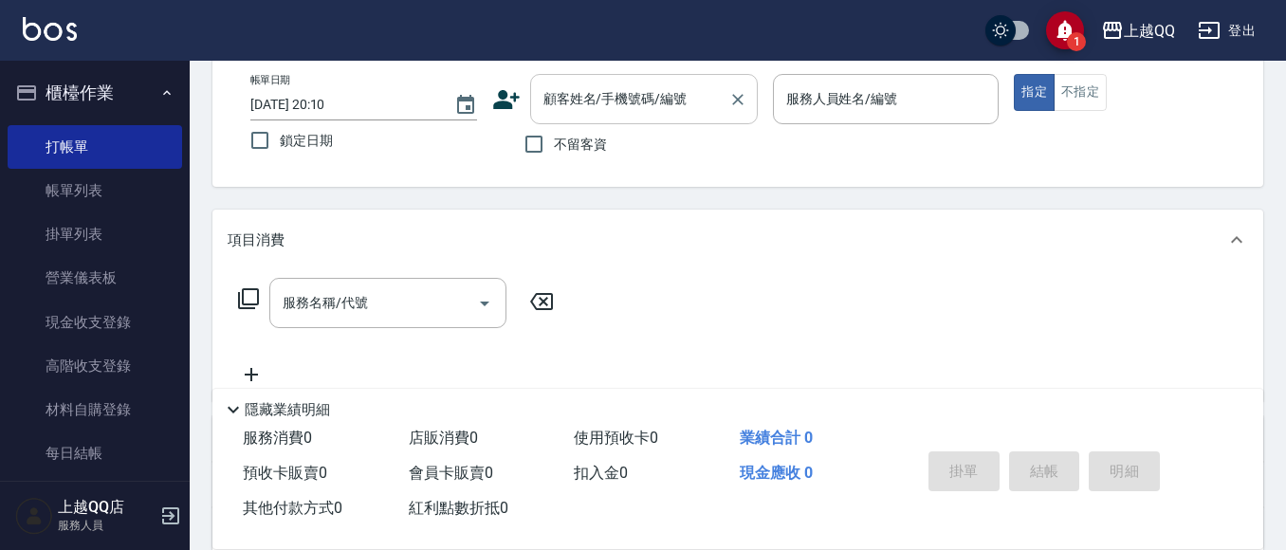
click at [547, 94] on div "顧客姓名/手機號碼/編號 顧客姓名/手機號碼/編號" at bounding box center [644, 99] width 228 height 50
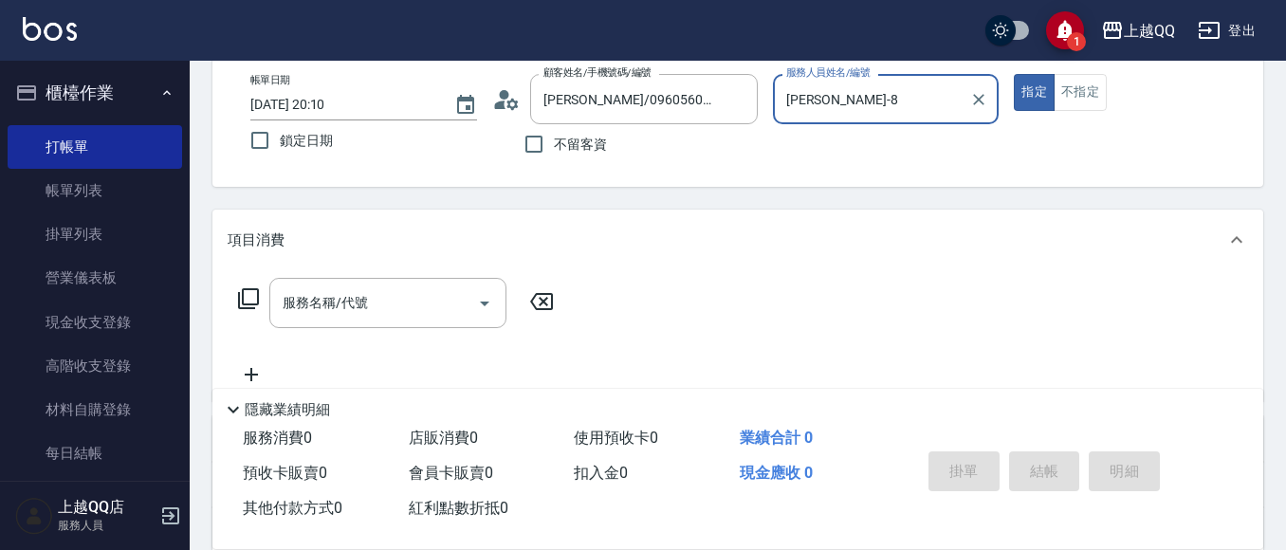
click at [251, 291] on icon at bounding box center [248, 298] width 23 height 23
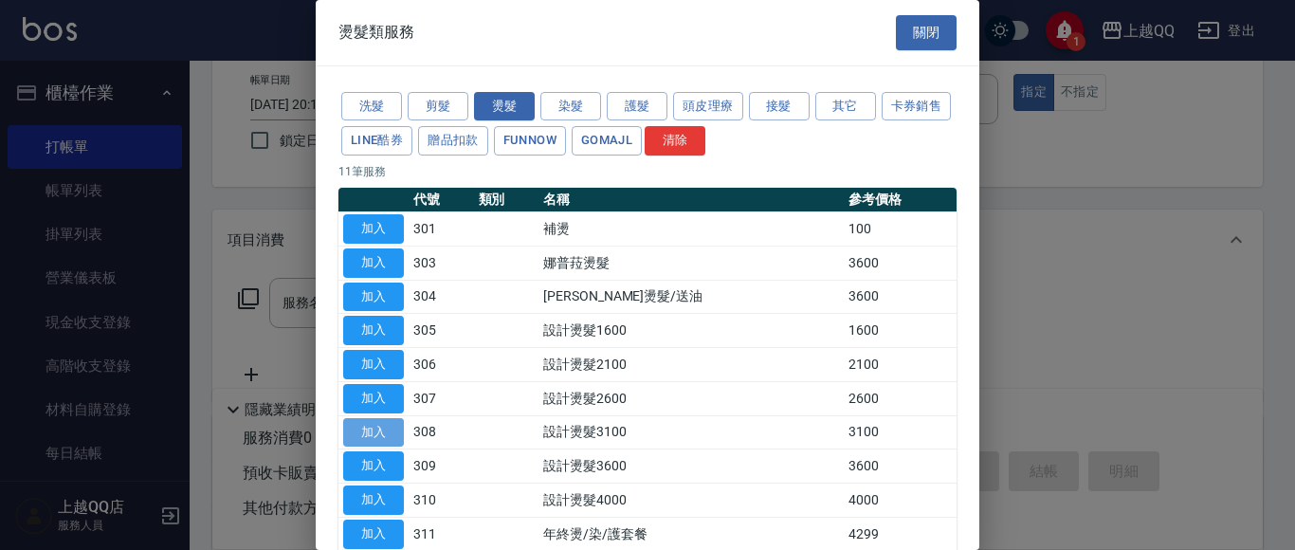
click at [383, 434] on button "加入" at bounding box center [373, 432] width 61 height 29
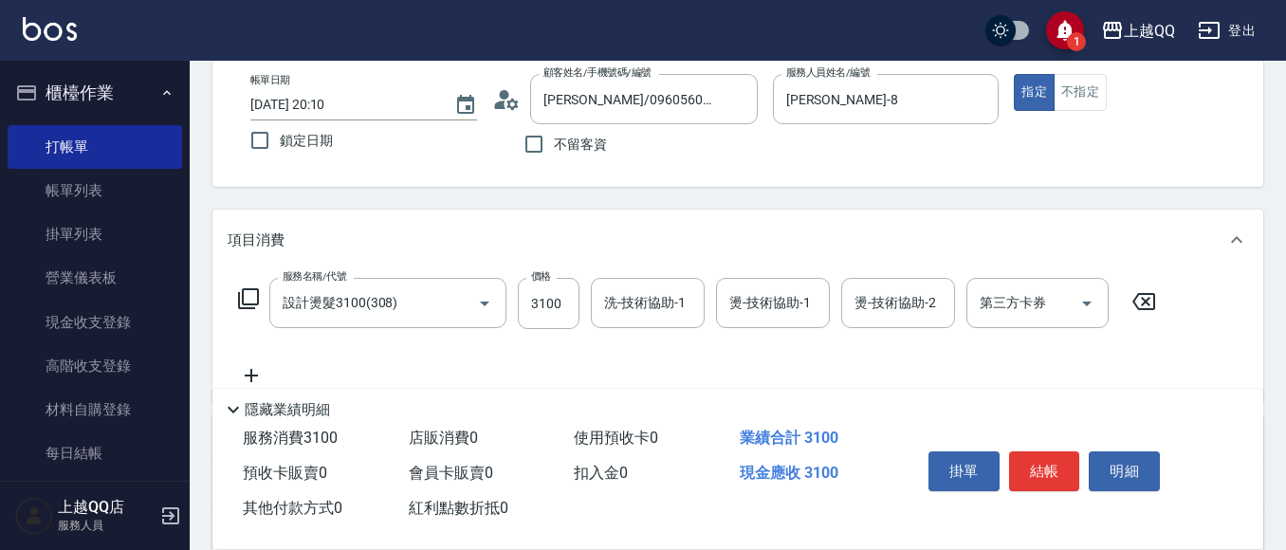
click at [1138, 300] on icon at bounding box center [1143, 301] width 47 height 23
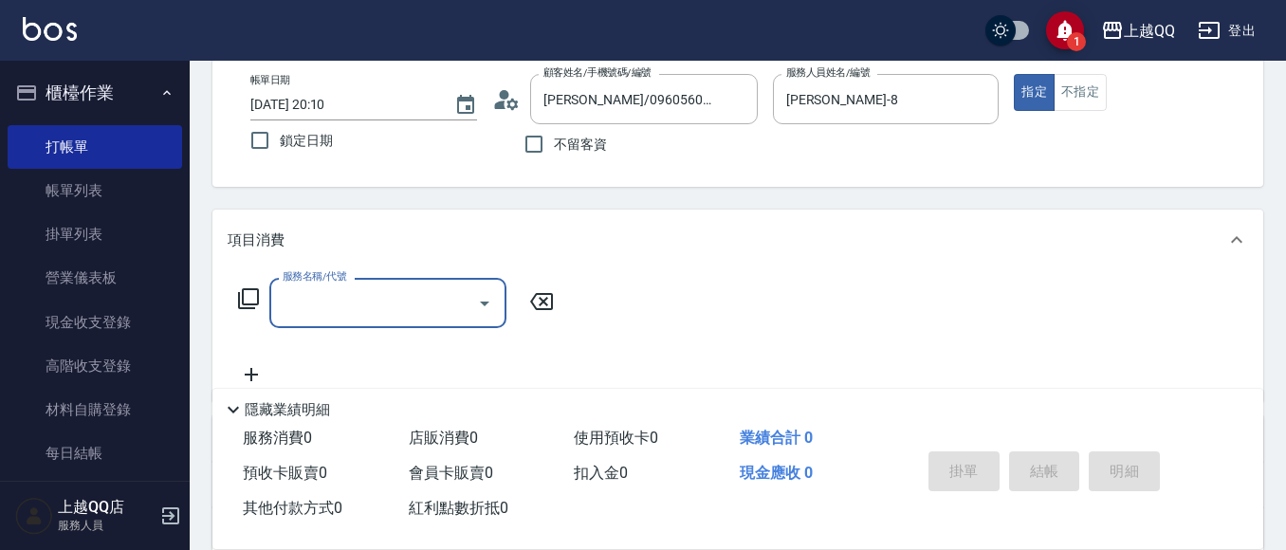
click at [248, 300] on icon at bounding box center [248, 298] width 23 height 23
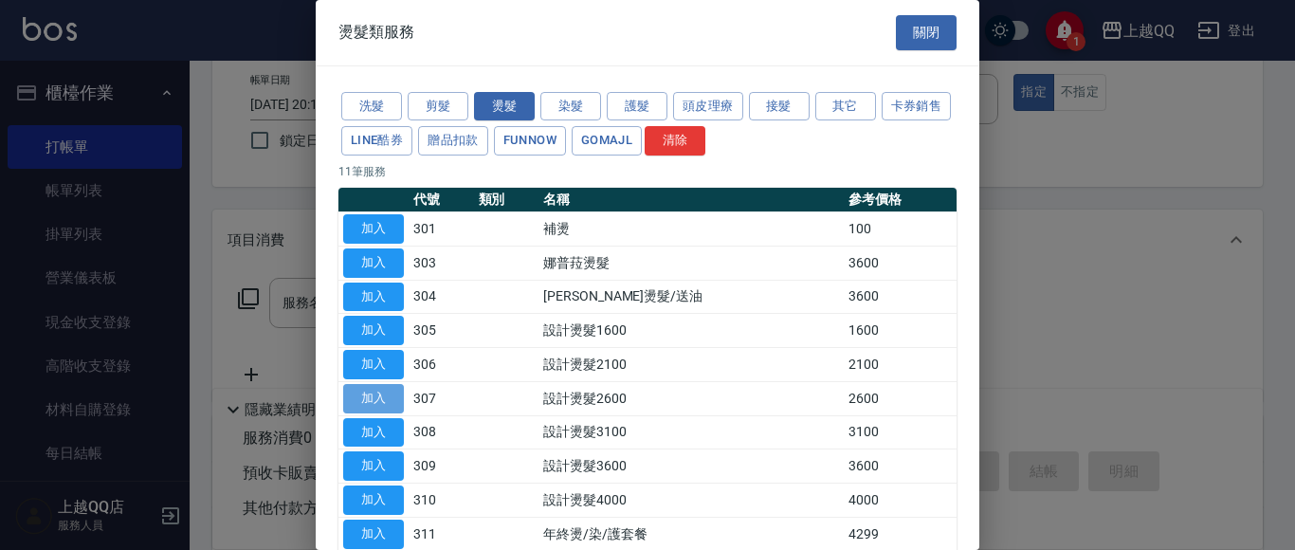
click at [376, 397] on button "加入" at bounding box center [373, 398] width 61 height 29
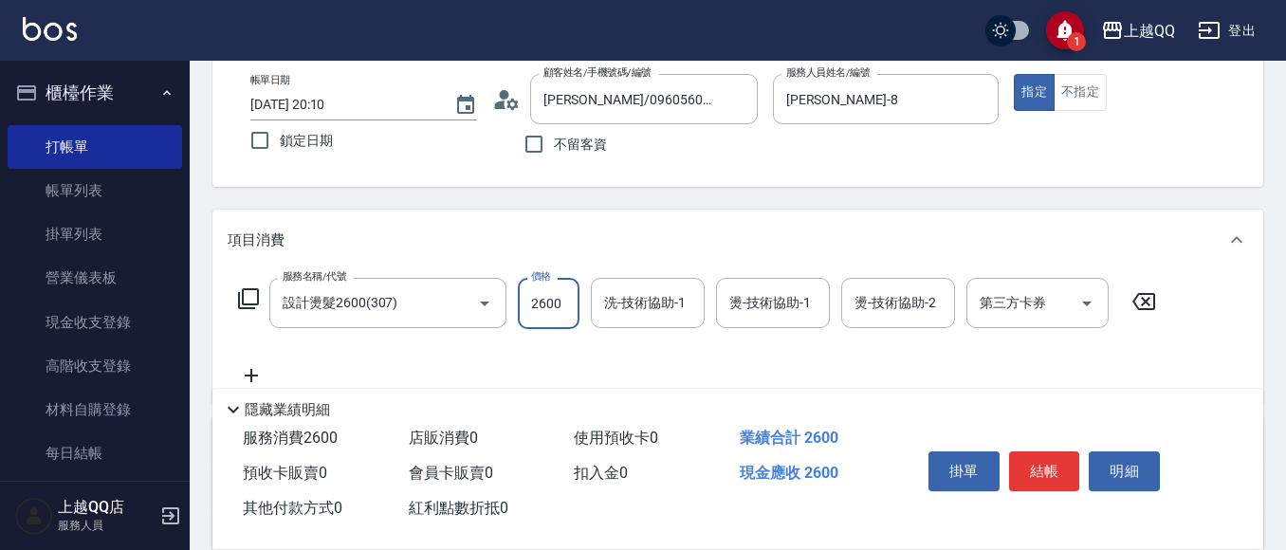
click at [569, 310] on input "2600" at bounding box center [549, 303] width 62 height 51
click at [615, 309] on input "洗-技術協助-1" at bounding box center [647, 302] width 97 height 33
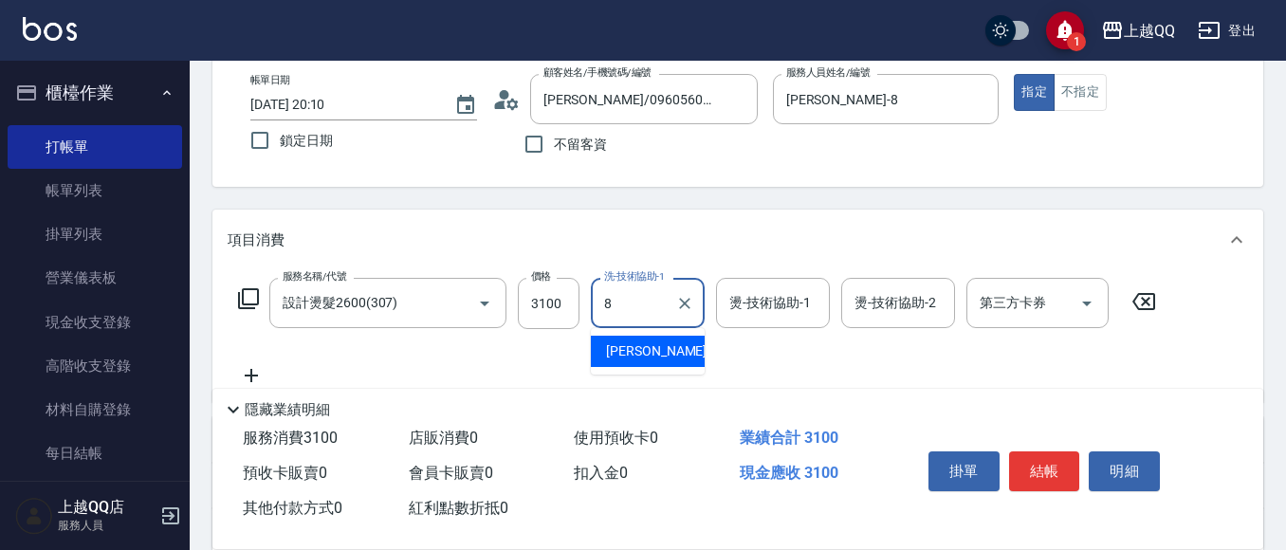
click at [631, 353] on span "[PERSON_NAME] -8" at bounding box center [662, 351] width 112 height 20
click at [768, 313] on input "燙-技術協助-1" at bounding box center [772, 302] width 97 height 33
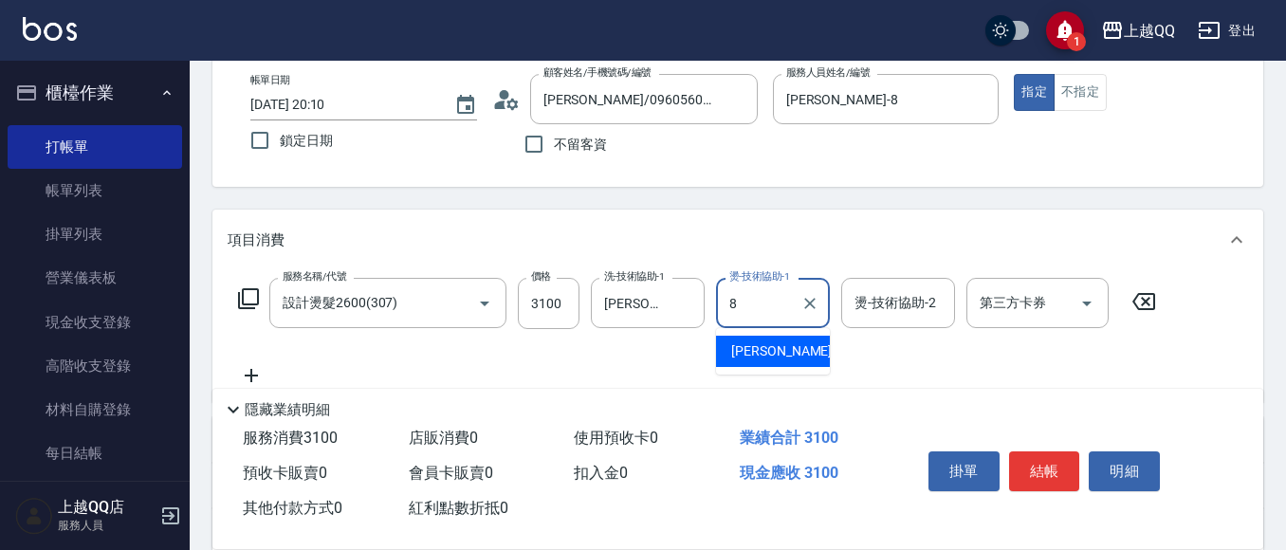
click at [769, 344] on div "[PERSON_NAME] -8" at bounding box center [773, 351] width 114 height 31
click at [1043, 463] on button "結帳" at bounding box center [1044, 471] width 71 height 40
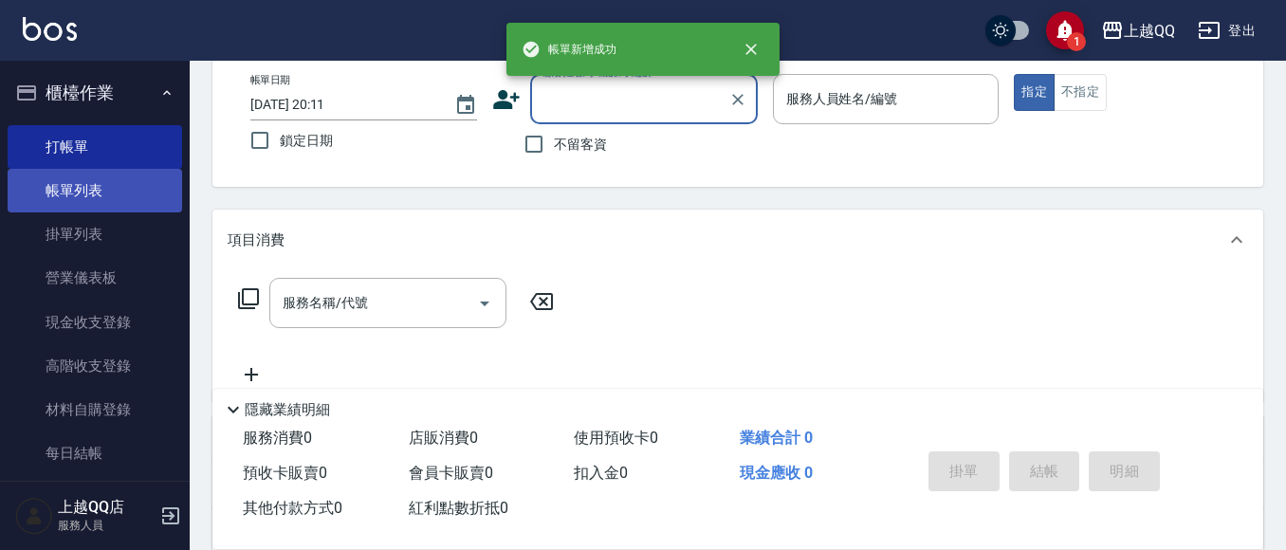
click at [64, 192] on link "帳單列表" at bounding box center [95, 191] width 174 height 44
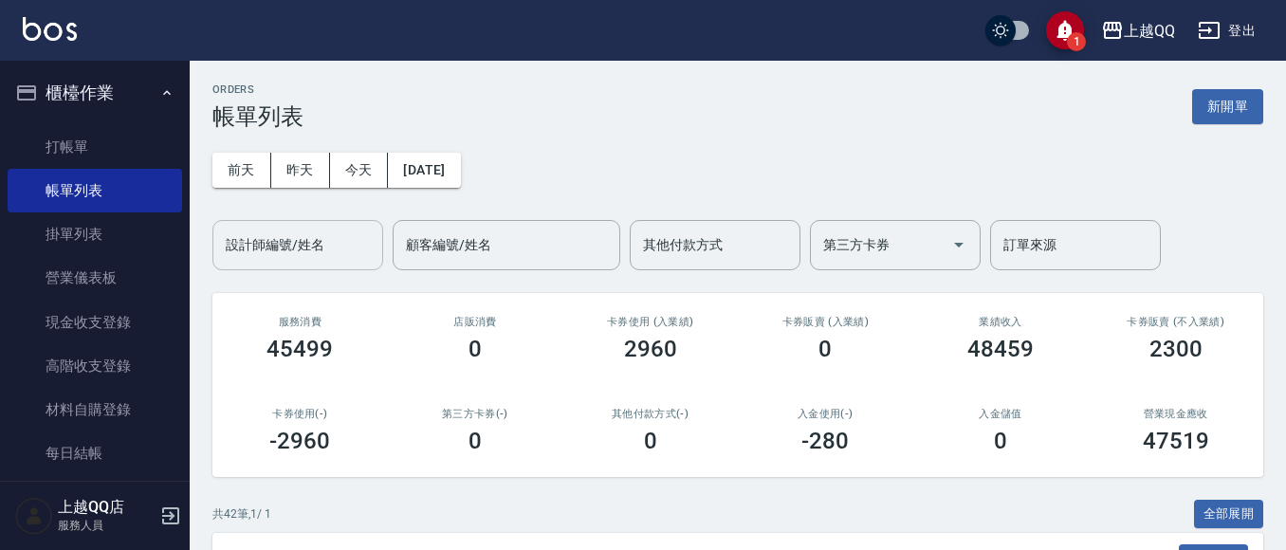
click at [304, 242] on div "設計師編號/姓名 設計師編號/姓名" at bounding box center [297, 245] width 171 height 50
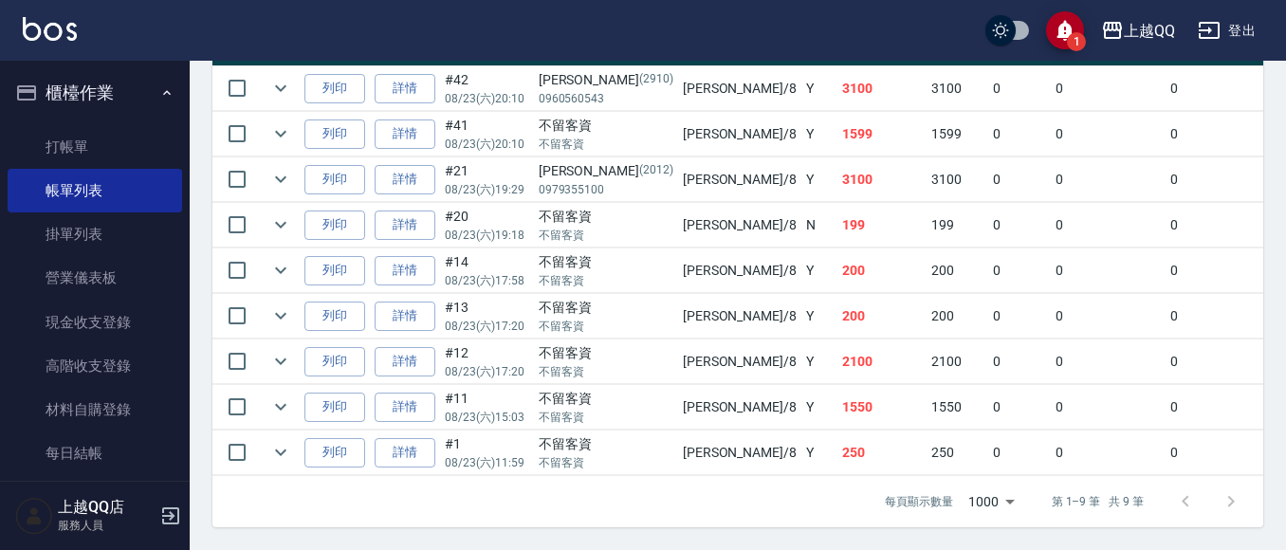
scroll to position [534, 0]
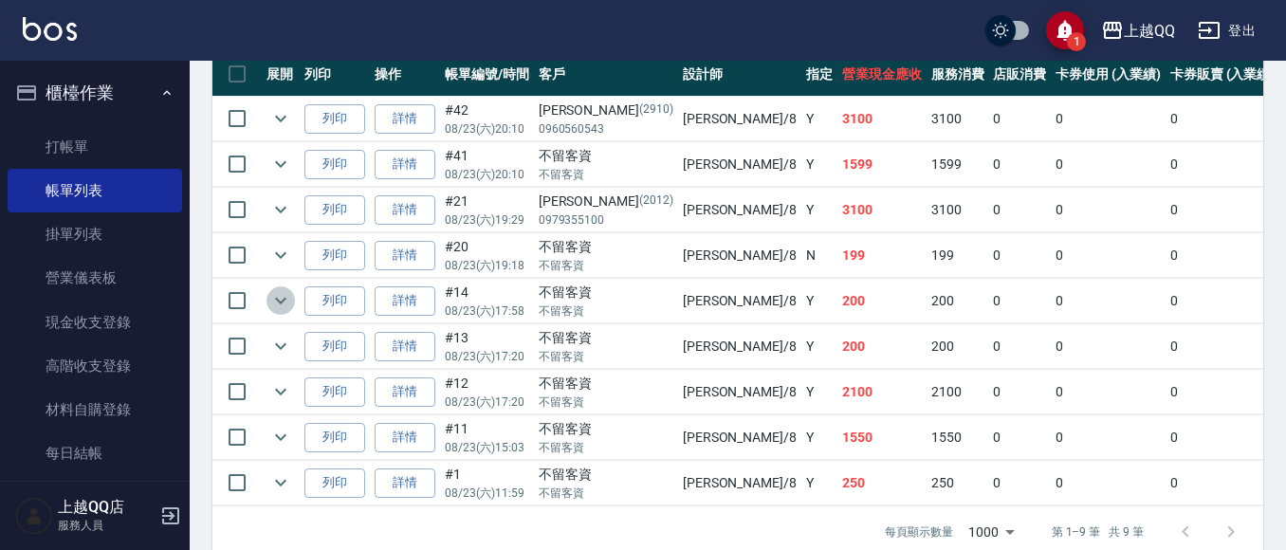
click at [271, 297] on icon "expand row" at bounding box center [280, 300] width 23 height 23
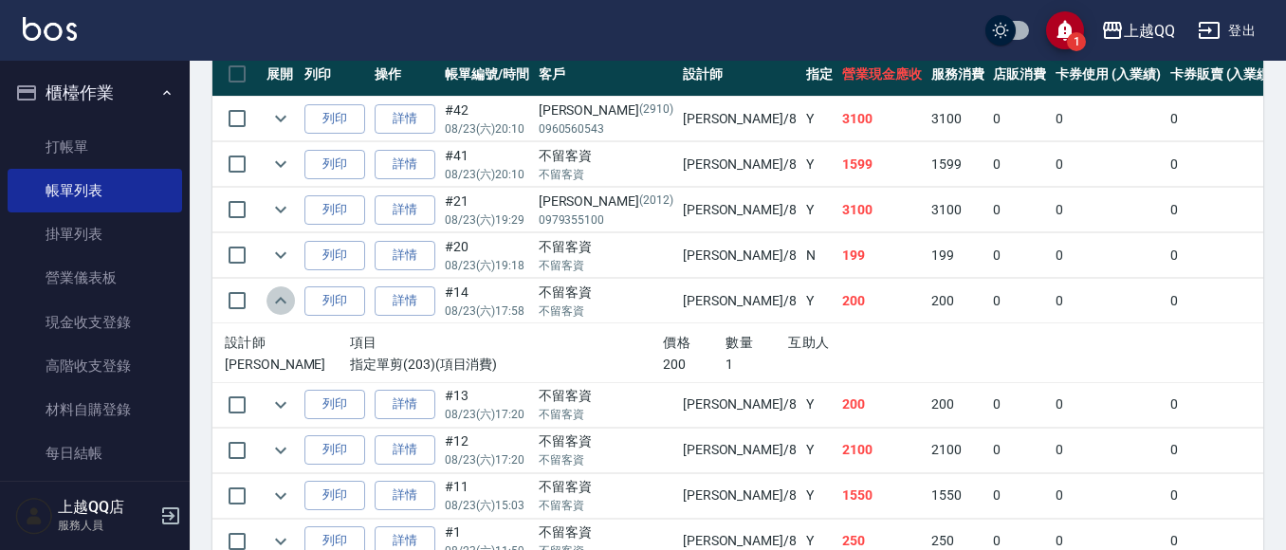
click at [272, 297] on icon "expand row" at bounding box center [280, 300] width 23 height 23
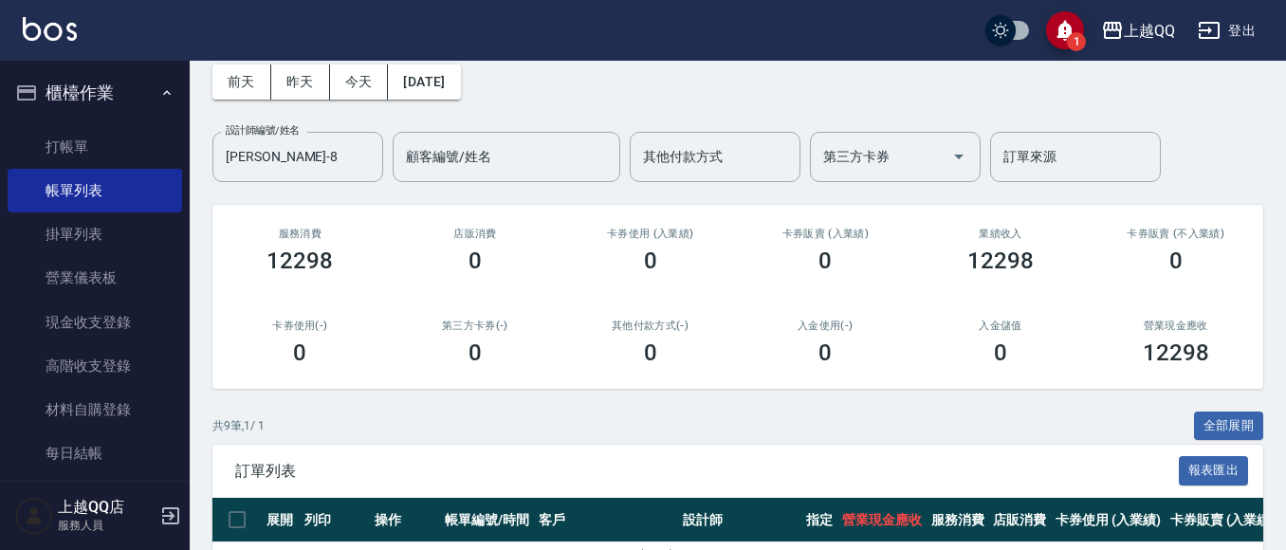
scroll to position [0, 0]
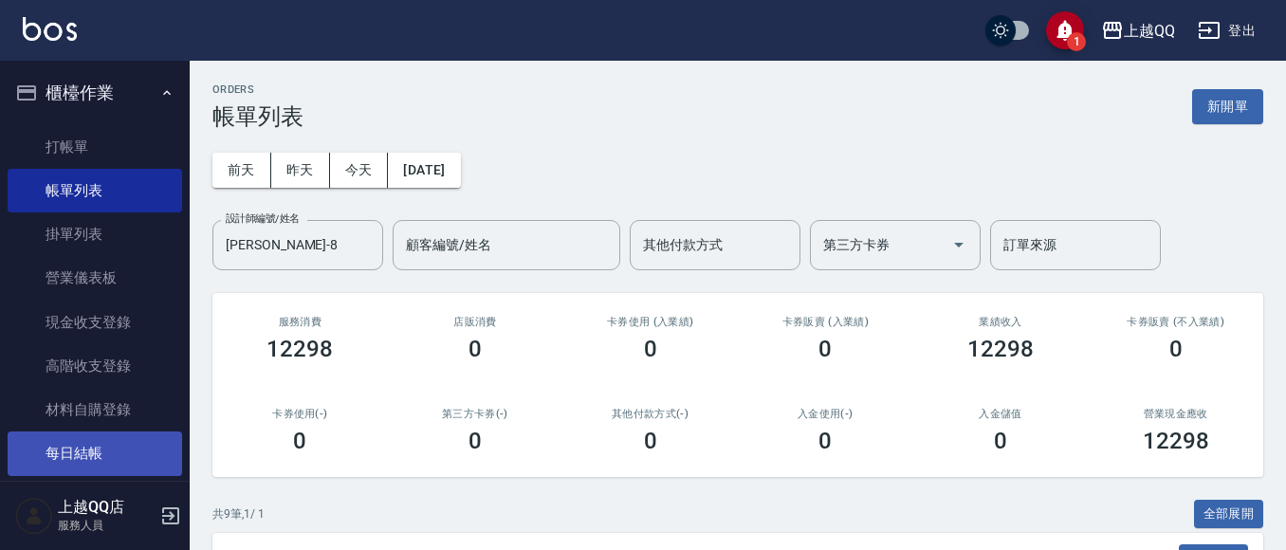
click at [69, 458] on link "每日結帳" at bounding box center [95, 453] width 174 height 44
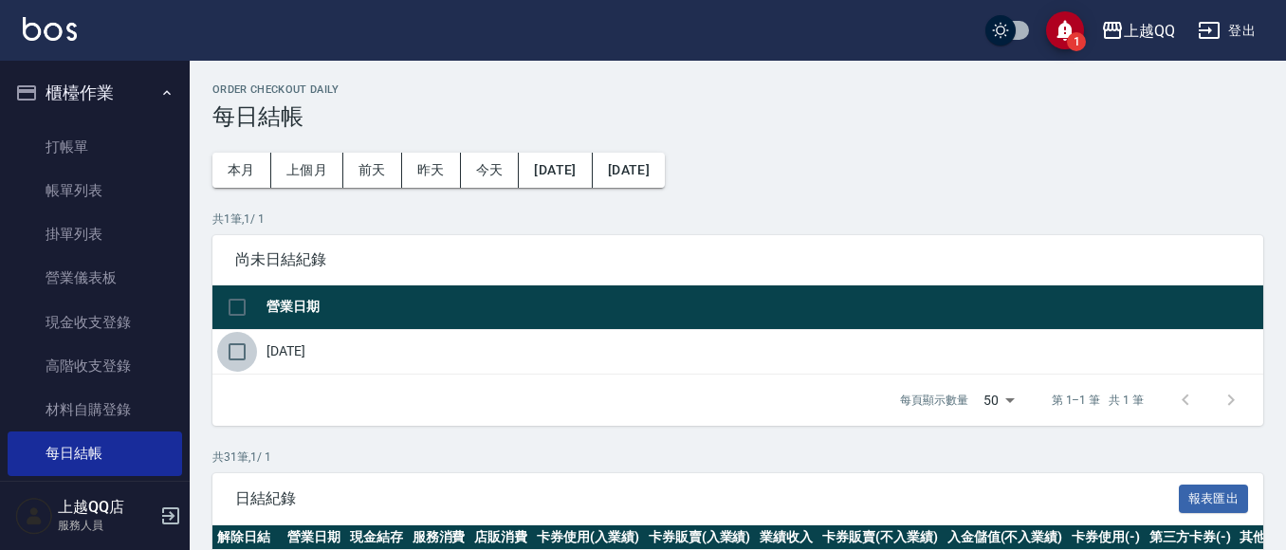
click at [239, 349] on input "checkbox" at bounding box center [237, 352] width 40 height 40
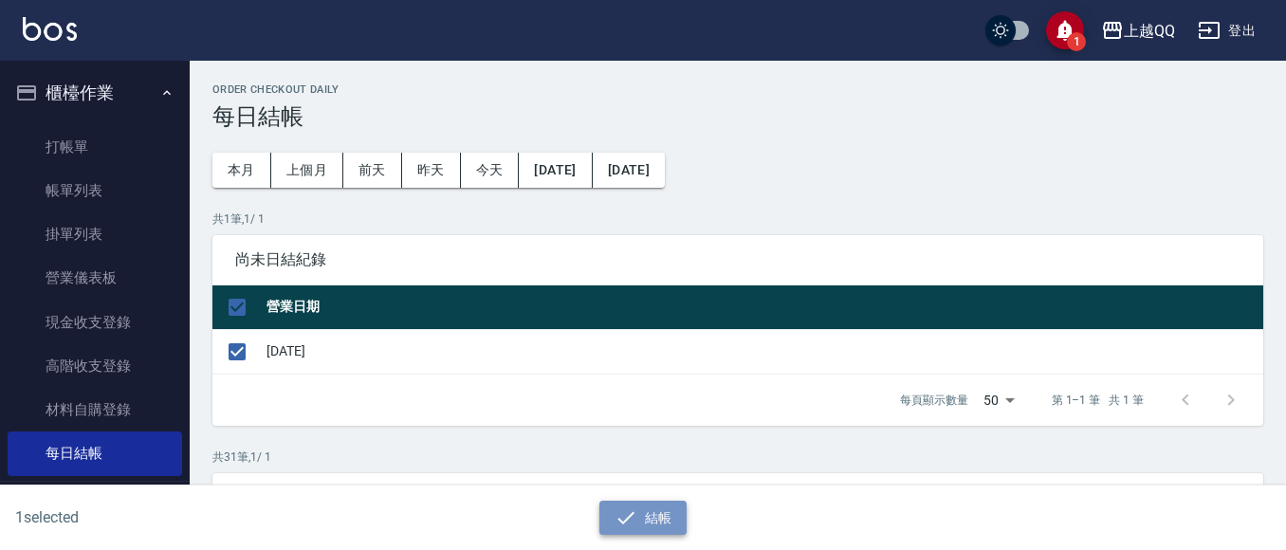
click at [668, 520] on button "結帳" at bounding box center [643, 518] width 88 height 35
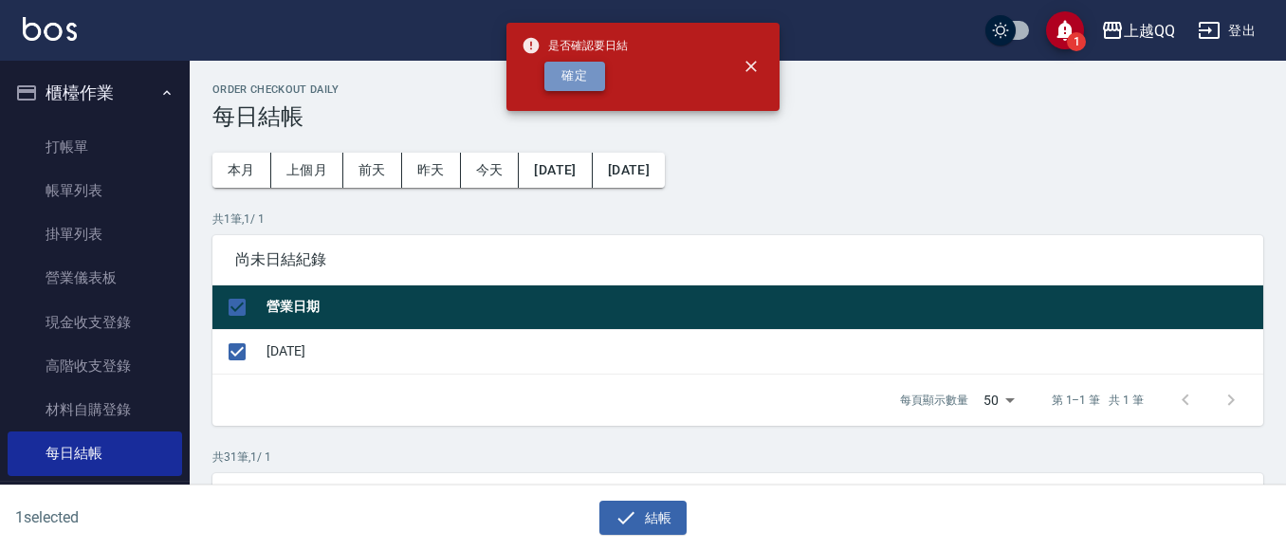
click at [573, 68] on button "確定" at bounding box center [574, 76] width 61 height 29
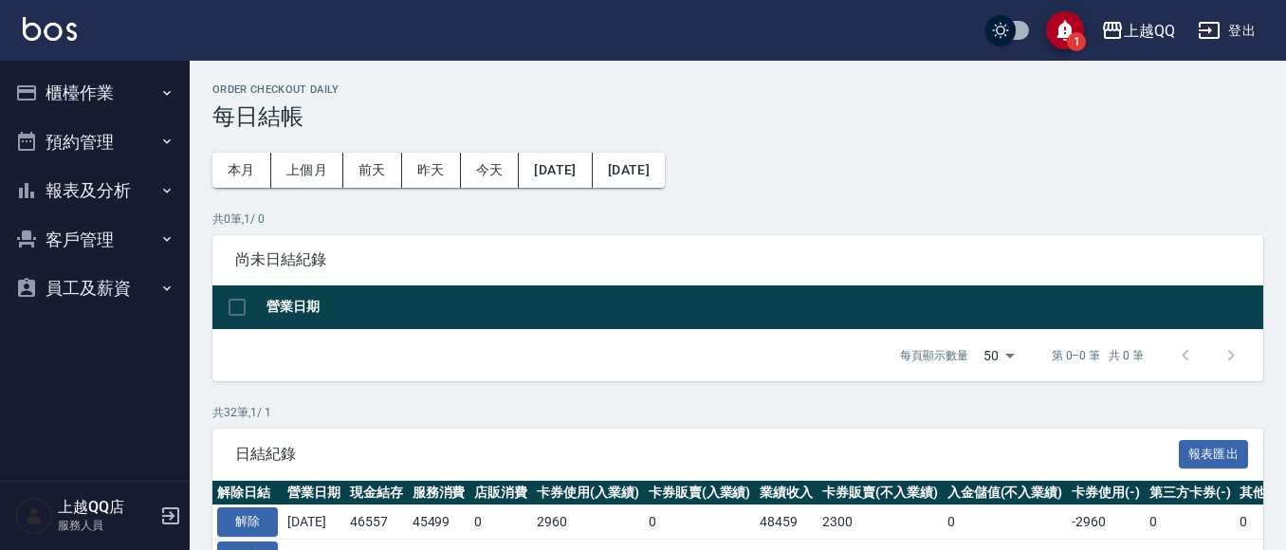
click at [55, 196] on button "報表及分析" at bounding box center [95, 190] width 174 height 49
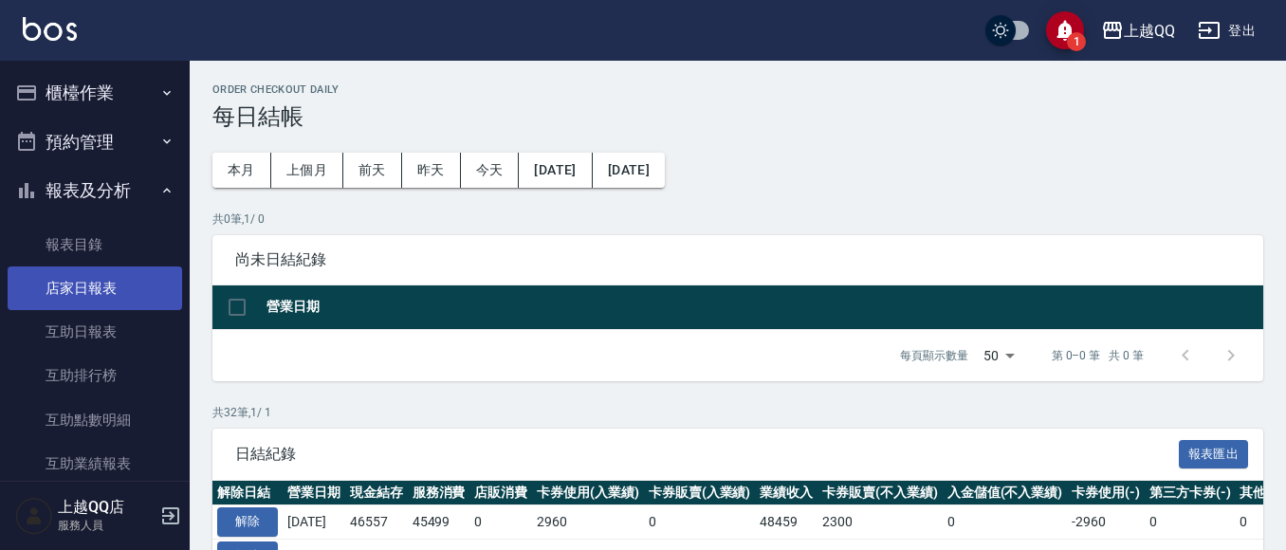
click at [58, 283] on link "店家日報表" at bounding box center [95, 288] width 174 height 44
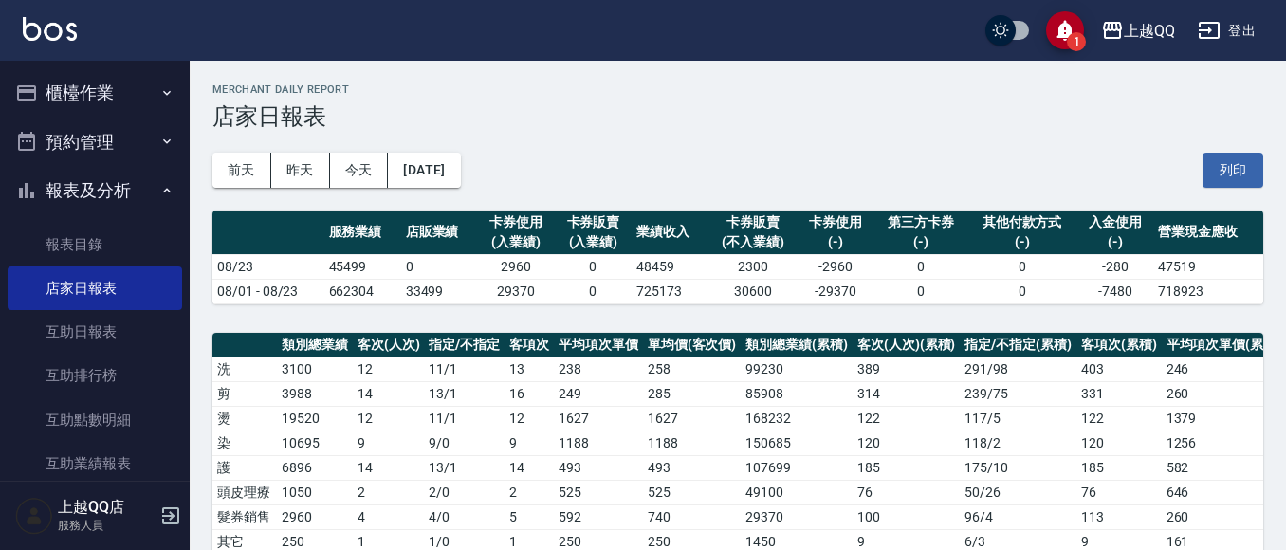
scroll to position [720, 0]
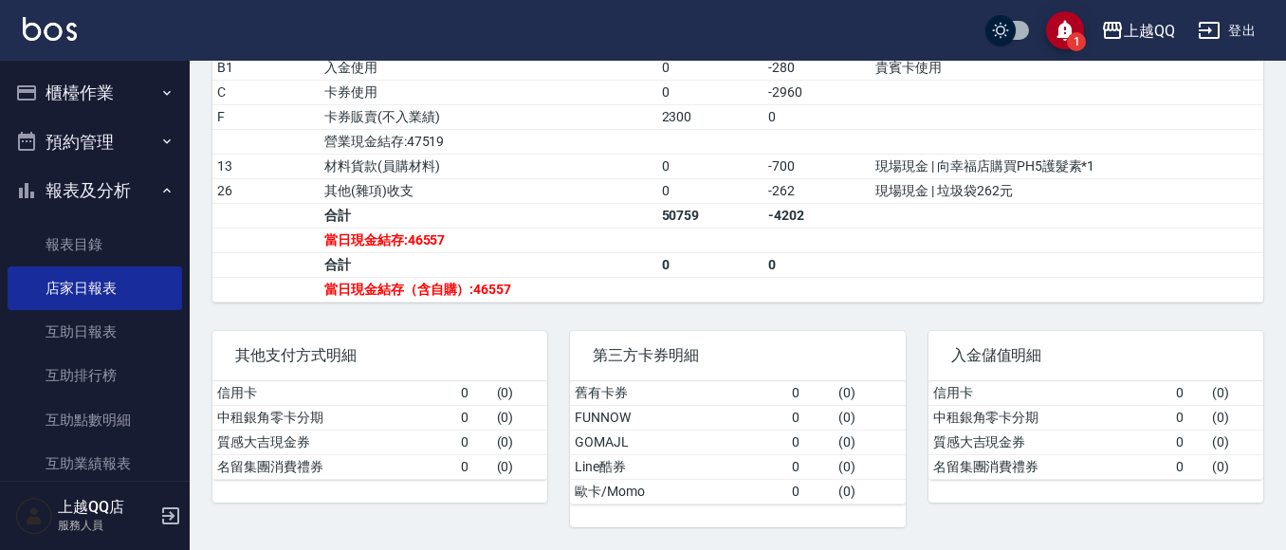
click at [61, 191] on button "報表及分析" at bounding box center [95, 190] width 174 height 49
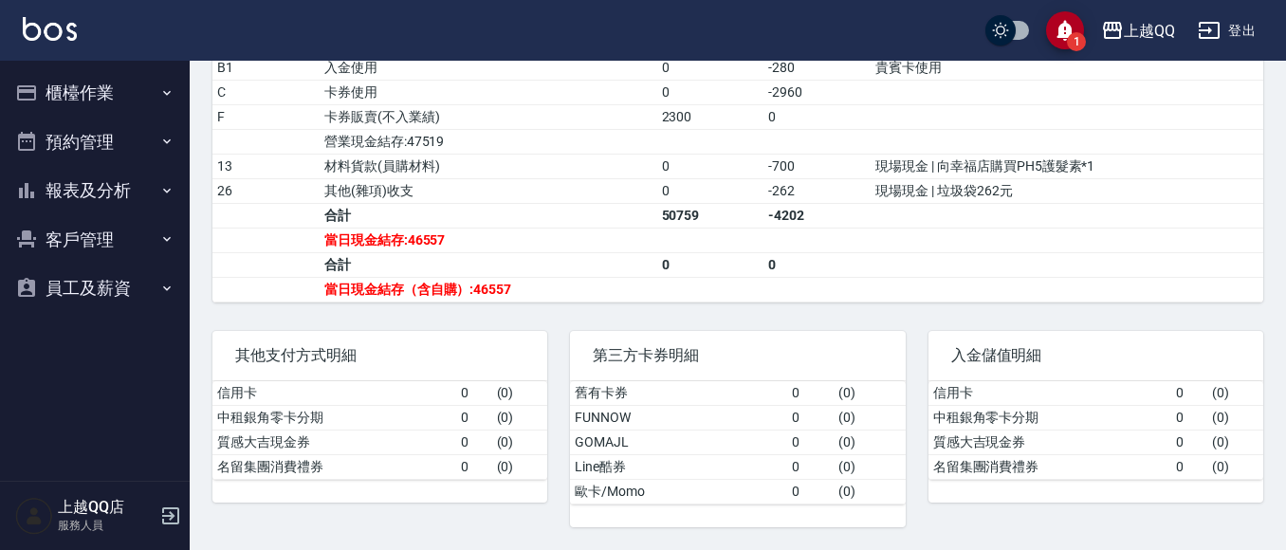
click at [72, 89] on button "櫃檯作業" at bounding box center [95, 92] width 174 height 49
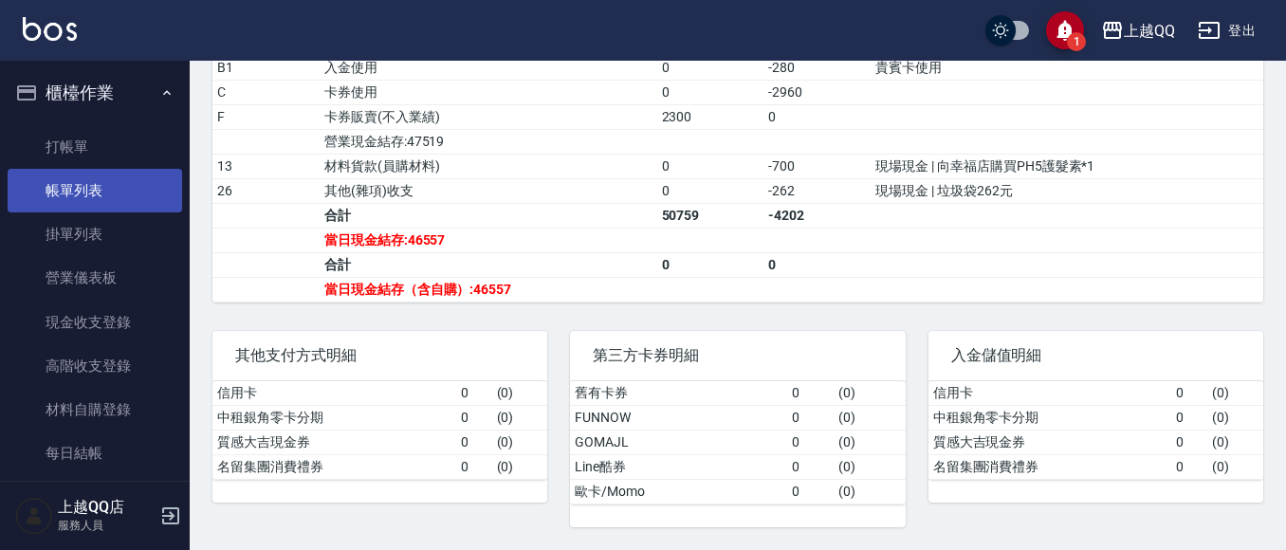
click at [67, 190] on link "帳單列表" at bounding box center [95, 191] width 174 height 44
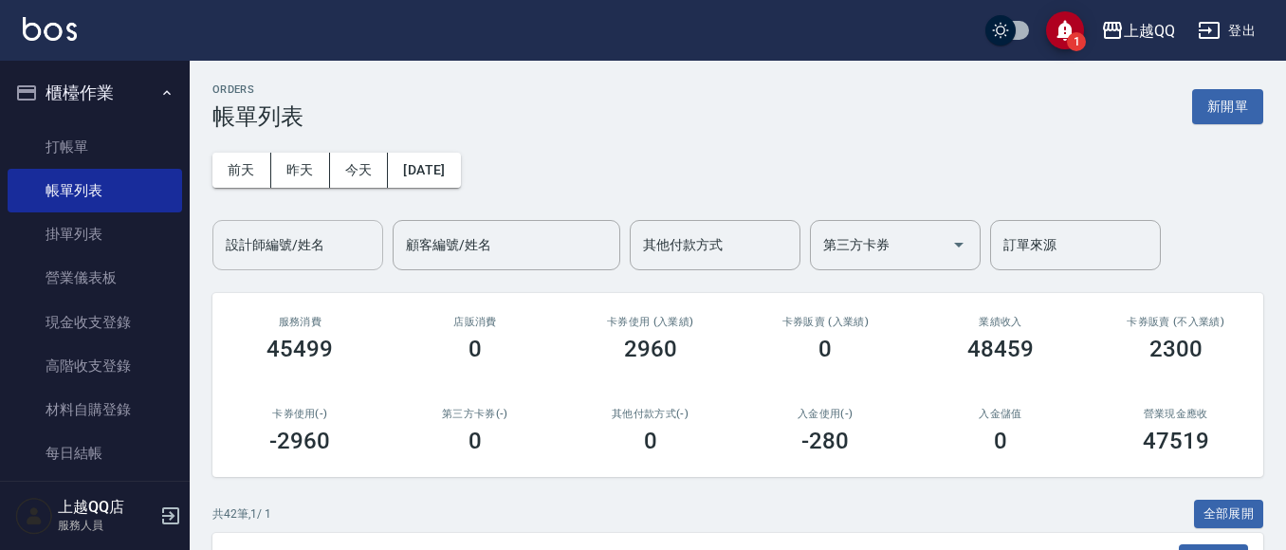
click at [219, 244] on div "設計師編號/姓名" at bounding box center [297, 245] width 171 height 50
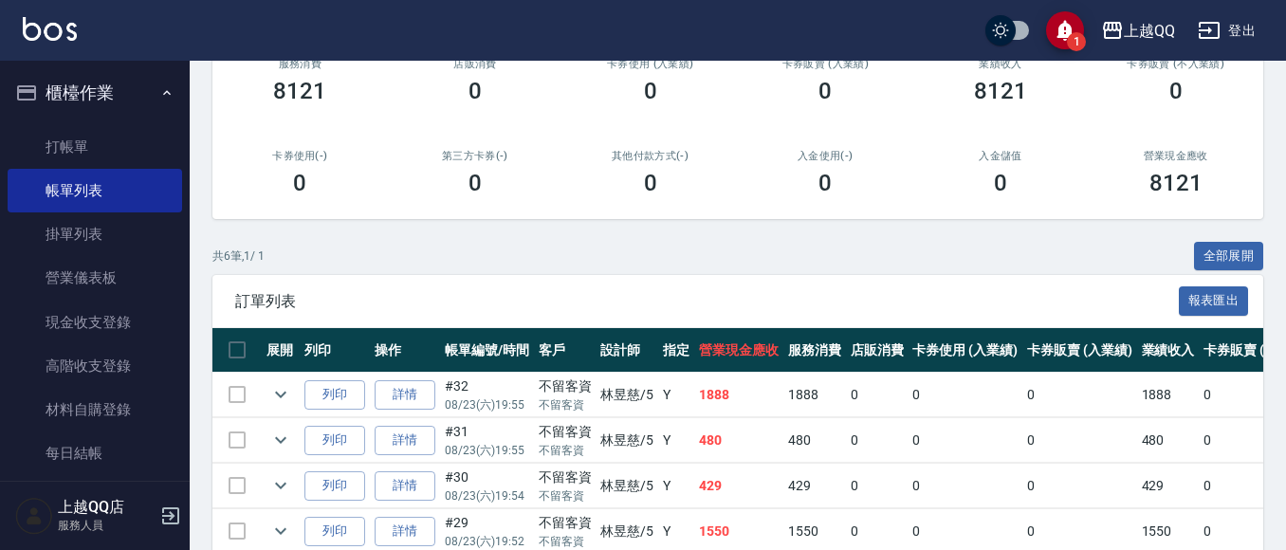
scroll to position [397, 0]
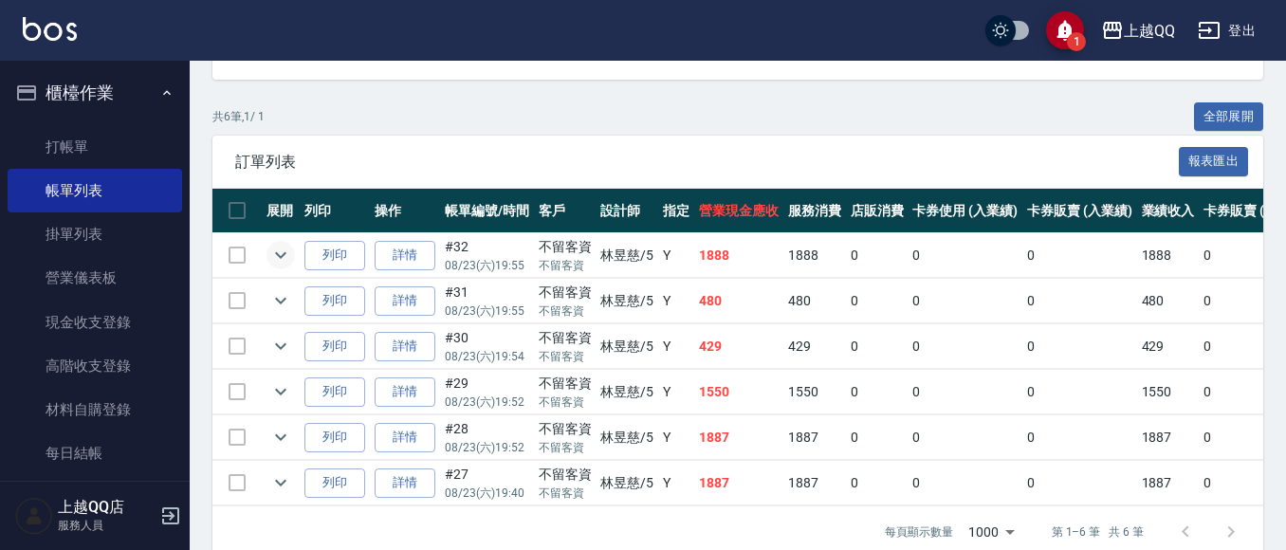
type input "[PERSON_NAME]5"
click at [274, 251] on icon "expand row" at bounding box center [280, 255] width 23 height 23
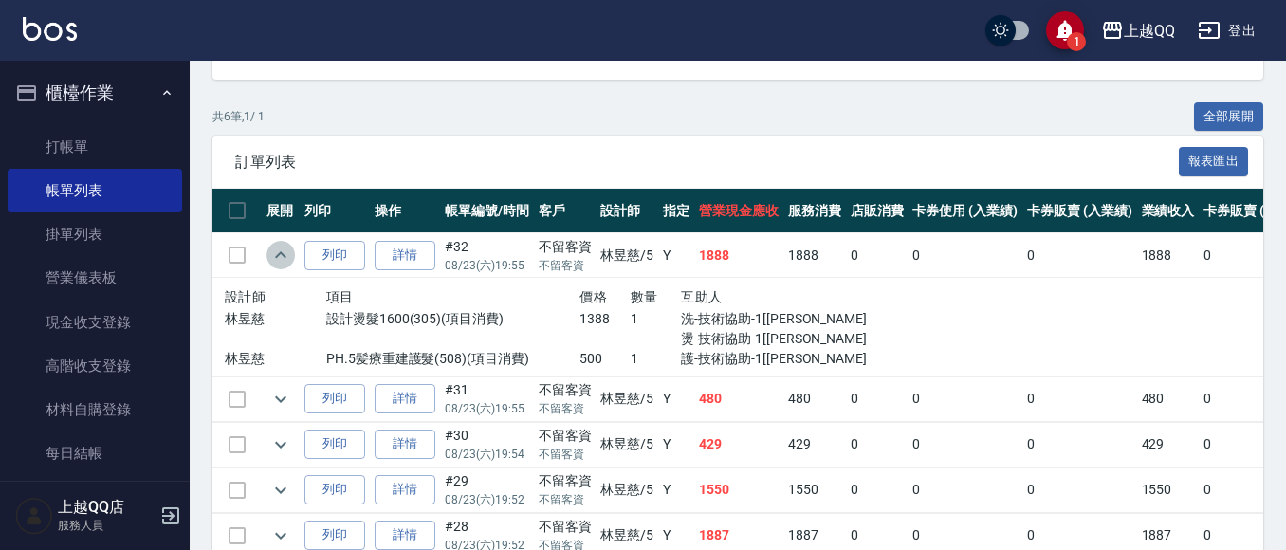
click at [275, 251] on icon "expand row" at bounding box center [280, 255] width 23 height 23
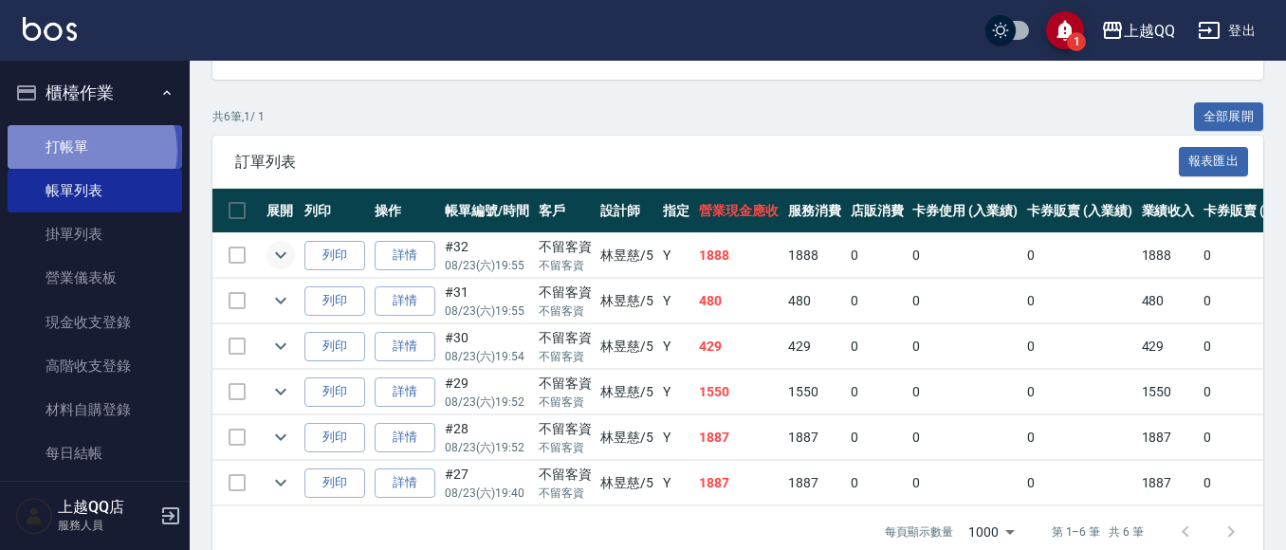
click at [82, 150] on link "打帳單" at bounding box center [95, 147] width 174 height 44
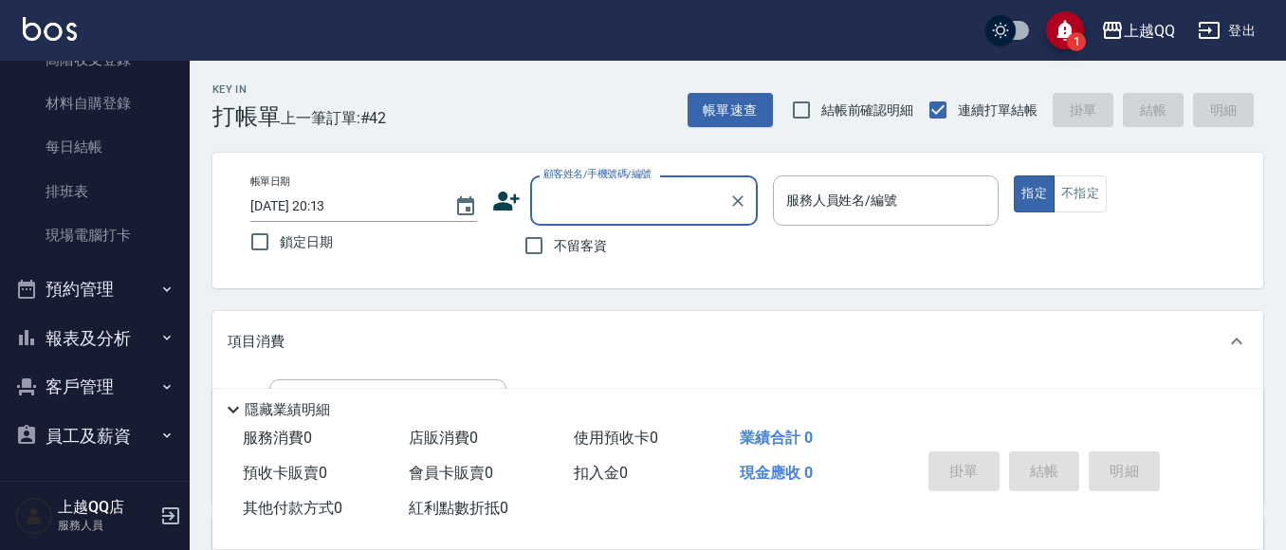
scroll to position [308, 0]
click at [113, 367] on button "客戶管理" at bounding box center [95, 384] width 174 height 49
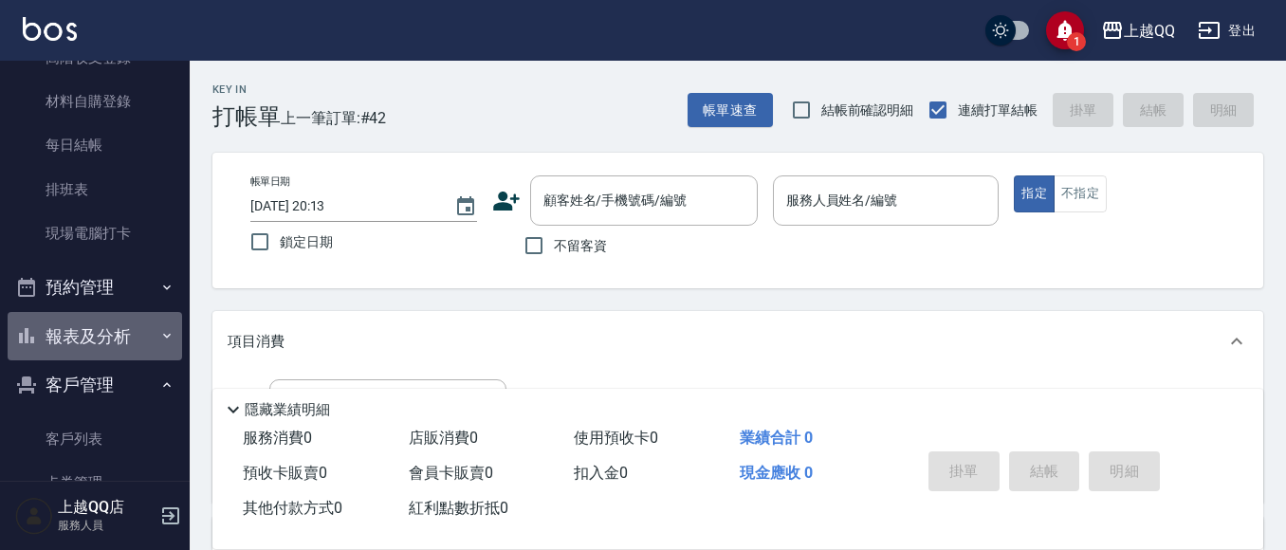
click at [118, 347] on button "報表及分析" at bounding box center [95, 336] width 174 height 49
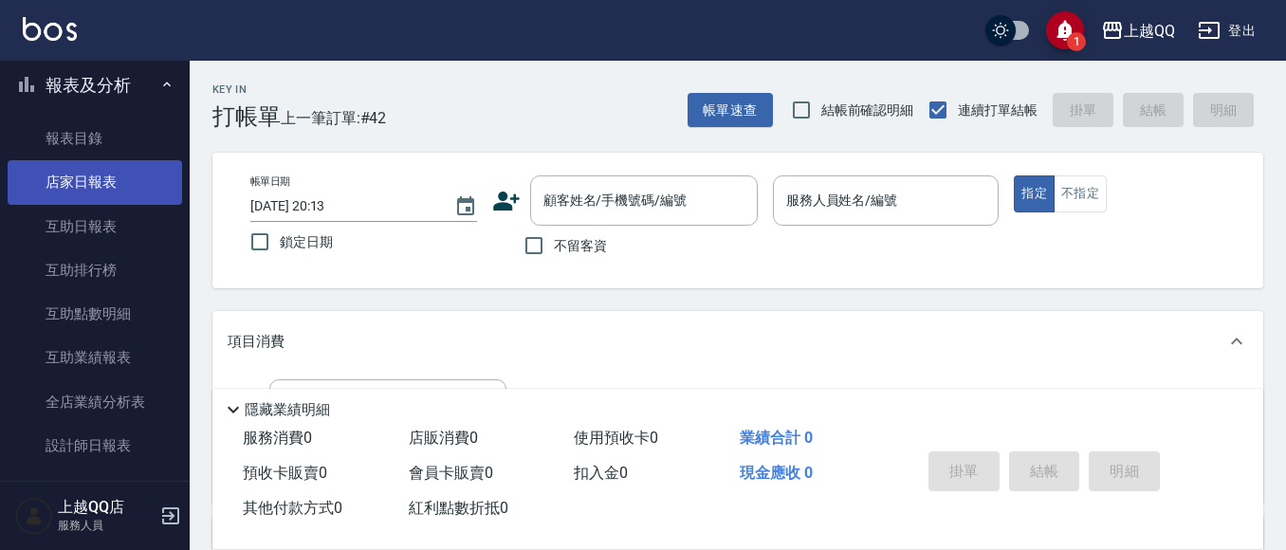
scroll to position [593, 0]
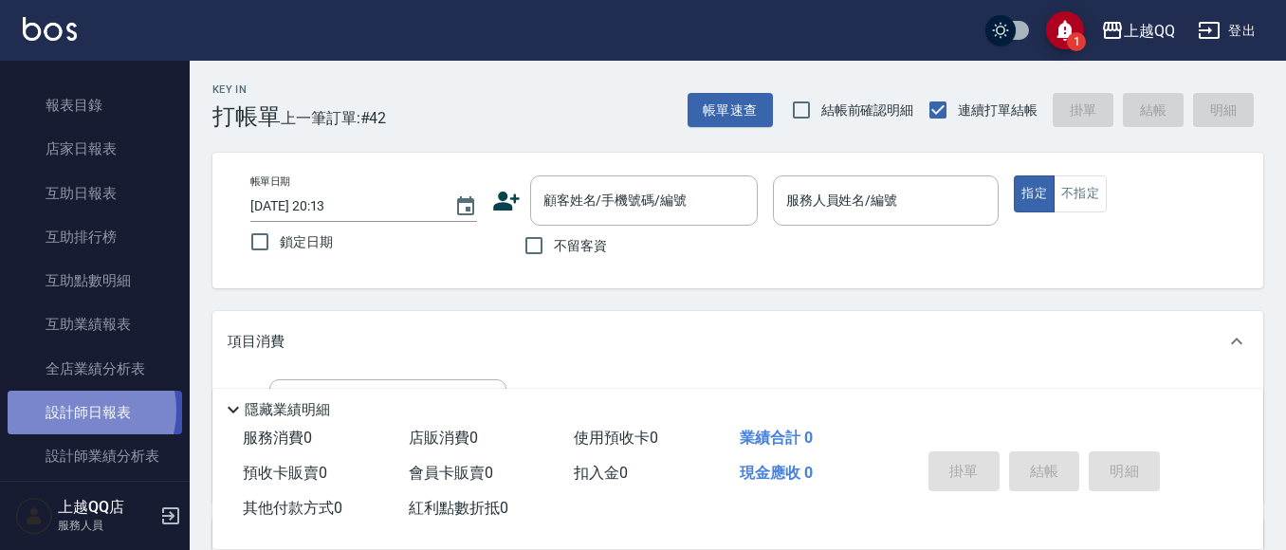
click at [80, 411] on link "設計師日報表" at bounding box center [95, 413] width 174 height 44
